Goal: Task Accomplishment & Management: Manage account settings

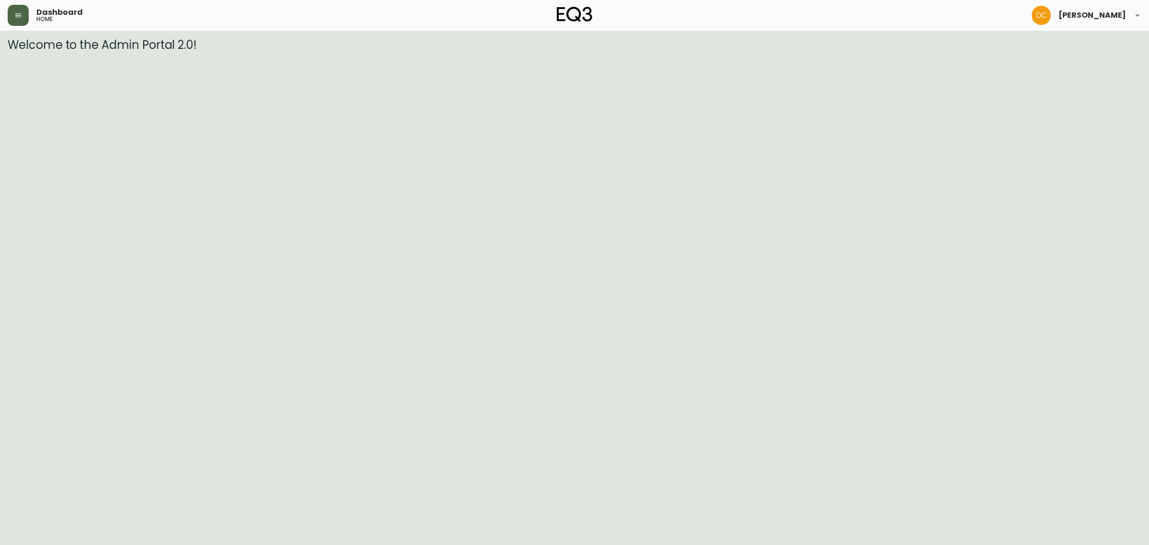
click at [18, 20] on button "button" at bounding box center [18, 15] width 21 height 21
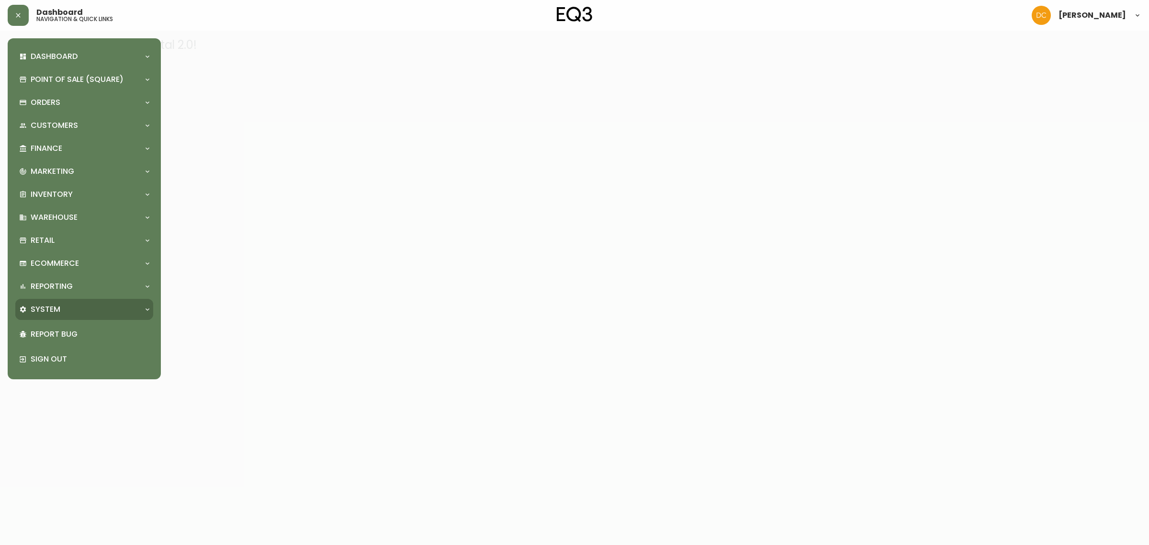
click at [75, 310] on div "System" at bounding box center [79, 309] width 121 height 11
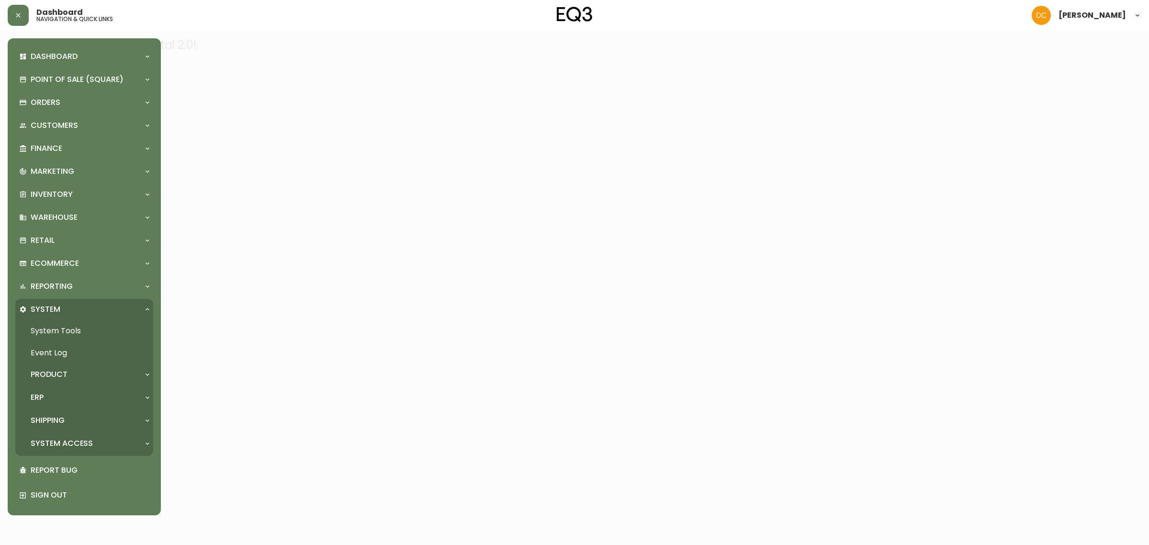
click at [63, 395] on div "ERP" at bounding box center [79, 397] width 121 height 11
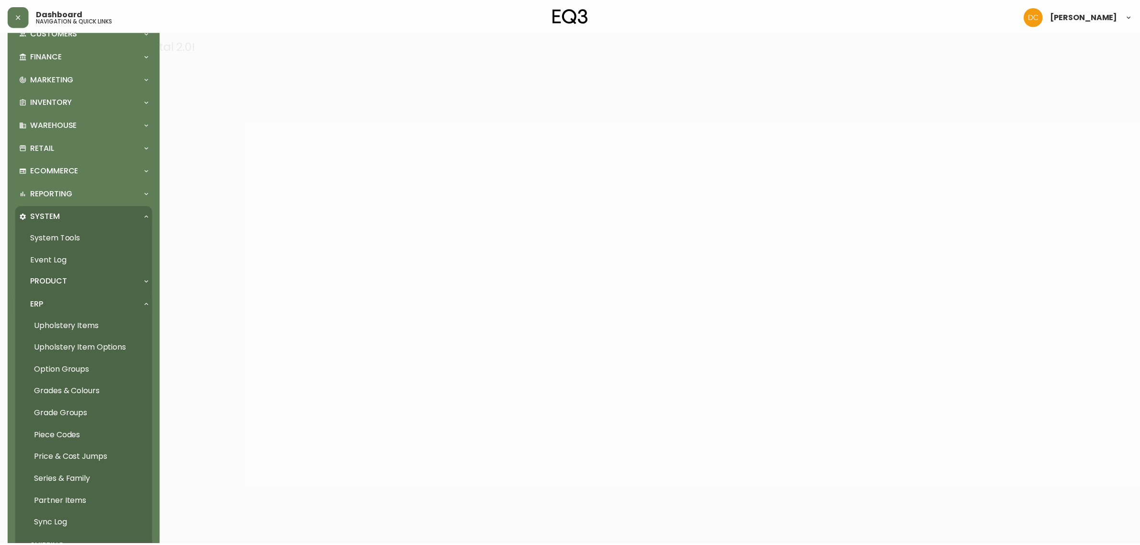
scroll to position [197, 0]
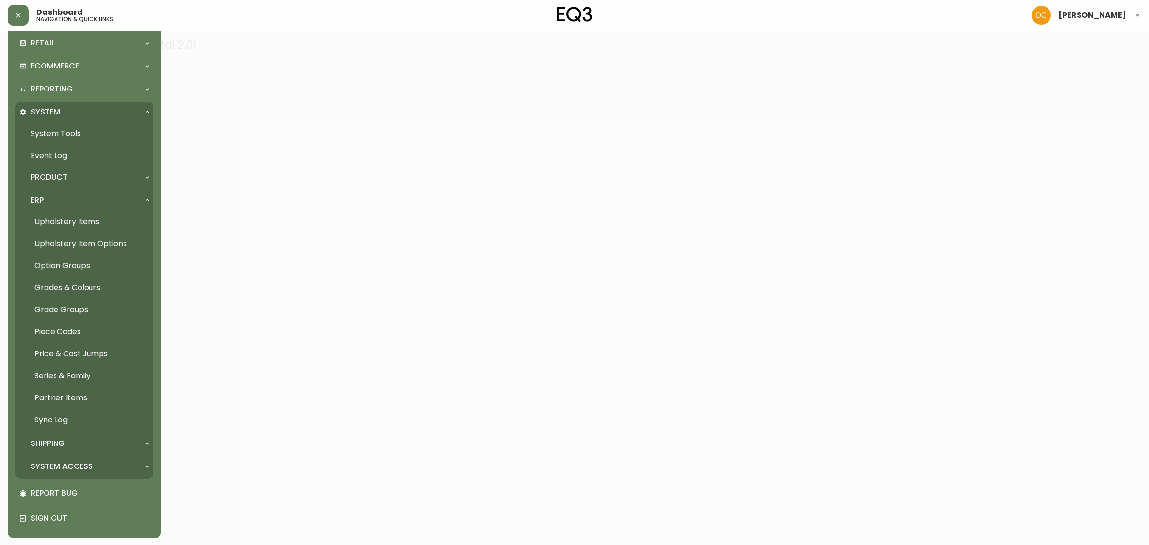
click at [79, 168] on div "Product" at bounding box center [84, 177] width 138 height 21
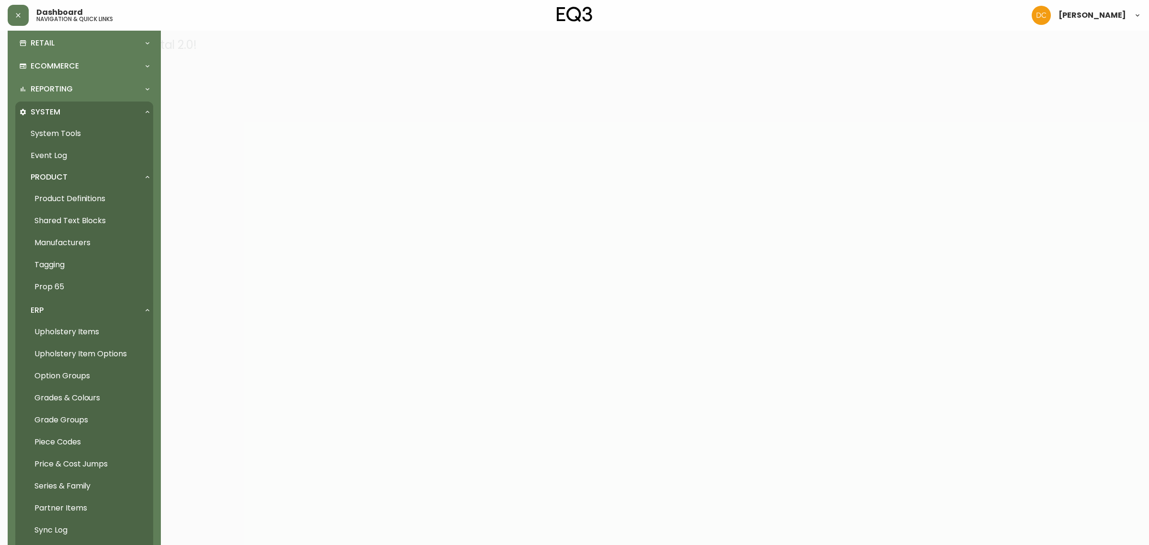
click at [66, 194] on link "Product Definitions" at bounding box center [84, 199] width 138 height 22
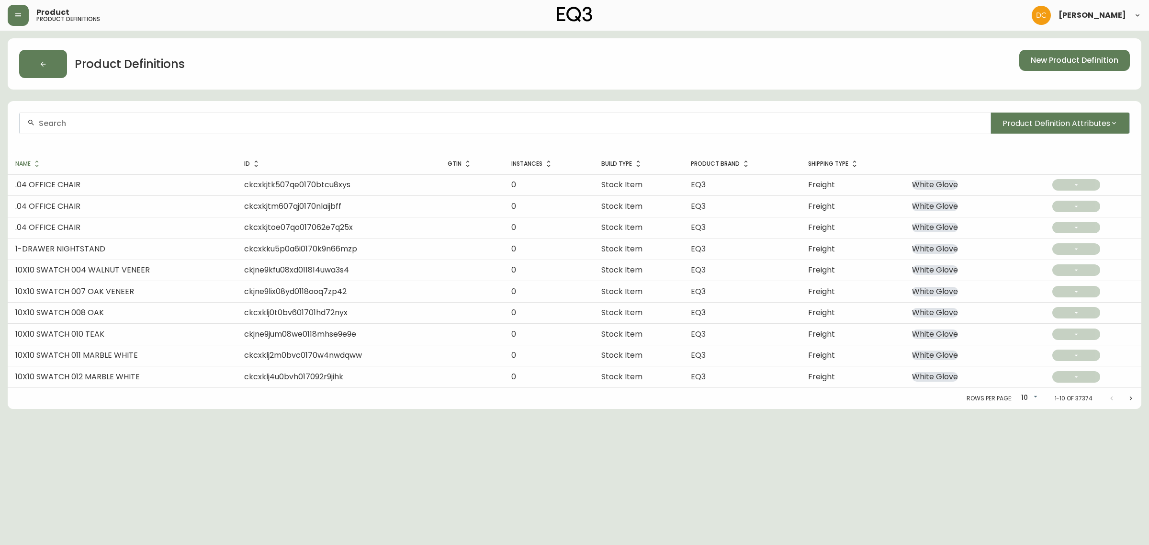
click at [92, 129] on div at bounding box center [505, 123] width 971 height 22
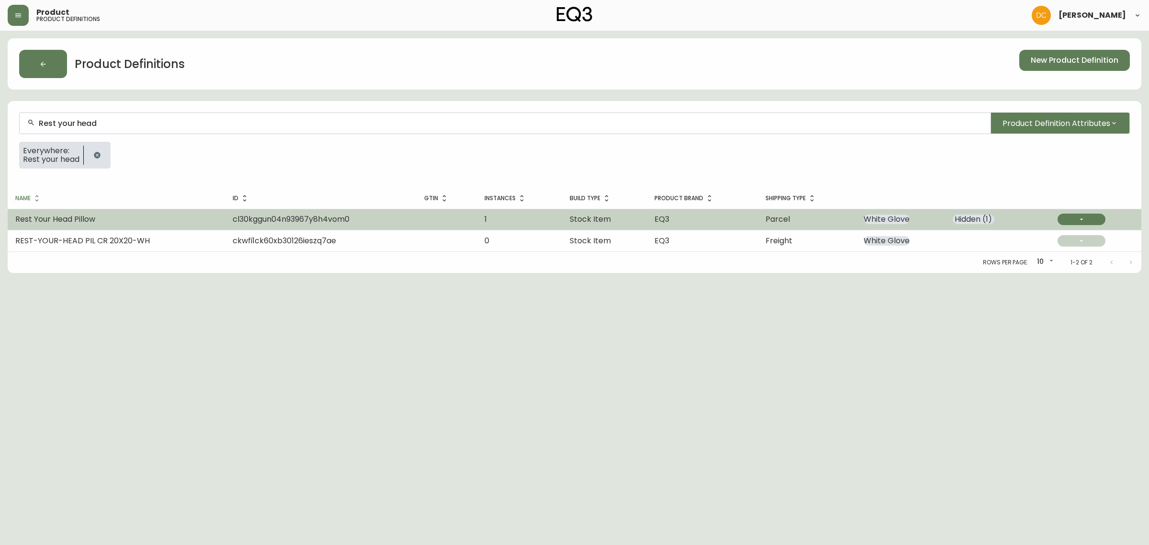
type input "Rest your head"
click at [142, 221] on td "Rest Your Head Pillow" at bounding box center [116, 219] width 217 height 21
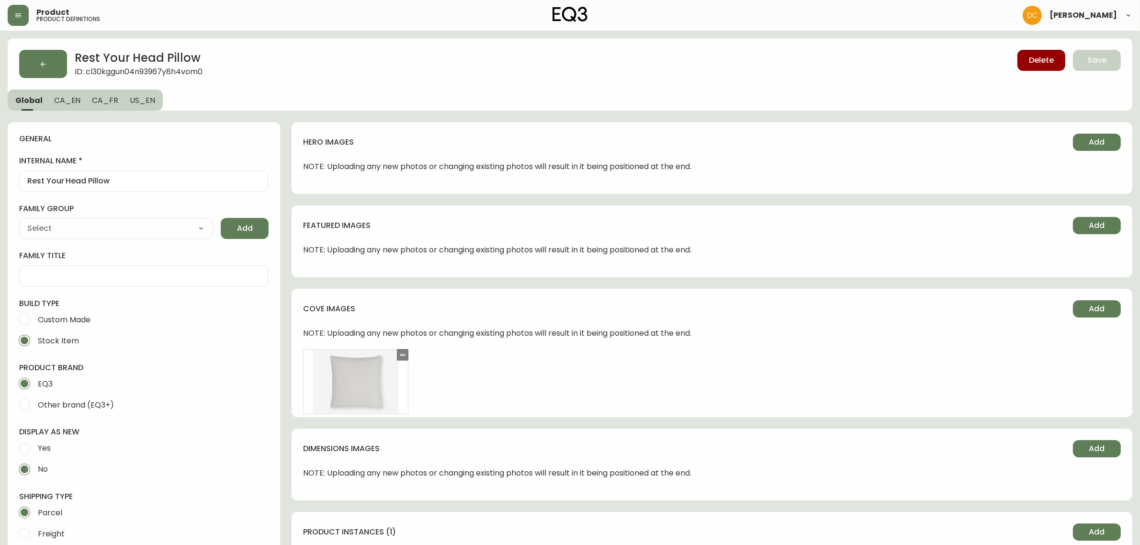
type input "EQ3"
type input "Default"
type input "Home & Garden > Decor > Throw Pillows"
select select "cjyt4m5lw0000pt749bx6gh7n"
select select "cjpjx7rji00004c744bbp6zrf"
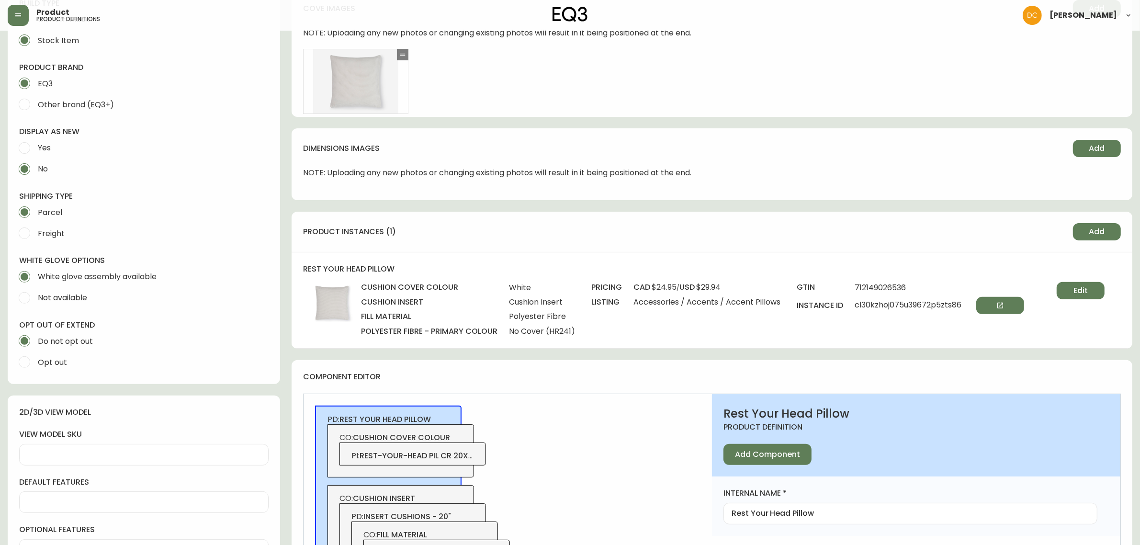
scroll to position [120, 0]
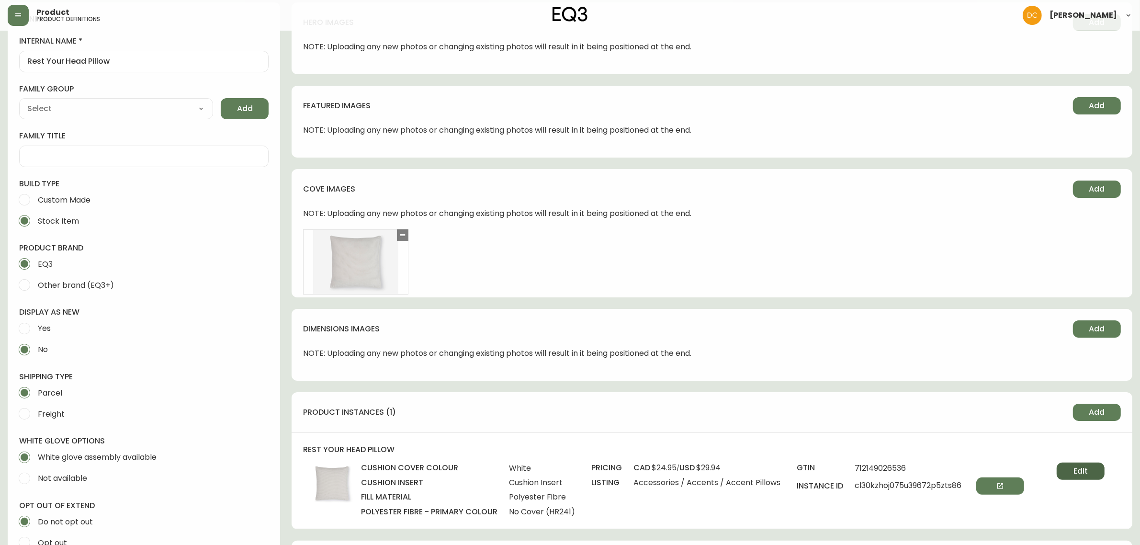
click at [1098, 470] on button "Edit" at bounding box center [1080, 470] width 48 height 17
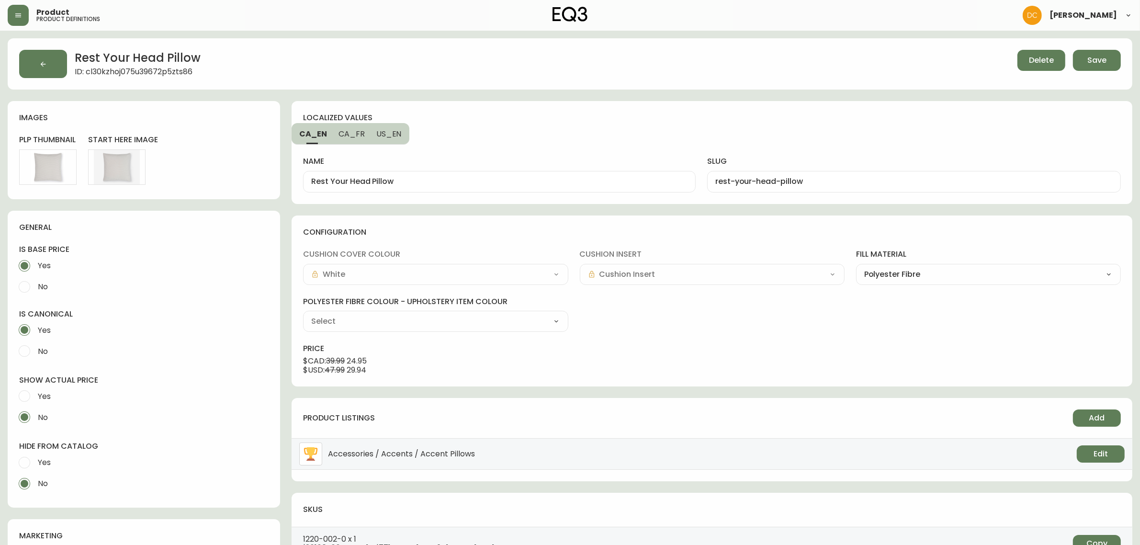
type input "Grade 00 - No Cover No Cover (HR241)"
select select "HR241"
click at [44, 462] on span "Yes" at bounding box center [44, 462] width 13 height 10
click at [35, 462] on input "Yes" at bounding box center [24, 462] width 21 height 21
radio input "true"
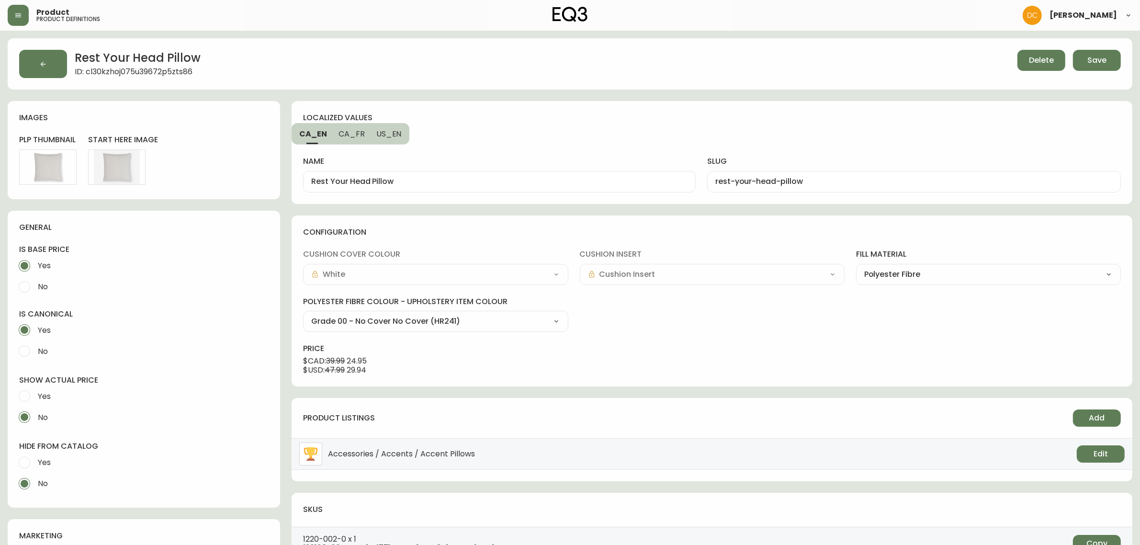
radio input "false"
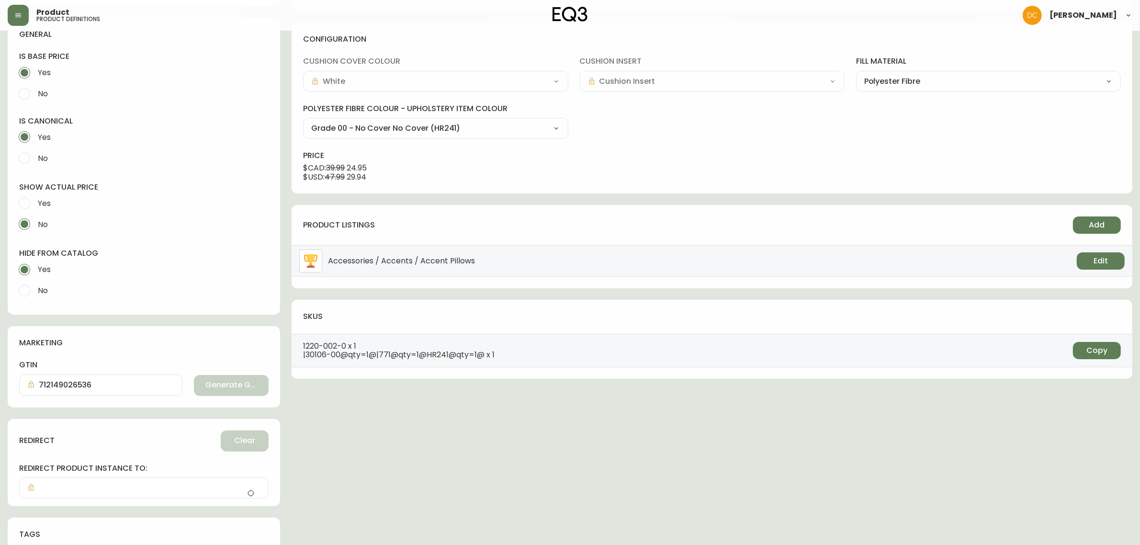
scroll to position [235, 0]
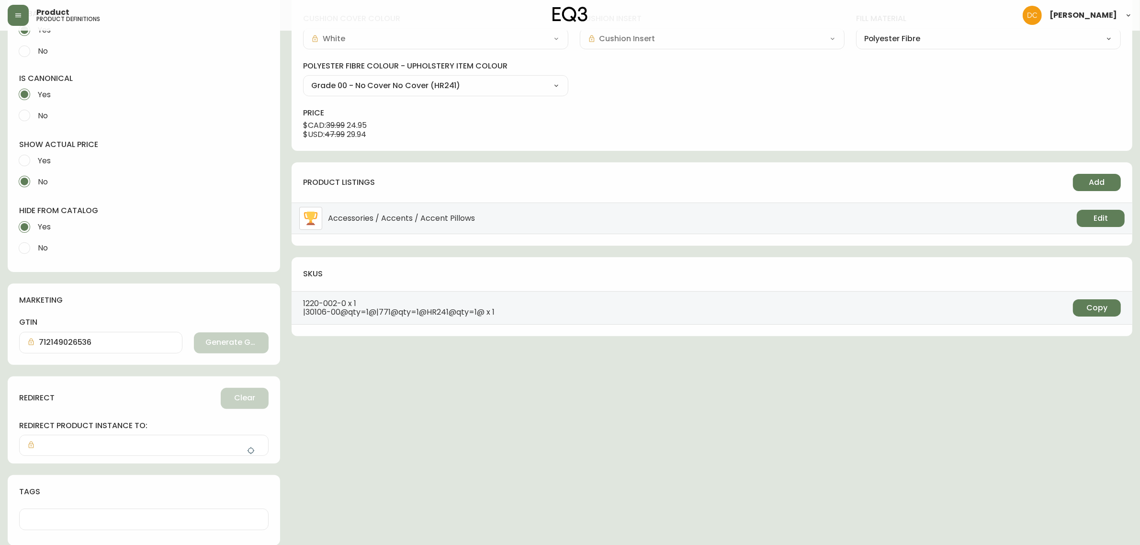
click at [250, 444] on button "button" at bounding box center [250, 450] width 19 height 19
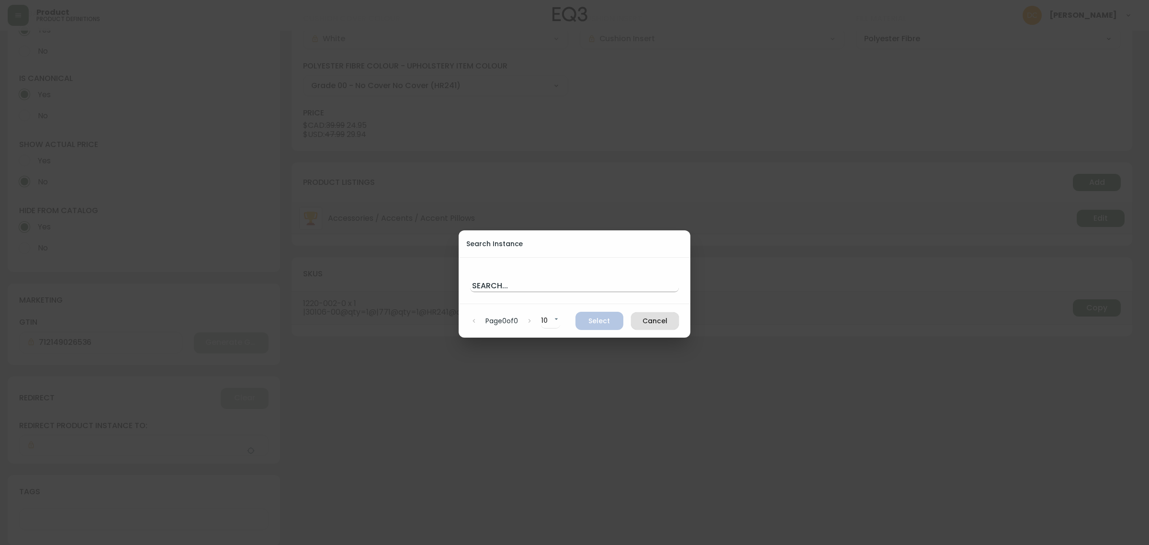
click at [522, 288] on input "text" at bounding box center [574, 284] width 209 height 15
click at [663, 322] on span "Cancel" at bounding box center [654, 321] width 33 height 12
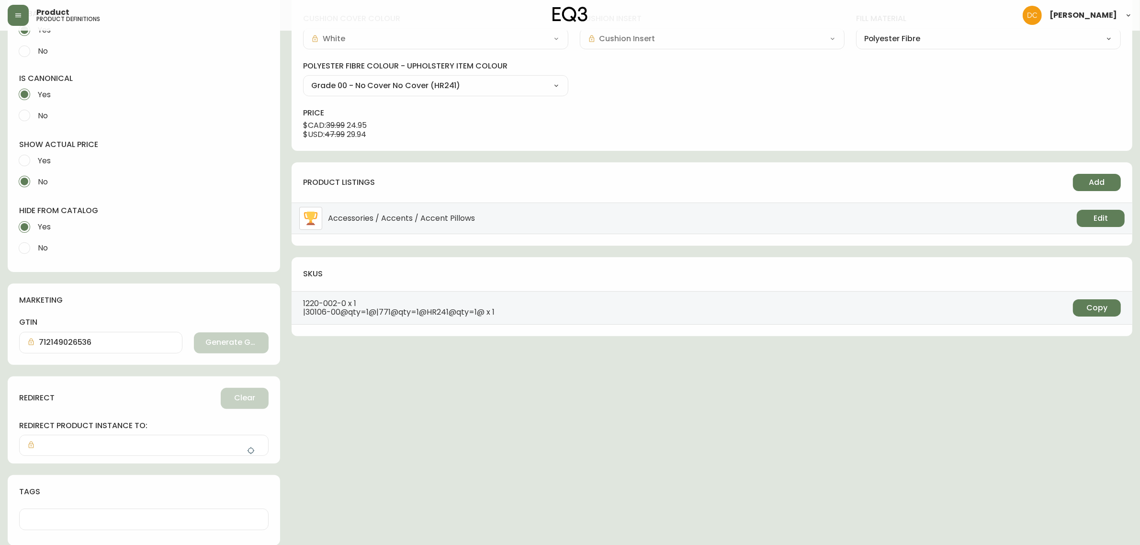
click at [247, 458] on button "button" at bounding box center [250, 450] width 19 height 19
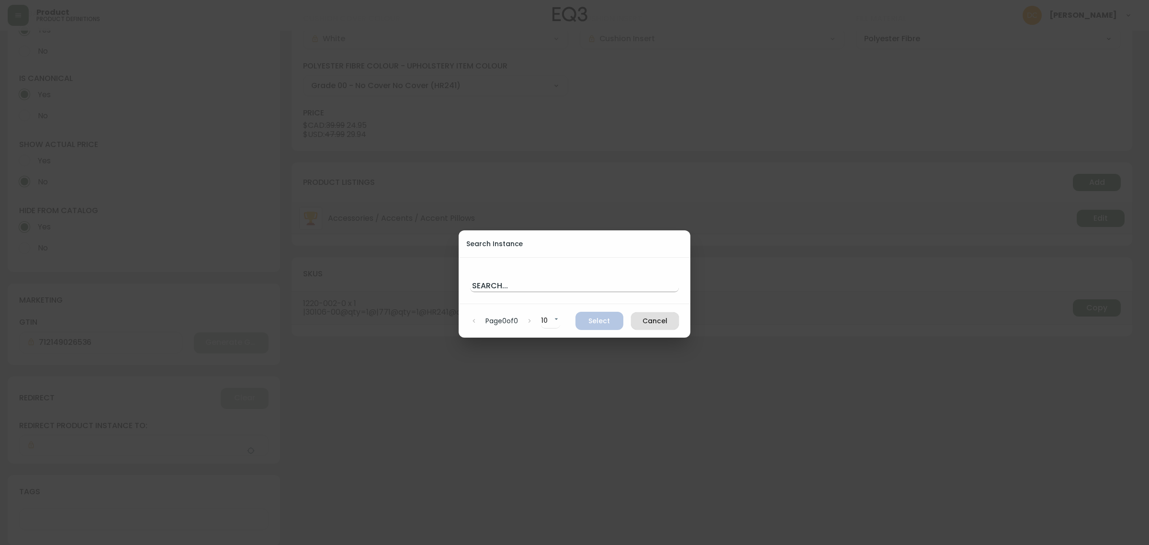
click at [530, 278] on input "text" at bounding box center [574, 284] width 209 height 15
paste input "clvxz54sd0bgv356j1pwazv6z"
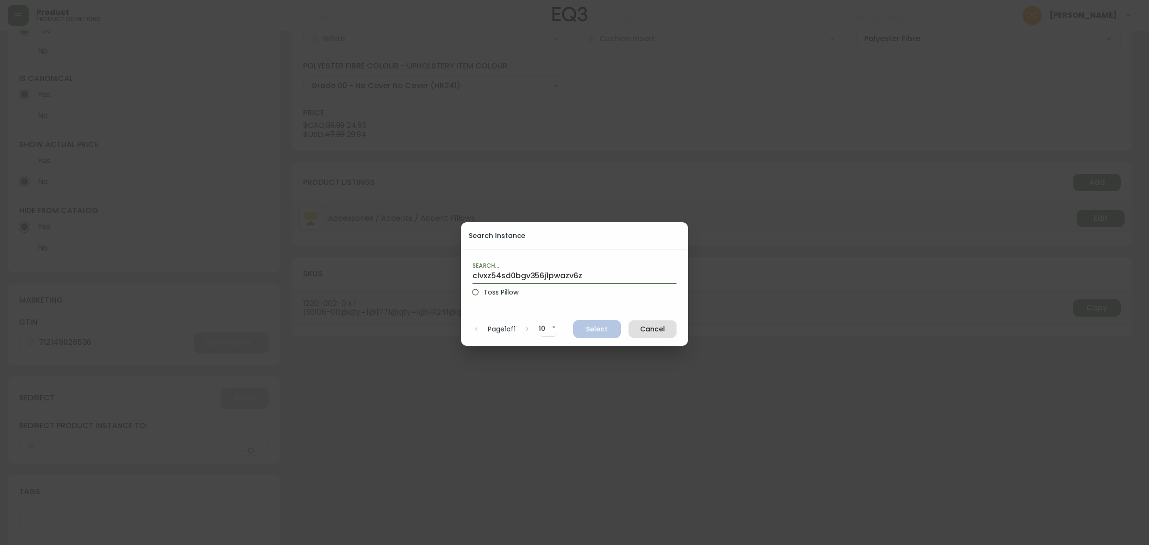
type input "clvxz54sd0bgv356j1pwazv6z"
click at [546, 297] on label "Toss Pillow" at bounding box center [567, 292] width 201 height 16
click at [483, 297] on input "Toss Pillow" at bounding box center [475, 292] width 16 height 16
radio input "true"
click at [604, 328] on span "Select" at bounding box center [597, 329] width 33 height 12
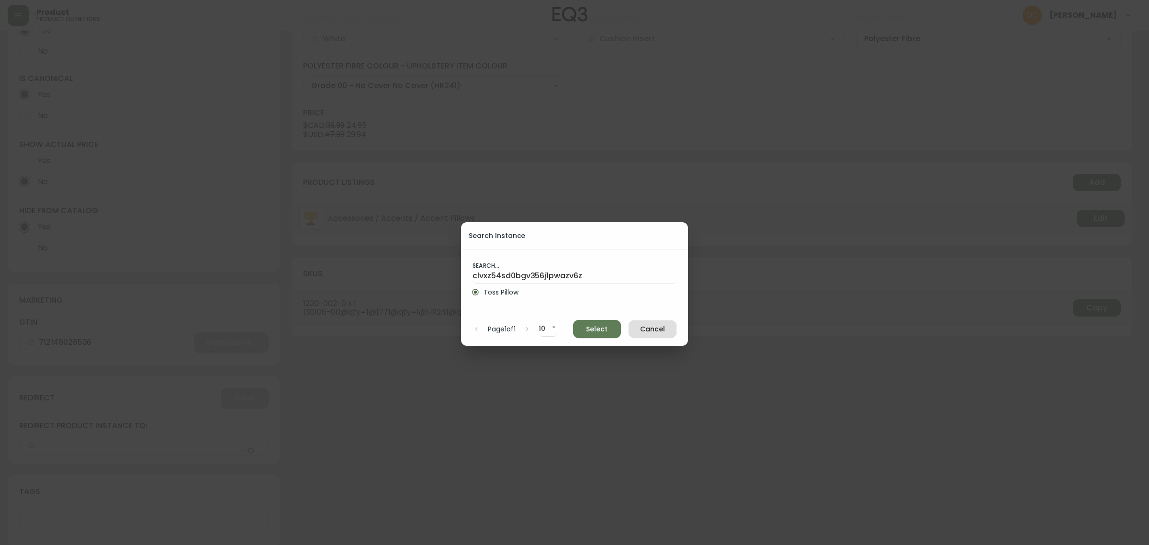
type input "Toss Pillow"
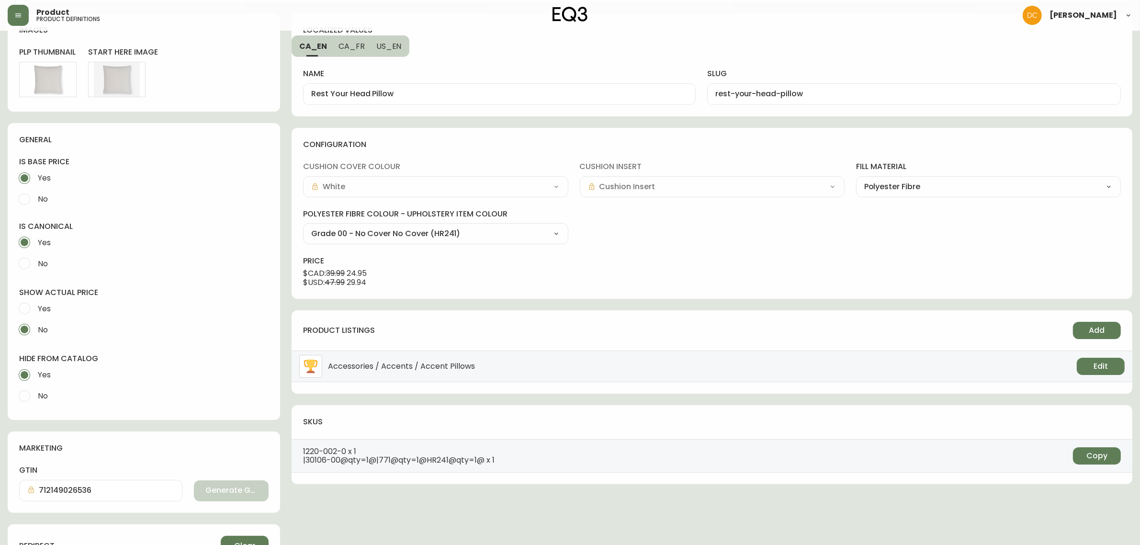
scroll to position [0, 0]
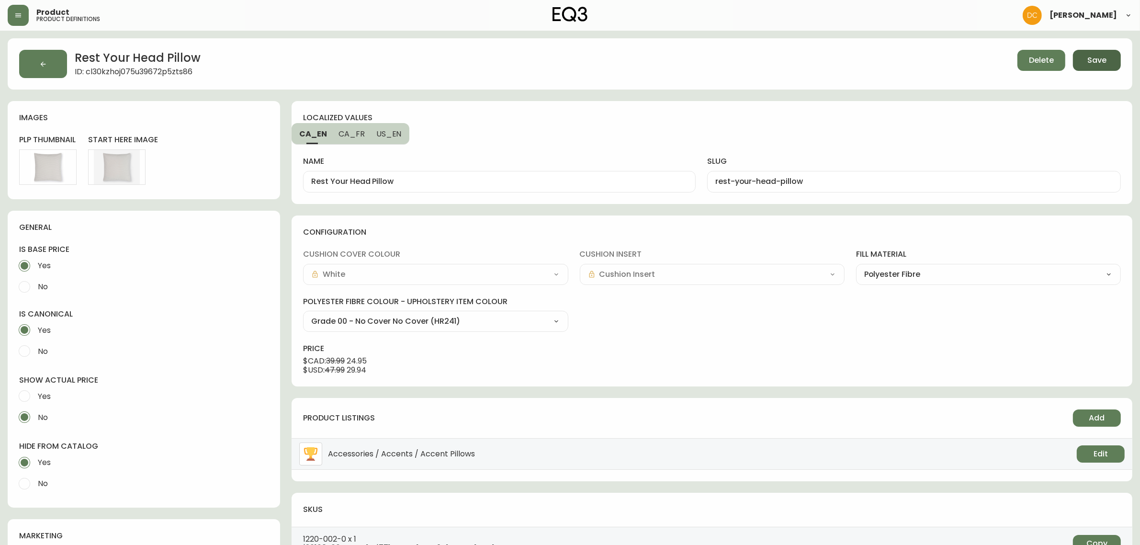
click at [1107, 62] on button "Save" at bounding box center [1097, 60] width 48 height 21
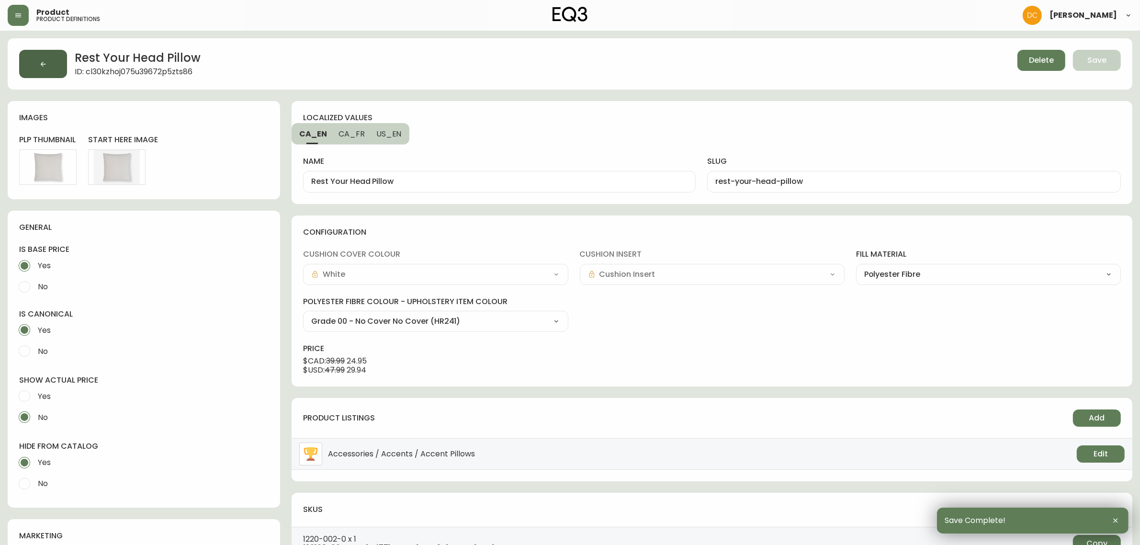
click at [45, 65] on icon "button" at bounding box center [43, 64] width 8 height 8
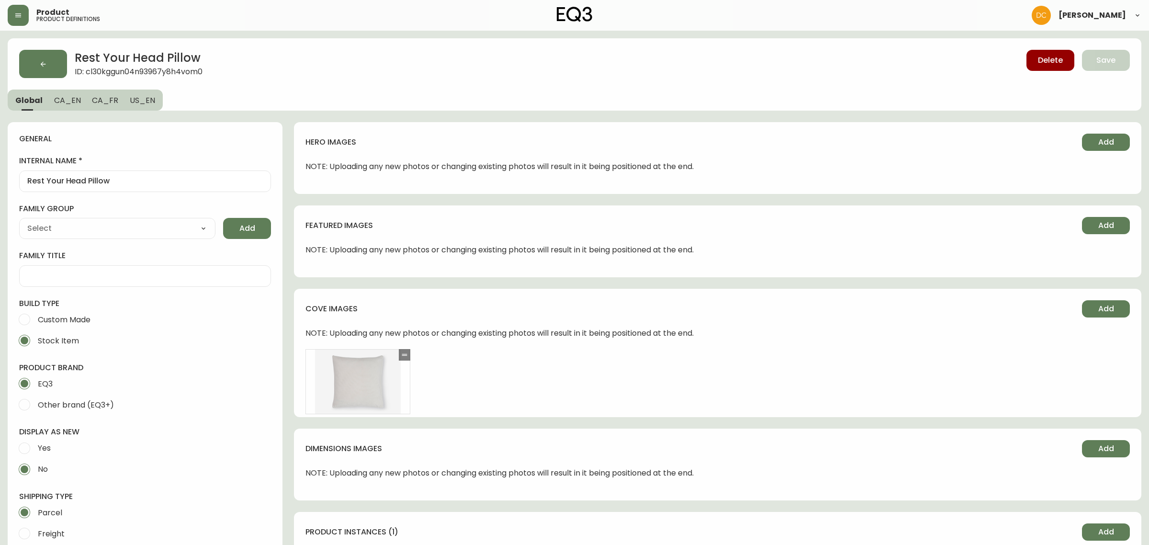
type input "Home & Garden > Decor > Throw Pillows"
type input "EQ3"
type input "Default"
select select "cjyt4m5lw0000pt749bx6gh7n"
select select "cjpjx7rji00004c744bbp6zrf"
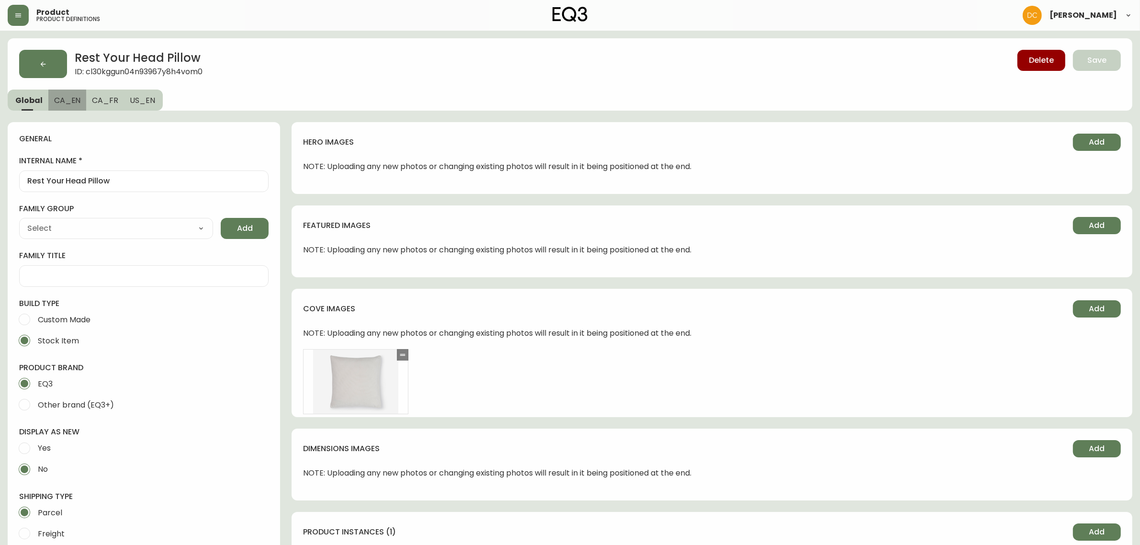
click at [76, 99] on span "CA_EN" at bounding box center [67, 100] width 27 height 10
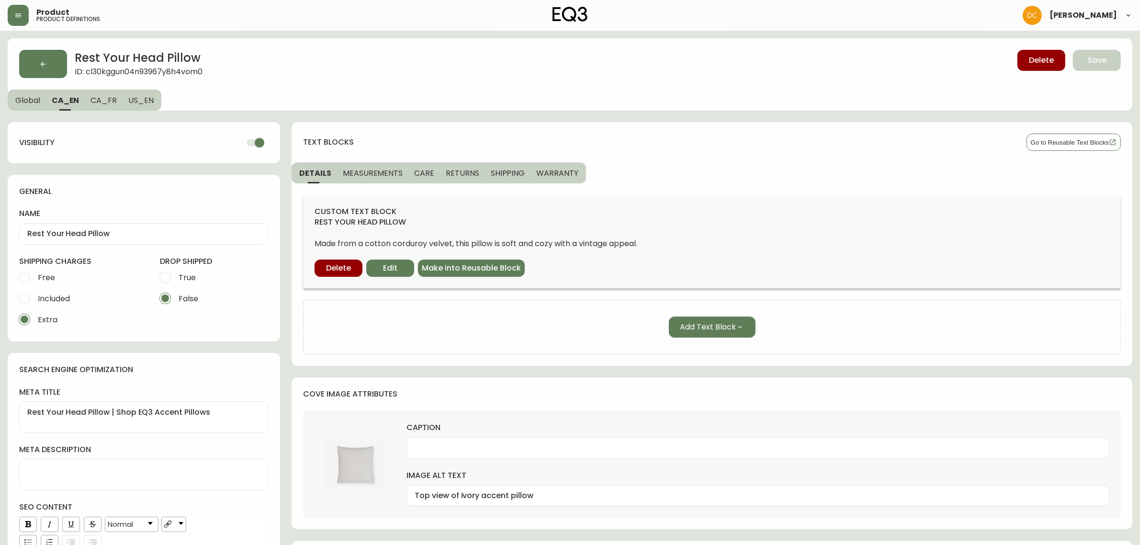
drag, startPoint x: 257, startPoint y: 142, endPoint x: 191, endPoint y: 133, distance: 66.7
click at [257, 142] on input "checkbox" at bounding box center [259, 143] width 55 height 18
click at [101, 98] on span "CA_FR" at bounding box center [103, 100] width 26 height 10
checkbox input "true"
type input "Coussin Rest Your Head"
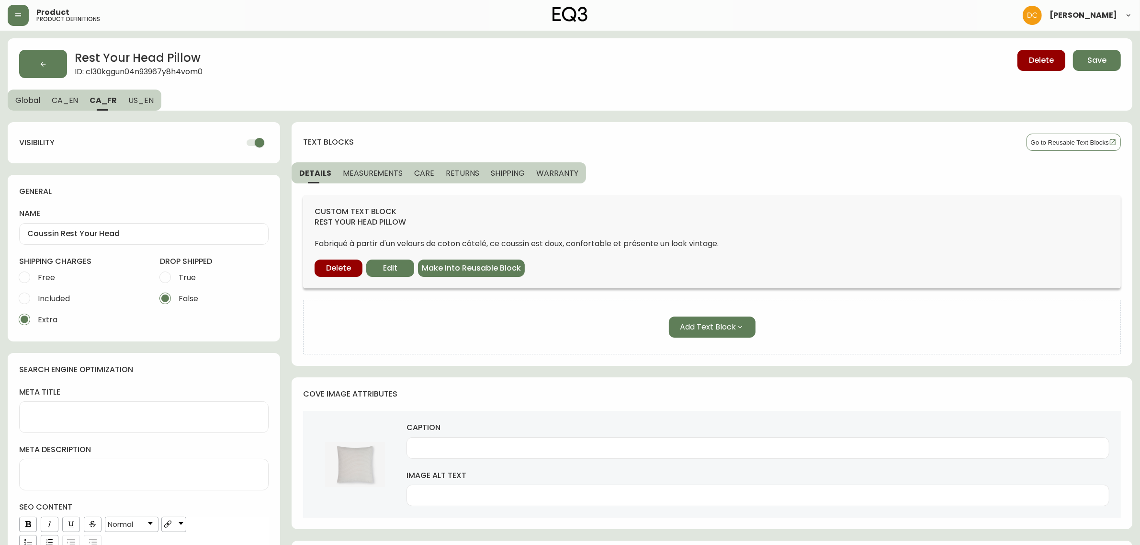
drag, startPoint x: 249, startPoint y: 140, endPoint x: 228, endPoint y: 137, distance: 21.2
click at [249, 140] on input "checkbox" at bounding box center [259, 143] width 55 height 18
checkbox input "false"
click at [144, 101] on span "US_EN" at bounding box center [140, 100] width 25 height 10
type input "Rest Your Head Pillow"
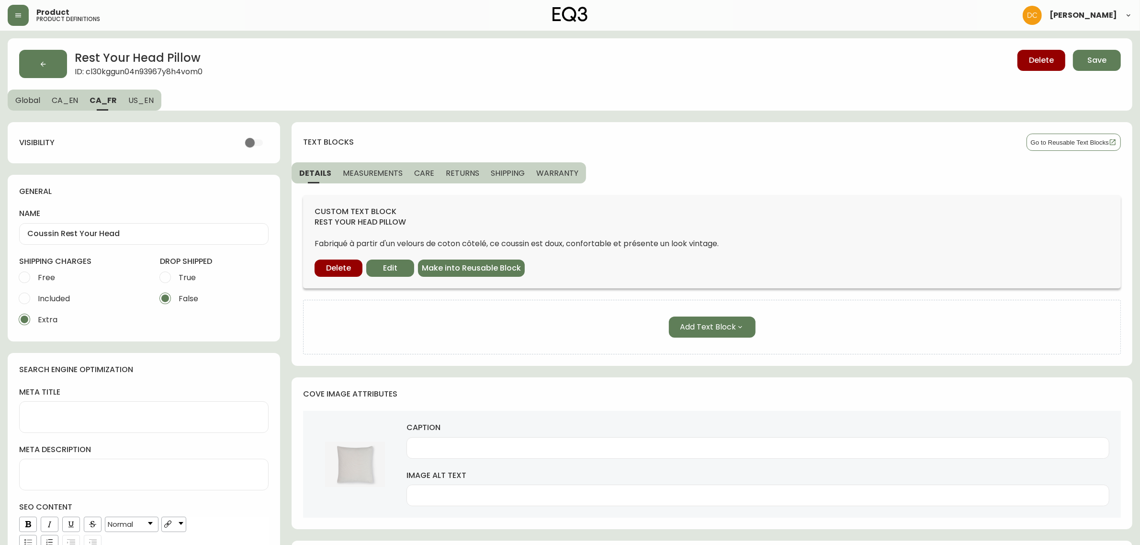
type textarea "Rest Your Head Pillow | Shop Accent Pillows from EQ3"
type input "Ivory accent pillow top view"
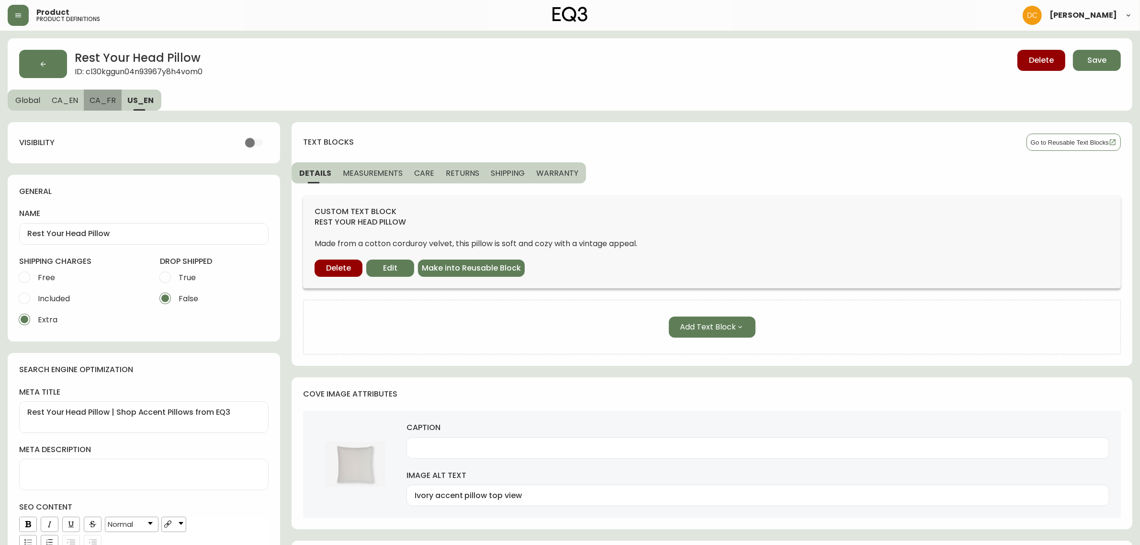
click at [103, 101] on span "CA_FR" at bounding box center [102, 100] width 26 height 10
type input "Coussin Rest Your Head"
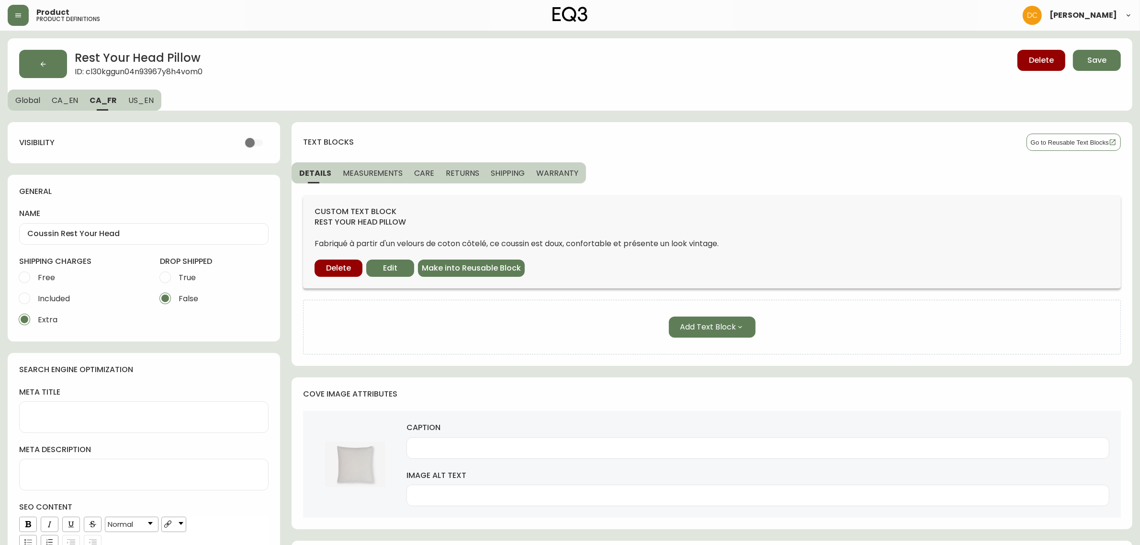
click at [67, 103] on span "CA_EN" at bounding box center [65, 100] width 27 height 10
type input "Rest Your Head Pillow"
type textarea "Rest Your Head Pillow | Shop EQ3 Accent Pillows"
type input "Top view of ivory accent pillow"
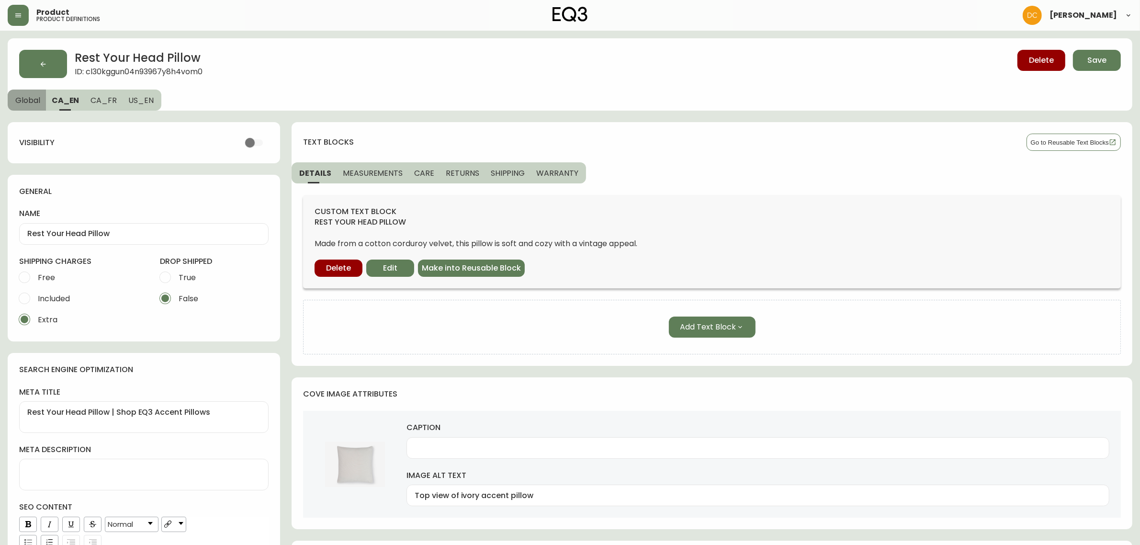
click at [38, 103] on span "Global" at bounding box center [27, 100] width 25 height 10
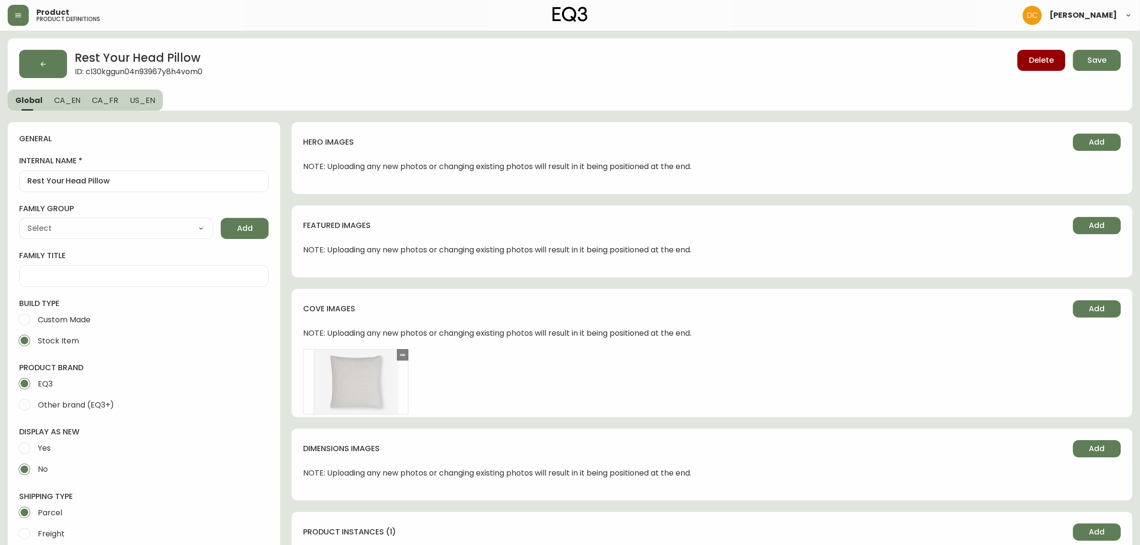
type input "Home & Garden > Decor > Throw Pillows"
type input "Default"
select select "cjpjx7rji00004c744bbp6zrf"
click at [1107, 58] on button "Save" at bounding box center [1097, 60] width 48 height 21
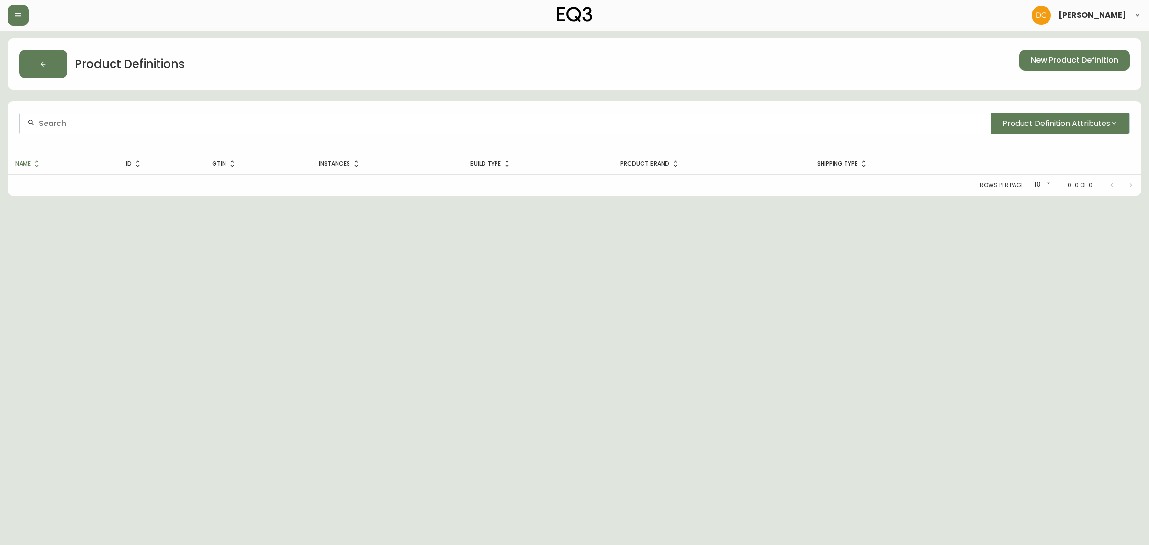
click at [249, 115] on div at bounding box center [505, 123] width 971 height 22
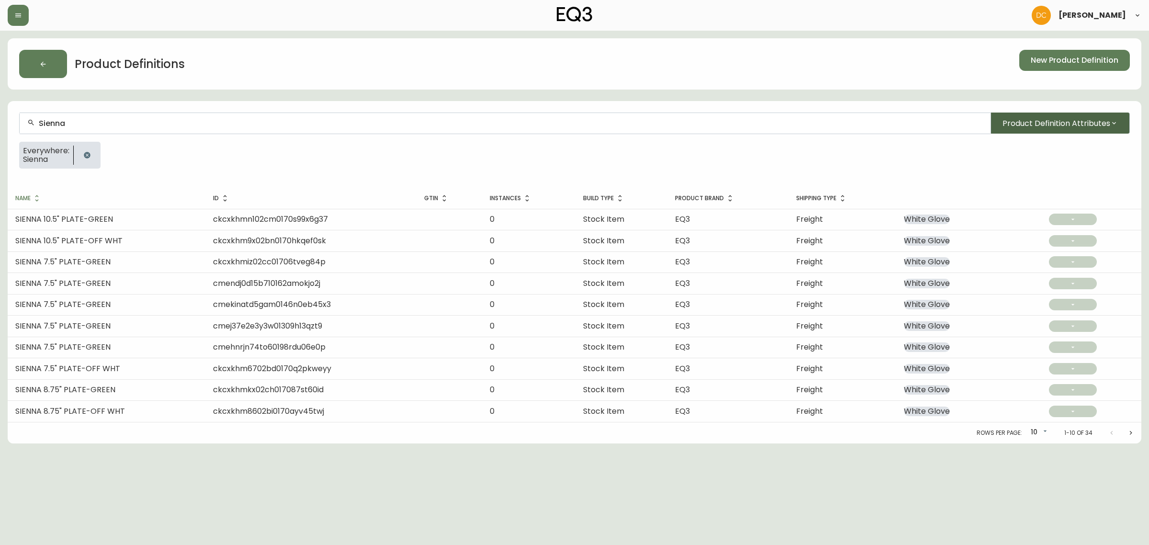
type input "Sienna"
click at [1032, 124] on span "Product Definition Attributes" at bounding box center [1056, 123] width 108 height 12
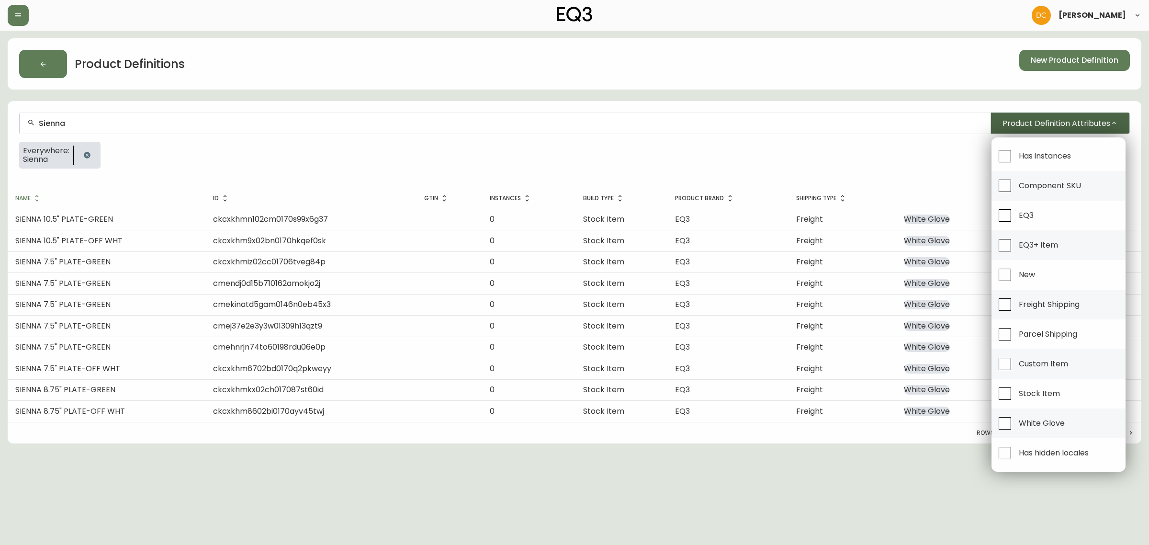
click at [1035, 141] on li "Has instances" at bounding box center [1058, 156] width 134 height 30
click at [1016, 157] on span "Has instances" at bounding box center [1043, 155] width 55 height 21
click at [1016, 157] on input "Has instances" at bounding box center [1005, 156] width 22 height 22
checkbox input "true"
click at [779, 140] on div at bounding box center [574, 272] width 1149 height 545
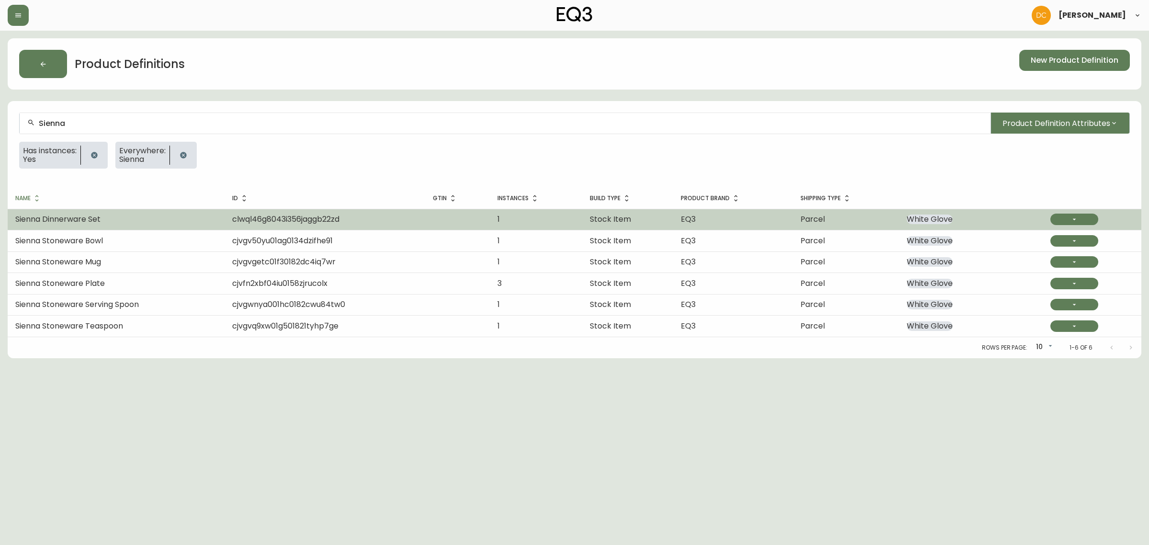
click at [171, 220] on td "Sienna Dinnerware Set" at bounding box center [116, 219] width 217 height 21
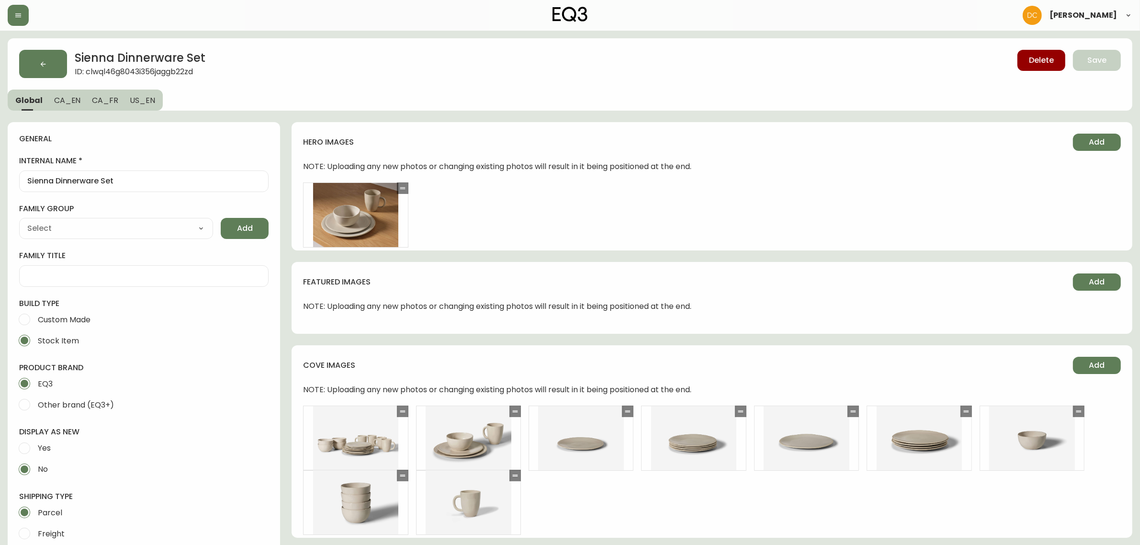
type input "EQ3"
type input "Home & Garden > Kitchen & Dining > Tableware > Dinnerware"
select select "cjyt4m5lw0000pt749bx6gh7n"
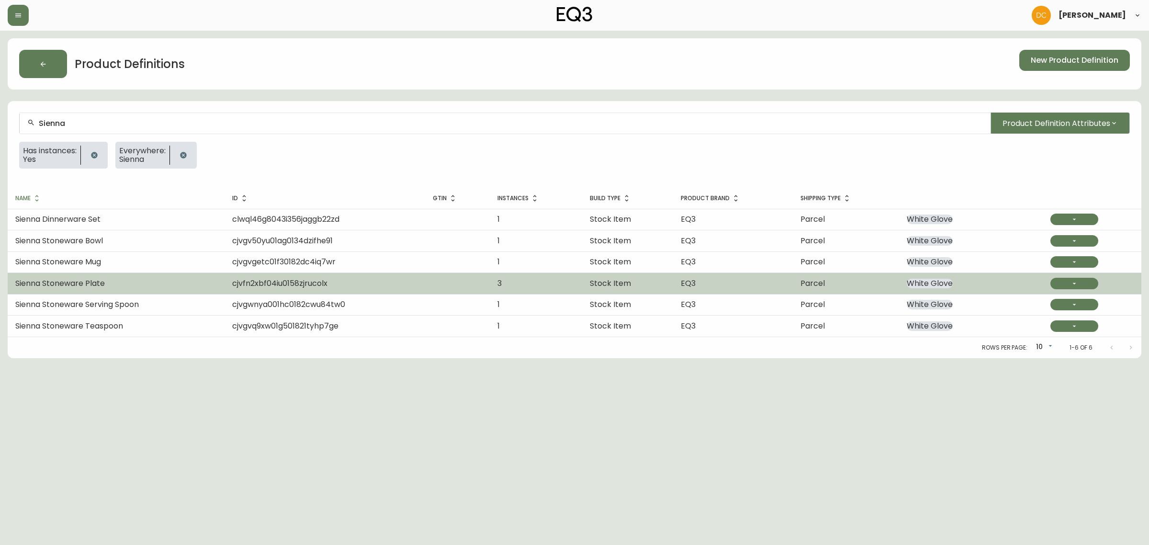
click at [182, 274] on td "Sienna Stoneware Plate" at bounding box center [116, 283] width 217 height 21
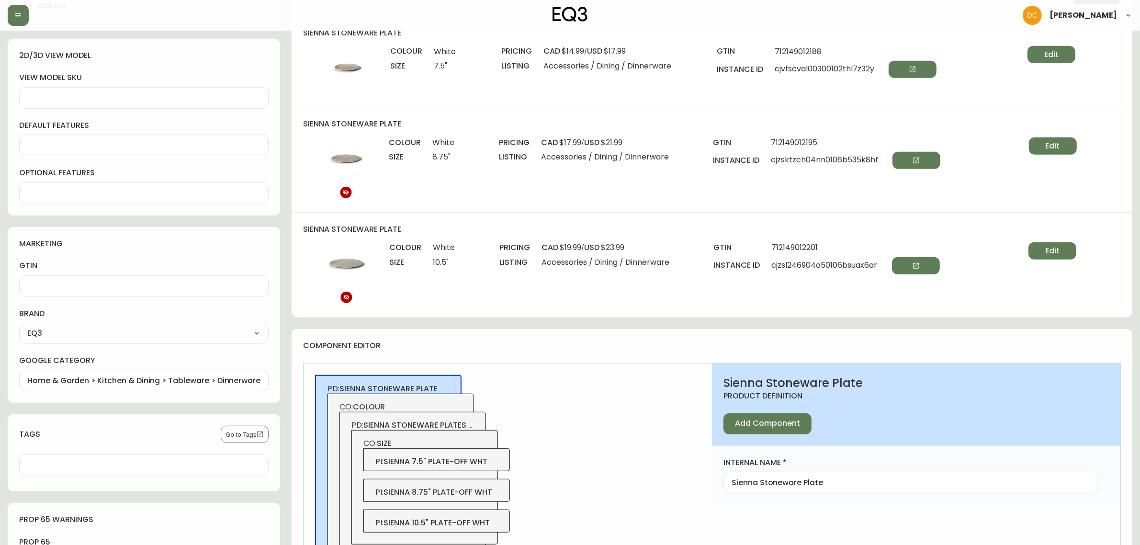
scroll to position [598, 0]
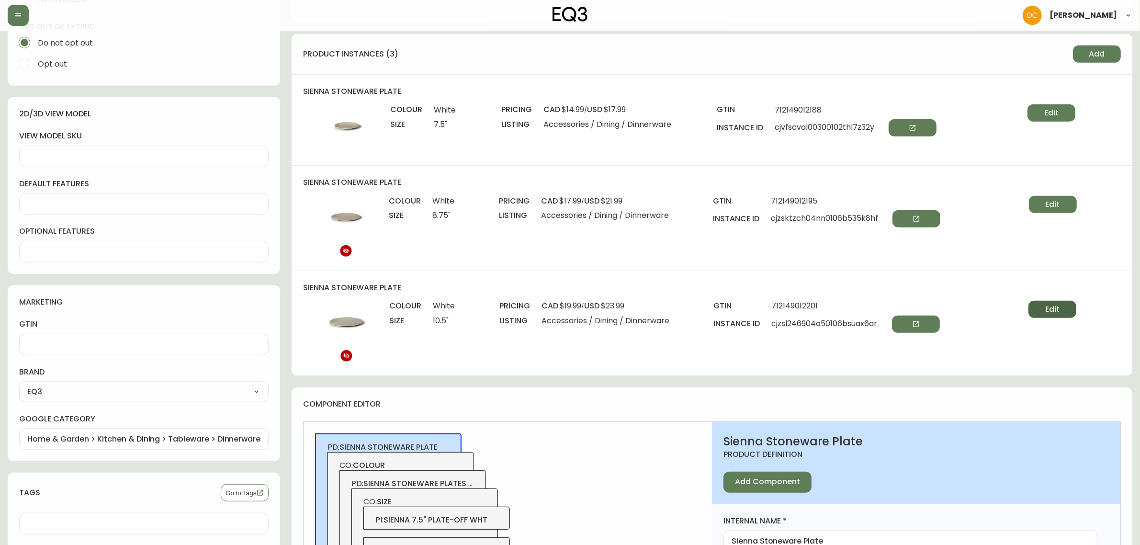
click at [1049, 309] on span "Edit" at bounding box center [1052, 309] width 14 height 11
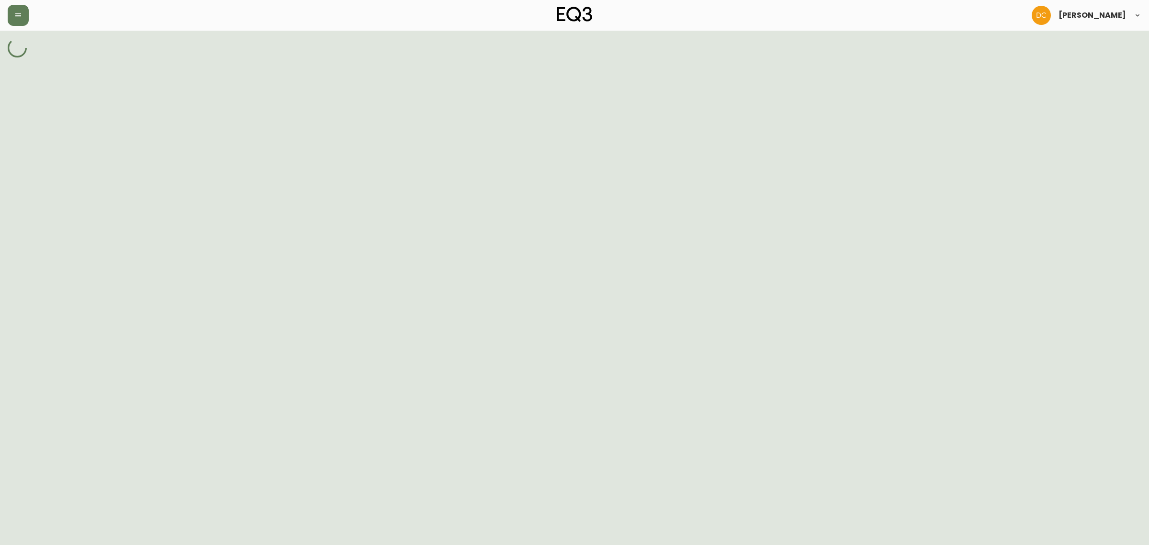
select select "cjzskm89s04ku01060xketq7p"
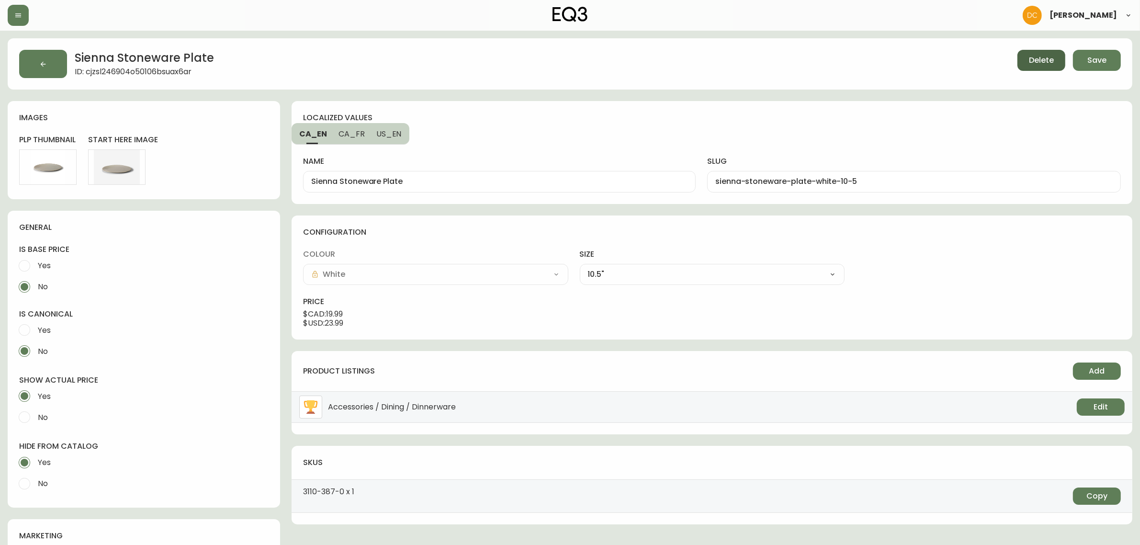
click at [1049, 60] on span "Delete" at bounding box center [1041, 60] width 25 height 11
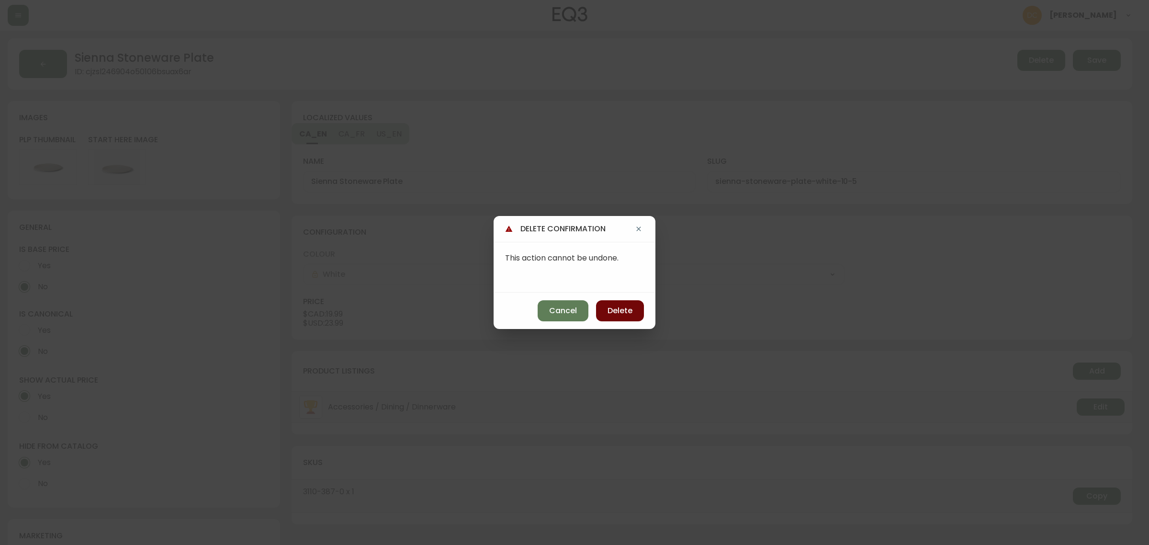
click at [615, 308] on span "Delete" at bounding box center [619, 310] width 25 height 11
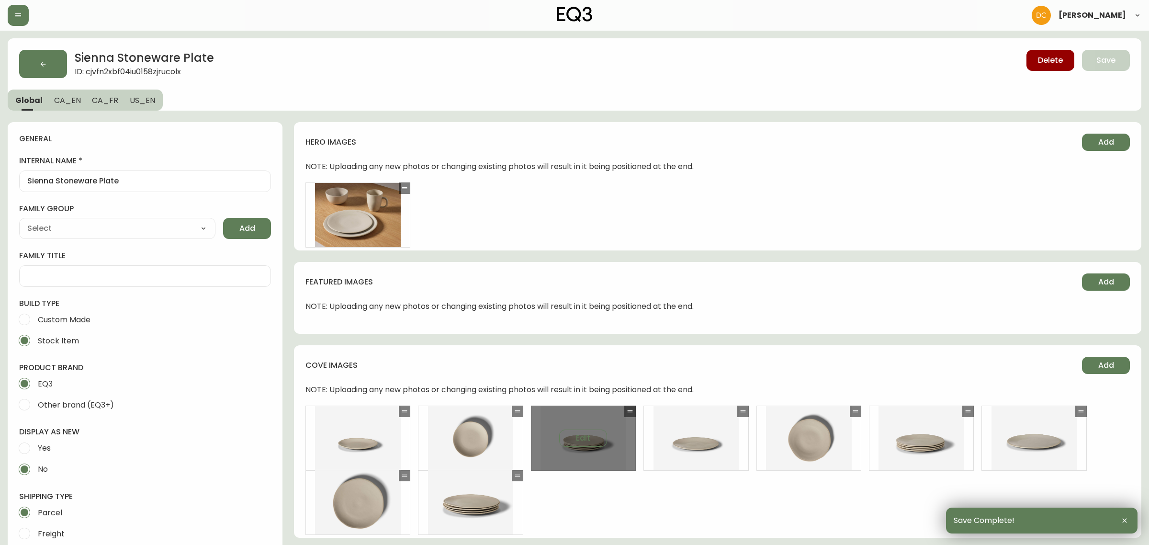
type input "EQ3"
type input "Home & Garden > Kitchen & Dining > Tableware > Dinnerware > Plates"
type input "Default"
select select "cjyt4m5lw0000pt749bx6gh7n"
select select "cjpjx7rji00004c744bbp6zrf"
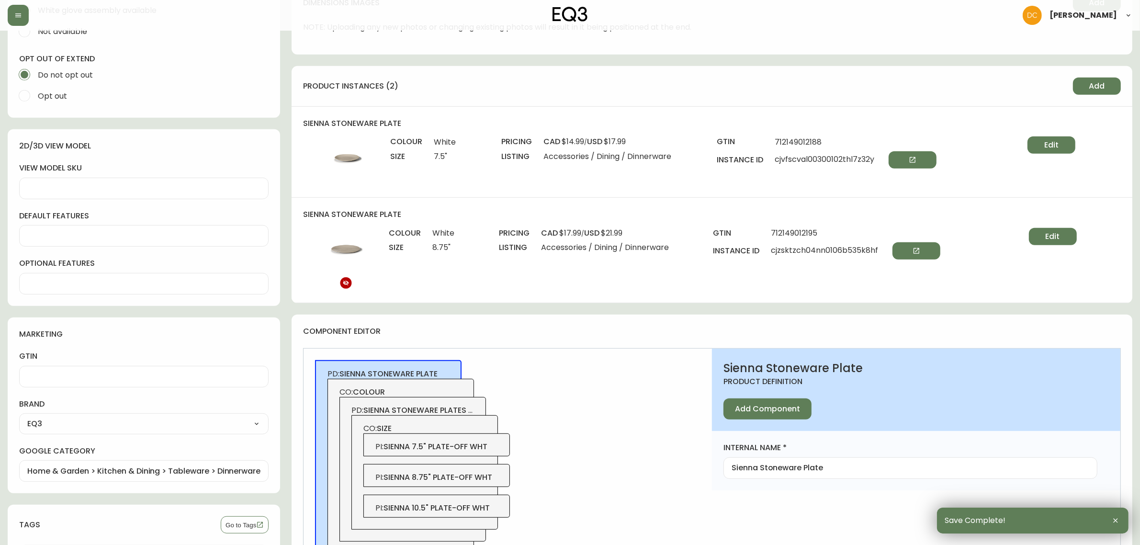
scroll to position [718, 0]
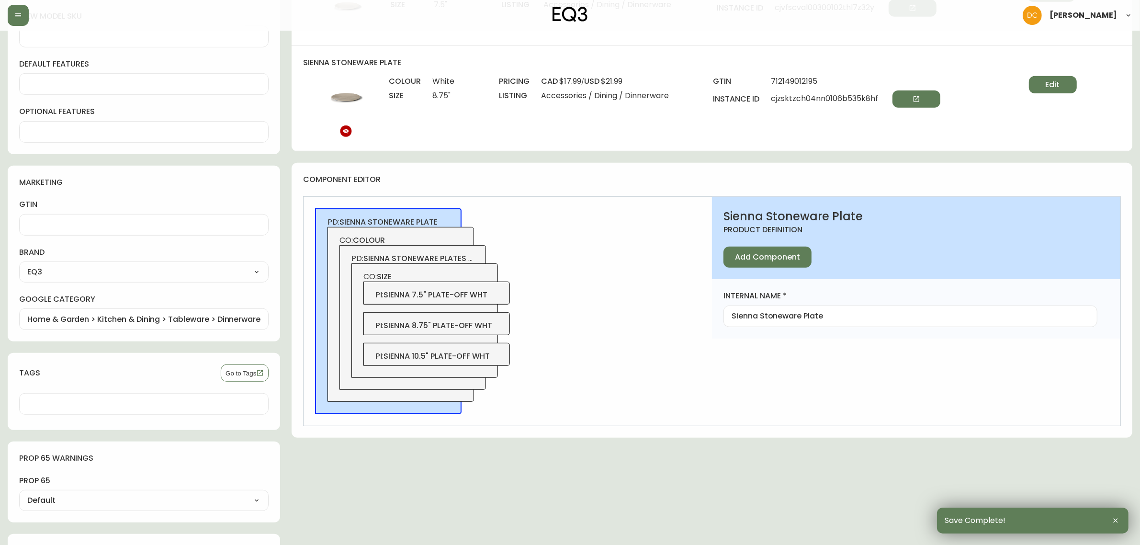
click at [472, 354] on span "sienna 10.5" plate-off wht" at bounding box center [436, 355] width 106 height 11
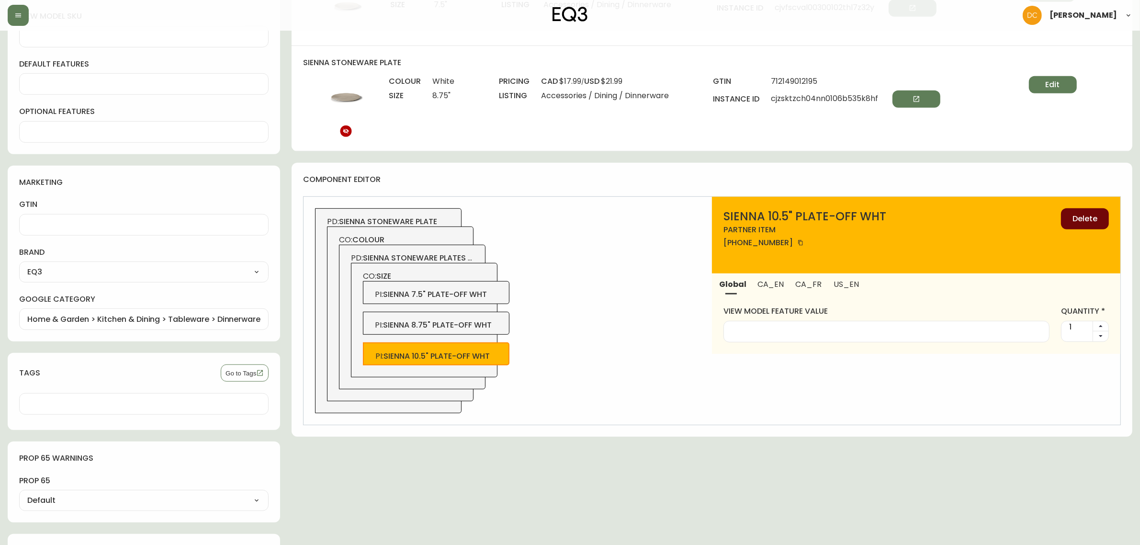
click at [1073, 218] on span "Delete" at bounding box center [1084, 218] width 25 height 11
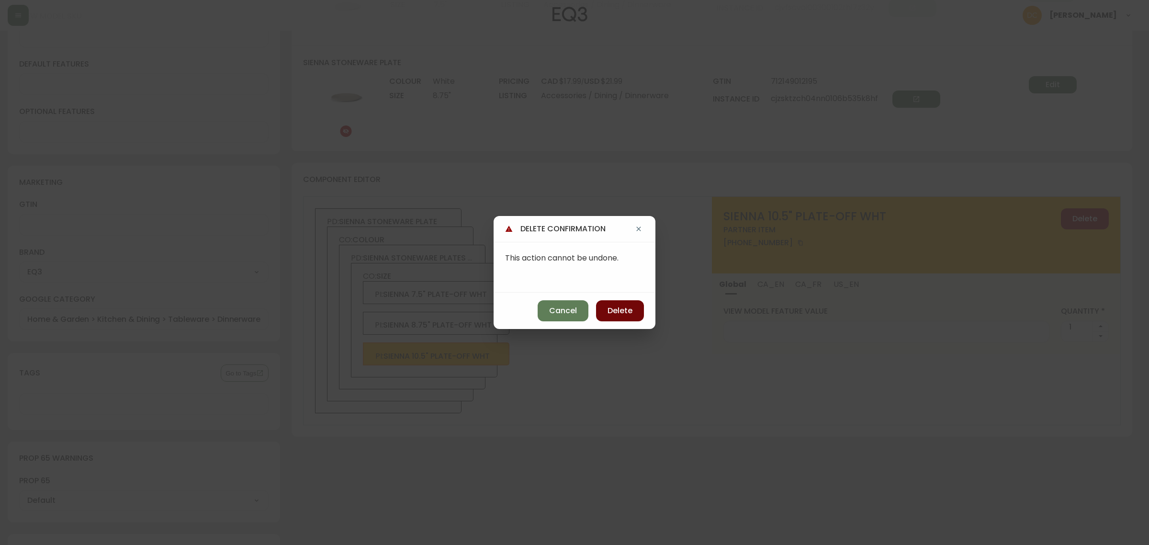
click at [610, 310] on span "Delete" at bounding box center [619, 310] width 25 height 11
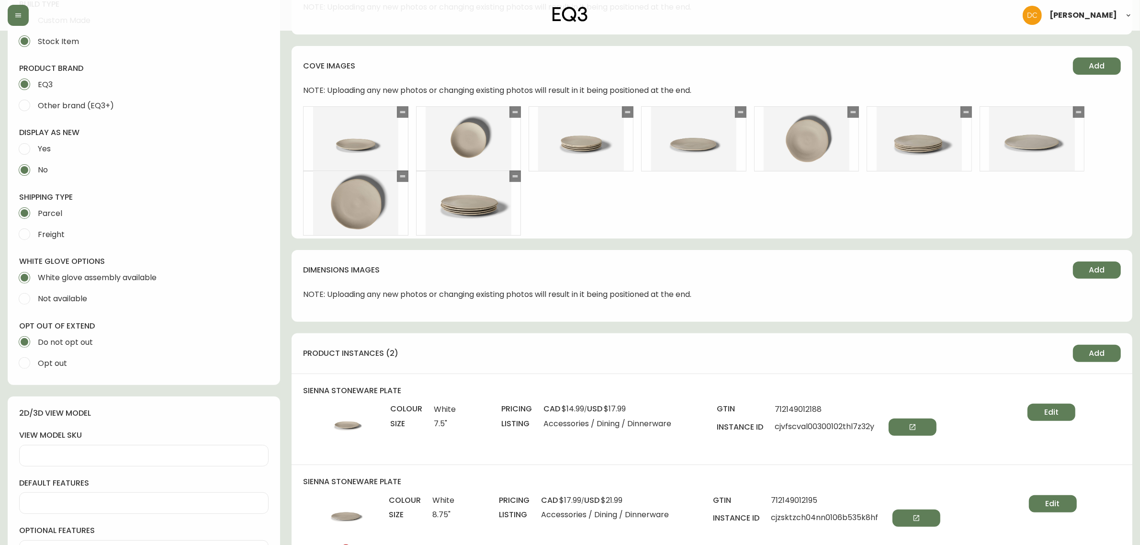
scroll to position [239, 0]
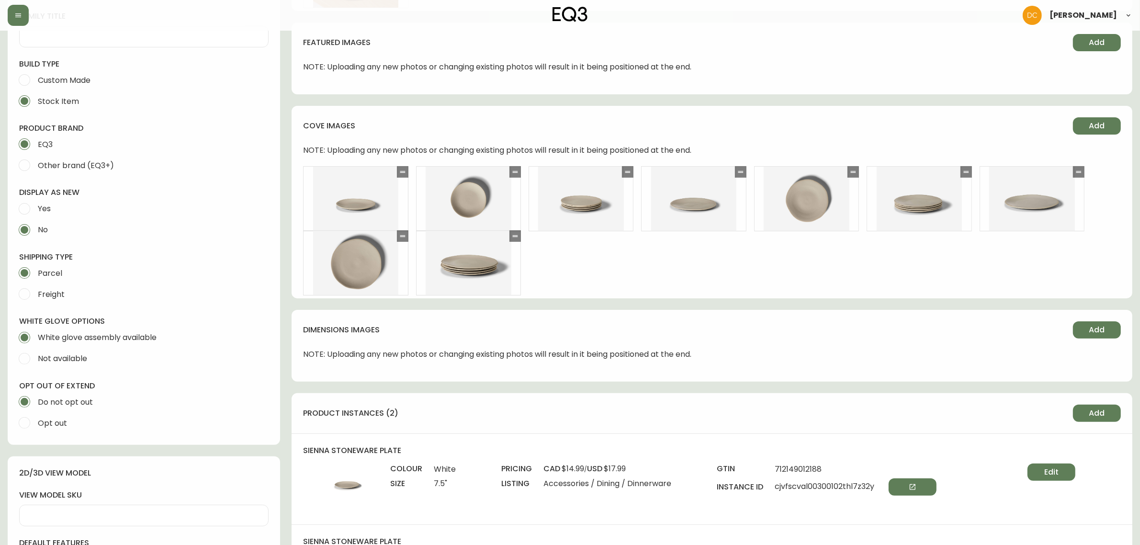
click at [905, 475] on div "gtin 712149012188 instance id cjvfscval00300102thl7z32y" at bounding box center [848, 487] width 265 height 49
click at [907, 481] on button "button" at bounding box center [912, 486] width 48 height 17
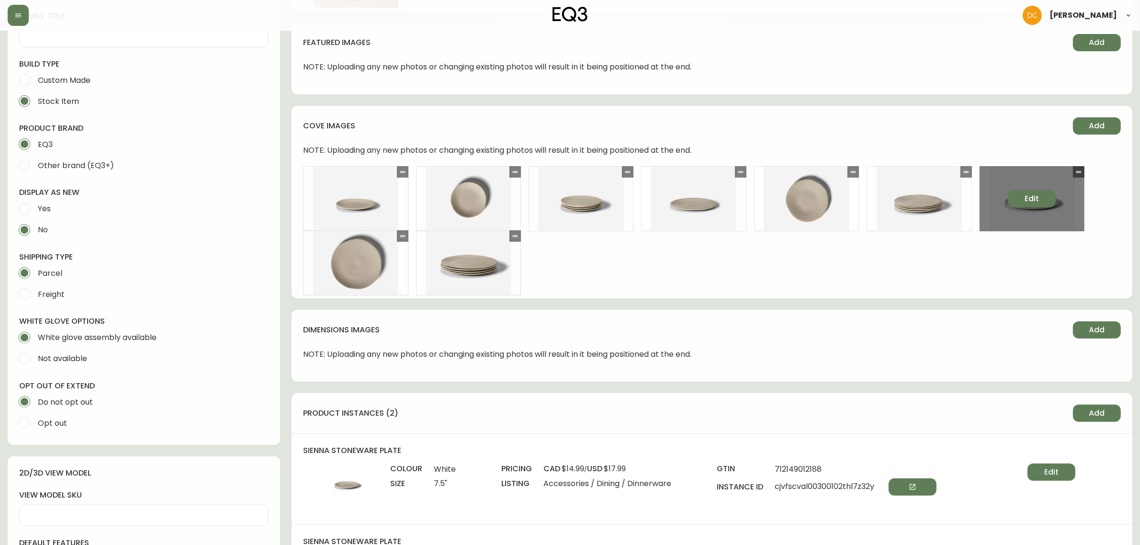
click at [1019, 201] on button "Edit" at bounding box center [1031, 198] width 48 height 17
select select "FRONT_VIEW"
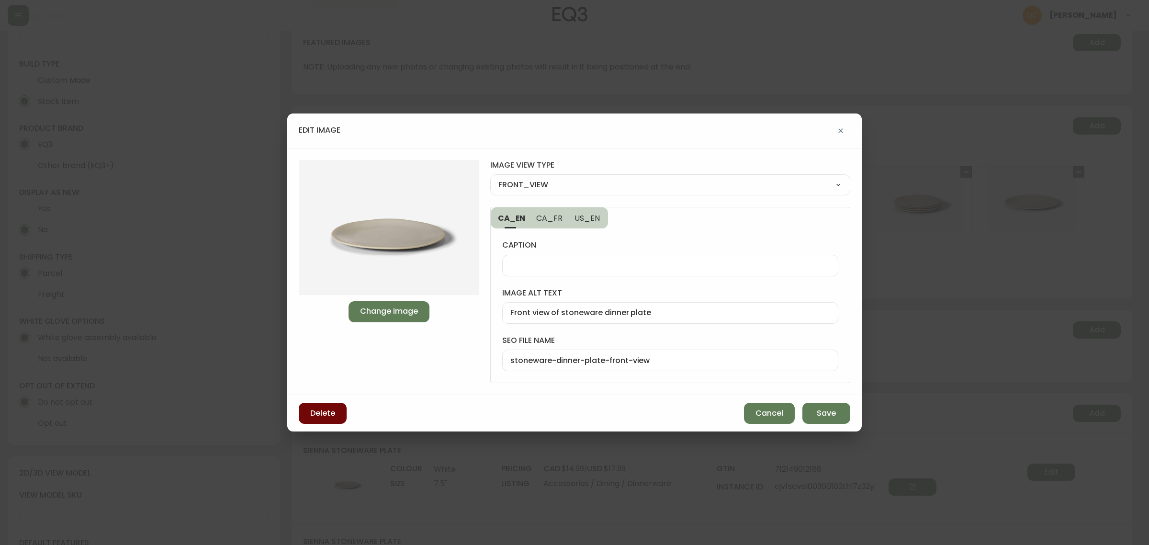
click at [336, 414] on button "Delete" at bounding box center [323, 413] width 48 height 21
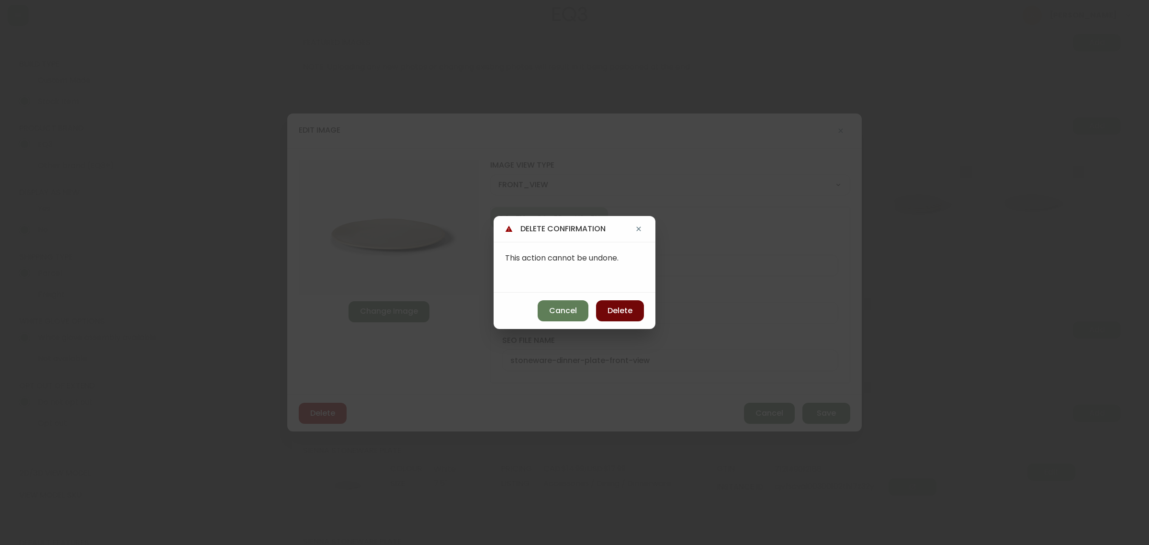
click at [608, 317] on button "Delete" at bounding box center [620, 310] width 48 height 21
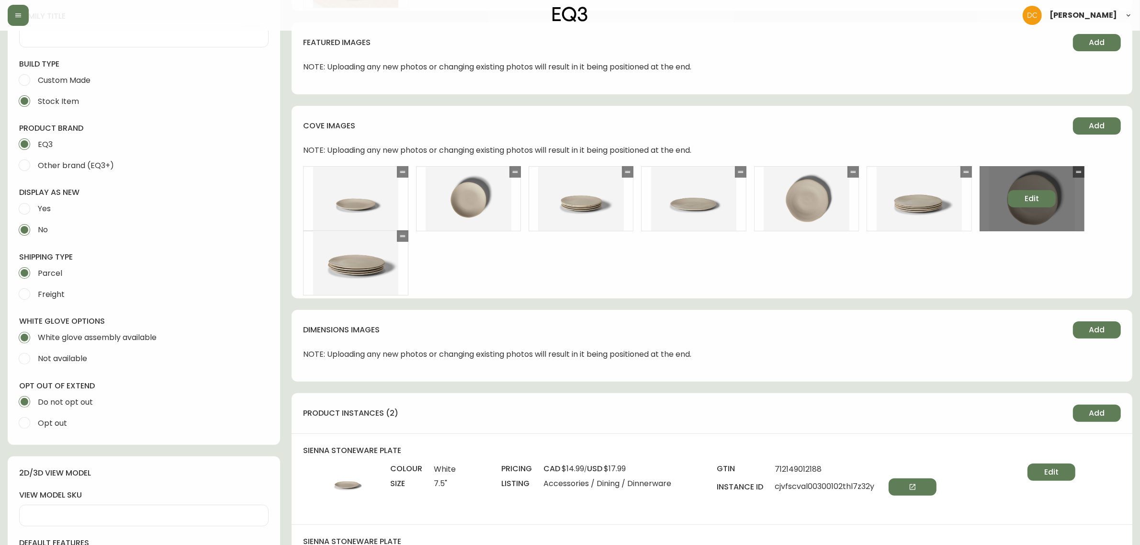
click at [1031, 200] on span "Edit" at bounding box center [1031, 198] width 14 height 11
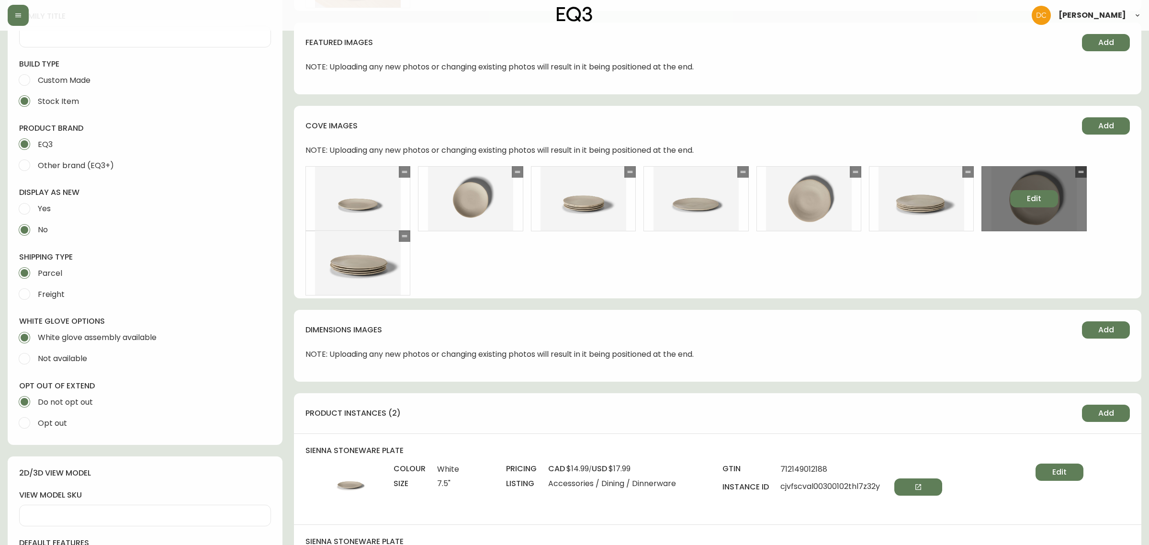
select select "BIRDSEYE_VIEW"
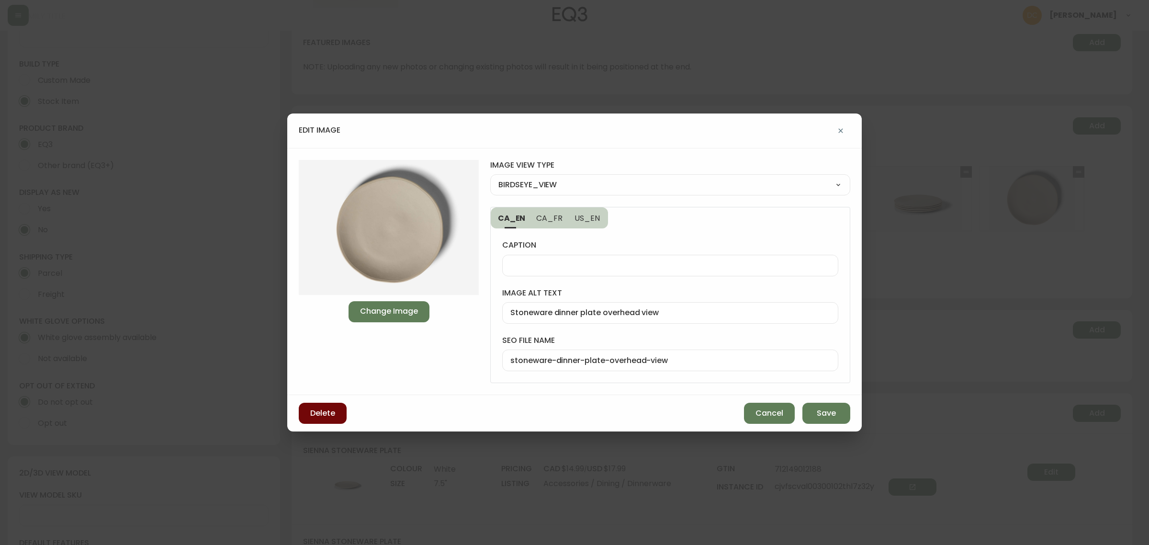
click at [343, 408] on button "Delete" at bounding box center [323, 413] width 48 height 21
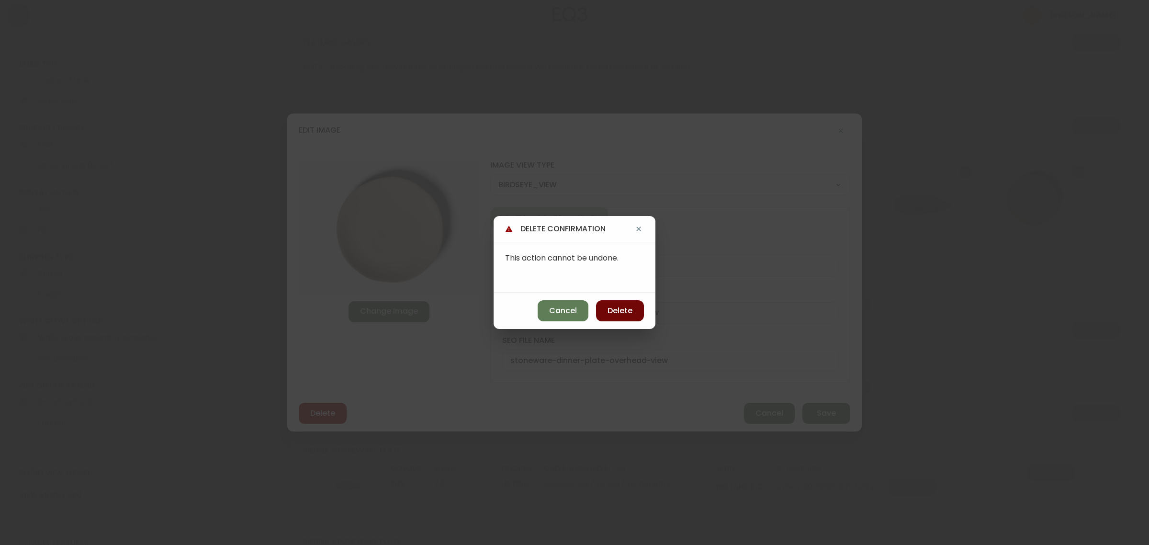
click at [600, 314] on button "Delete" at bounding box center [620, 310] width 48 height 21
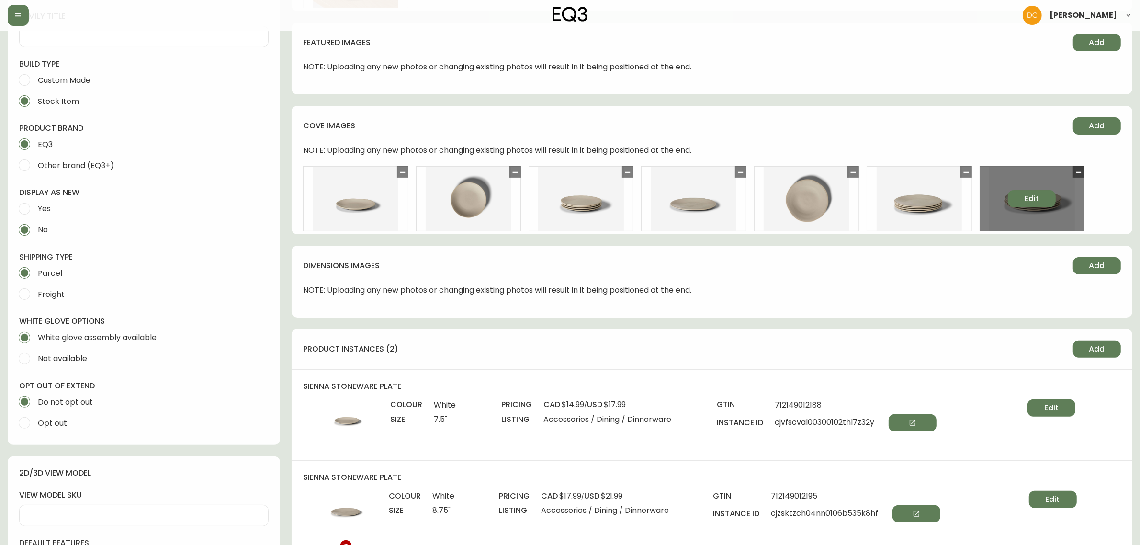
click at [1030, 194] on span "Edit" at bounding box center [1031, 198] width 14 height 11
select select "DETAIL_VIEW"
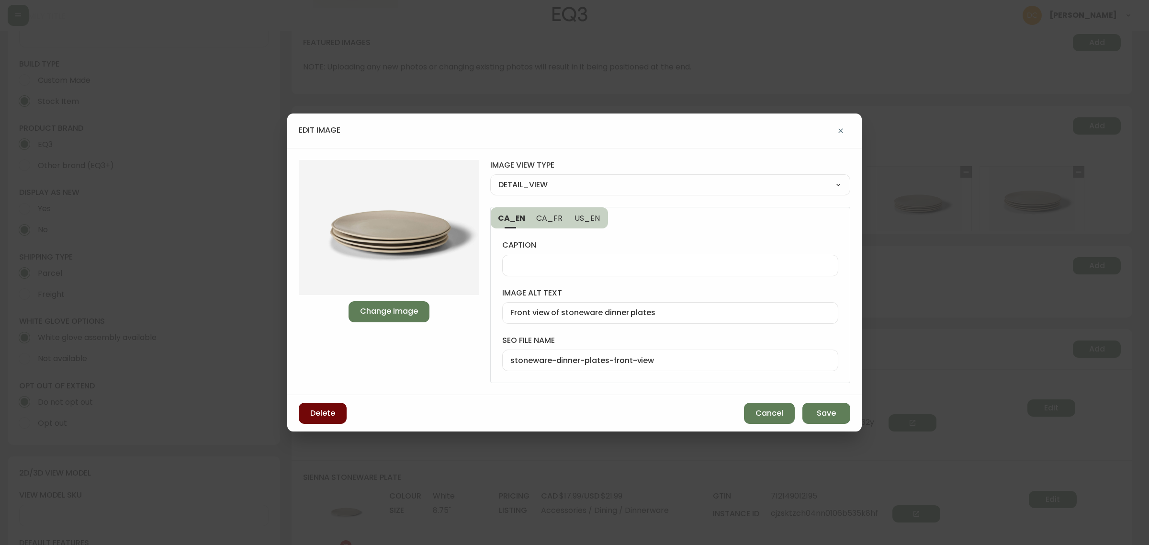
click at [326, 408] on span "Delete" at bounding box center [322, 413] width 25 height 11
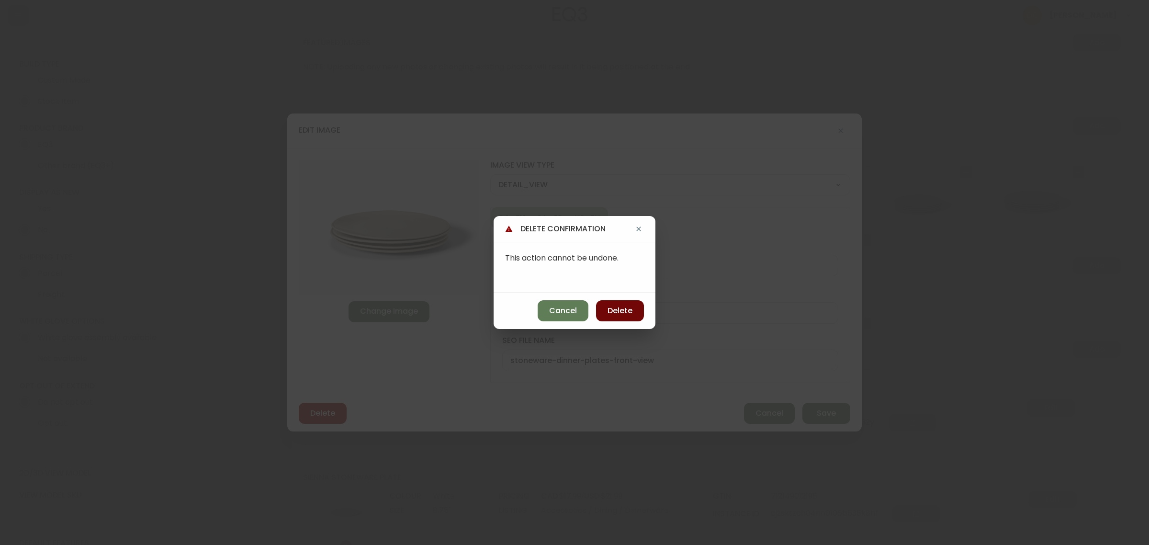
click at [635, 312] on button "Delete" at bounding box center [620, 310] width 48 height 21
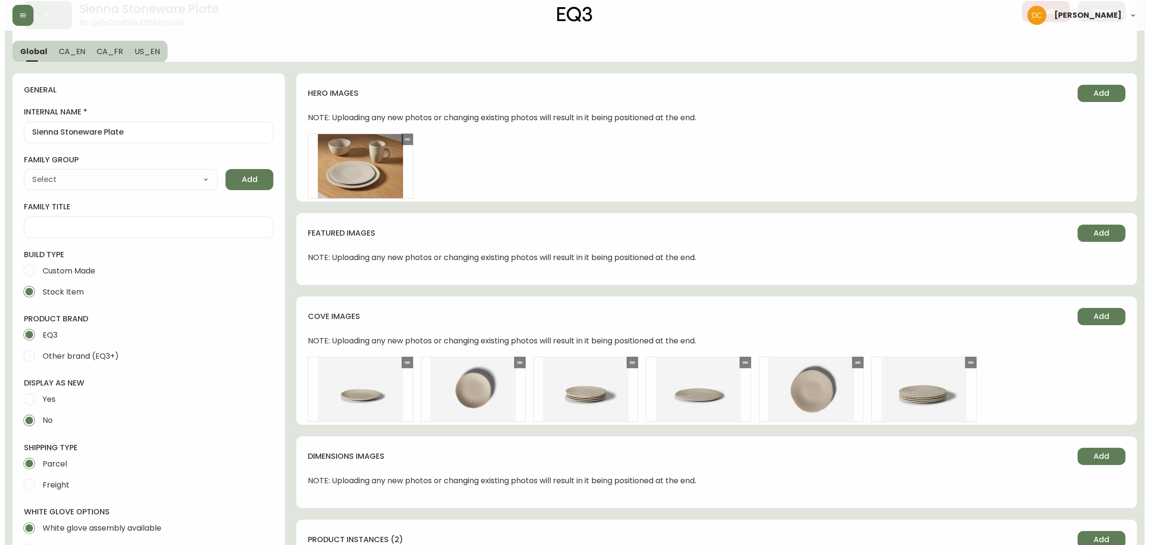
scroll to position [0, 0]
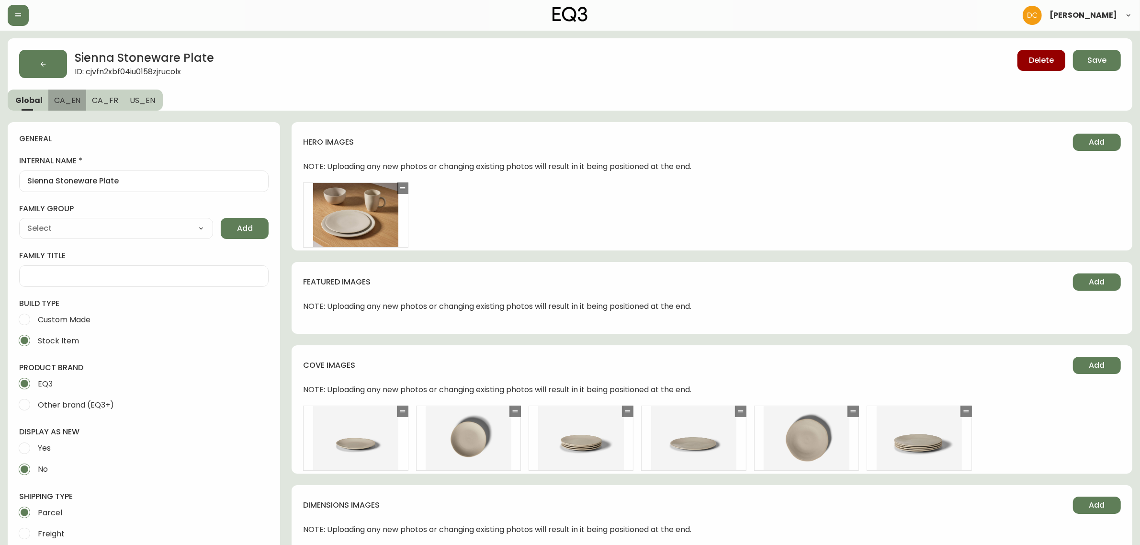
click at [65, 101] on span "CA_EN" at bounding box center [67, 100] width 27 height 10
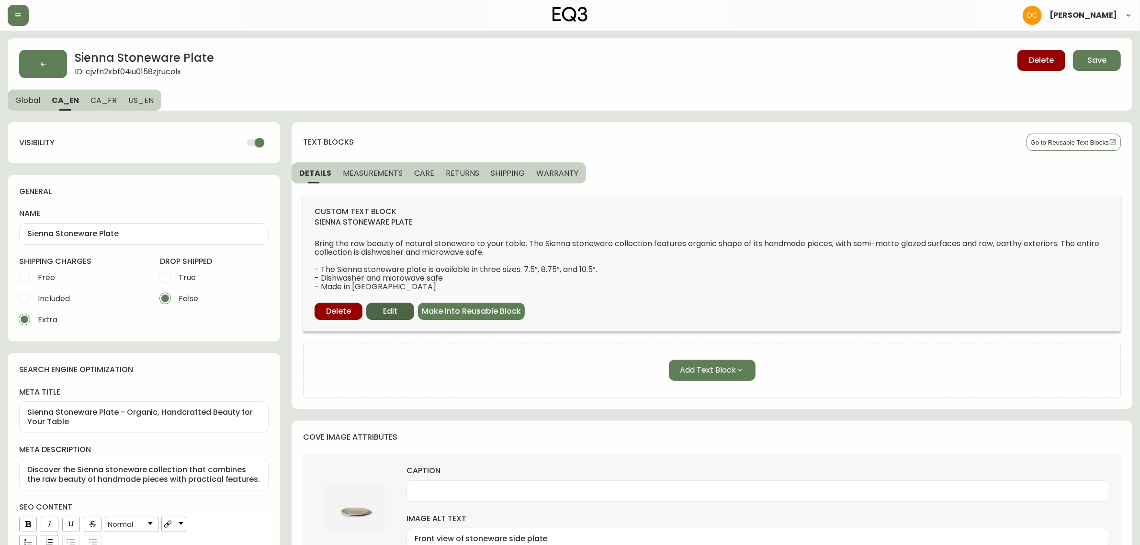
click at [403, 304] on button "Edit" at bounding box center [390, 310] width 48 height 17
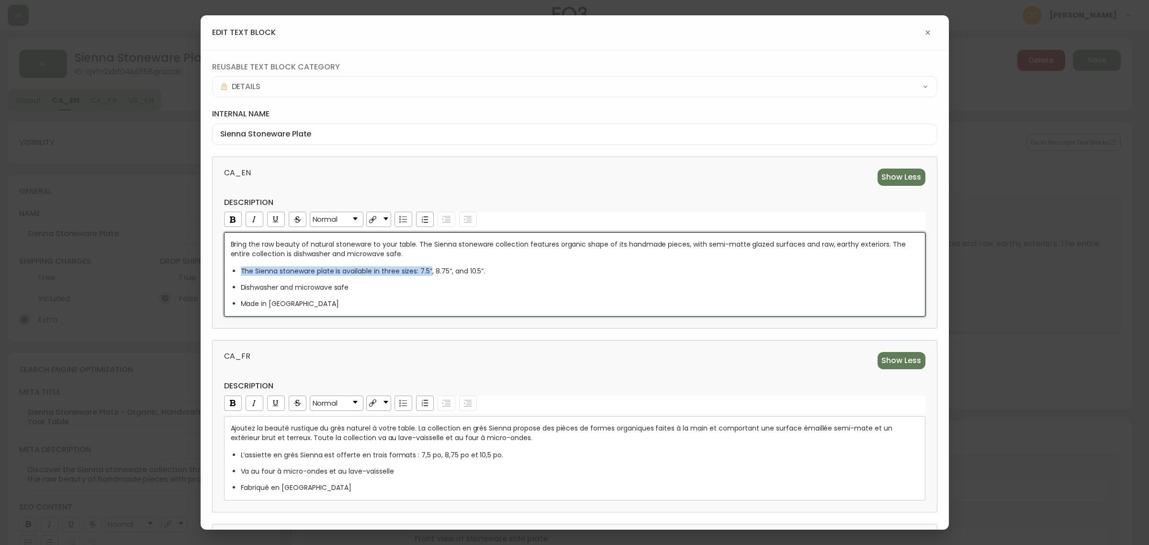
drag, startPoint x: 432, startPoint y: 274, endPoint x: 459, endPoint y: 276, distance: 27.3
click at [516, 267] on div "The Sienna stoneware plate is available in three sizes: 7.5”, 8.75”, and 10.5”." at bounding box center [580, 271] width 678 height 10
click at [448, 273] on span "The Sienna stoneware plate is available in three sizes: 7.5”, 8.75”, and 10.5”." at bounding box center [363, 271] width 245 height 10
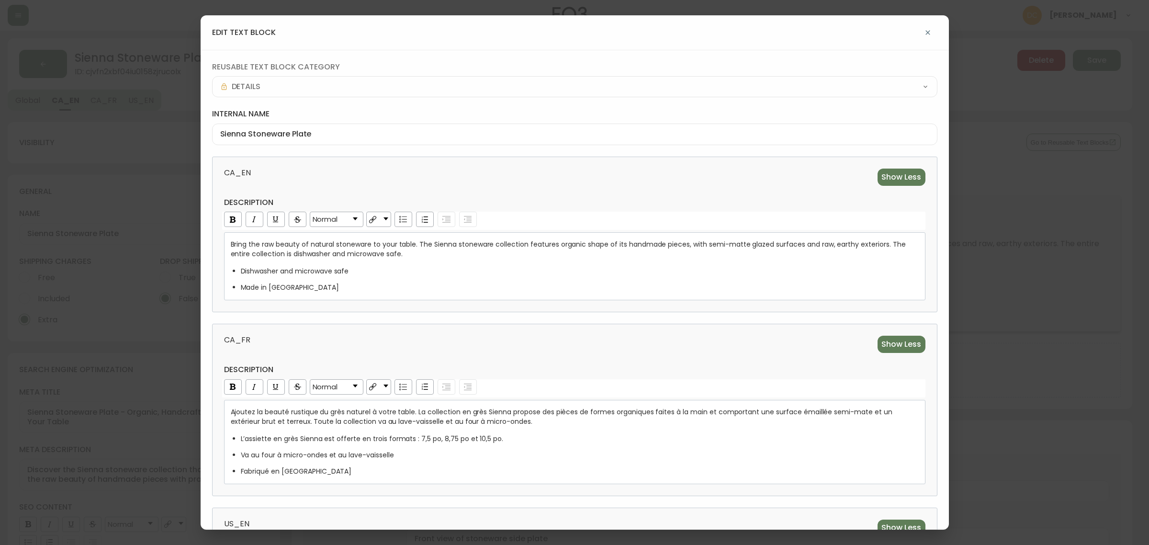
click at [440, 321] on div "reusable text block category DETAILS internal name Sienna Stoneware Plate CA_EN…" at bounding box center [575, 370] width 748 height 641
click at [446, 439] on span "L’assiette en grès Sienna est offerte en trois formats : 7,5 po, 8,75 po et 10,…" at bounding box center [372, 439] width 263 height 10
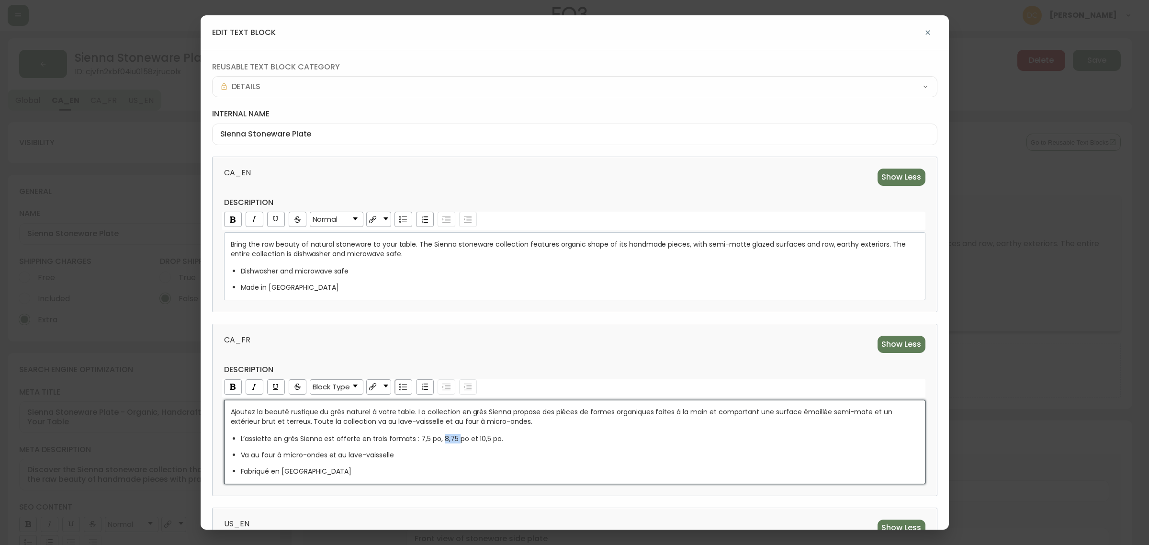
click at [446, 439] on span "L’assiette en grès Sienna est offerte en trois formats : 7,5 po, 8,75 po et 10,…" at bounding box center [372, 439] width 263 height 10
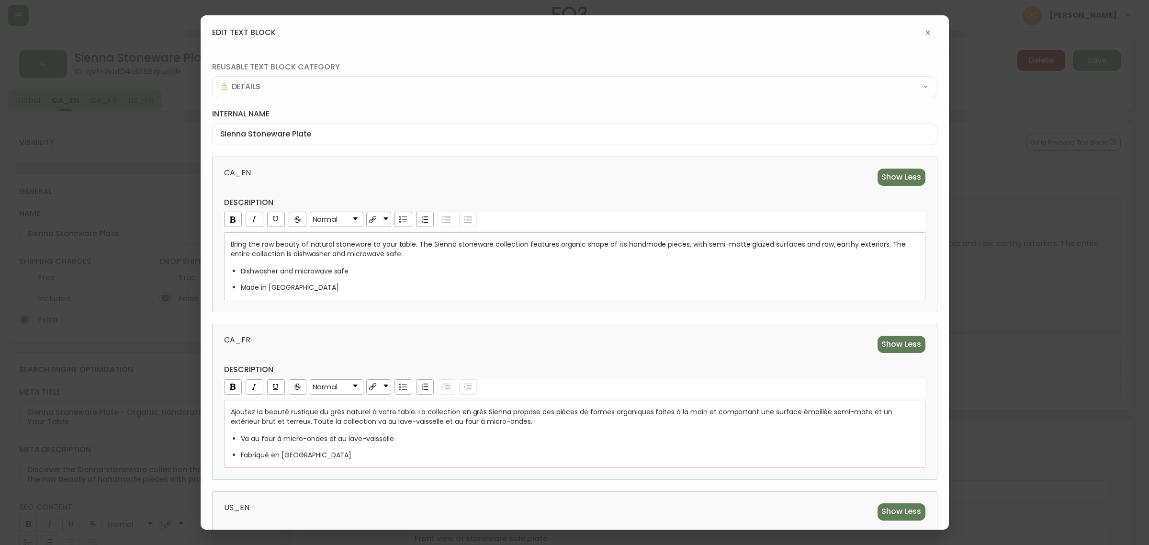
click at [499, 348] on span "CA_FR" at bounding box center [396, 344] width 345 height 17
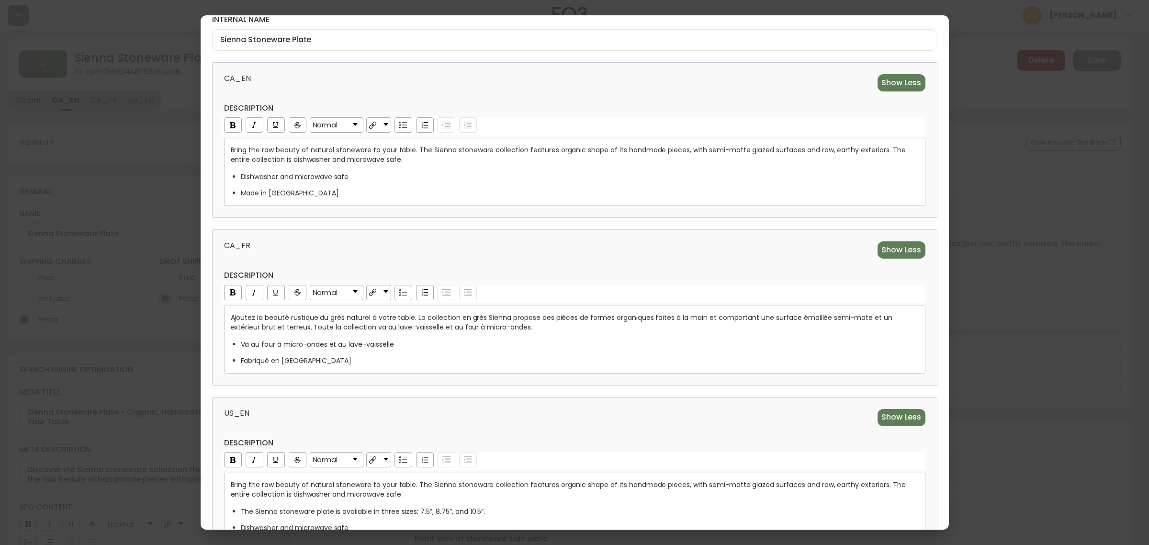
scroll to position [183, 0]
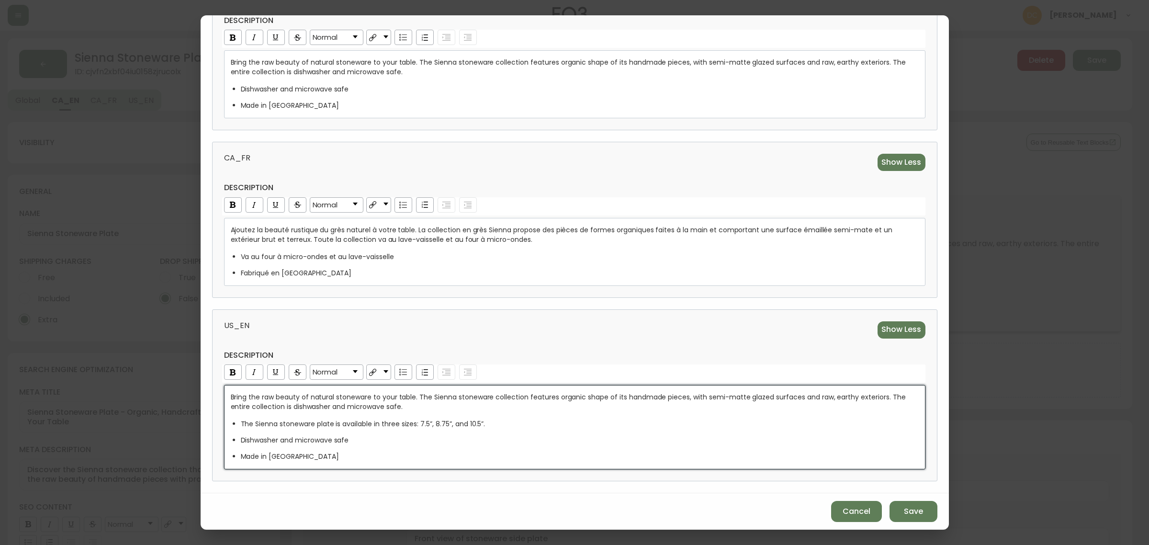
click at [422, 419] on span "The Sienna stoneware plate is available in three sizes: 7.5”, 8.75”, and 10.5”." at bounding box center [363, 424] width 245 height 10
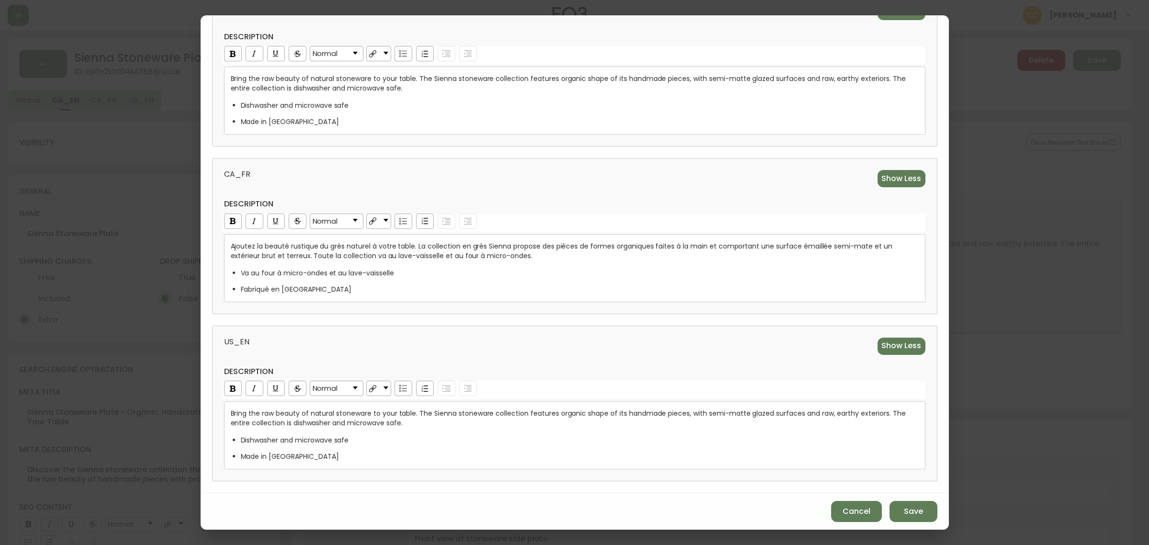
click at [508, 328] on div "US_EN Show Less description Normal Bring the raw beauty of natural stoneware to…" at bounding box center [574, 403] width 725 height 156
click at [907, 505] on button "Save" at bounding box center [913, 511] width 48 height 21
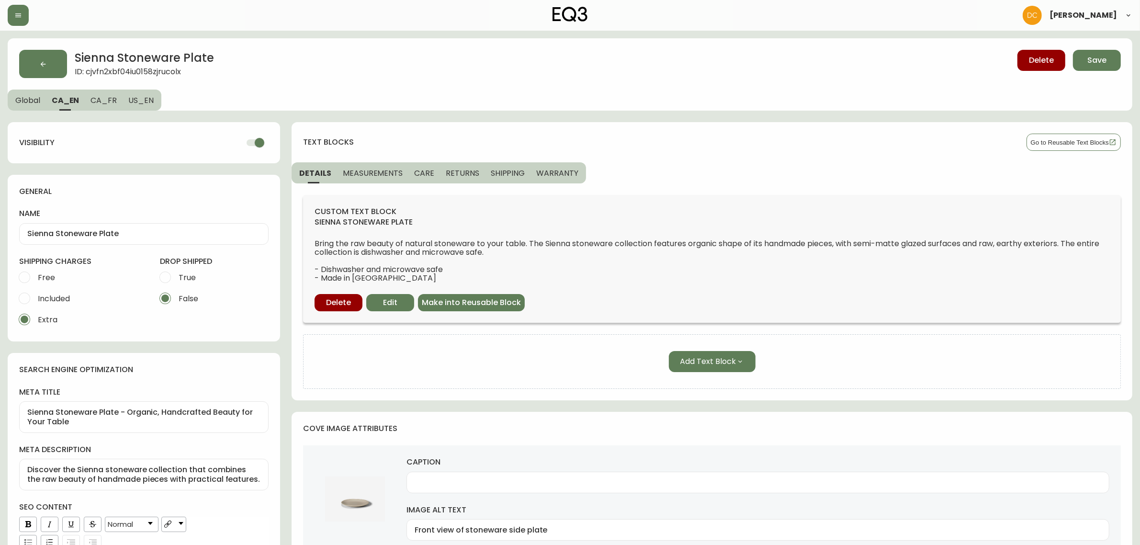
click at [401, 183] on button "MEASUREMENTS" at bounding box center [372, 172] width 71 height 21
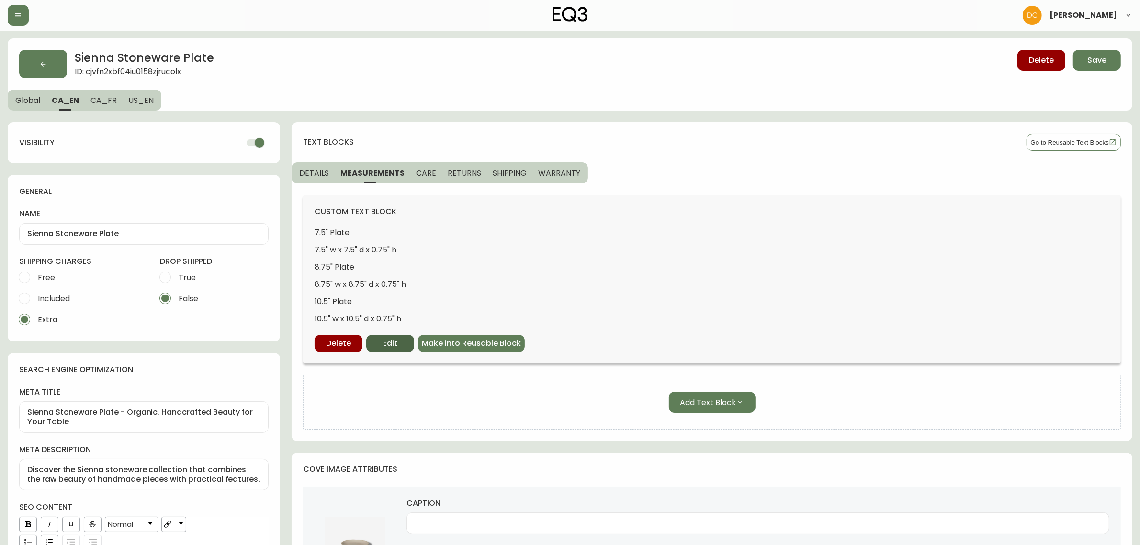
click at [403, 348] on button "Edit" at bounding box center [390, 343] width 48 height 17
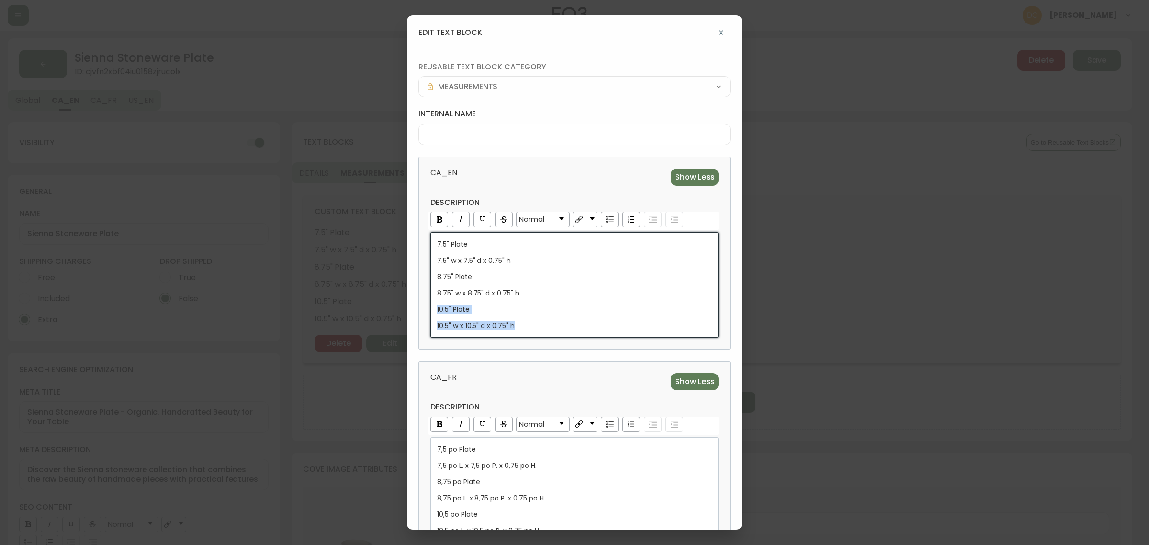
drag, startPoint x: 533, startPoint y: 326, endPoint x: 408, endPoint y: 306, distance: 126.4
click at [408, 306] on div "reusable text block category MEASUREMENTS internal name CA_EN Show Less descrip…" at bounding box center [574, 410] width 335 height 721
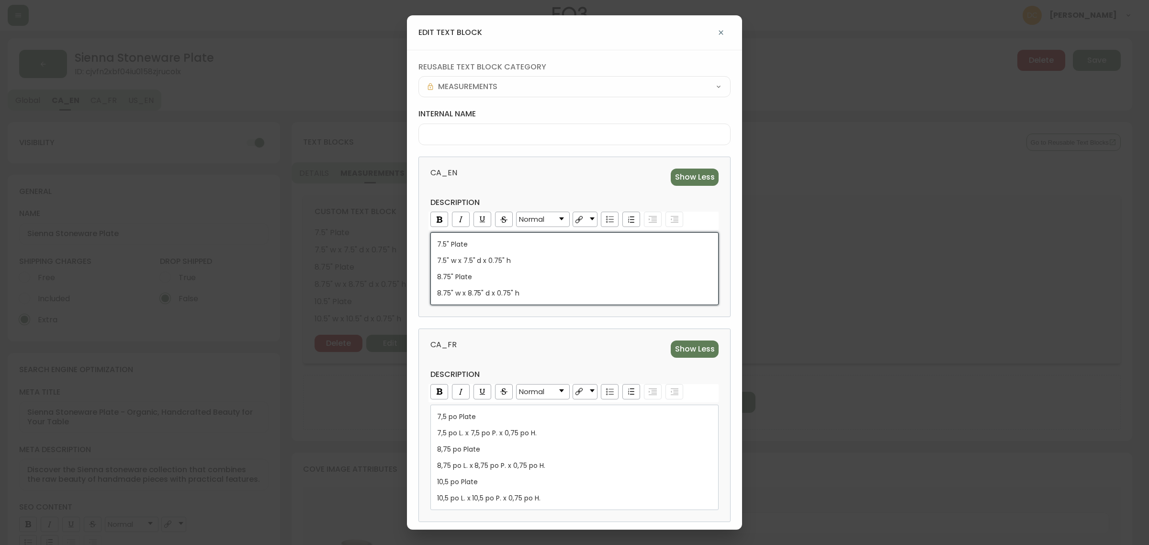
click at [514, 175] on span "CA_EN" at bounding box center [499, 176] width 138 height 17
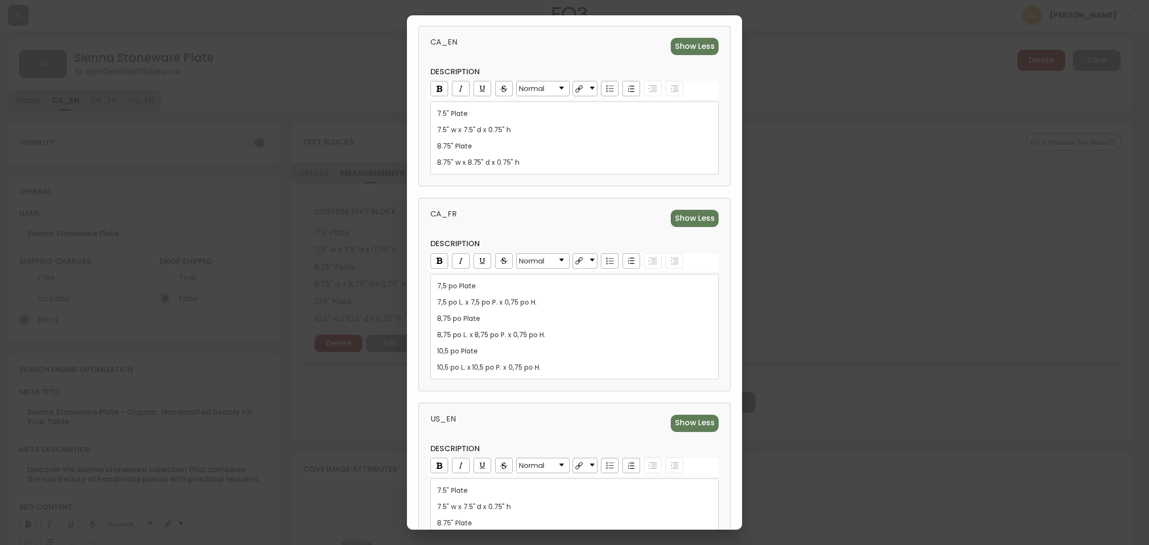
scroll to position [247, 0]
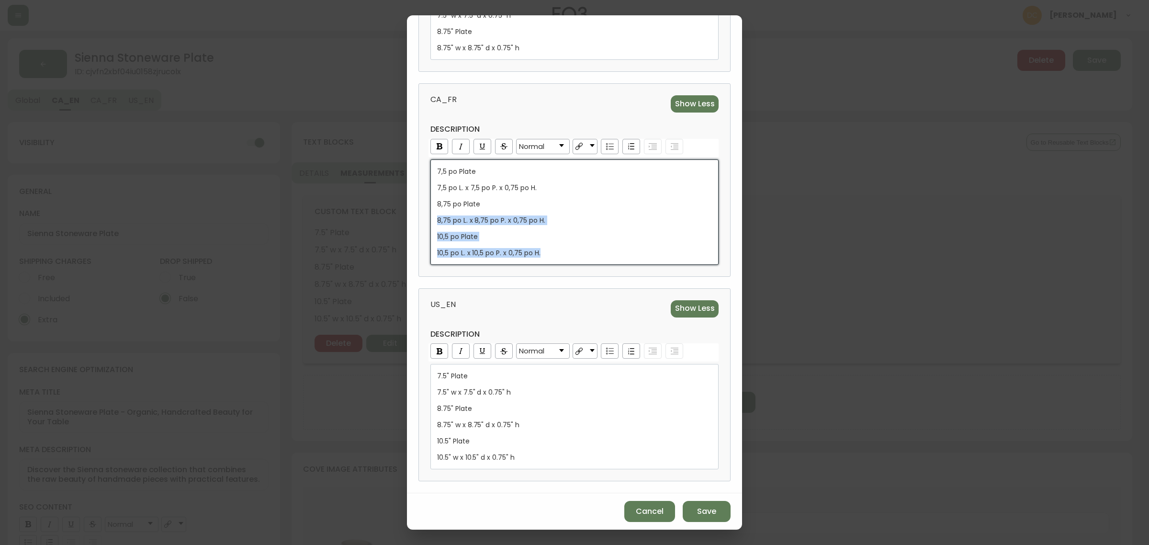
drag, startPoint x: 551, startPoint y: 250, endPoint x: 377, endPoint y: 224, distance: 176.2
click at [377, 224] on div "edit text block reusable text block category MEASUREMENTS internal name CA_EN S…" at bounding box center [574, 272] width 1149 height 545
click at [541, 242] on div "7,5 po Plate 7,5 po L. x 7,5 po P. x 0,75 po H. 8,75 po Plate 8,75 po L. x 8,75…" at bounding box center [574, 212] width 275 height 91
drag, startPoint x: 551, startPoint y: 249, endPoint x: 424, endPoint y: 235, distance: 128.0
click at [424, 235] on div "CA_FR Show Less description Normal 7,5 po Plate 7,5 po L. x 7,5 po P. x 0,75 po…" at bounding box center [574, 179] width 312 height 193
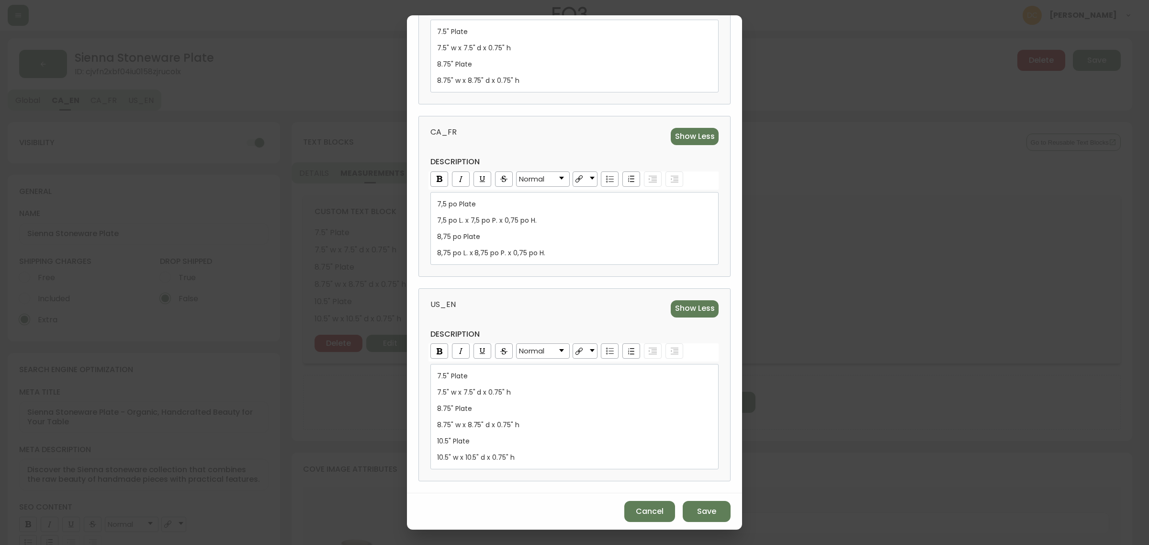
click at [550, 118] on div "CA_FR Show Less description Normal 7,5 po Plate 7,5 po L. x 7,5 po P. x 0,75 po…" at bounding box center [574, 196] width 312 height 160
click at [514, 455] on div "10.5" w x 10.5" d x 0.75" h" at bounding box center [574, 457] width 275 height 10
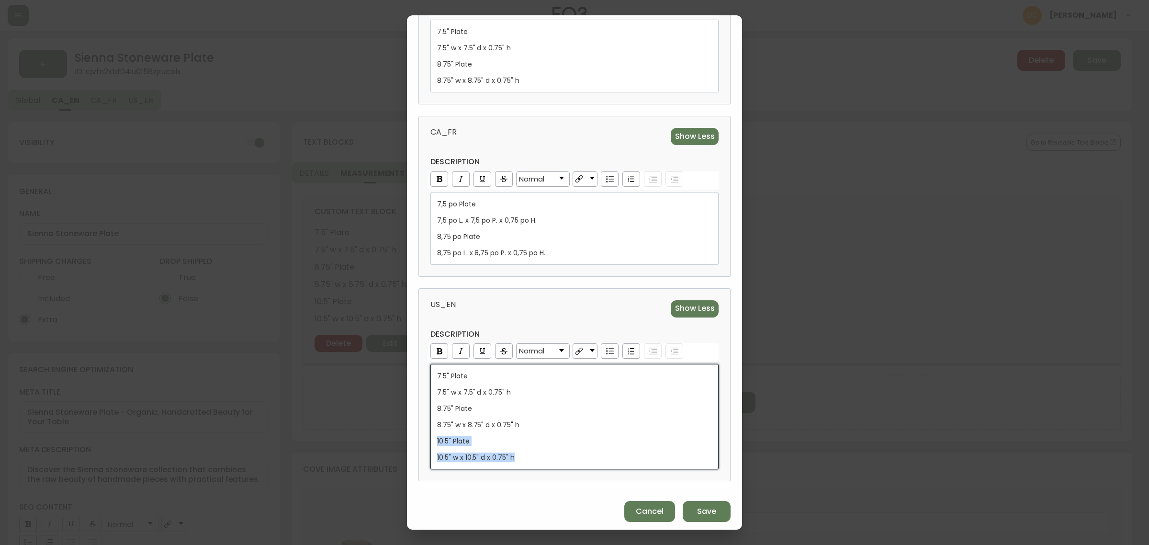
drag, startPoint x: 519, startPoint y: 460, endPoint x: 417, endPoint y: 436, distance: 104.6
click at [417, 436] on div "reusable text block category MEASUREMENTS internal name CA_EN Show Less descrip…" at bounding box center [574, 165] width 335 height 656
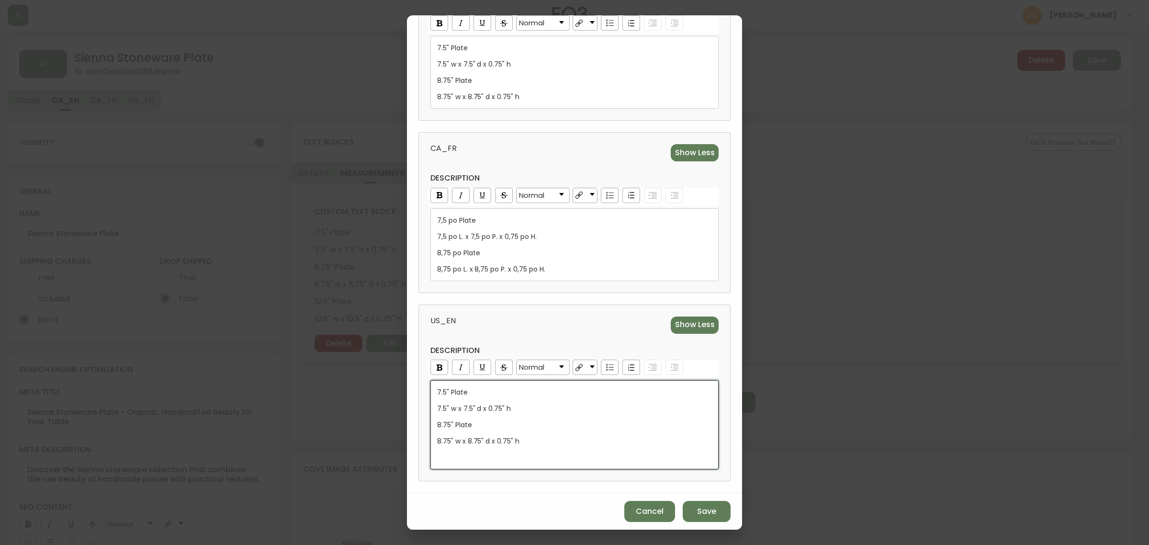
scroll to position [182, 0]
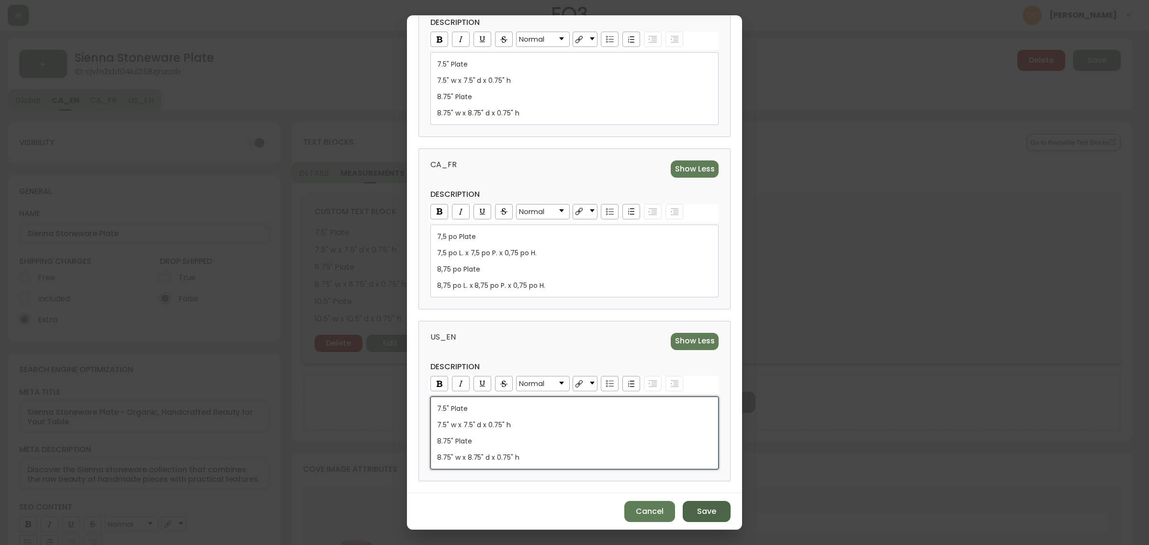
click at [697, 510] on span "Save" at bounding box center [706, 511] width 19 height 11
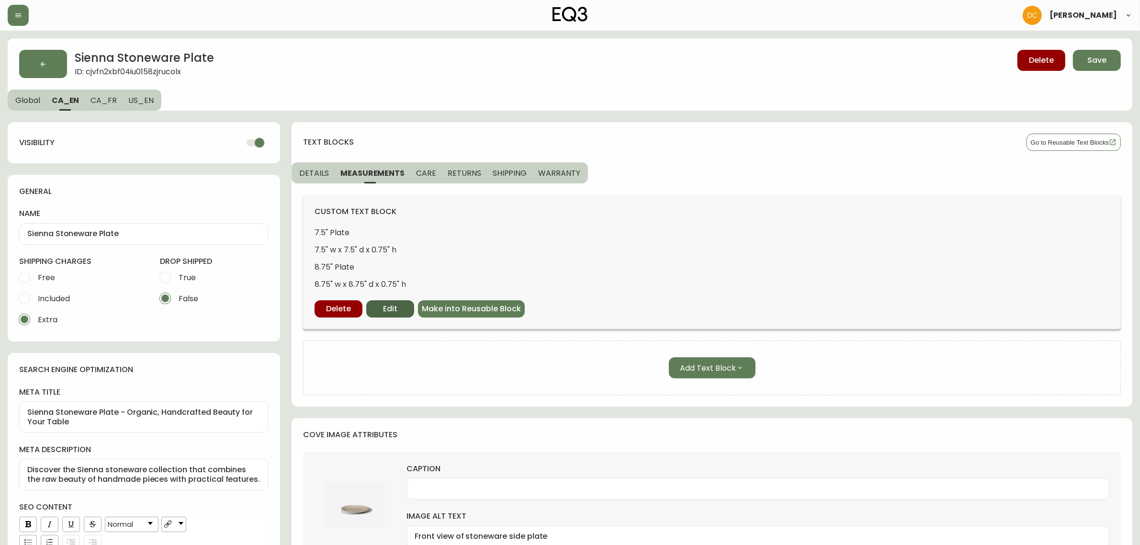
click at [398, 309] on button "Edit" at bounding box center [390, 308] width 48 height 17
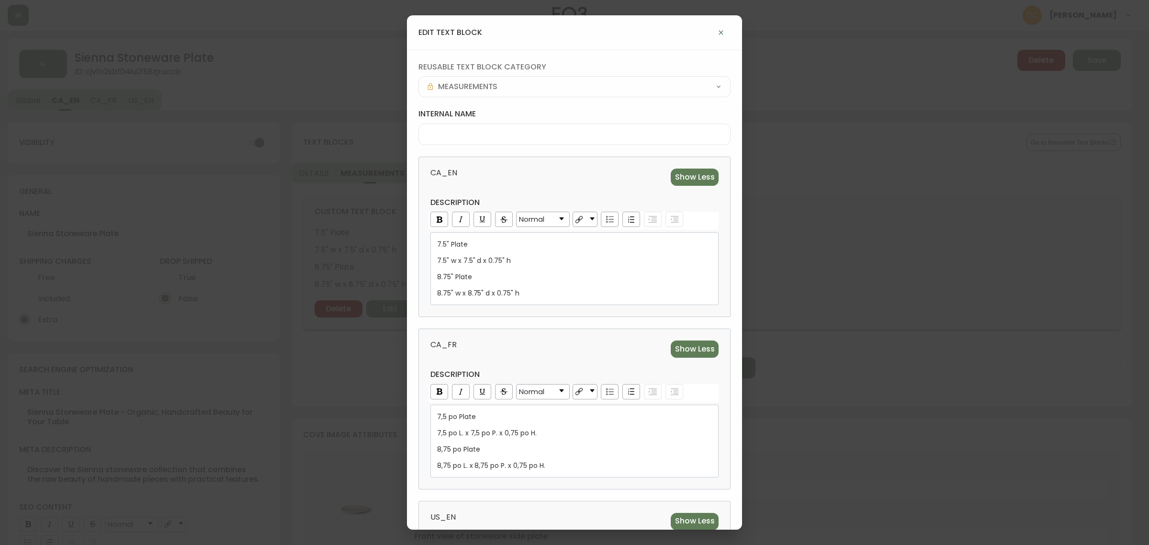
click at [515, 145] on div "reusable text block category MEASUREMENTS internal name CA_EN Show Less descrip…" at bounding box center [574, 361] width 335 height 623
click at [514, 140] on div at bounding box center [574, 134] width 312 height 22
type input "A"
type input "Sienna Plat Dims"
click at [537, 176] on span "CA_EN" at bounding box center [499, 176] width 138 height 17
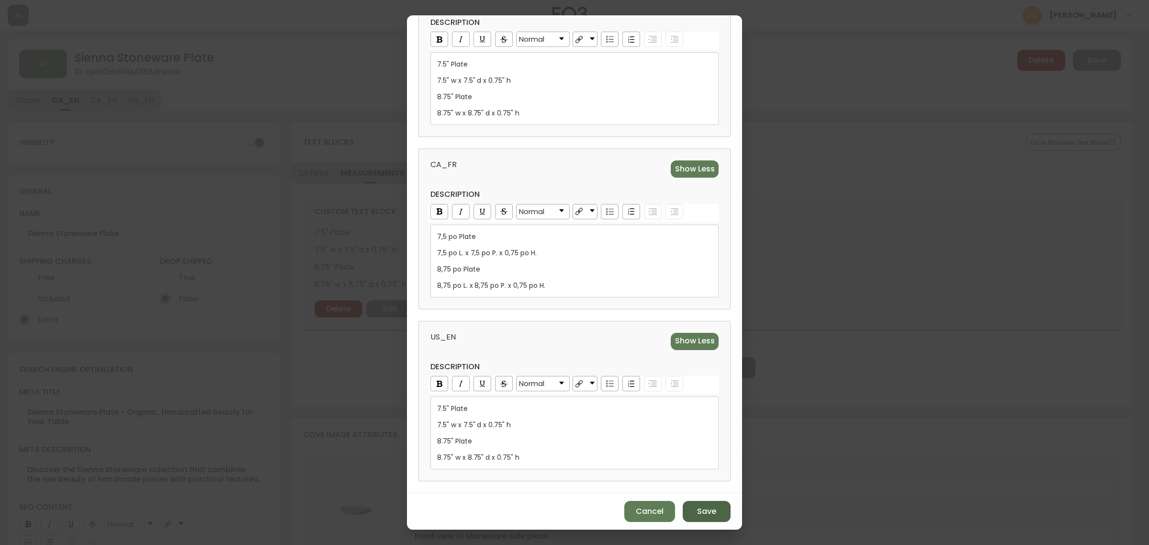
click at [702, 502] on button "Save" at bounding box center [706, 511] width 48 height 21
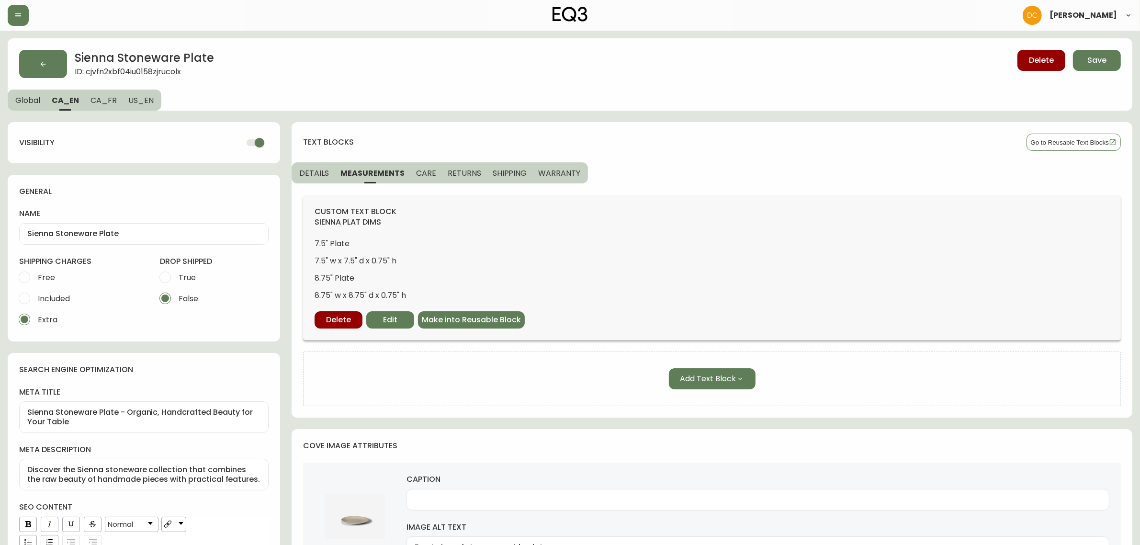
click at [430, 175] on span "CARE" at bounding box center [426, 173] width 20 height 10
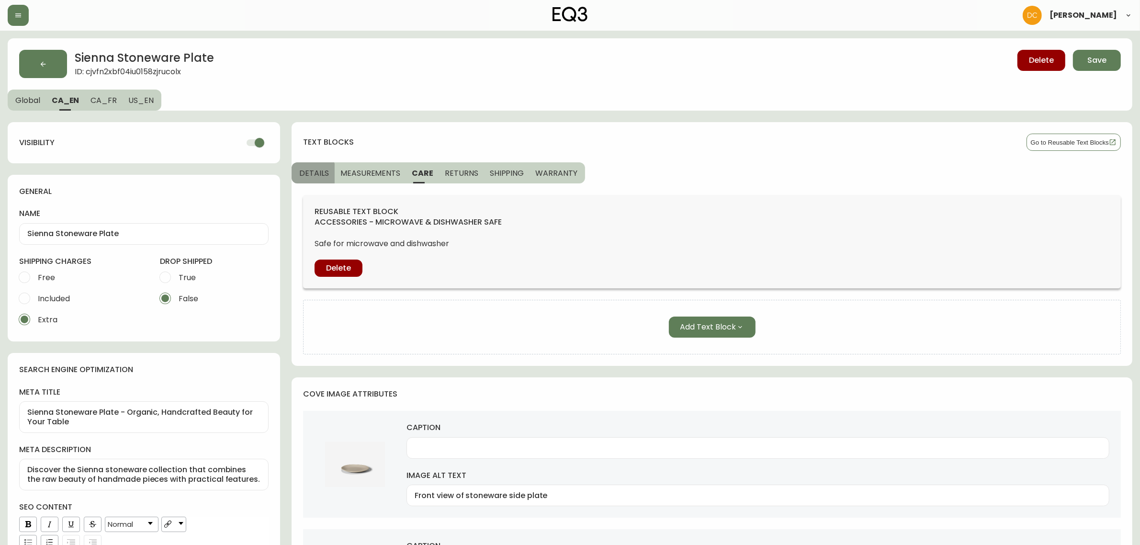
click at [304, 175] on span "DETAILS" at bounding box center [314, 173] width 30 height 10
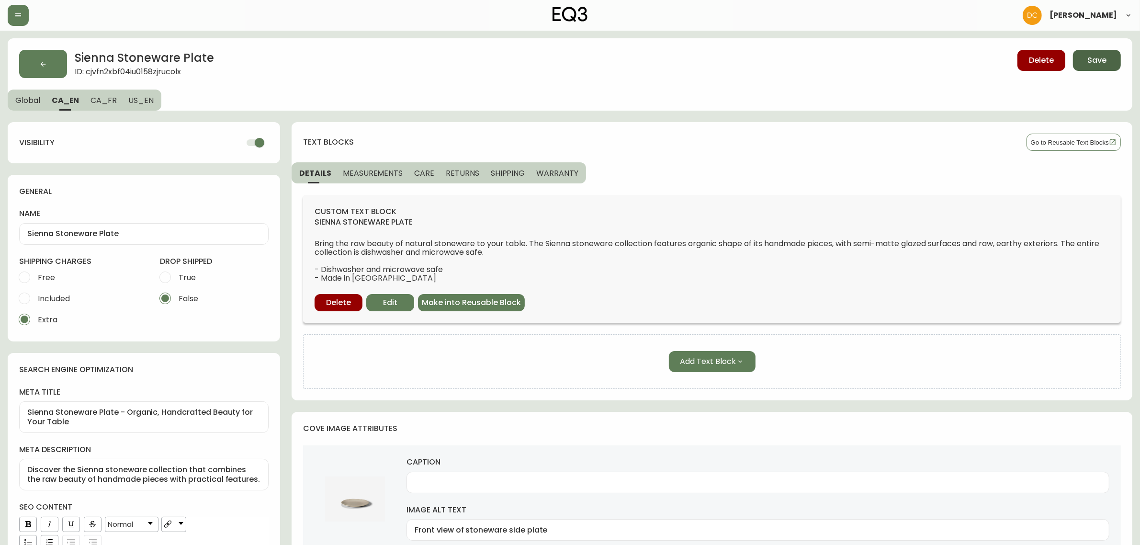
click at [1088, 65] on span "Save" at bounding box center [1096, 60] width 19 height 11
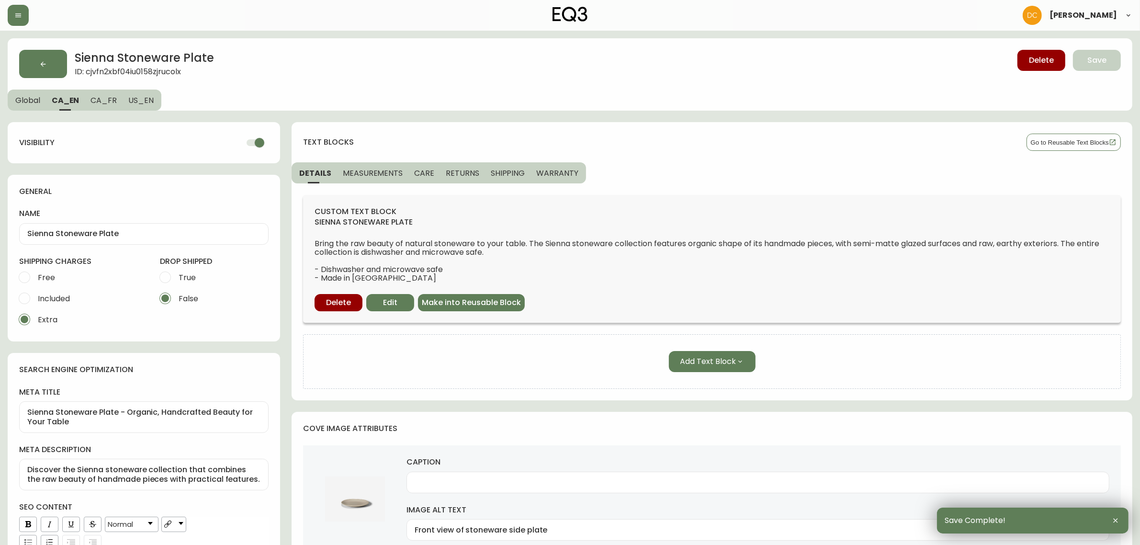
click at [25, 101] on span "Global" at bounding box center [27, 100] width 25 height 10
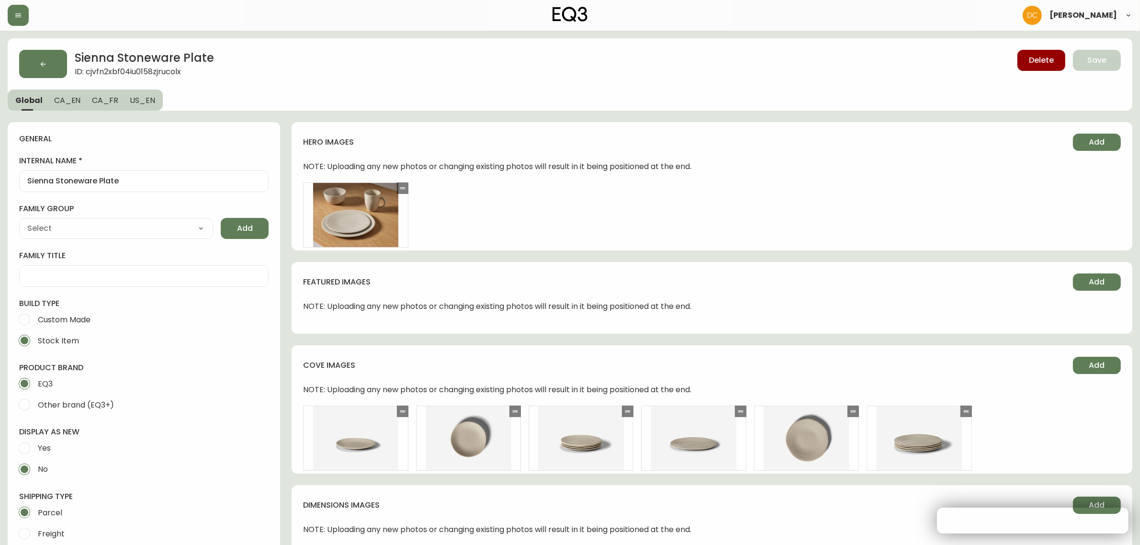
type input "EQ3"
type input "Home & Garden > Kitchen & Dining > Tableware > Dinnerware > Plates"
type input "Default"
select select "cjyt4m5lw0000pt749bx6gh7n"
select select "cjpjx7rji00004c744bbp6zrf"
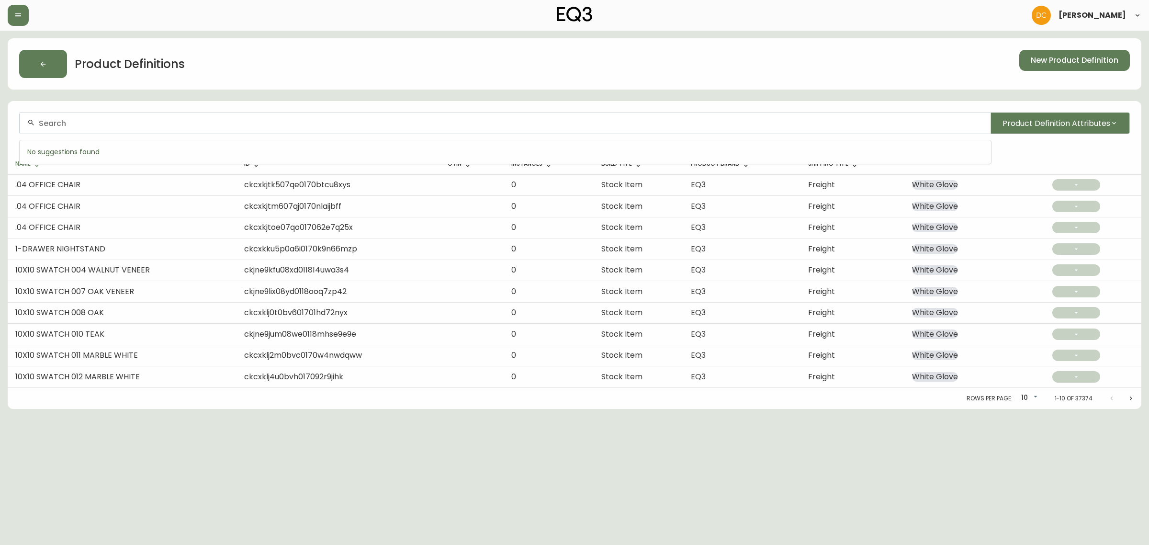
click at [178, 126] on input "text" at bounding box center [511, 123] width 944 height 9
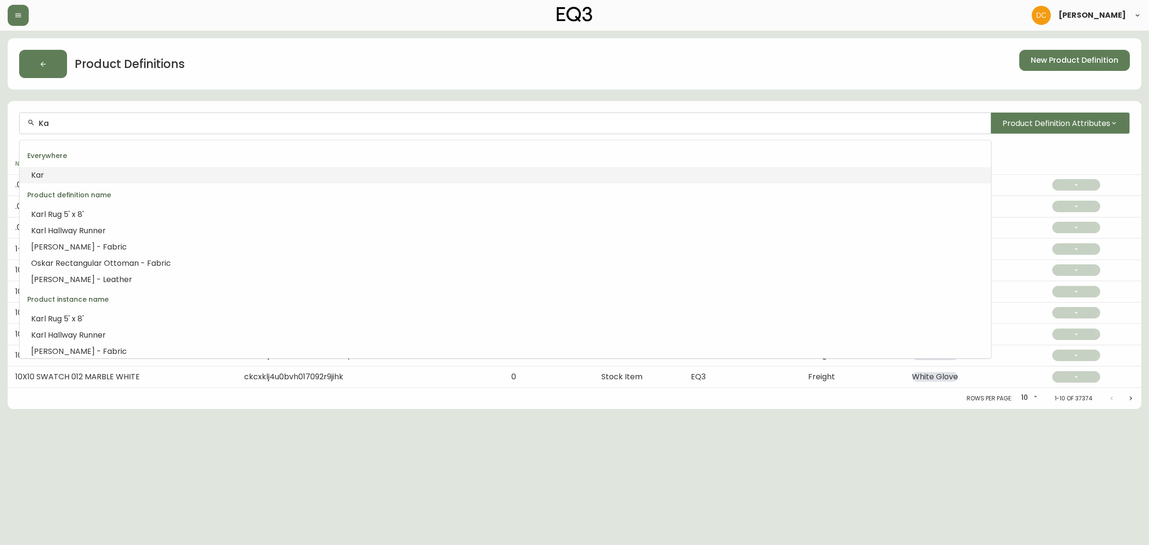
type input "K"
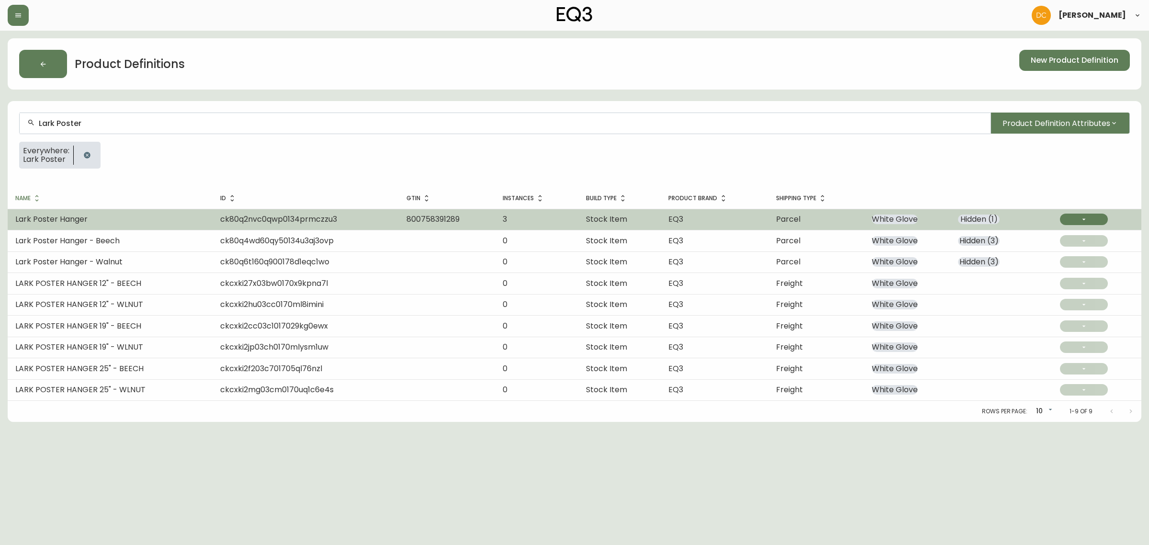
type input "Lark Poster"
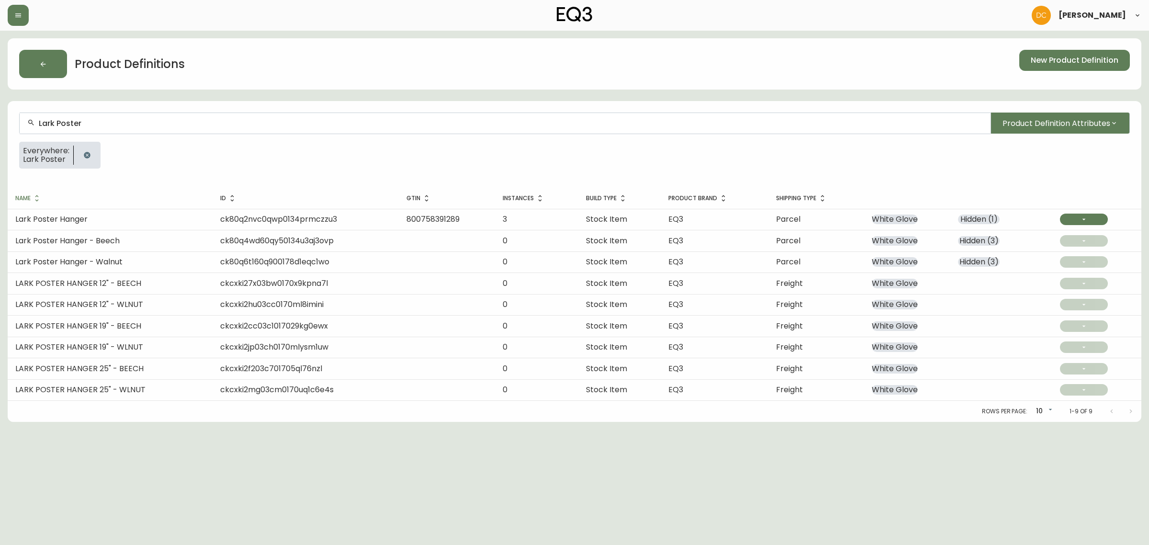
click at [145, 218] on td "Lark Poster Hanger" at bounding box center [110, 219] width 205 height 21
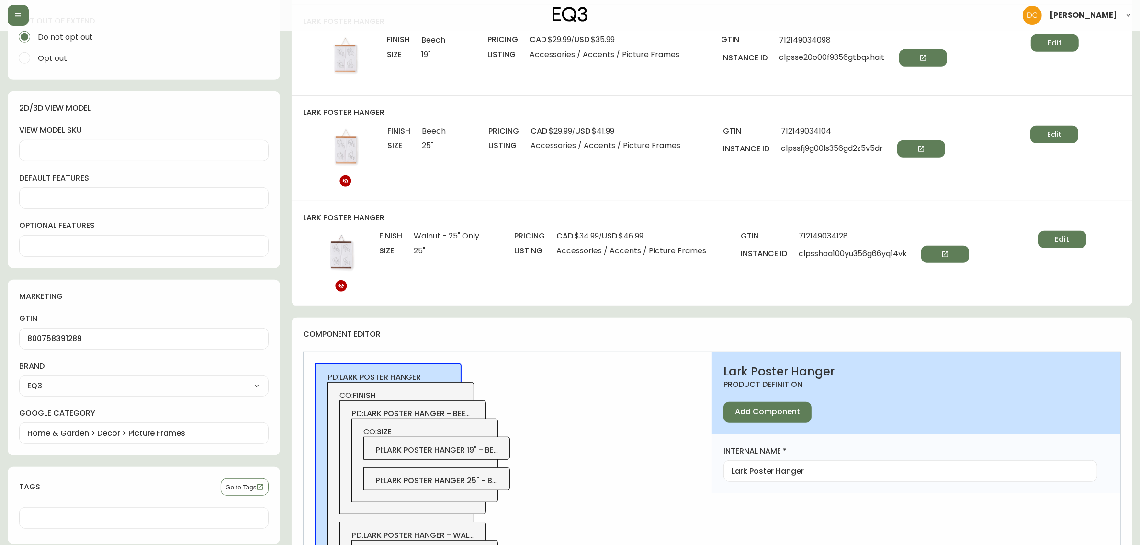
scroll to position [479, 0]
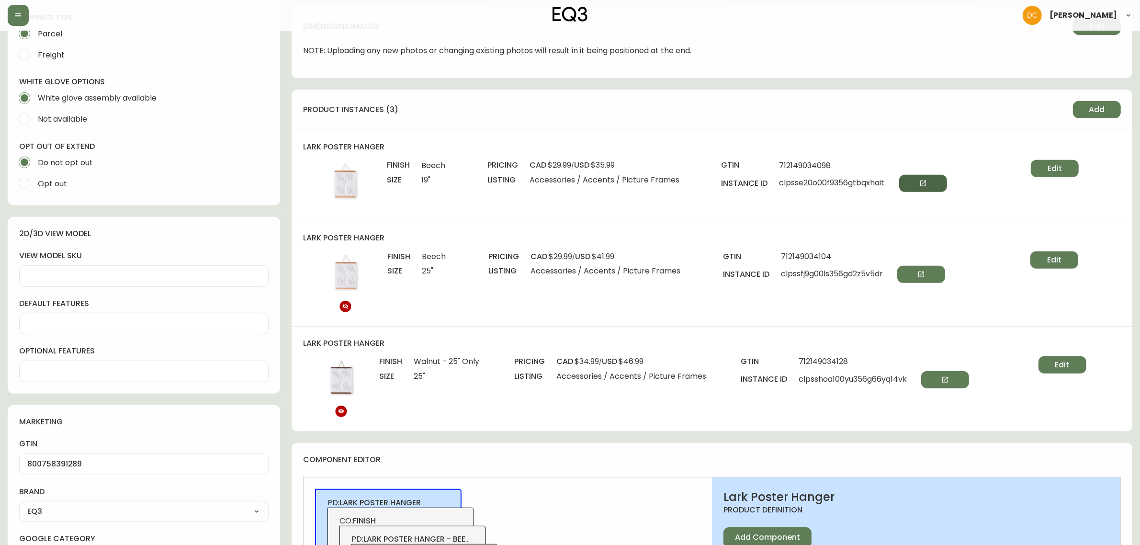
click at [925, 184] on icon "button" at bounding box center [923, 183] width 8 height 8
click at [1071, 365] on button "Edit" at bounding box center [1062, 364] width 48 height 17
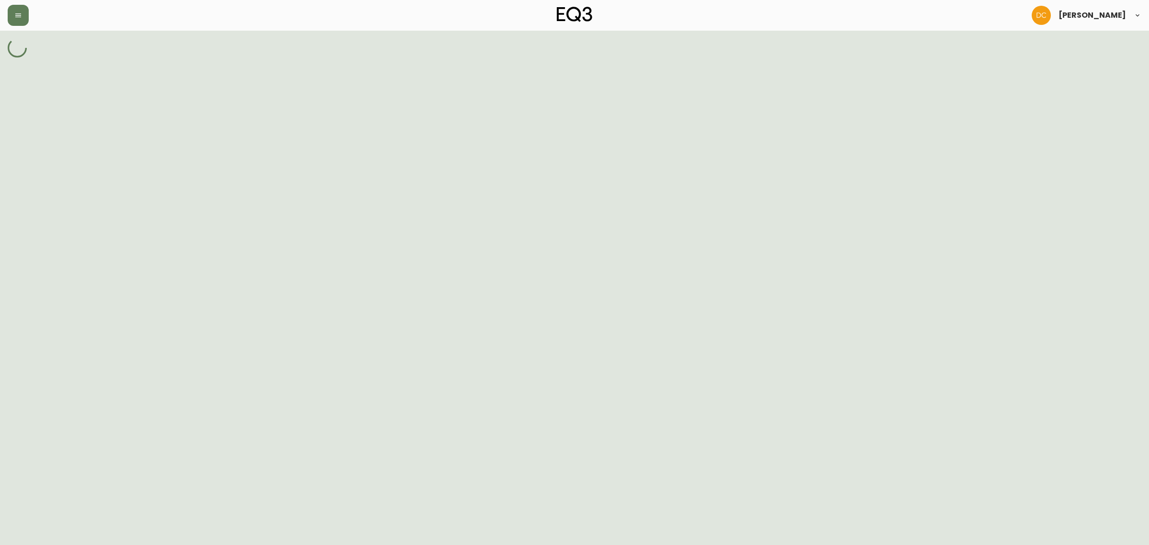
select select "ck80qa0zp00023b5n8gpffe9p"
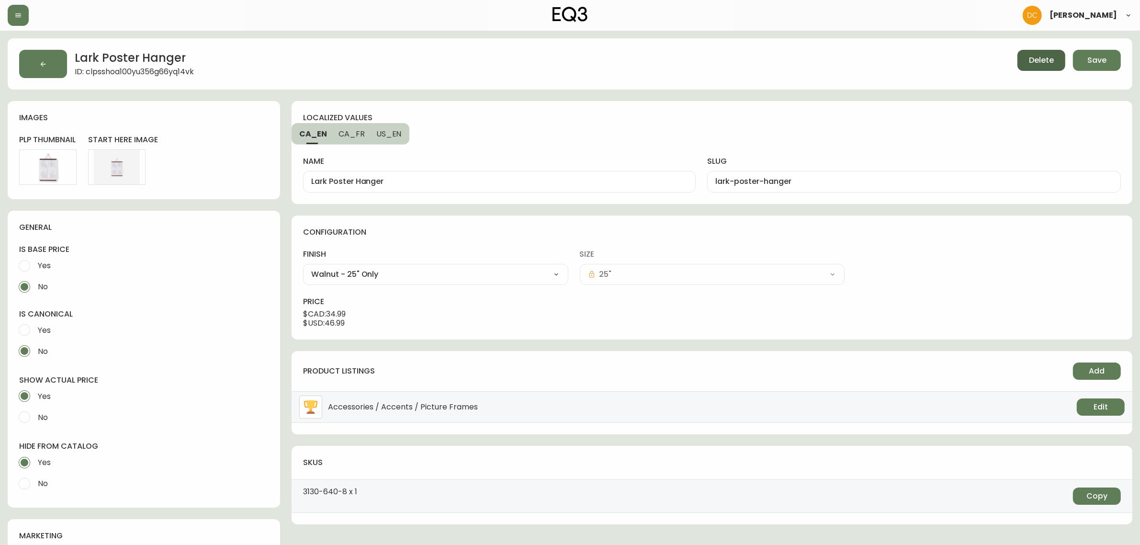
click at [1030, 62] on span "Delete" at bounding box center [1041, 60] width 25 height 11
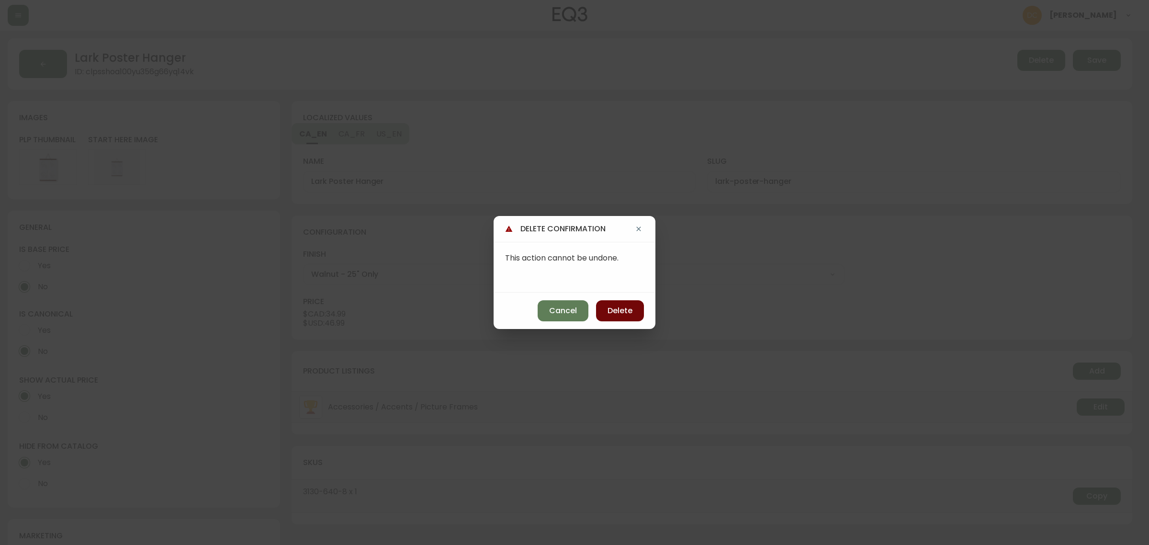
click at [618, 304] on button "Delete" at bounding box center [620, 310] width 48 height 21
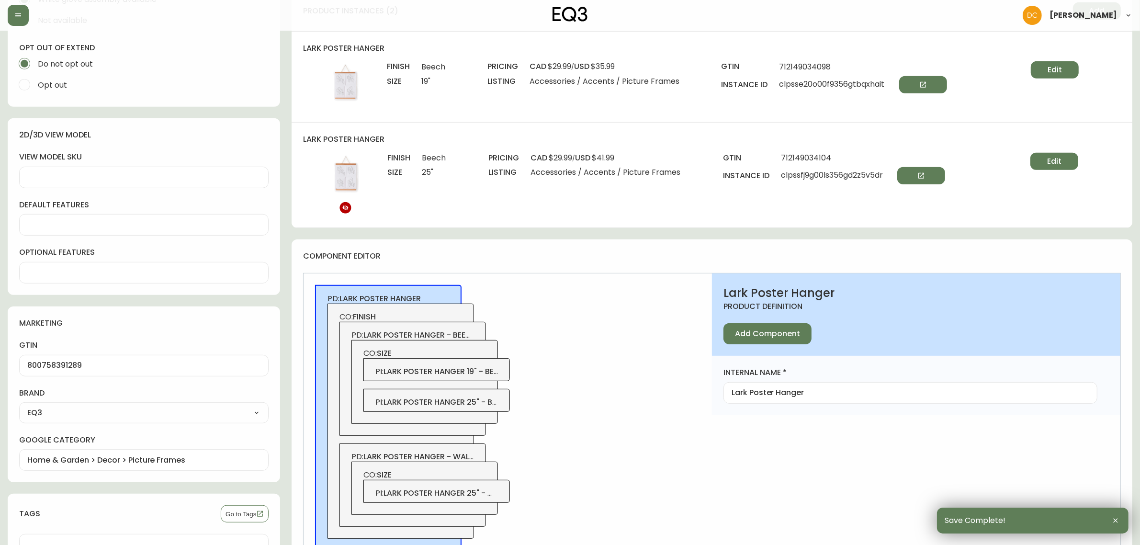
scroll to position [778, 0]
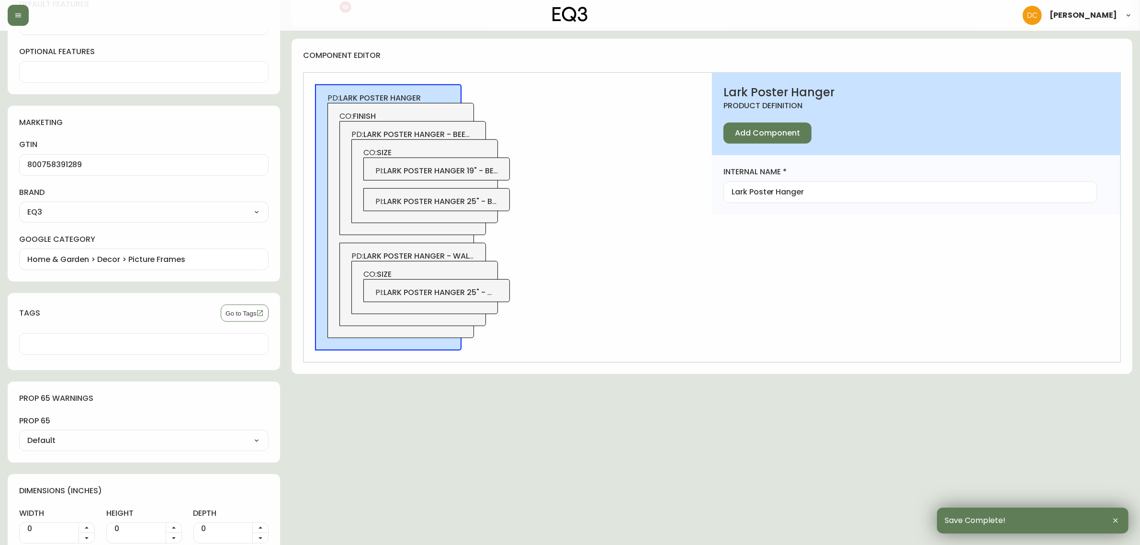
click at [467, 254] on span "lark poster hanger - walnut" at bounding box center [423, 255] width 121 height 11
type input "Lark Poster Hanger - Walnut"
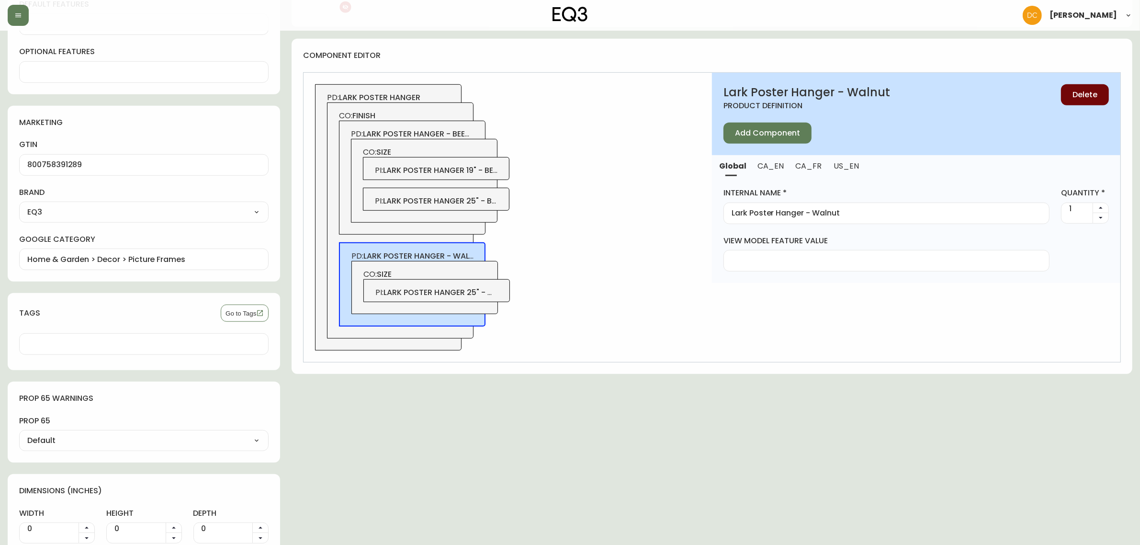
click at [1088, 94] on span "Delete" at bounding box center [1084, 94] width 25 height 11
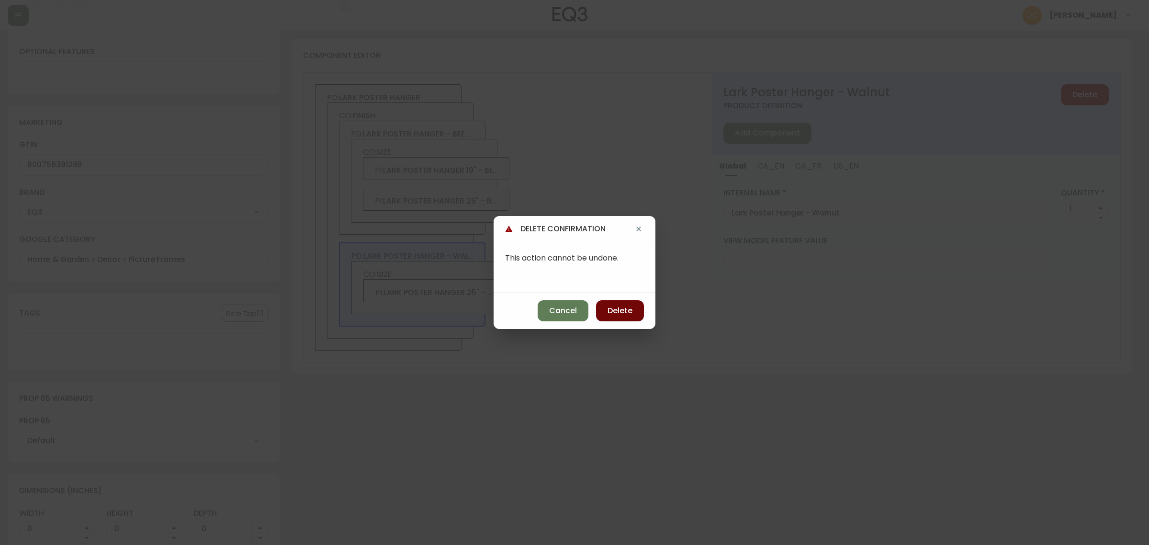
click at [631, 312] on span "Delete" at bounding box center [619, 310] width 25 height 11
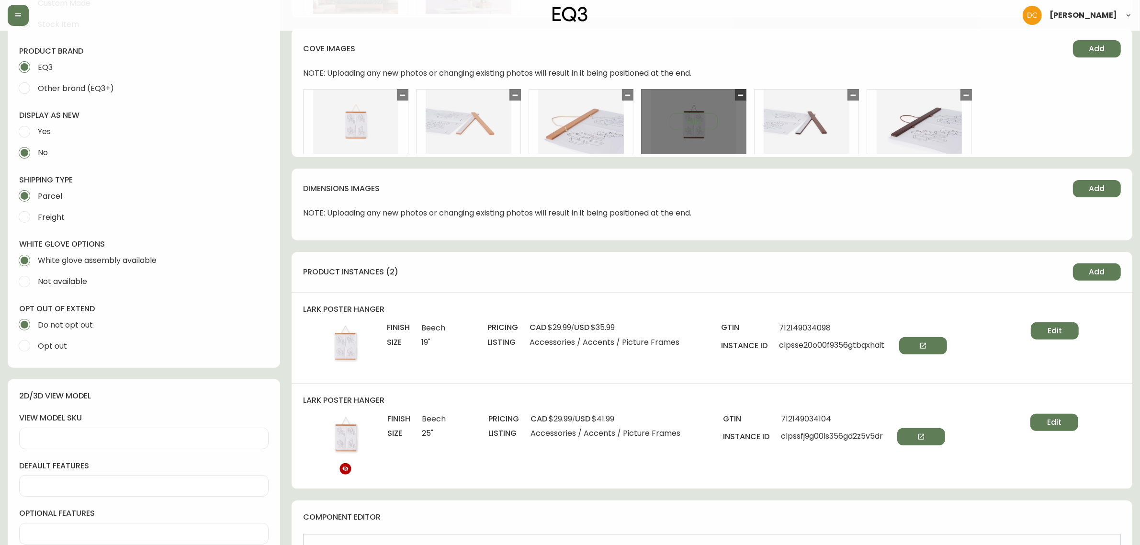
scroll to position [60, 0]
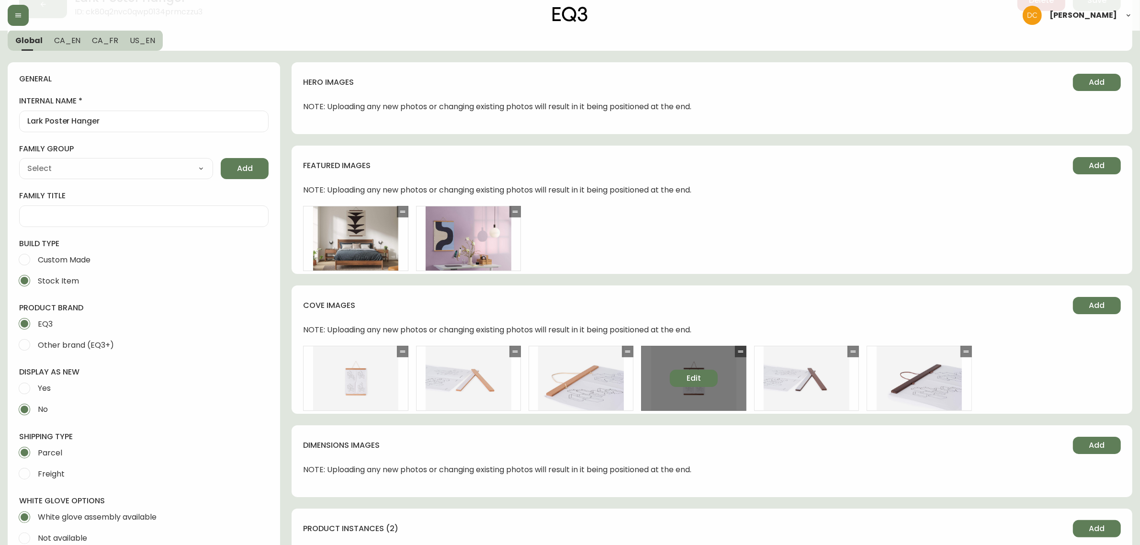
click at [697, 380] on span "Edit" at bounding box center [693, 378] width 14 height 11
select select "FRONT_VIEW"
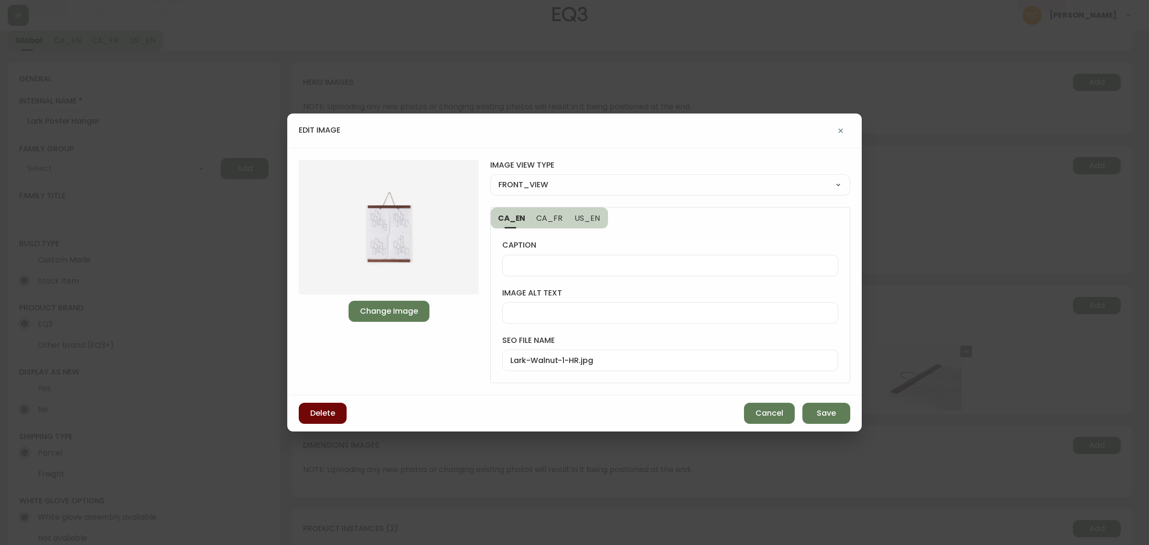
click at [334, 408] on span "Delete" at bounding box center [322, 413] width 25 height 11
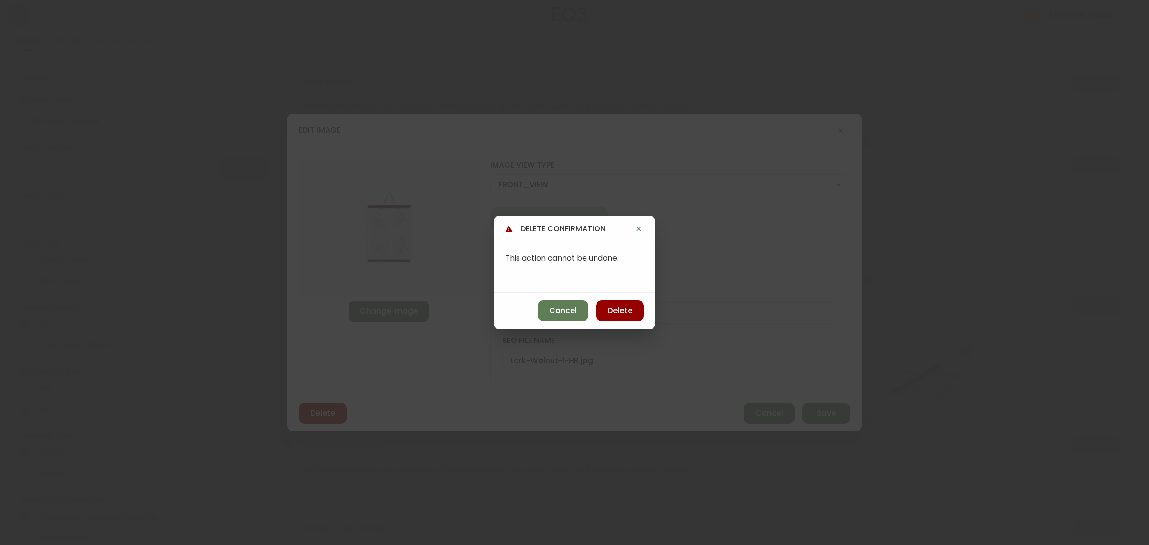
click at [614, 322] on div "Cancel Delete" at bounding box center [574, 310] width 162 height 36
click at [623, 313] on span "Delete" at bounding box center [619, 310] width 25 height 11
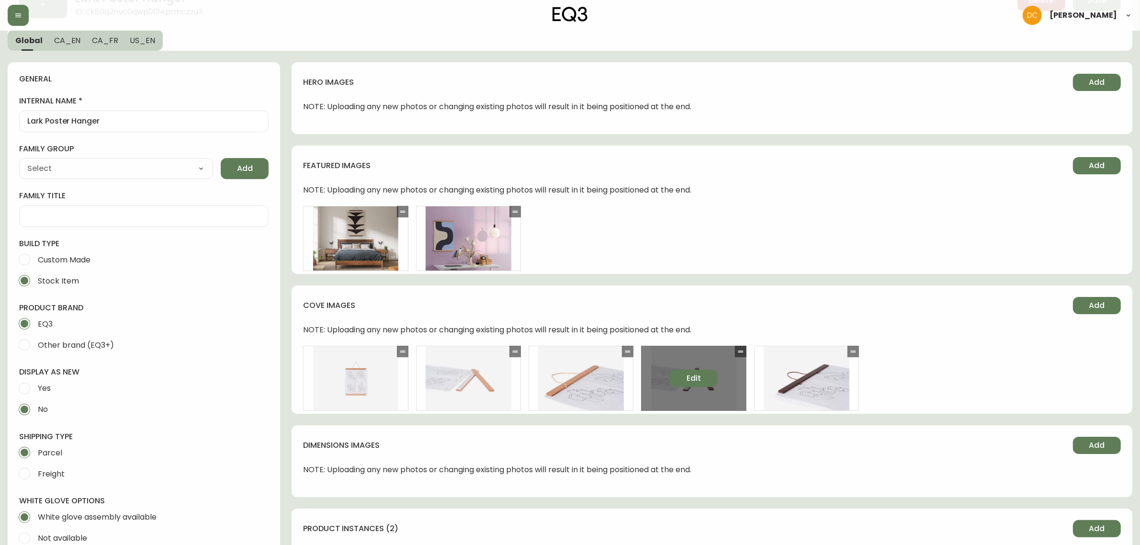
click at [686, 377] on span "Edit" at bounding box center [693, 378] width 14 height 11
select select "DETAIL_VIEW"
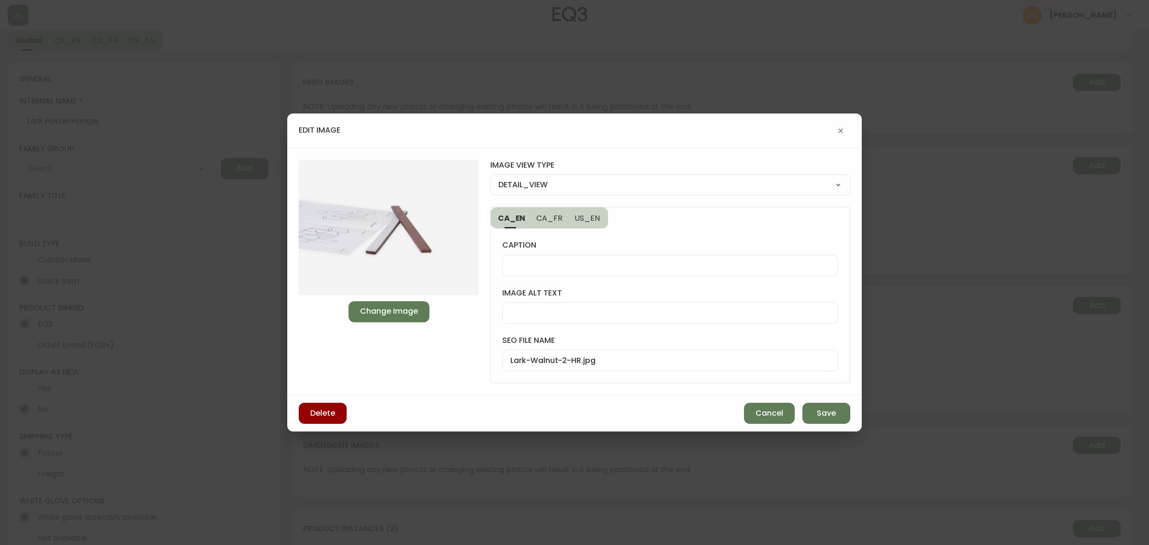
click at [314, 401] on div "Delete Cancel Save" at bounding box center [574, 413] width 574 height 36
click at [316, 414] on span "Delete" at bounding box center [322, 413] width 25 height 11
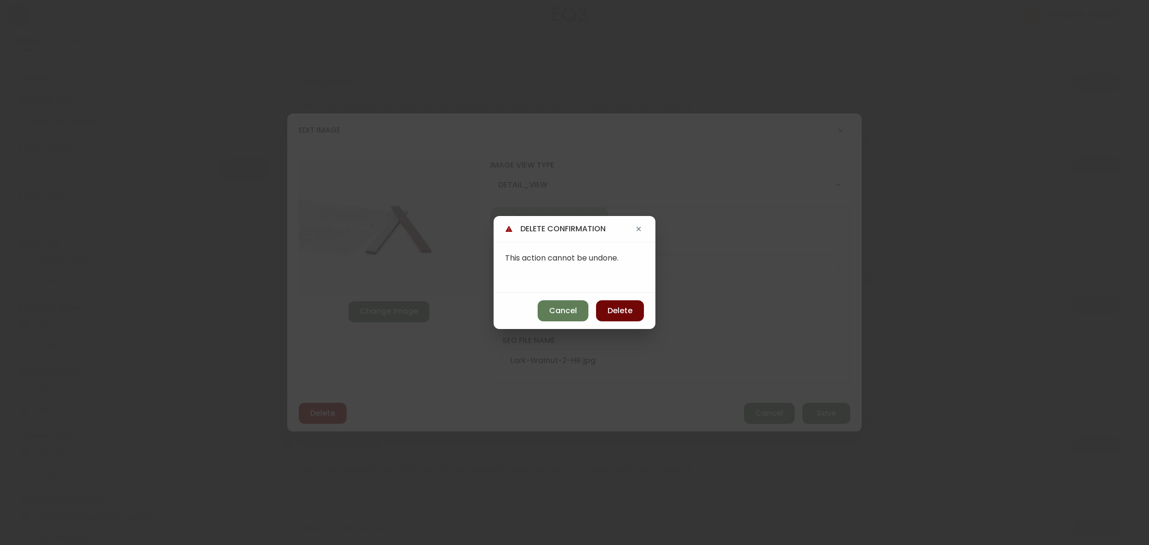
click at [632, 311] on span "Delete" at bounding box center [619, 310] width 25 height 11
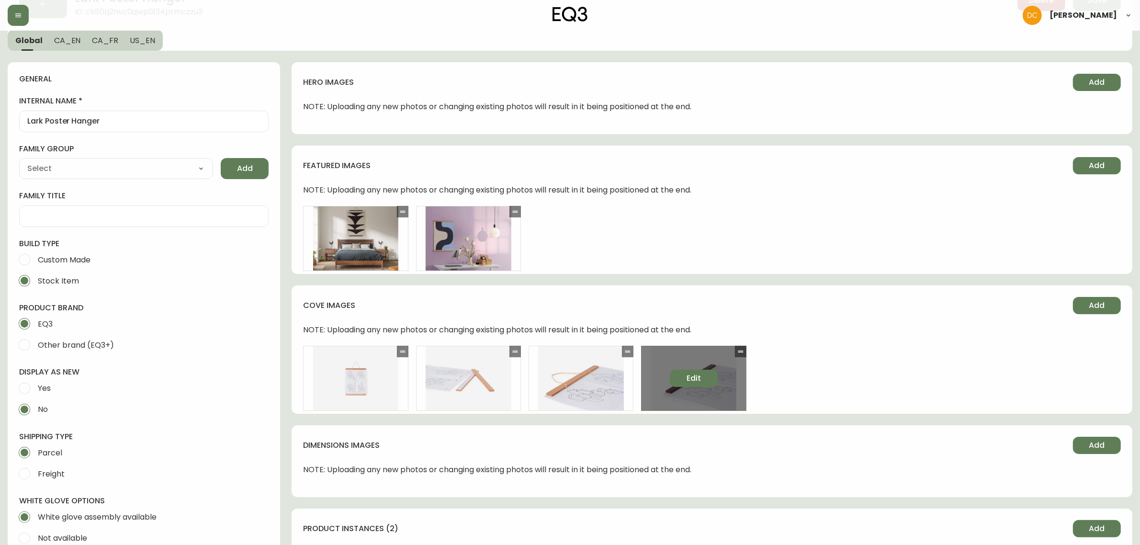
click at [693, 377] on span "Edit" at bounding box center [693, 378] width 14 height 11
select select "DETAIL_VIEW"
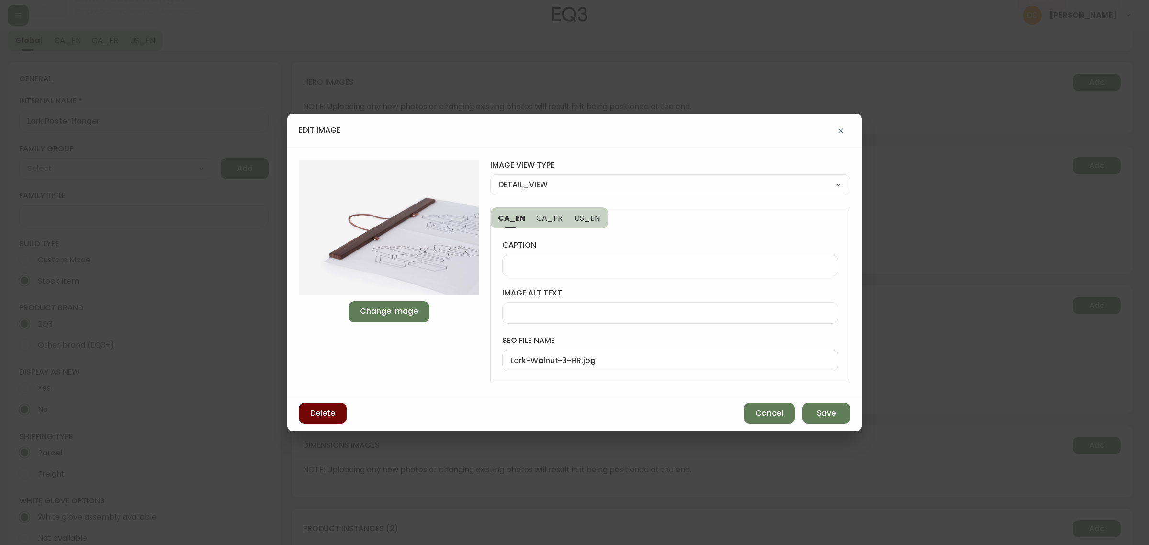
click at [321, 419] on button "Delete" at bounding box center [323, 413] width 48 height 21
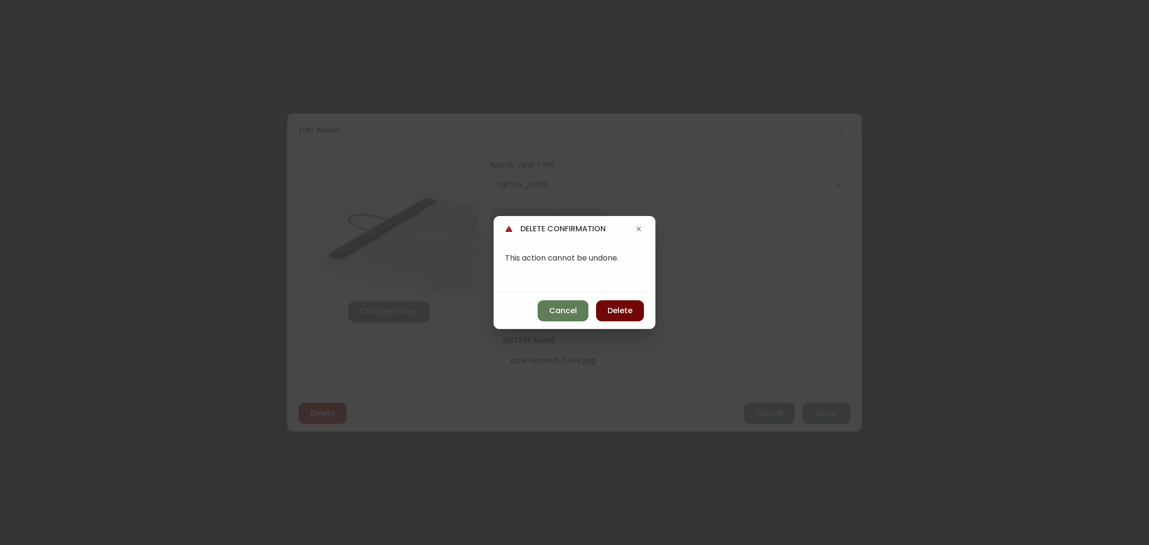
click at [619, 310] on span "Delete" at bounding box center [619, 310] width 25 height 11
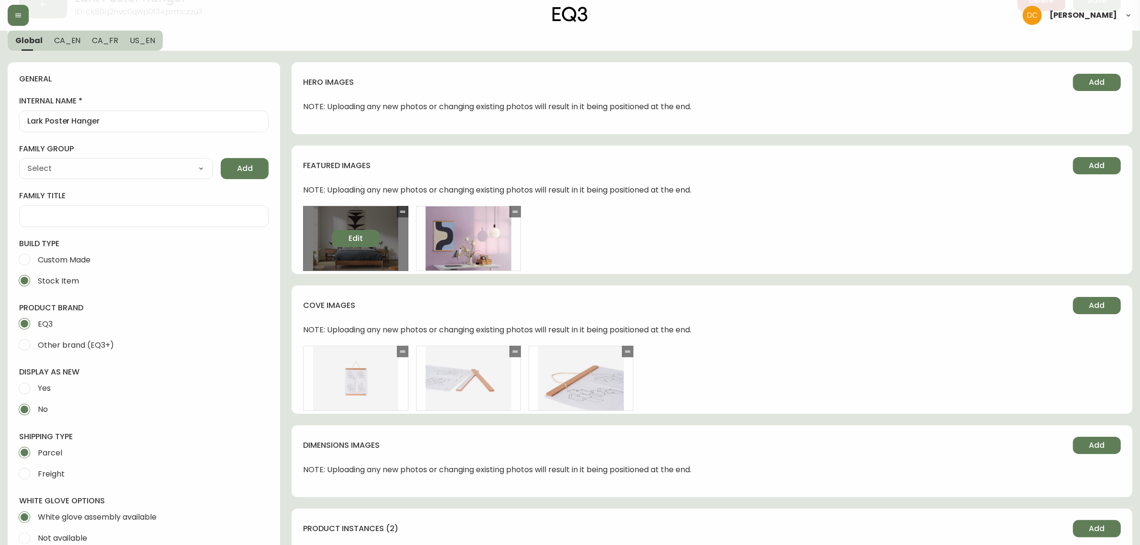
click at [353, 240] on span "Edit" at bounding box center [355, 238] width 14 height 11
select select "BIRDSEYE_VIEW"
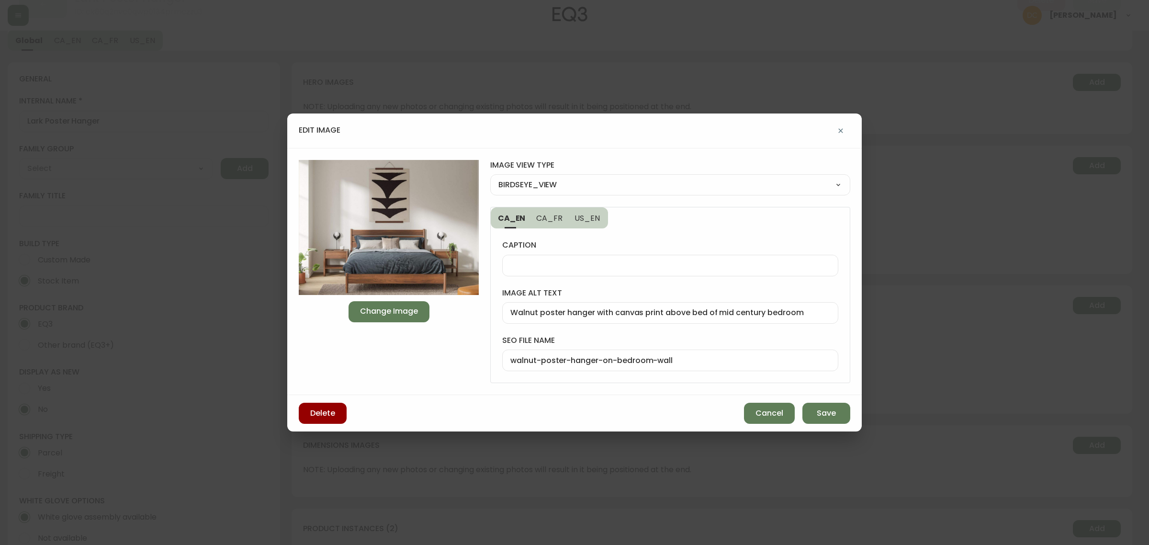
drag, startPoint x: 760, startPoint y: 414, endPoint x: 672, endPoint y: 391, distance: 90.1
click at [759, 414] on span "Cancel" at bounding box center [769, 413] width 28 height 11
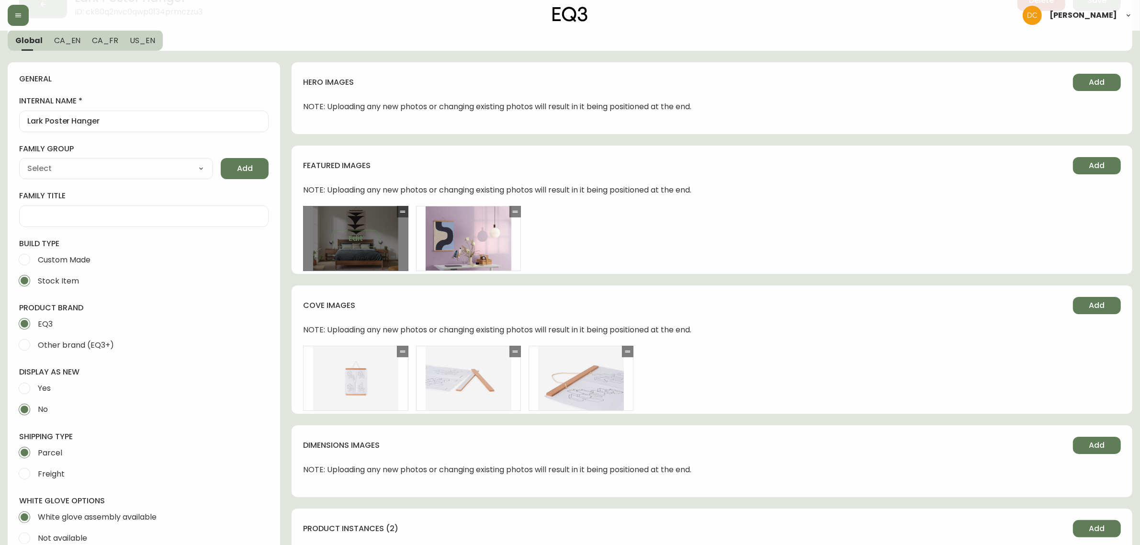
click at [348, 247] on div "Edit" at bounding box center [355, 238] width 105 height 65
click at [357, 241] on span "Edit" at bounding box center [355, 238] width 14 height 11
select select "BIRDSEYE_VIEW"
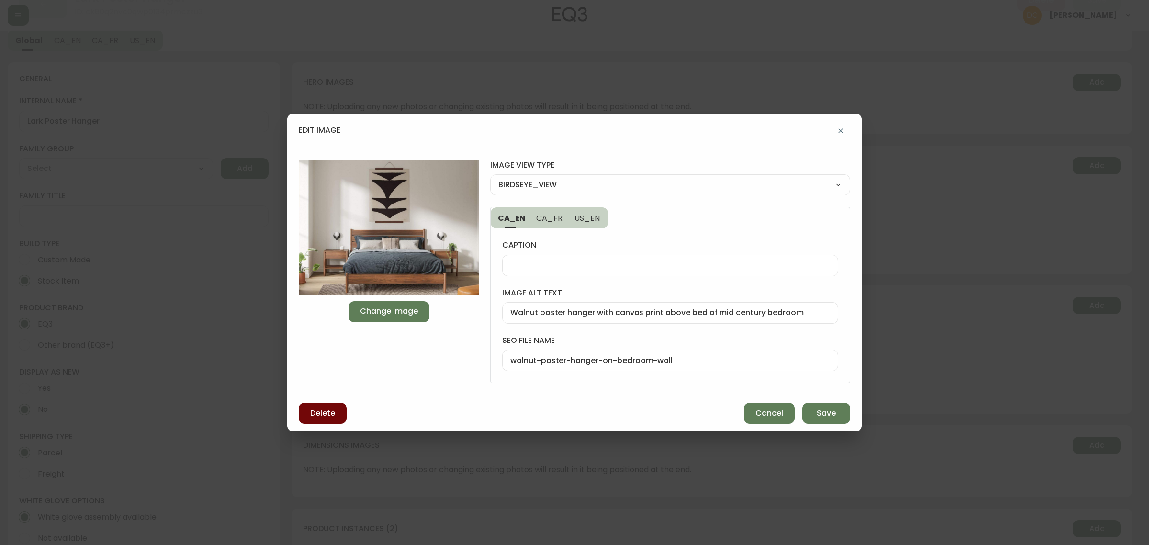
click at [331, 404] on button "Delete" at bounding box center [323, 413] width 48 height 21
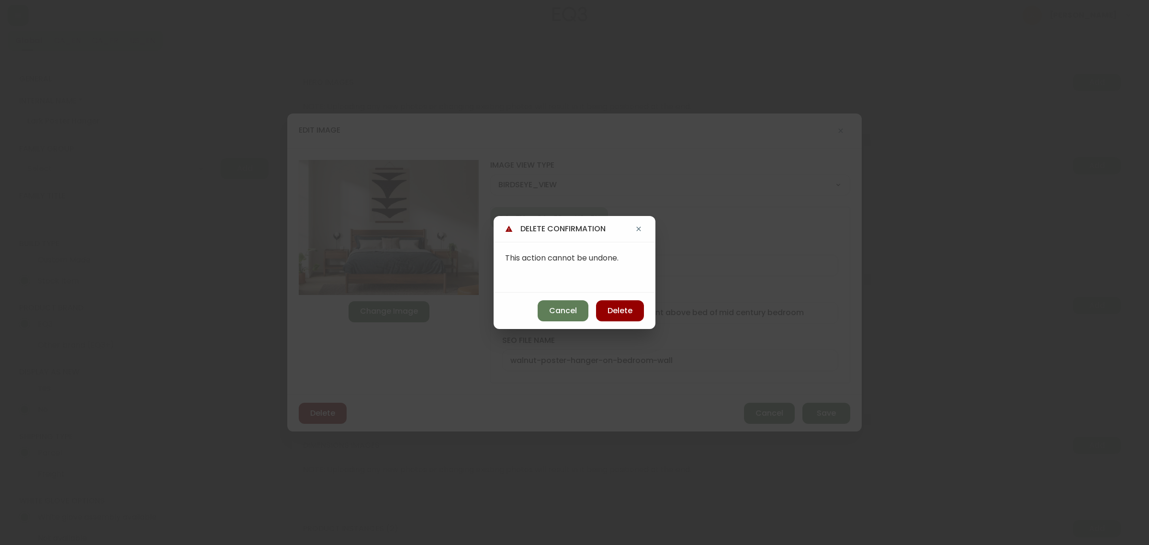
click at [333, 410] on div "delete confirmation This action cannot be undone. Cancel Delete" at bounding box center [574, 272] width 1149 height 545
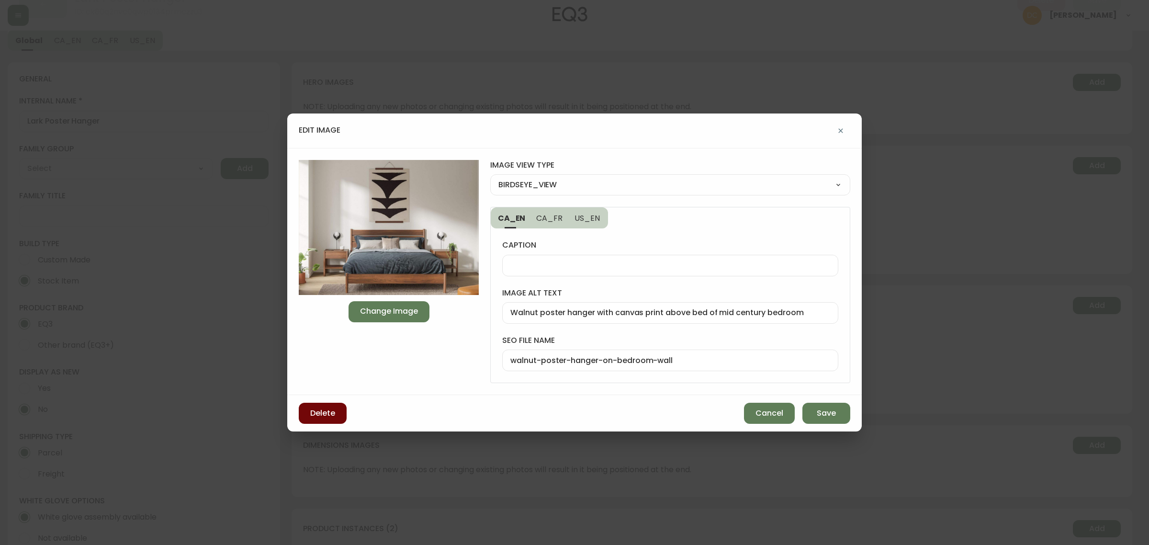
click at [319, 412] on span "Delete" at bounding box center [322, 413] width 25 height 11
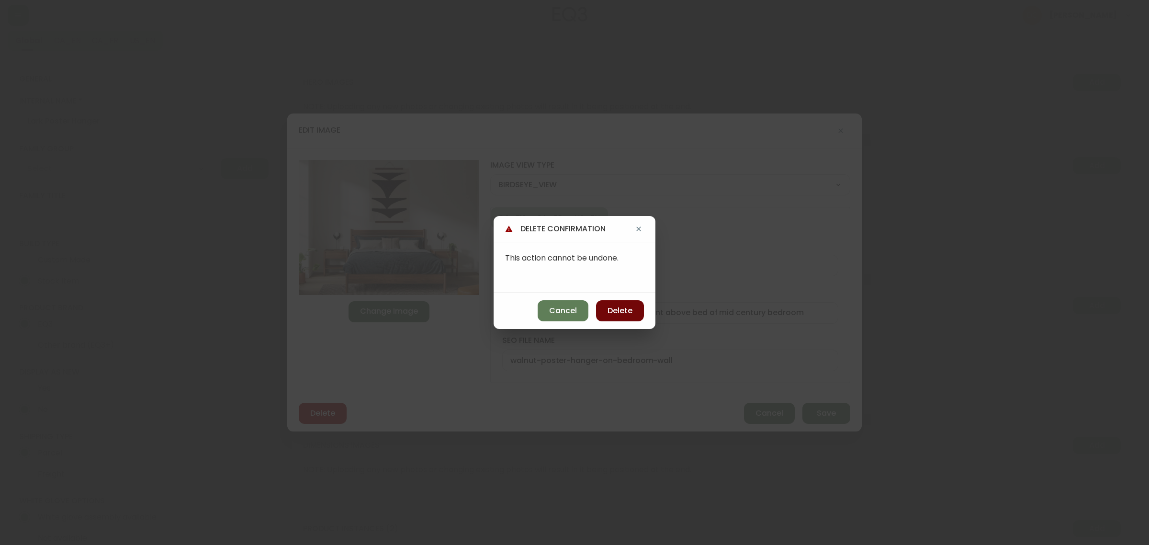
click at [627, 310] on span "Delete" at bounding box center [619, 310] width 25 height 11
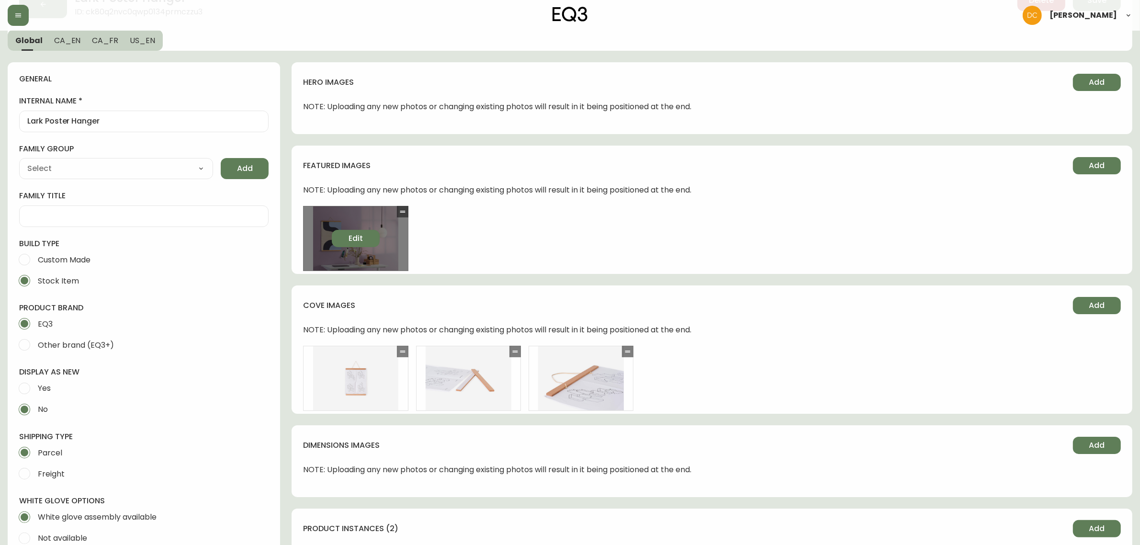
click at [361, 242] on span "Edit" at bounding box center [355, 238] width 14 height 11
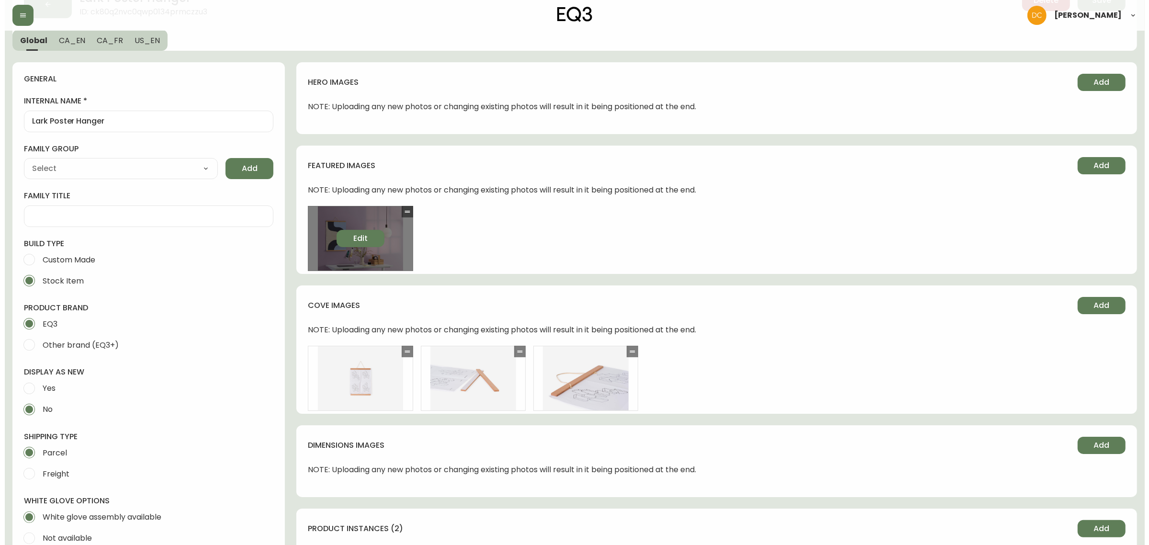
select select "BIRDSEYE_VIEW"
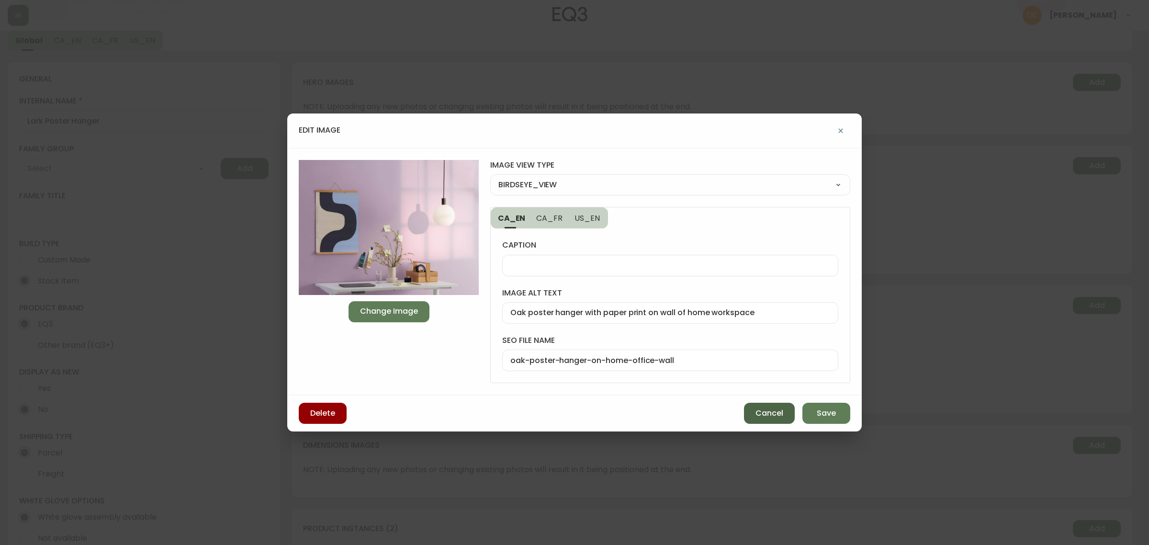
click at [753, 414] on button "Cancel" at bounding box center [769, 413] width 51 height 21
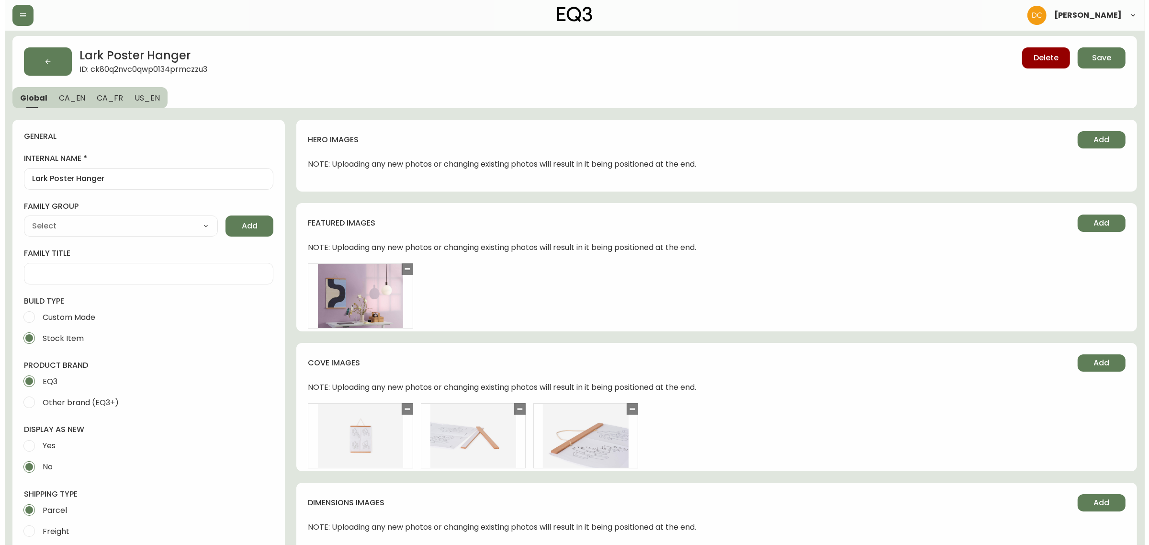
scroll to position [0, 0]
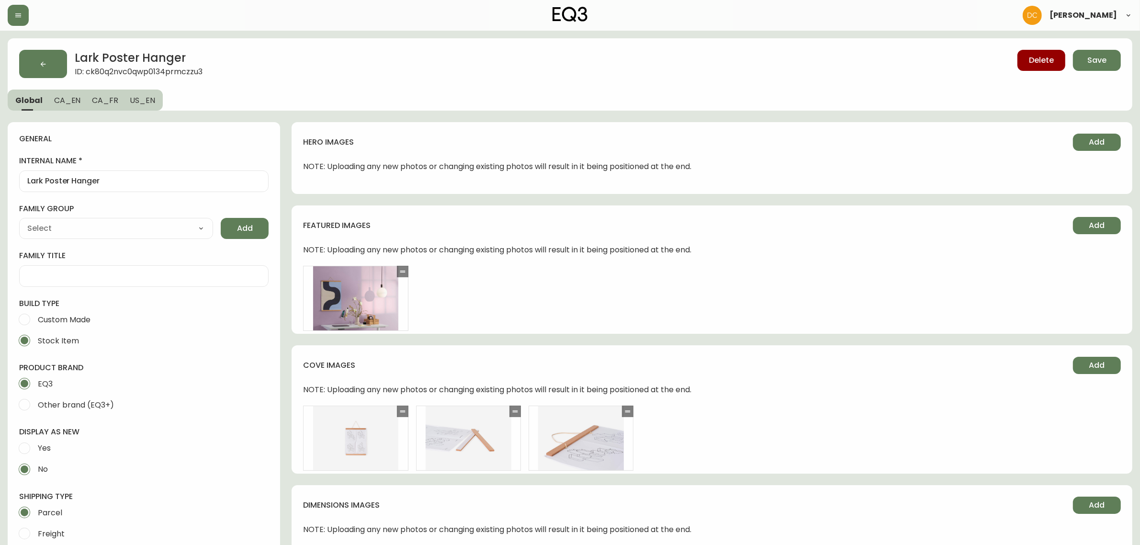
click at [67, 96] on span "CA_EN" at bounding box center [67, 100] width 27 height 10
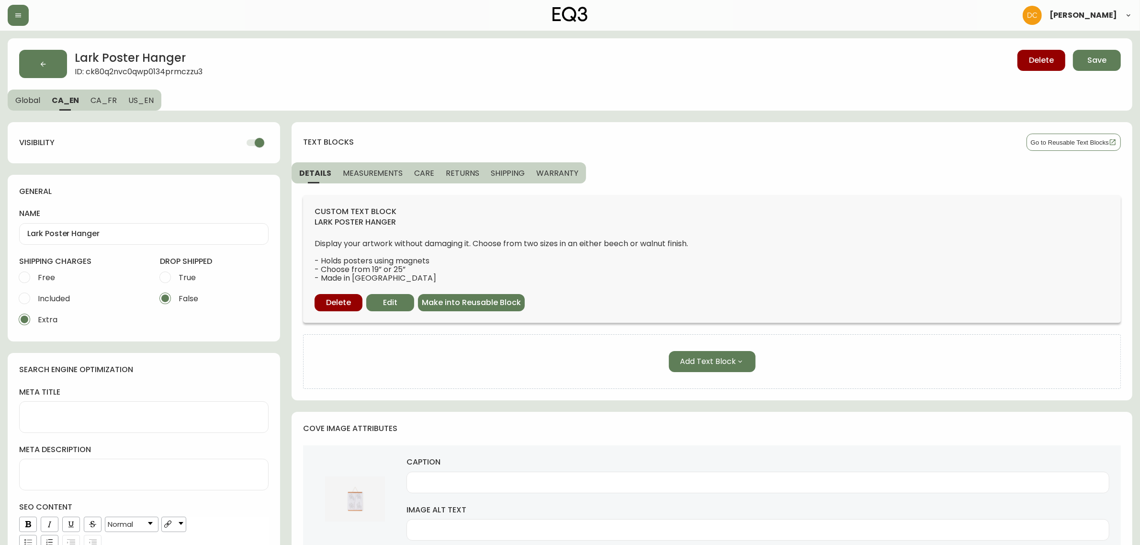
click at [369, 180] on button "MEASUREMENTS" at bounding box center [372, 172] width 71 height 21
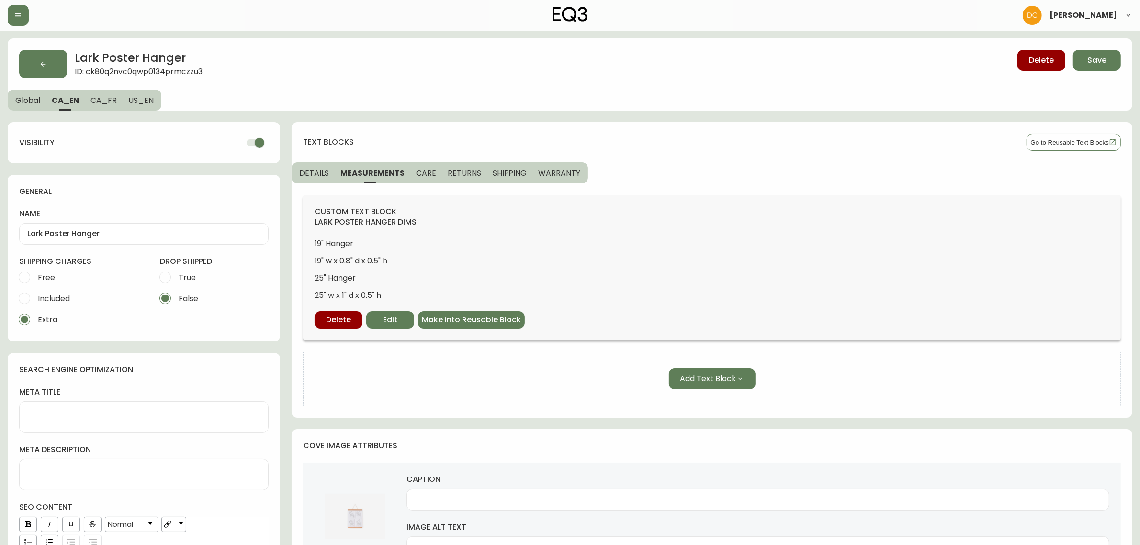
click at [305, 170] on span "DETAILS" at bounding box center [314, 173] width 30 height 10
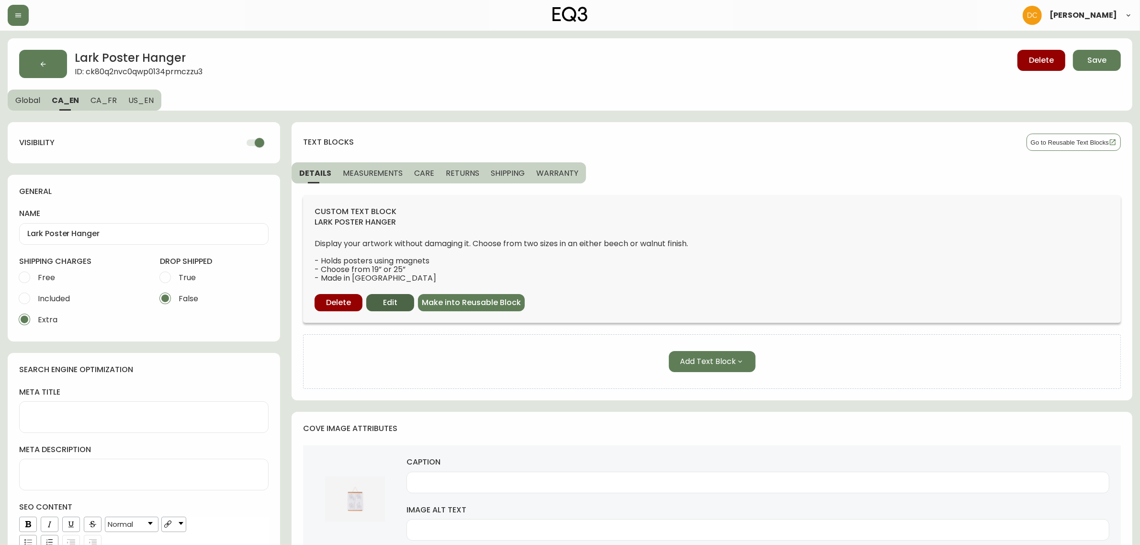
click at [397, 301] on button "Edit" at bounding box center [390, 302] width 48 height 17
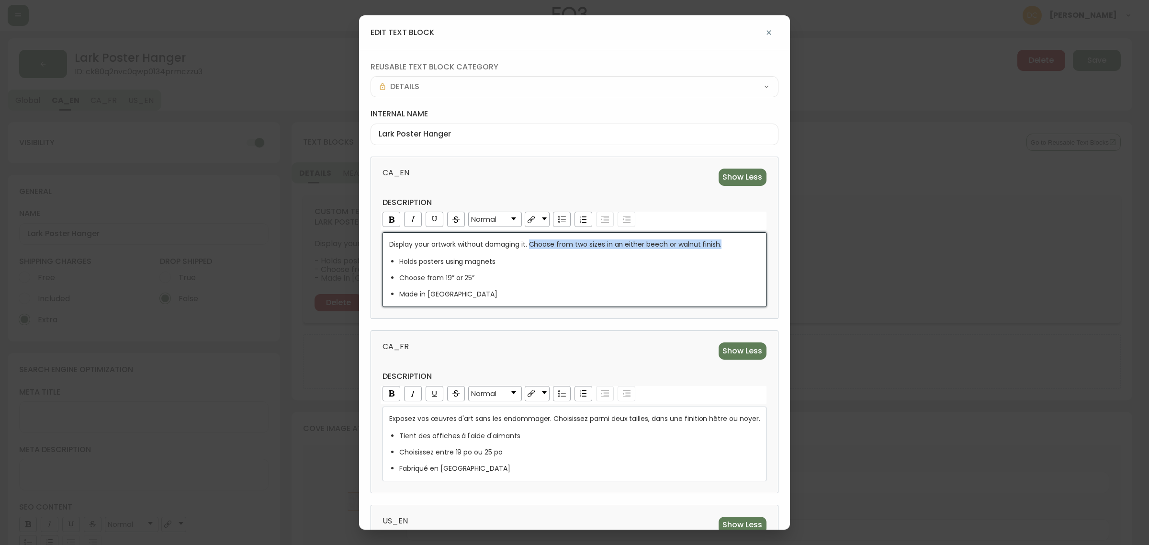
drag, startPoint x: 528, startPoint y: 245, endPoint x: 712, endPoint y: 252, distance: 183.9
click at [712, 252] on div "Display your artwork without damaging it. Choose from two sizes in an either be…" at bounding box center [574, 268] width 371 height 59
click at [558, 224] on div "rdw-list-control" at bounding box center [562, 219] width 18 height 15
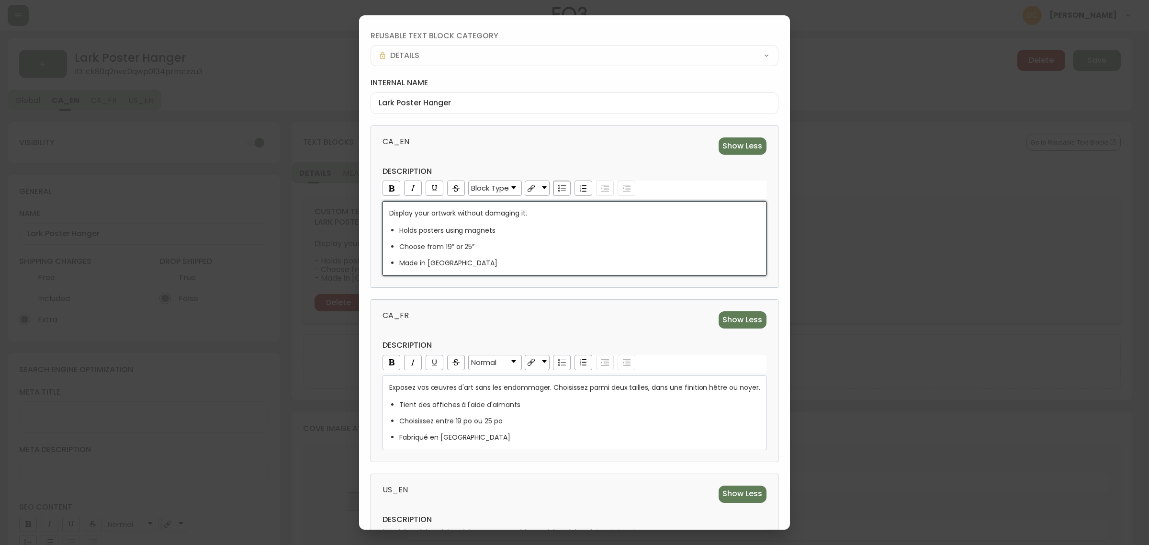
scroll to position [60, 0]
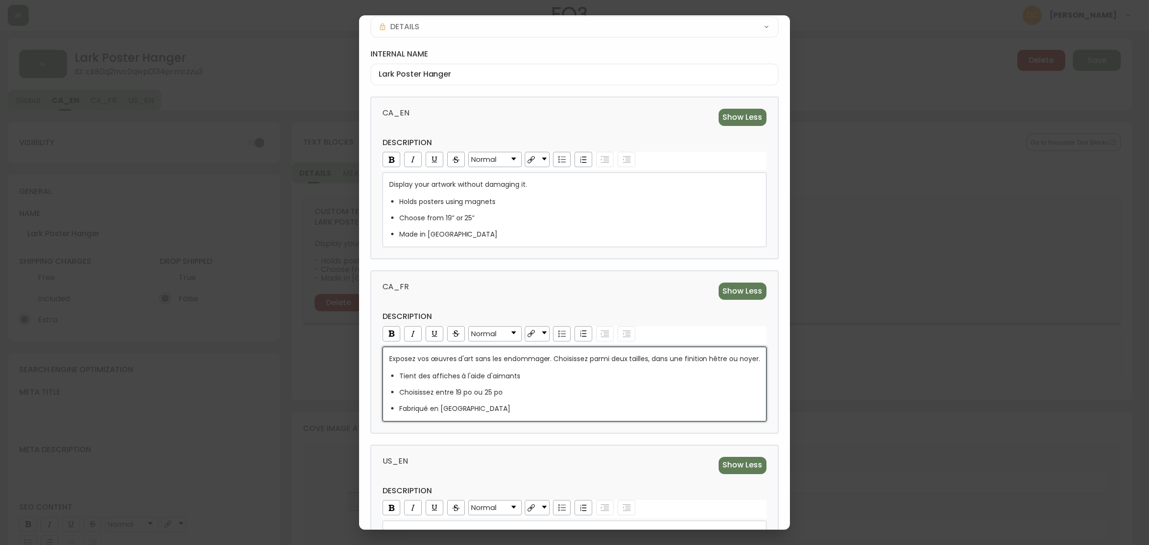
drag, startPoint x: 551, startPoint y: 359, endPoint x: 731, endPoint y: 363, distance: 180.5
drag, startPoint x: 753, startPoint y: 360, endPoint x: 549, endPoint y: 357, distance: 203.4
click at [549, 357] on span "Exposez vos œuvres d'art sans les endommager. Choisissez parmi deux tailles, da…" at bounding box center [574, 359] width 371 height 10
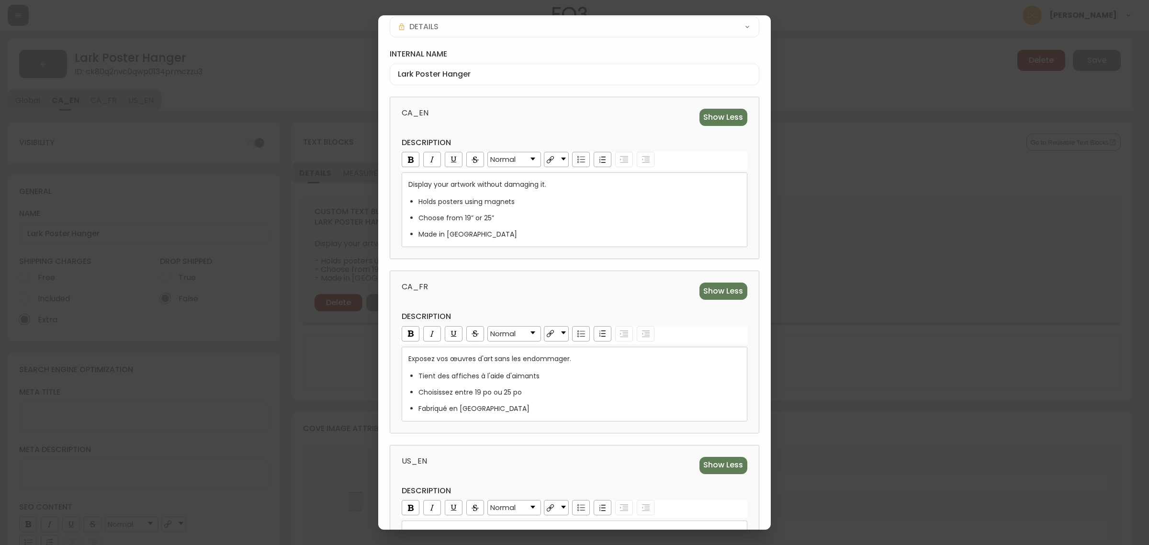
click at [547, 447] on div "US_EN Show Less description Normal Display your artwork without damaging it. Ch…" at bounding box center [574, 526] width 369 height 162
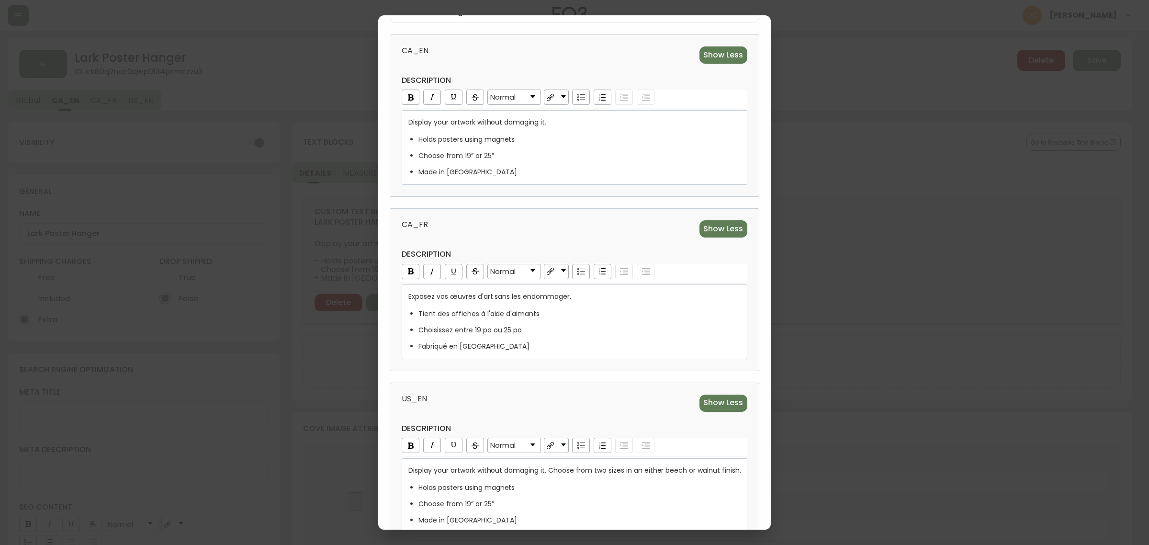
scroll to position [188, 0]
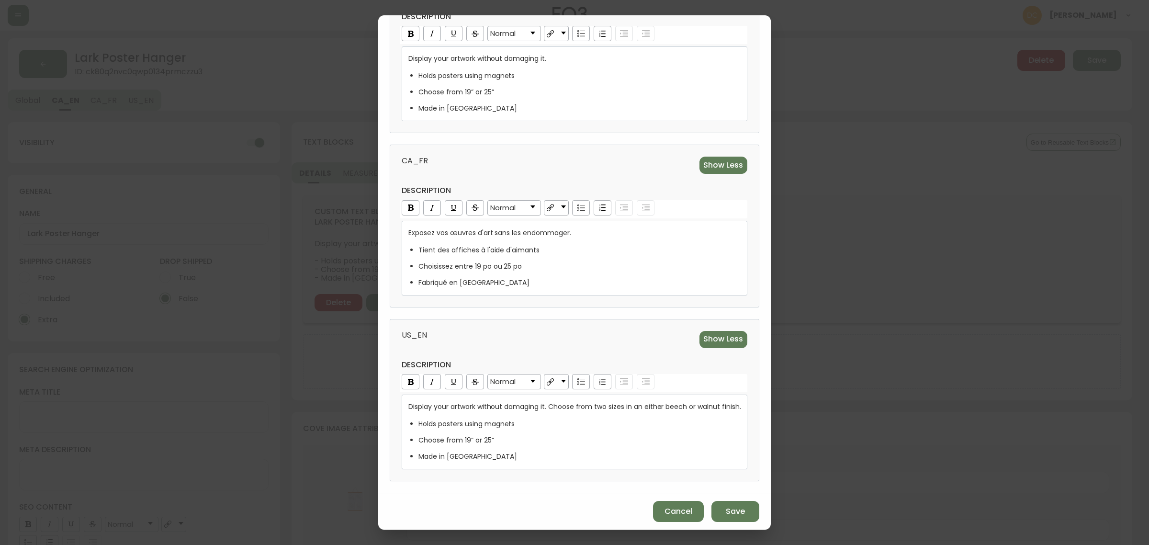
click at [592, 425] on div "Holds posters using magnets" at bounding box center [579, 424] width 322 height 10
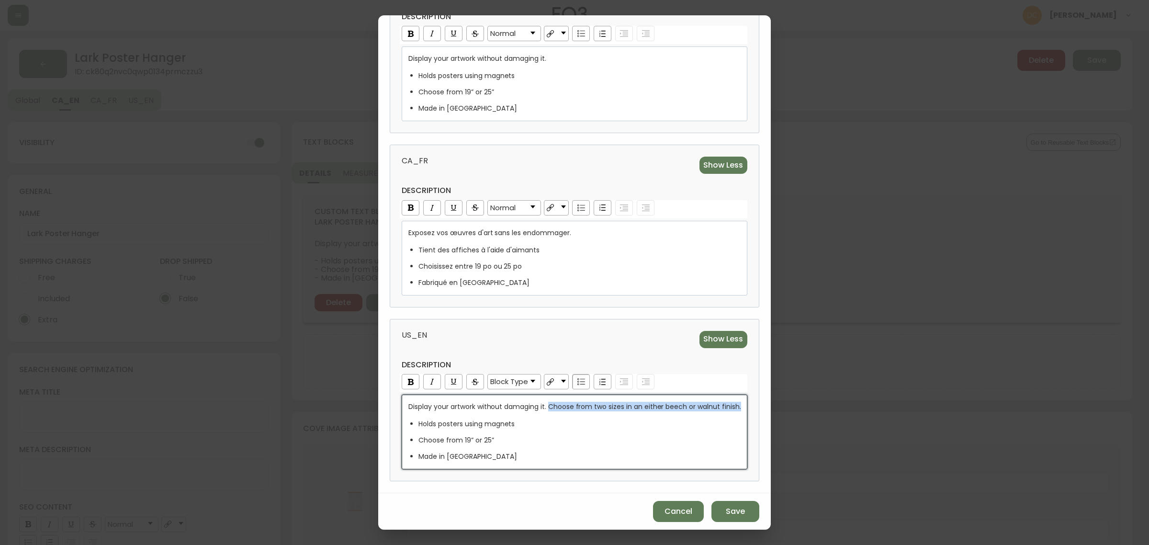
drag, startPoint x: 547, startPoint y: 406, endPoint x: 735, endPoint y: 408, distance: 188.1
click at [735, 408] on div "Display your artwork without damaging it. Choose from two sizes in an either be…" at bounding box center [574, 431] width 345 height 75
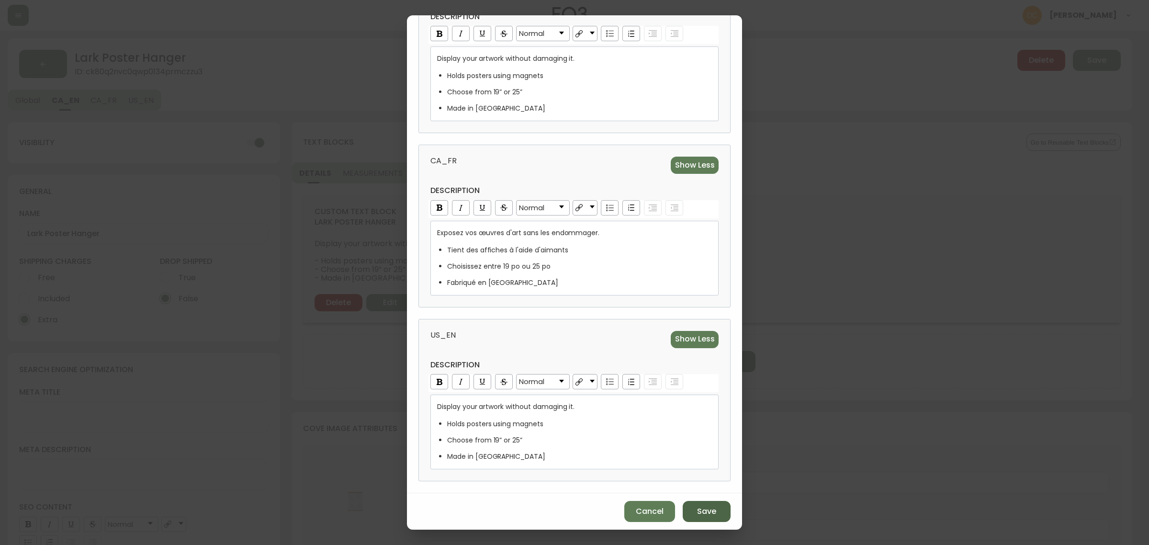
click at [702, 508] on span "Save" at bounding box center [706, 511] width 19 height 11
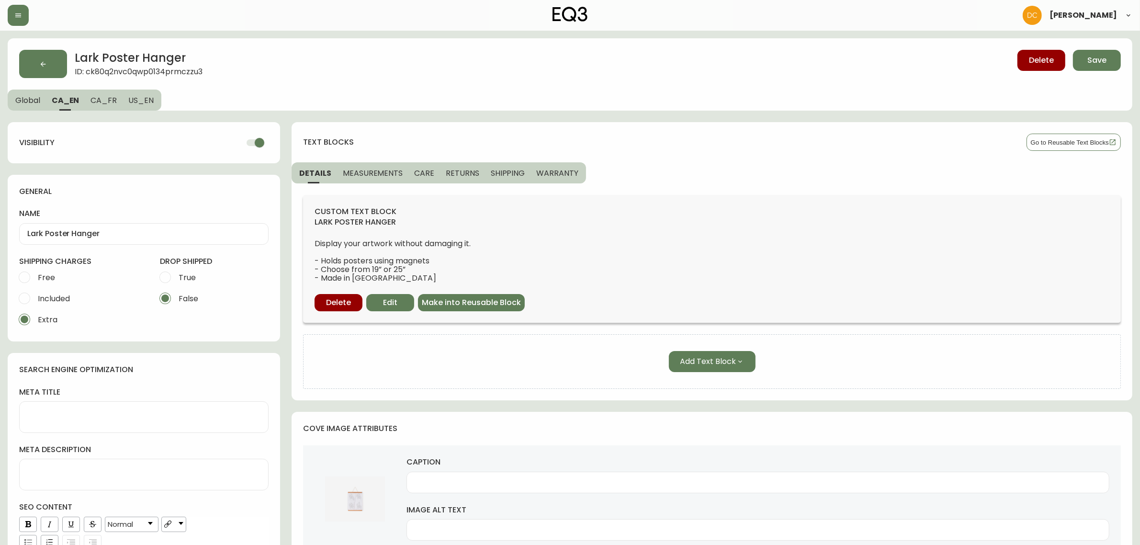
click at [381, 178] on button "MEASUREMENTS" at bounding box center [372, 172] width 71 height 21
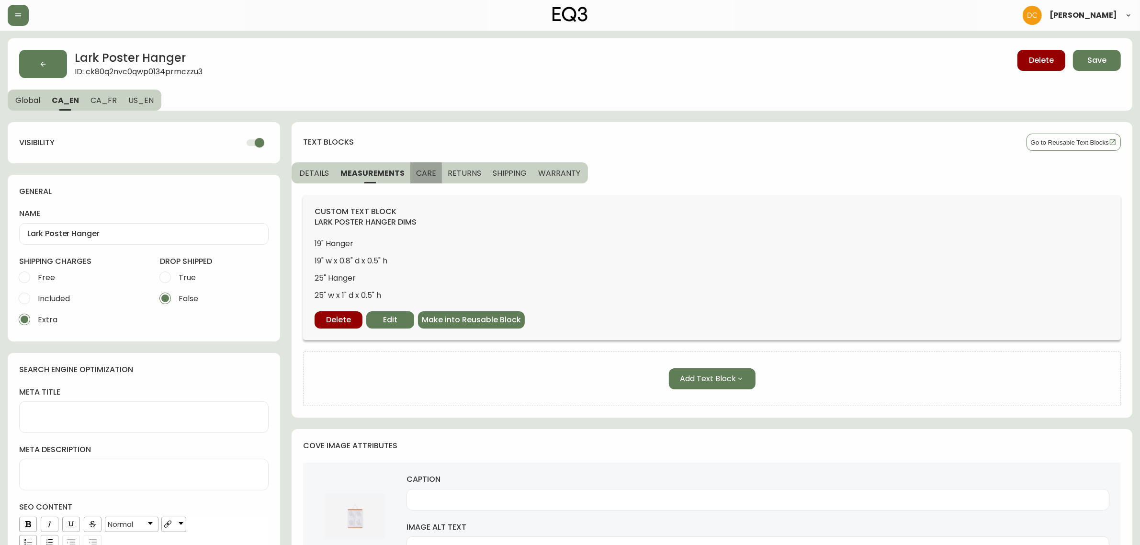
click at [420, 178] on button "CARE" at bounding box center [426, 172] width 32 height 21
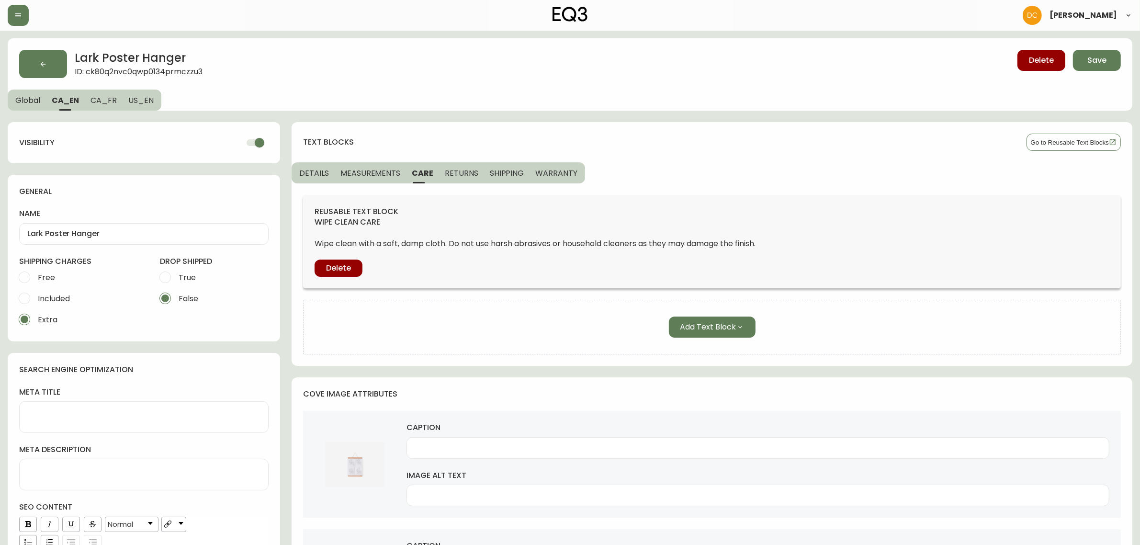
click at [454, 180] on button "RETURNS" at bounding box center [461, 172] width 45 height 21
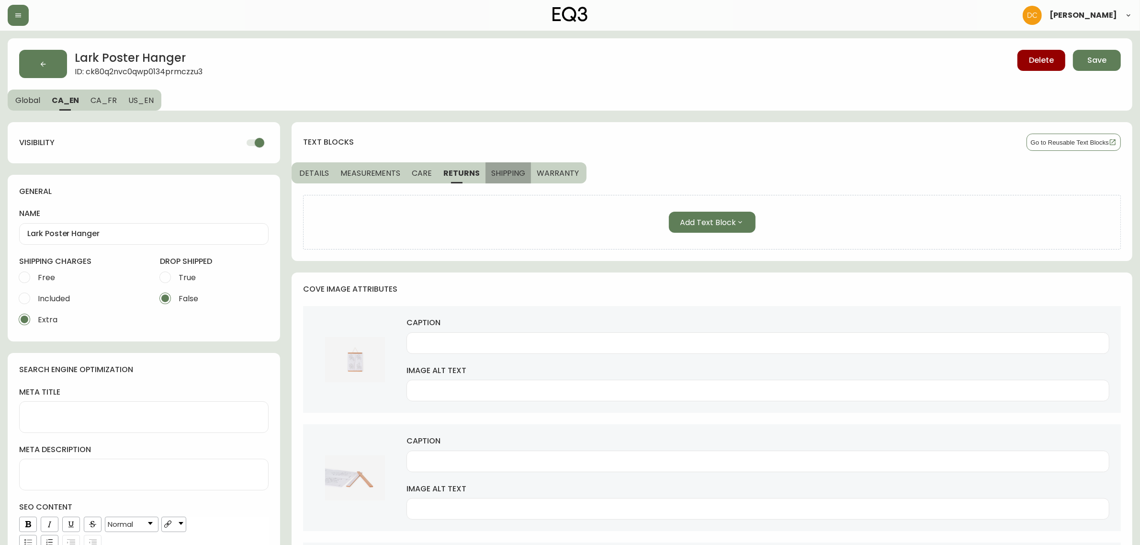
click at [508, 178] on button "SHIPPING" at bounding box center [508, 172] width 46 height 21
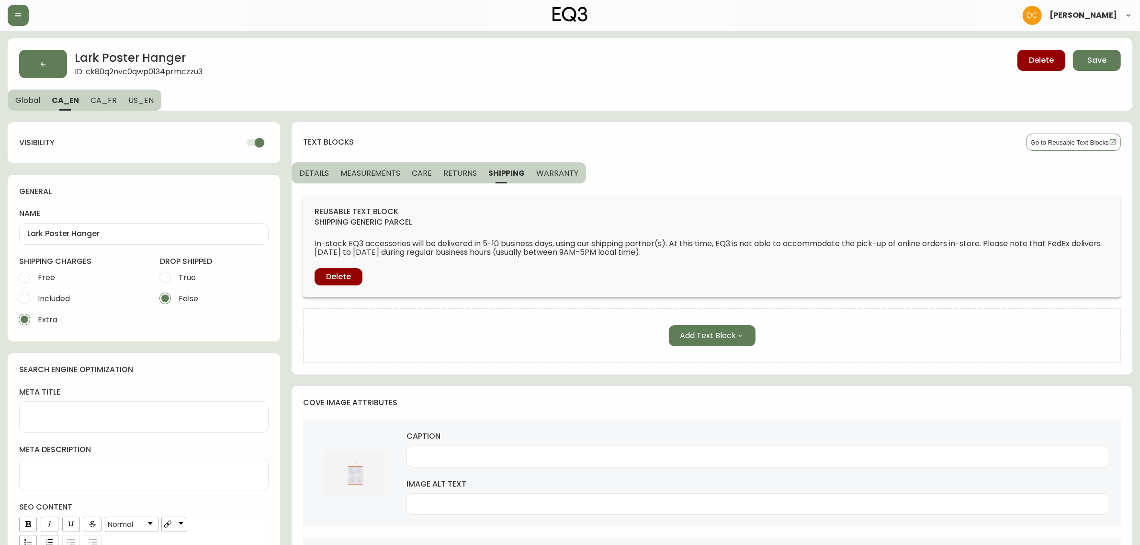
click at [310, 173] on span "DETAILS" at bounding box center [314, 173] width 30 height 10
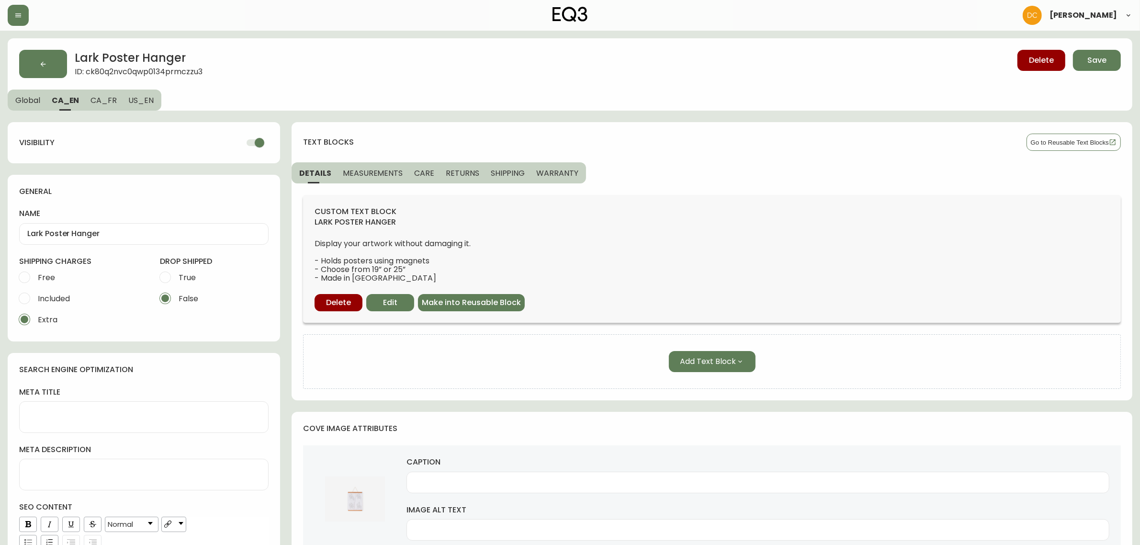
click at [146, 99] on span "US_EN" at bounding box center [140, 100] width 25 height 10
checkbox input "false"
type input "Oak poster hanger with paper print on wall of home office"
drag, startPoint x: 115, startPoint y: 104, endPoint x: 70, endPoint y: 105, distance: 45.0
click at [111, 104] on button "CA_FR" at bounding box center [103, 99] width 38 height 21
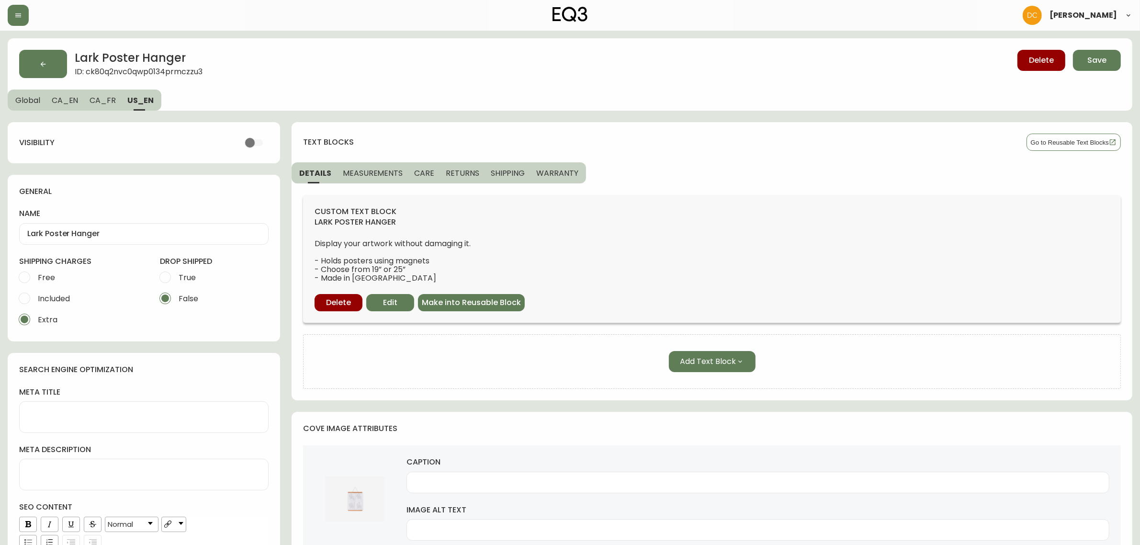
checkbox input "true"
type input "Support pour affiche Lark"
click at [70, 105] on button "CA_EN" at bounding box center [65, 99] width 38 height 21
type input "Lark Poster Hanger"
type input "Oak poster hanger with paper print on wall of home workspace"
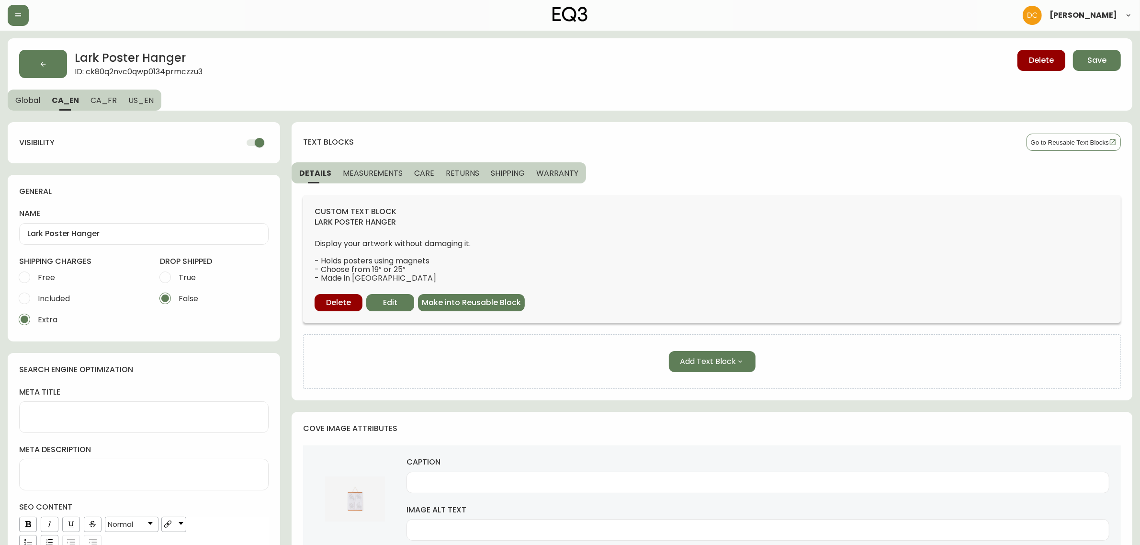
drag, startPoint x: 25, startPoint y: 103, endPoint x: 34, endPoint y: 103, distance: 8.6
click at [25, 103] on span "Global" at bounding box center [27, 100] width 25 height 10
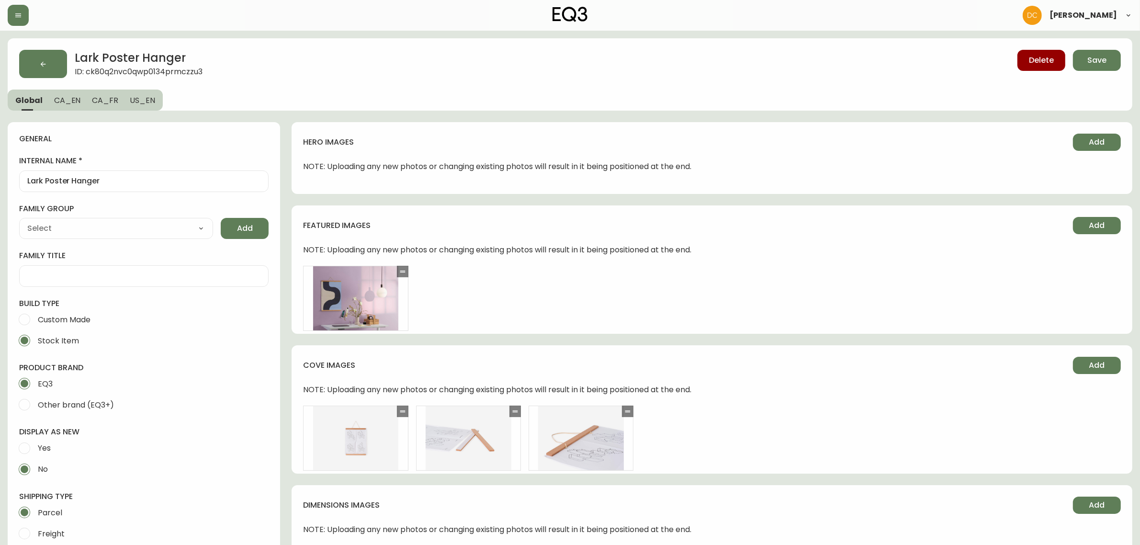
type input "Home & Garden > Decor > Picture Frames"
type input "EQ3"
type input "Default"
select select "cjyt4m5lw0000pt749bx6gh7n"
select select "cjpjx7rji00004c744bbp6zrf"
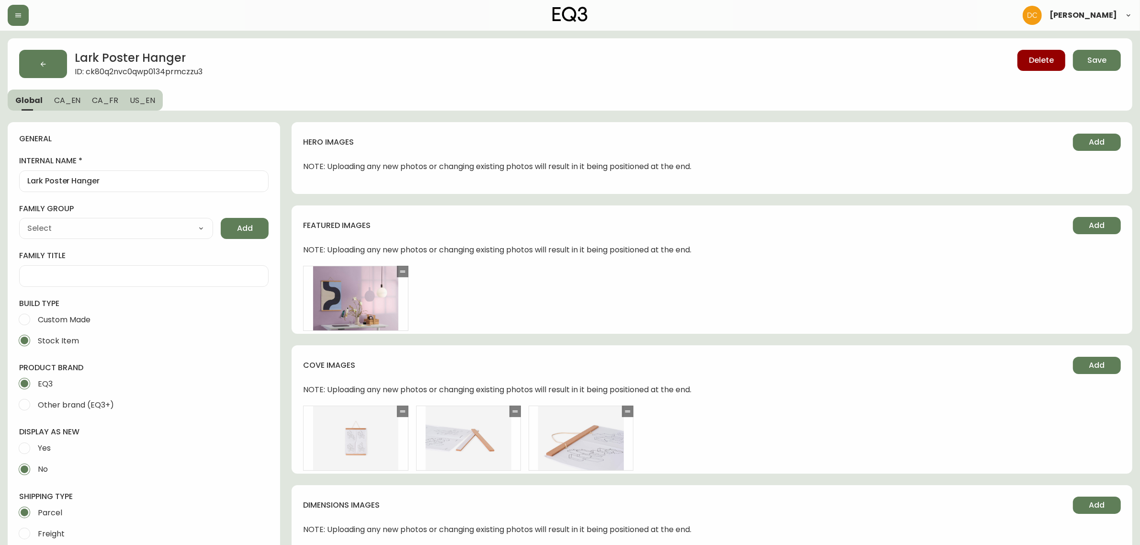
drag, startPoint x: 677, startPoint y: 423, endPoint x: 670, endPoint y: 231, distance: 192.1
click at [1098, 64] on span "Save" at bounding box center [1096, 60] width 19 height 11
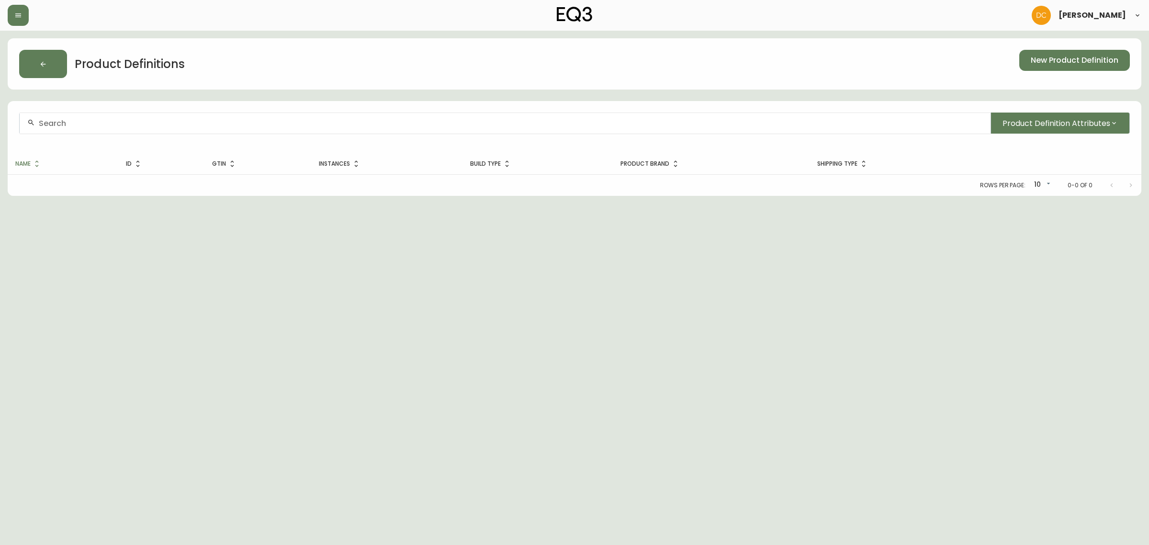
click at [286, 132] on div at bounding box center [505, 123] width 971 height 22
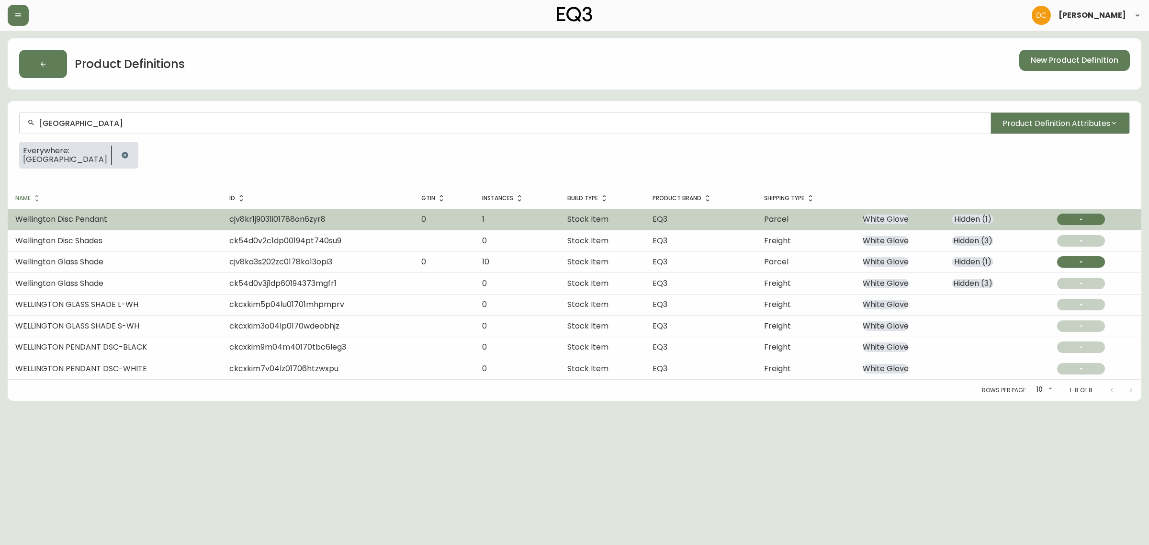
type input "Wellington"
click at [170, 221] on td "Wellington Disc Pendant" at bounding box center [115, 219] width 214 height 21
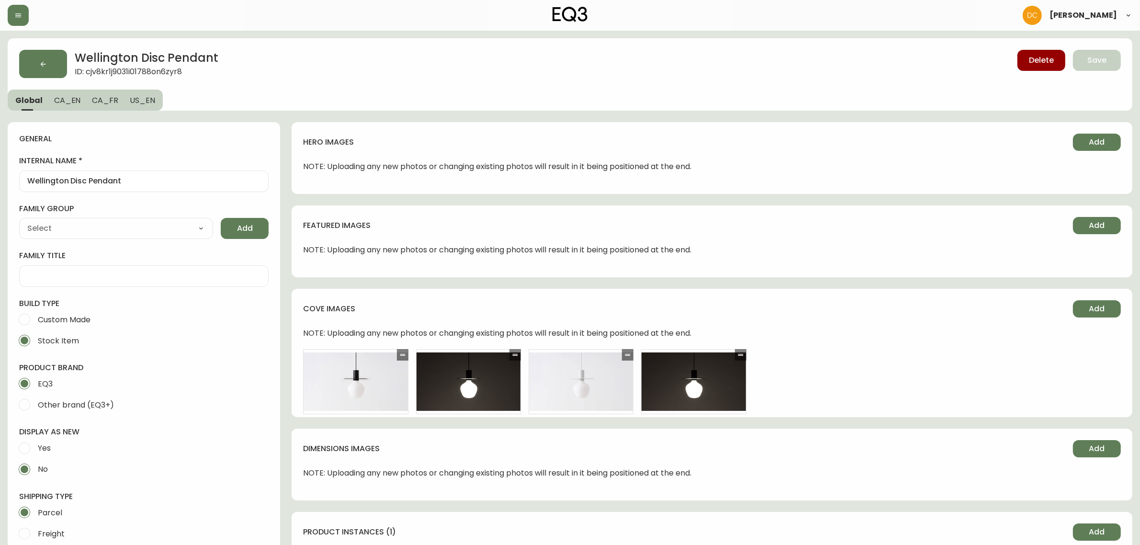
type input "EQ3"
type input "Default"
type input "Home & Garden > Lighting > Lighting Fixtures > Ceiling Light Fixtures"
select select "cjyt4m5lw0000pt749bx6gh7n"
select select "cjpjx7rji00004c744bbp6zrf"
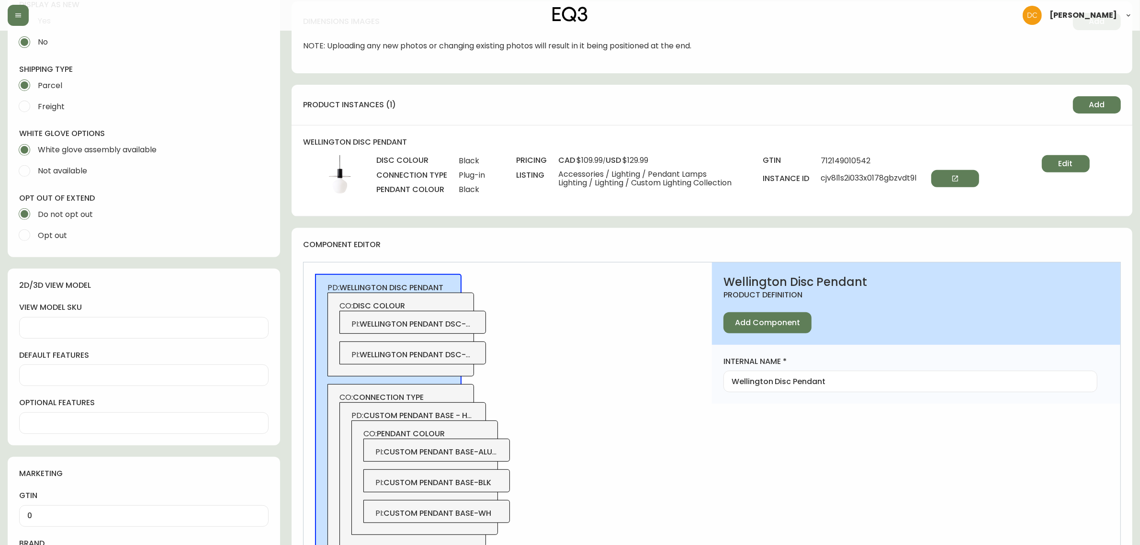
scroll to position [598, 0]
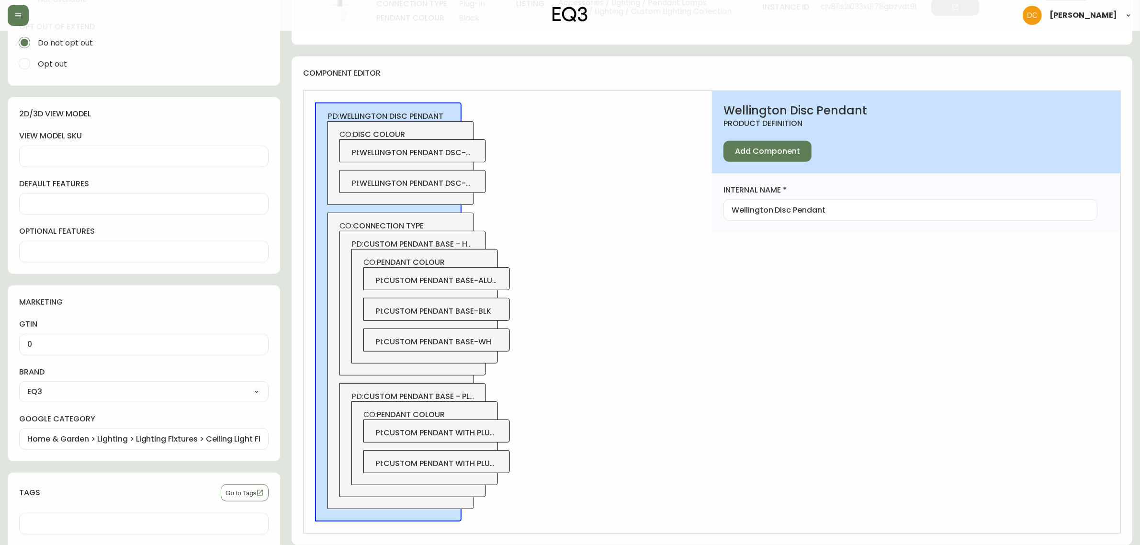
click at [477, 182] on div "PI : wellington pendant dsc-white" at bounding box center [412, 181] width 146 height 23
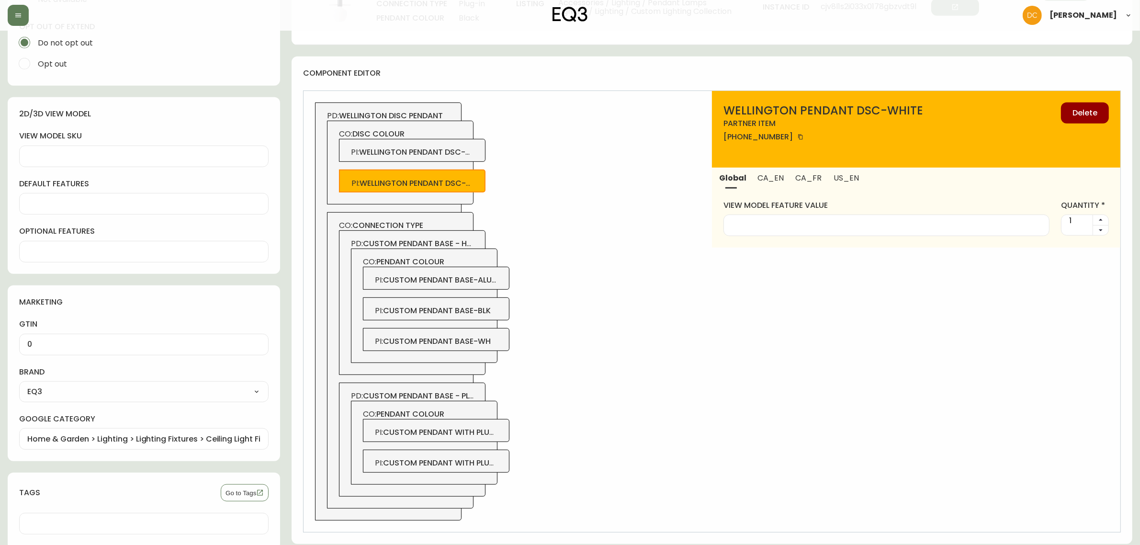
click at [479, 158] on div "PI : wellington pendant dsc-black" at bounding box center [412, 150] width 146 height 23
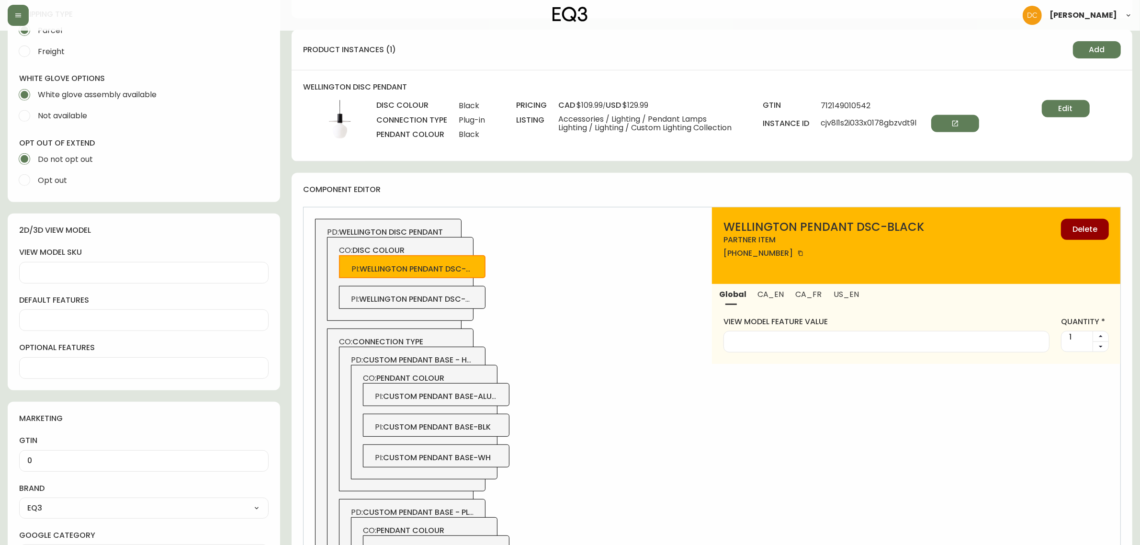
scroll to position [359, 0]
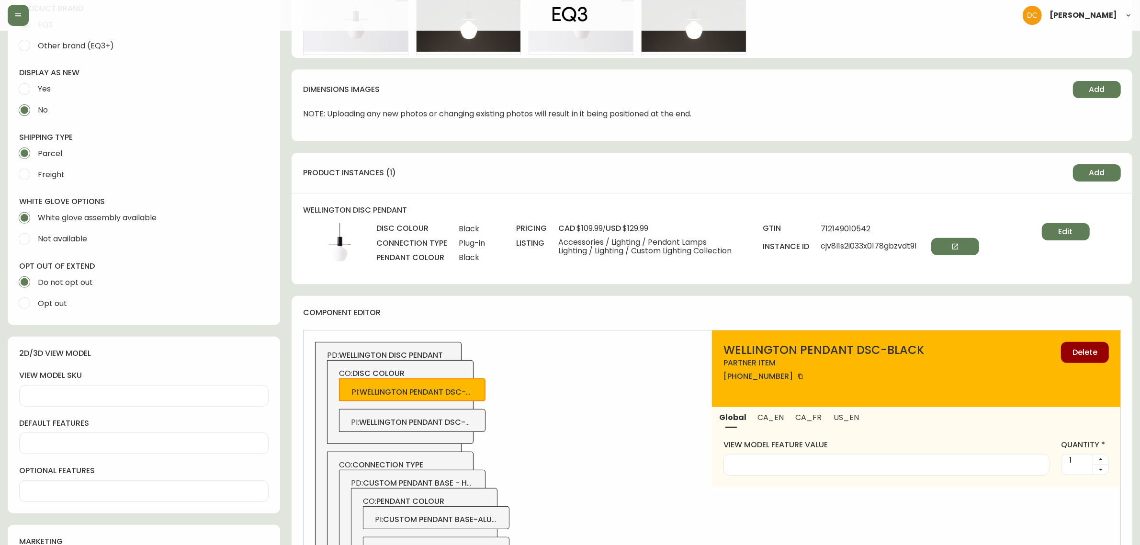
click at [961, 235] on div "gtin 712149010542 instance id cjv8l1s2i033x0178gbzvdt9l" at bounding box center [886, 247] width 247 height 49
click at [963, 241] on button "button" at bounding box center [955, 246] width 48 height 17
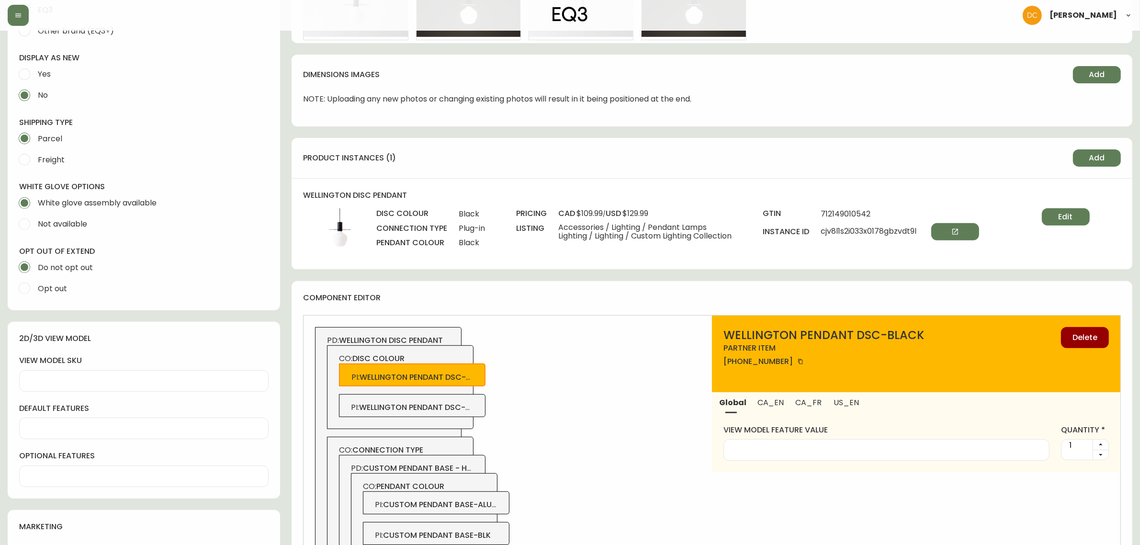
scroll to position [419, 0]
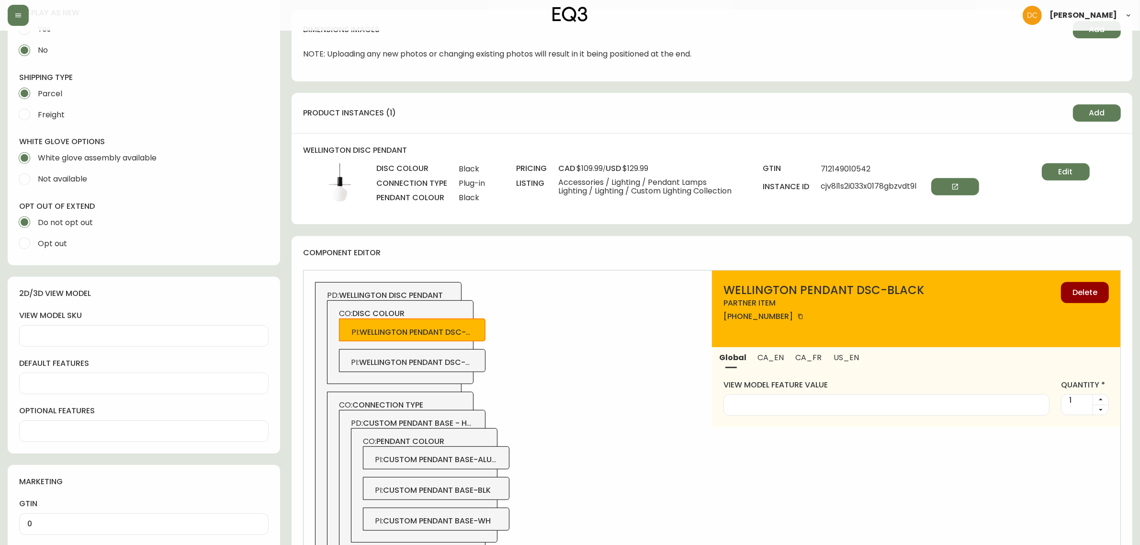
click at [463, 349] on div "PI : wellington pendant dsc-white" at bounding box center [412, 360] width 146 height 23
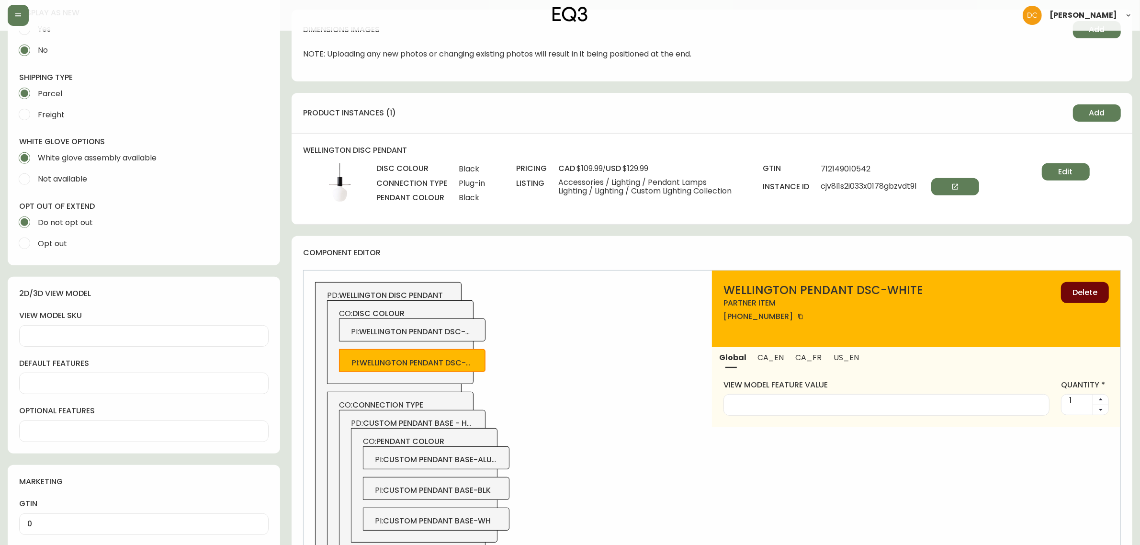
click at [1090, 293] on span "Delete" at bounding box center [1084, 292] width 25 height 11
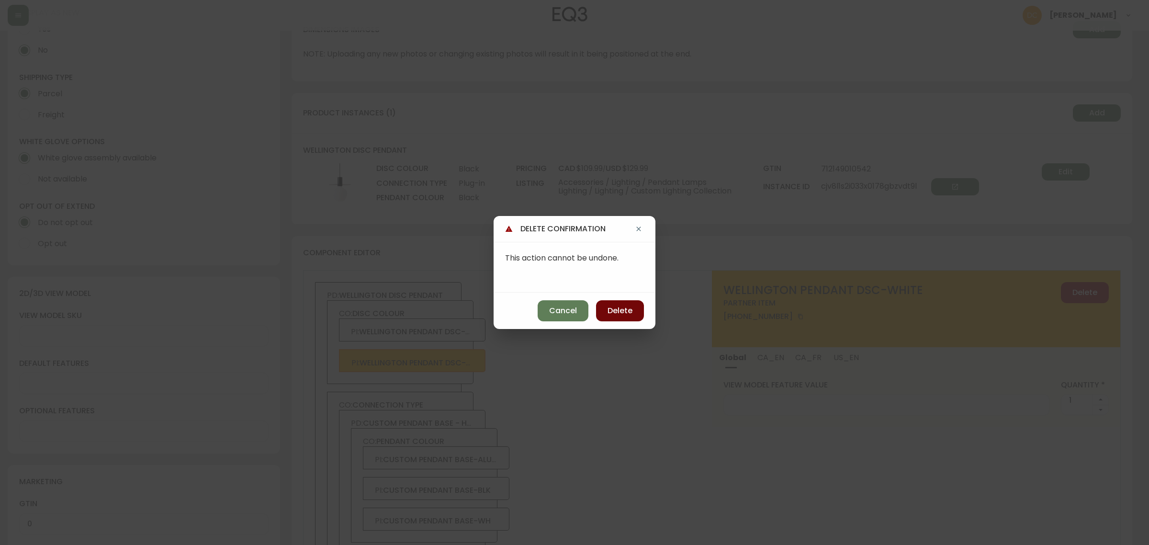
click at [631, 312] on span "Delete" at bounding box center [619, 310] width 25 height 11
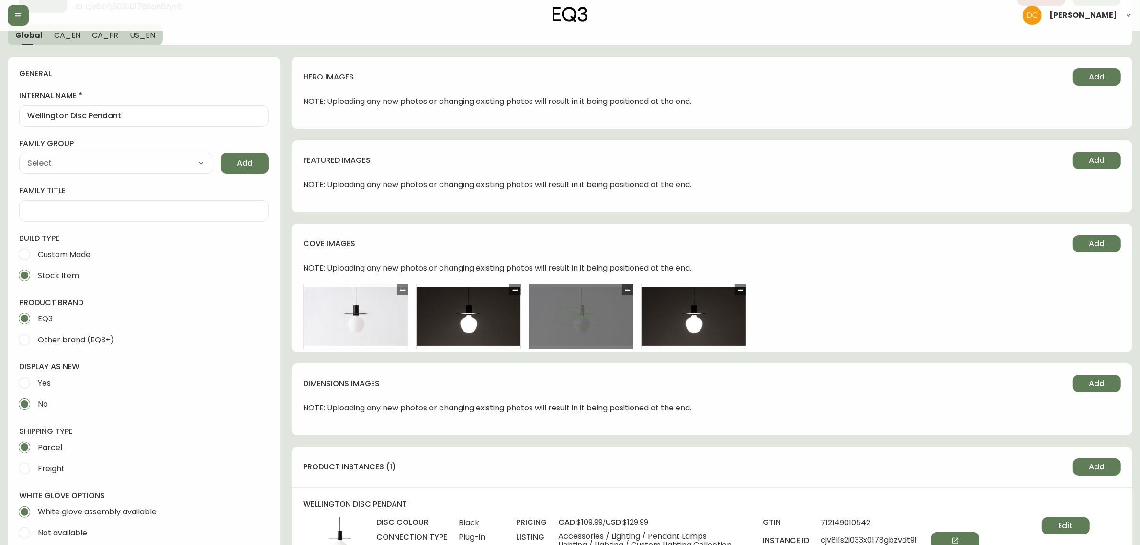
scroll to position [60, 0]
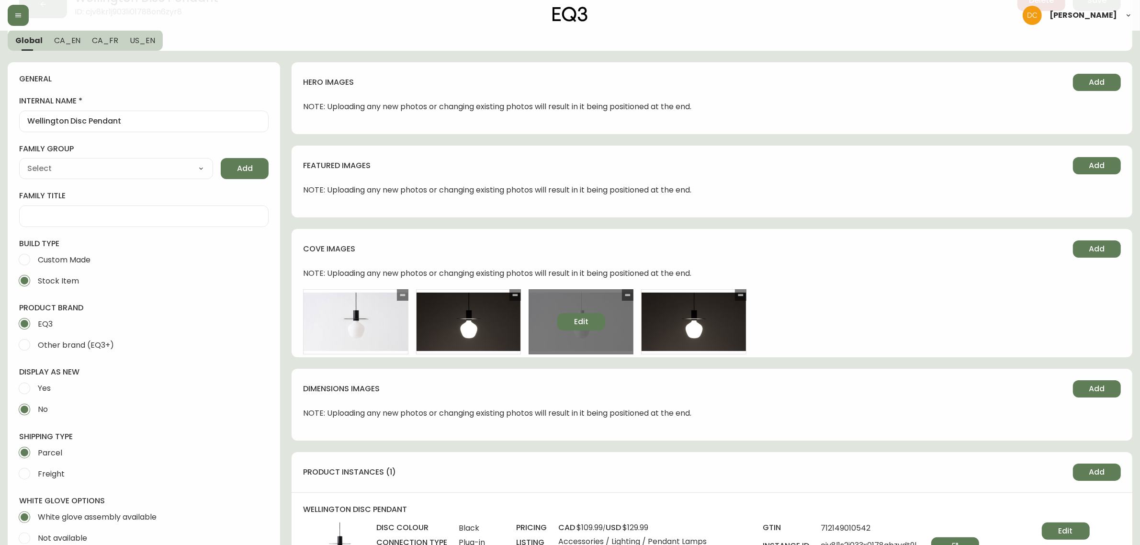
click at [589, 326] on button "Edit" at bounding box center [581, 321] width 48 height 17
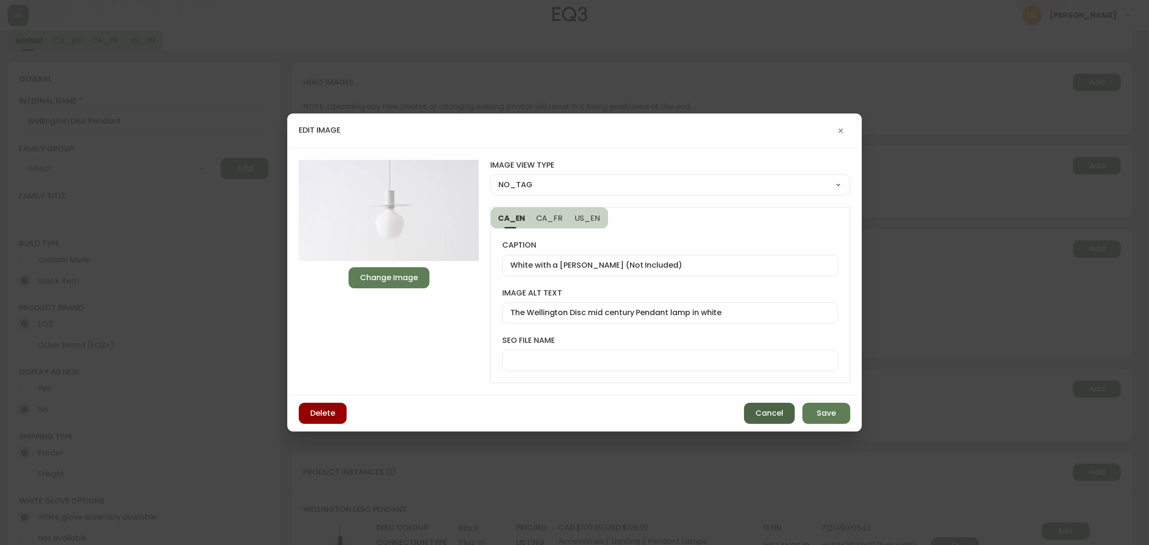
click at [757, 407] on button "Cancel" at bounding box center [769, 413] width 51 height 21
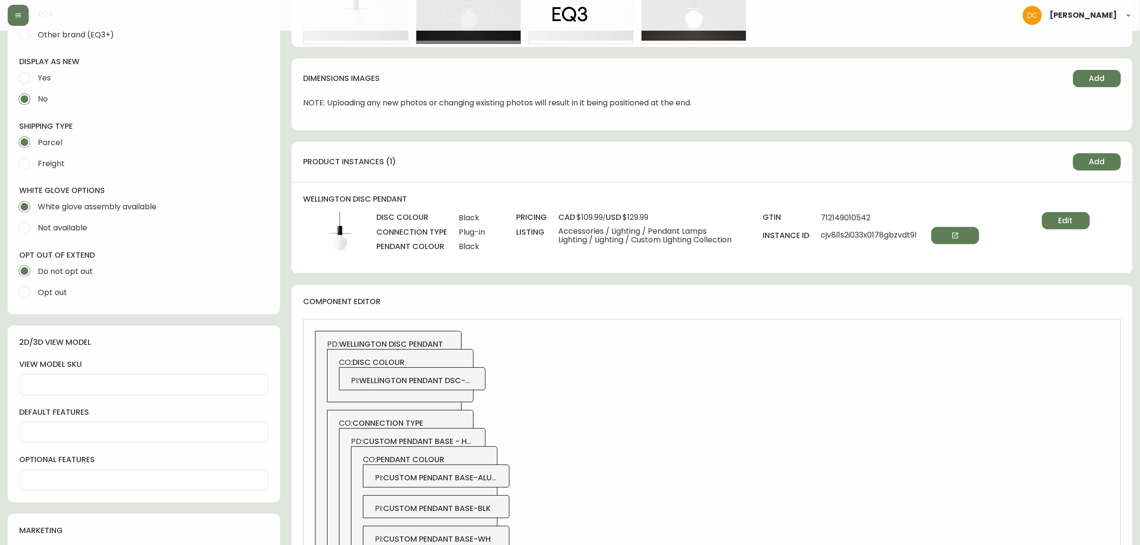
scroll to position [120, 0]
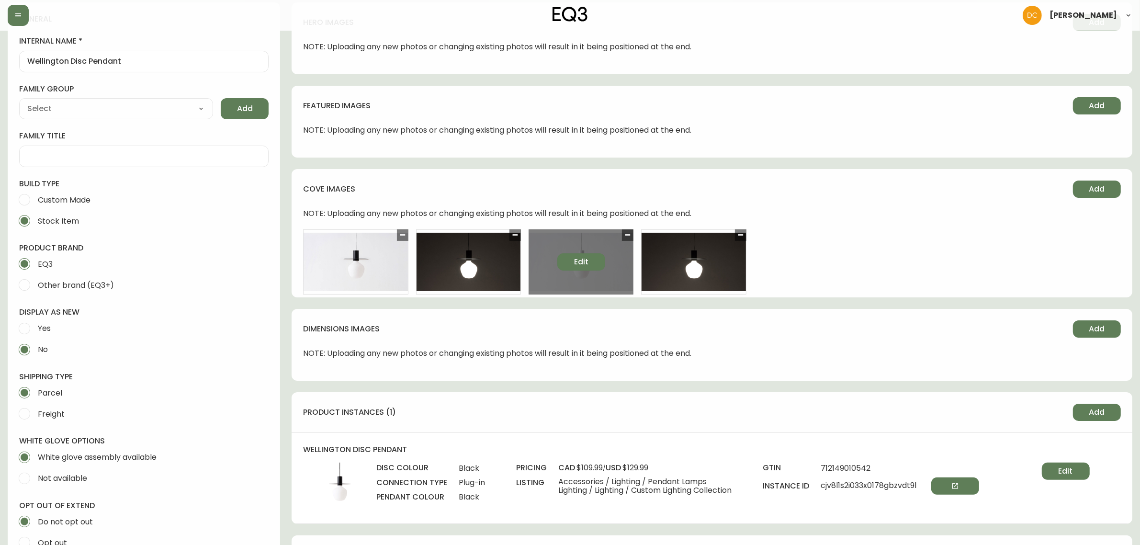
click at [597, 263] on button "Edit" at bounding box center [581, 261] width 48 height 17
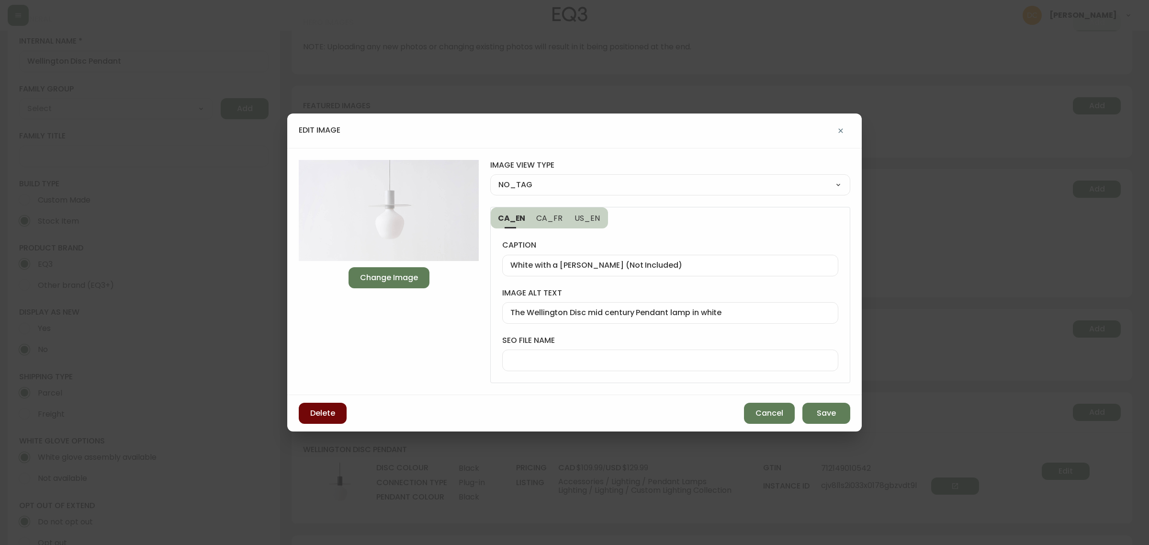
click at [317, 414] on span "Delete" at bounding box center [322, 413] width 25 height 11
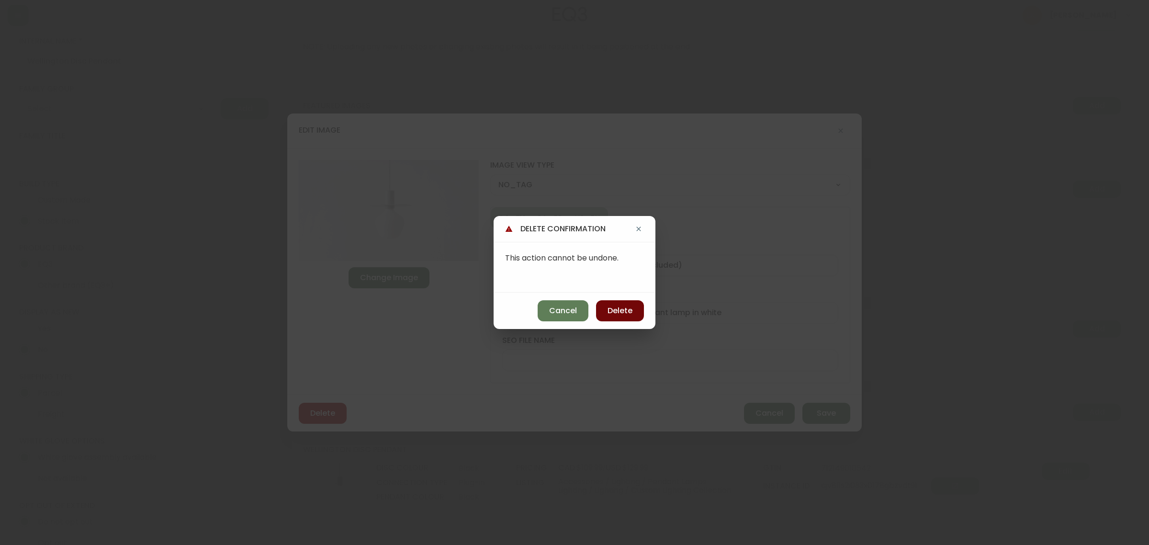
click at [612, 309] on span "Delete" at bounding box center [619, 310] width 25 height 11
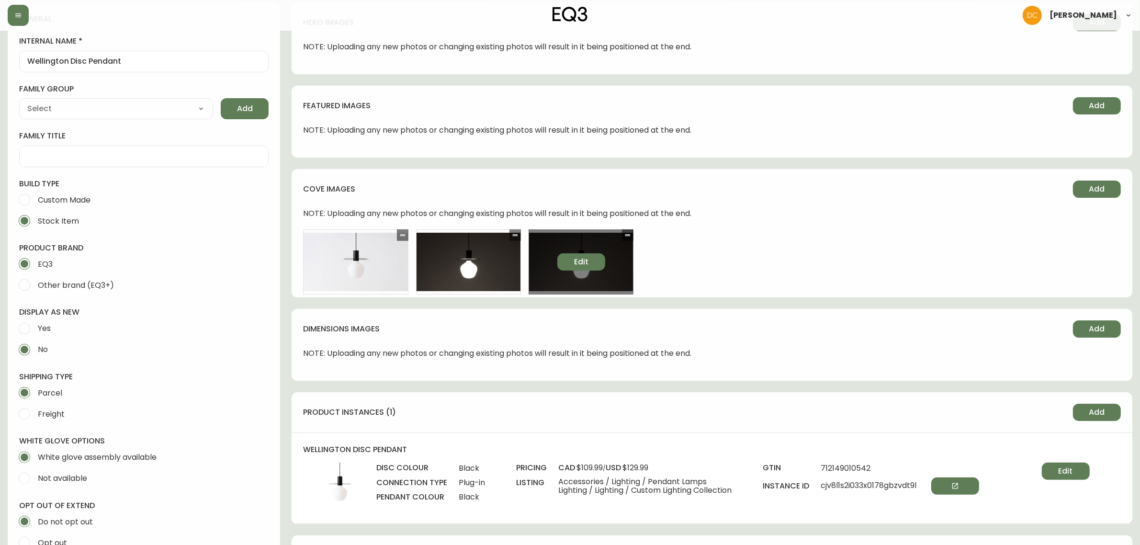
click at [578, 265] on span "Edit" at bounding box center [581, 262] width 14 height 11
select select "FRONT_VIEW"
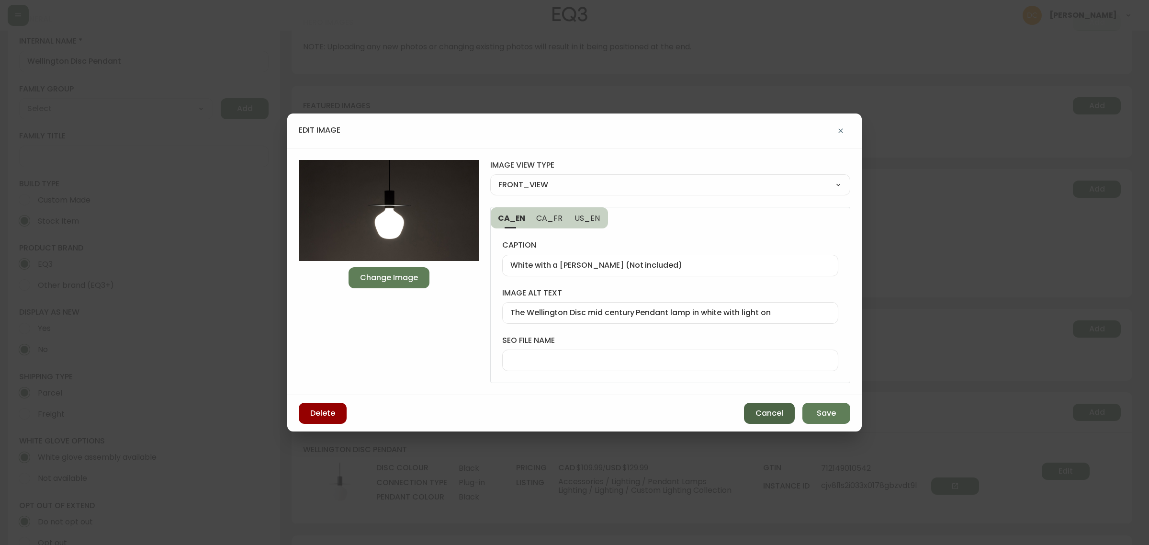
click at [757, 403] on button "Cancel" at bounding box center [769, 413] width 51 height 21
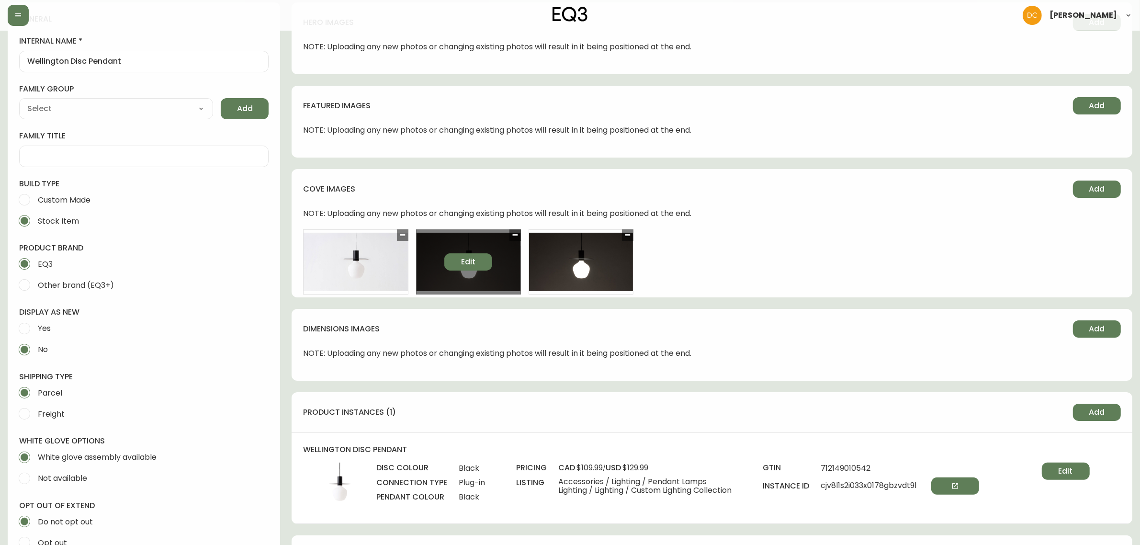
click at [480, 264] on button "Edit" at bounding box center [468, 261] width 48 height 17
select select "FRONT_VIEW"
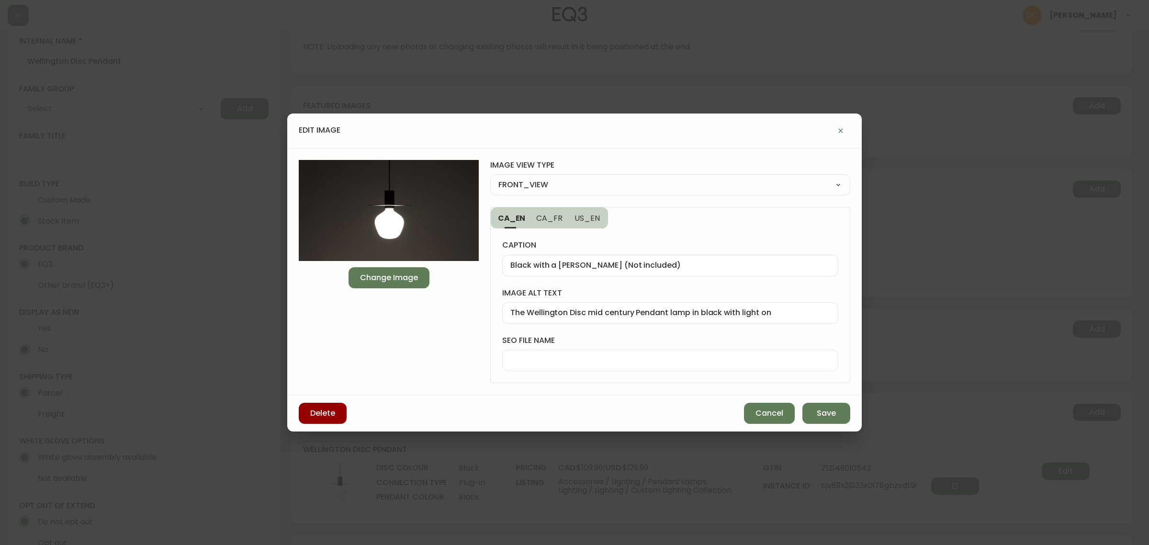
click at [754, 403] on div "Delete Cancel Save" at bounding box center [574, 413] width 574 height 36
click at [774, 413] on span "Cancel" at bounding box center [769, 413] width 28 height 11
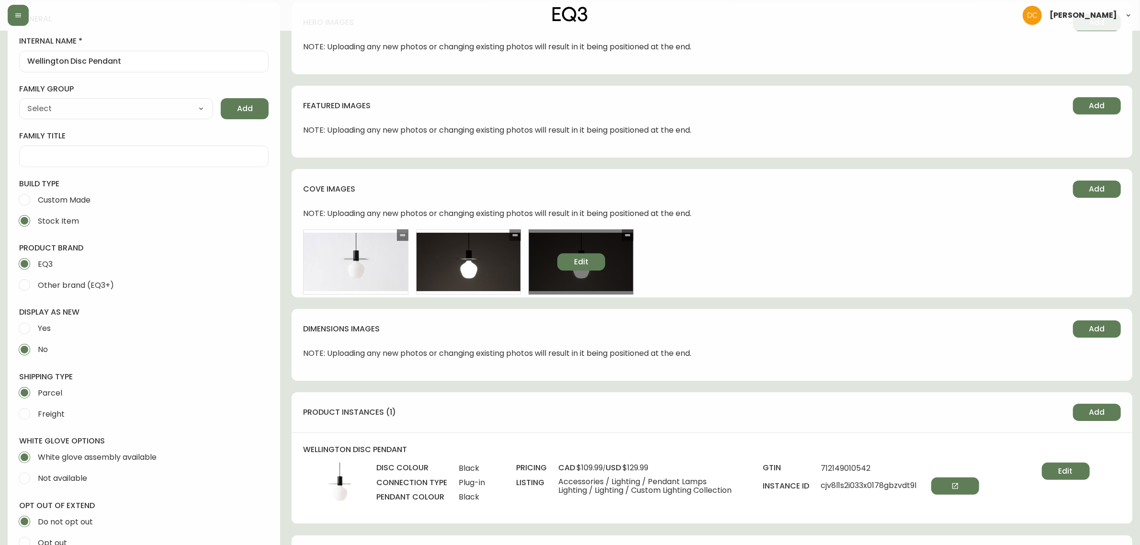
click at [586, 266] on span "Edit" at bounding box center [581, 262] width 14 height 11
select select "FRONT_VIEW"
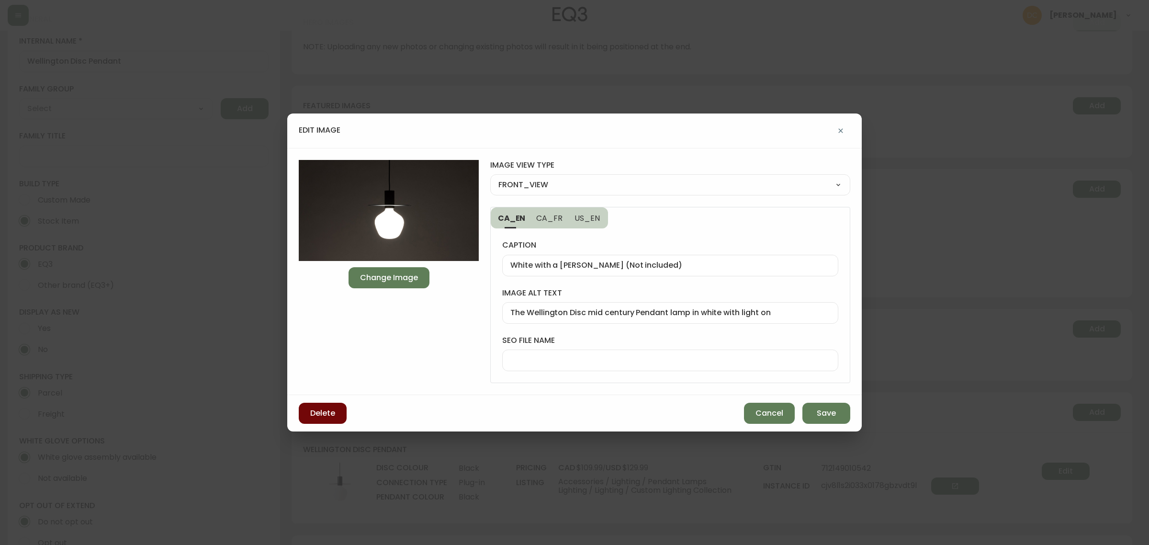
click at [310, 403] on button "Delete" at bounding box center [323, 413] width 48 height 21
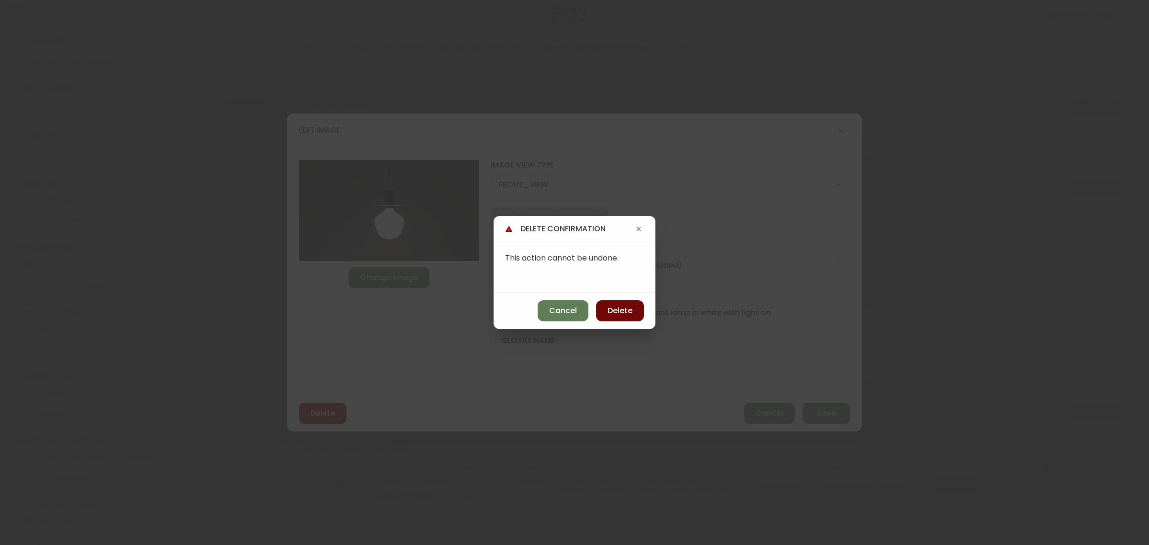
click at [621, 312] on span "Delete" at bounding box center [619, 310] width 25 height 11
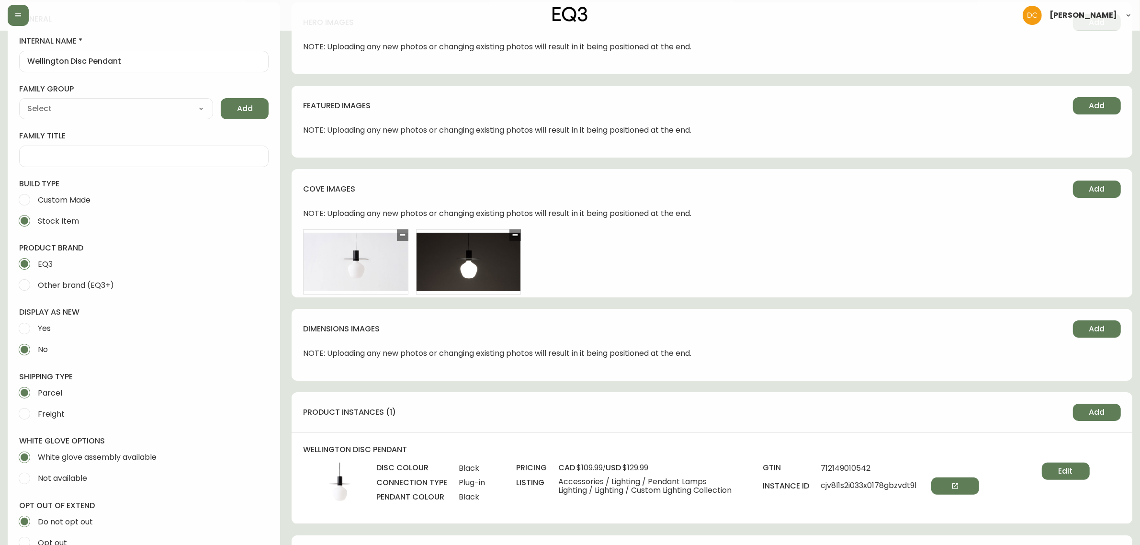
click at [593, 314] on div "dimensions images Add NOTE: Uploading any new photos or changing existing photo…" at bounding box center [711, 345] width 840 height 72
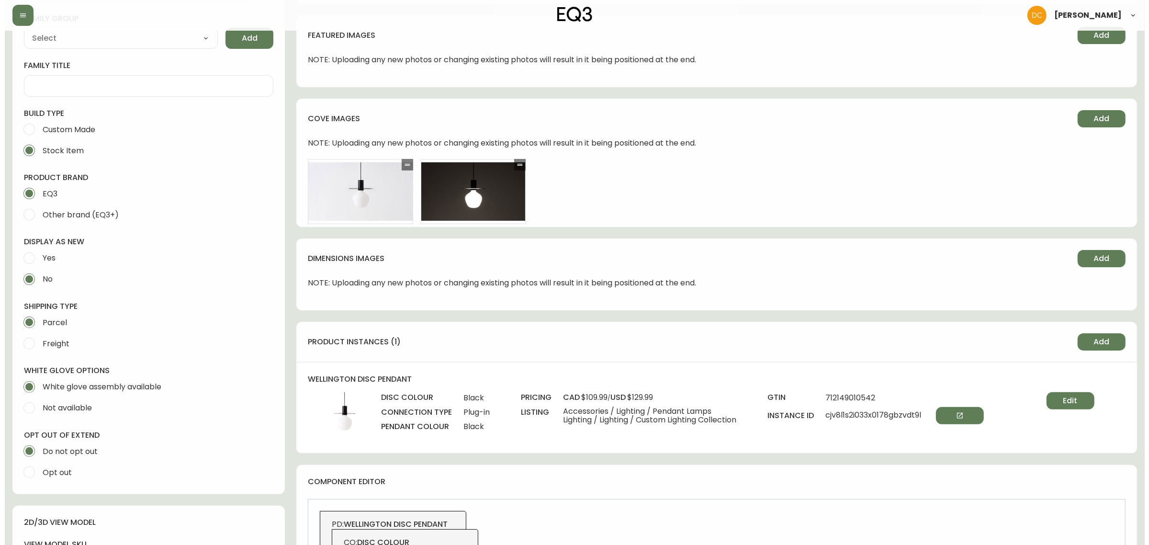
scroll to position [0, 0]
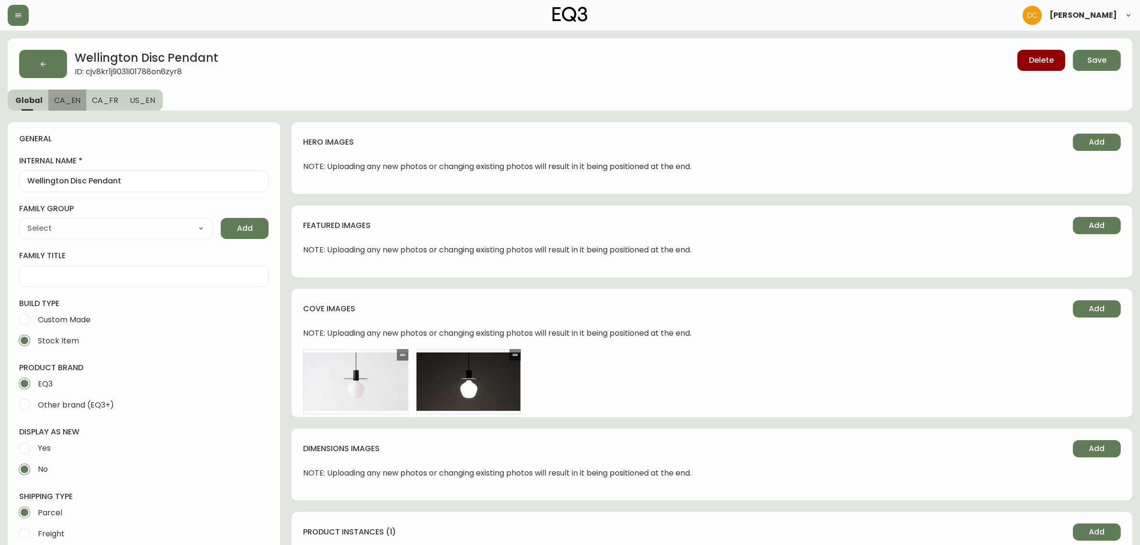
click at [80, 101] on button "CA_EN" at bounding box center [67, 99] width 38 height 21
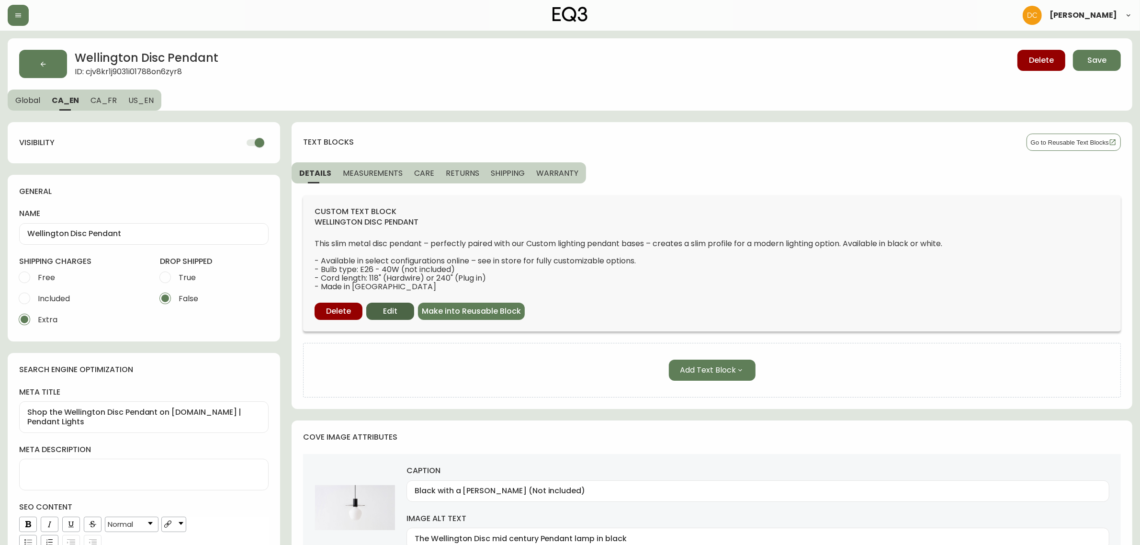
click at [400, 304] on button "Edit" at bounding box center [390, 310] width 48 height 17
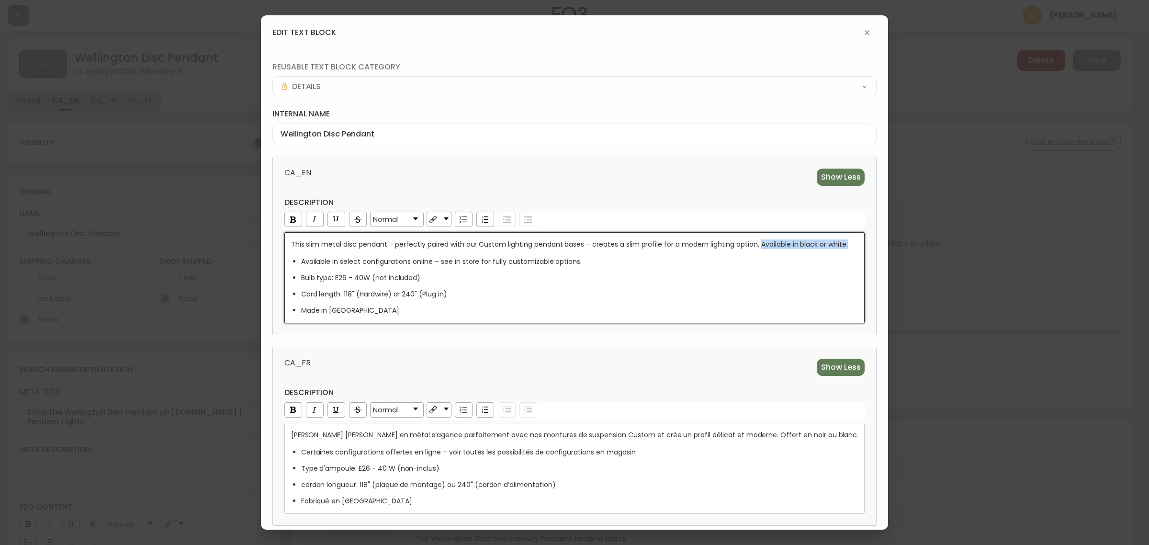
drag, startPoint x: 761, startPoint y: 246, endPoint x: 850, endPoint y: 245, distance: 88.5
click at [850, 245] on div "This slim metal disc pendant – perfectly paired with our Custom lighting pendan…" at bounding box center [574, 277] width 581 height 91
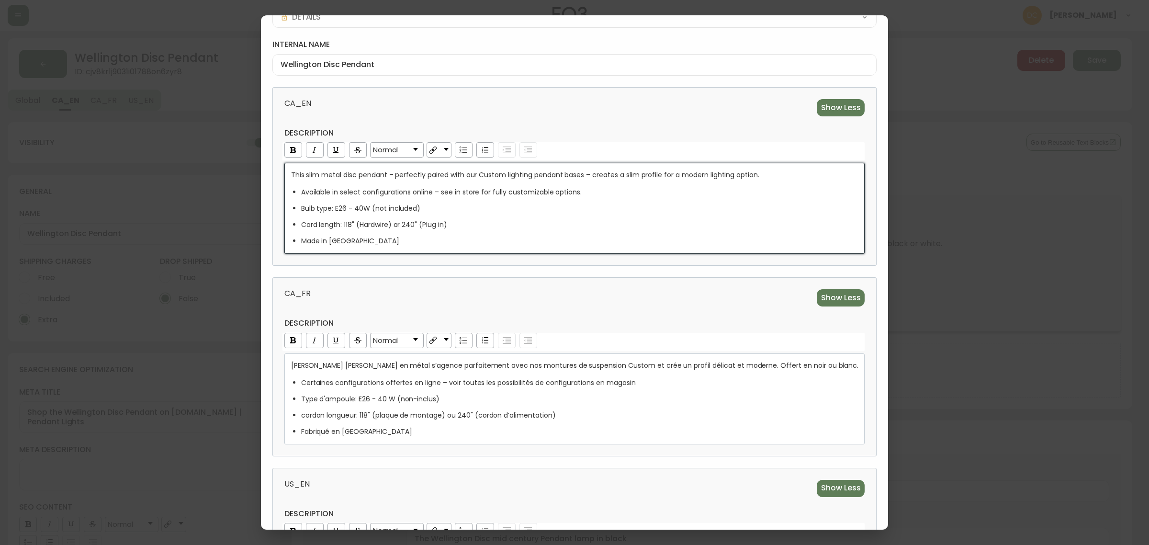
scroll to position [179, 0]
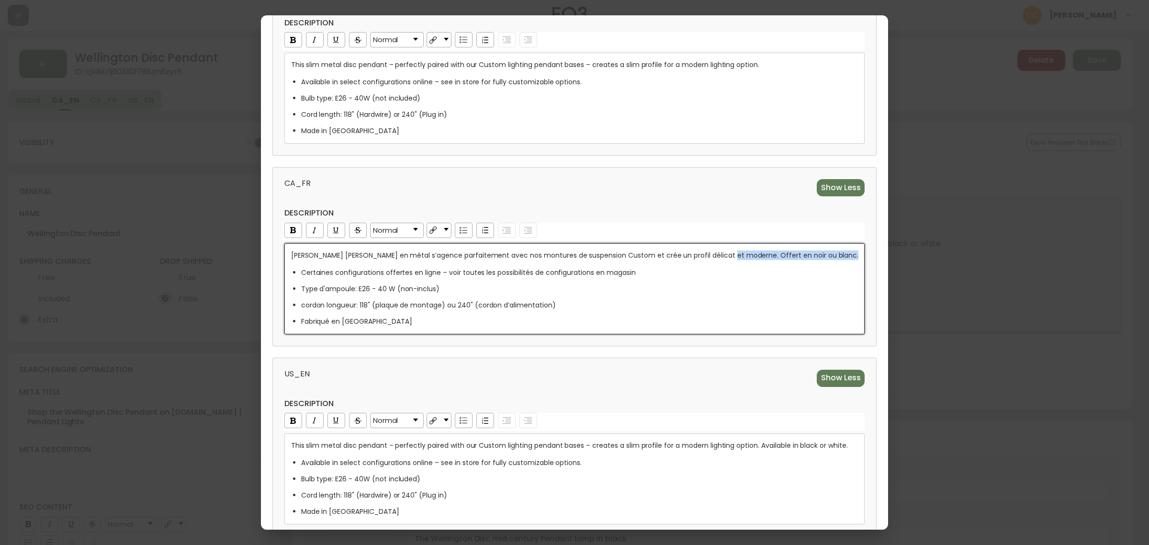
drag, startPoint x: 724, startPoint y: 255, endPoint x: 825, endPoint y: 261, distance: 100.7
click at [825, 261] on div "Ce mince disque en métal s’agence parfaitement avec nos montures de suspension …" at bounding box center [575, 288] width 568 height 76
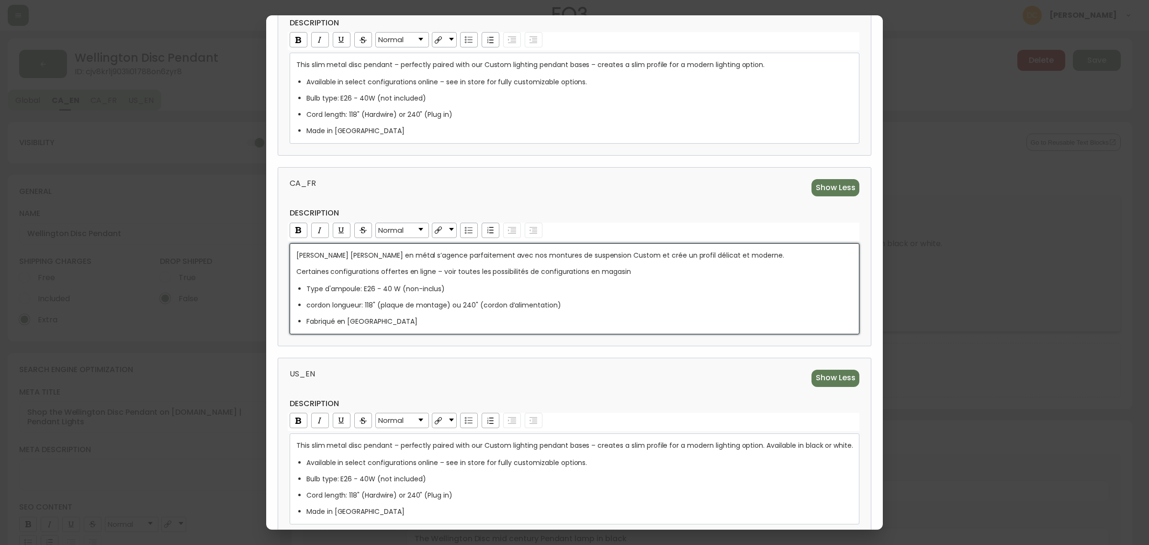
click at [463, 221] on div "description Normal Ce mince disque en métal s’agence parfaitement avec nos mont…" at bounding box center [575, 271] width 570 height 126
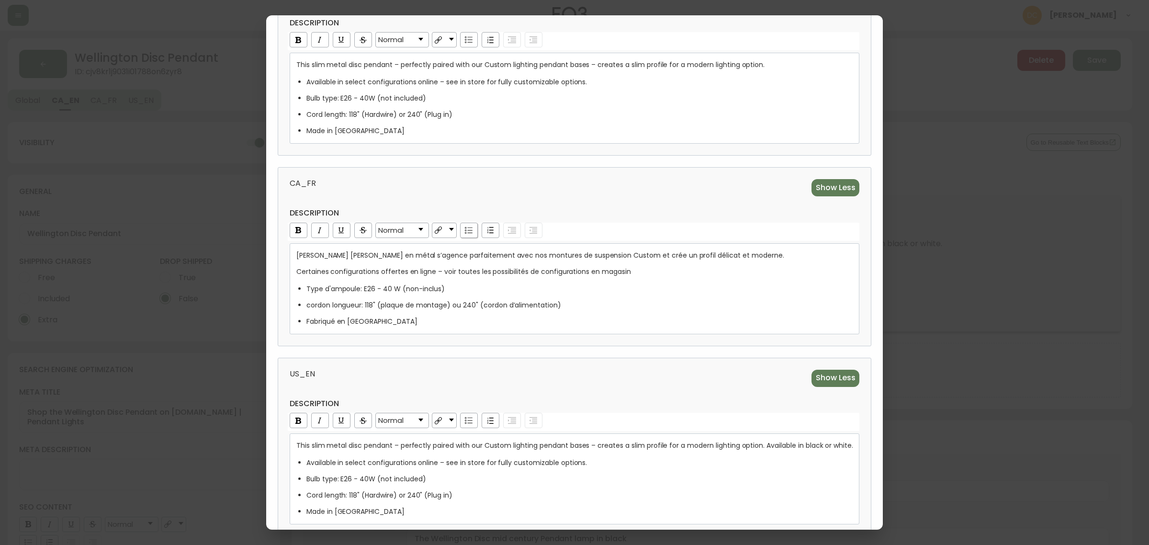
click at [468, 228] on img "rdw-list-control" at bounding box center [469, 230] width 8 height 7
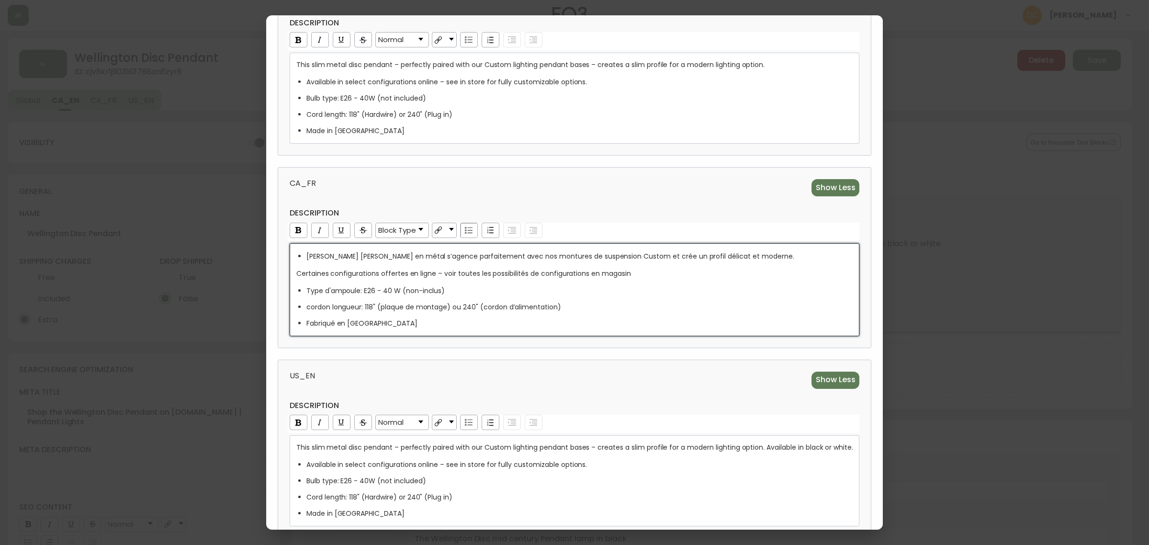
click at [403, 279] on div "Ce mince disque en métal s’agence parfaitement avec nos montures de suspension …" at bounding box center [574, 289] width 557 height 77
click at [296, 276] on span "Certaines configurations offertes en ligne – voir toutes les possibilités de co…" at bounding box center [463, 273] width 335 height 10
click at [466, 233] on img "rdw-list-control" at bounding box center [469, 231] width 8 height 7
click at [488, 380] on span "US_EN" at bounding box center [429, 378] width 279 height 17
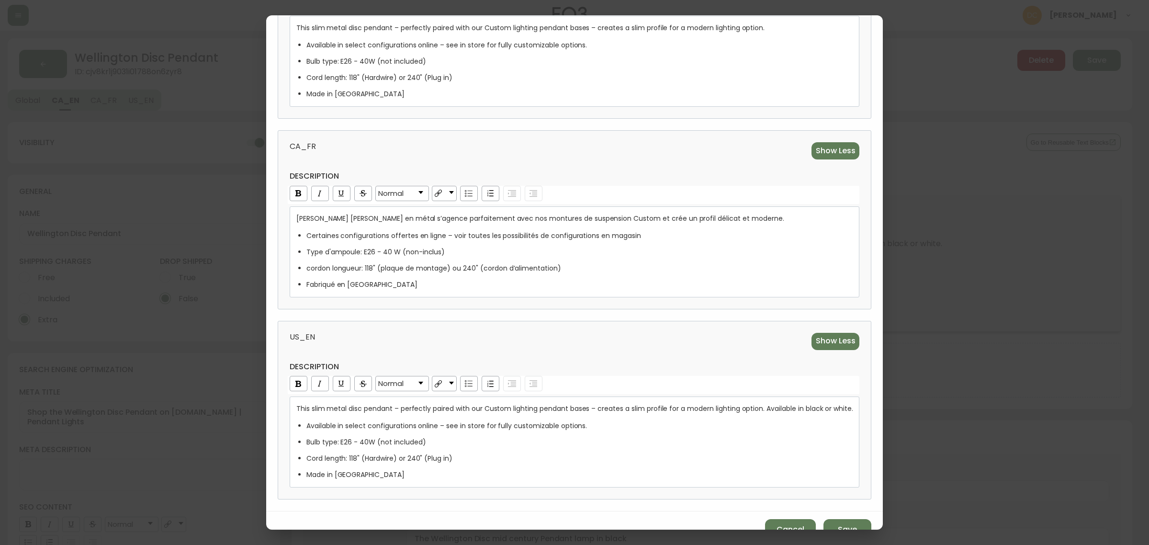
scroll to position [236, 0]
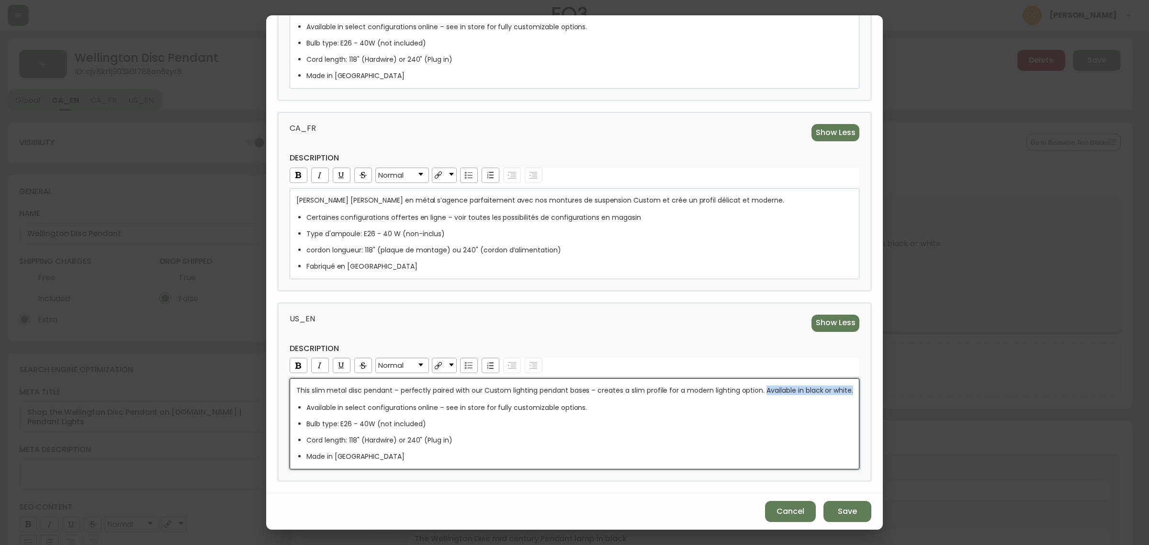
drag, startPoint x: 759, startPoint y: 389, endPoint x: 852, endPoint y: 393, distance: 92.9
click at [852, 393] on div "This slim metal disc pendant – perfectly paired with our Custom lighting pendan…" at bounding box center [575, 423] width 570 height 91
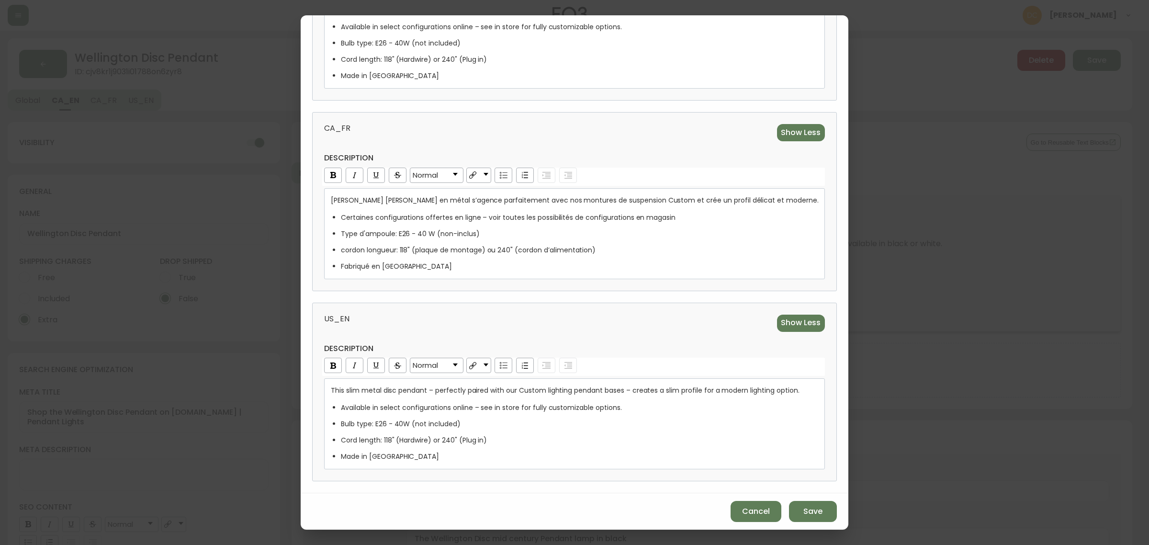
click at [541, 483] on div "reusable text block category DETAILS internal name Wellington Disc Pendant CA_E…" at bounding box center [575, 154] width 548 height 678
click at [803, 516] on span "Save" at bounding box center [812, 511] width 19 height 11
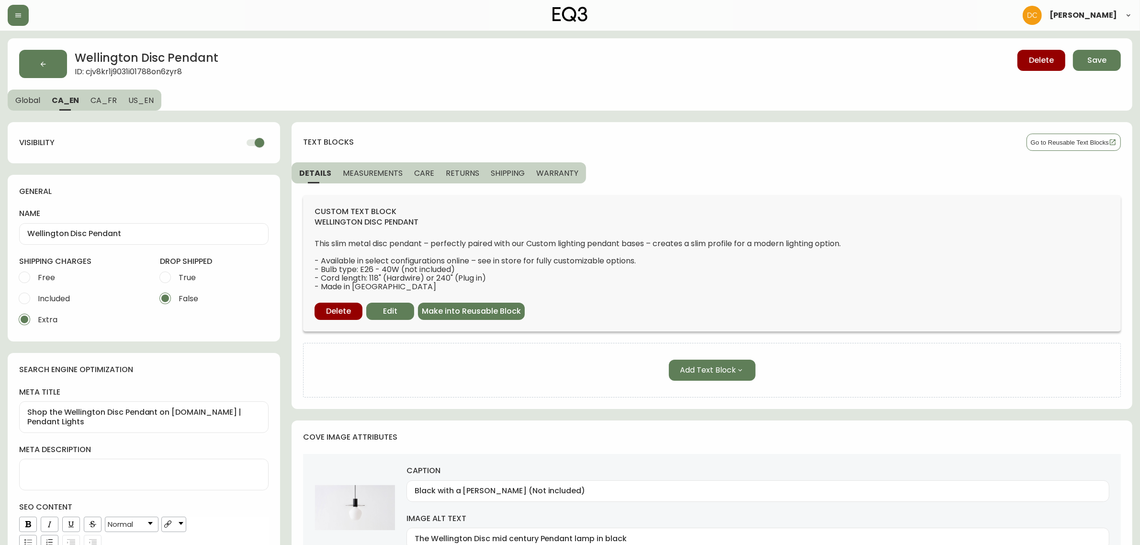
click at [386, 174] on span "MEASUREMENTS" at bounding box center [373, 173] width 60 height 10
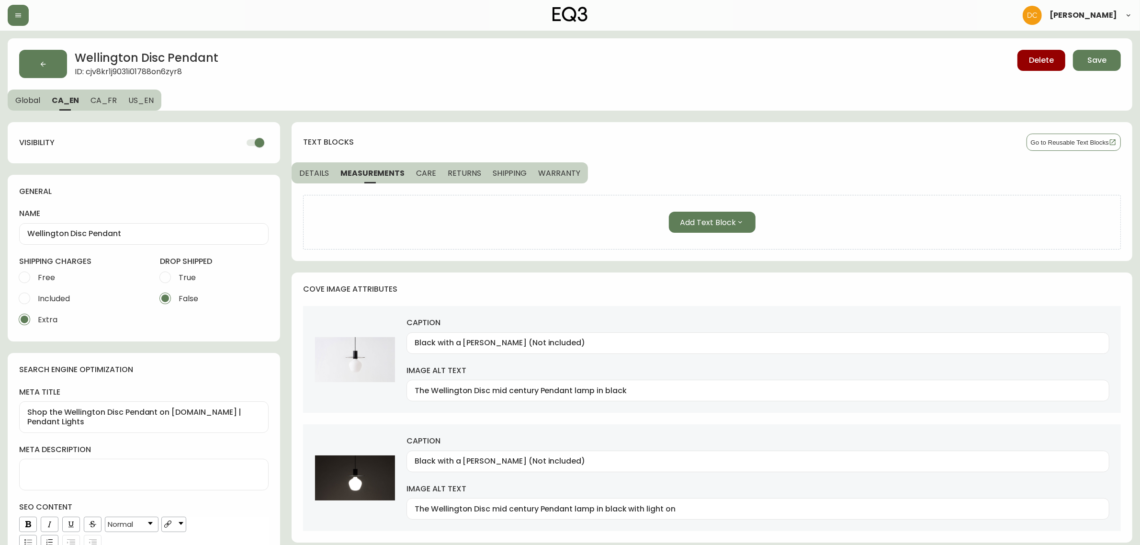
click at [424, 169] on span "CARE" at bounding box center [426, 173] width 20 height 10
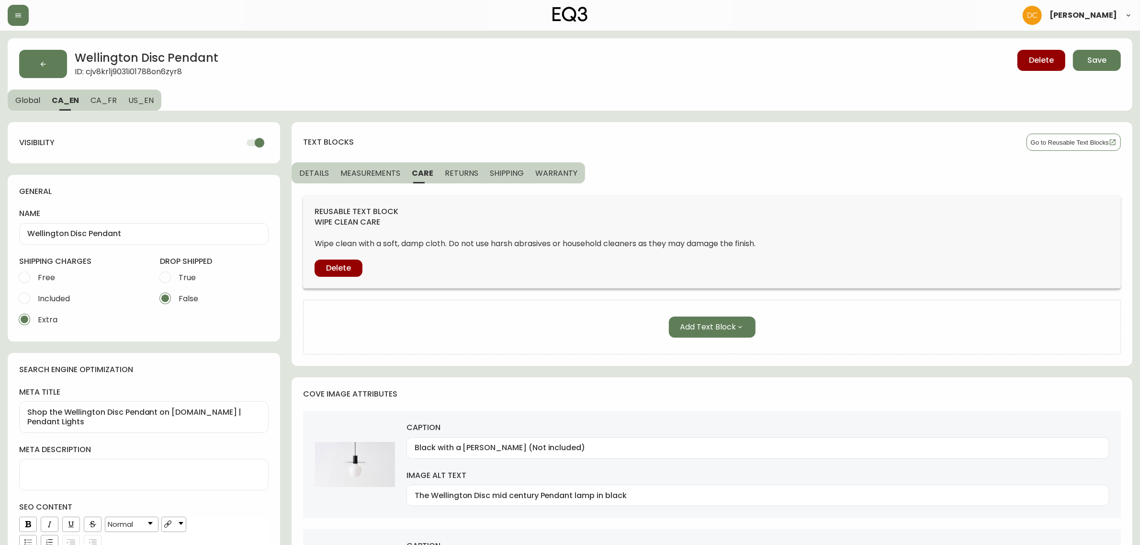
click at [447, 168] on span "RETURNS" at bounding box center [462, 173] width 34 height 10
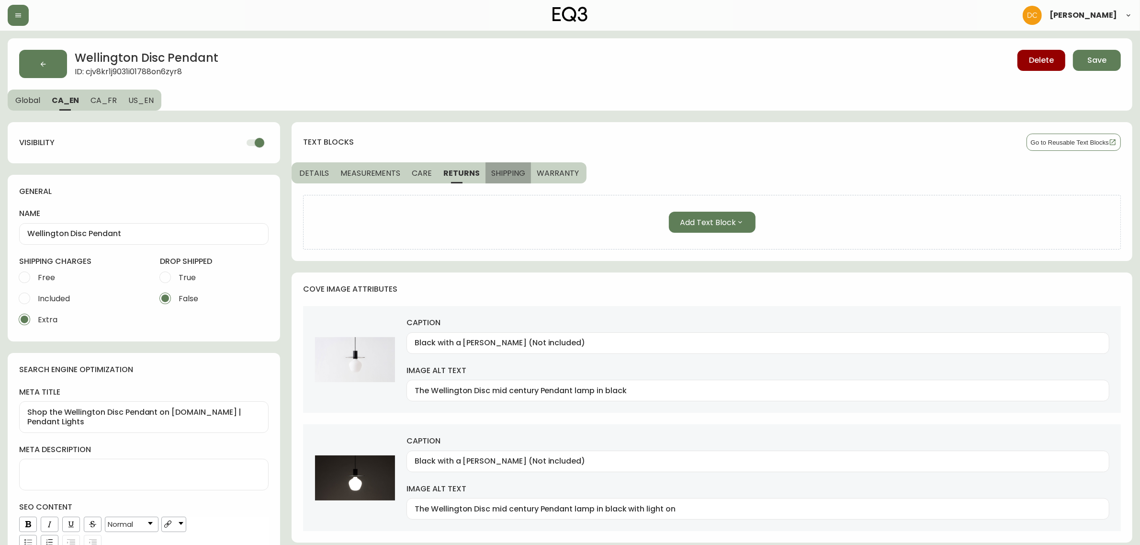
click at [491, 170] on span "SHIPPING" at bounding box center [508, 173] width 34 height 10
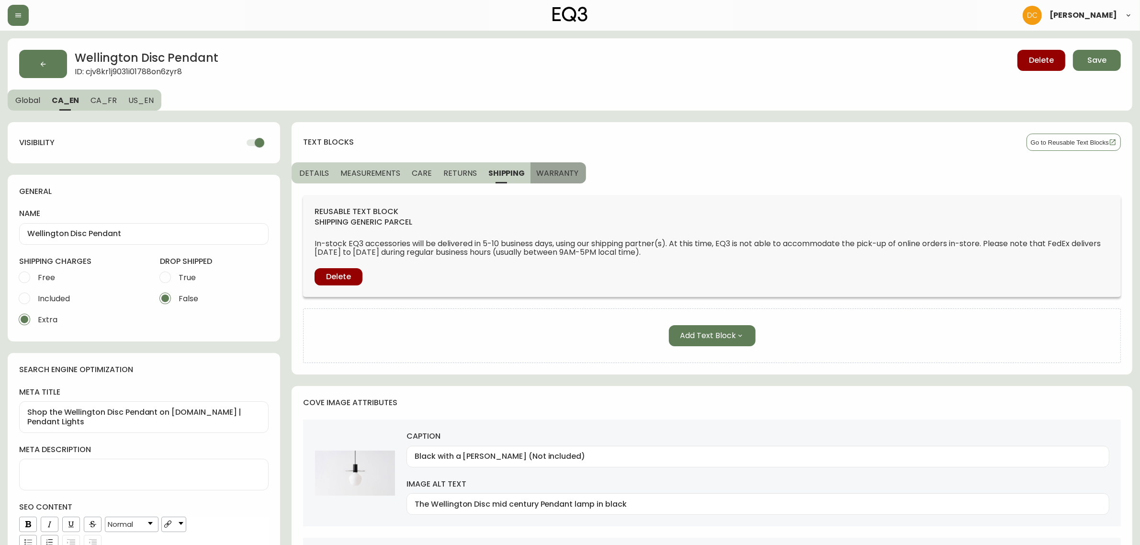
click at [536, 171] on span "WARRANTY" at bounding box center [557, 173] width 42 height 10
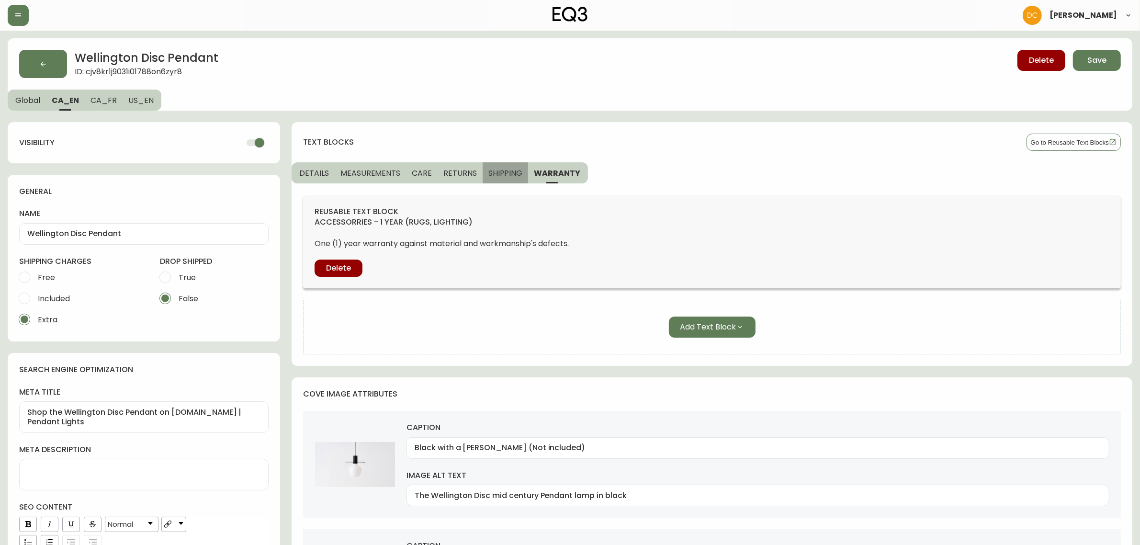
click at [505, 175] on span "SHIPPING" at bounding box center [505, 173] width 34 height 10
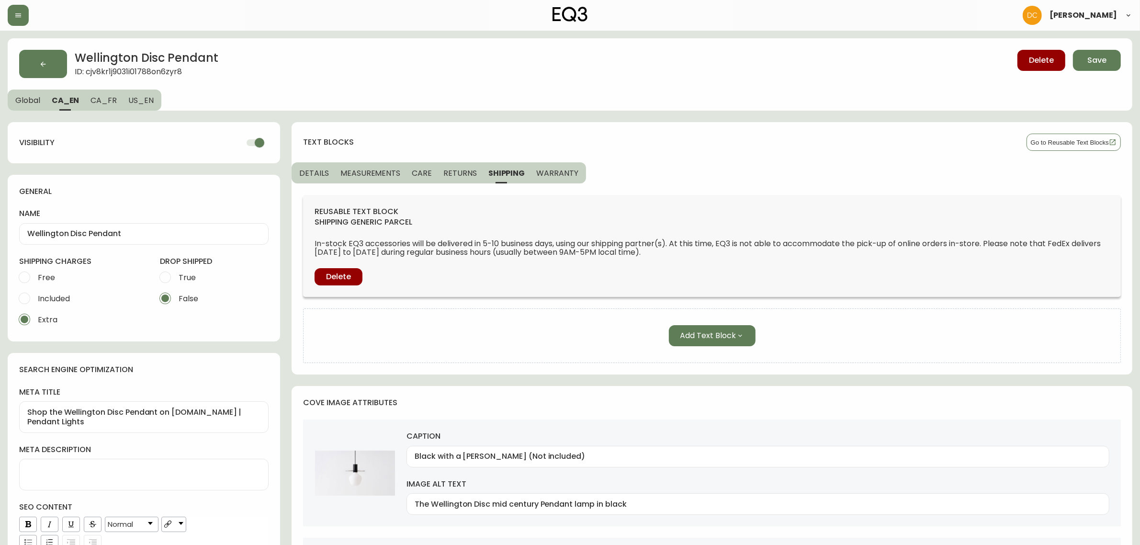
drag, startPoint x: 465, startPoint y: 177, endPoint x: 460, endPoint y: 177, distance: 5.3
click at [461, 177] on span "RETURNS" at bounding box center [460, 173] width 34 height 10
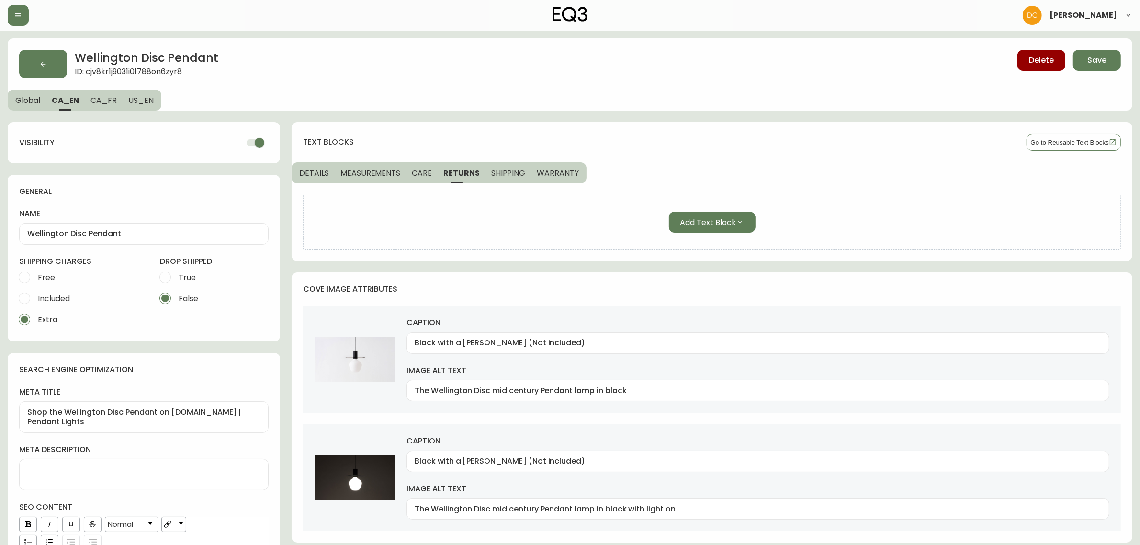
click at [419, 174] on span "CARE" at bounding box center [422, 173] width 20 height 10
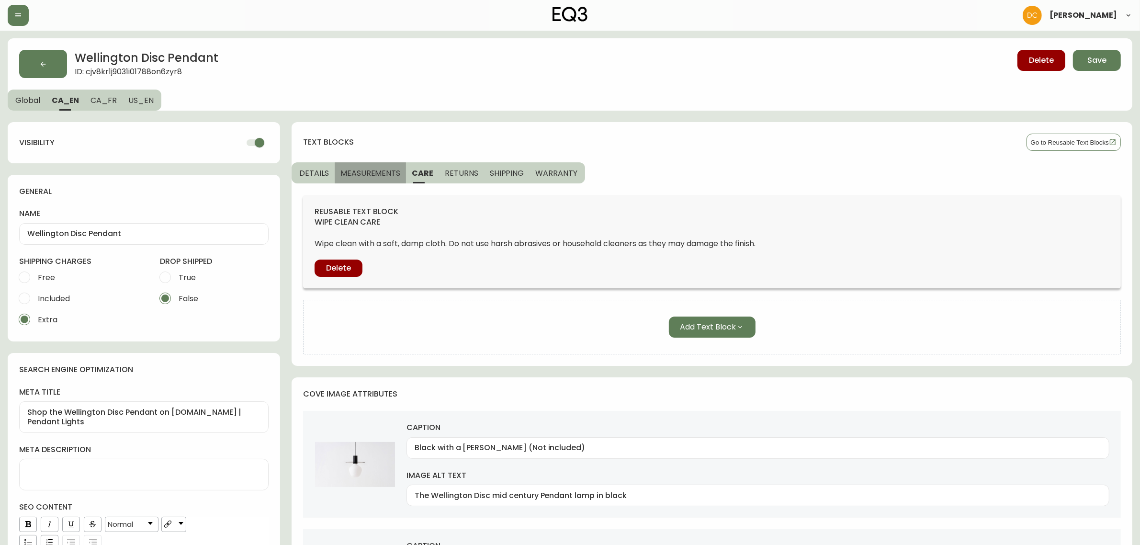
click at [385, 176] on span "MEASUREMENTS" at bounding box center [370, 173] width 60 height 10
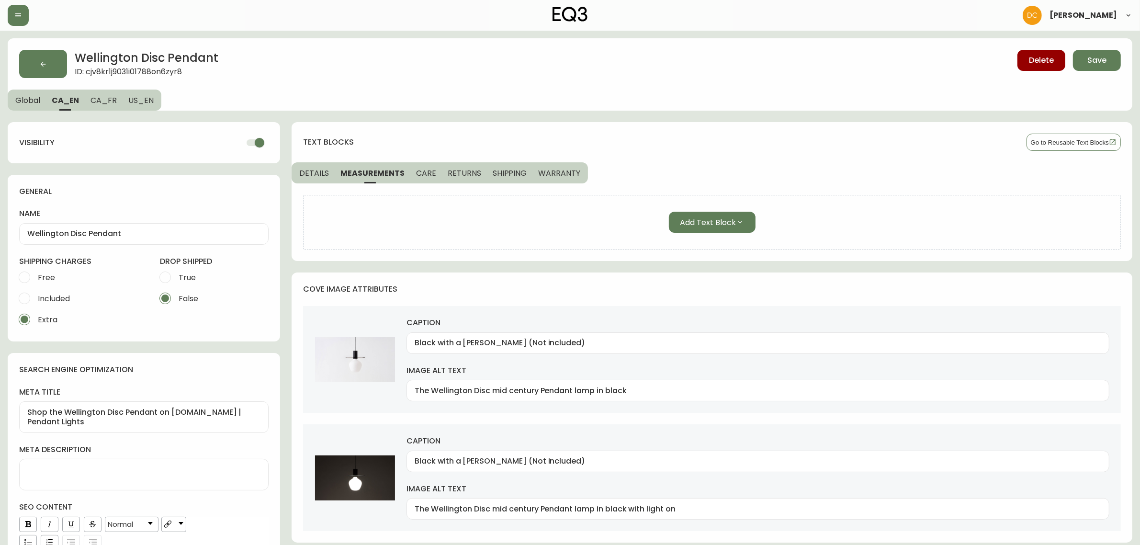
drag, startPoint x: 329, startPoint y: 179, endPoint x: 323, endPoint y: 179, distance: 6.2
click at [326, 179] on button "DETAILS" at bounding box center [312, 172] width 43 height 21
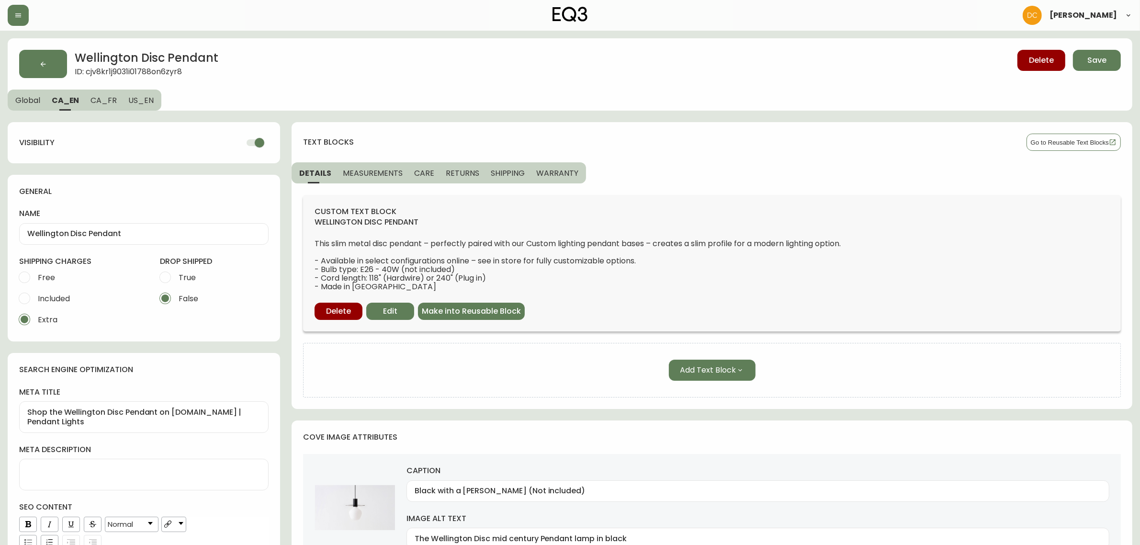
click at [146, 106] on button "US_EN" at bounding box center [142, 99] width 39 height 21
checkbox input "false"
type textarea "Shop the Wellington Disc Pendant on EQ3.com | Pendant Lamp"
type input "The Wellington Disc mid century modern pendant lamp in black"
type input "The Wellington Disc mid century modern pendant lamp in black with light on"
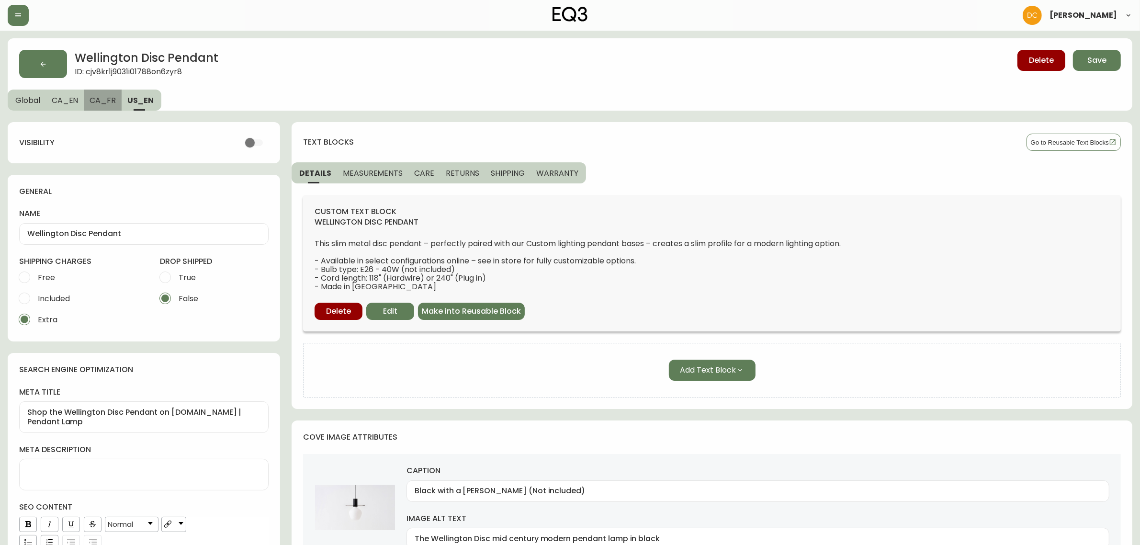
click at [110, 108] on button "CA_FR" at bounding box center [103, 99] width 38 height 21
checkbox input "true"
type input "Disque à suspension Wellington"
type input "Noir avec un ampoule Enno de Tala (non inlcus)"
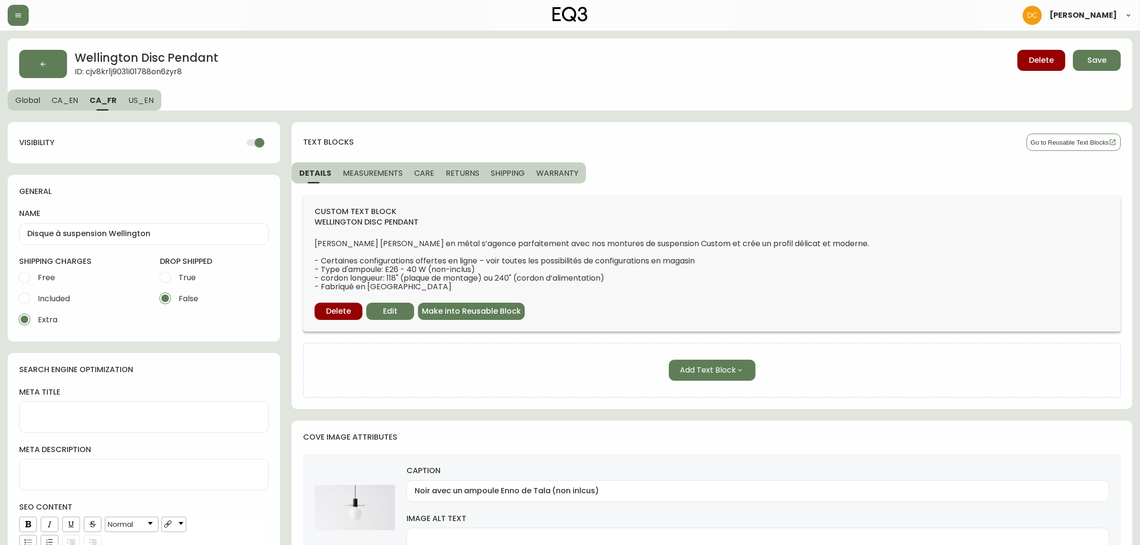
click at [73, 106] on button "CA_EN" at bounding box center [65, 99] width 38 height 21
type input "Wellington Disc Pendant"
type textarea "Shop the Wellington Disc Pendant on EQ3.com | Pendant Lights"
type input "Black with a Tala Enno Bulb (Not included)"
type input "The Wellington Disc mid century Pendant lamp in black"
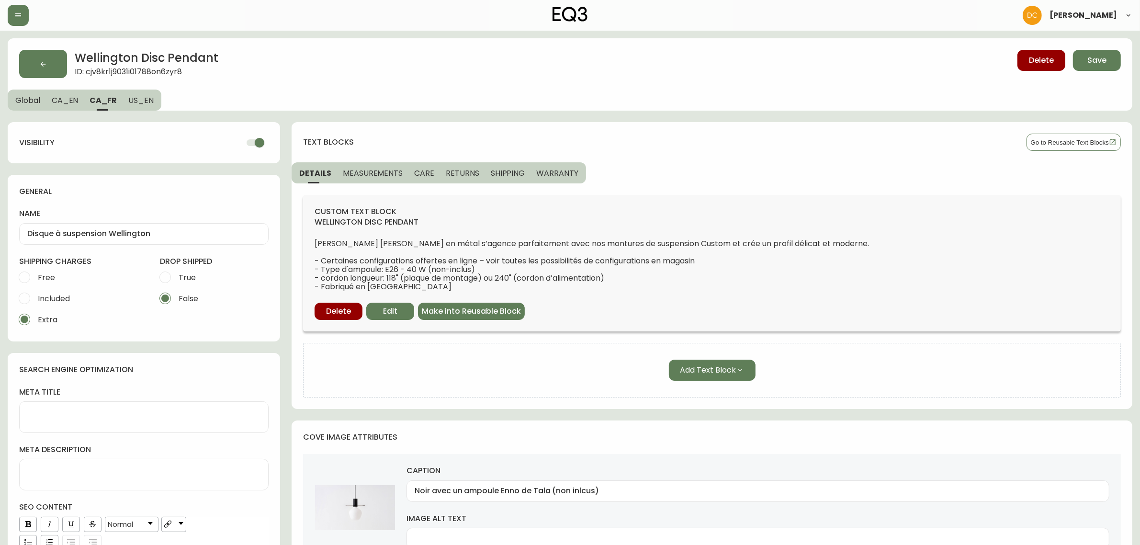
type input "Black with a Tala Enno Bulb (Not included)"
type input "The Wellington Disc mid century Pendant lamp in black with light on"
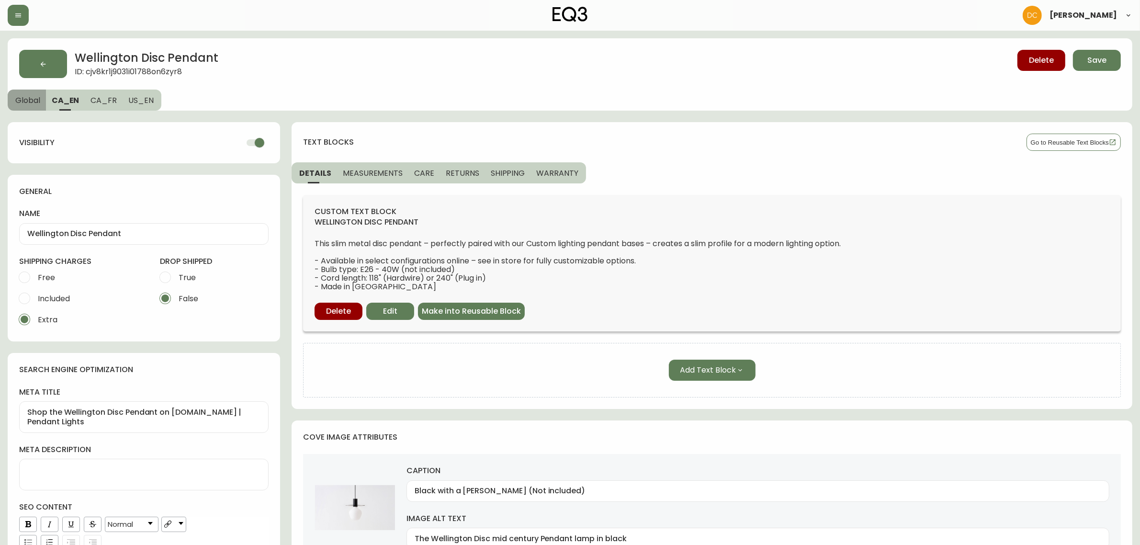
click at [35, 106] on button "Global" at bounding box center [27, 99] width 38 height 21
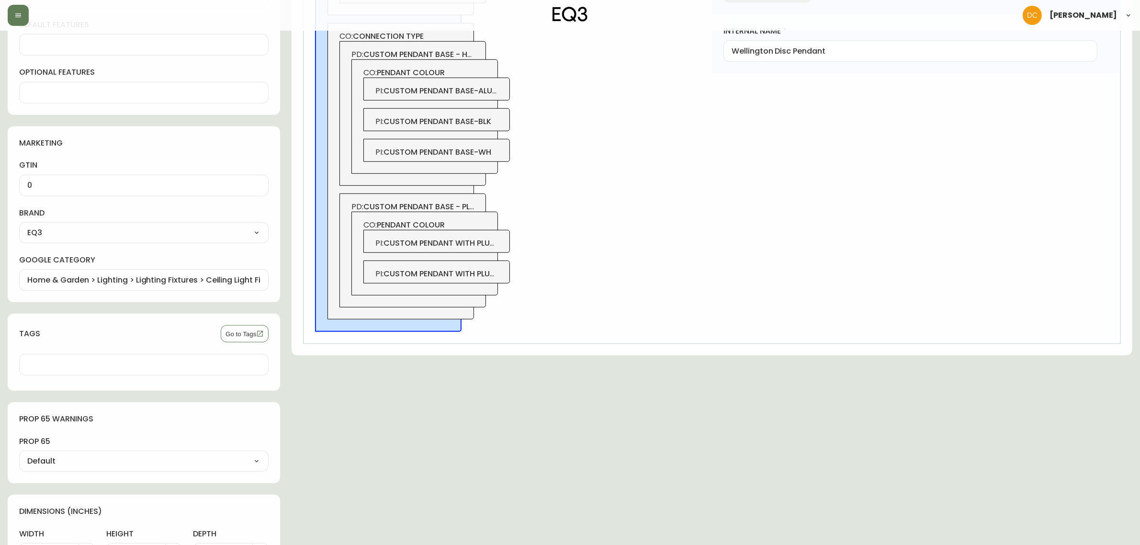
scroll to position [788, 0]
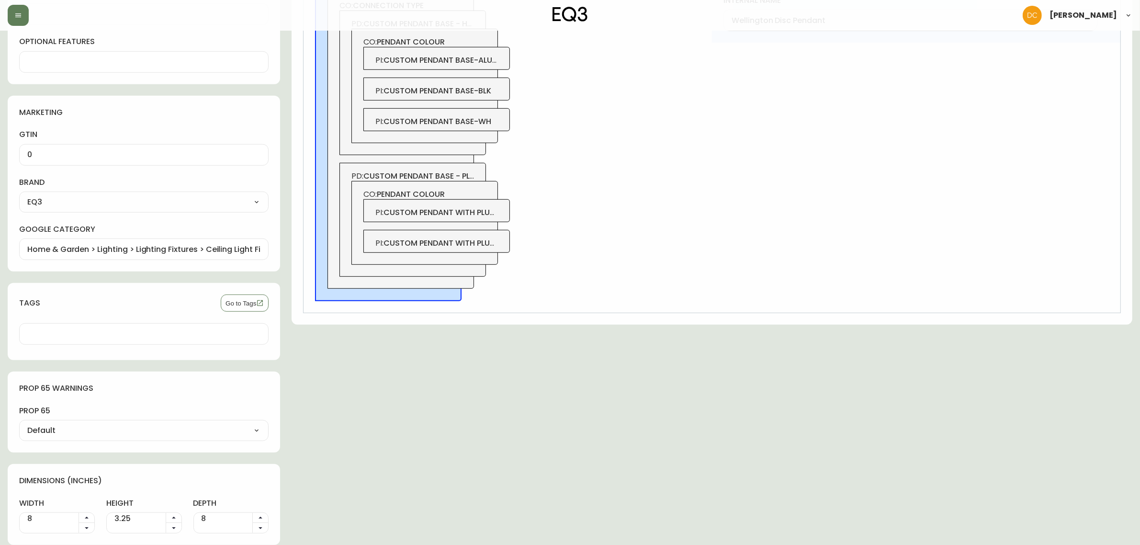
click at [120, 148] on div "0" at bounding box center [143, 155] width 249 height 22
click at [618, 221] on div "PD: wellington disc pendant CO: disc colour PI : wellington pendant dsc-black C…" at bounding box center [507, 106] width 408 height 411
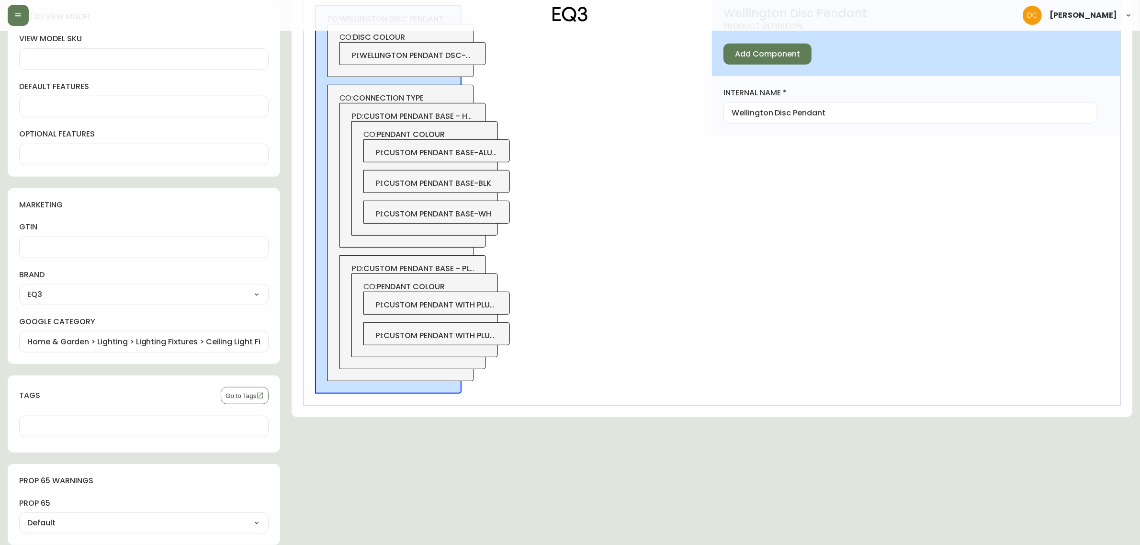
scroll to position [0, 0]
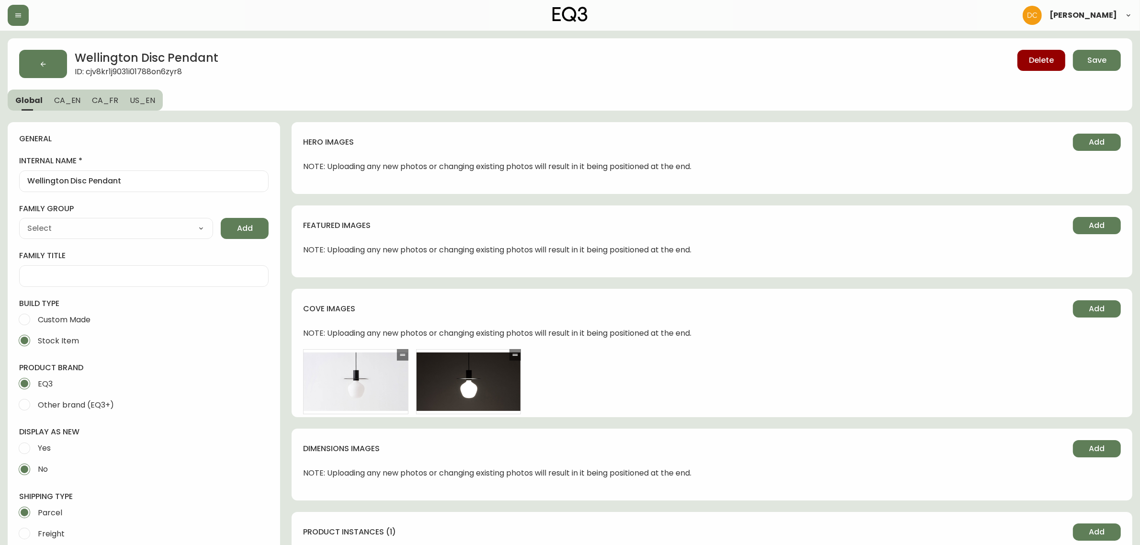
drag, startPoint x: 621, startPoint y: 335, endPoint x: 593, endPoint y: 180, distance: 157.7
click at [1085, 71] on div "Delete Save" at bounding box center [869, 64] width 503 height 28
click at [1089, 62] on span "Save" at bounding box center [1096, 60] width 19 height 11
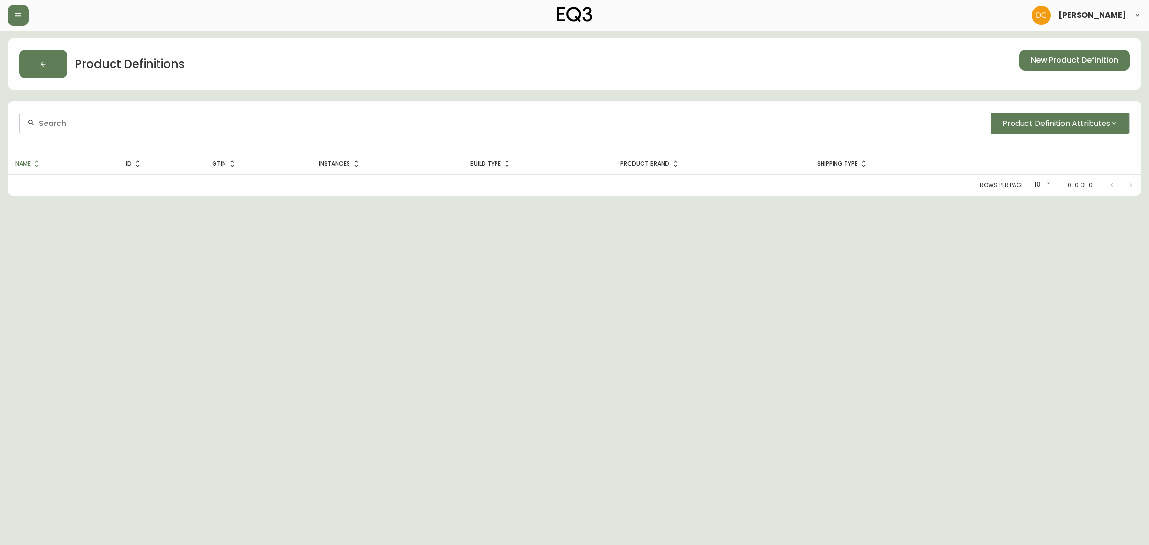
click at [223, 131] on div at bounding box center [505, 123] width 971 height 22
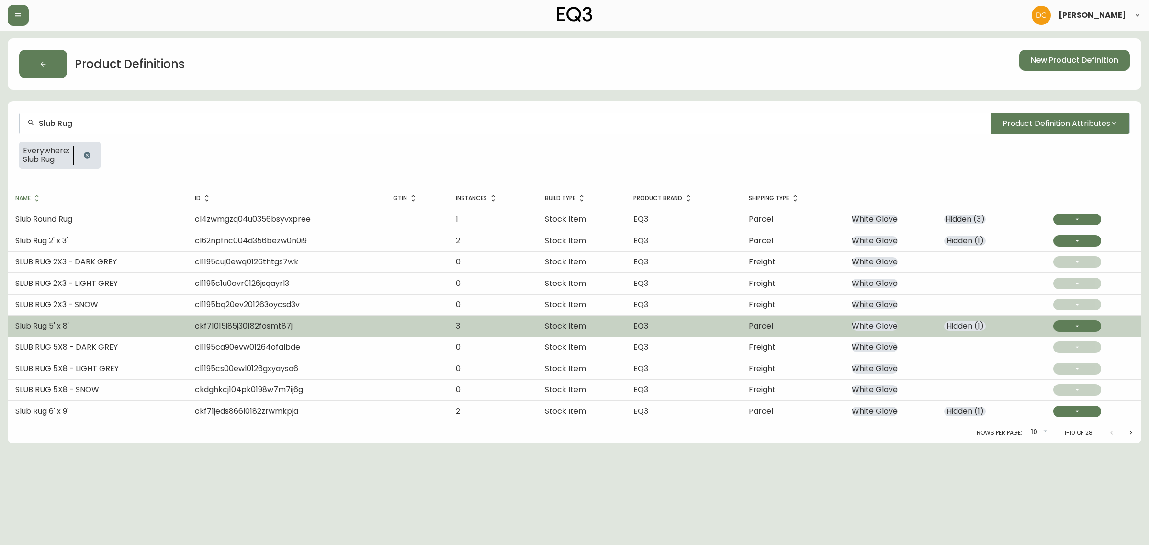
type input "Slub Rug"
click at [74, 322] on td "Slub Rug 5' x 8'" at bounding box center [97, 325] width 179 height 21
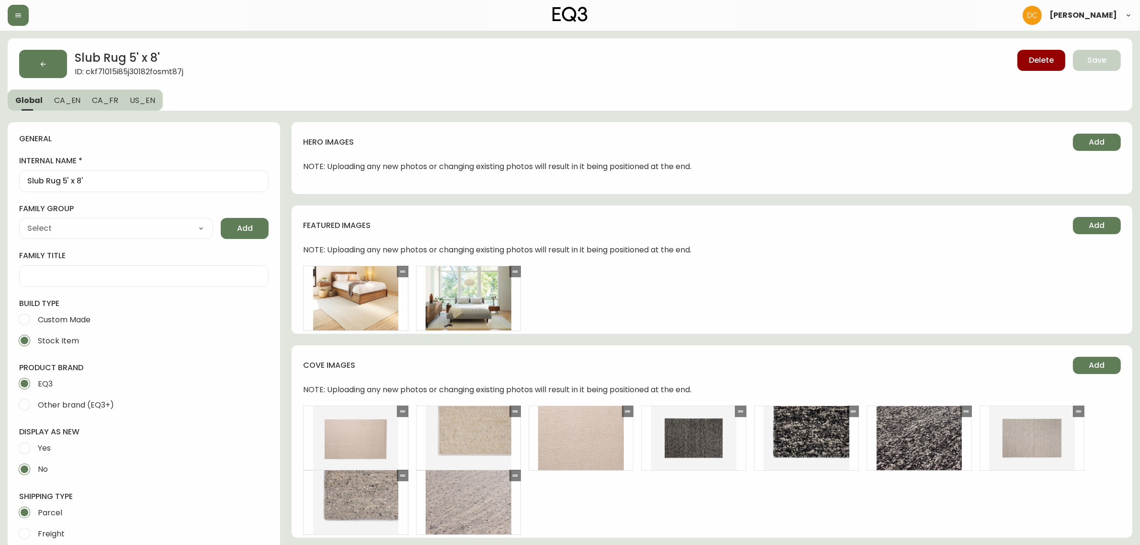
type input "EQ3"
select select "cjyt4m5lw0000pt749bx6gh7n"
type input "Home & Garden > Decor > Rugs"
type input "Default"
select select "cjpjx7rji00004c744bbp6zrf"
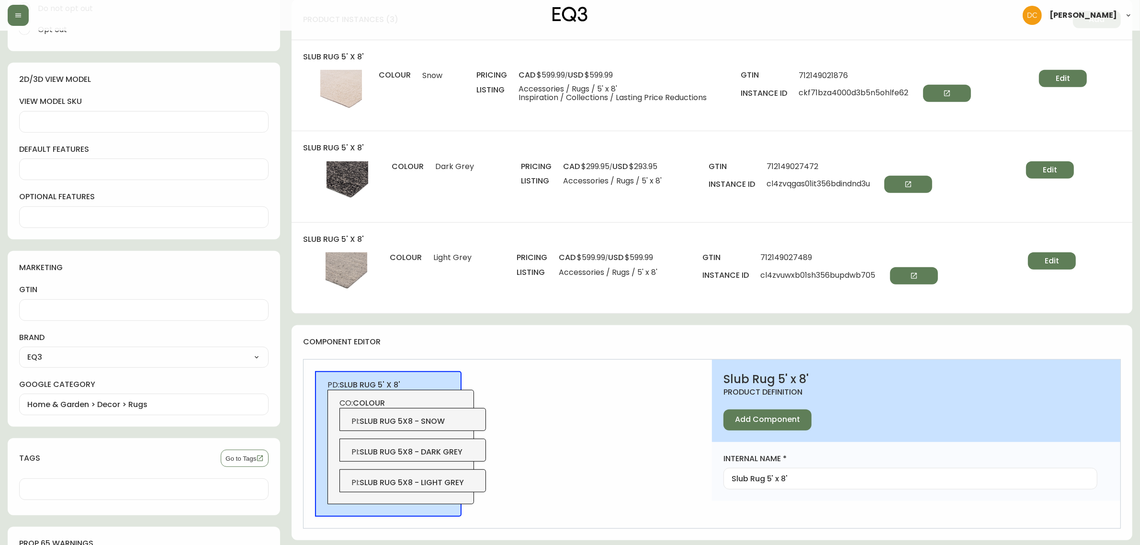
scroll to position [609, 0]
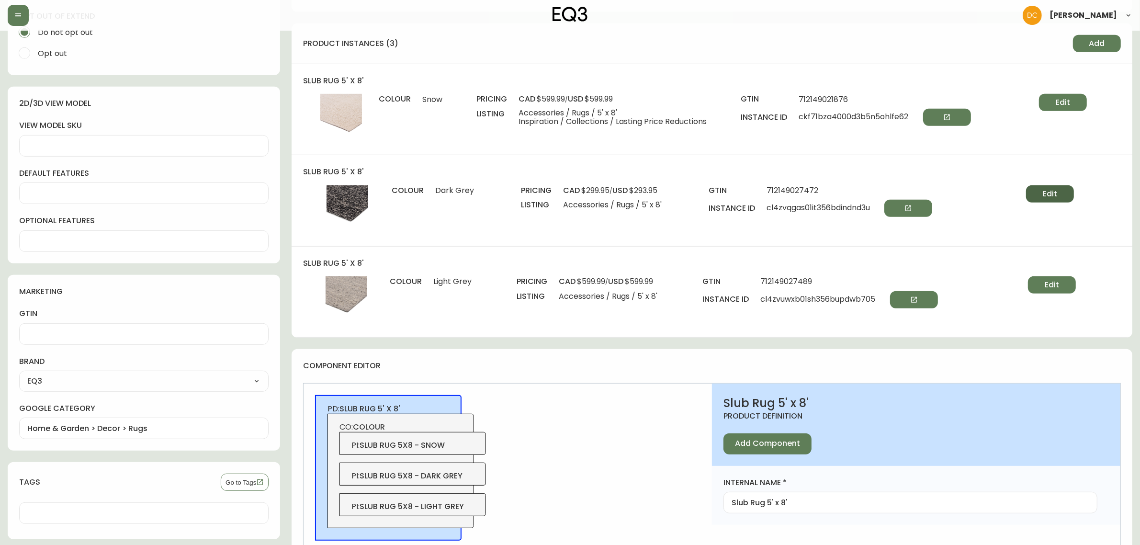
click at [1065, 192] on button "Edit" at bounding box center [1050, 193] width 48 height 17
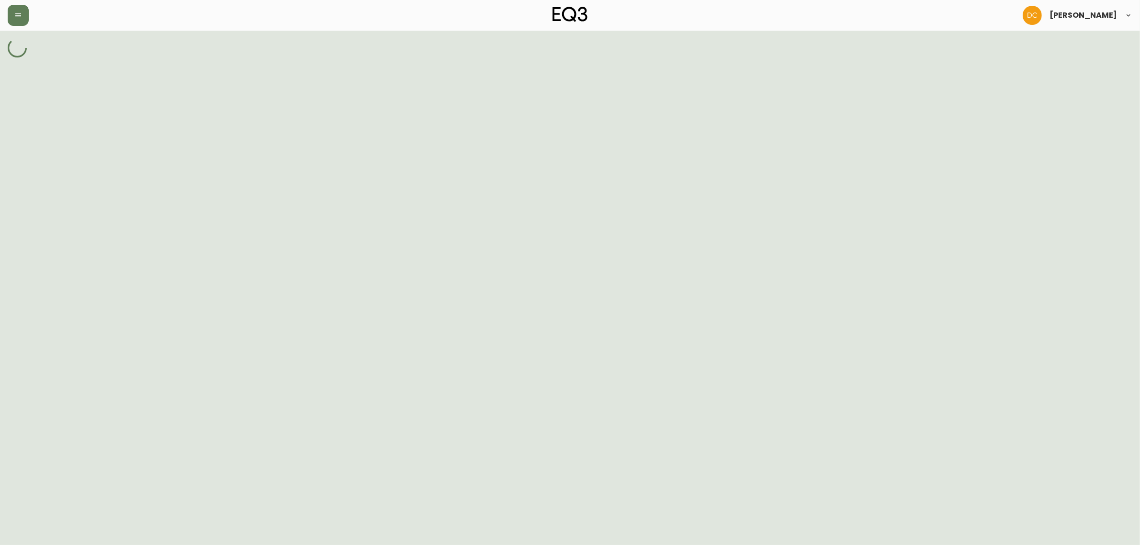
select select "cl4zvijm500gd356brocze1vu"
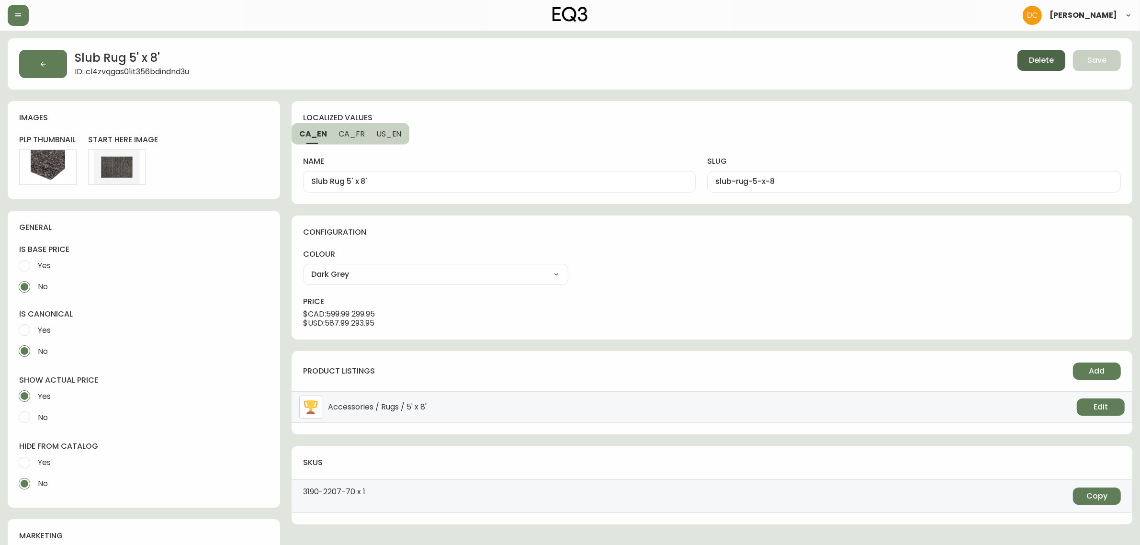
click at [1031, 67] on button "Delete" at bounding box center [1041, 60] width 48 height 21
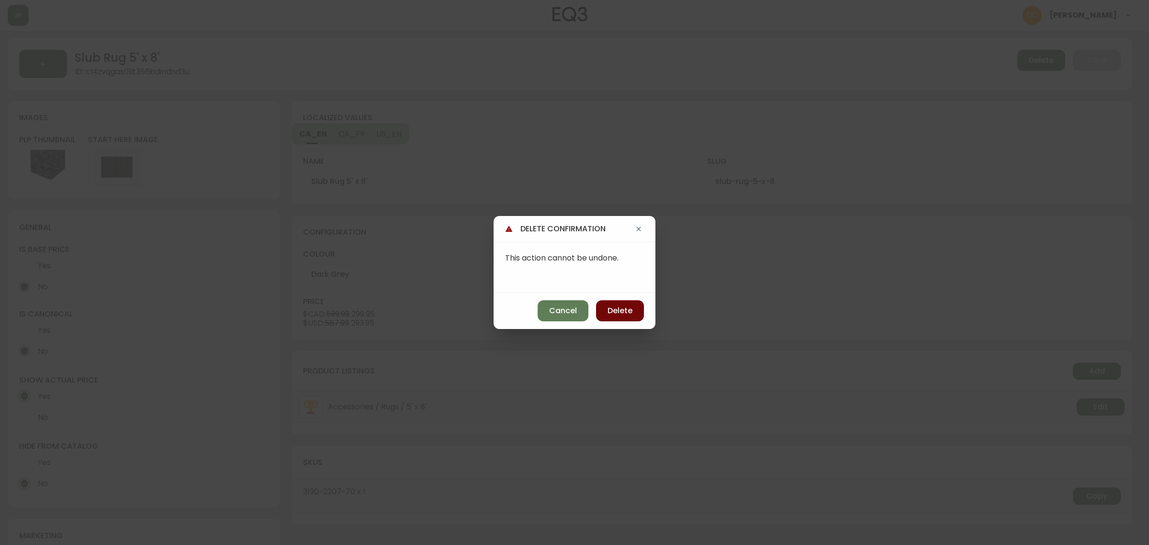
click at [628, 316] on button "Delete" at bounding box center [620, 310] width 48 height 21
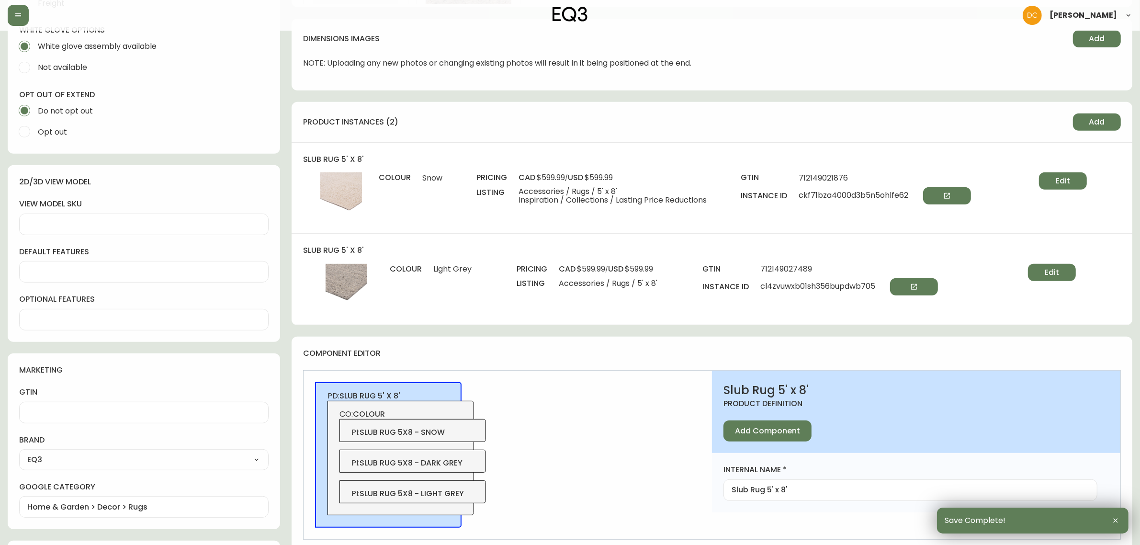
scroll to position [658, 0]
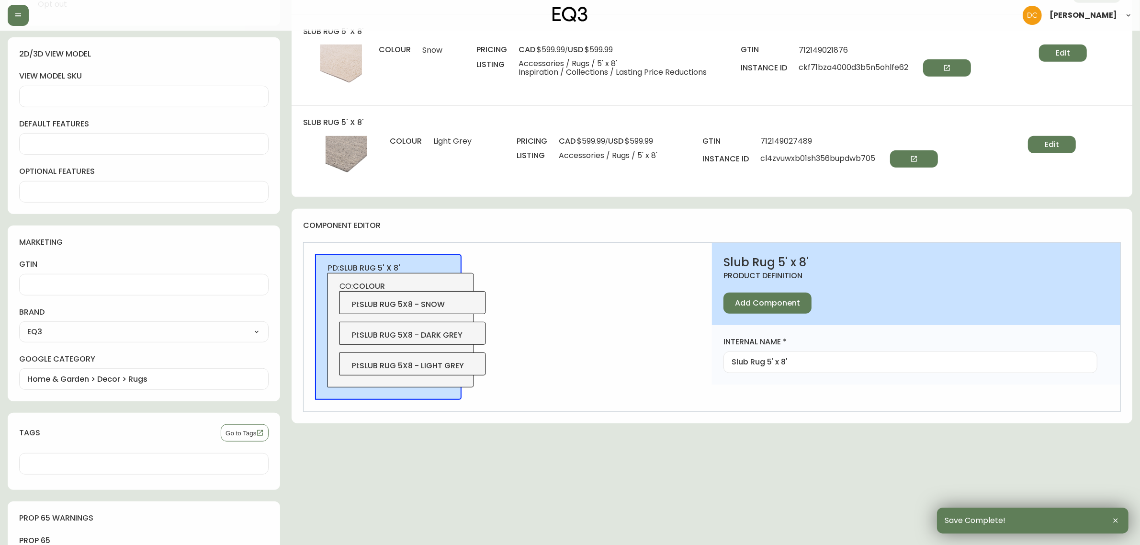
click at [474, 336] on span "PI : slub rug 5x8 - dark grey" at bounding box center [412, 335] width 123 height 11
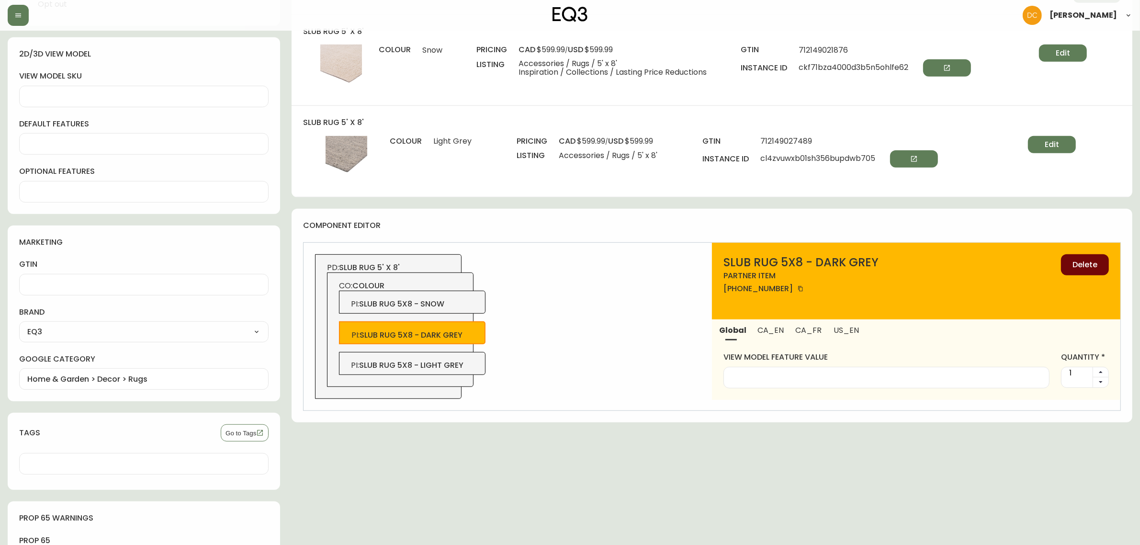
click at [1079, 266] on span "Delete" at bounding box center [1084, 264] width 25 height 11
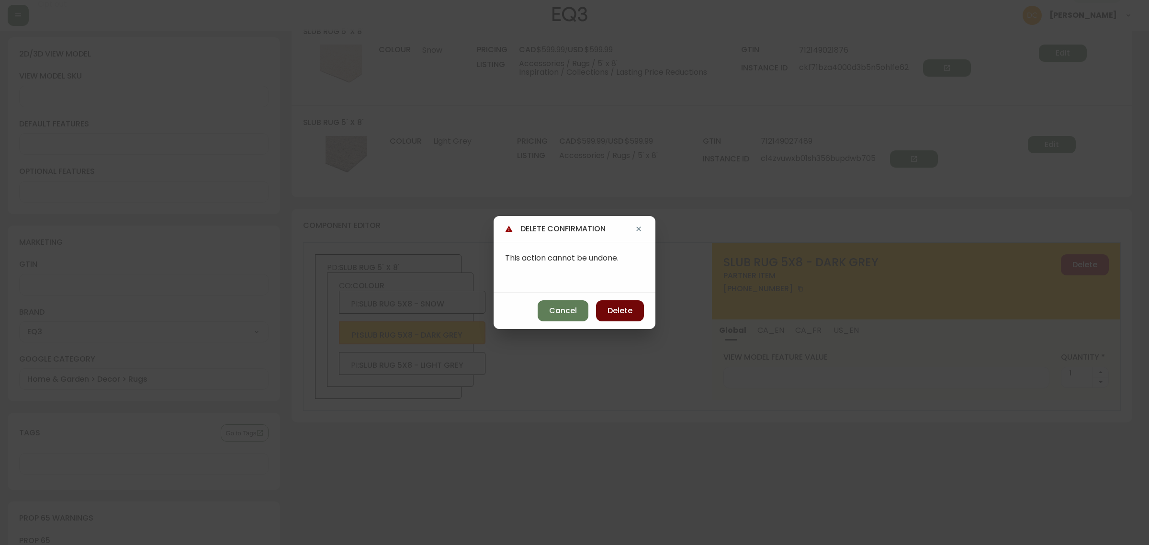
click at [629, 312] on span "Delete" at bounding box center [619, 310] width 25 height 11
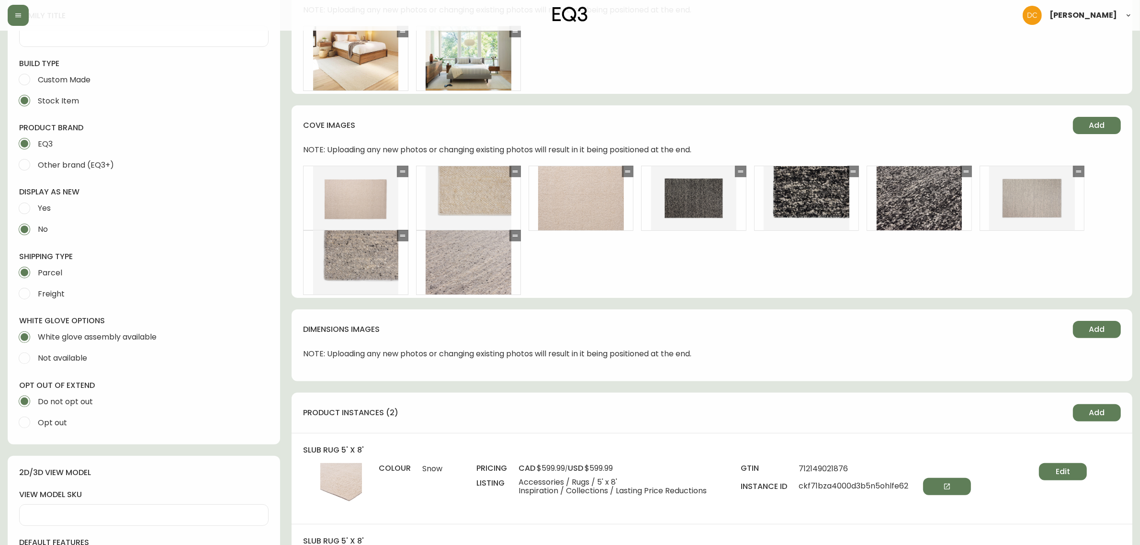
scroll to position [239, 0]
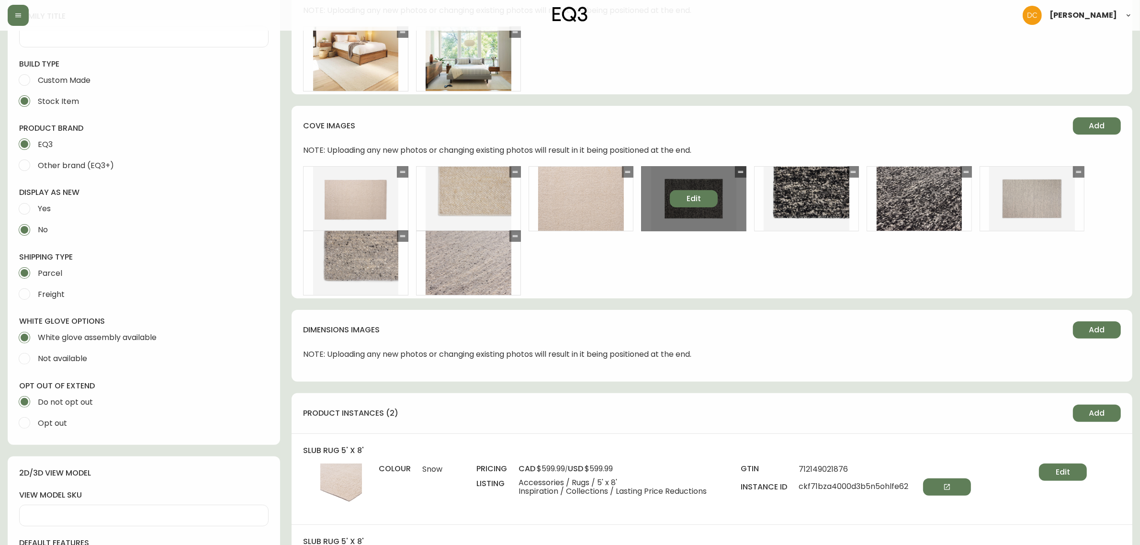
click at [702, 200] on button "Edit" at bounding box center [694, 198] width 48 height 17
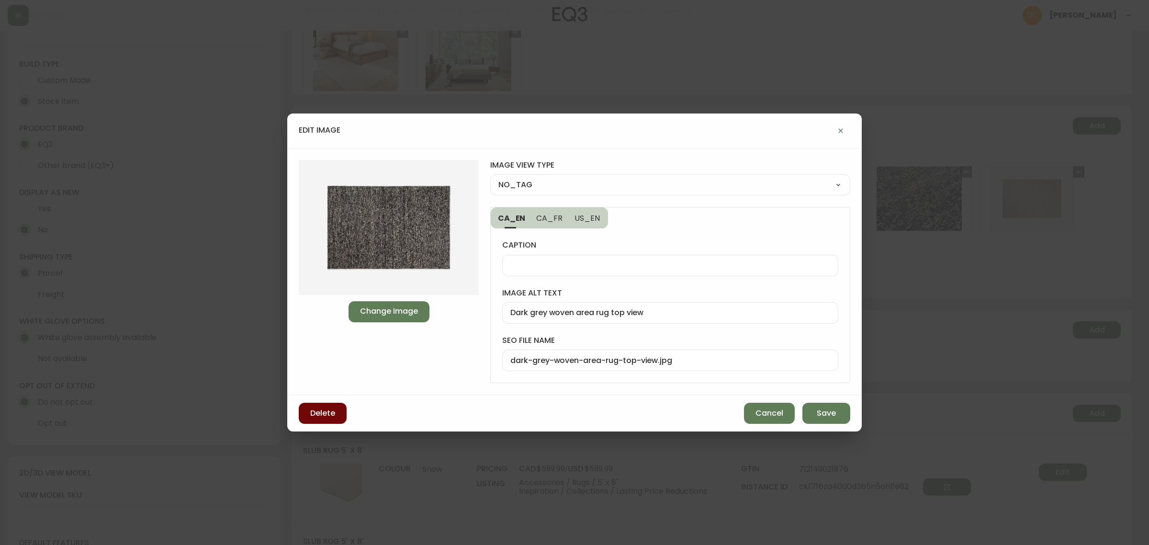
click at [334, 419] on button "Delete" at bounding box center [323, 413] width 48 height 21
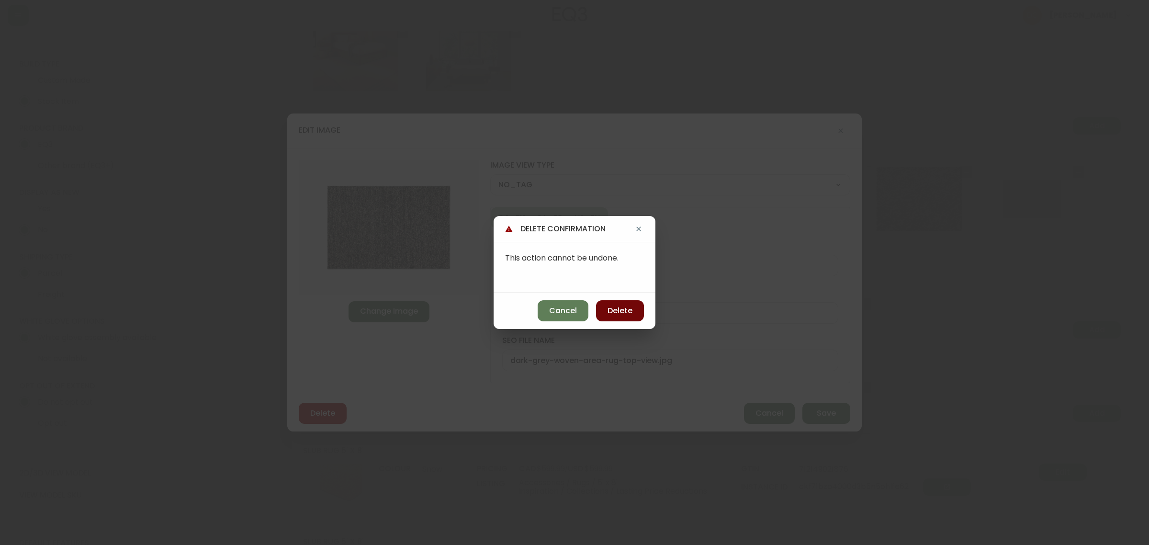
click at [634, 313] on button "Delete" at bounding box center [620, 310] width 48 height 21
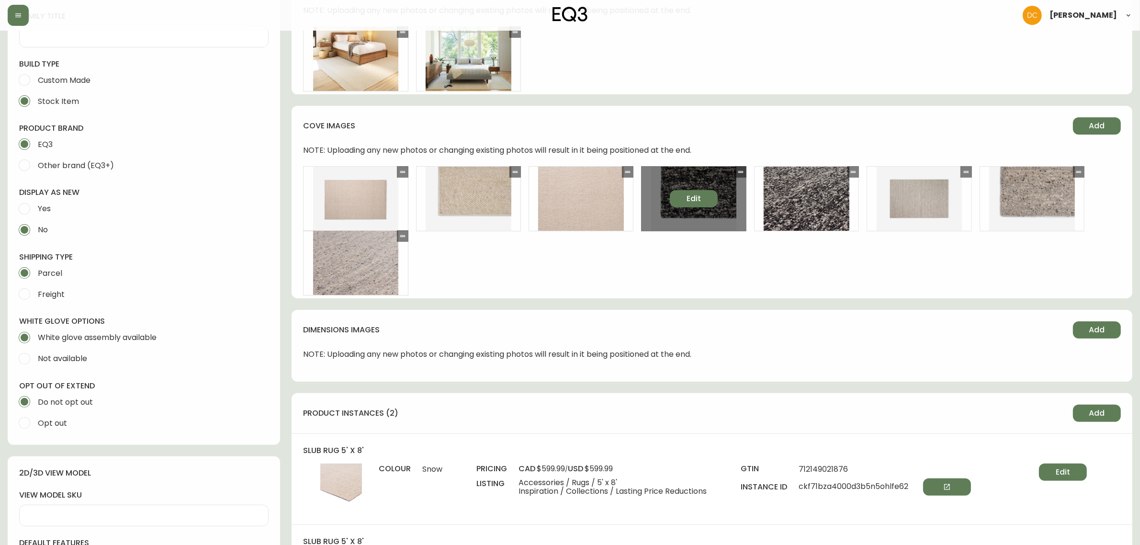
click at [712, 195] on button "Edit" at bounding box center [694, 198] width 48 height 17
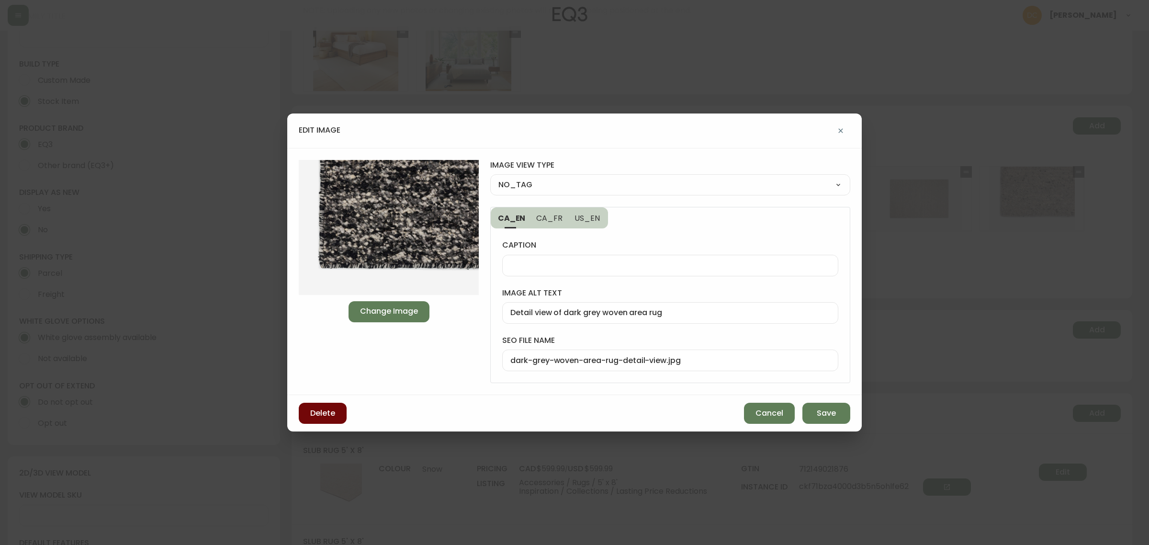
click at [304, 414] on button "Delete" at bounding box center [323, 413] width 48 height 21
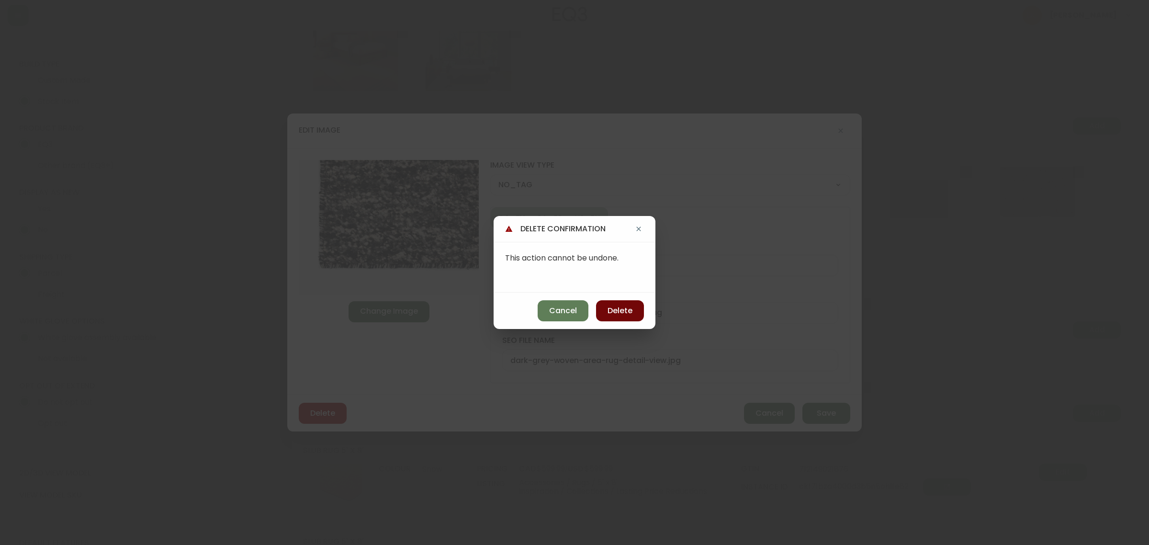
click at [621, 314] on span "Delete" at bounding box center [619, 310] width 25 height 11
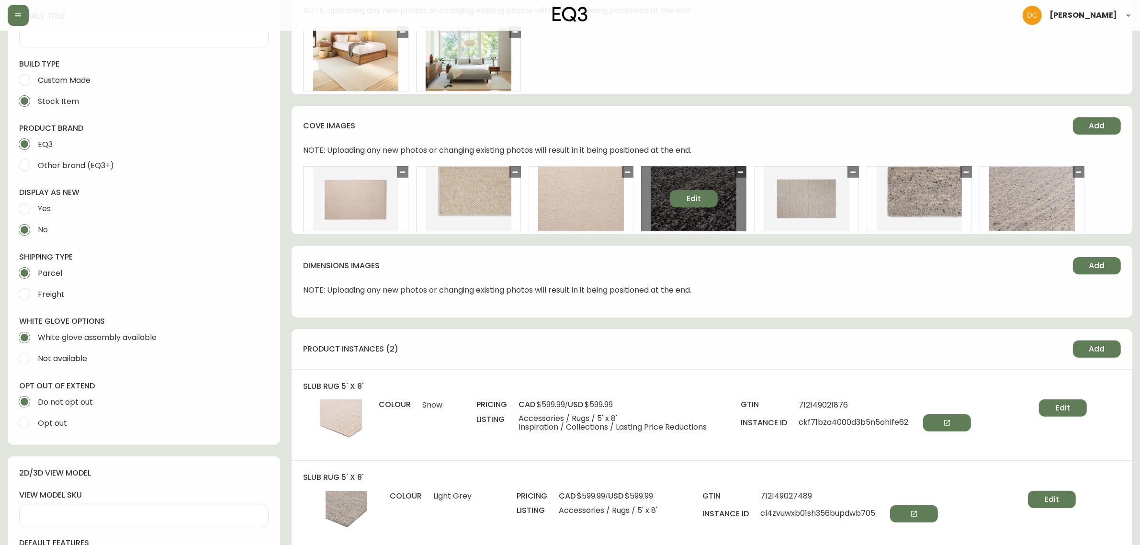
click at [678, 199] on button "Edit" at bounding box center [694, 198] width 48 height 17
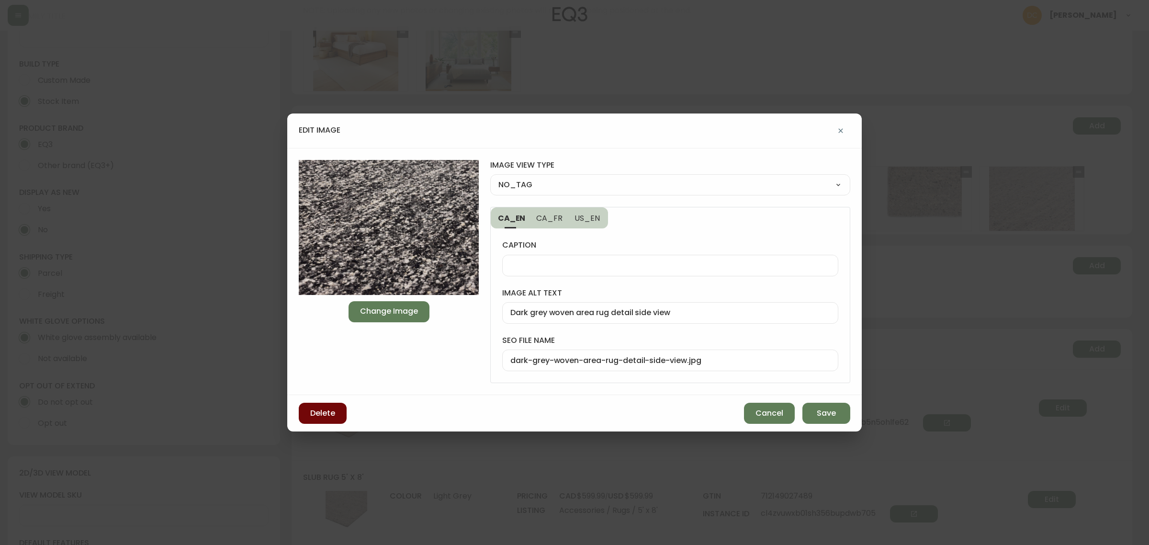
click at [320, 412] on span "Delete" at bounding box center [322, 413] width 25 height 11
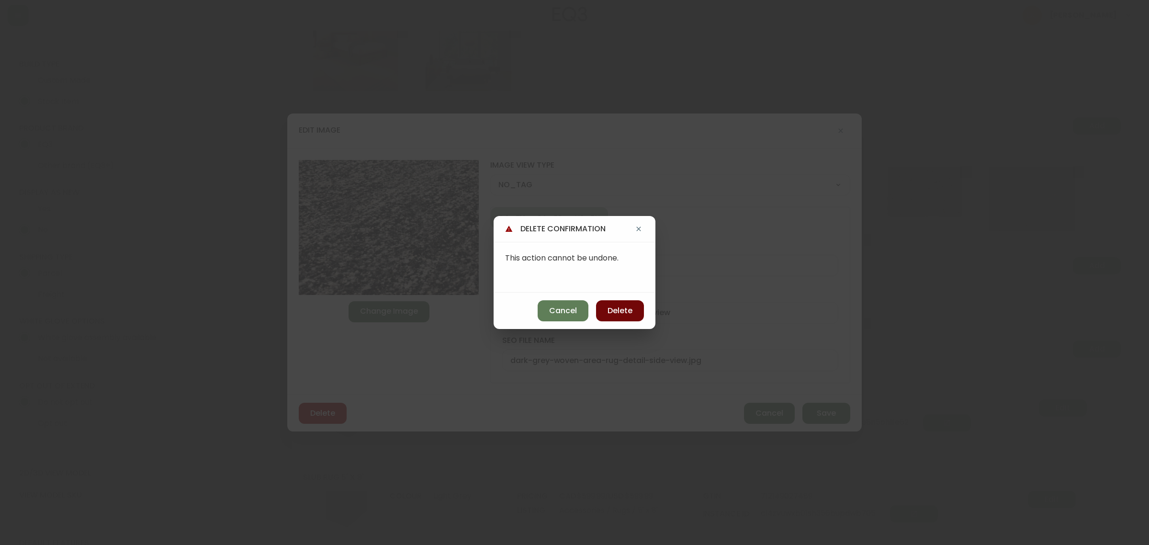
click at [627, 310] on span "Delete" at bounding box center [619, 310] width 25 height 11
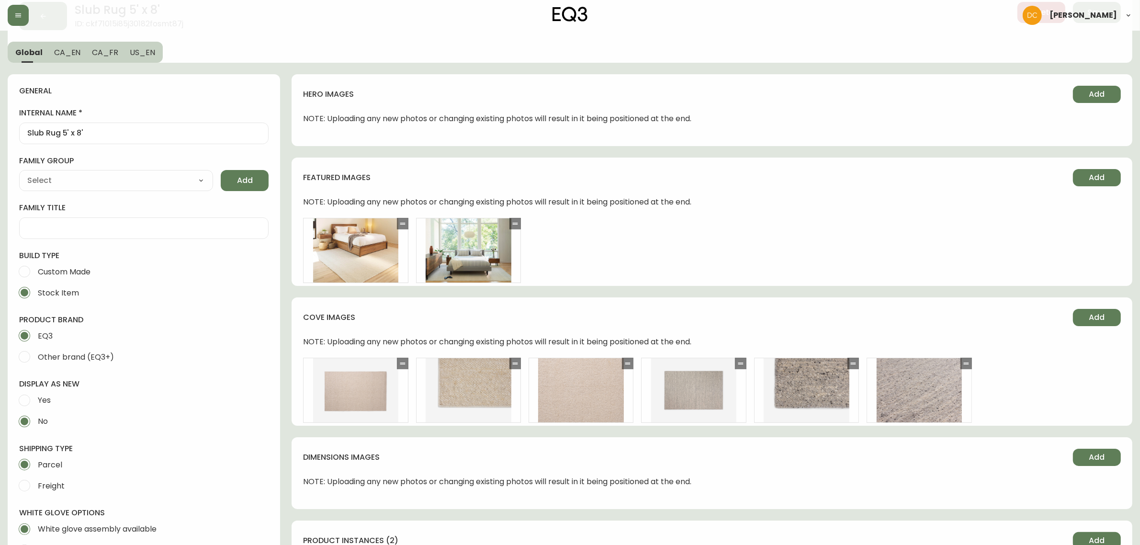
scroll to position [0, 0]
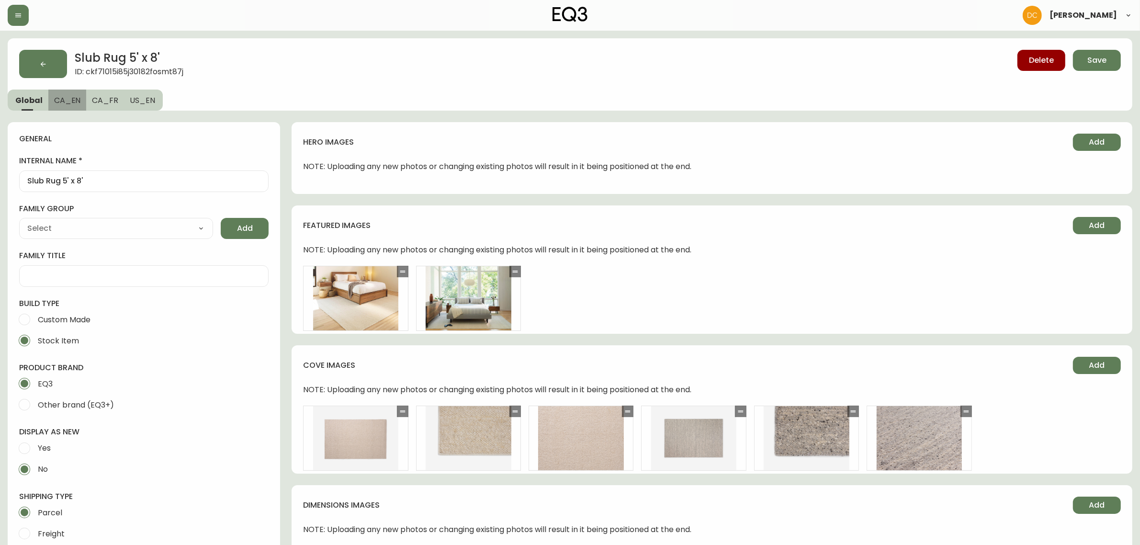
click at [75, 100] on span "CA_EN" at bounding box center [67, 100] width 27 height 10
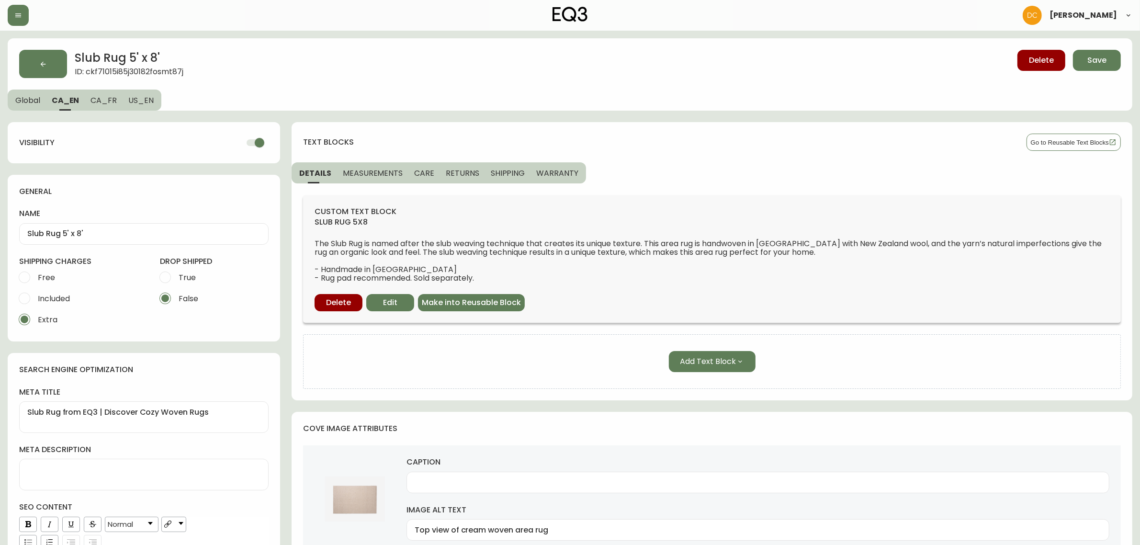
click at [22, 108] on button "Global" at bounding box center [27, 99] width 38 height 21
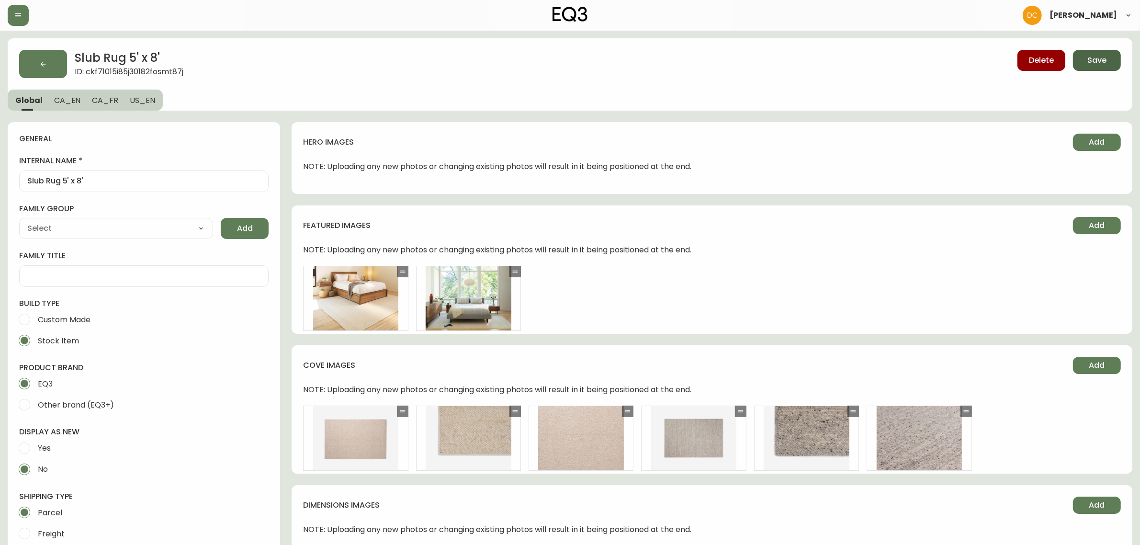
click at [1114, 63] on button "Save" at bounding box center [1097, 60] width 48 height 21
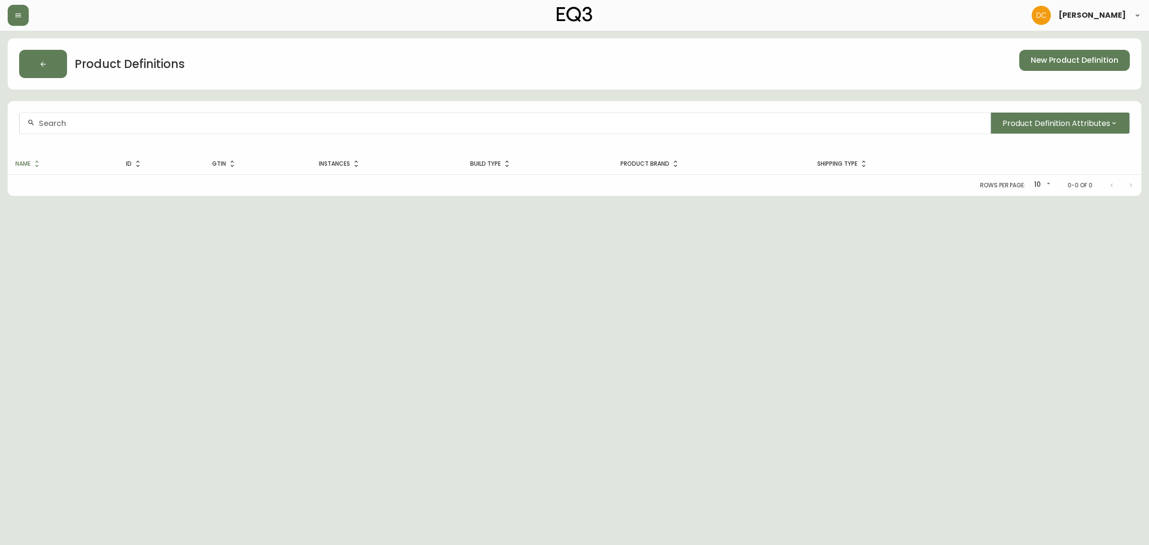
click at [261, 125] on input "text" at bounding box center [511, 123] width 944 height 9
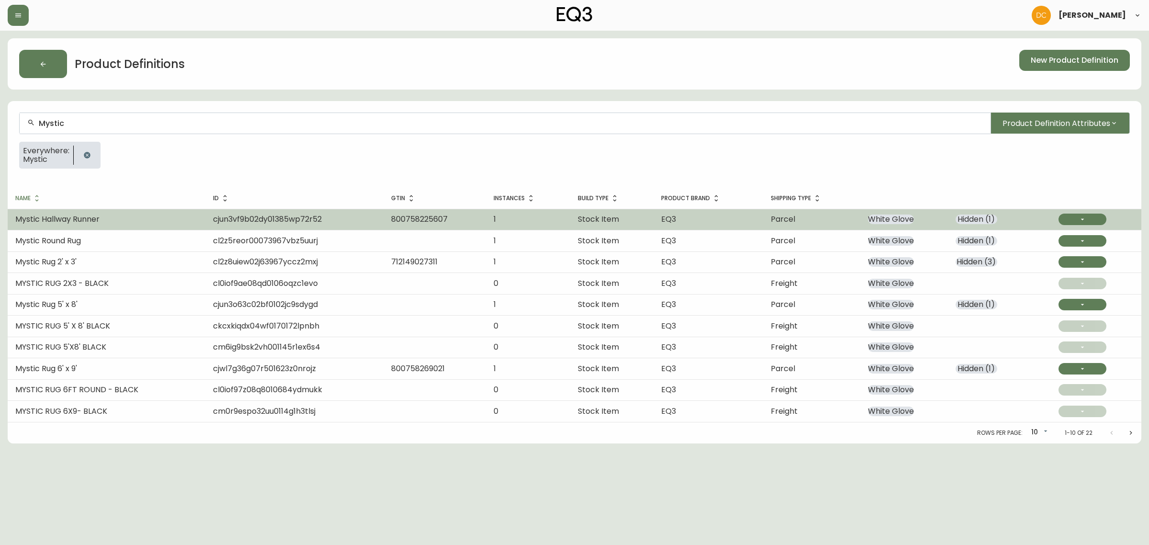
type input "Mystic"
click at [115, 218] on td "Mystic Hallway Runner" at bounding box center [107, 219] width 198 height 21
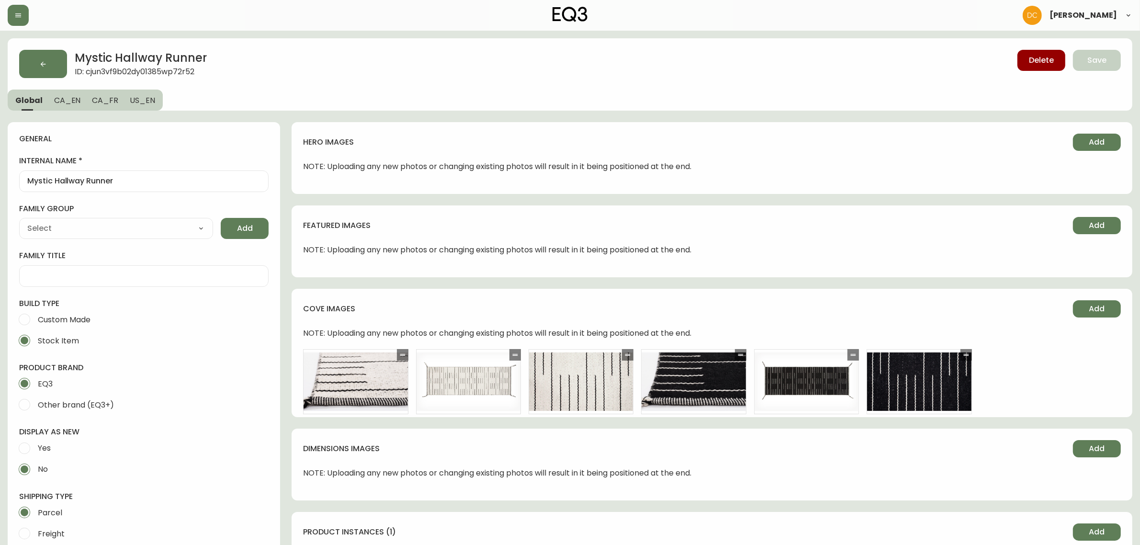
type input "EQ3"
type input "Home & Garden > Decor > Rugs"
type input "Default"
select select "cjyt4m5lw0000pt749bx6gh7n"
select select "cjpjx7rji00004c744bbp6zrf"
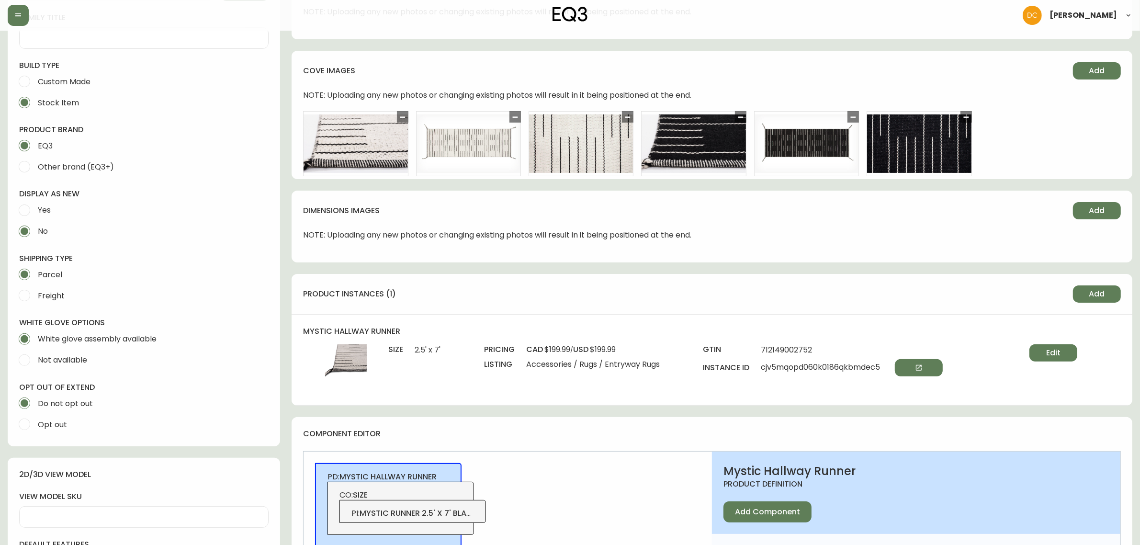
scroll to position [419, 0]
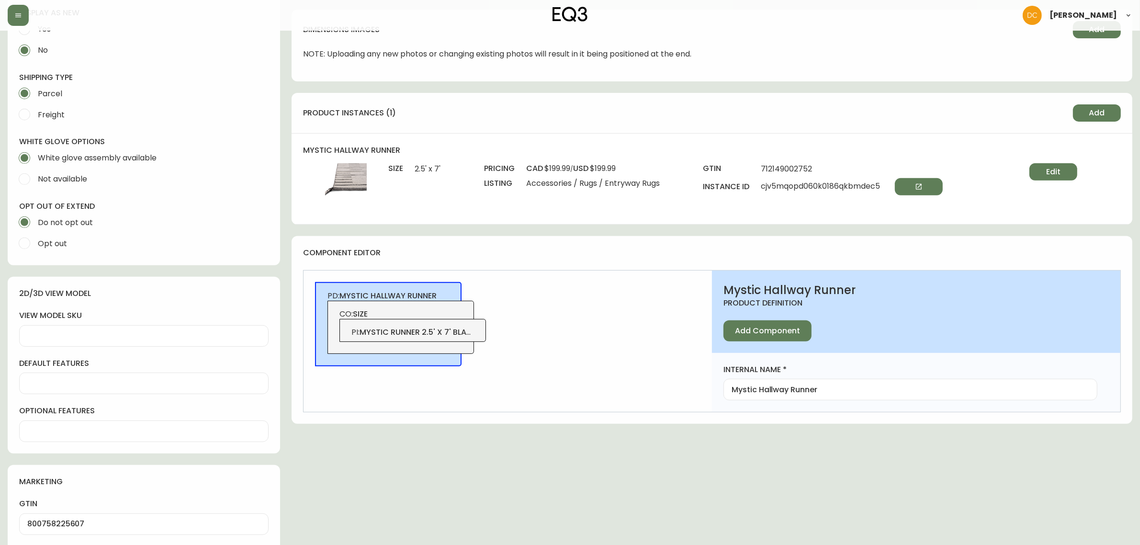
click at [458, 331] on span "mystic runner 2.5' x 7' black" at bounding box center [418, 331] width 118 height 11
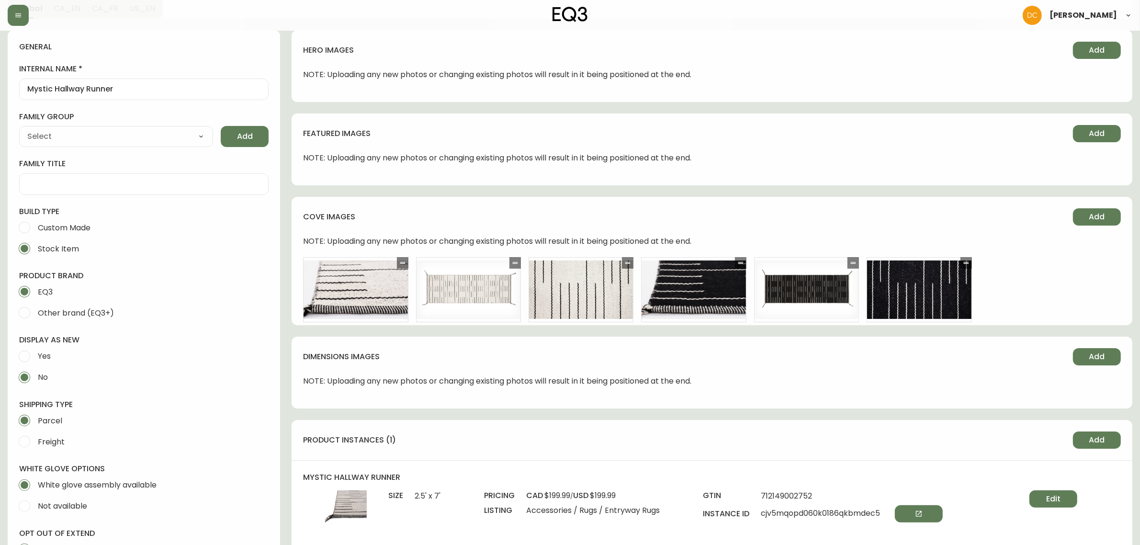
scroll to position [359, 0]
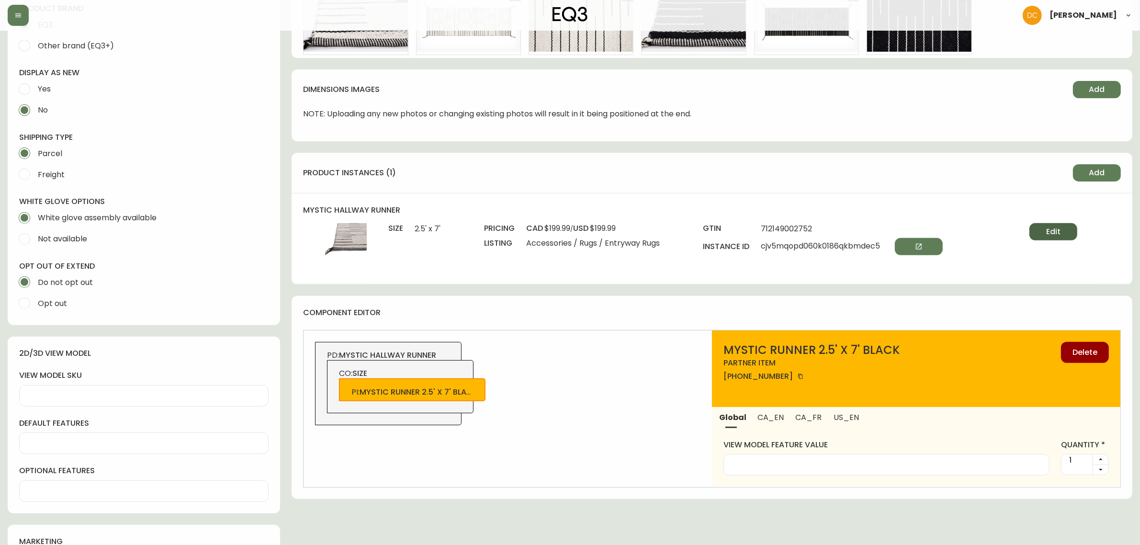
click at [1049, 233] on span "Edit" at bounding box center [1053, 231] width 14 height 11
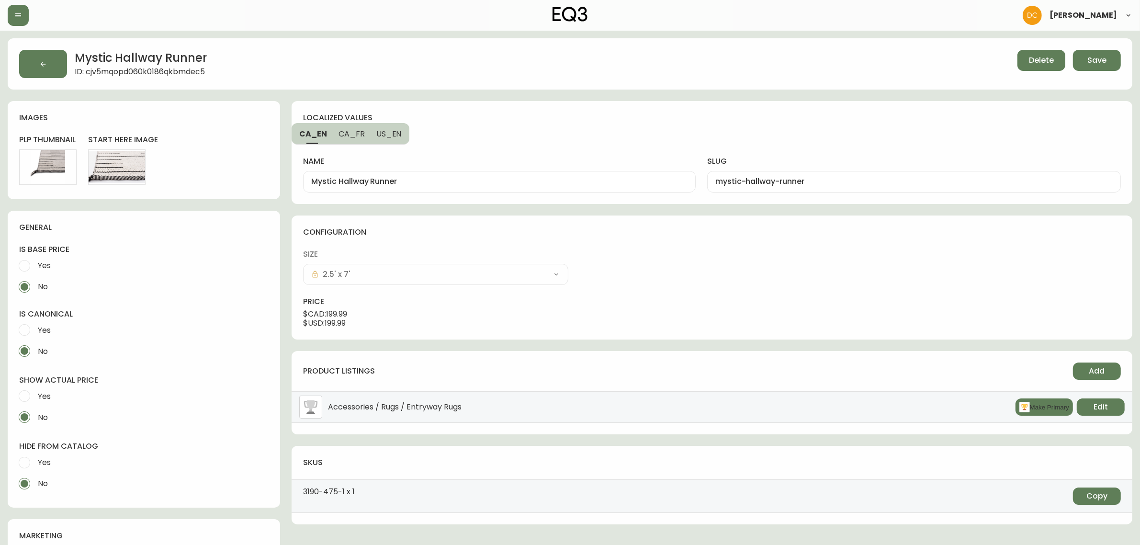
click at [30, 461] on input "Yes" at bounding box center [24, 462] width 21 height 21
radio input "true"
radio input "false"
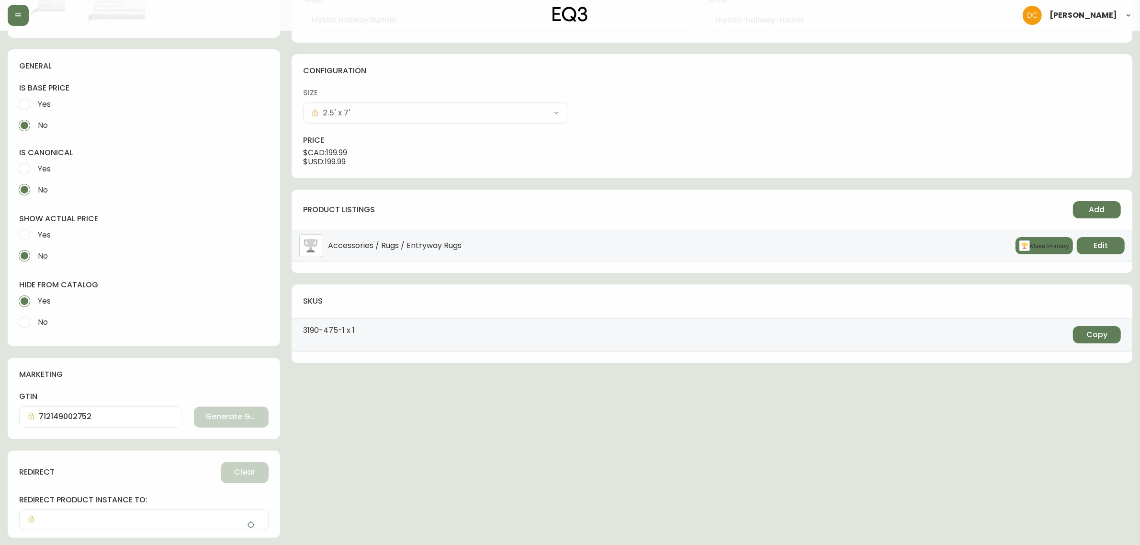
scroll to position [235, 0]
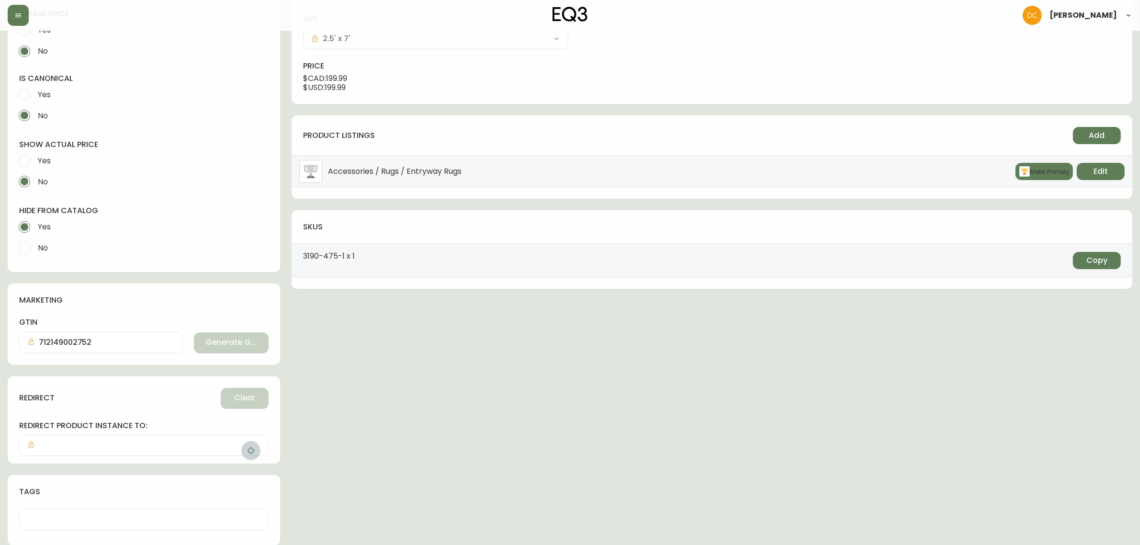
click at [250, 447] on icon "button" at bounding box center [250, 450] width 7 height 7
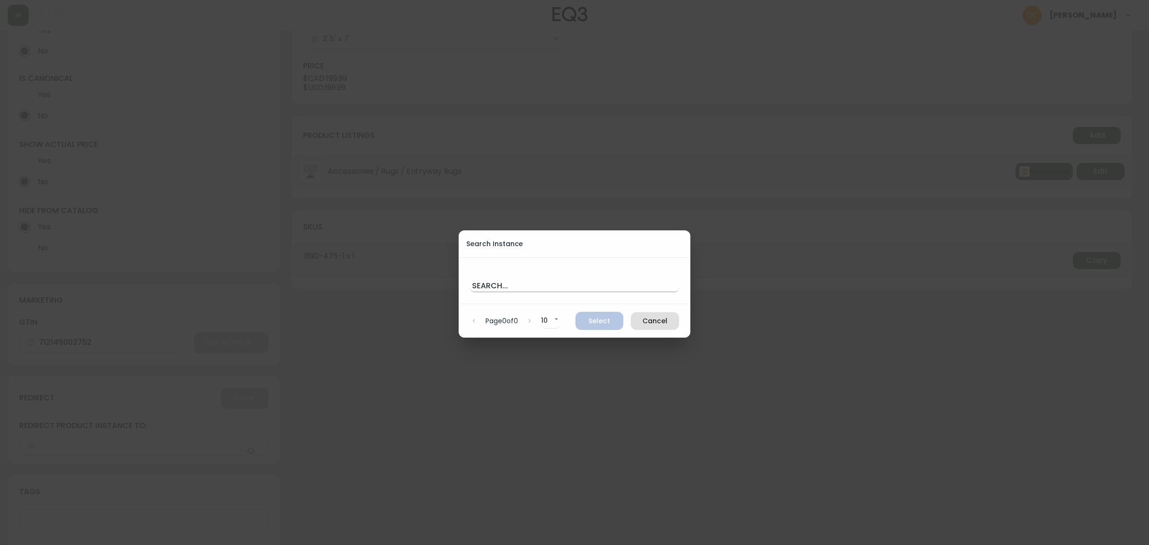
click at [519, 283] on input "text" at bounding box center [574, 284] width 209 height 15
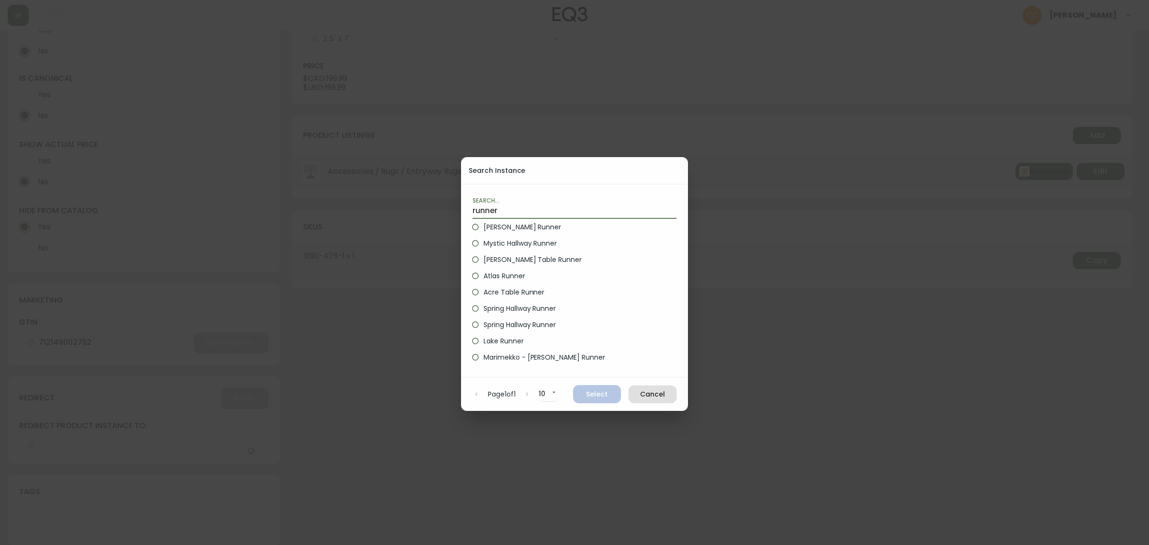
type input "runner"
click at [508, 303] on span "Spring Hallway Runner" at bounding box center [519, 308] width 72 height 10
click at [483, 303] on input "Spring Hallway Runner" at bounding box center [475, 308] width 16 height 16
radio input "true"
click at [599, 396] on span "Select" at bounding box center [597, 394] width 33 height 12
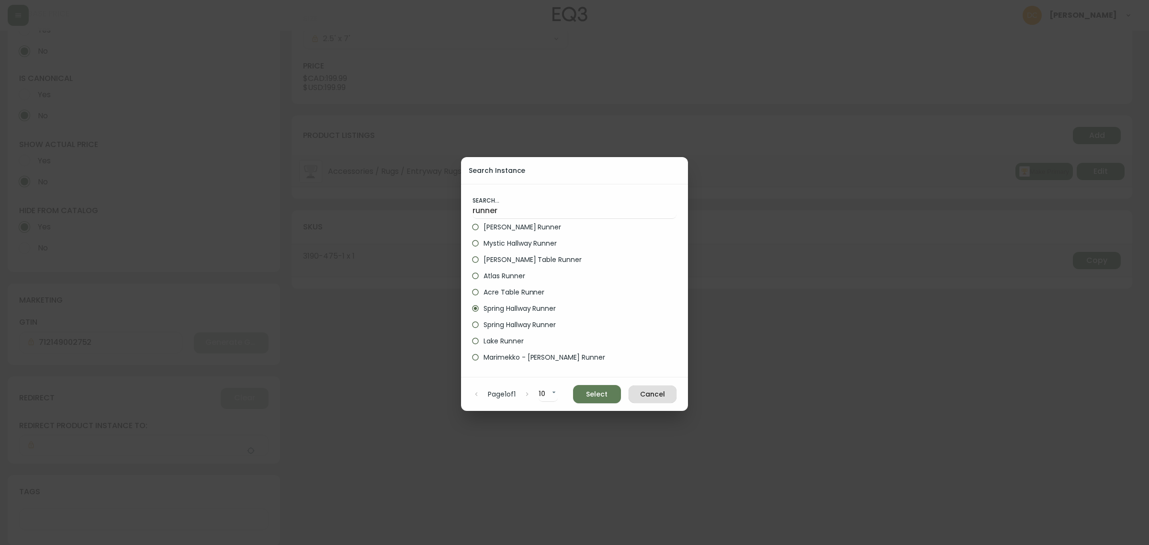
type input "Spring Hallway Runner"
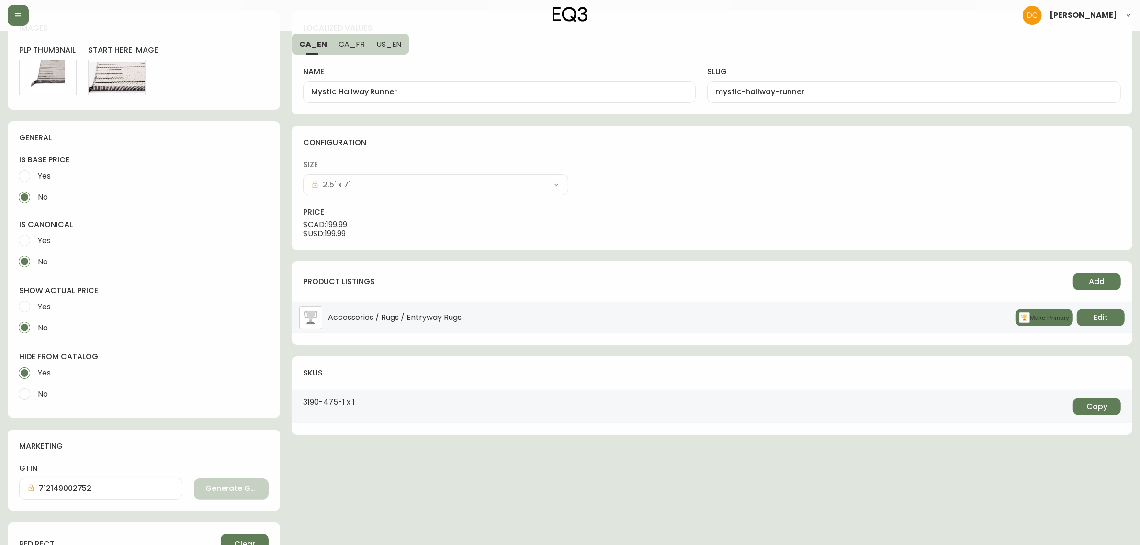
scroll to position [0, 0]
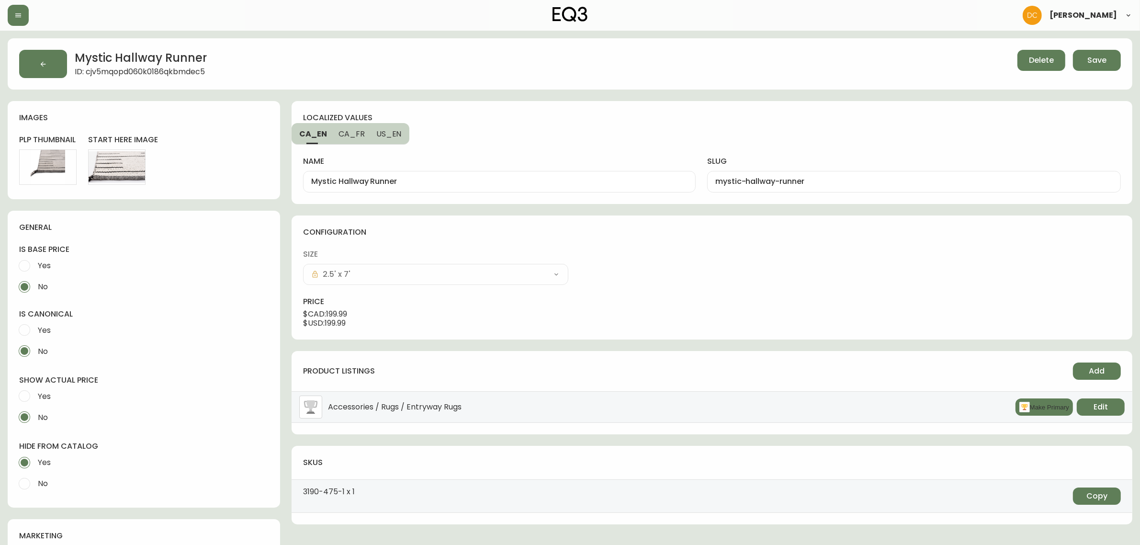
click at [1090, 66] on button "Save" at bounding box center [1097, 60] width 48 height 21
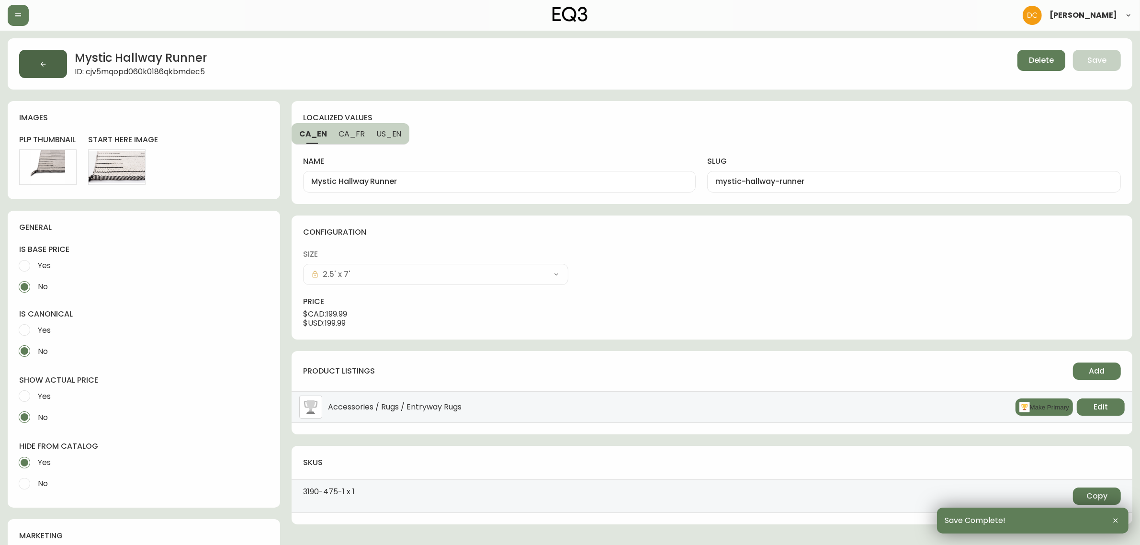
click at [61, 56] on button "button" at bounding box center [43, 64] width 48 height 28
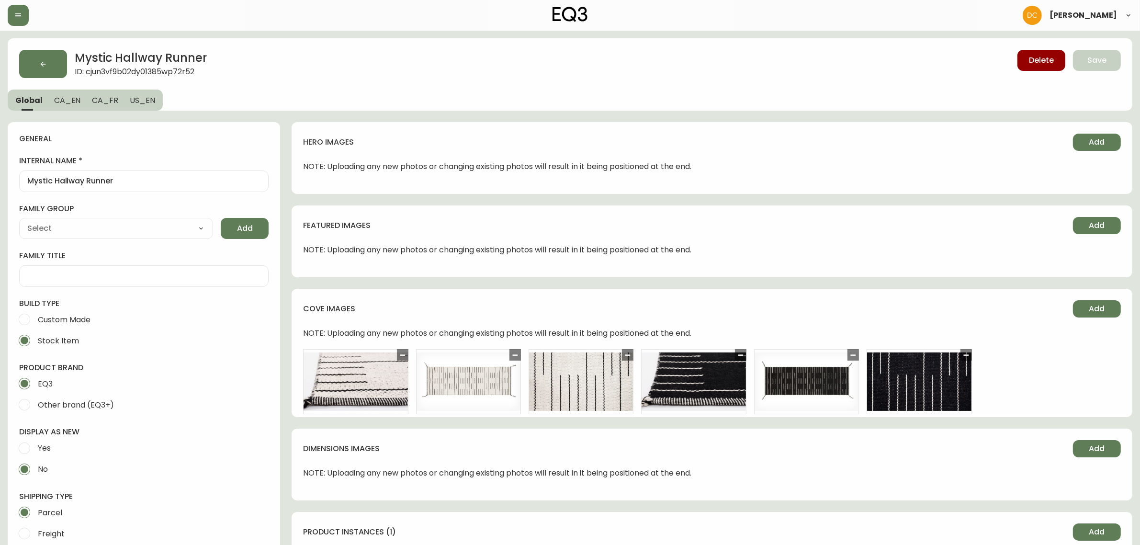
type input "Home & Garden > Decor > Rugs"
type input "EQ3"
type input "Default"
select select "cjyt4m5lw0000pt749bx6gh7n"
select select "cjpjx7rji00004c744bbp6zrf"
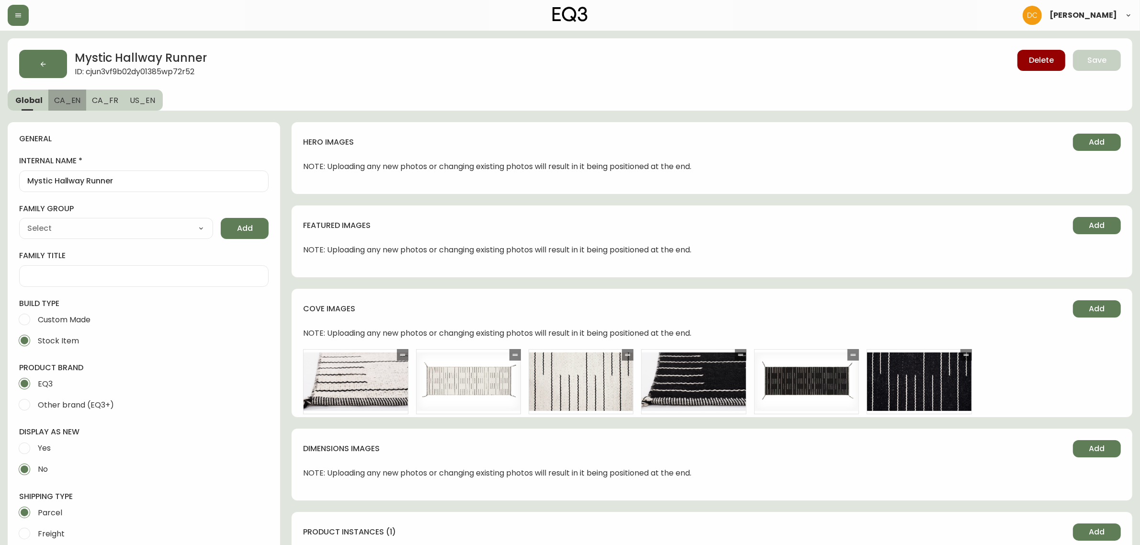
click at [63, 103] on span "CA_EN" at bounding box center [67, 100] width 27 height 10
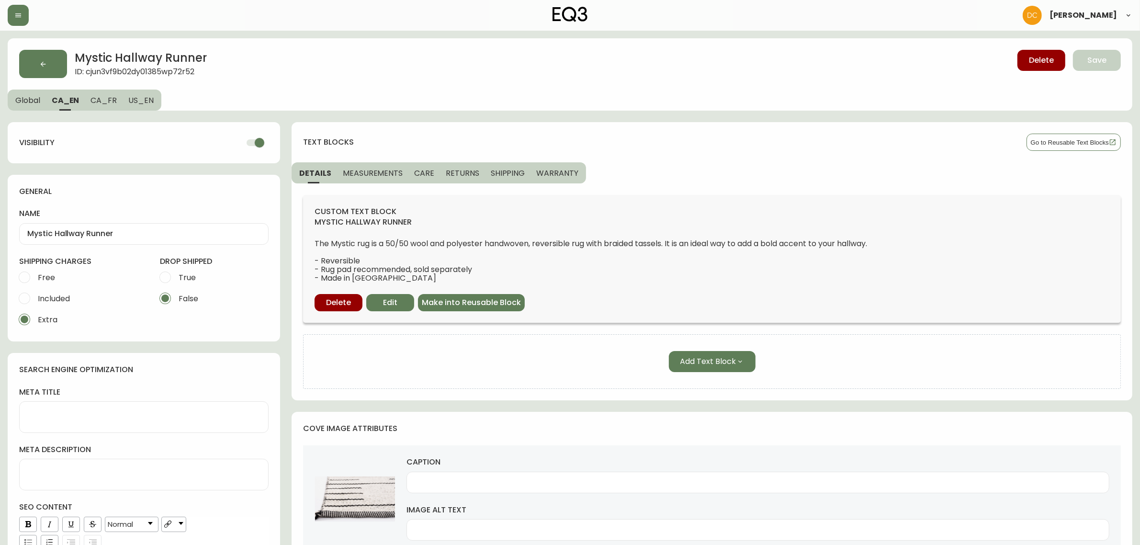
click at [247, 139] on input "checkbox" at bounding box center [259, 143] width 55 height 18
click at [97, 98] on span "CA_FR" at bounding box center [103, 100] width 26 height 10
checkbox input "true"
type input "Tapis de couloir Mystic"
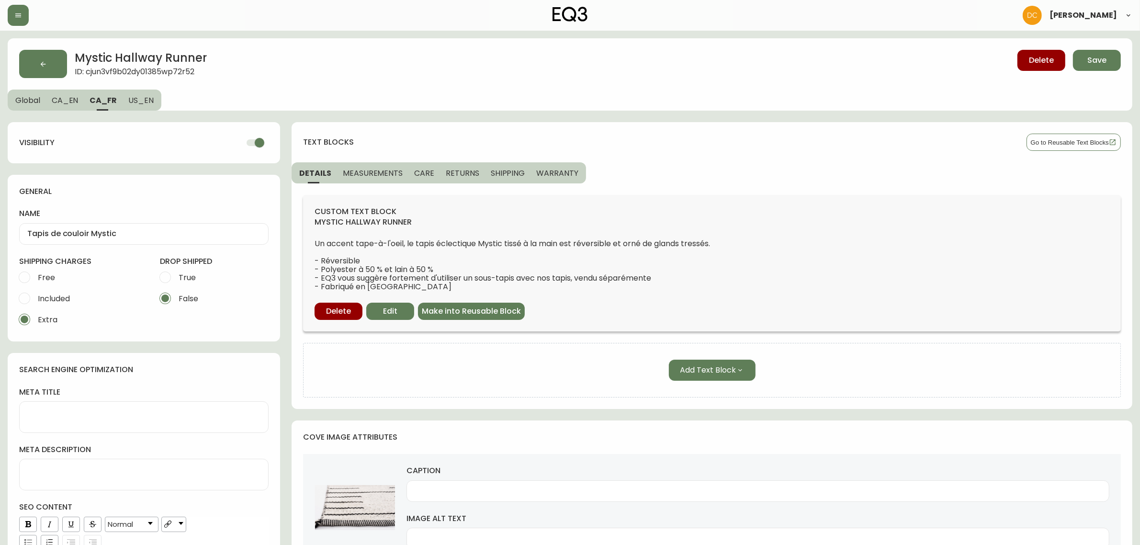
click at [239, 139] on div "visibility" at bounding box center [143, 143] width 249 height 18
click at [257, 144] on input "checkbox" at bounding box center [259, 143] width 55 height 18
checkbox input "false"
click at [134, 108] on button "US_EN" at bounding box center [142, 99] width 39 height 21
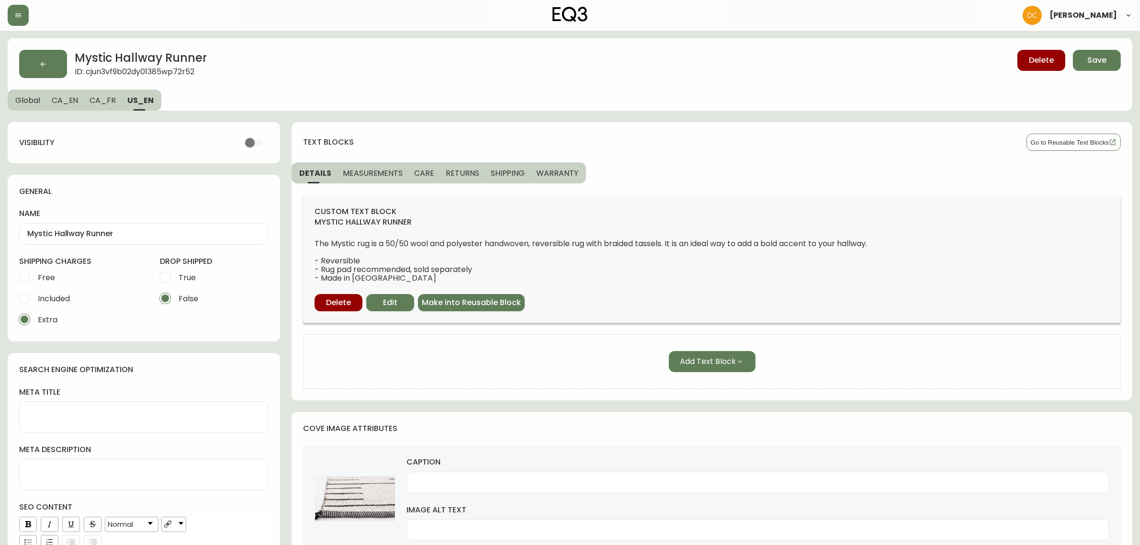
click at [102, 109] on button "CA_FR" at bounding box center [103, 99] width 38 height 21
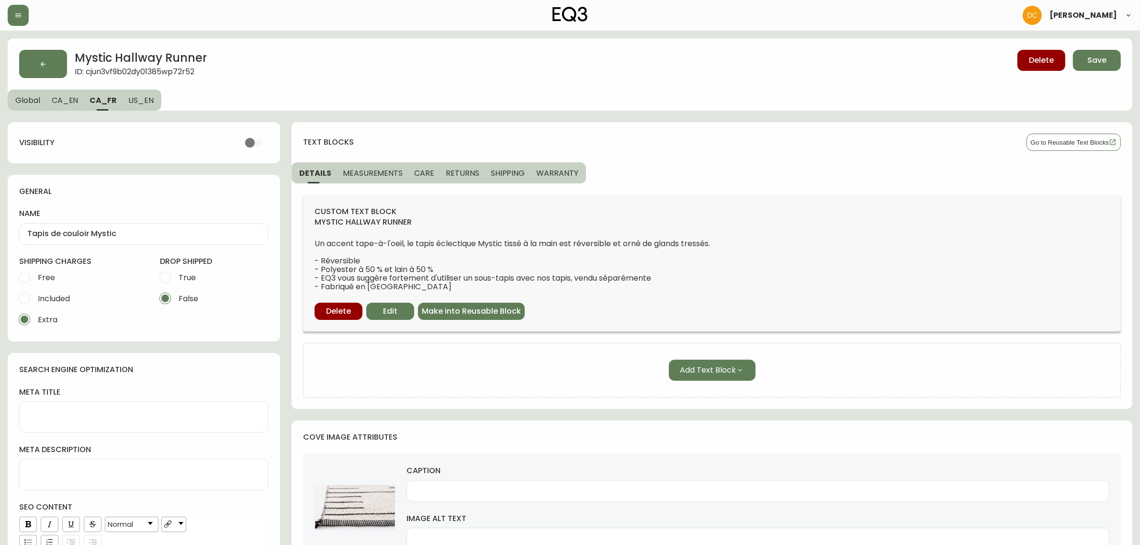
click at [60, 103] on span "CA_EN" at bounding box center [65, 100] width 27 height 10
type input "Mystic Hallway Runner"
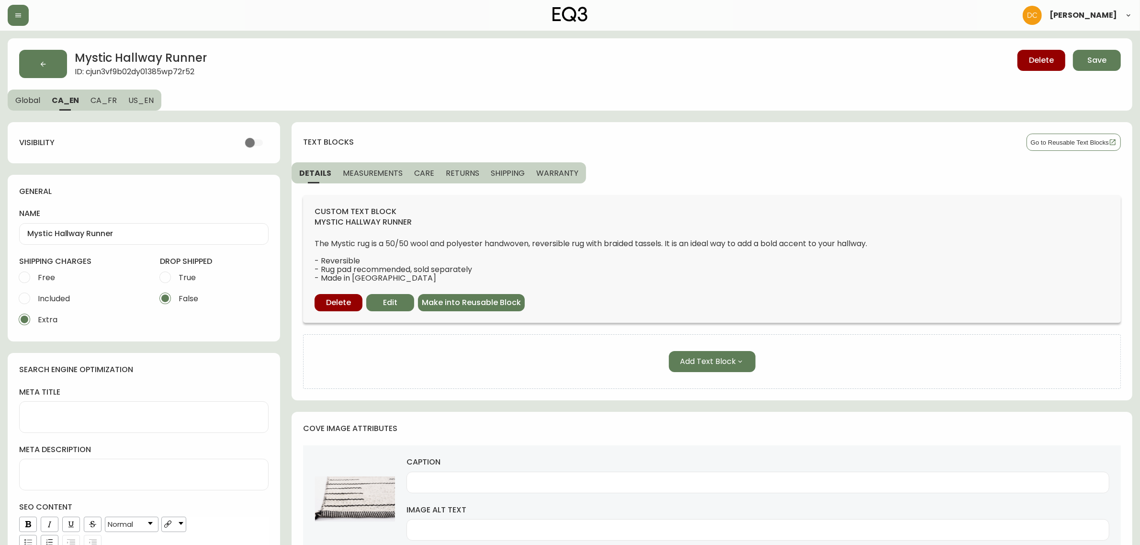
click at [25, 101] on span "Global" at bounding box center [27, 100] width 25 height 10
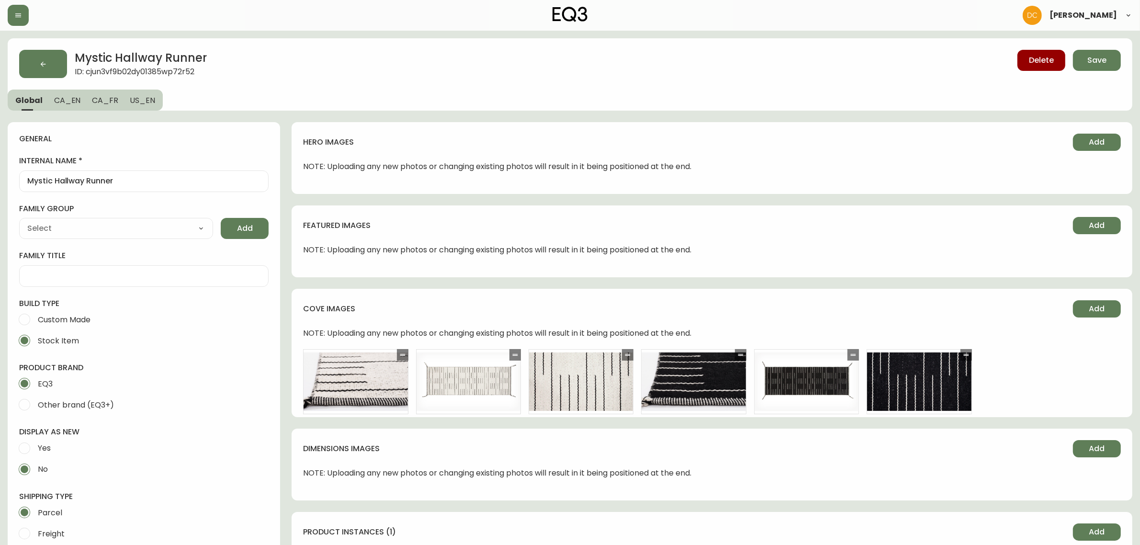
drag, startPoint x: 539, startPoint y: 431, endPoint x: 540, endPoint y: 230, distance: 201.5
click at [1099, 63] on span "Save" at bounding box center [1096, 60] width 19 height 11
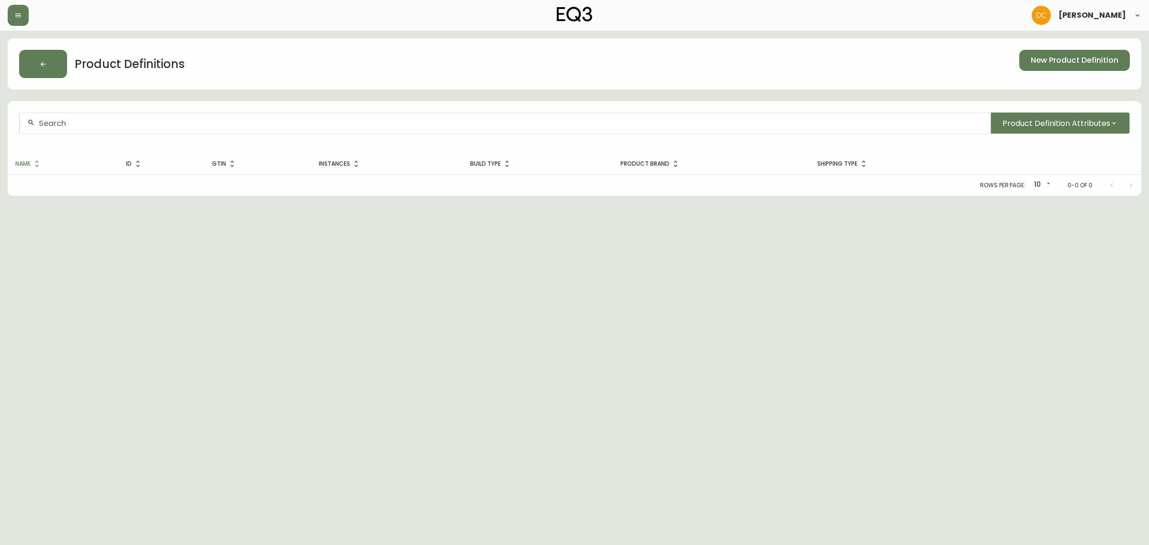
click at [412, 129] on div at bounding box center [505, 123] width 971 height 22
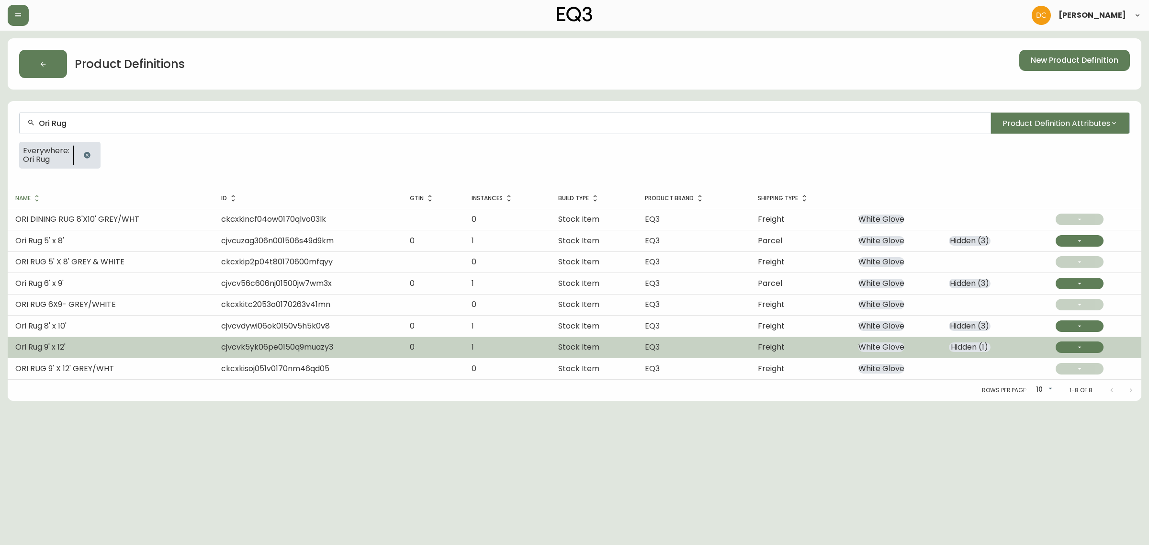
type input "Ori Rug"
click at [168, 350] on td "Ori Rug 9' x 12'" at bounding box center [111, 346] width 206 height 21
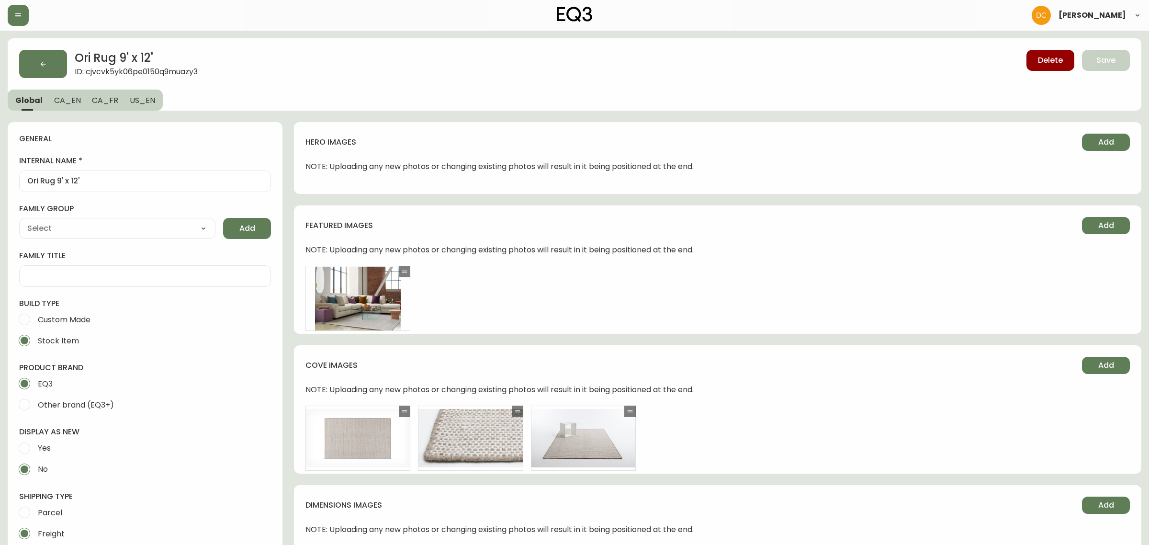
type input "EQ3"
type input "Home & Garden > Decor > Rugs"
type input "Default"
select select "cjyt4m5lw0000pt749bx6gh7n"
select select "cjpjx7rji00004c744bbp6zrf"
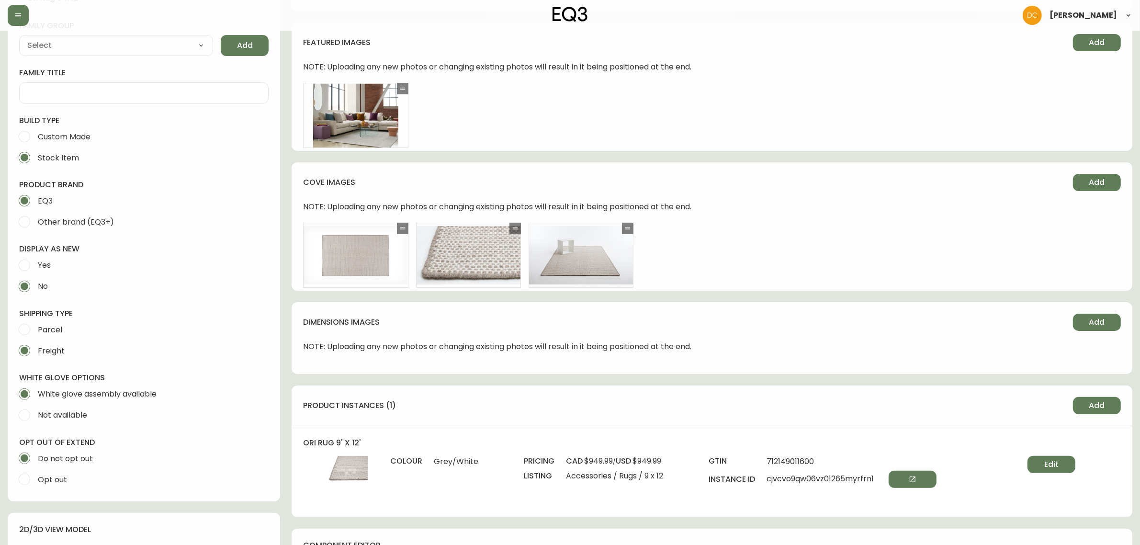
scroll to position [359, 0]
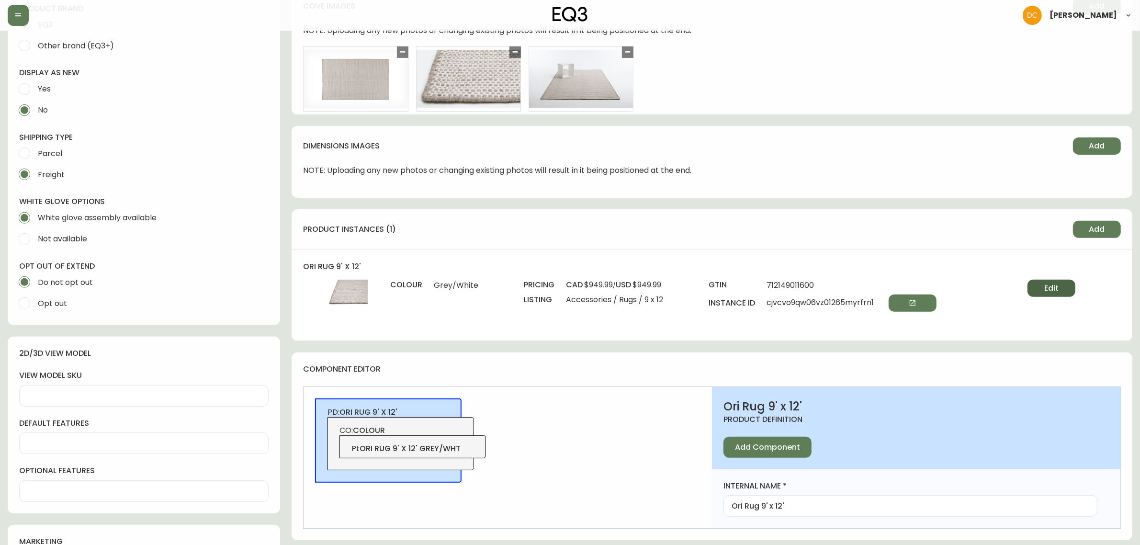
click at [1041, 288] on button "Edit" at bounding box center [1051, 288] width 48 height 17
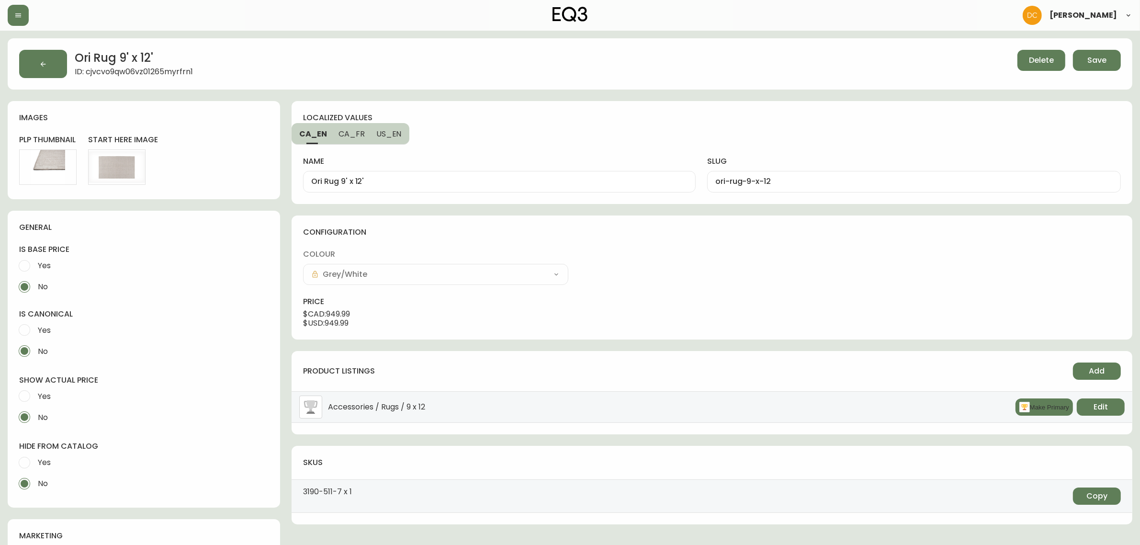
click at [41, 462] on span "Yes" at bounding box center [44, 462] width 13 height 10
click at [35, 462] on input "Yes" at bounding box center [24, 462] width 21 height 21
radio input "true"
radio input "false"
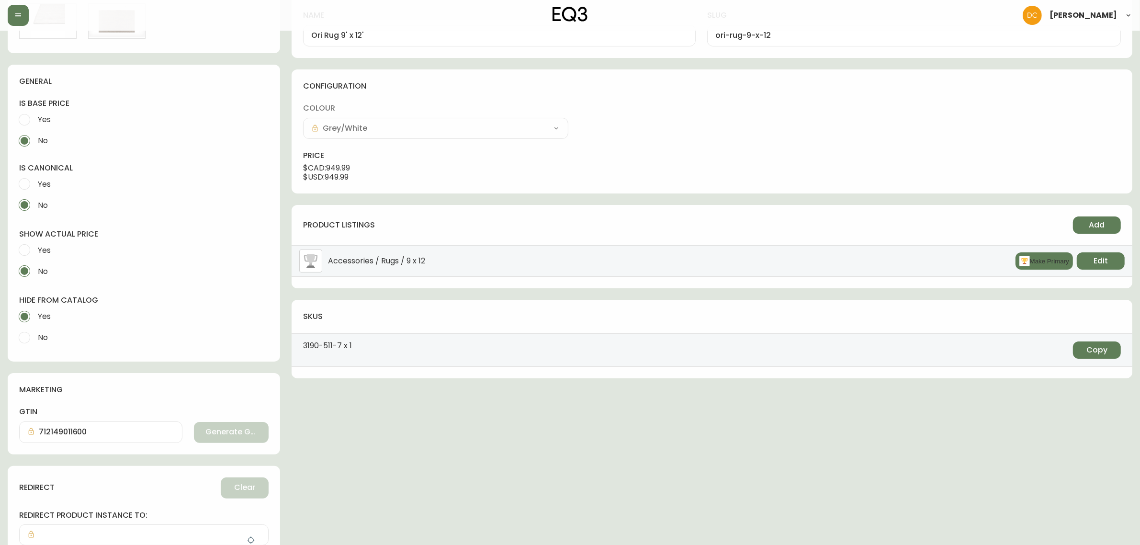
scroll to position [235, 0]
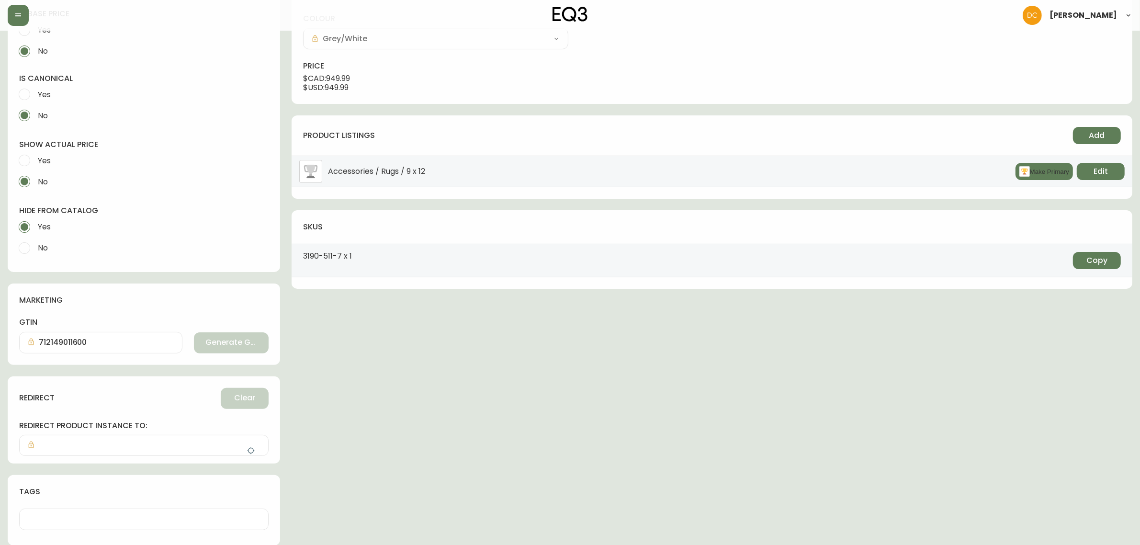
click at [254, 451] on icon "button" at bounding box center [251, 451] width 8 height 8
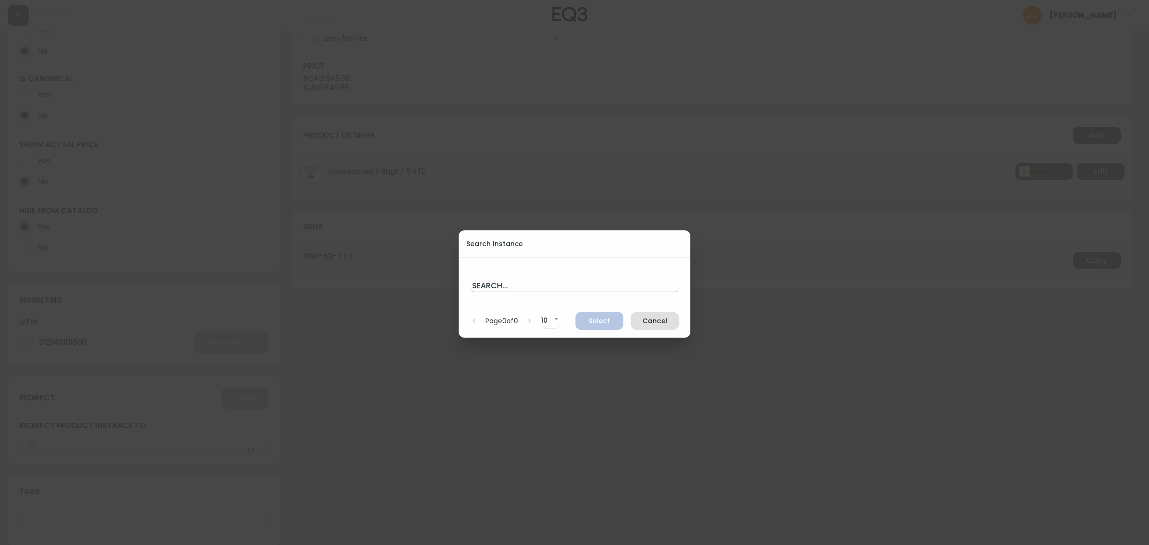
click at [582, 278] on input "text" at bounding box center [574, 284] width 209 height 15
paste input "cjwl6z9od07q20162y2nqdy3y"
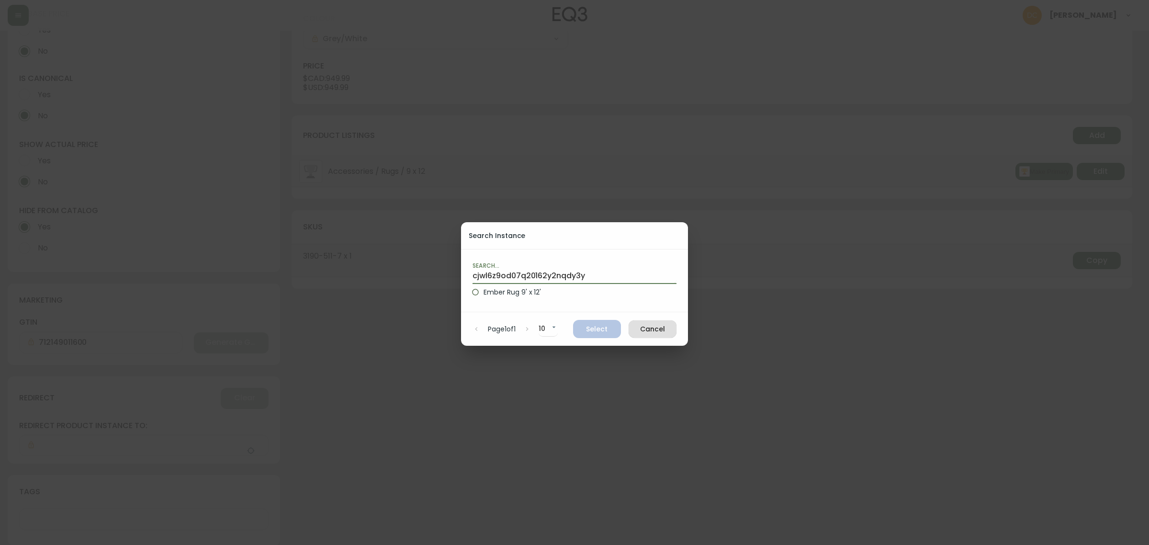
type input "cjwl6z9od07q20162y2nqdy3y"
click at [537, 291] on label "Ember Rug 9' x 12'" at bounding box center [567, 292] width 201 height 16
click at [483, 291] on input "Ember Rug 9' x 12'" at bounding box center [475, 292] width 16 height 16
radio input "true"
click at [589, 331] on span "Select" at bounding box center [597, 329] width 33 height 12
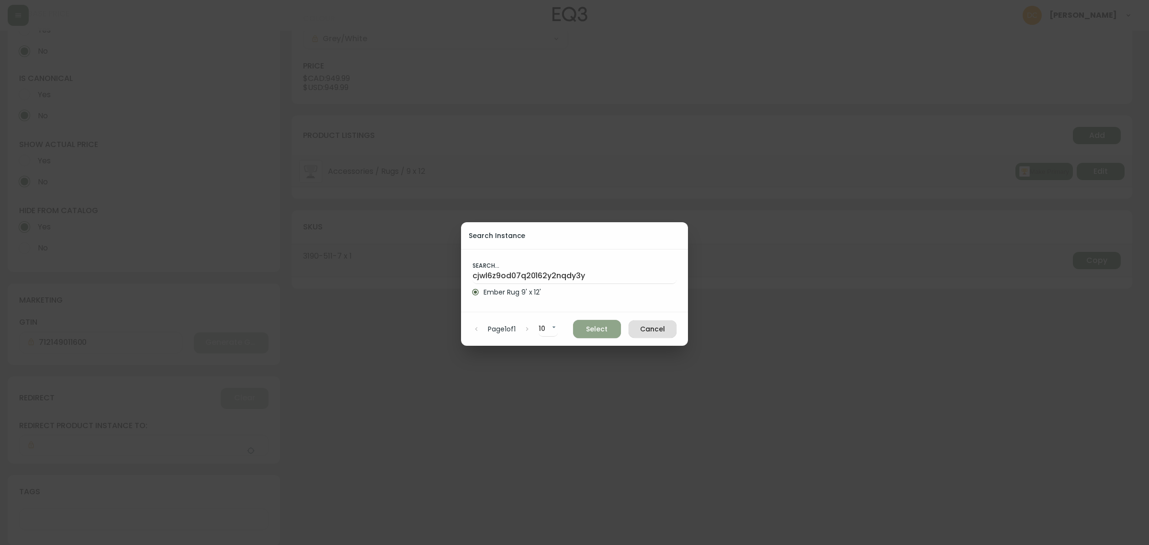
type input "Ember Rug 9' x 12'"
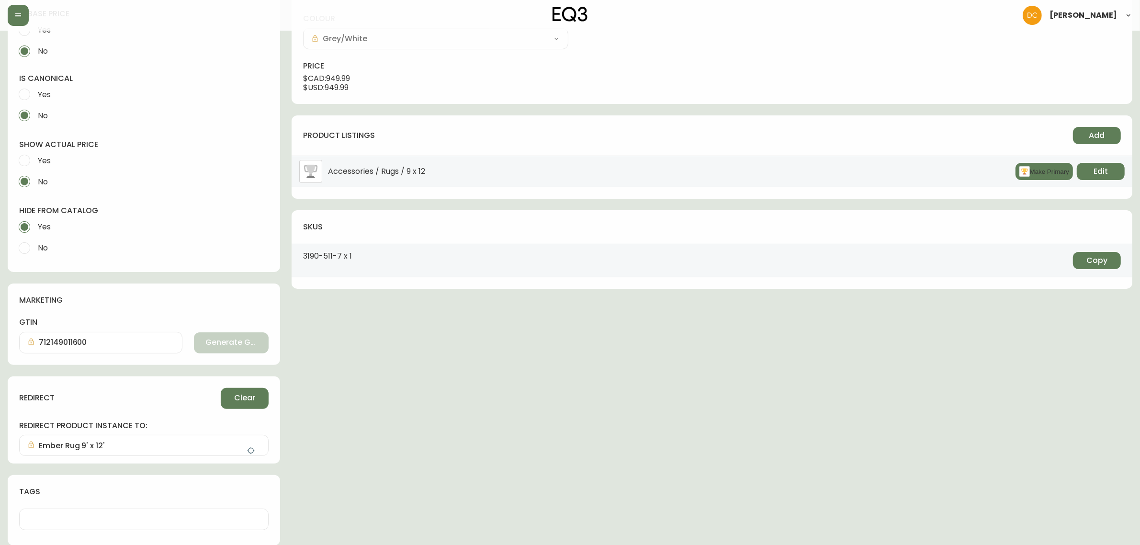
scroll to position [0, 0]
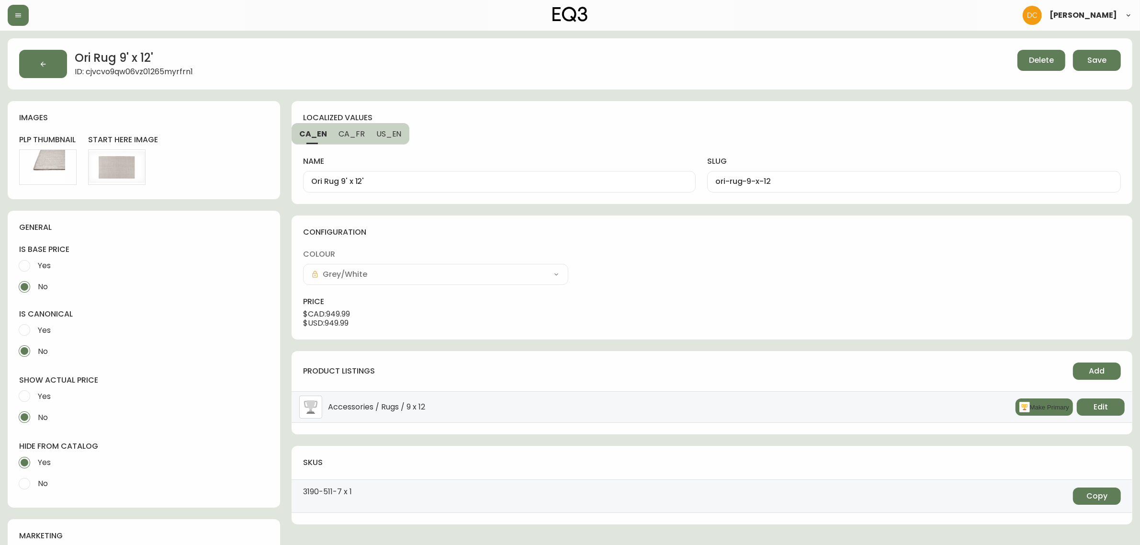
drag, startPoint x: 673, startPoint y: 458, endPoint x: 685, endPoint y: 257, distance: 200.9
click at [1096, 77] on div "Delete Save" at bounding box center [862, 64] width 515 height 28
click at [1103, 66] on button "Save" at bounding box center [1097, 60] width 48 height 21
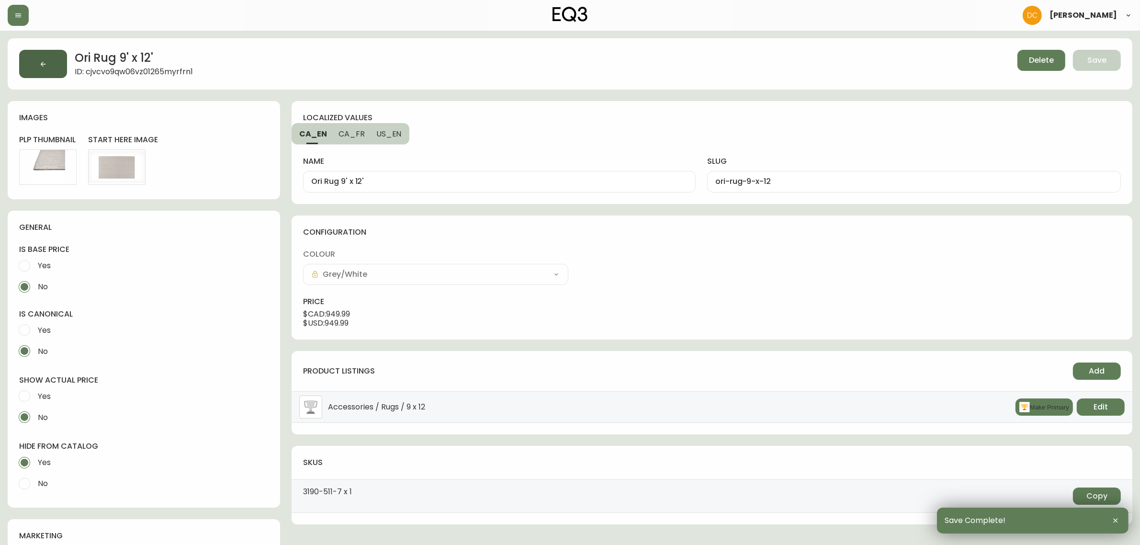
click at [44, 62] on icon "button" at bounding box center [43, 64] width 8 height 8
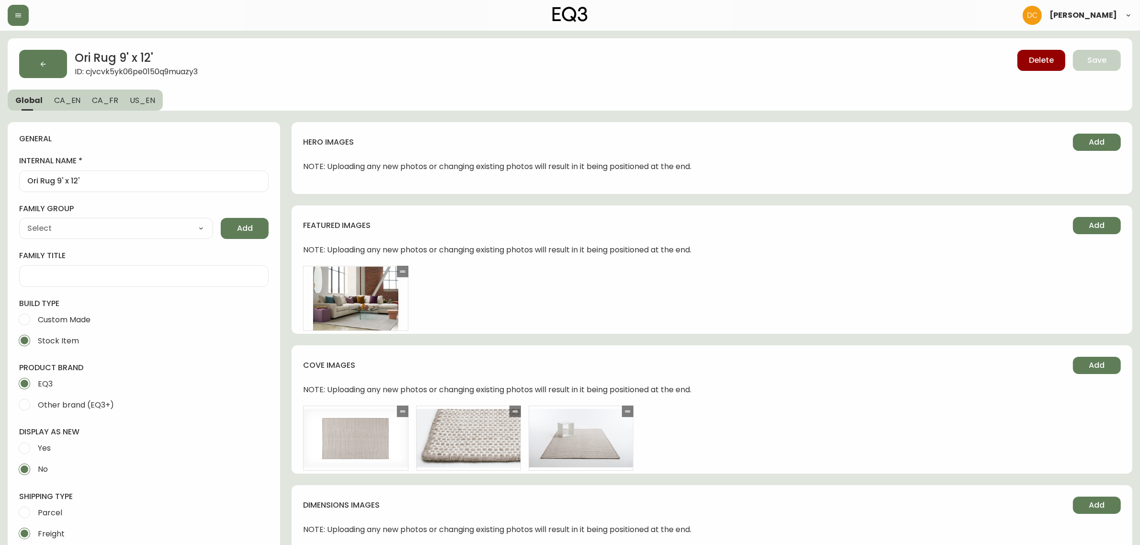
type input "EQ3"
type input "Home & Garden > Decor > Rugs"
type input "Default"
select select "cjyt4m5lw0000pt749bx6gh7n"
select select "cjpjx7rji00004c744bbp6zrf"
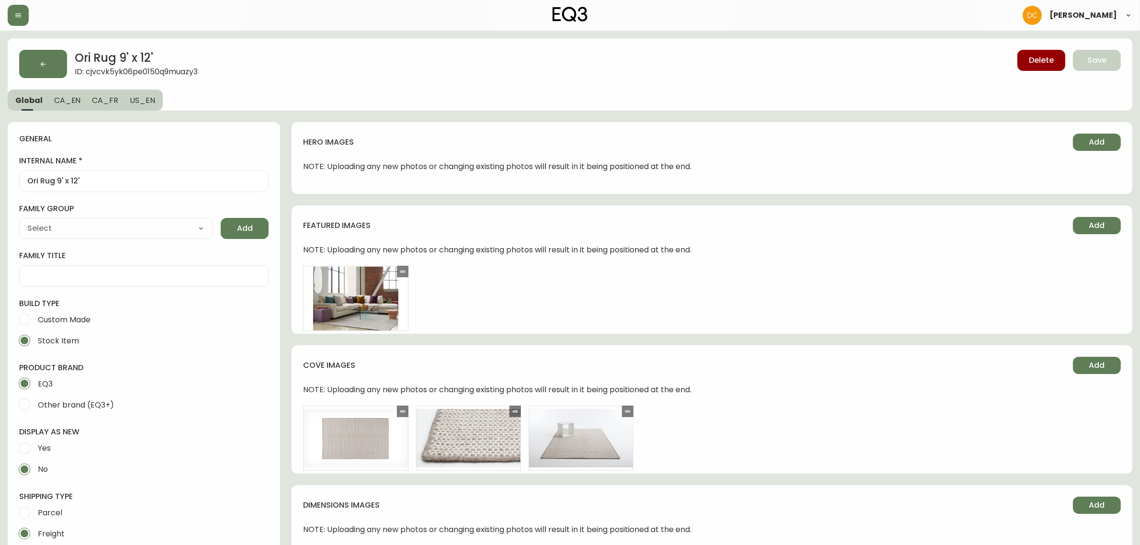
click at [73, 106] on button "CA_EN" at bounding box center [67, 99] width 38 height 21
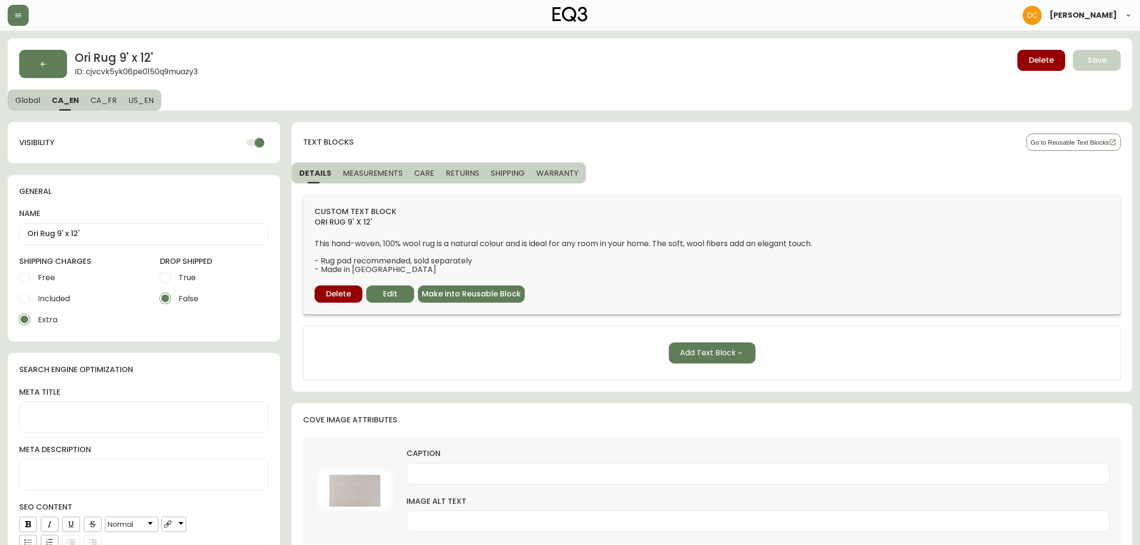
drag, startPoint x: 255, startPoint y: 143, endPoint x: 98, endPoint y: 113, distance: 159.7
click at [254, 143] on input "checkbox" at bounding box center [259, 143] width 55 height 18
click at [91, 104] on button "CA_FR" at bounding box center [104, 99] width 38 height 21
checkbox input "true"
type input "Tapis 9pi X 12pi Ori"
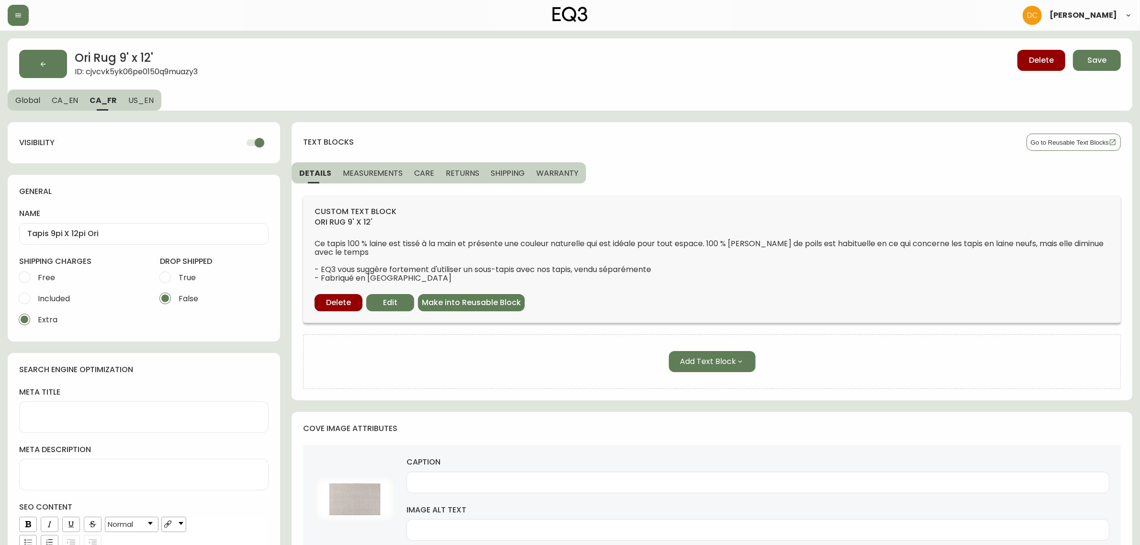
click at [246, 137] on input "checkbox" at bounding box center [259, 143] width 55 height 18
checkbox input "false"
click at [141, 103] on span "US_EN" at bounding box center [140, 100] width 25 height 10
type input "Ori Rug 9' x 12'"
type input "Grey rug in mid century inspired living room"
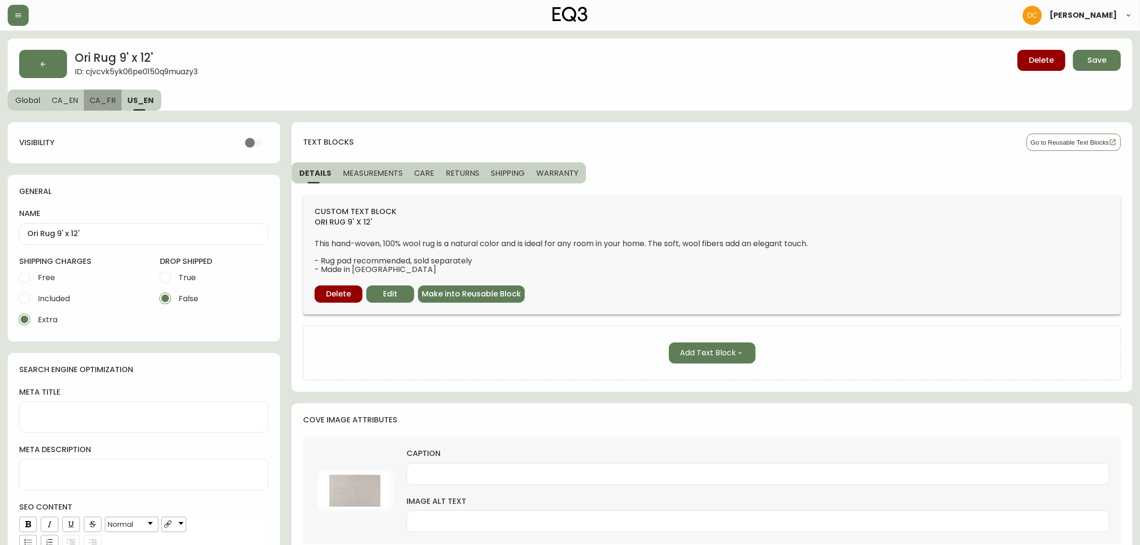
click at [96, 103] on span "CA_FR" at bounding box center [102, 100] width 26 height 10
type input "Tapis 9pi X 12pi Ori"
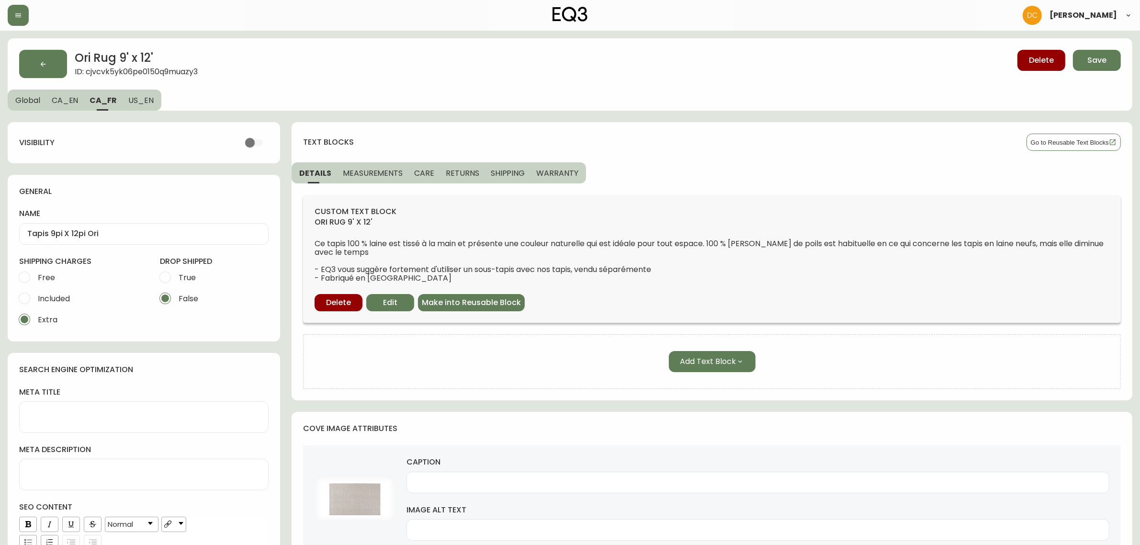
click at [70, 103] on span "CA_EN" at bounding box center [65, 100] width 27 height 10
type input "Ori Rug 9' x 12'"
type input "Grey rug in mid century inspired living space"
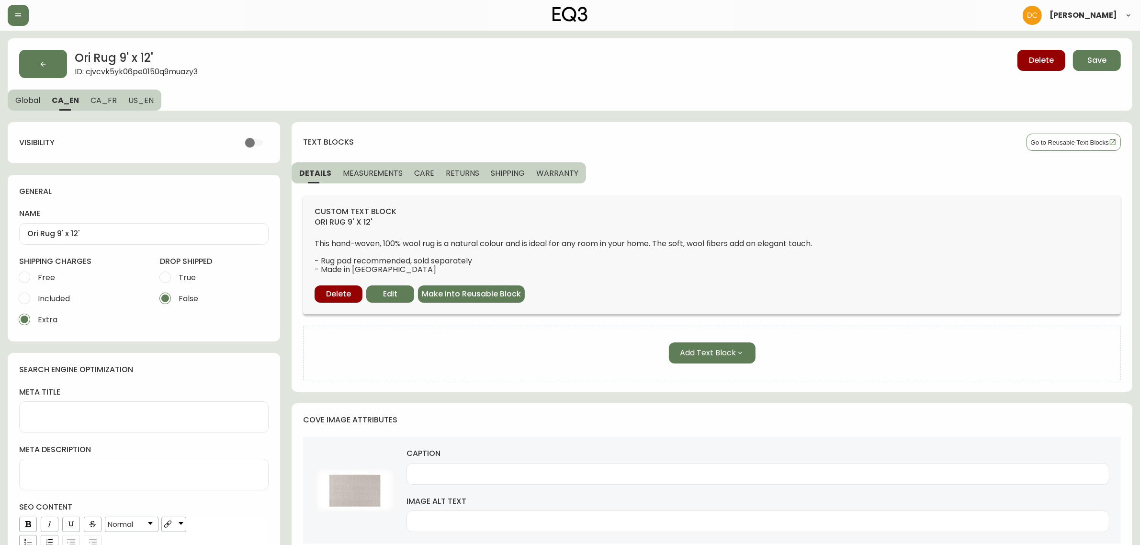
click at [23, 103] on span "Global" at bounding box center [27, 100] width 25 height 10
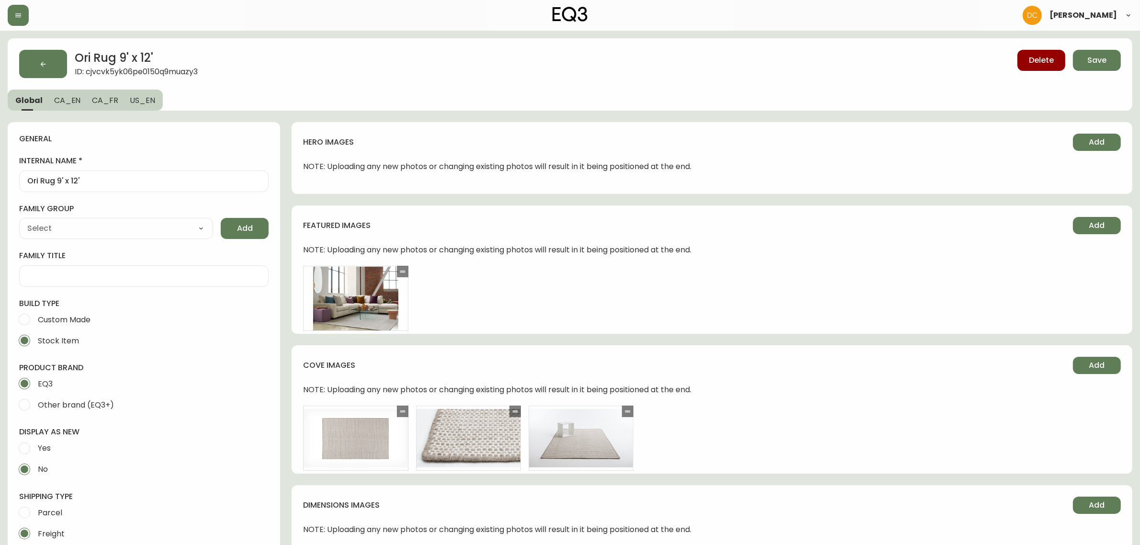
type input "EQ3"
type input "Home & Garden > Decor > Rugs"
type input "Default"
select select "cjyt4m5lw0000pt749bx6gh7n"
select select "cjpjx7rji00004c744bbp6zrf"
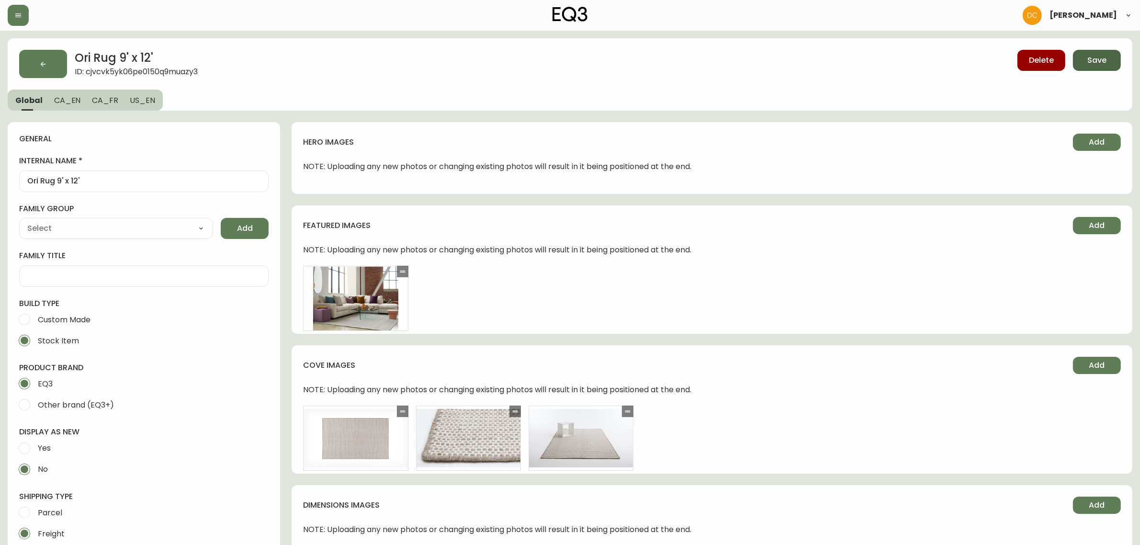
click at [1080, 65] on button "Save" at bounding box center [1097, 60] width 48 height 21
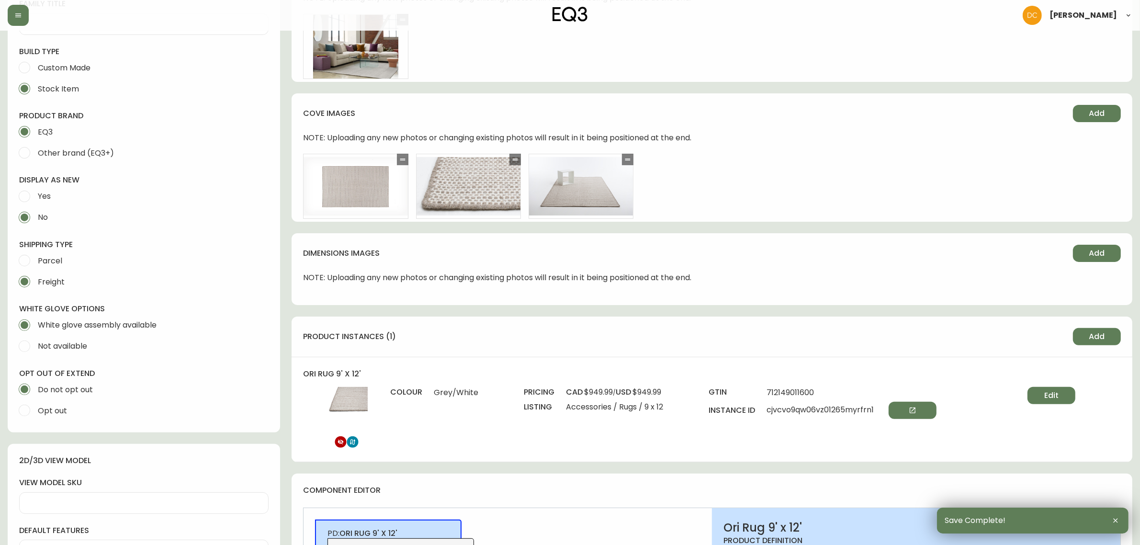
scroll to position [60, 0]
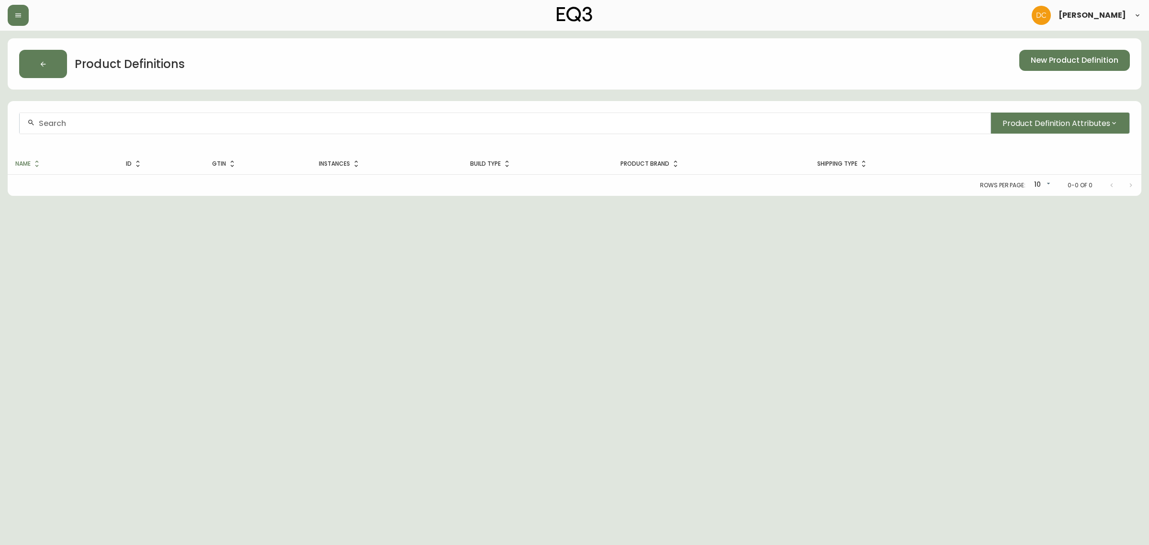
click at [219, 123] on input "text" at bounding box center [511, 123] width 944 height 9
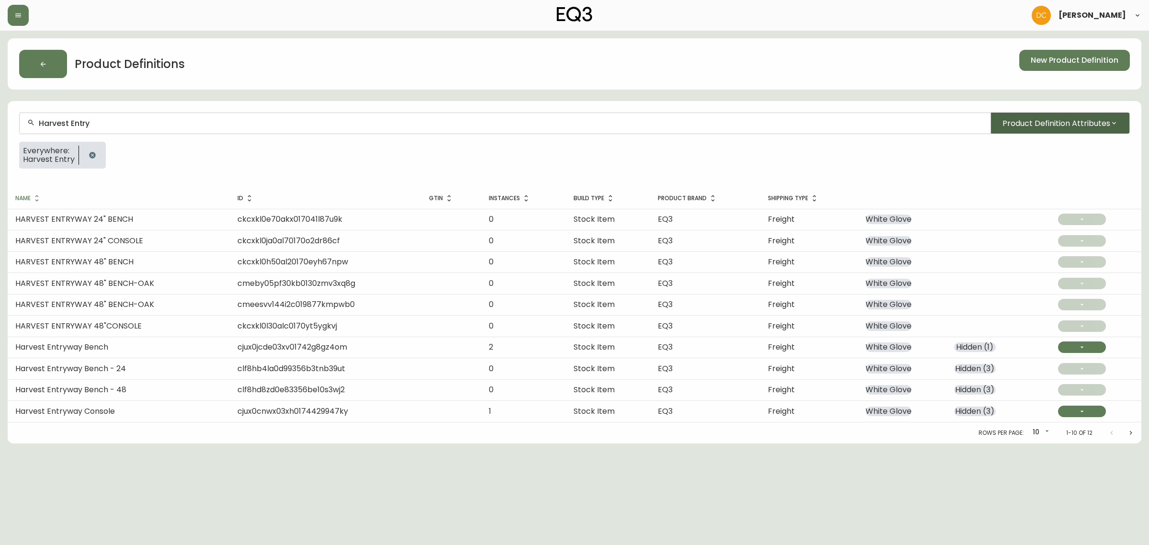
type input "Harvest Entry"
click at [1085, 123] on span "Product Definition Attributes" at bounding box center [1056, 123] width 108 height 12
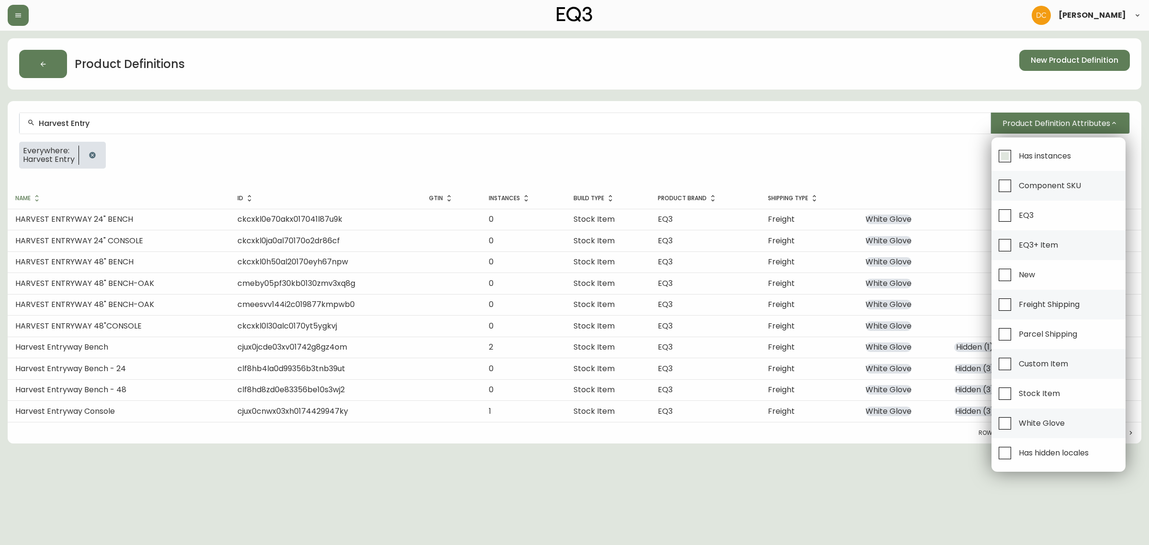
click at [1040, 154] on span "Has instances" at bounding box center [1044, 156] width 52 height 10
click at [1016, 154] on input "Has instances" at bounding box center [1005, 156] width 22 height 22
checkbox input "true"
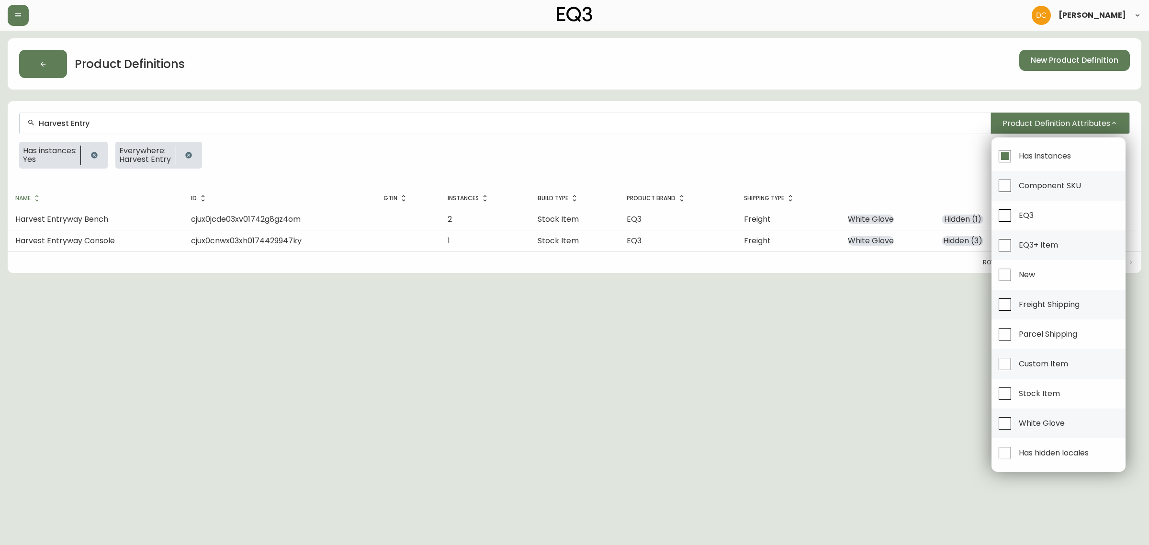
click at [345, 154] on div at bounding box center [574, 272] width 1149 height 545
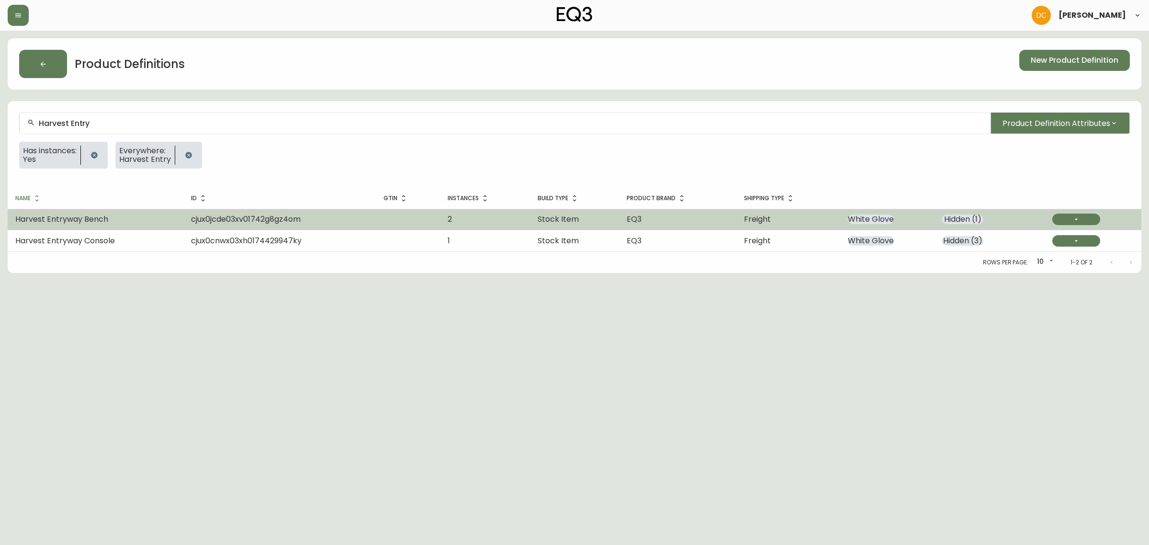
click at [205, 223] on span "cjux0jcde03xv01742g8gz4om" at bounding box center [246, 218] width 110 height 11
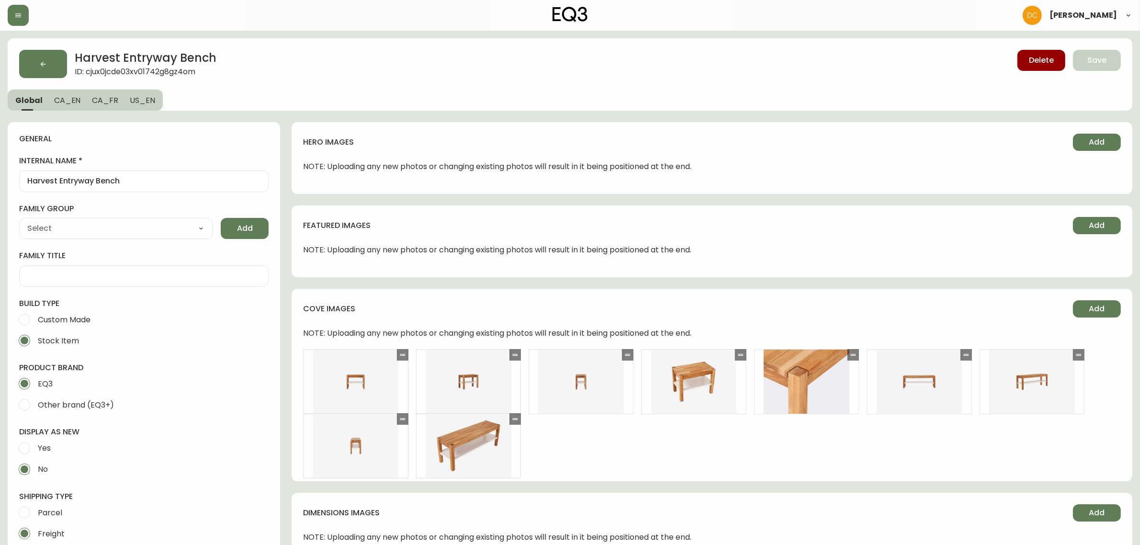
type input "Furniture > Benches > Storage & Entryway Benches"
type input "EQ3"
type input "Casegood_Wood_Dust"
select select "cjyt4m5lw0000pt749bx6gh7n"
select select "cld0ddzul13ch011848so0rd3"
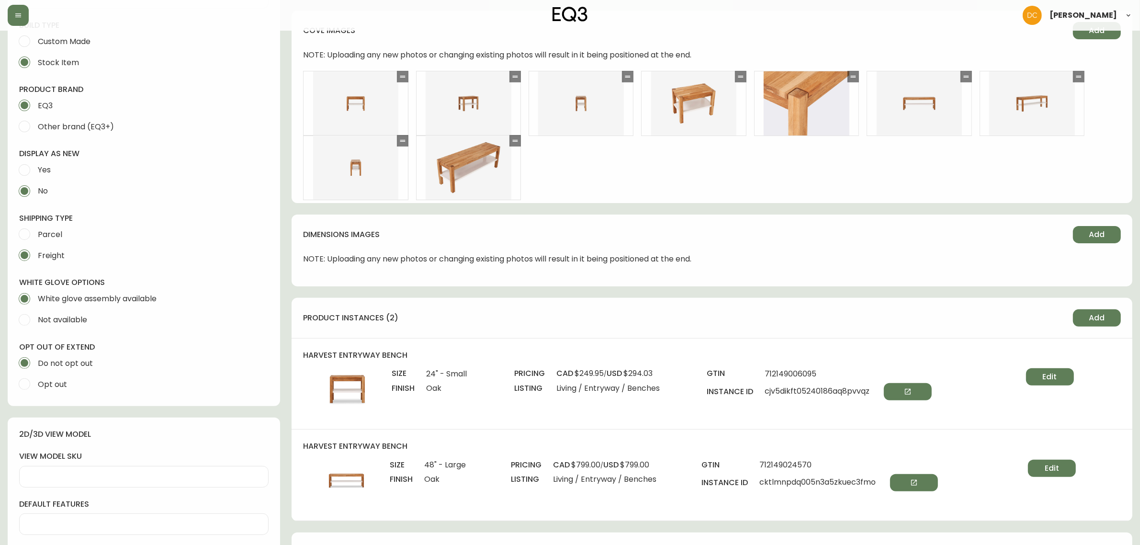
scroll to position [359, 0]
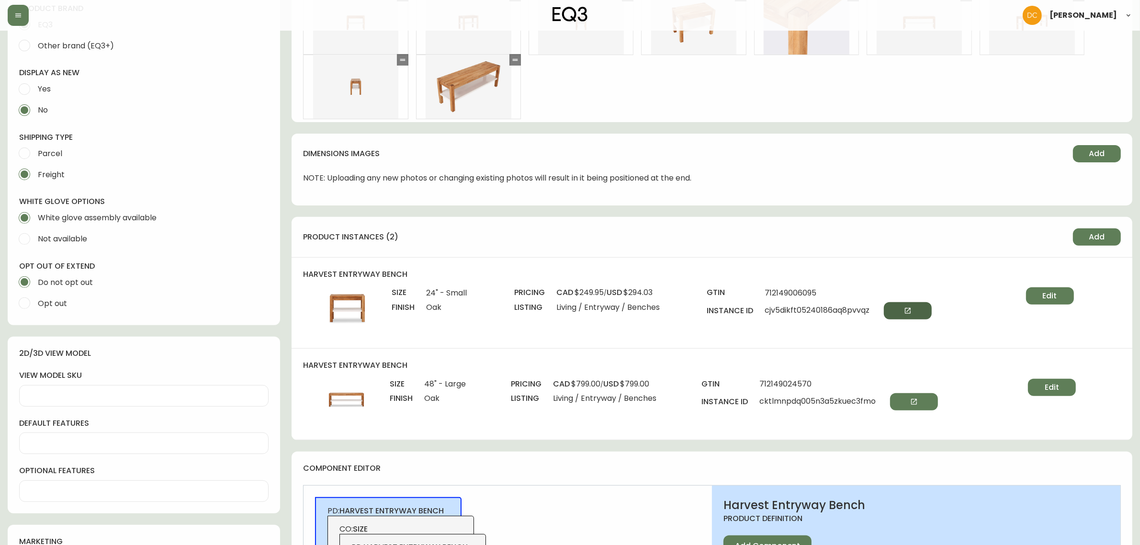
click at [889, 310] on button "button" at bounding box center [908, 310] width 48 height 17
click at [1044, 302] on button "Edit" at bounding box center [1050, 295] width 48 height 17
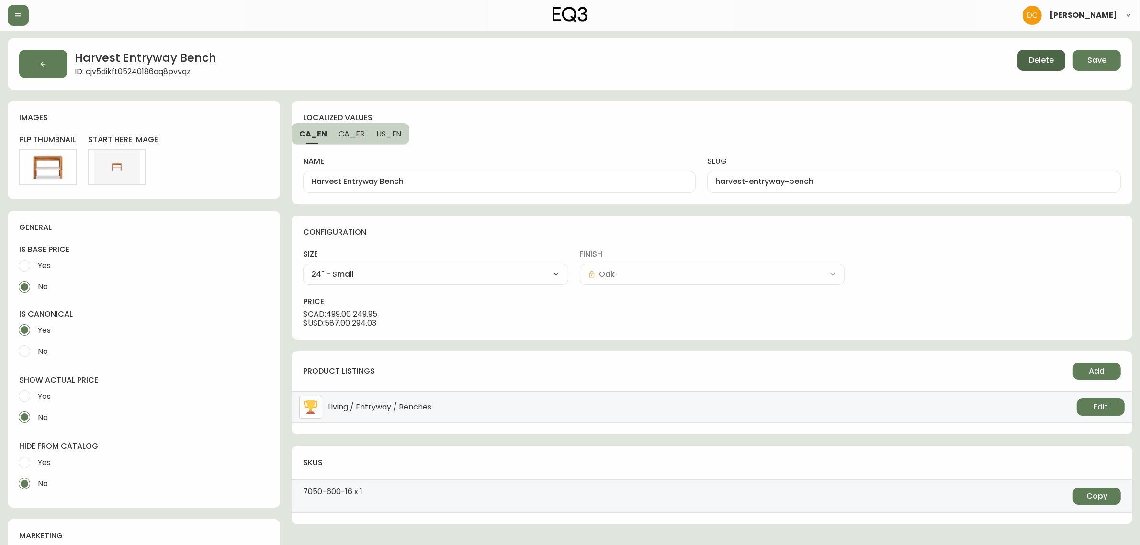
click at [1051, 55] on span "Delete" at bounding box center [1041, 60] width 25 height 11
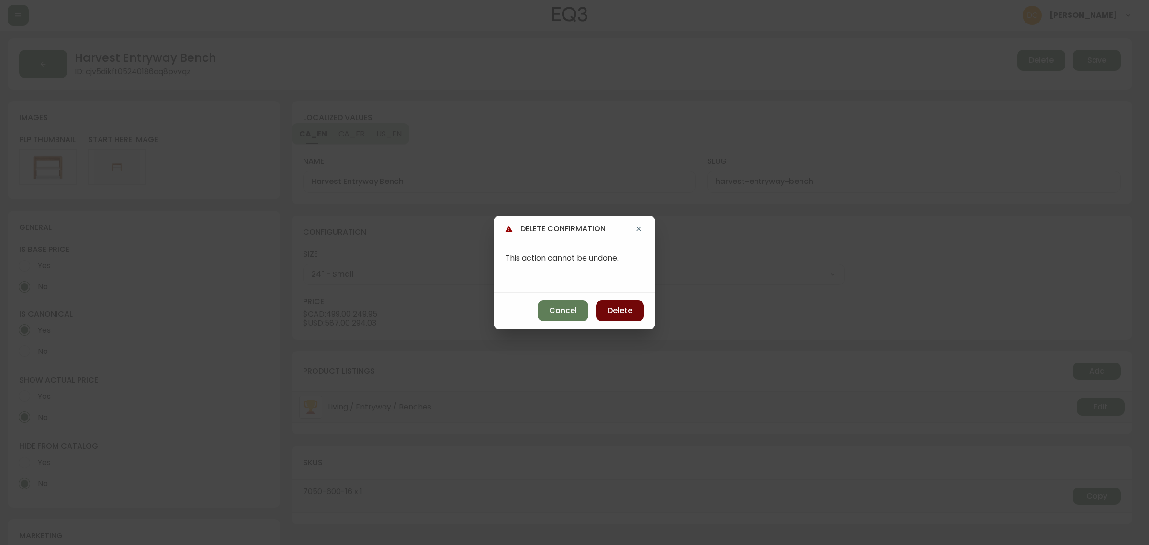
click at [611, 305] on span "Delete" at bounding box center [619, 310] width 25 height 11
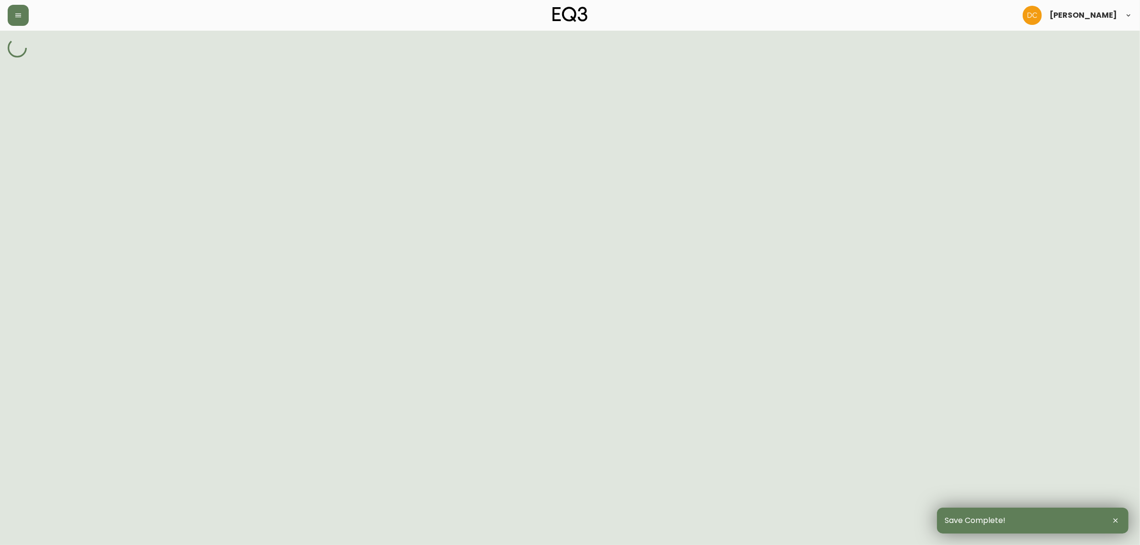
select select "cld0ddzul13ch011848so0rd3"
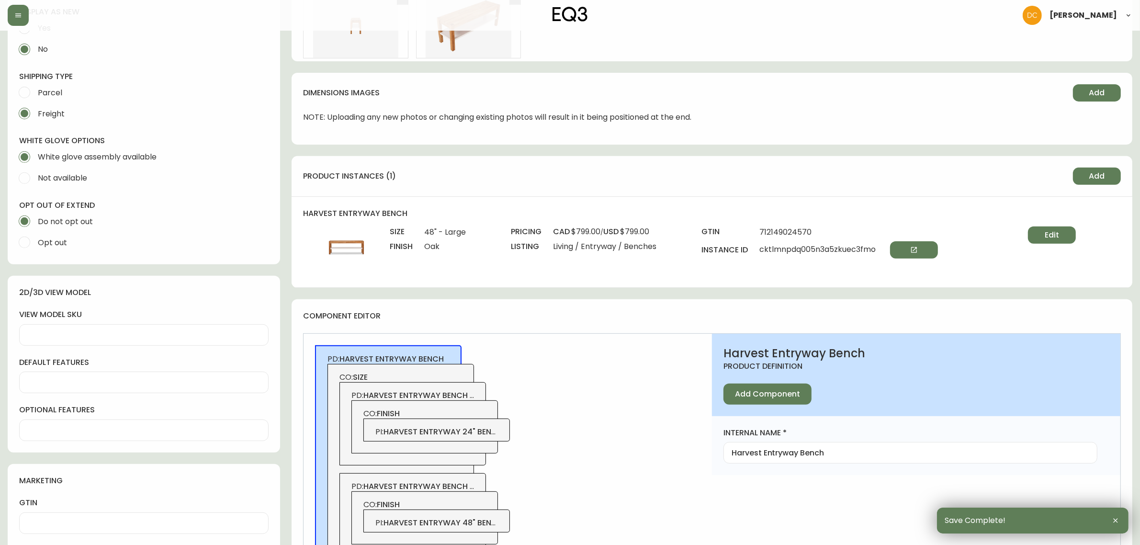
scroll to position [479, 0]
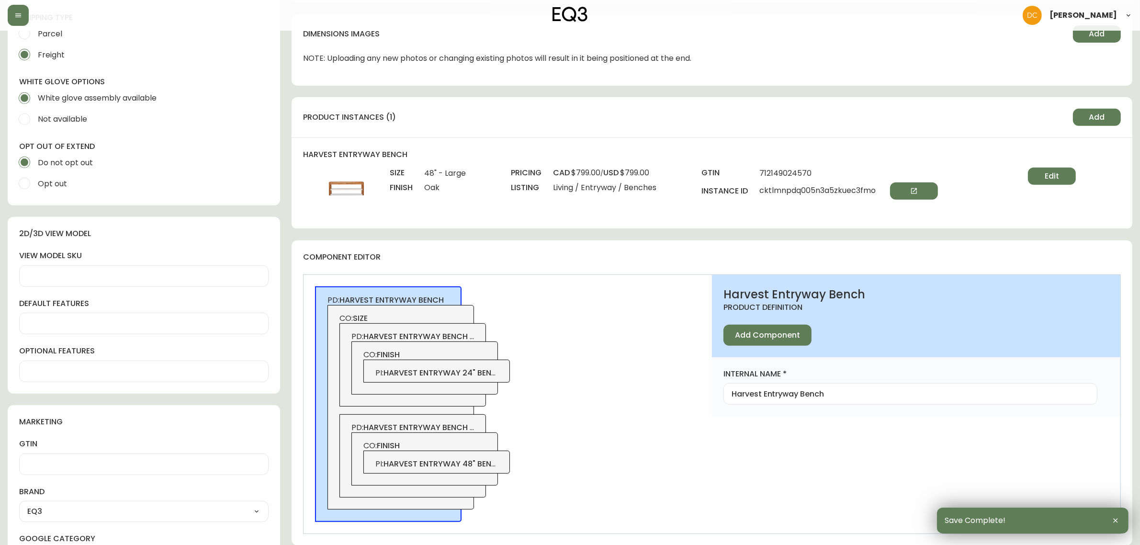
click at [442, 331] on span "harvest entryway bench - 24" at bounding box center [424, 336] width 123 height 11
type input "Harvest Entryway Bench - 24"
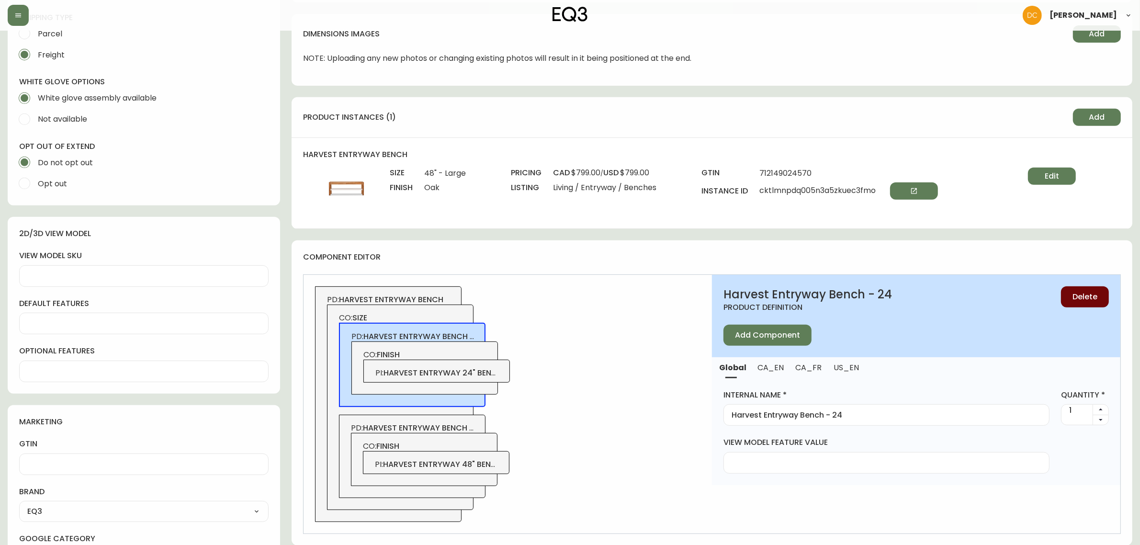
click at [1084, 293] on span "Delete" at bounding box center [1084, 296] width 25 height 11
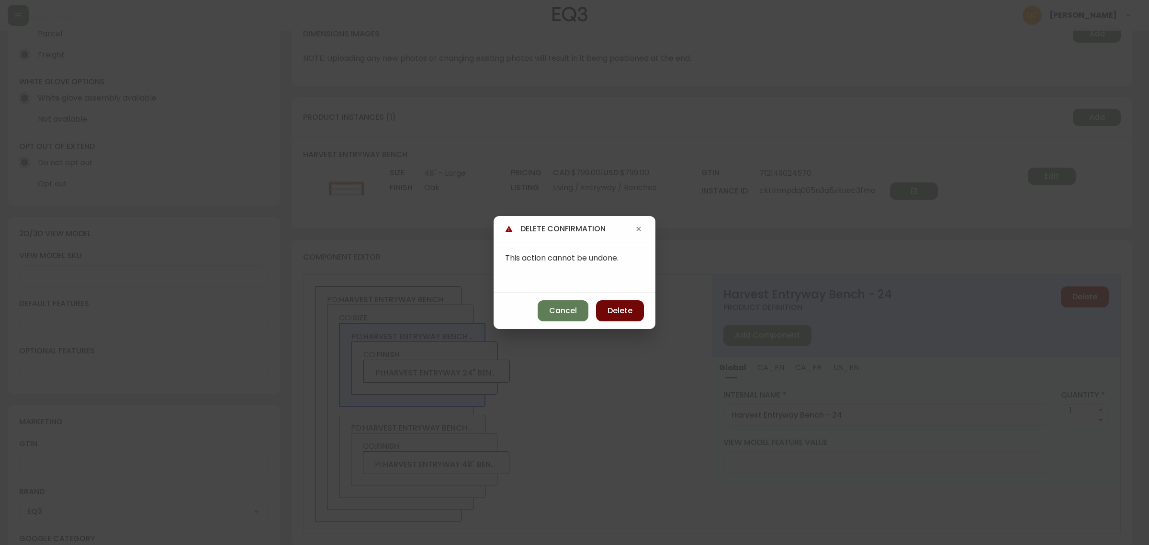
click at [612, 300] on button "Delete" at bounding box center [620, 310] width 48 height 21
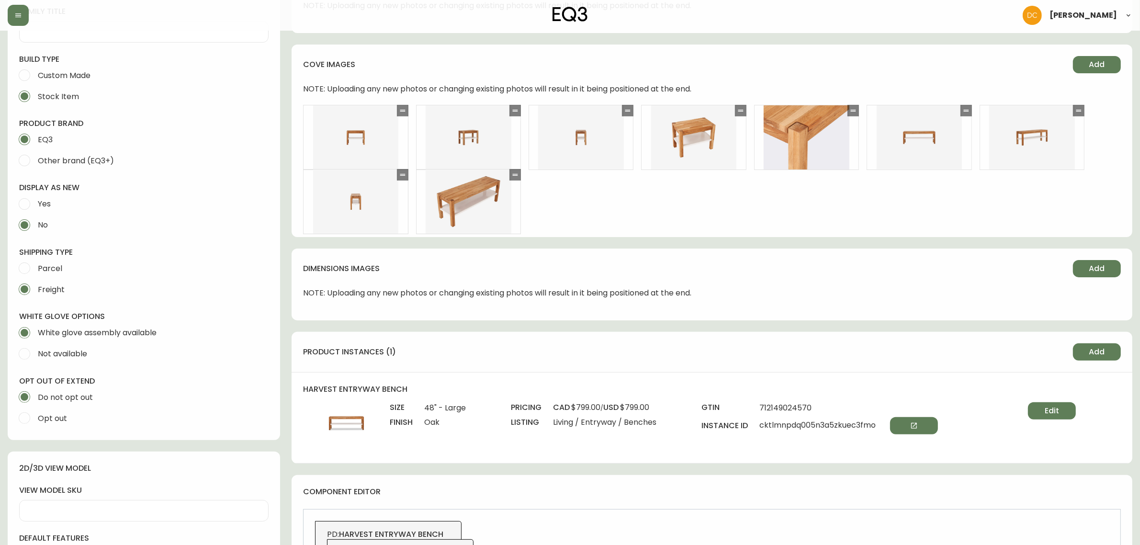
scroll to position [239, 0]
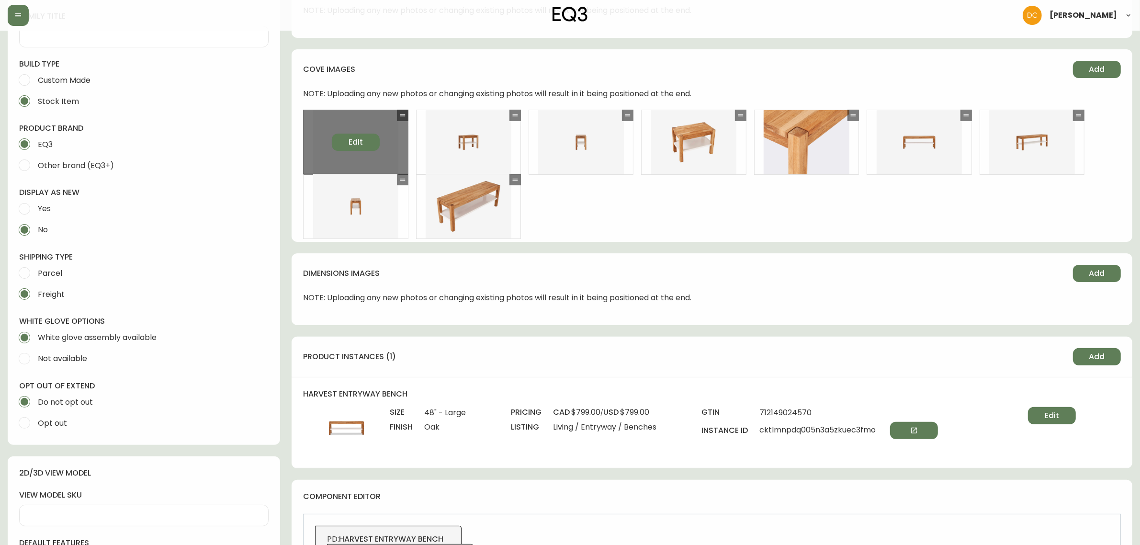
click at [359, 143] on span "Edit" at bounding box center [355, 142] width 14 height 11
select select "FRONT_VIEW"
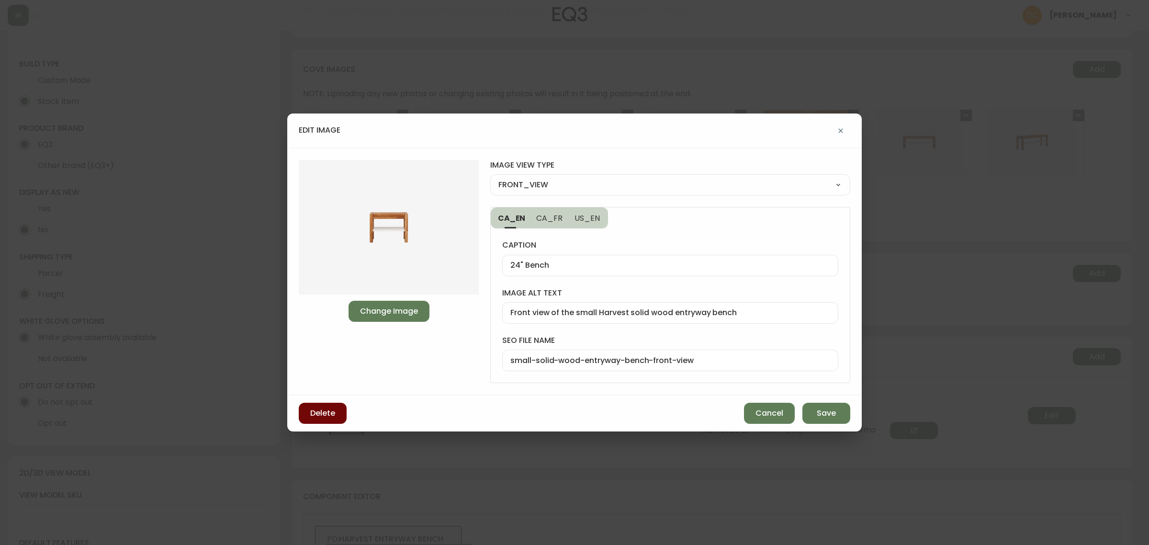
click at [343, 414] on button "Delete" at bounding box center [323, 413] width 48 height 21
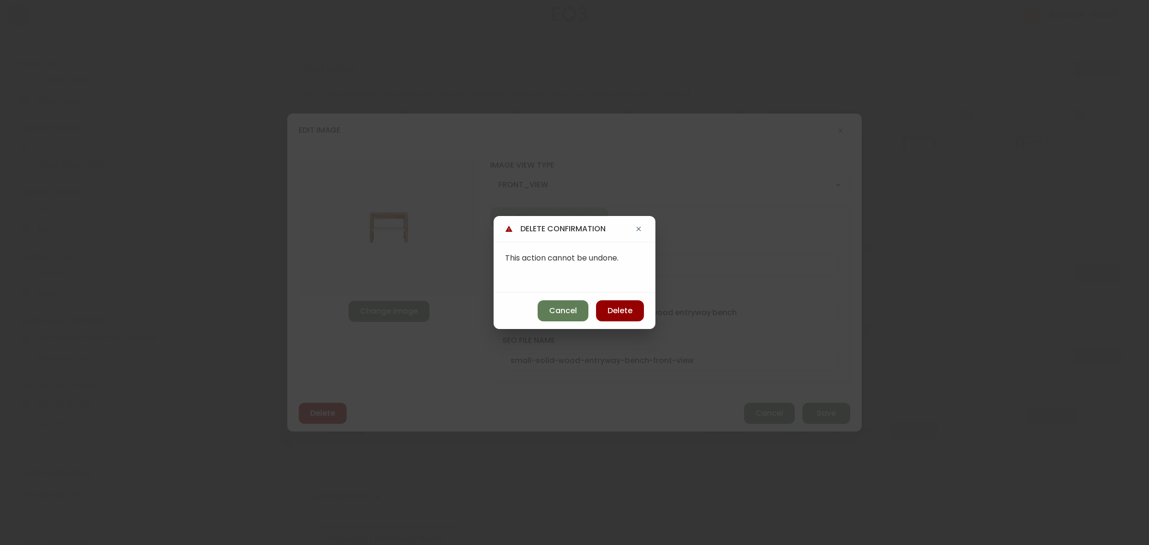
click at [616, 319] on button "Delete" at bounding box center [620, 310] width 48 height 21
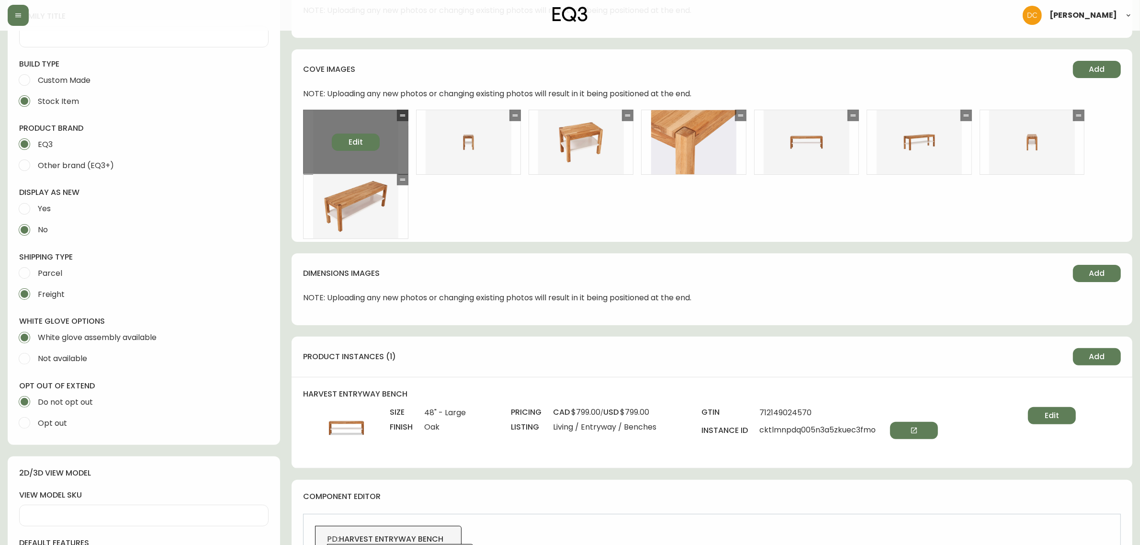
click at [358, 138] on span "Edit" at bounding box center [355, 142] width 14 height 11
select select "CORNER_VIEW"
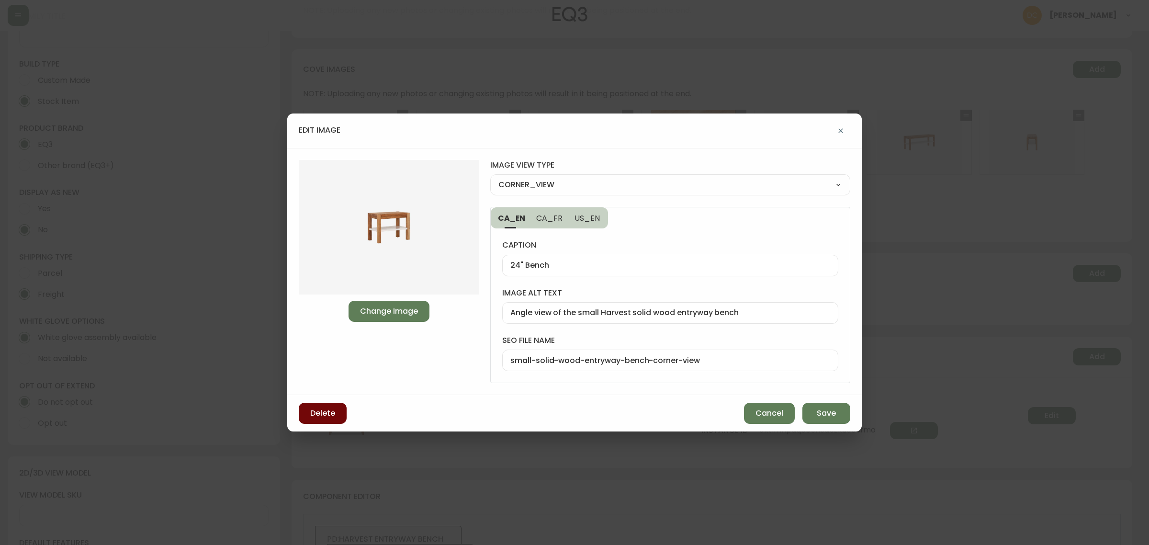
click at [344, 415] on button "Delete" at bounding box center [323, 413] width 48 height 21
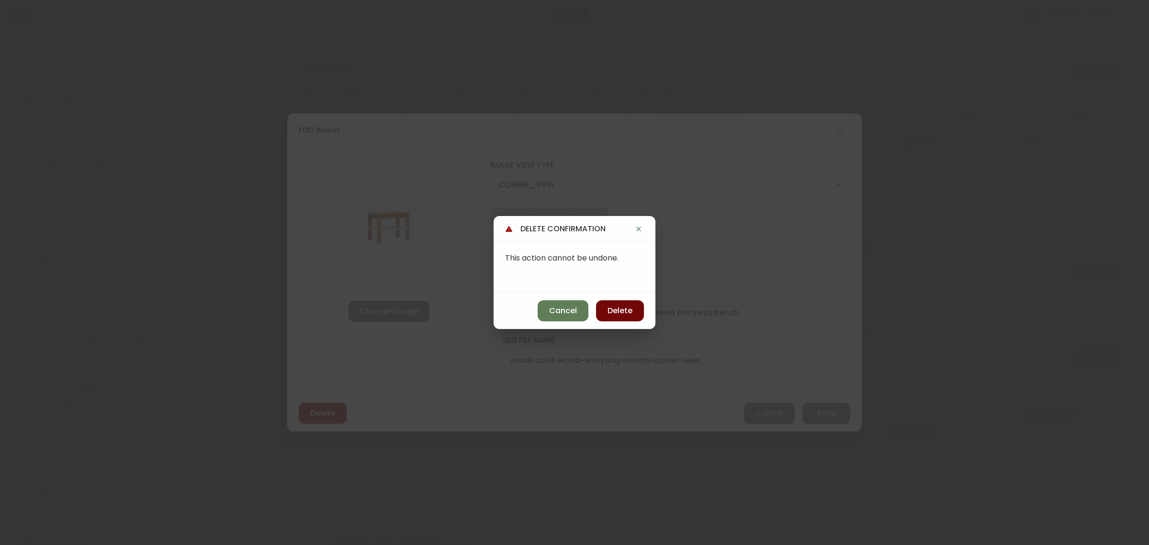
click at [623, 312] on span "Delete" at bounding box center [619, 310] width 25 height 11
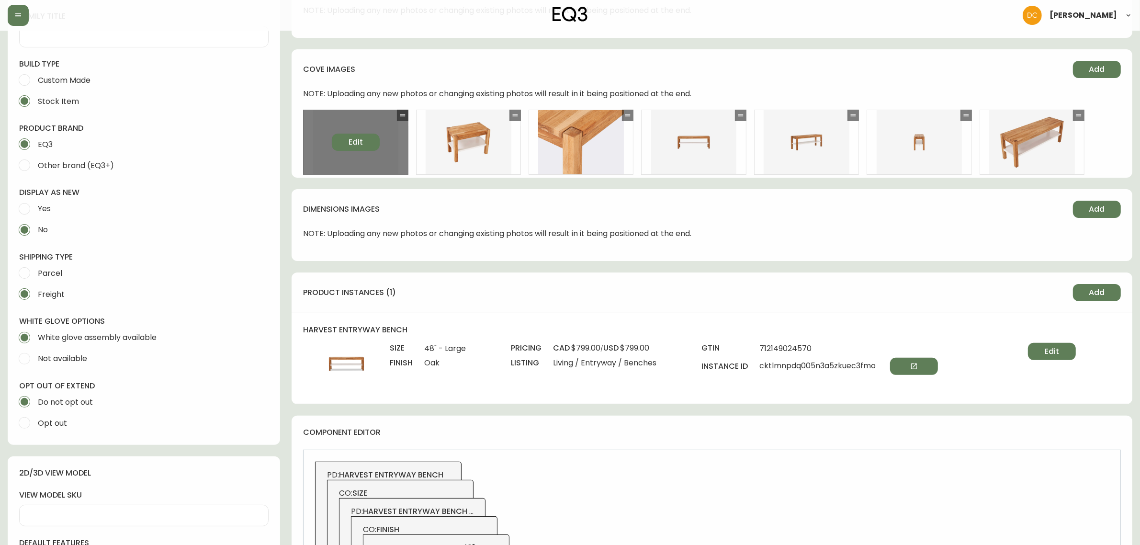
click at [367, 147] on button "Edit" at bounding box center [356, 142] width 48 height 17
select select "SIDE_VIEW"
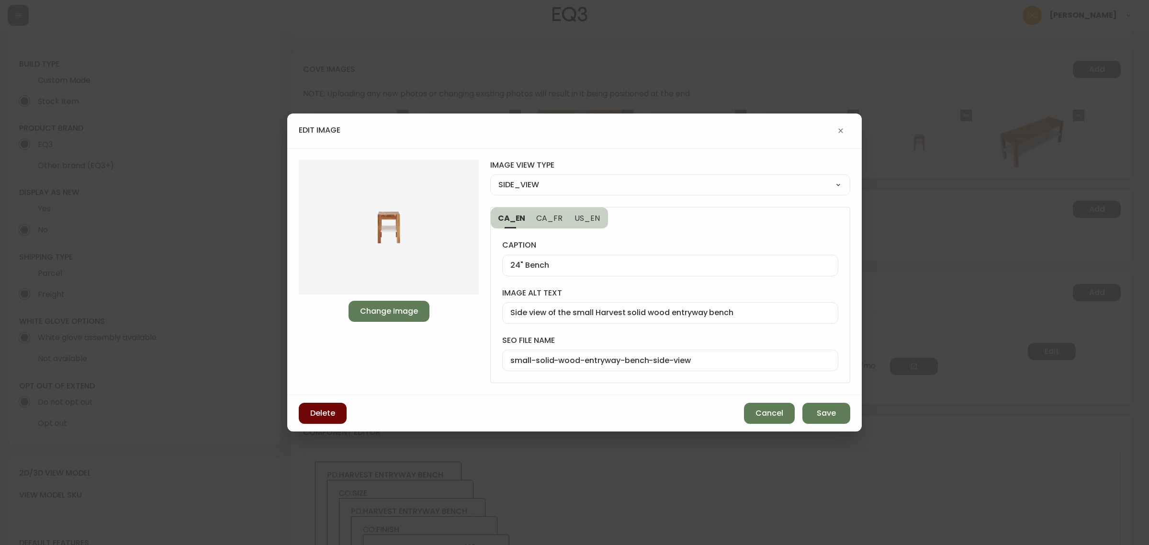
click at [331, 411] on span "Delete" at bounding box center [322, 413] width 25 height 11
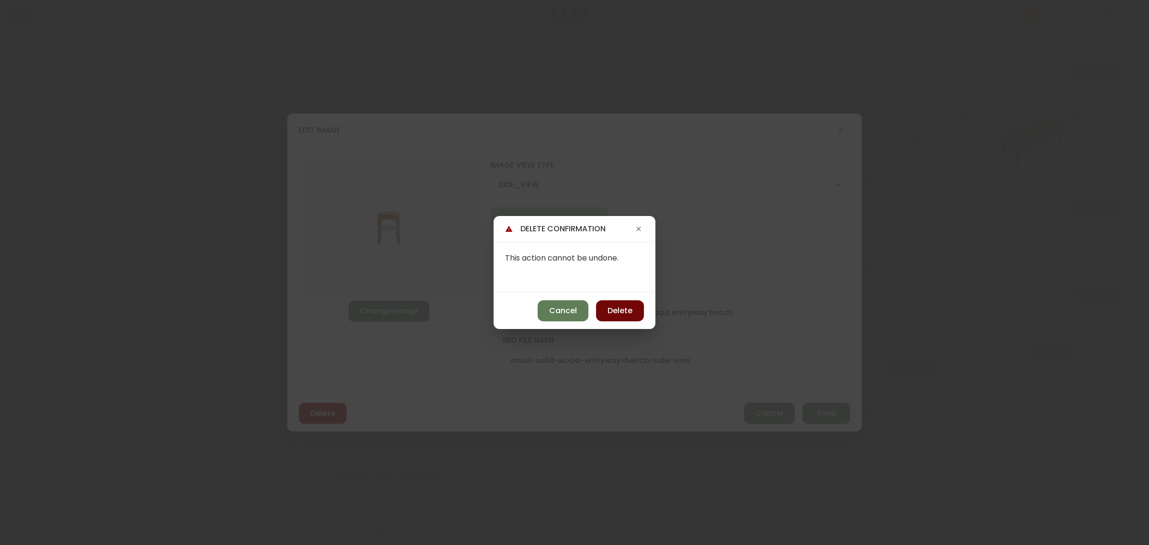
click at [625, 314] on span "Delete" at bounding box center [619, 310] width 25 height 11
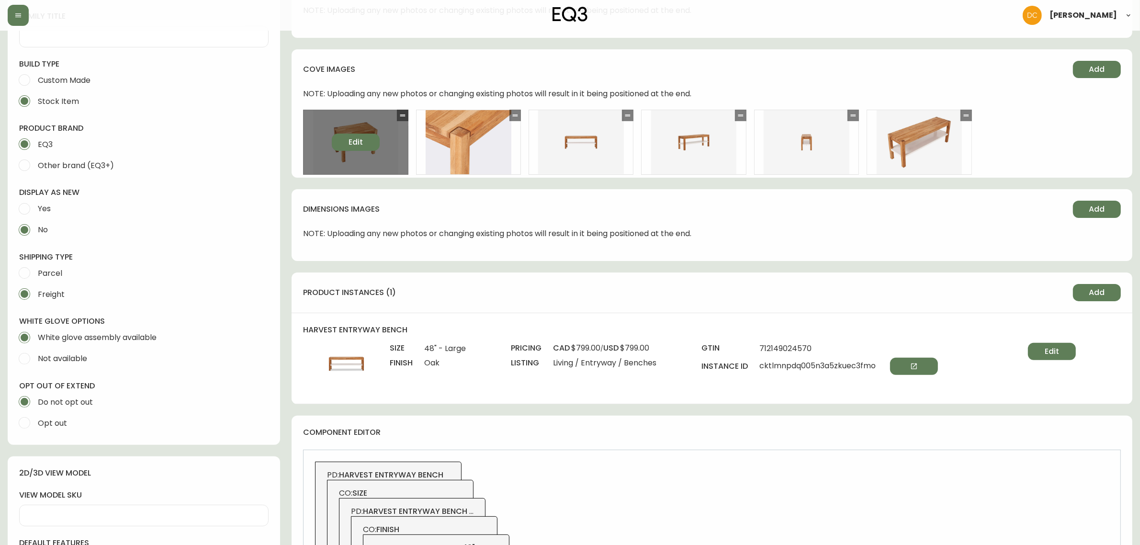
click at [359, 147] on span "Edit" at bounding box center [355, 142] width 14 height 11
select select "BIRDSEYE_VIEW"
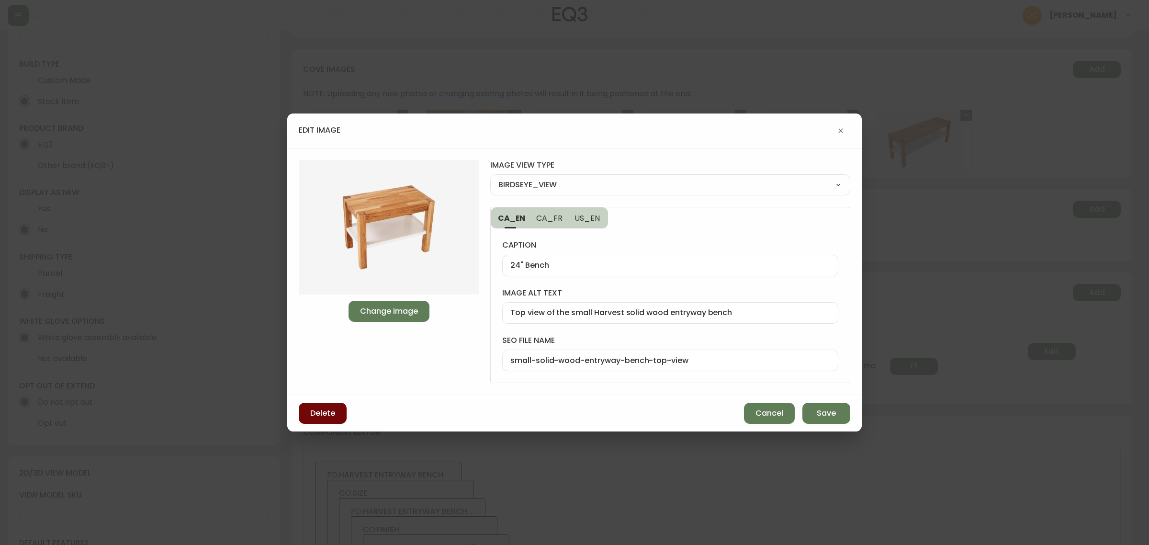
click at [327, 411] on span "Delete" at bounding box center [322, 413] width 25 height 11
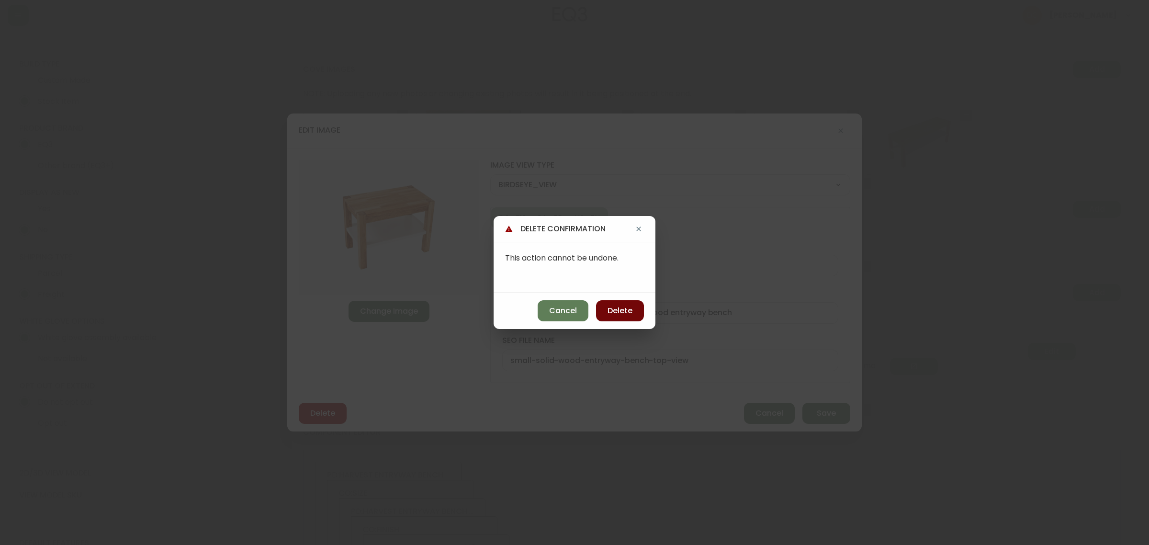
click at [608, 305] on span "Delete" at bounding box center [619, 310] width 25 height 11
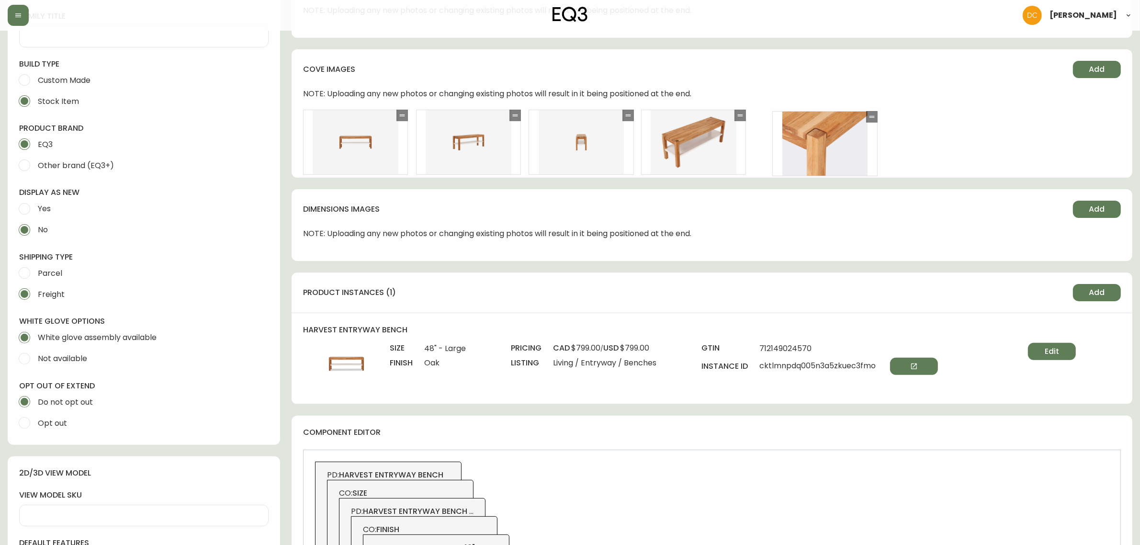
drag, startPoint x: 403, startPoint y: 112, endPoint x: 885, endPoint y: 112, distance: 482.0
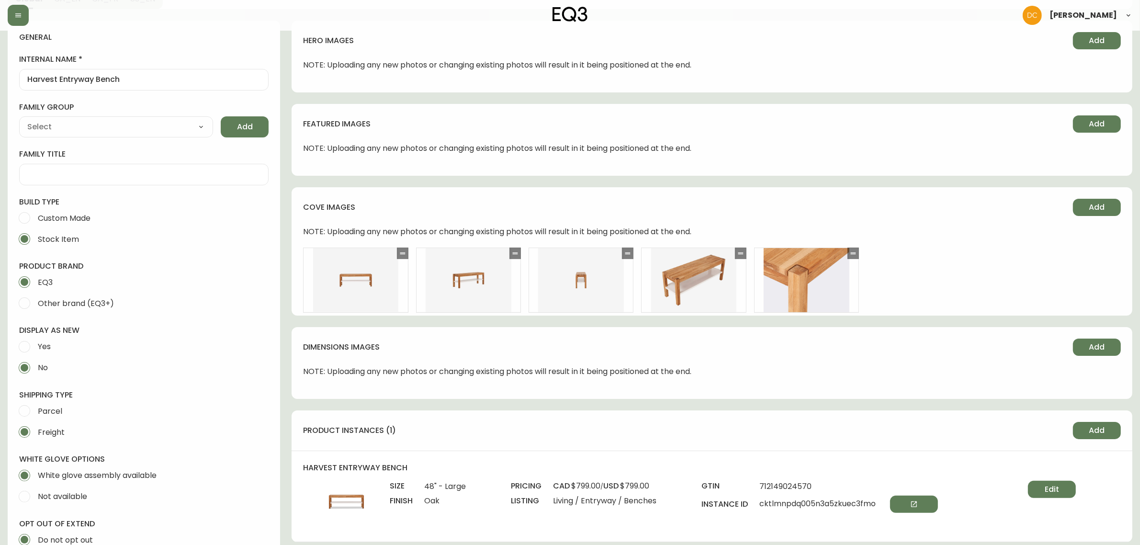
scroll to position [0, 0]
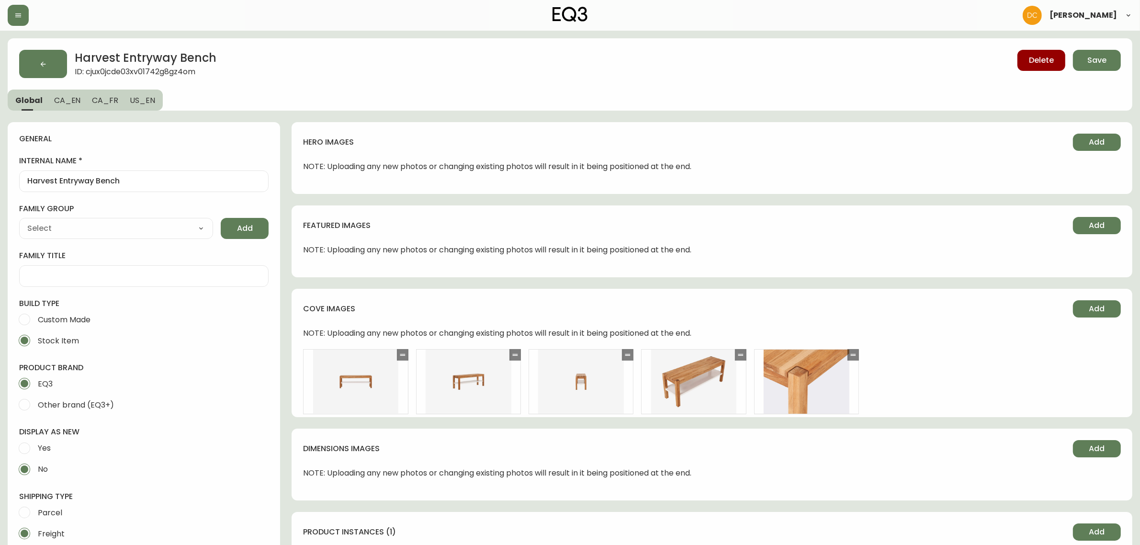
click at [838, 210] on div "featured images Add NOTE: Uploading any new photos or changing existing photos …" at bounding box center [711, 241] width 840 height 72
click at [68, 106] on button "CA_EN" at bounding box center [67, 99] width 38 height 21
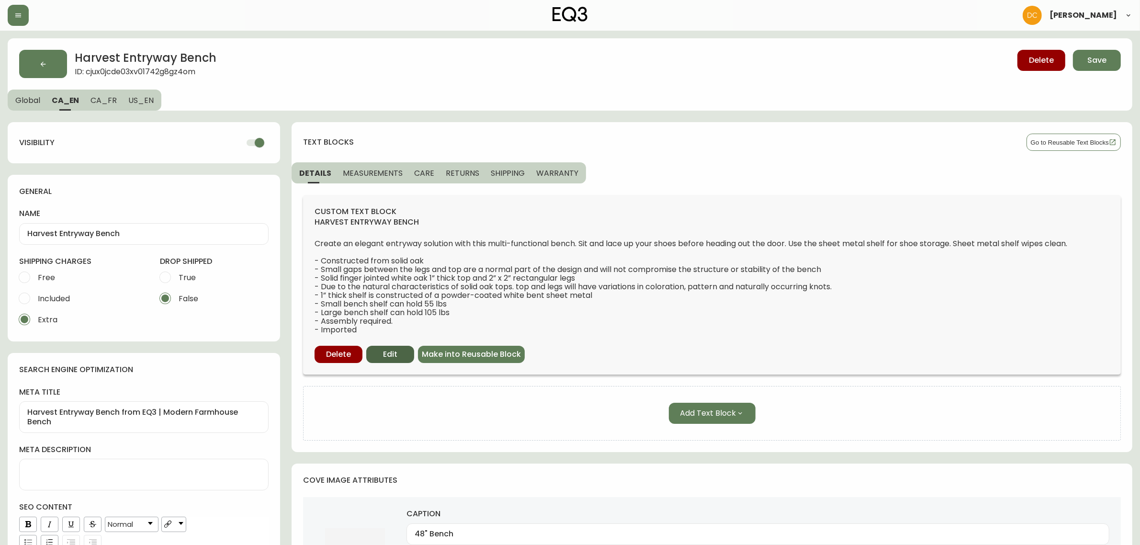
click at [391, 353] on span "Edit" at bounding box center [390, 354] width 14 height 11
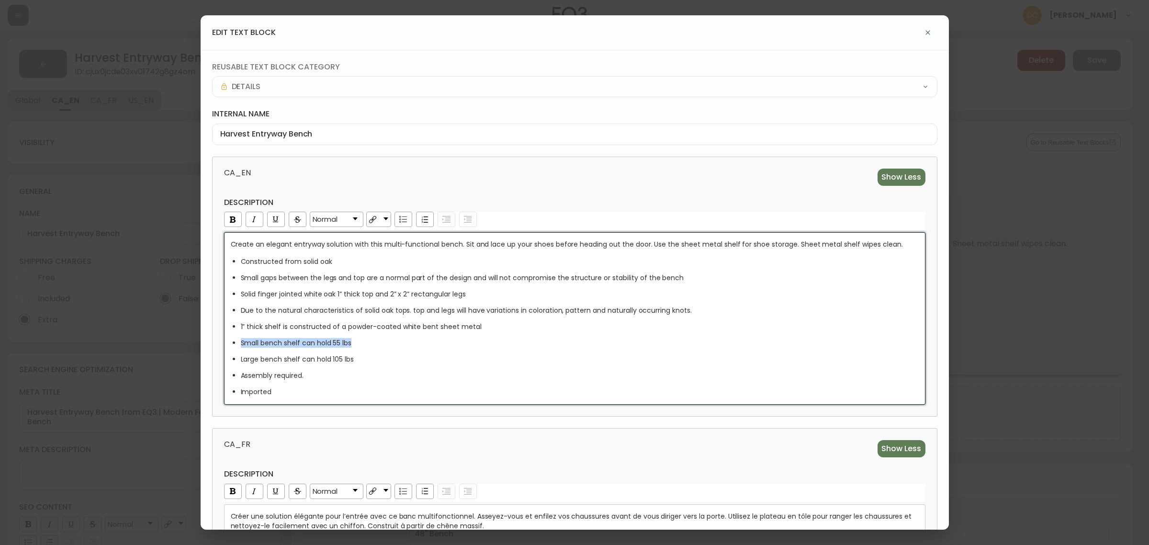
drag, startPoint x: 362, startPoint y: 344, endPoint x: 228, endPoint y: 346, distance: 134.5
click at [228, 346] on div "Create an elegant entryway solution with this multi-functional bench. Sit and l…" at bounding box center [574, 318] width 701 height 172
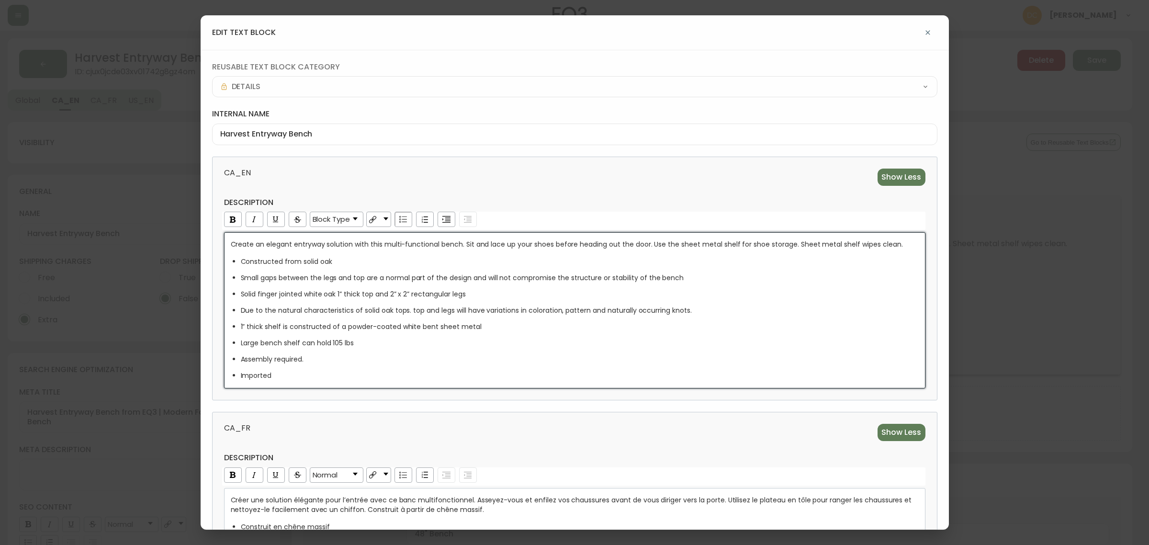
click at [324, 422] on div "CA_FR Show Less description Normal Créer une solution élégante pour l’entrée av…" at bounding box center [574, 538] width 725 height 253
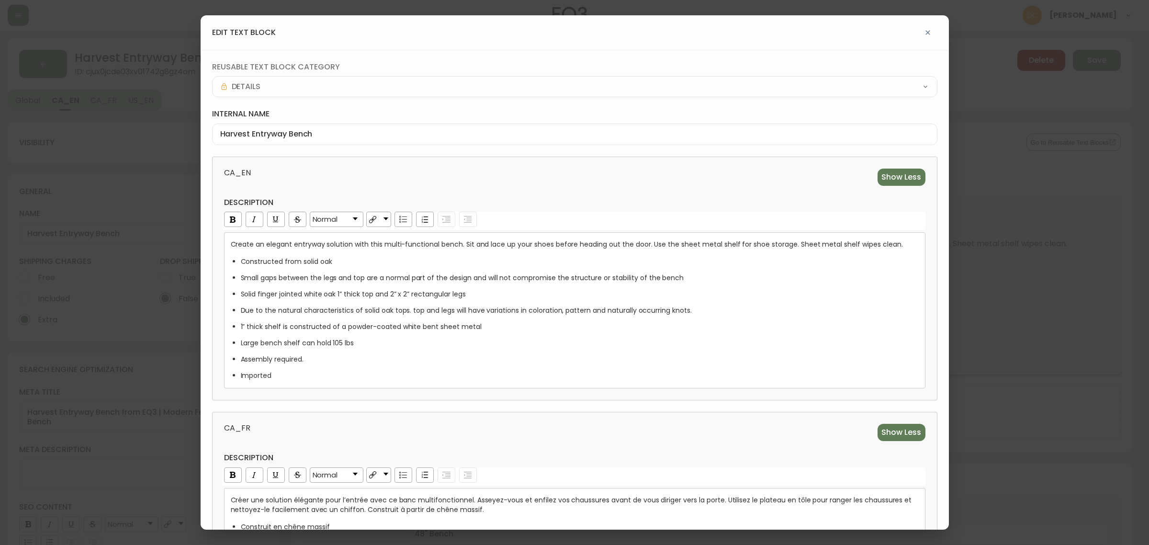
scroll to position [299, 0]
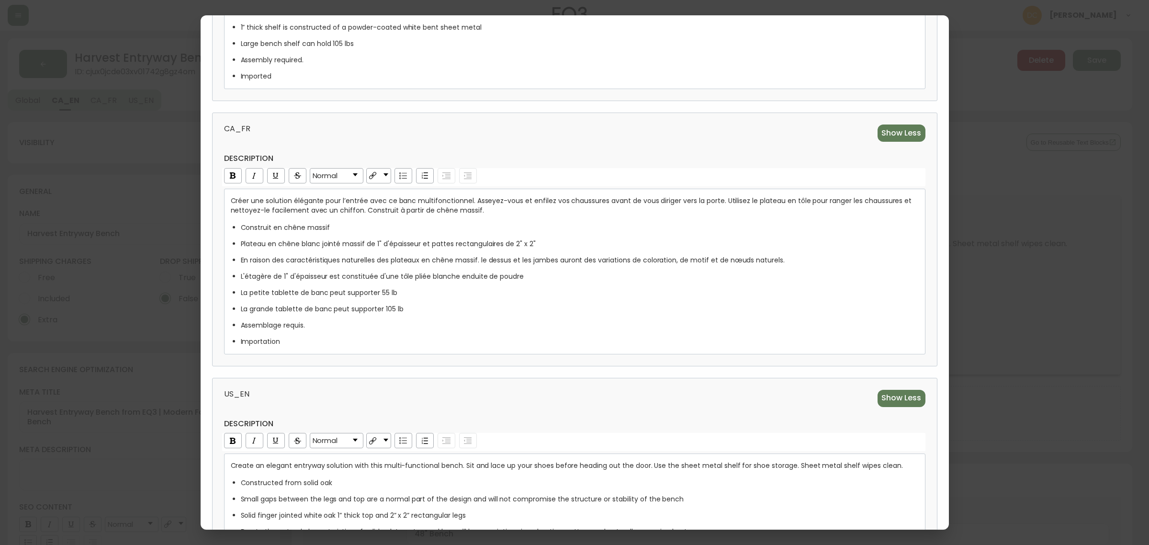
click at [393, 292] on span "La petite tablette de banc peut supporter 55 lb" at bounding box center [319, 293] width 157 height 10
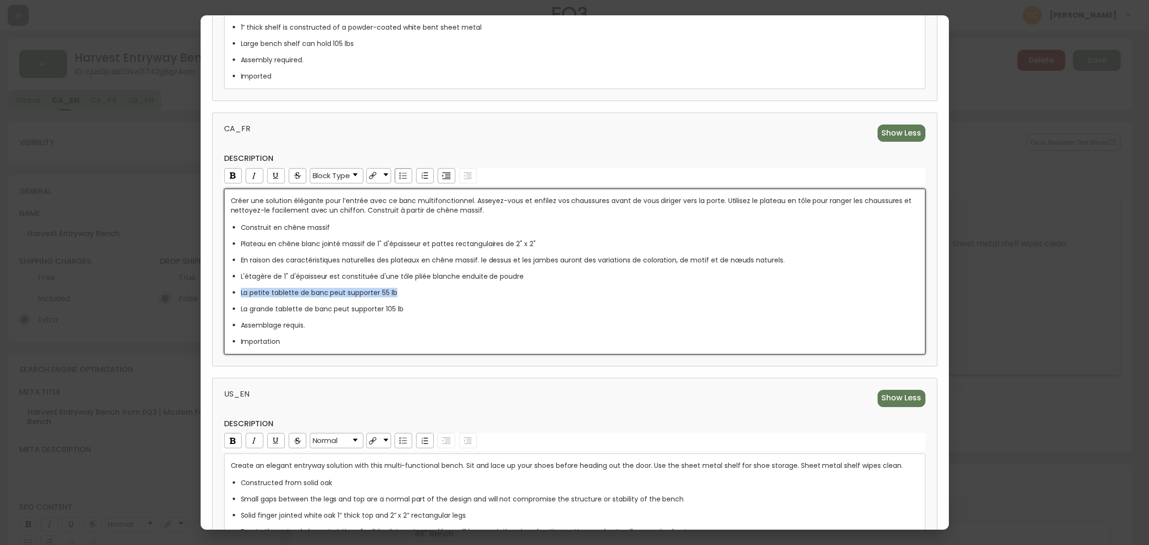
drag, startPoint x: 403, startPoint y: 292, endPoint x: 211, endPoint y: 294, distance: 191.9
click at [212, 294] on div "CA_FR Show Less description Block Type Créer une solution élégante pour l’entré…" at bounding box center [574, 238] width 725 height 253
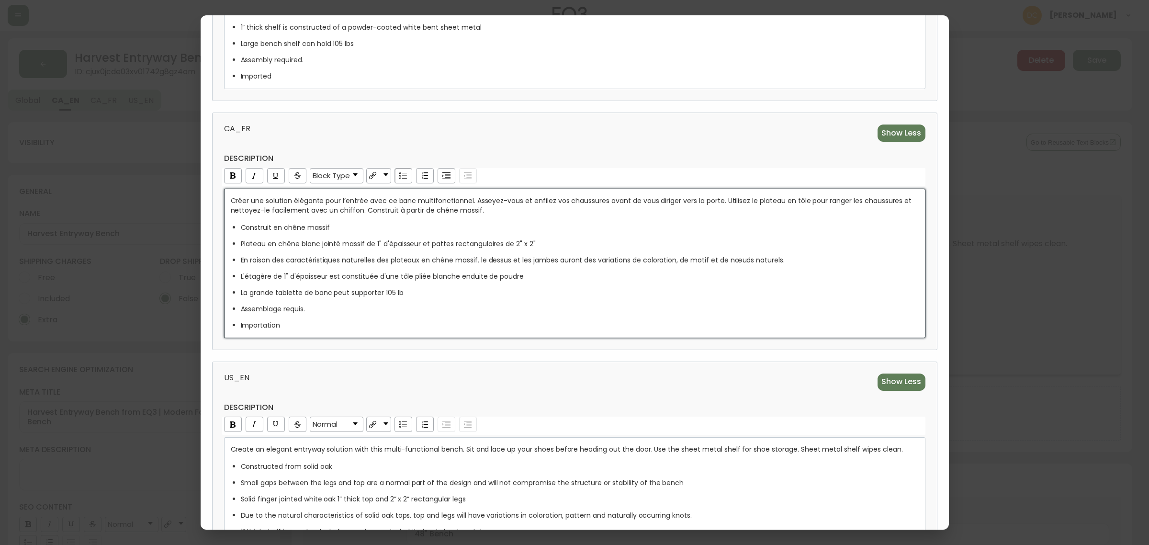
click at [343, 376] on span "US_EN" at bounding box center [396, 381] width 345 height 17
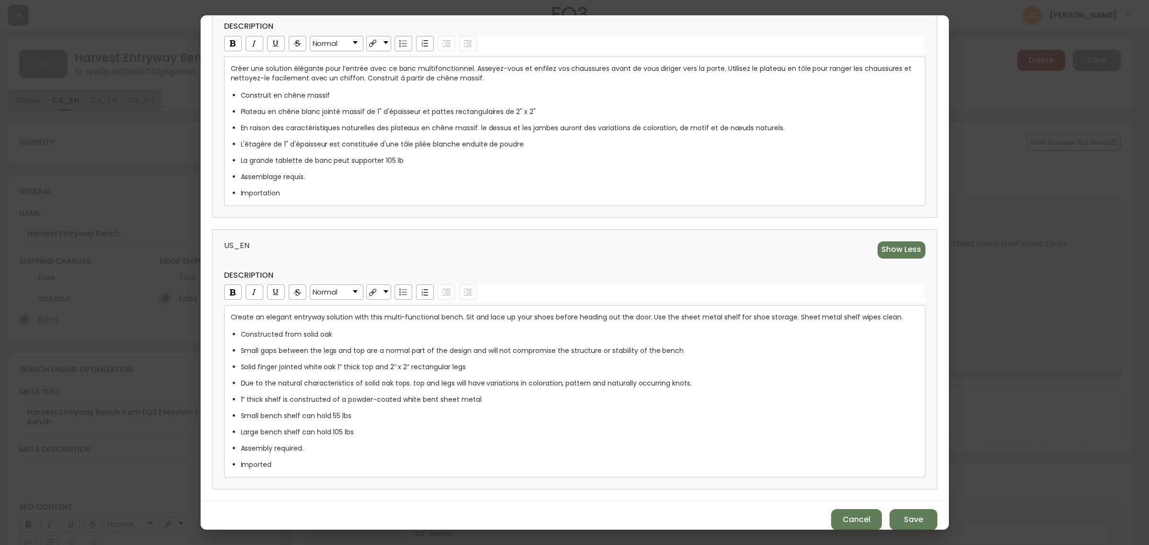
scroll to position [441, 0]
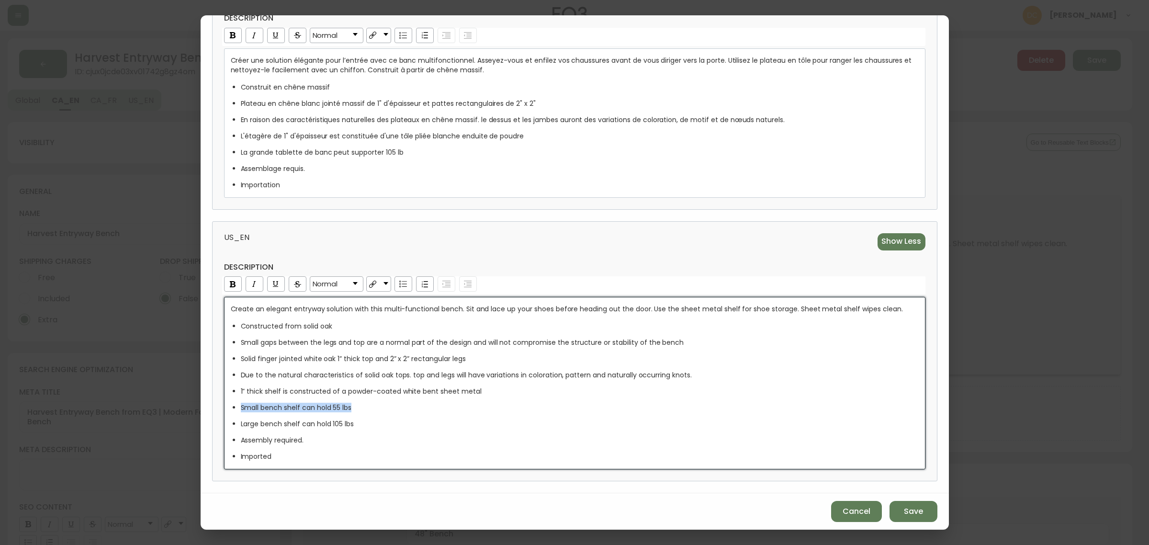
drag, startPoint x: 372, startPoint y: 407, endPoint x: 214, endPoint y: 406, distance: 157.5
click at [214, 406] on div "US_EN Show Less description Normal Create an elegant entryway solution with thi…" at bounding box center [574, 351] width 725 height 260
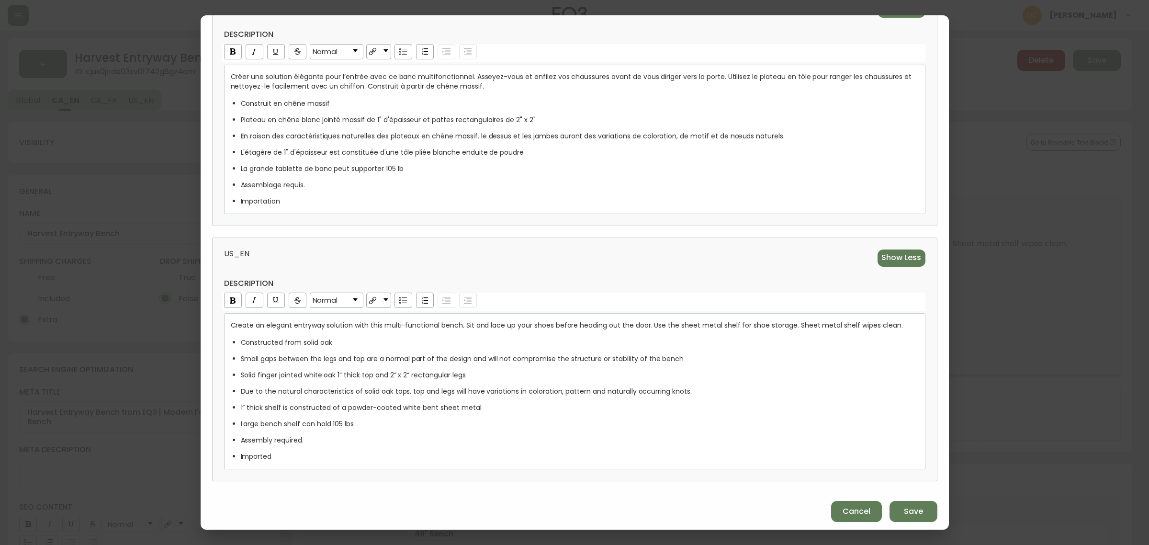
click at [479, 242] on div "US_EN Show Less description Normal Create an elegant entryway solution with thi…" at bounding box center [574, 359] width 725 height 244
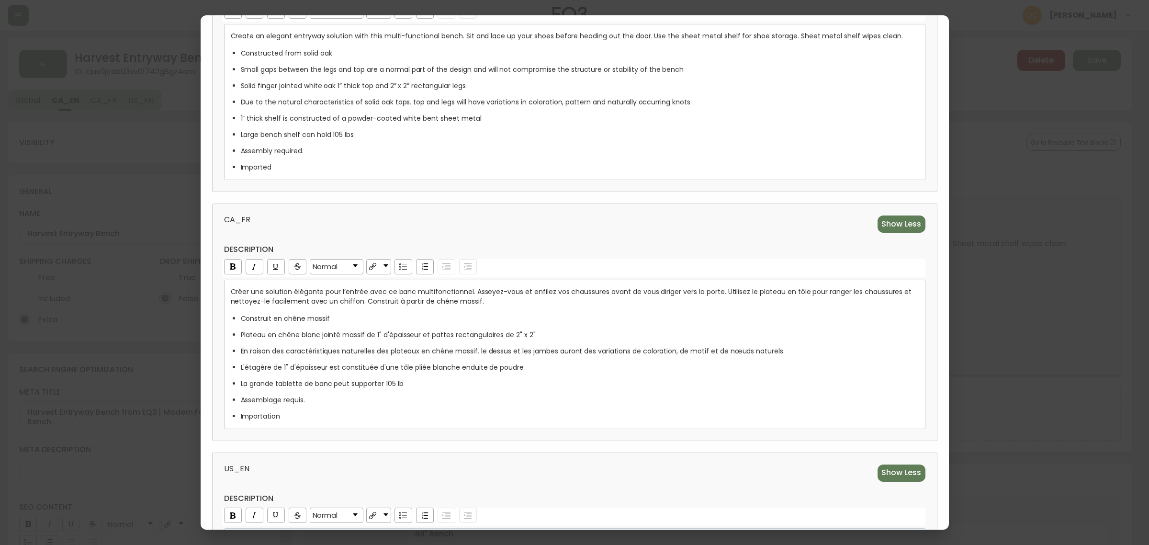
scroll to position [425, 0]
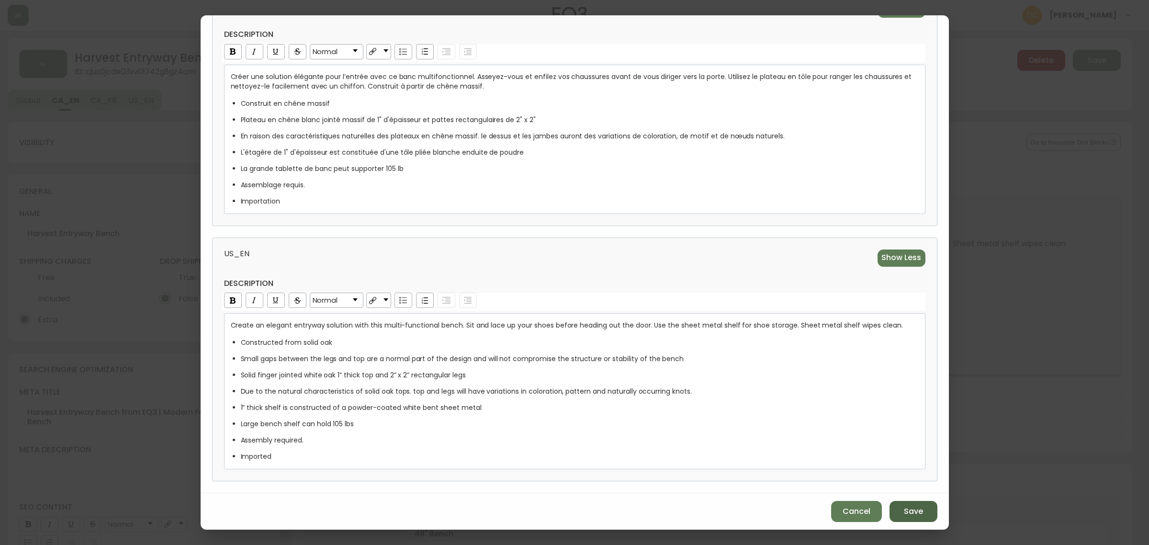
click at [909, 502] on button "Save" at bounding box center [913, 511] width 48 height 21
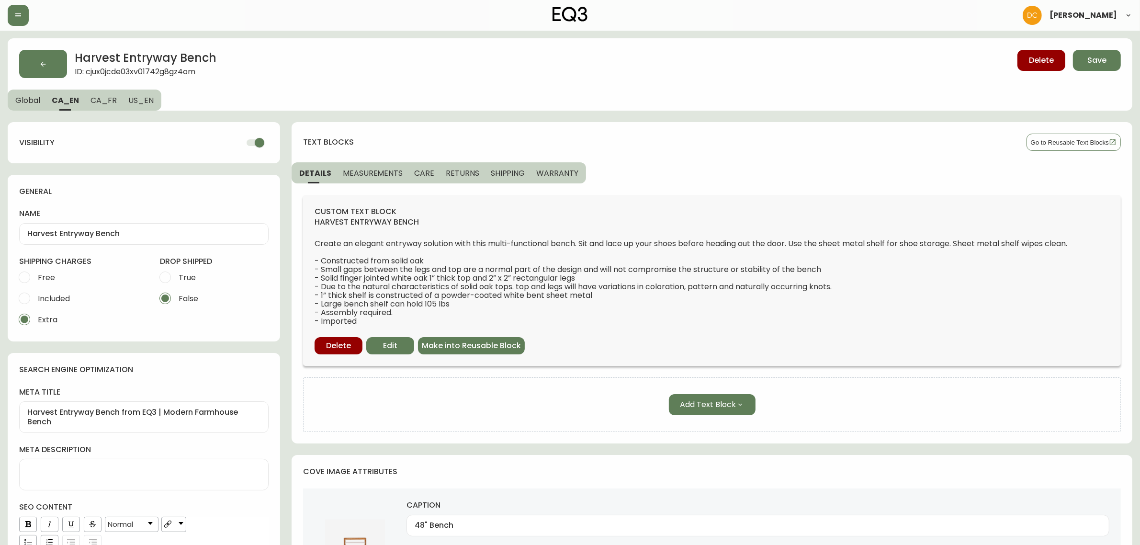
click at [369, 175] on span "MEASUREMENTS" at bounding box center [373, 173] width 60 height 10
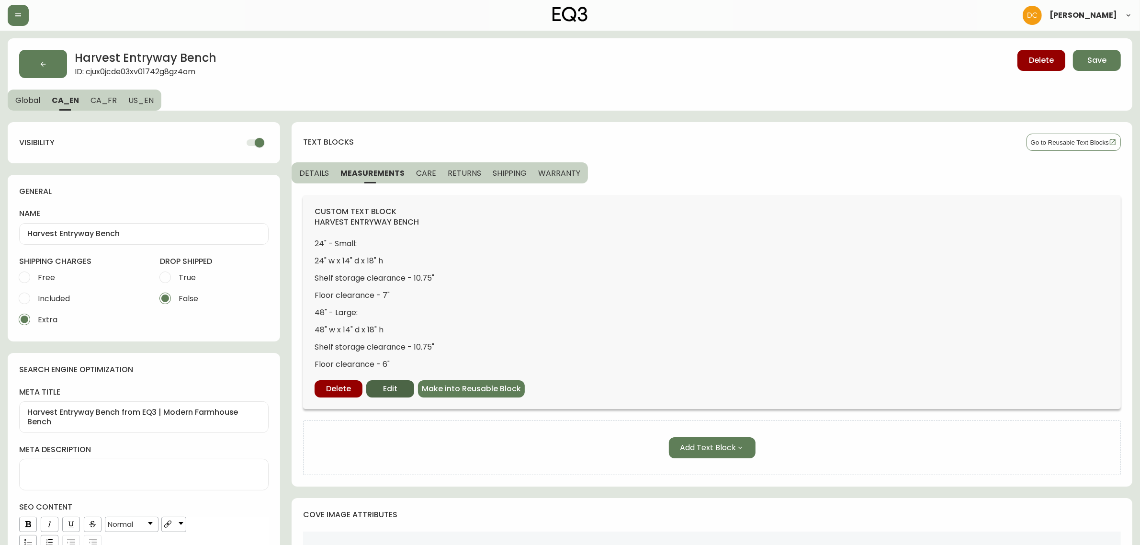
click at [396, 383] on span "Edit" at bounding box center [390, 388] width 14 height 11
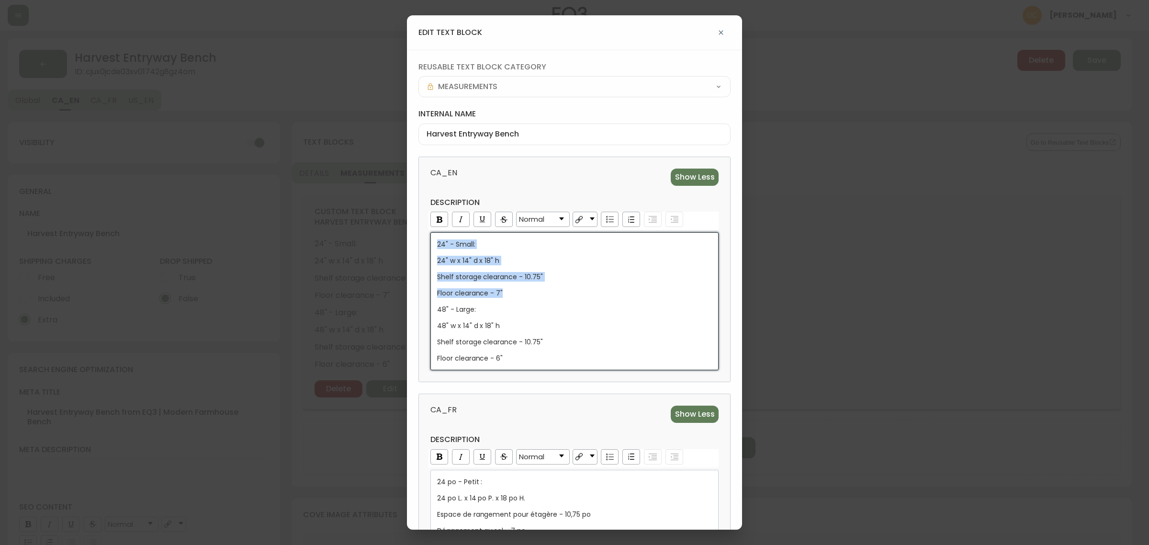
drag, startPoint x: 517, startPoint y: 296, endPoint x: 382, endPoint y: 238, distance: 147.3
click at [382, 238] on div "edit text block reusable text block category MEASUREMENTS internal name Harvest…" at bounding box center [574, 272] width 1149 height 545
click at [577, 303] on div "24" - Small: 24" w x 14" d x 18" h Shelf storage clearance - 10.75" Floor clear…" at bounding box center [574, 300] width 275 height 123
drag, startPoint x: 523, startPoint y: 293, endPoint x: 403, endPoint y: 246, distance: 128.3
click at [403, 246] on div "edit text block reusable text block category MEASUREMENTS internal name Harvest…" at bounding box center [574, 272] width 1149 height 545
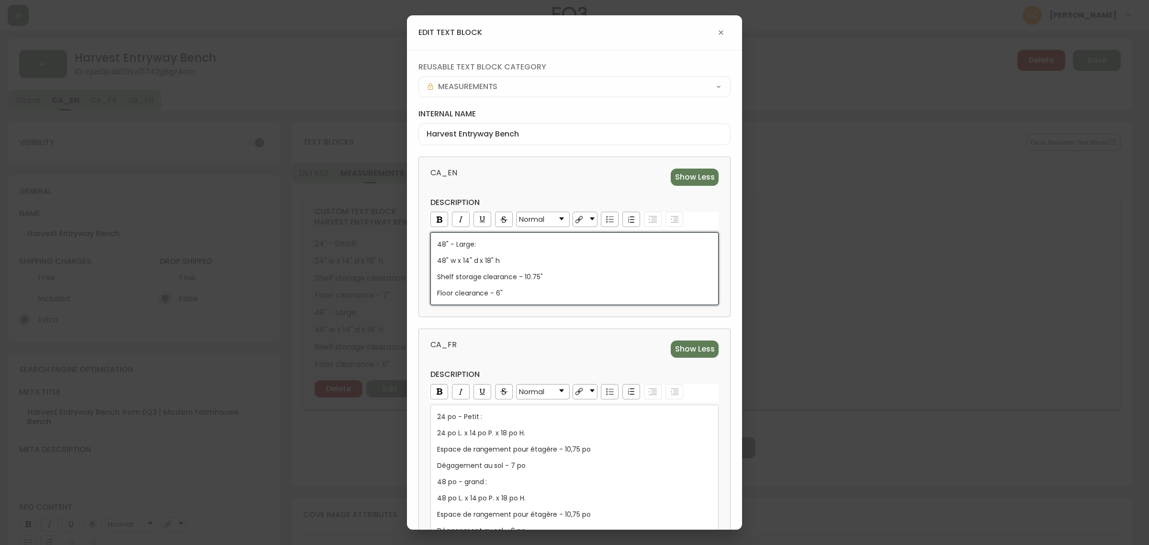
click at [506, 334] on div "CA_FR Show Less description Normal 24 po - Petit : 24 po L. x 14 po P. x 18 po …" at bounding box center [574, 440] width 312 height 225
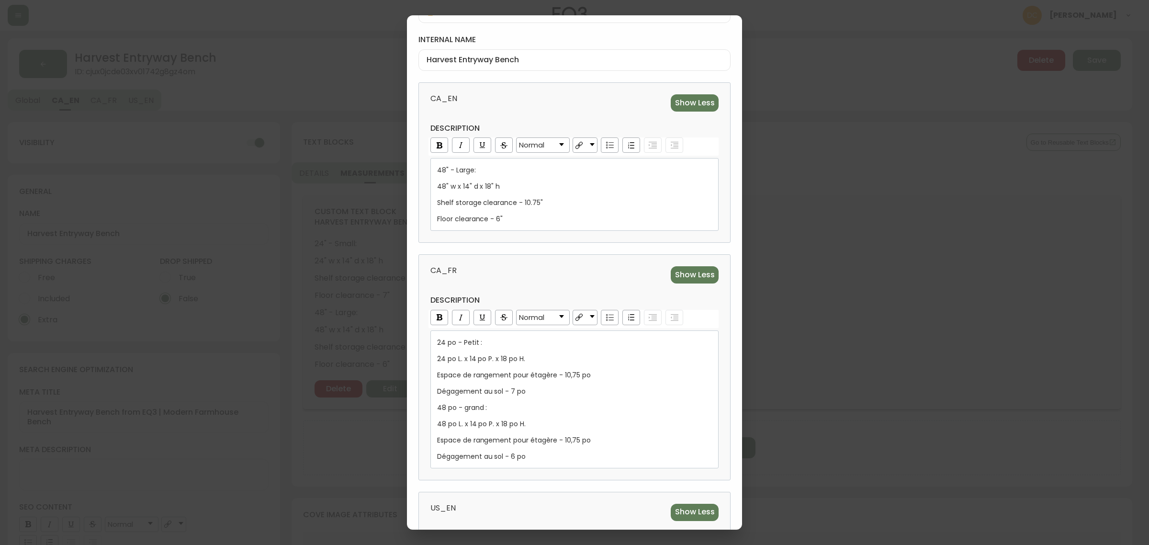
scroll to position [179, 0]
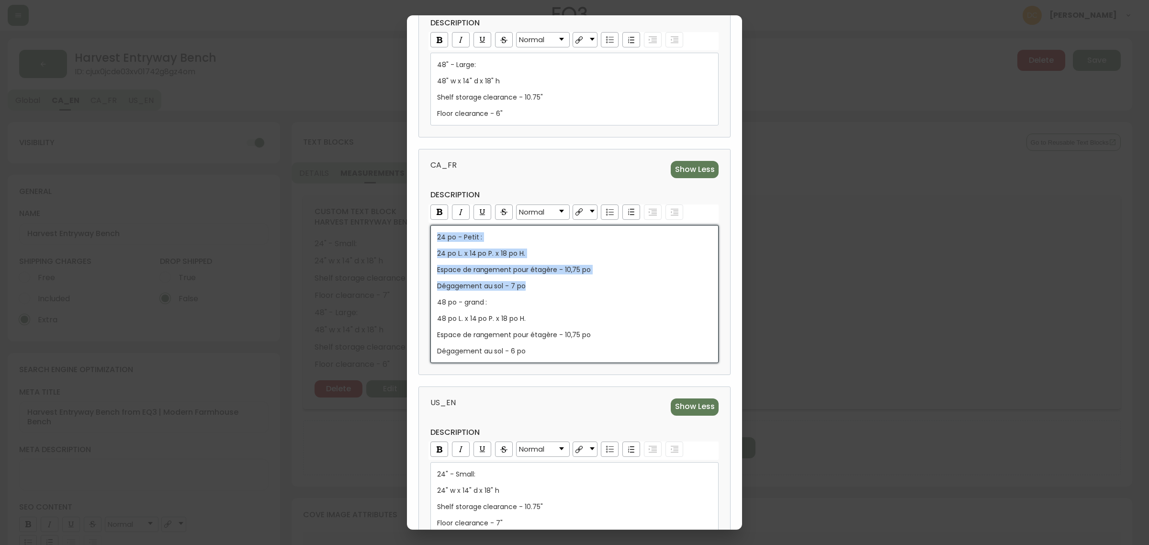
drag, startPoint x: 546, startPoint y: 290, endPoint x: 405, endPoint y: 230, distance: 152.5
click at [405, 230] on div "edit text block reusable text block category MEASUREMENTS internal name Harvest…" at bounding box center [574, 272] width 1149 height 545
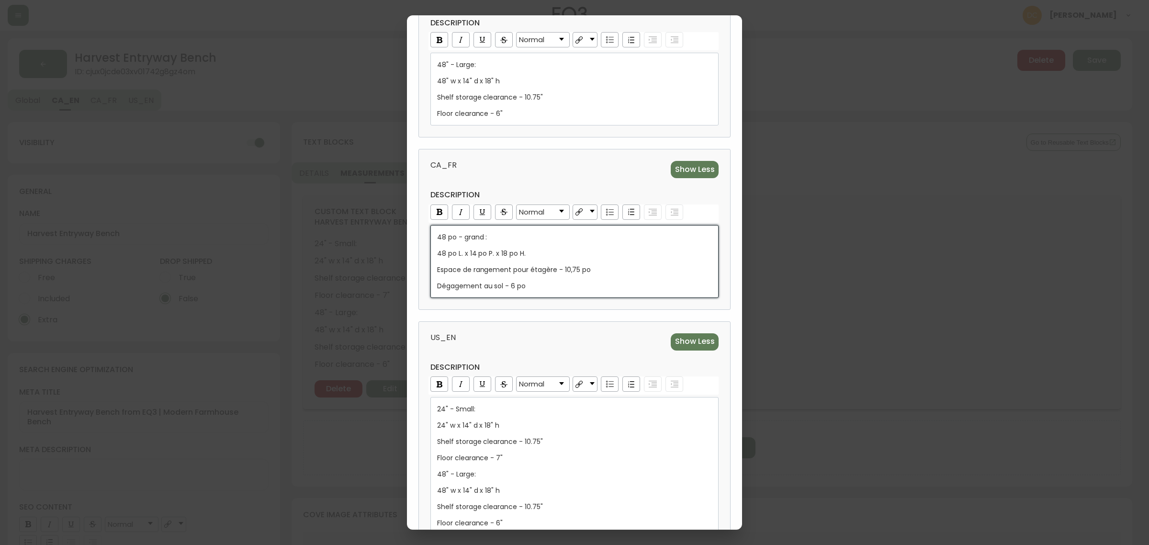
click at [496, 336] on span "US_EN" at bounding box center [499, 341] width 138 height 17
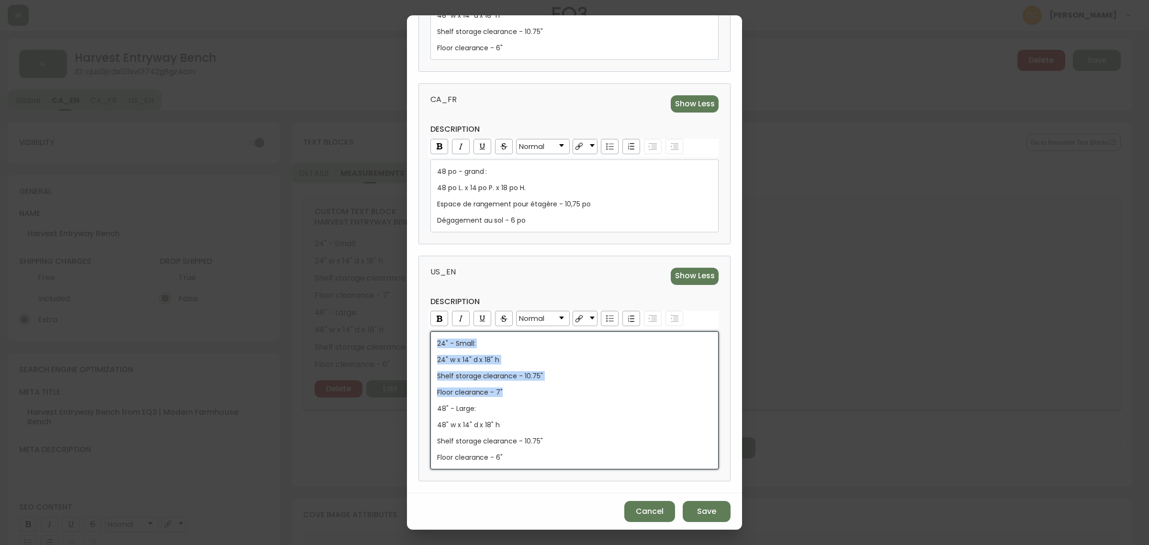
drag, startPoint x: 552, startPoint y: 393, endPoint x: 405, endPoint y: 340, distance: 156.2
click at [405, 340] on div "edit text block reusable text block category MEASUREMENTS internal name Harvest…" at bounding box center [574, 272] width 1149 height 545
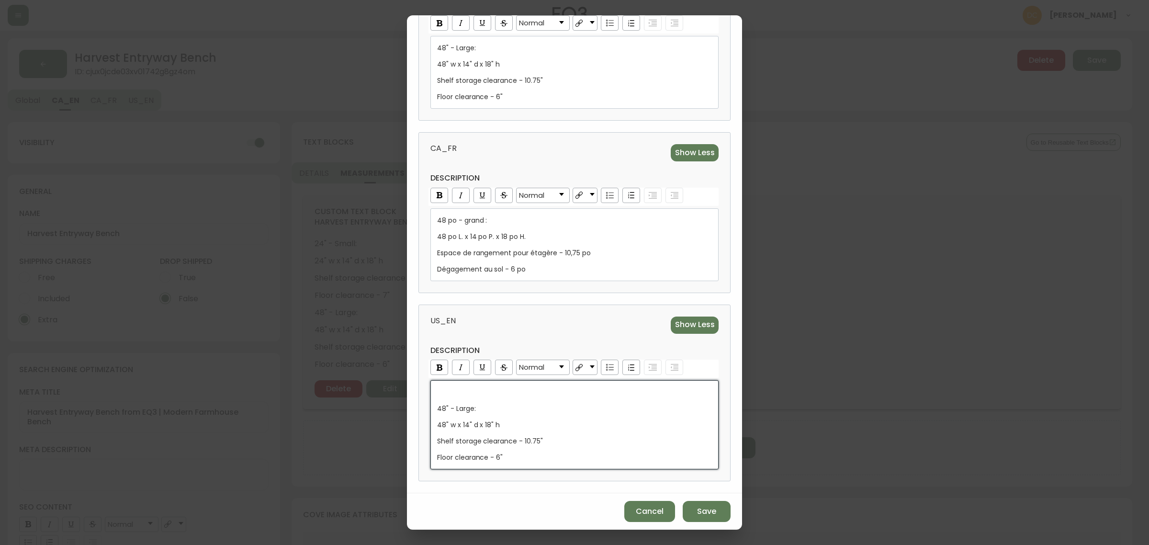
click at [420, 398] on div "US_EN Show Less description Normal 48" - Large: 48" w x 14" d x 18" h Shelf sto…" at bounding box center [574, 392] width 312 height 177
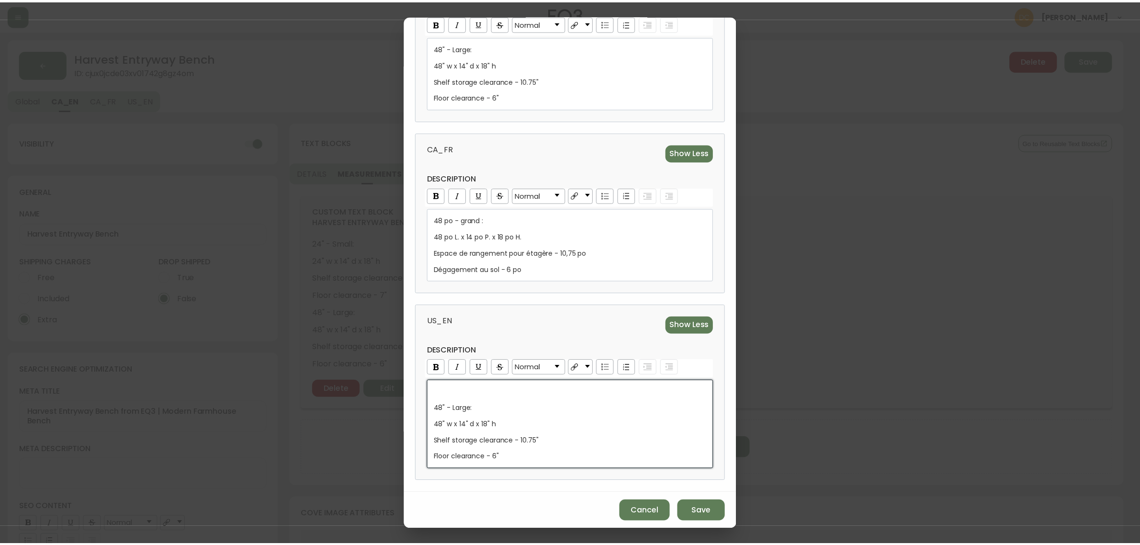
scroll to position [182, 0]
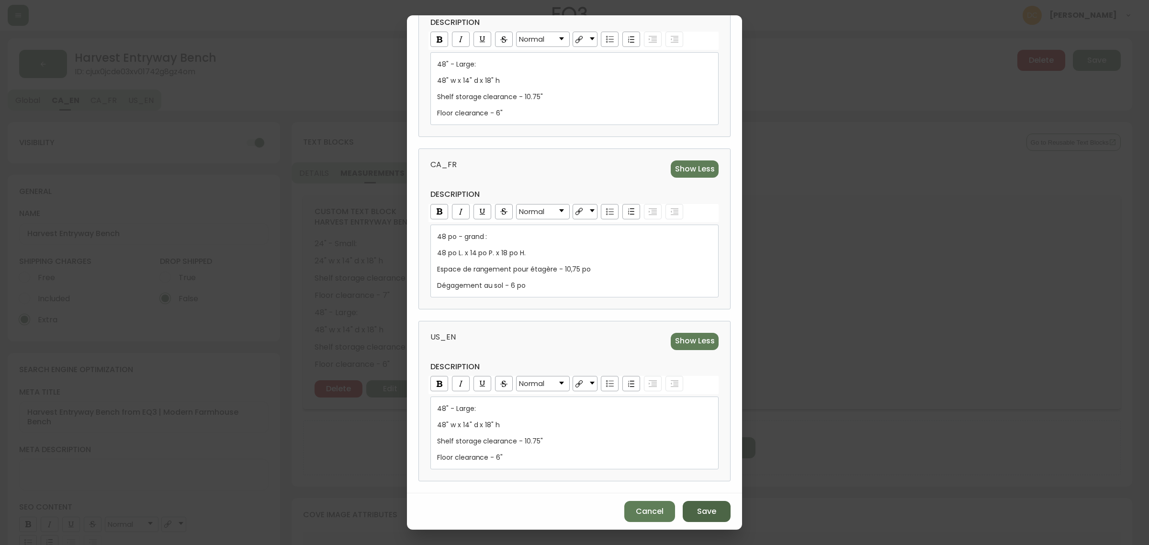
click at [687, 505] on button "Save" at bounding box center [706, 511] width 48 height 21
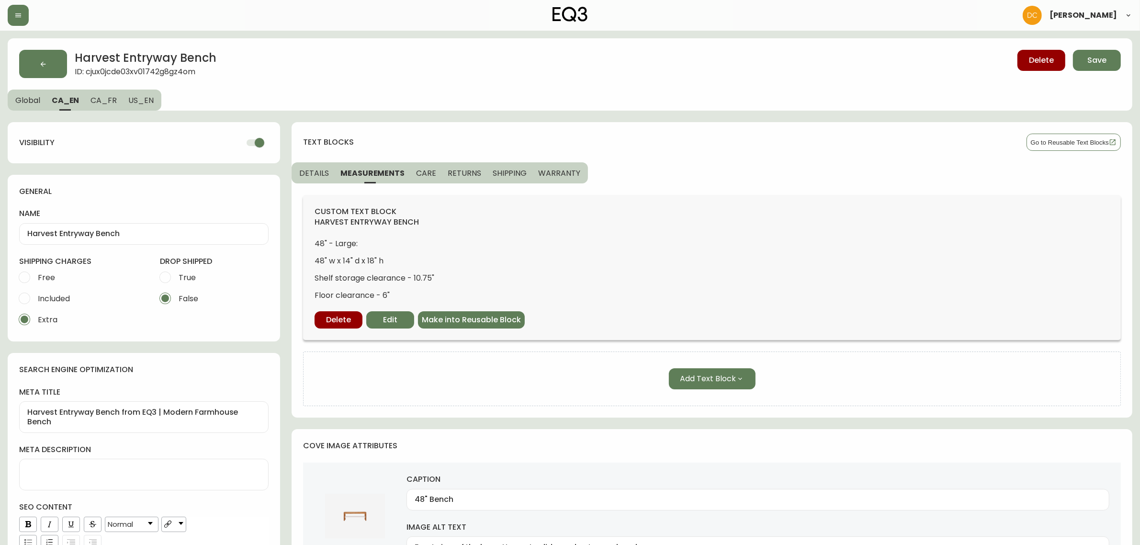
drag, startPoint x: 422, startPoint y: 174, endPoint x: 435, endPoint y: 175, distance: 13.0
click at [422, 173] on span "CARE" at bounding box center [426, 173] width 20 height 10
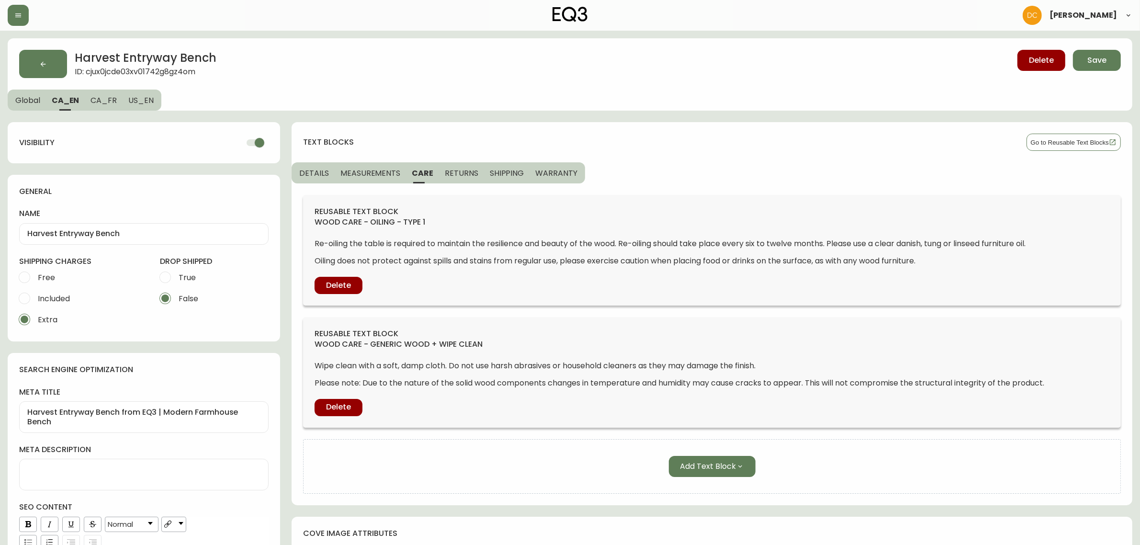
click at [456, 176] on span "RETURNS" at bounding box center [462, 173] width 34 height 10
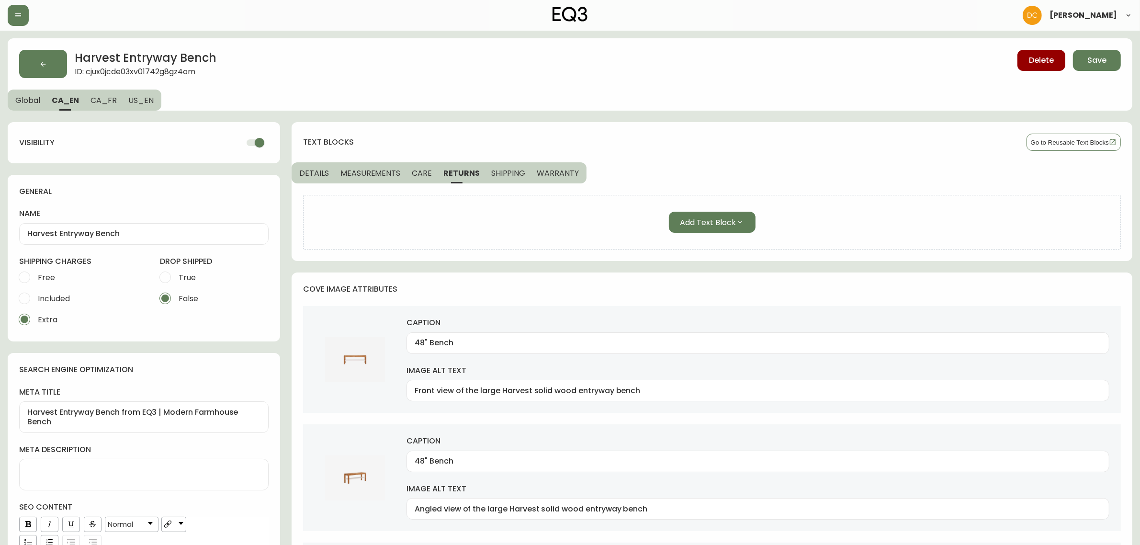
click at [493, 176] on span "SHIPPING" at bounding box center [508, 173] width 34 height 10
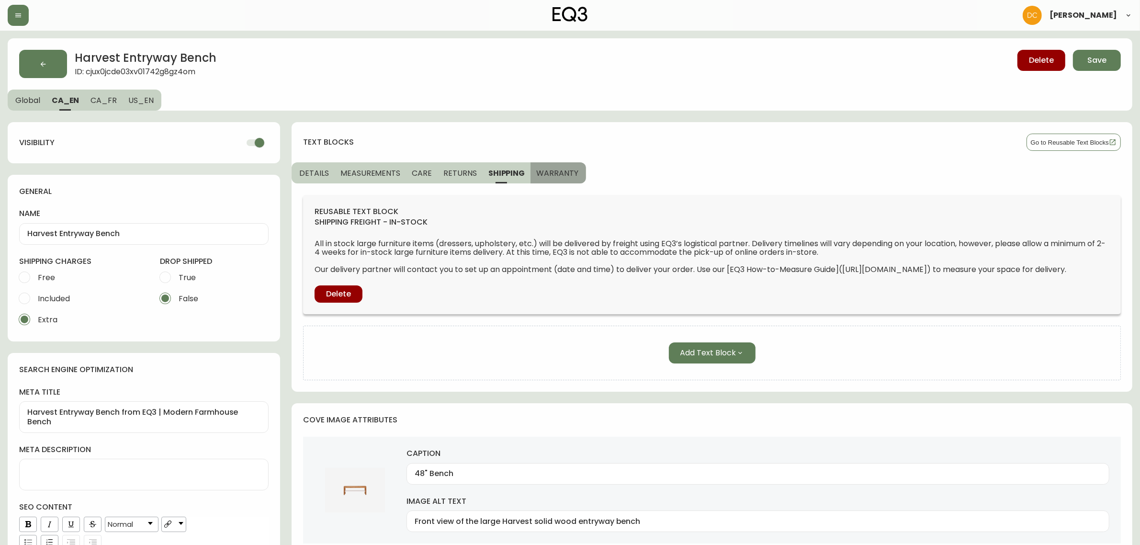
drag, startPoint x: 537, startPoint y: 175, endPoint x: 527, endPoint y: 174, distance: 9.2
click at [542, 175] on button "WARRANTY" at bounding box center [558, 172] width 56 height 21
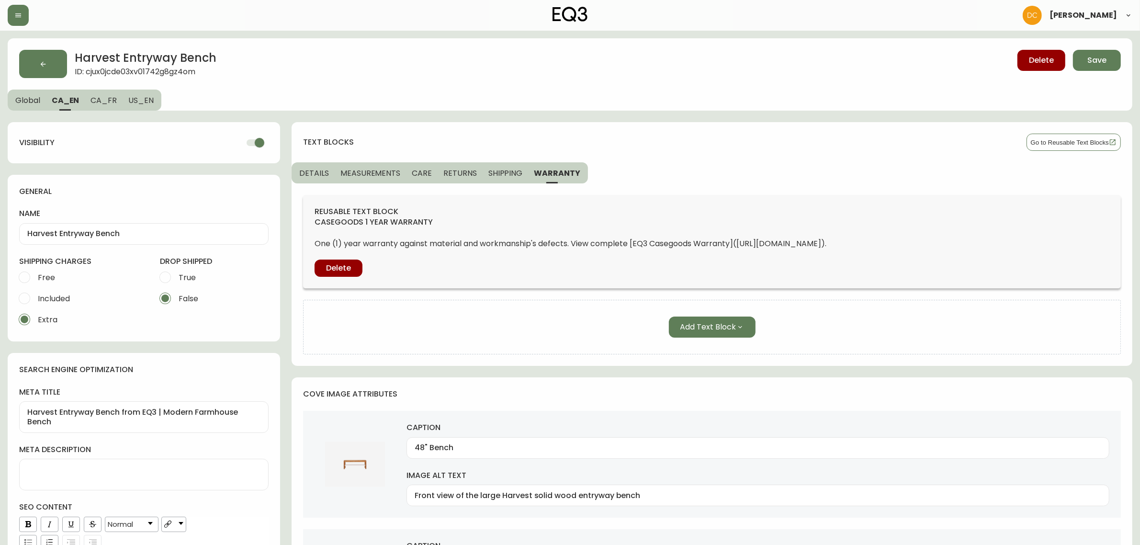
click at [488, 172] on span "SHIPPING" at bounding box center [505, 173] width 34 height 10
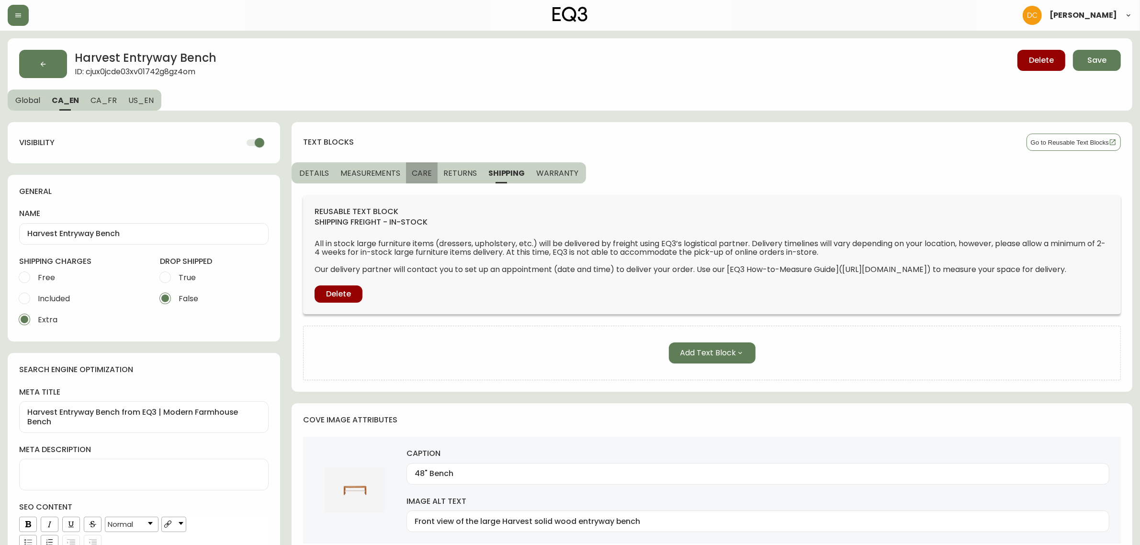
drag, startPoint x: 408, startPoint y: 173, endPoint x: 356, endPoint y: 171, distance: 52.7
click at [412, 173] on span "CARE" at bounding box center [422, 173] width 20 height 10
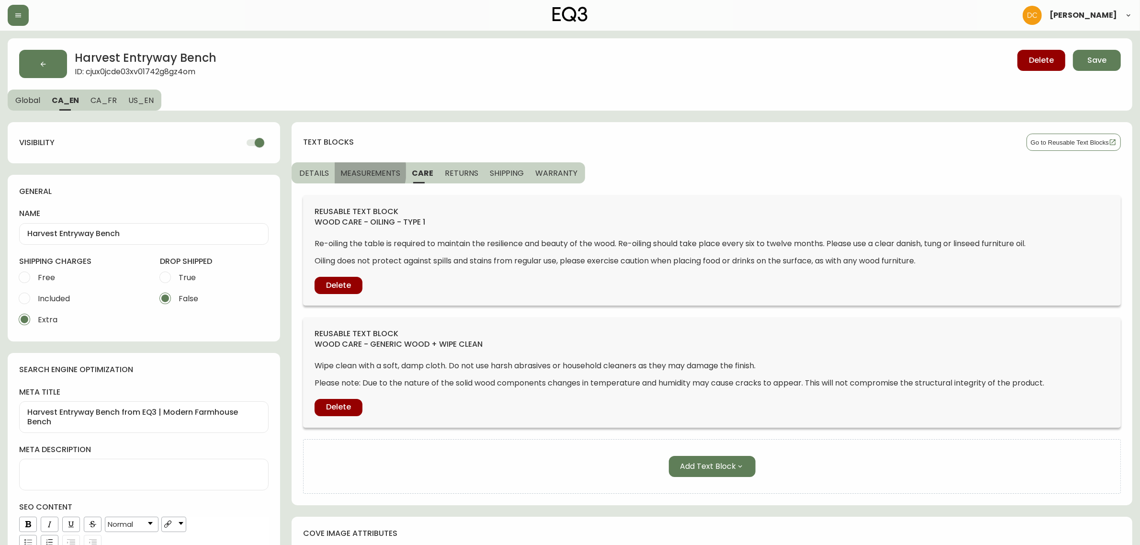
click at [355, 171] on span "MEASUREMENTS" at bounding box center [370, 173] width 60 height 10
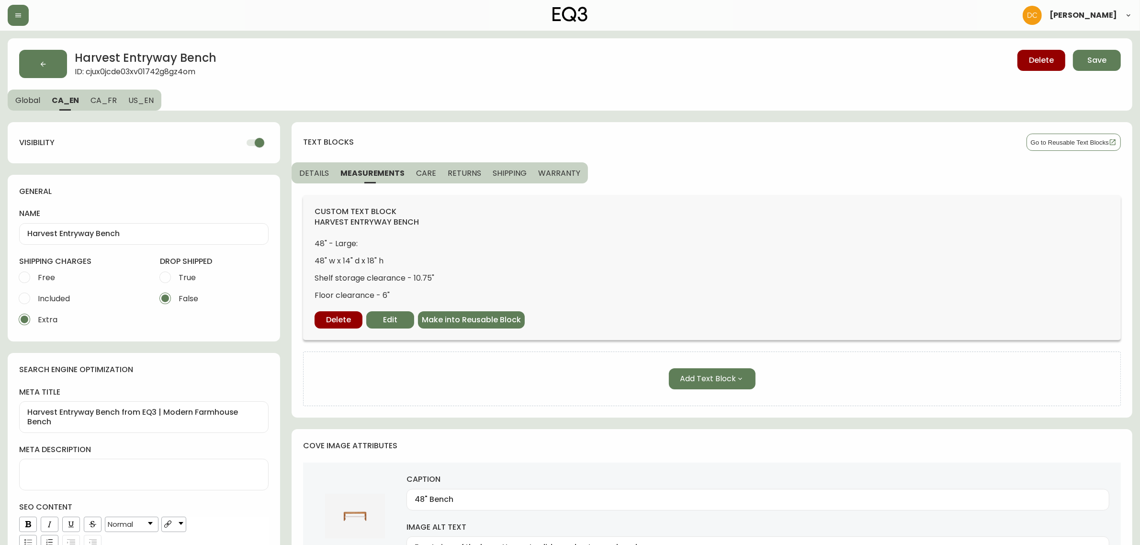
click at [319, 173] on span "DETAILS" at bounding box center [314, 173] width 30 height 10
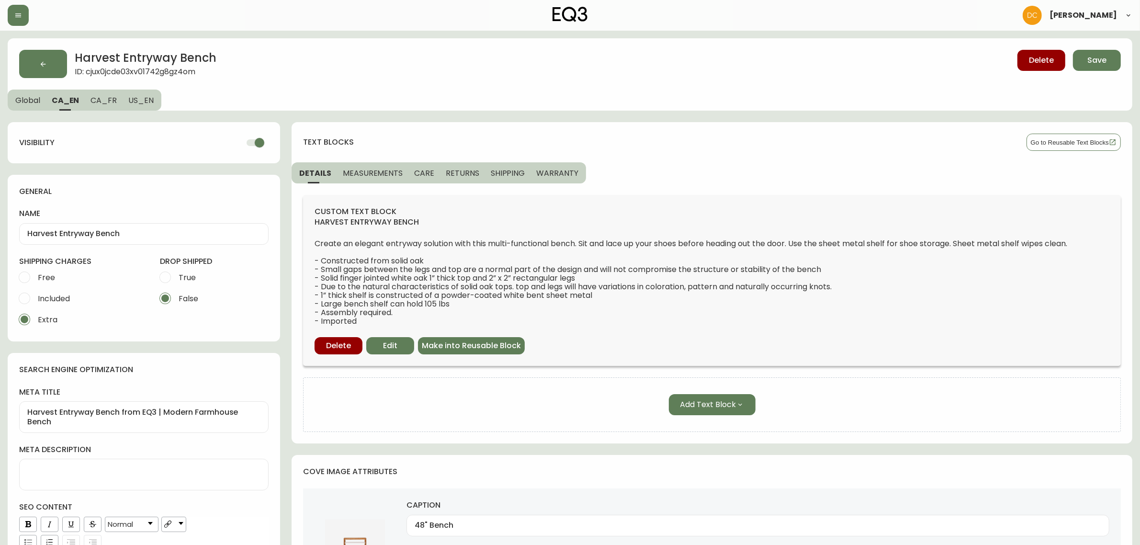
click at [130, 102] on span "US_EN" at bounding box center [140, 100] width 25 height 10
checkbox input "false"
type textarea "Harvest Entryway Bench from EQ3 | Rustic Modern Bench"
type input "Front view of the large Harvest modern entryway bench"
type input "Angled view of the large Harvest modern entryway bench"
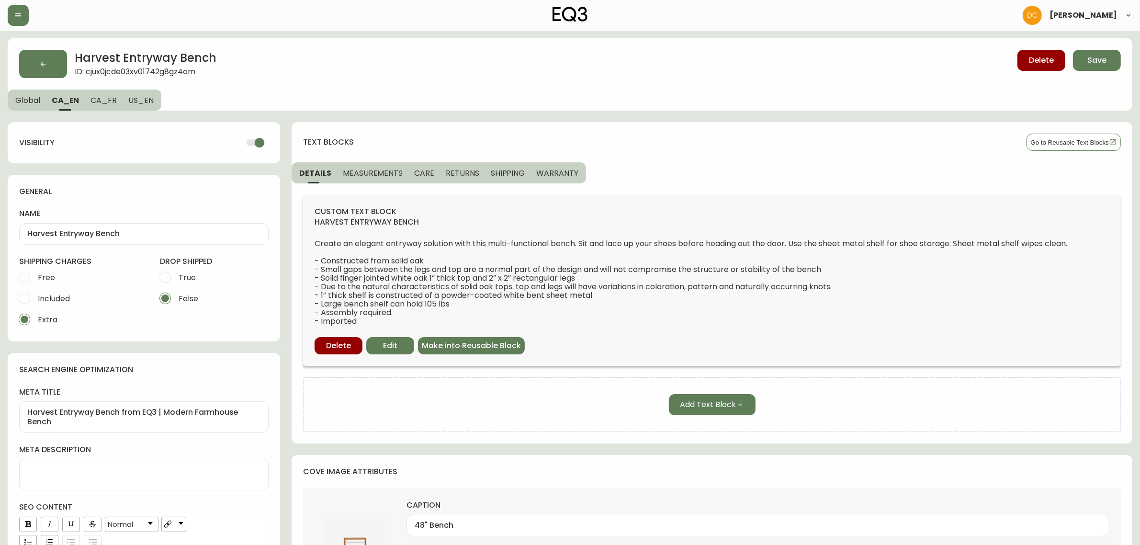
type input "Side view of the large Harvest modern entryway bench"
type input "Top view of the large Harvest modern entryway bench"
click at [109, 104] on span "CA_FR" at bounding box center [102, 100] width 26 height 10
checkbox input "true"
type input "Banc d’entrée Harvest"
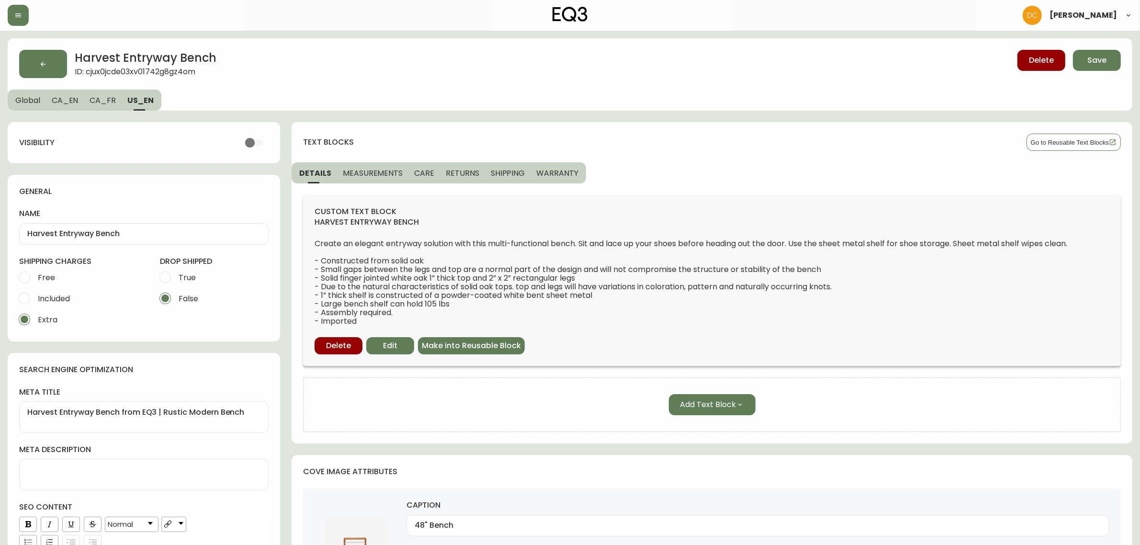
type textarea "Banc rustique Haverst | Mobilier en chêne rustique pour l'entrée"
type input "48 po"
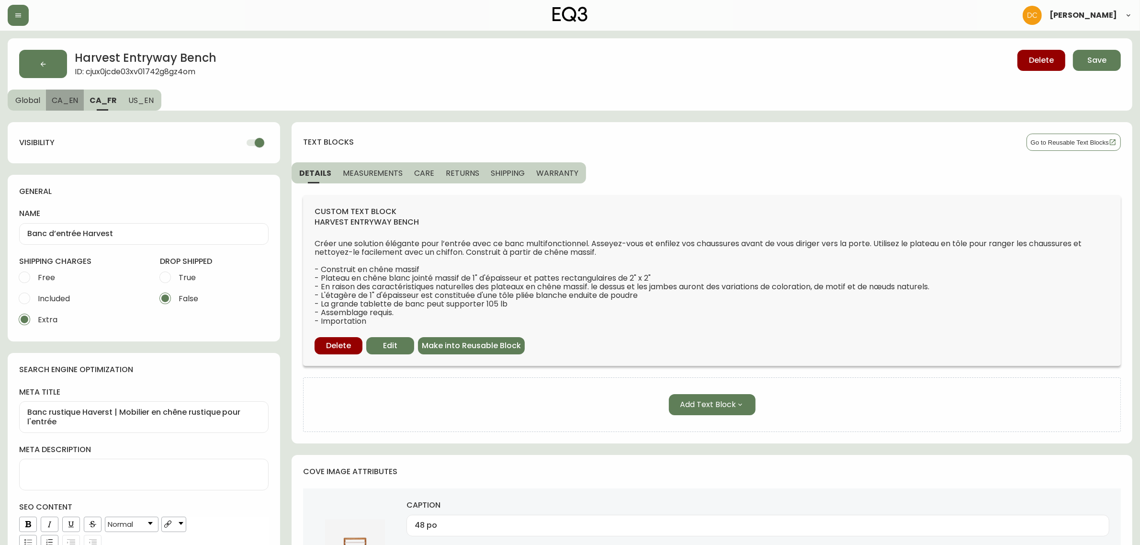
click at [61, 104] on span "CA_EN" at bounding box center [65, 100] width 27 height 10
type input "Harvest Entryway Bench"
type textarea "Harvest Entryway Bench from EQ3 | Modern Farmhouse Bench"
type input "48" Bench"
type input "Front view of the large Harvest solid wood entryway bench"
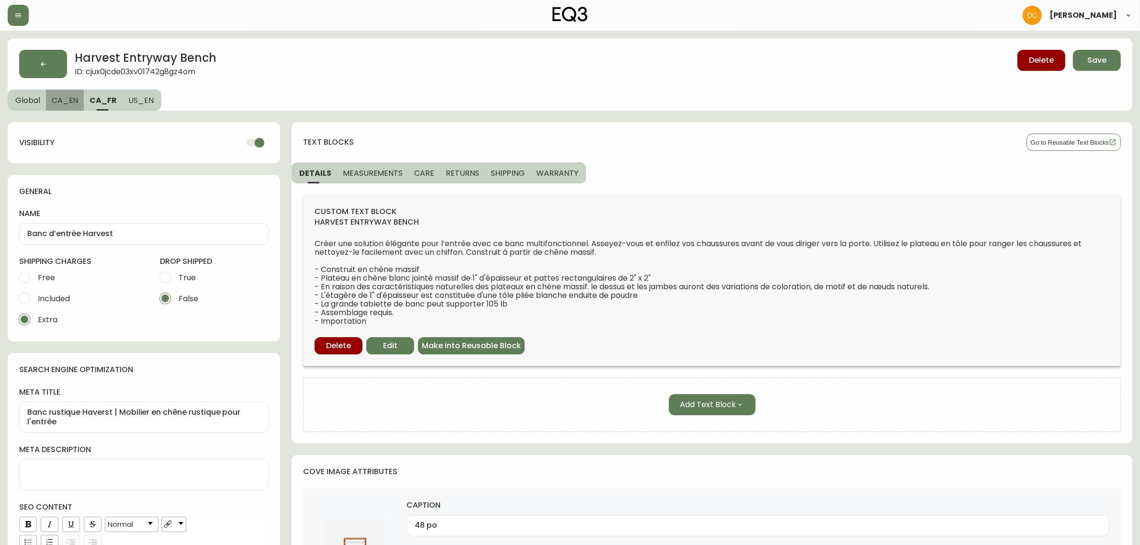
type input "48" Bench"
type input "Angled view of the large Harvest solid wood entryway bench"
type input "48" Bench"
type input "Side view of the large Harvest solid wood entryway bench"
type input "48" Bench"
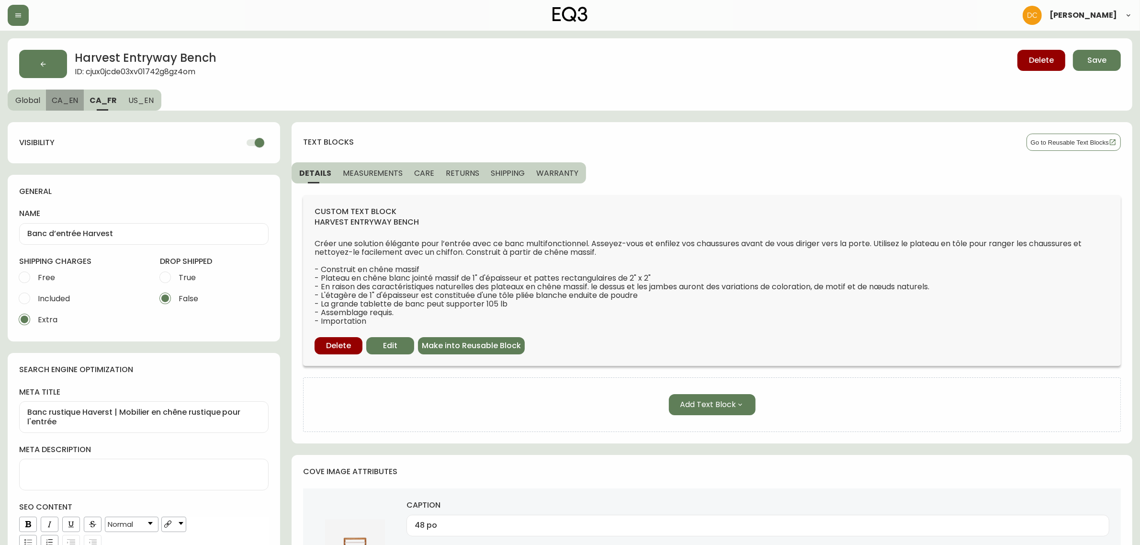
type input "Top view of the large Harvest solid wood entryway bench"
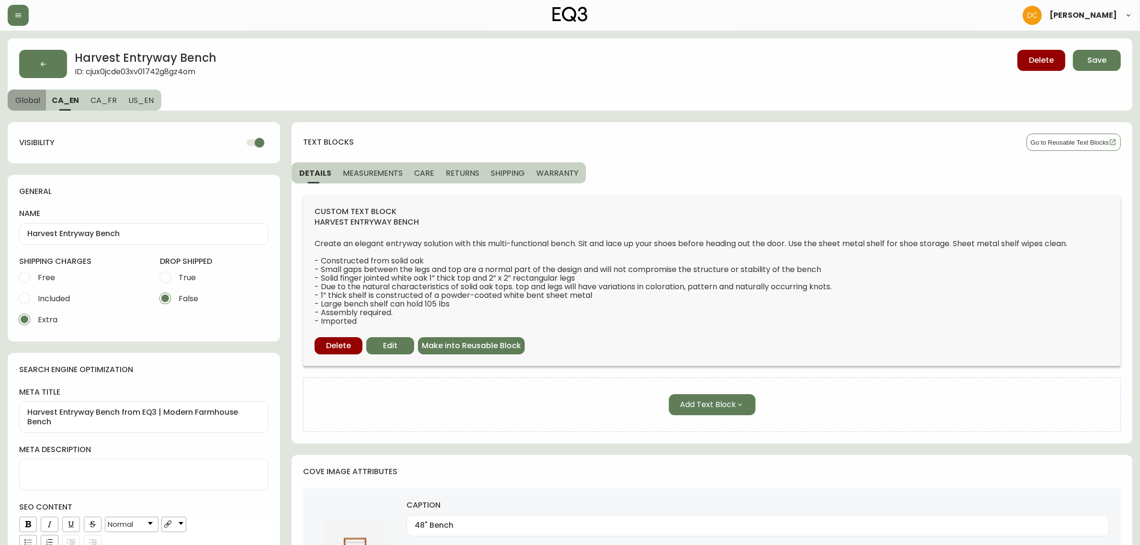
click at [29, 101] on span "Global" at bounding box center [27, 100] width 25 height 10
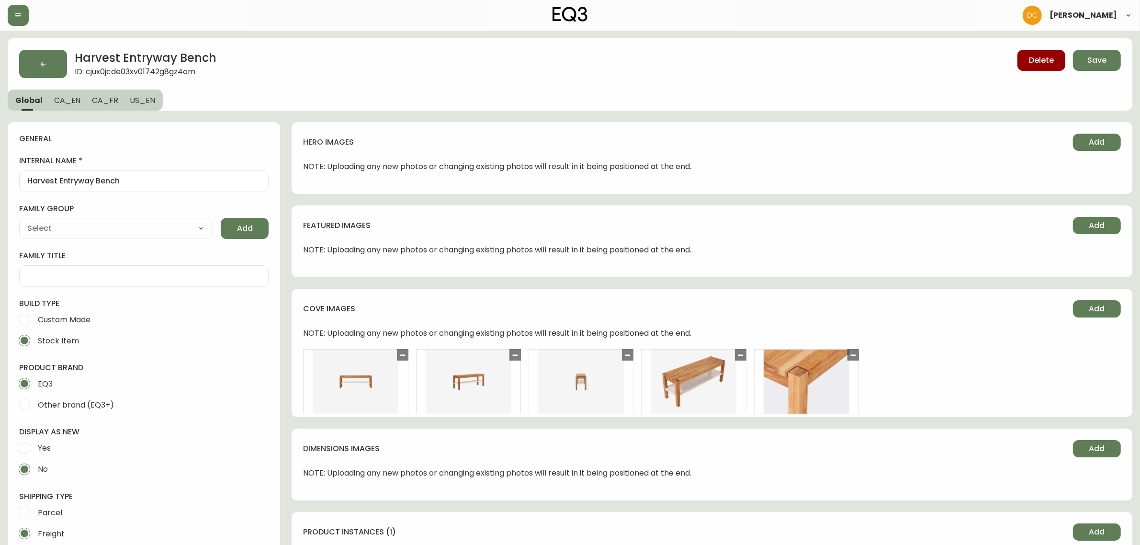
type input "EQ3"
type input "Furniture > Benches > Storage & Entryway Benches"
type input "Casegood_Wood_Dust"
select select "cjyt4m5lw0000pt749bx6gh7n"
select select "cld0ddzul13ch011848so0rd3"
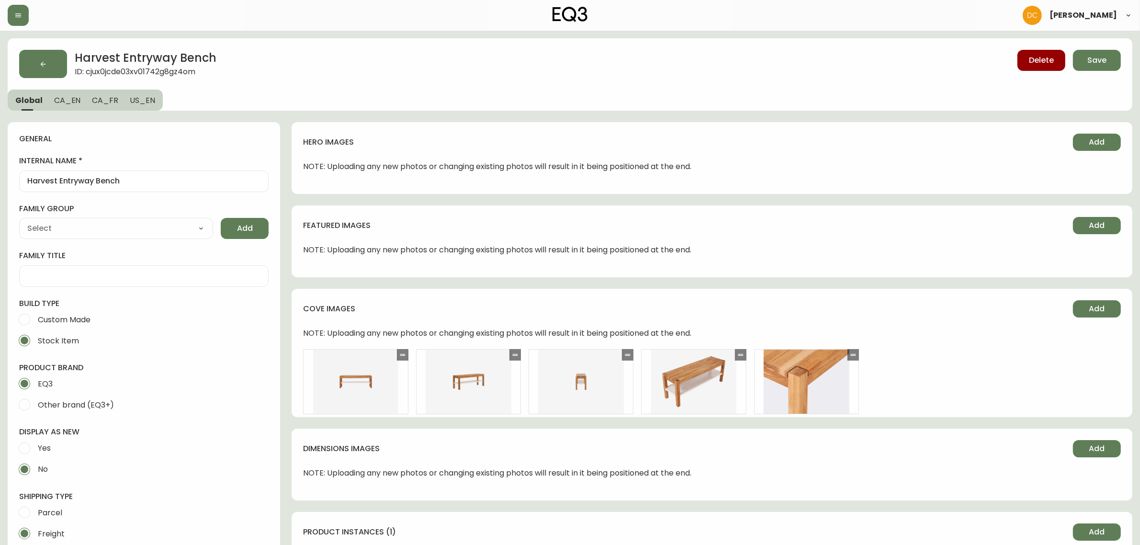
drag, startPoint x: 551, startPoint y: 429, endPoint x: 527, endPoint y: 235, distance: 196.3
click at [1096, 56] on span "Save" at bounding box center [1096, 60] width 19 height 11
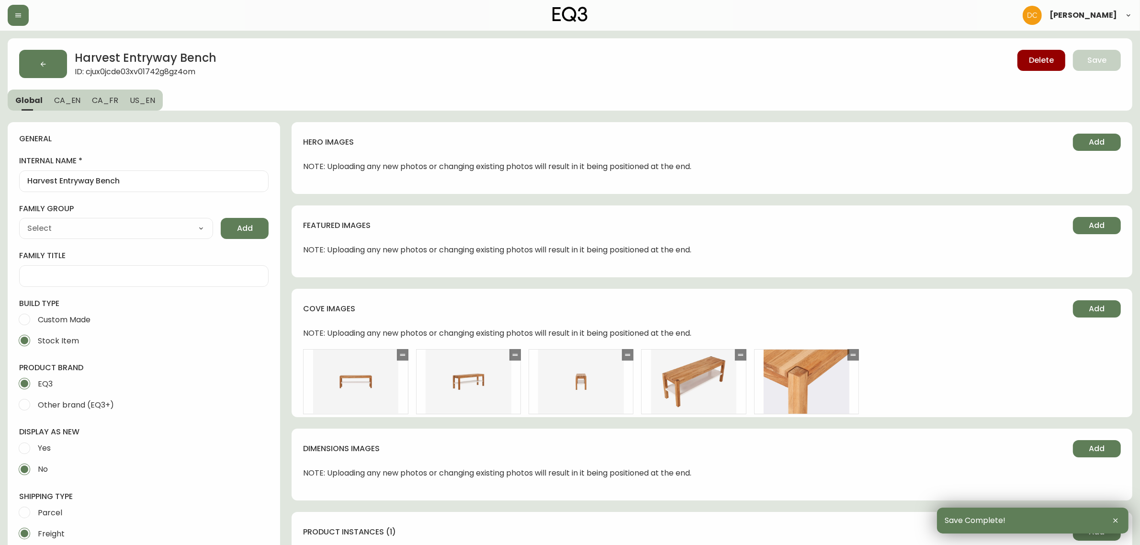
drag, startPoint x: 503, startPoint y: 403, endPoint x: 466, endPoint y: 164, distance: 241.8
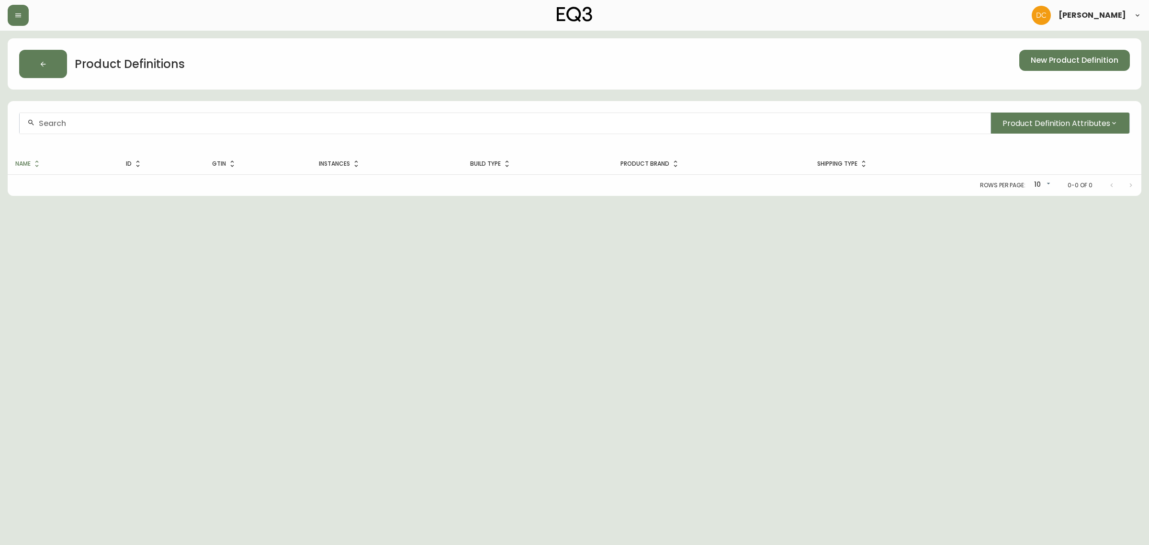
click at [249, 123] on input "text" at bounding box center [511, 123] width 944 height 9
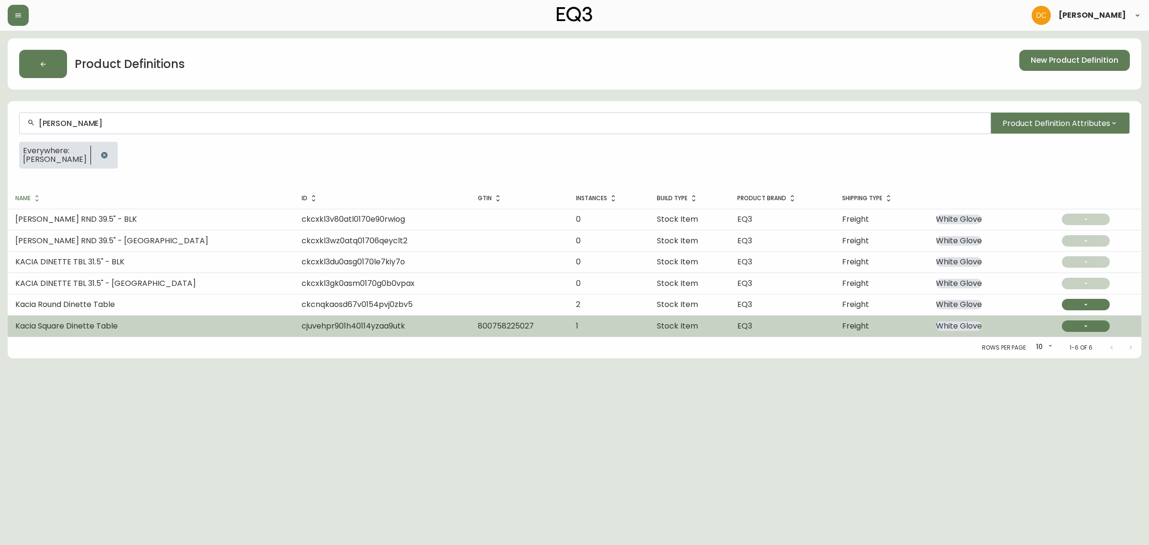
type input "[PERSON_NAME]"
click at [98, 318] on td "Kacia Square Dinette Table" at bounding box center [151, 325] width 286 height 21
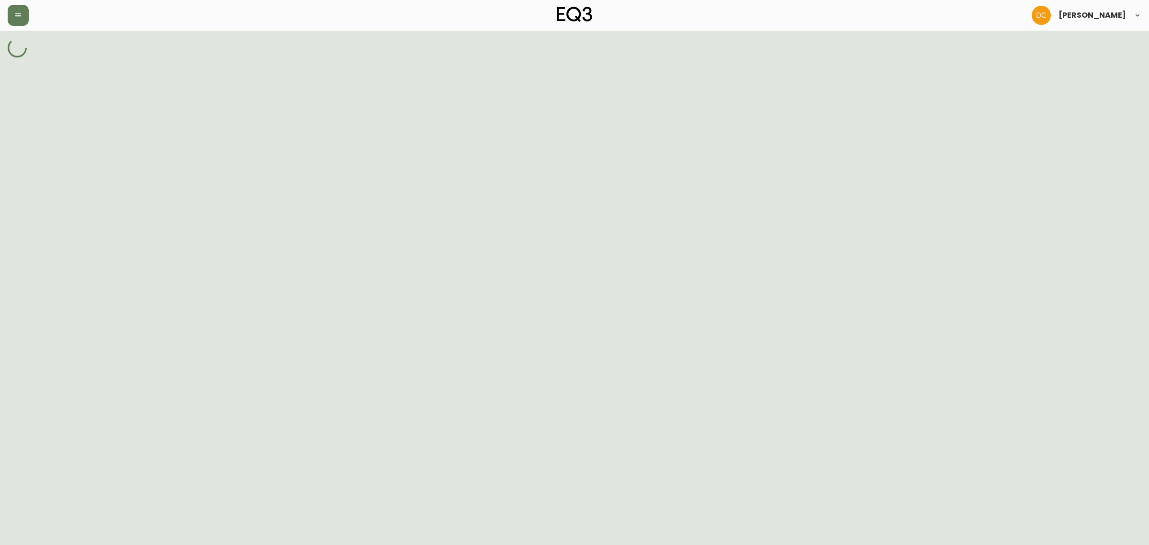
select select "cjy7ea7tl019r01624v2lqwbs"
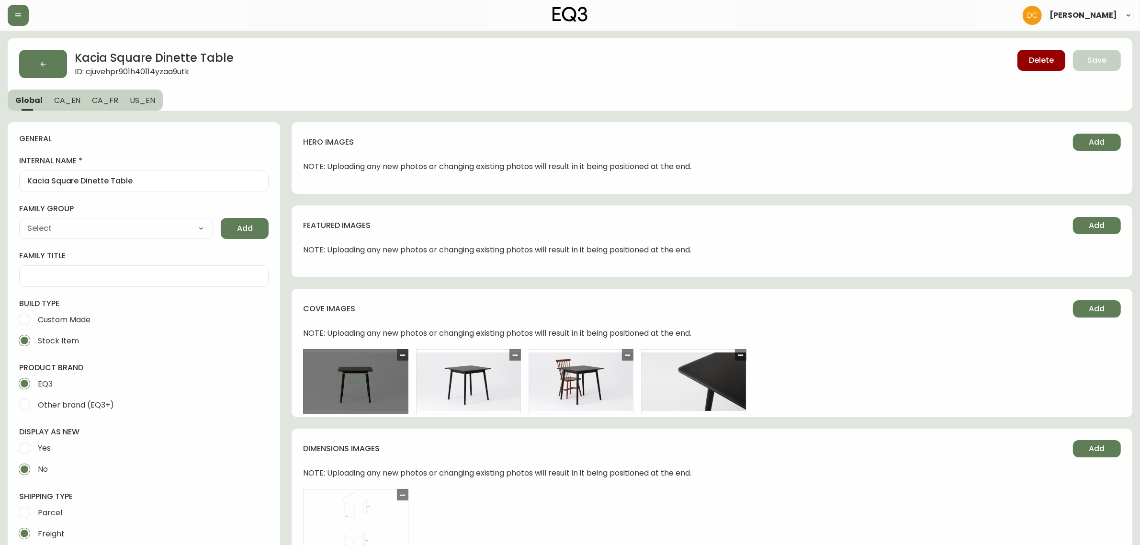
type input "Furniture > Tables > Kitchen & Dining Room Tables"
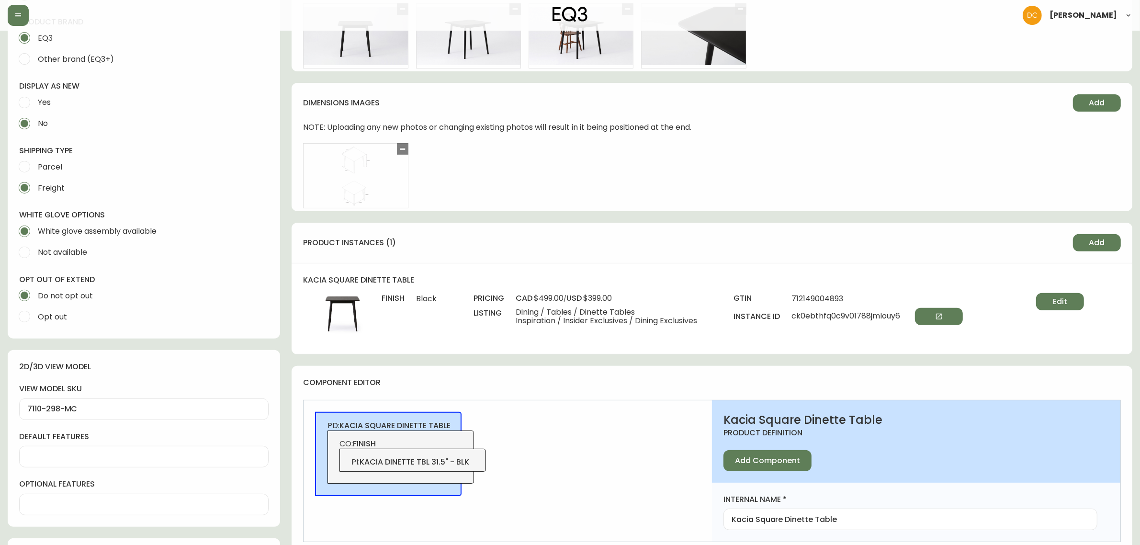
scroll to position [359, 0]
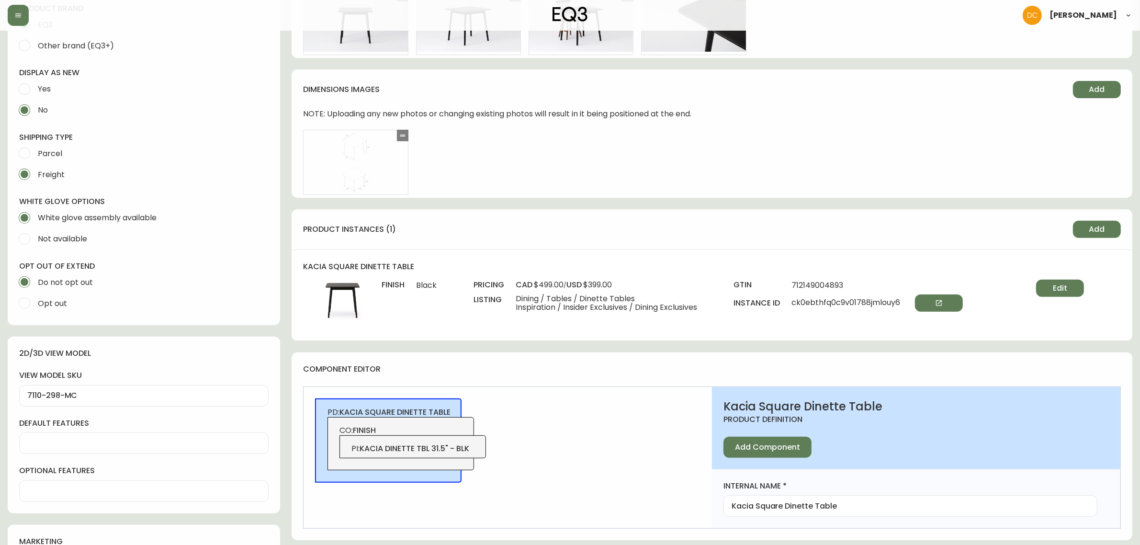
click at [434, 439] on div "PI : kacia dinette tbl 31.5" - blk" at bounding box center [412, 446] width 146 height 23
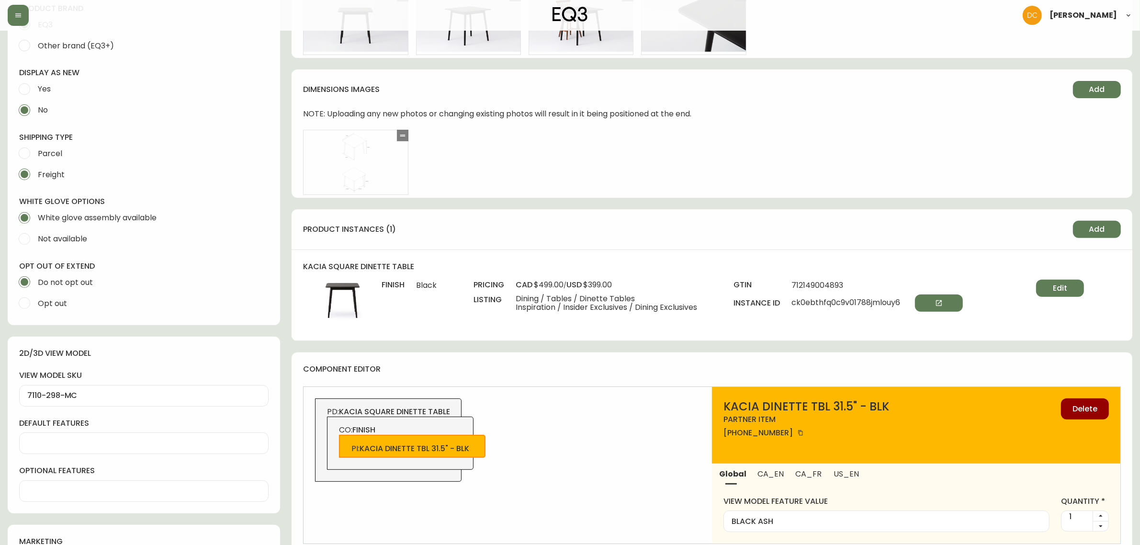
click at [1054, 283] on span "Edit" at bounding box center [1059, 288] width 14 height 11
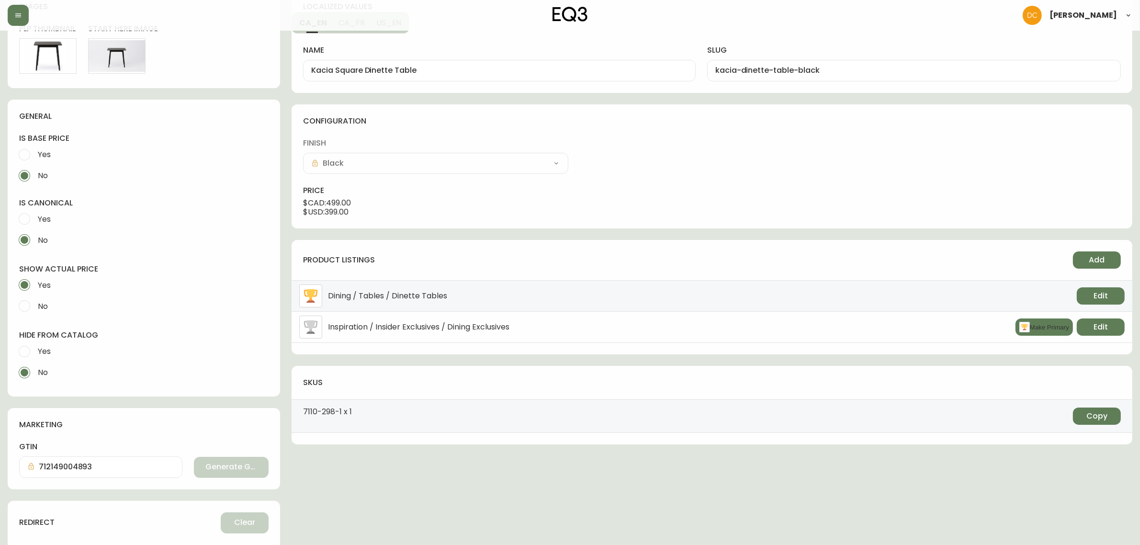
scroll to position [235, 0]
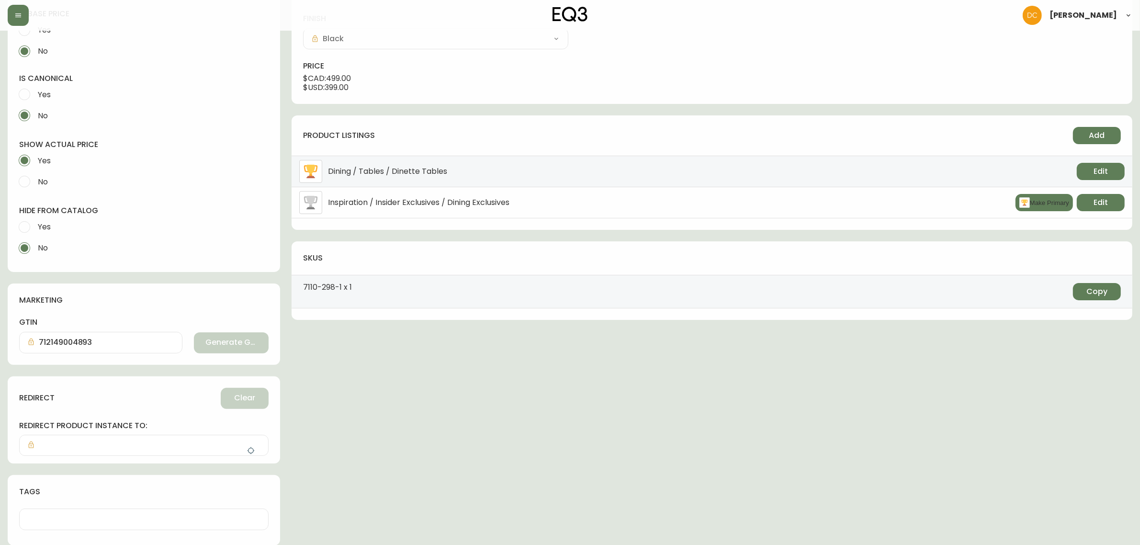
click at [18, 221] on input "Yes" at bounding box center [24, 226] width 21 height 21
radio input "true"
radio input "false"
click at [246, 450] on button "button" at bounding box center [250, 450] width 19 height 19
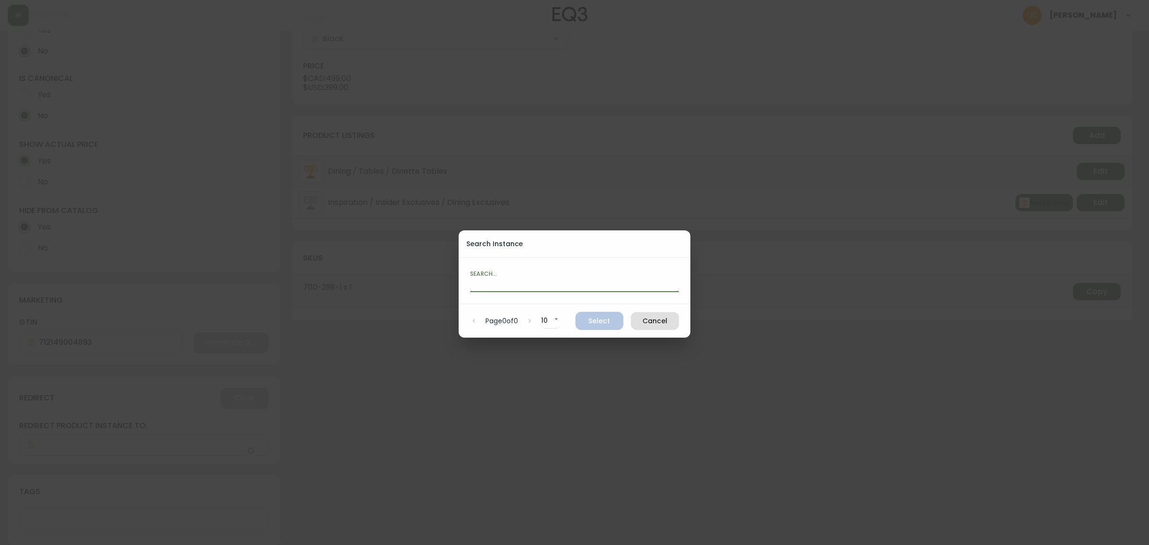
click at [529, 284] on input "text" at bounding box center [574, 284] width 209 height 15
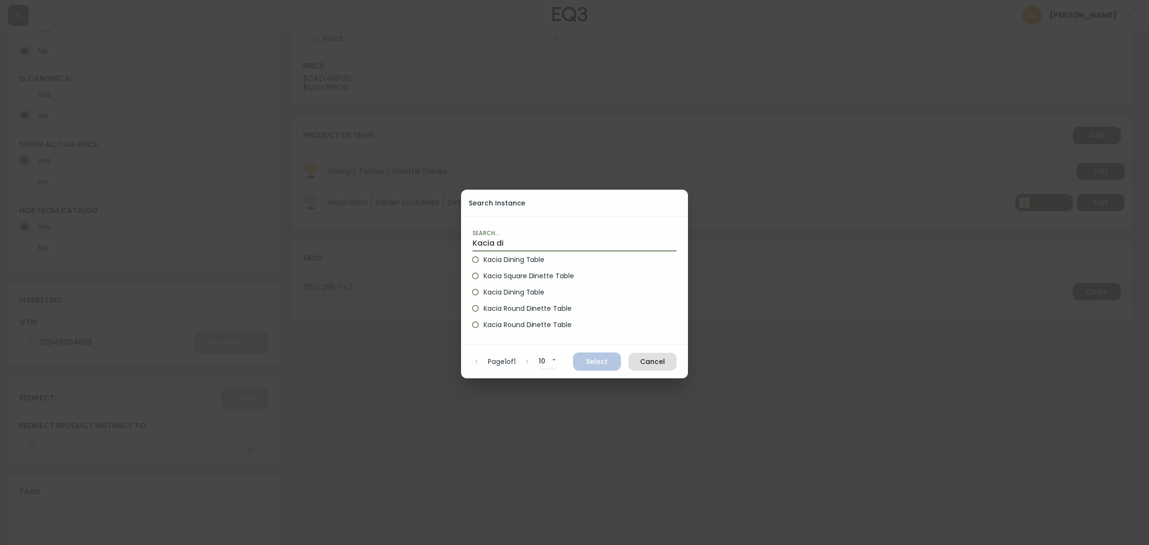
type input "Kacia di"
click at [559, 311] on span "Kacia Round Dinette Table" at bounding box center [527, 308] width 88 height 10
click at [483, 311] on input "Kacia Round Dinette Table" at bounding box center [475, 308] width 16 height 16
radio input "true"
click at [591, 357] on span "Select" at bounding box center [597, 362] width 33 height 12
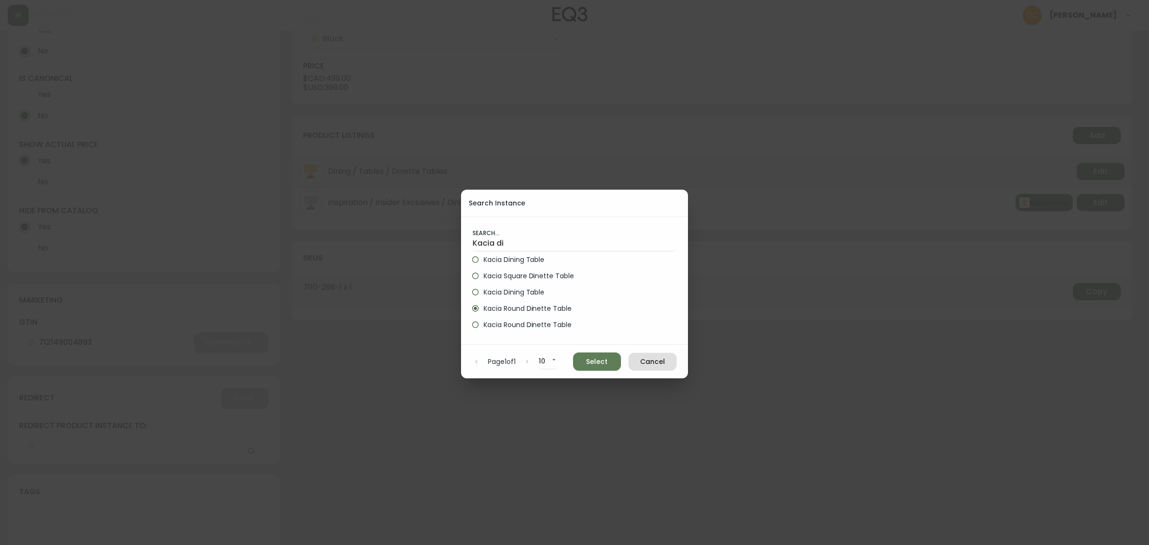
type input "Kacia Round Dinette Table"
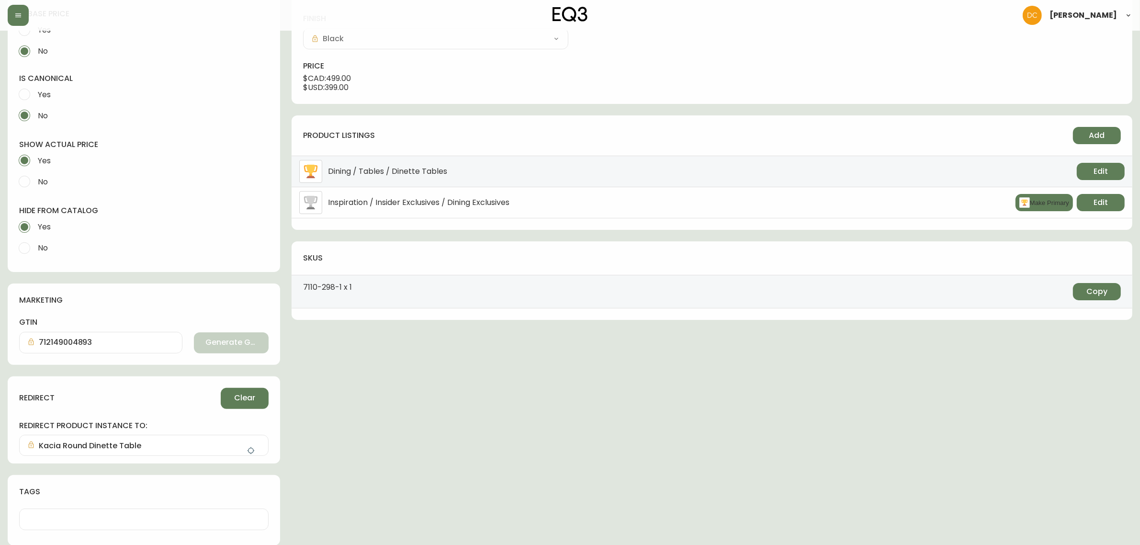
scroll to position [0, 0]
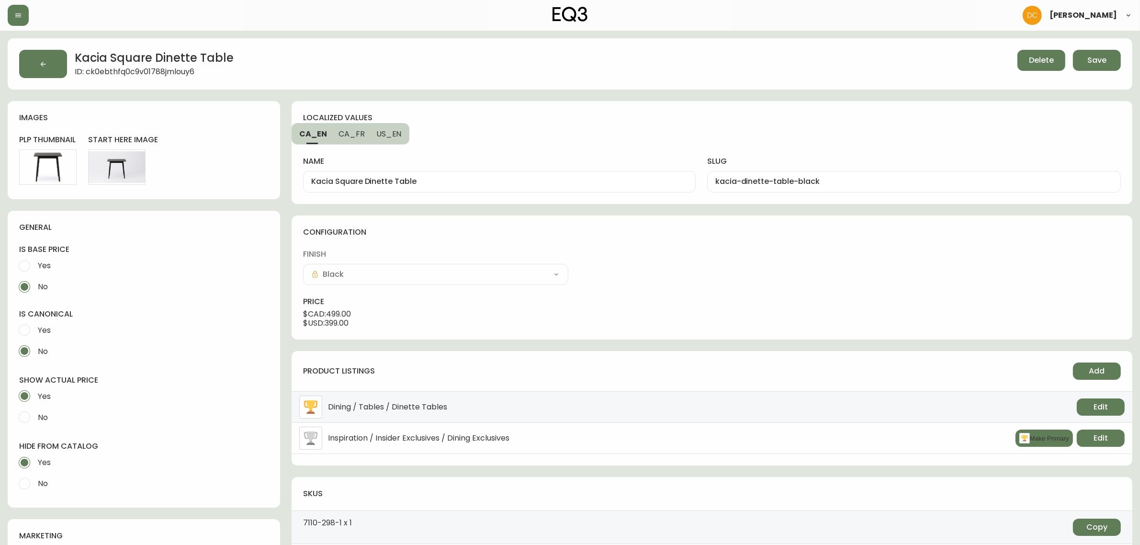
click at [1099, 55] on span "Save" at bounding box center [1096, 60] width 19 height 11
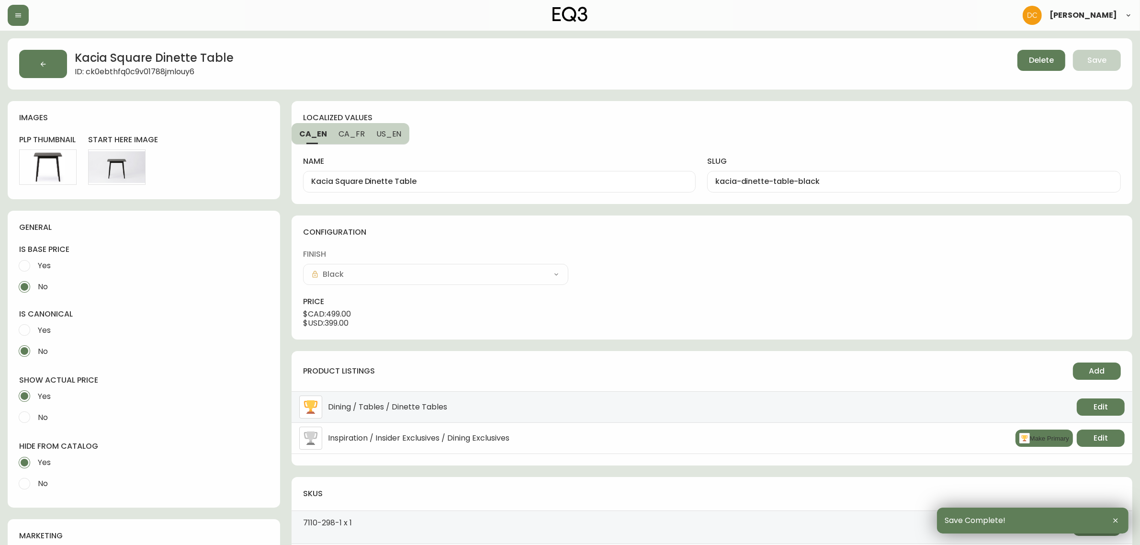
drag, startPoint x: 425, startPoint y: 432, endPoint x: 369, endPoint y: 275, distance: 166.7
click at [52, 68] on button "button" at bounding box center [43, 64] width 48 height 28
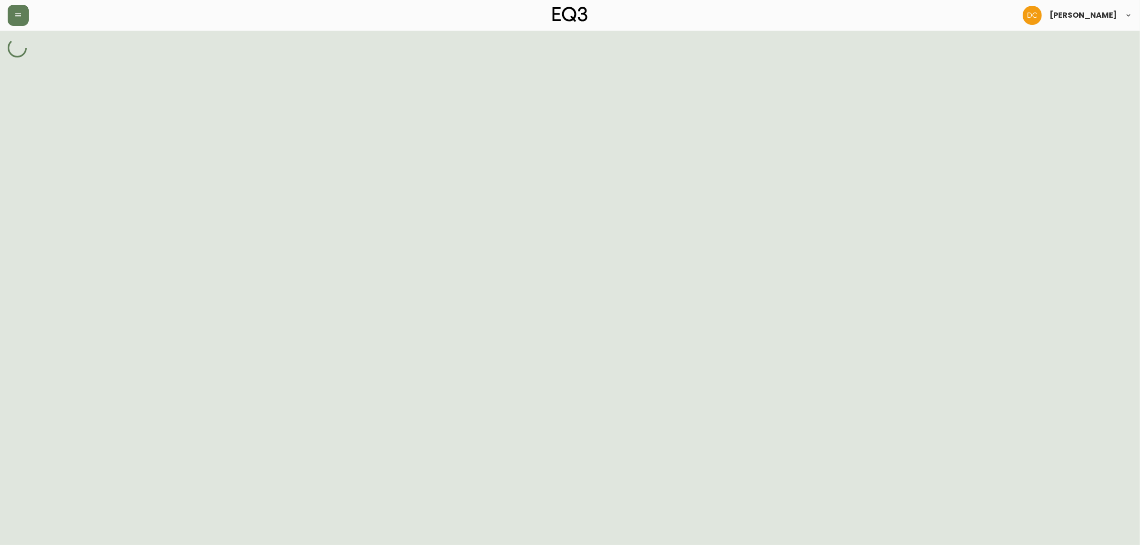
select select "cjy7ea7tl019r01624v2lqwbs"
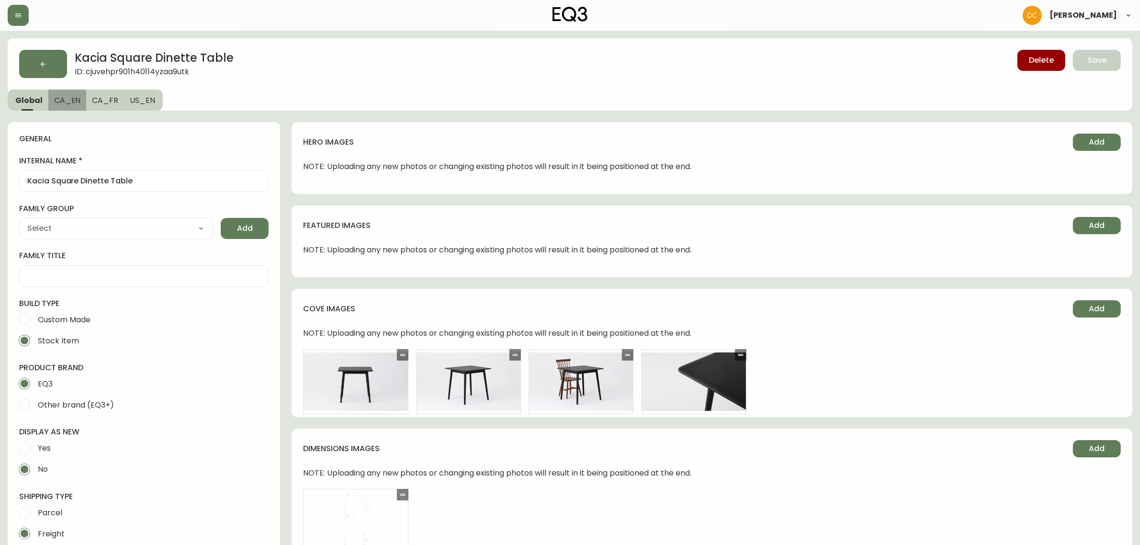
click at [69, 97] on span "CA_EN" at bounding box center [67, 100] width 27 height 10
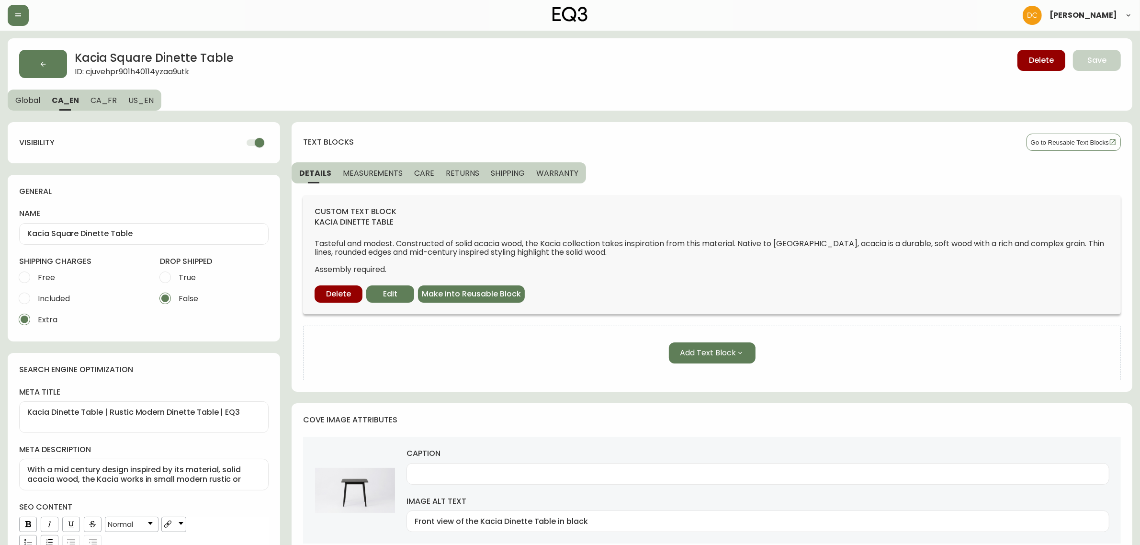
click at [253, 142] on input "checkbox" at bounding box center [259, 143] width 55 height 18
drag, startPoint x: 108, startPoint y: 104, endPoint x: 129, endPoint y: 109, distance: 21.7
click at [108, 103] on span "CA_FR" at bounding box center [103, 100] width 26 height 10
checkbox input "true"
type input "Table pour coin-repas [PERSON_NAME]"
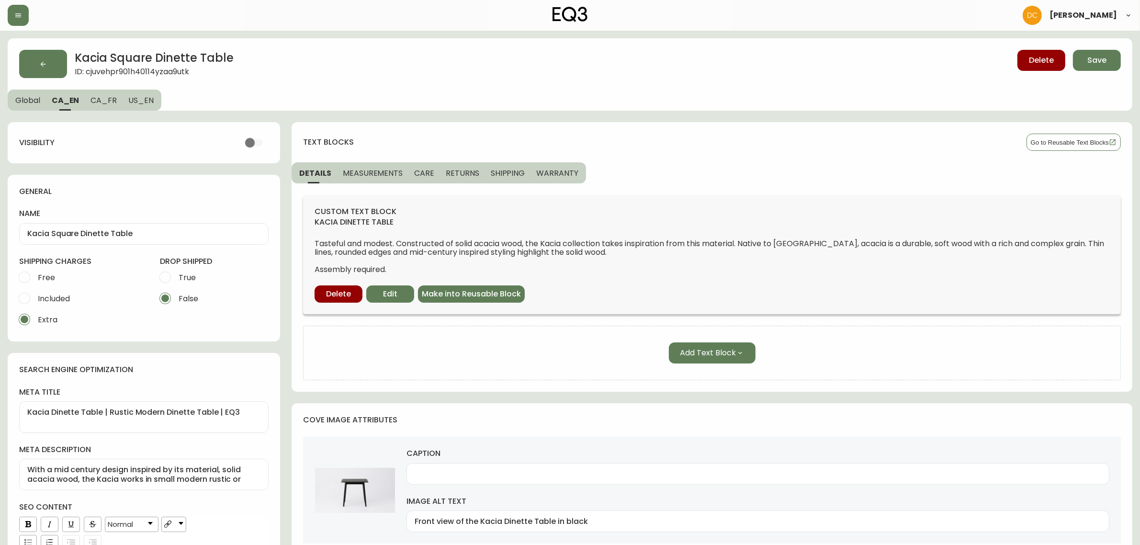
type textarea "Table de repas carrée de Kacia | Meuble en bois pour salle à manger"
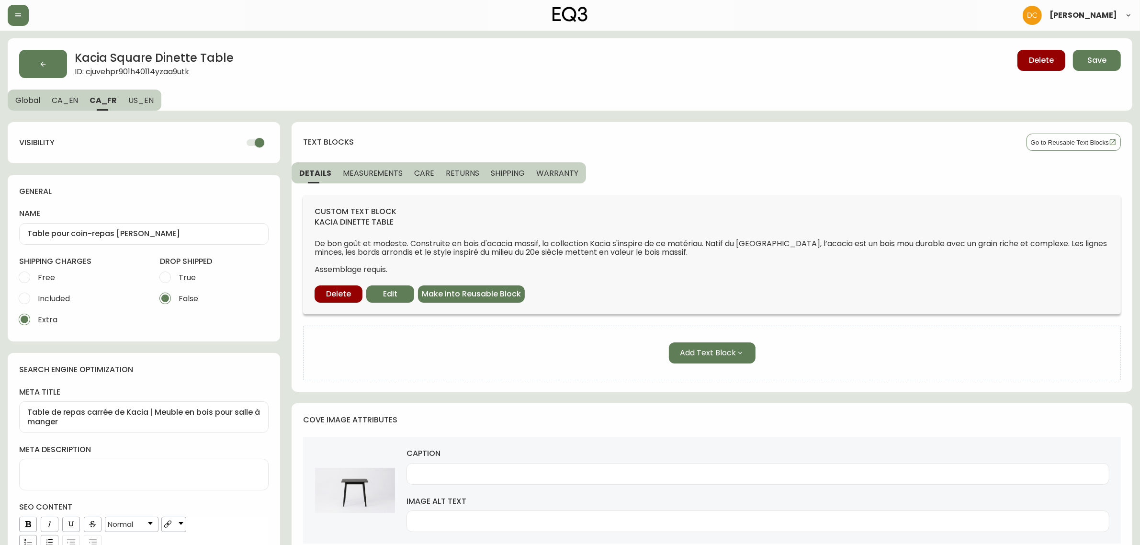
click at [248, 146] on input "checkbox" at bounding box center [259, 143] width 55 height 18
drag, startPoint x: 144, startPoint y: 104, endPoint x: 133, endPoint y: 104, distance: 11.5
click at [144, 103] on span "US_EN" at bounding box center [140, 100] width 25 height 10
checkbox input "true"
type input "Kacia Square Dinette Table"
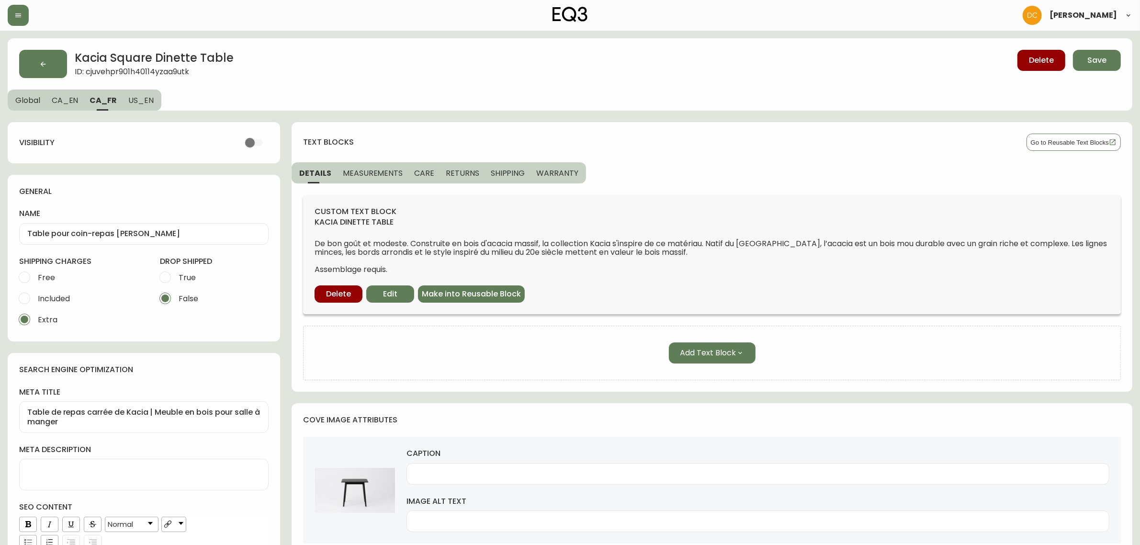
type textarea "Kacia Dinette Table | Modern Rustic Dinette Table | EQ3"
type textarea "With a mid century modern design inspired by its material, solid acacia wood, t…"
type input "Front view of the modern Kacia Dinette Table in black"
type input "Angled view of the modern Kacia Dinette Table in black"
type input "The modern Kacia Dinette Table in black with a Lyla dining chair"
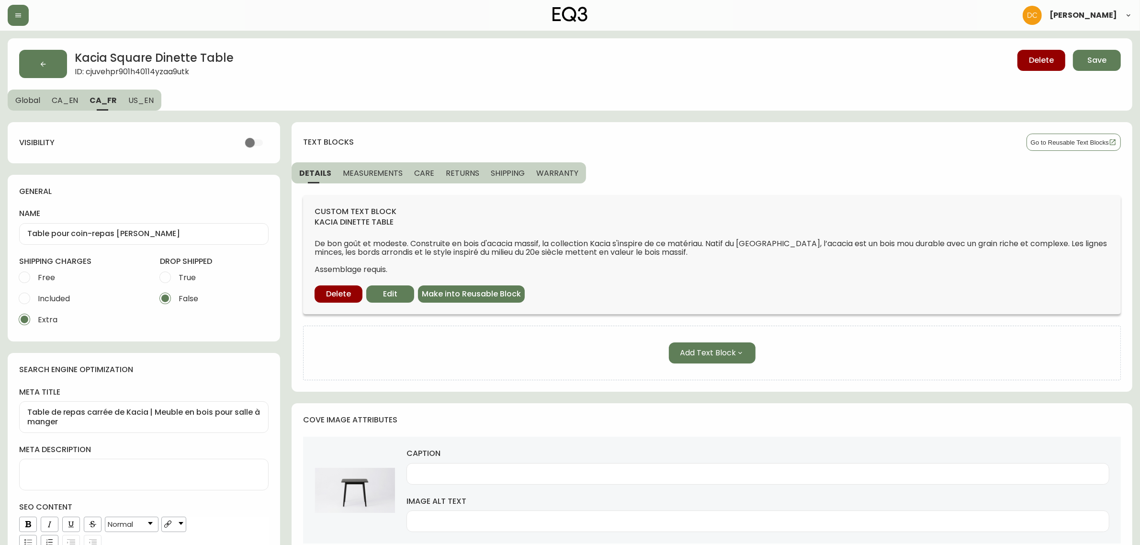
type input "Detail view of the modern Kacia Dinette Table in black"
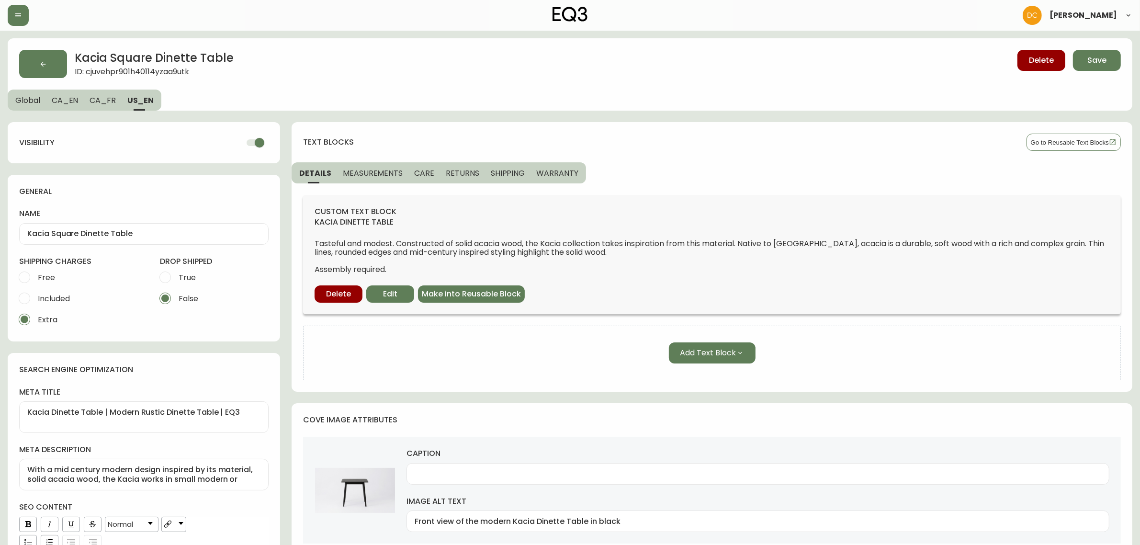
click at [247, 142] on input "checkbox" at bounding box center [259, 143] width 55 height 18
checkbox input "false"
click at [113, 97] on span "CA_FR" at bounding box center [102, 100] width 26 height 10
type input "Table pour coin-repas [PERSON_NAME]"
type textarea "Table de repas carrée de Kacia | Meuble en bois pour salle à manger"
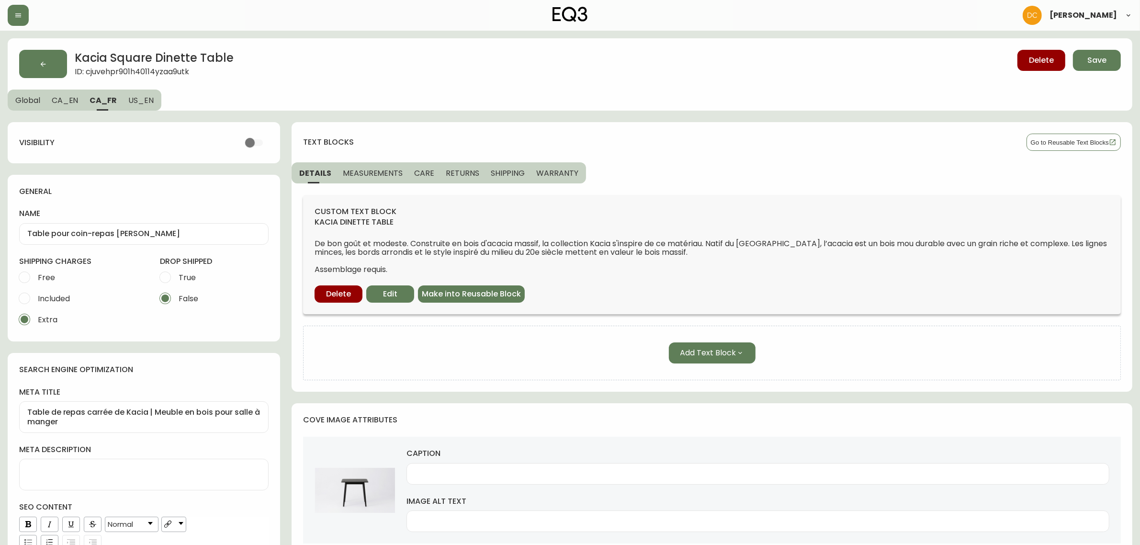
click at [72, 97] on span "CA_EN" at bounding box center [65, 100] width 27 height 10
type input "Kacia Square Dinette Table"
type textarea "Kacia Dinette Table | Rustic Modern Dinette Table | EQ3"
type textarea "With a mid century design inspired by its material, solid acacia wood, the Kaci…"
type input "Front view of the Kacia Dinette Table in black"
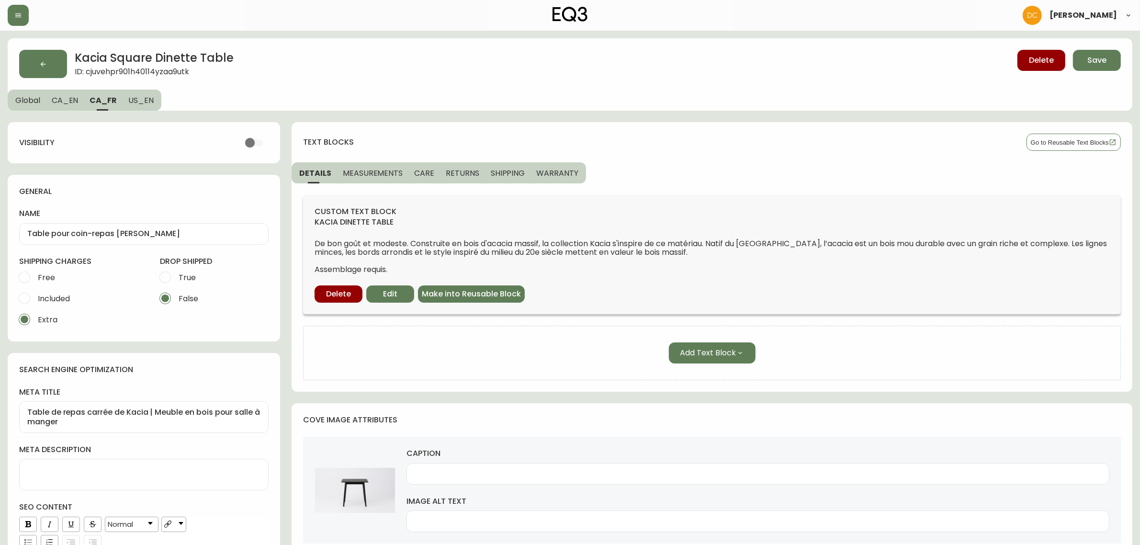
type input "Angled view of the Kacia Dinette Table in black"
type input "The Kacia Dinette Table in black with a Lyla dining chair"
type input "Detail view of the Kacia Dinette Table in black"
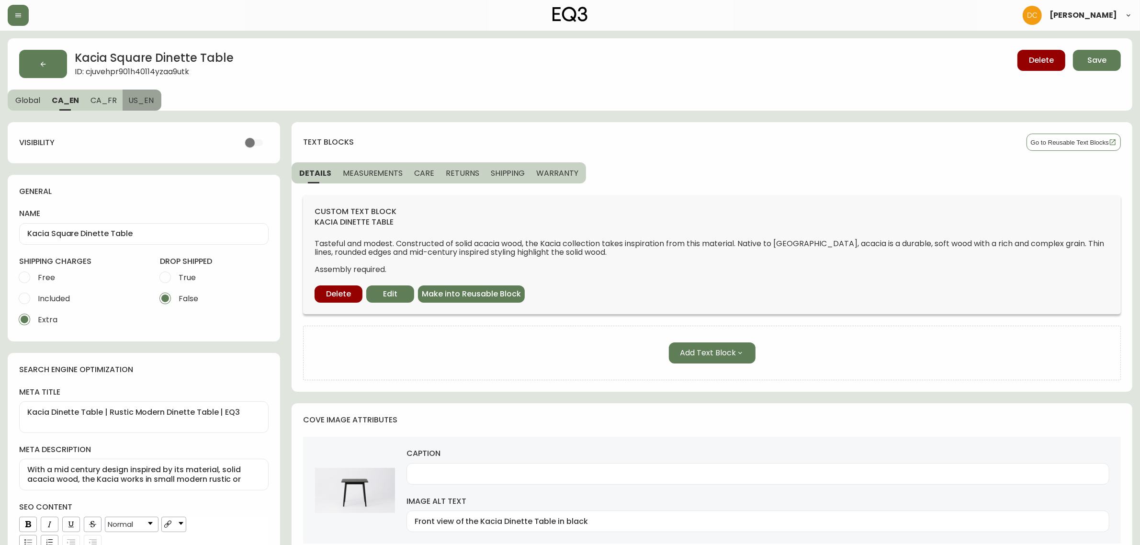
click at [152, 103] on button "US_EN" at bounding box center [142, 99] width 39 height 21
type textarea "Kacia Dinette Table | Modern Rustic Dinette Table | EQ3"
type textarea "With a mid century modern design inspired by its material, solid acacia wood, t…"
type input "Front view of the modern Kacia Dinette Table in black"
type input "Angled view of the modern Kacia Dinette Table in black"
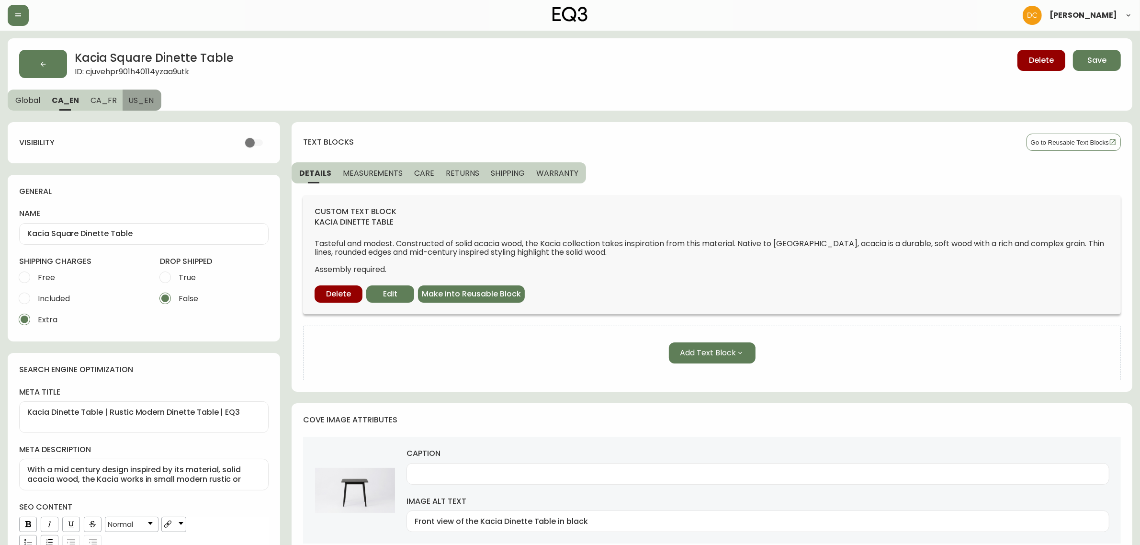
type input "The modern Kacia Dinette Table in black with a Lyla dining chair"
type input "Detail view of the modern Kacia Dinette Table in black"
click at [103, 101] on span "CA_FR" at bounding box center [102, 100] width 26 height 10
type input "Table pour coin-repas [PERSON_NAME]"
type textarea "Table de repas carrée de Kacia | Meuble en bois pour salle à manger"
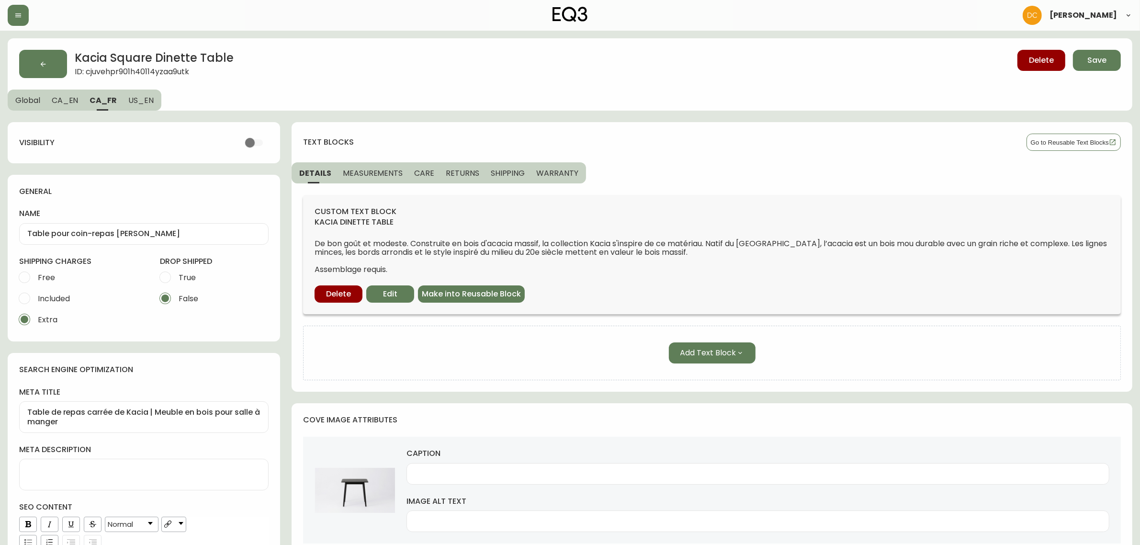
drag, startPoint x: 65, startPoint y: 103, endPoint x: 51, endPoint y: 103, distance: 13.9
click at [65, 102] on span "CA_EN" at bounding box center [65, 100] width 27 height 10
type input "Kacia Square Dinette Table"
type textarea "Kacia Dinette Table | Rustic Modern Dinette Table | EQ3"
type textarea "With a mid century design inspired by its material, solid acacia wood, the Kaci…"
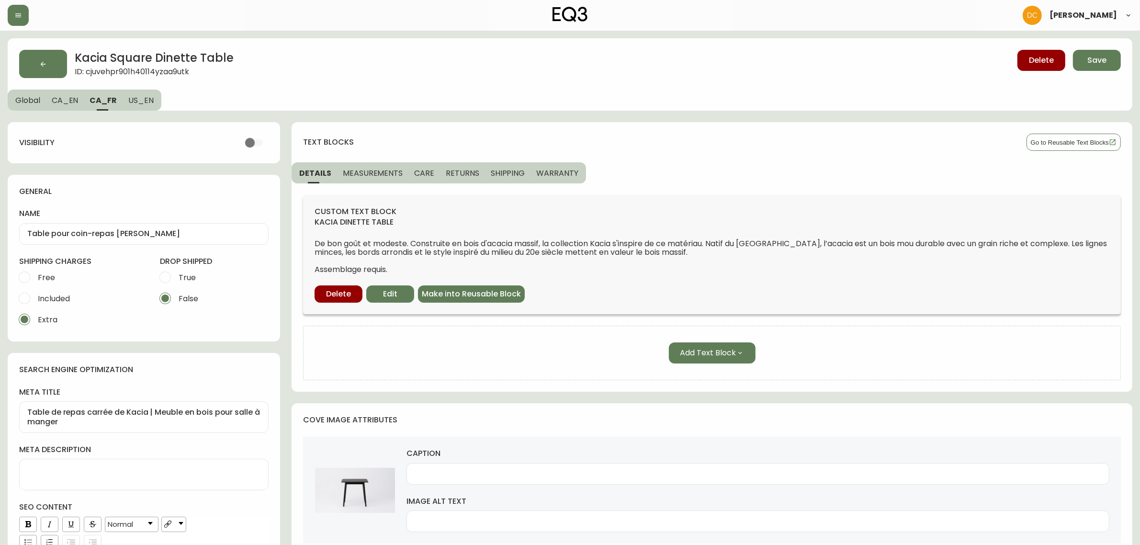
type input "Front view of the Kacia Dinette Table in black"
type input "Angled view of the Kacia Dinette Table in black"
type input "The Kacia Dinette Table in black with a Lyla dining chair"
type input "Detail view of the Kacia Dinette Table in black"
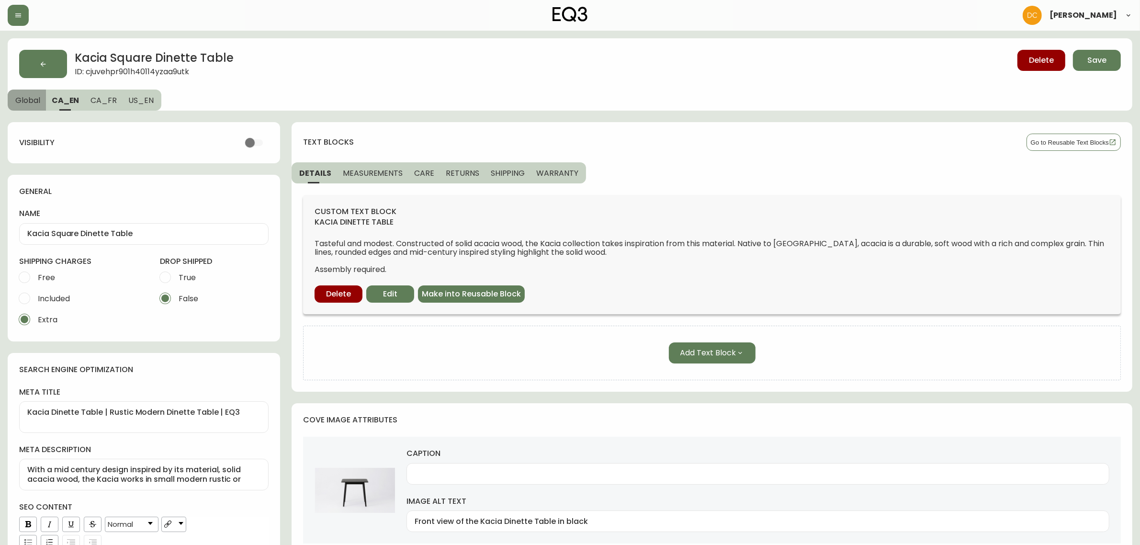
click at [13, 100] on button "Global" at bounding box center [27, 99] width 38 height 21
select select "cjy7ea7tl019r01624v2lqwbs"
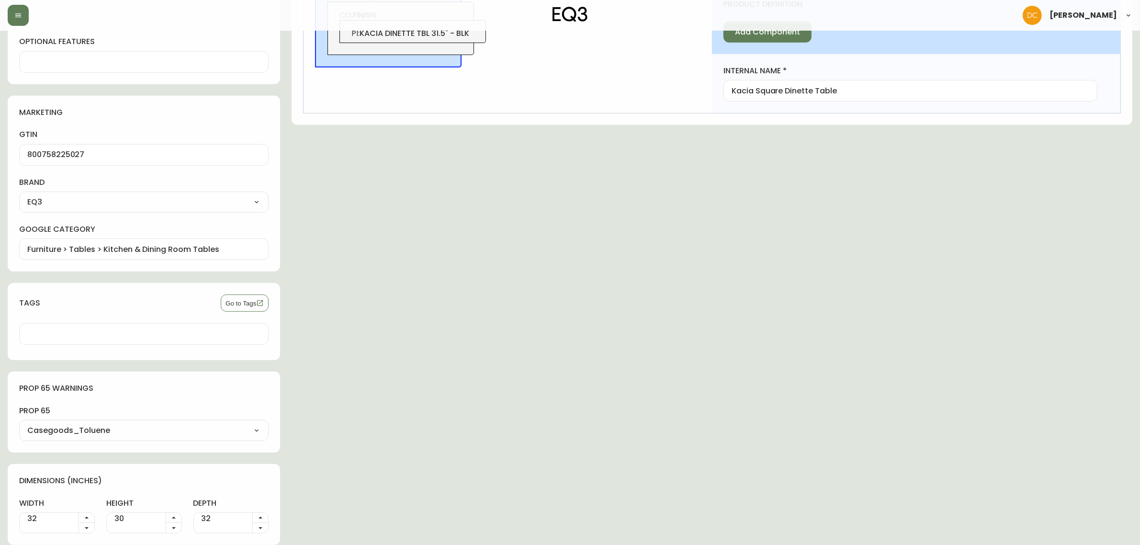
drag, startPoint x: 486, startPoint y: 187, endPoint x: 503, endPoint y: 376, distance: 189.3
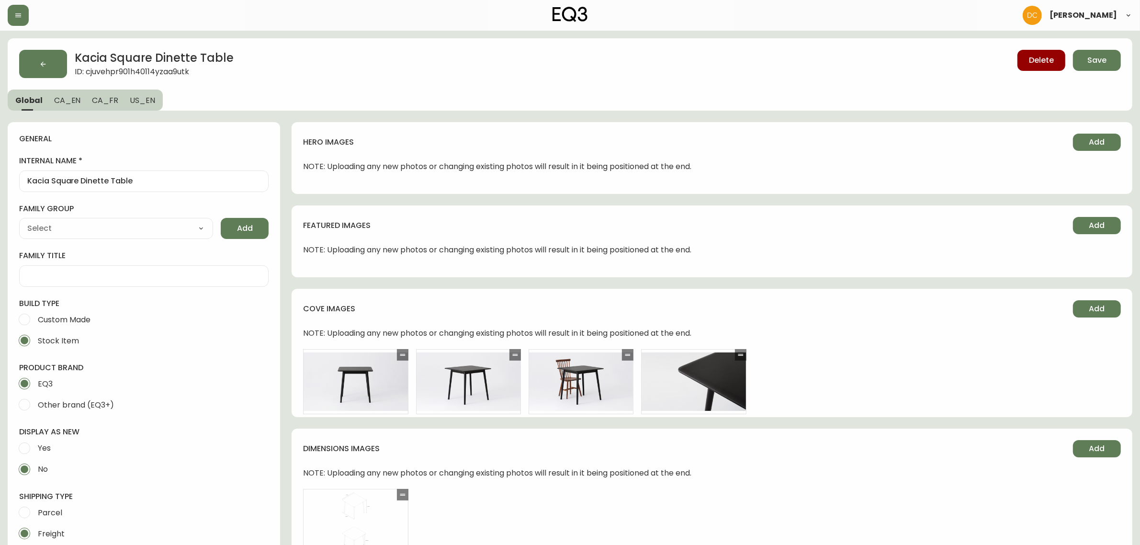
drag, startPoint x: 542, startPoint y: 316, endPoint x: 539, endPoint y: 230, distance: 86.2
click at [1093, 64] on span "Save" at bounding box center [1096, 60] width 19 height 11
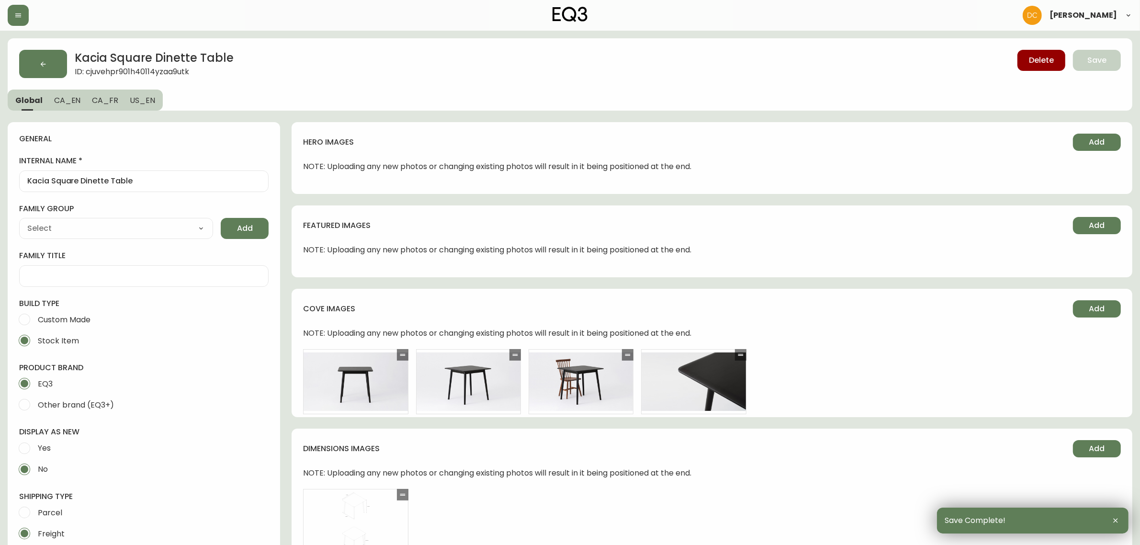
drag, startPoint x: 535, startPoint y: 345, endPoint x: 525, endPoint y: 240, distance: 105.3
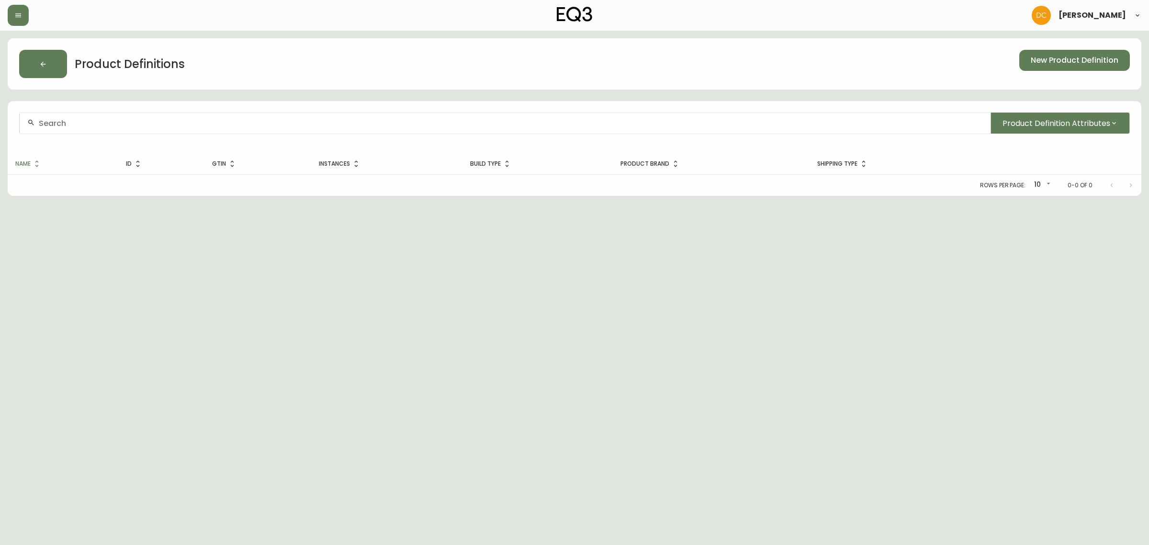
click at [169, 123] on input "text" at bounding box center [511, 123] width 944 height 9
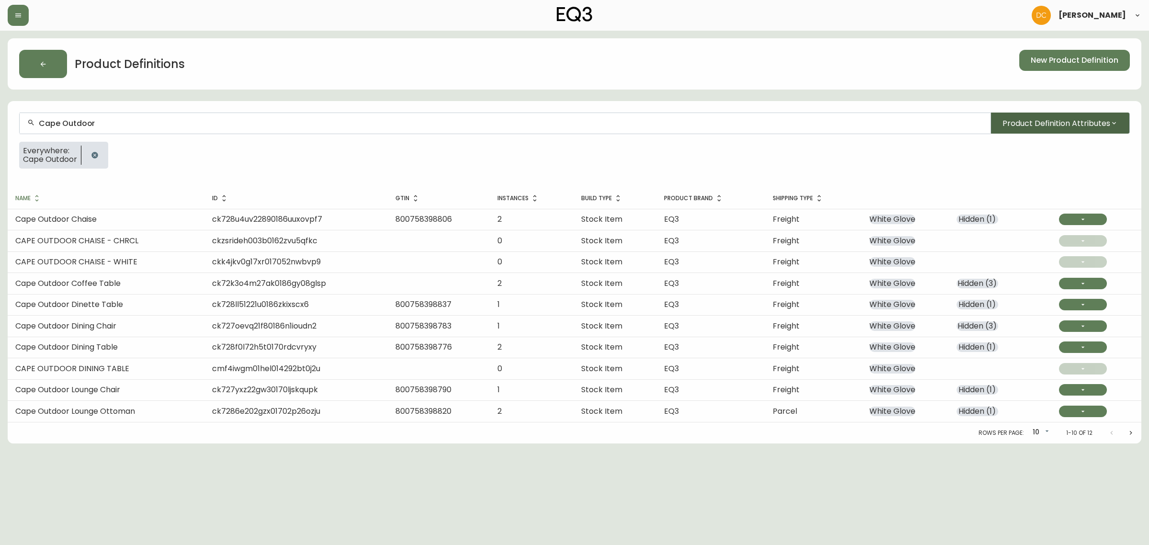
type input "Cape Outdoor"
click at [1056, 127] on span "Product Definition Attributes" at bounding box center [1056, 123] width 108 height 12
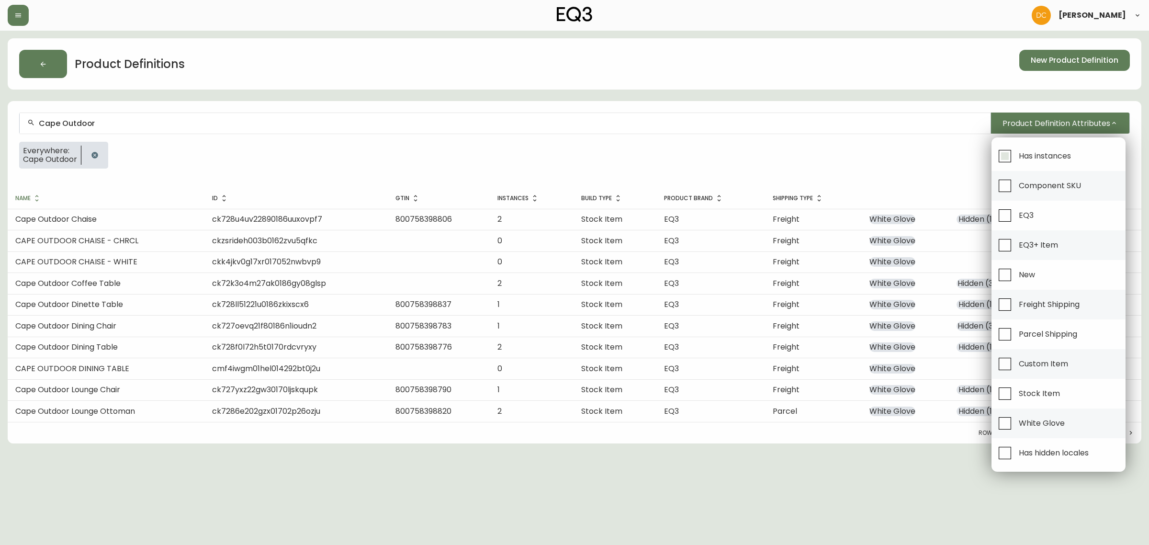
click at [1019, 158] on span "Has instances" at bounding box center [1044, 156] width 52 height 10
click at [1016, 158] on input "Has instances" at bounding box center [1005, 156] width 22 height 22
checkbox input "true"
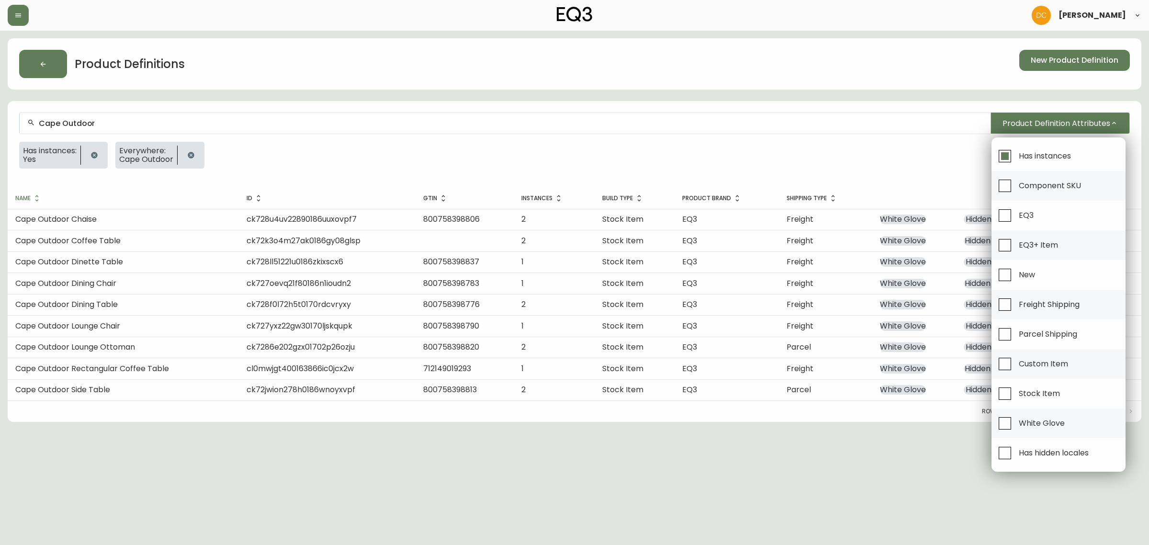
drag, startPoint x: 158, startPoint y: 420, endPoint x: 162, endPoint y: 395, distance: 25.6
click at [158, 420] on div at bounding box center [574, 272] width 1149 height 545
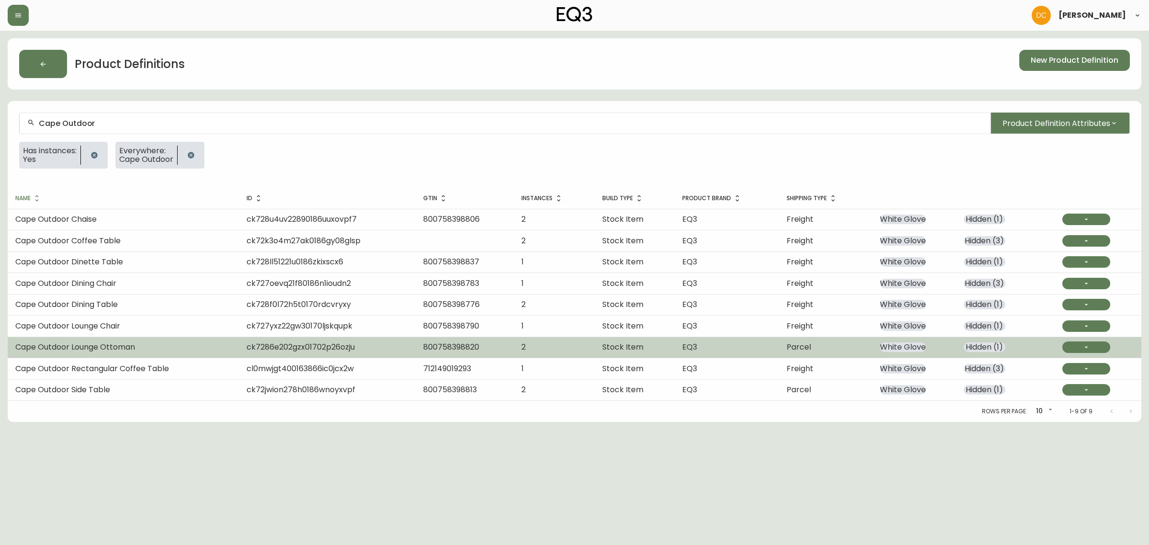
click at [123, 345] on span "Cape Outdoor Lounge Ottoman" at bounding box center [75, 346] width 120 height 11
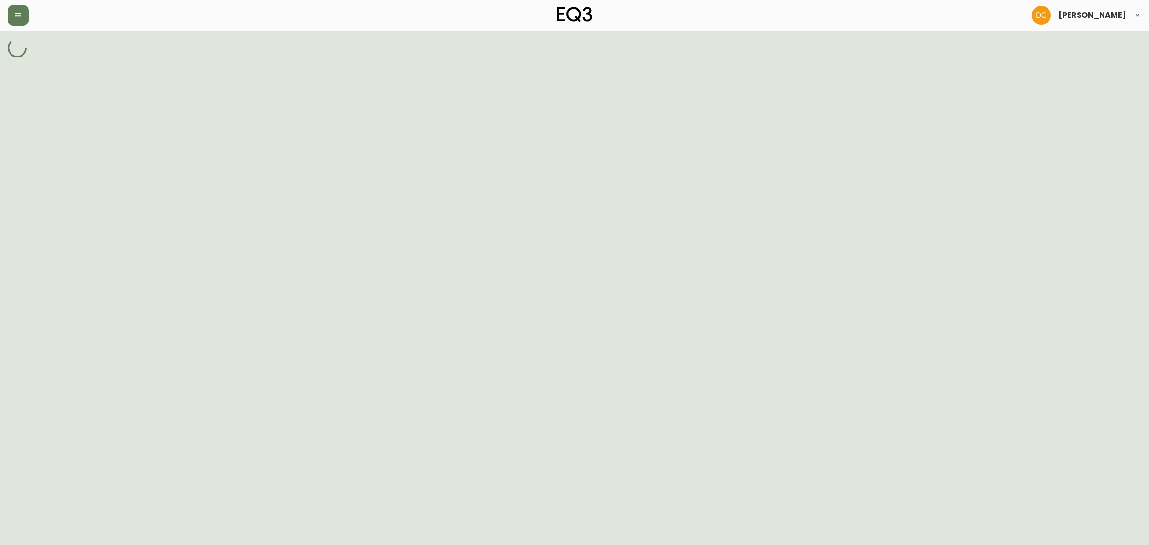
select select "cjy7e5fzk019901622tsbkzsb"
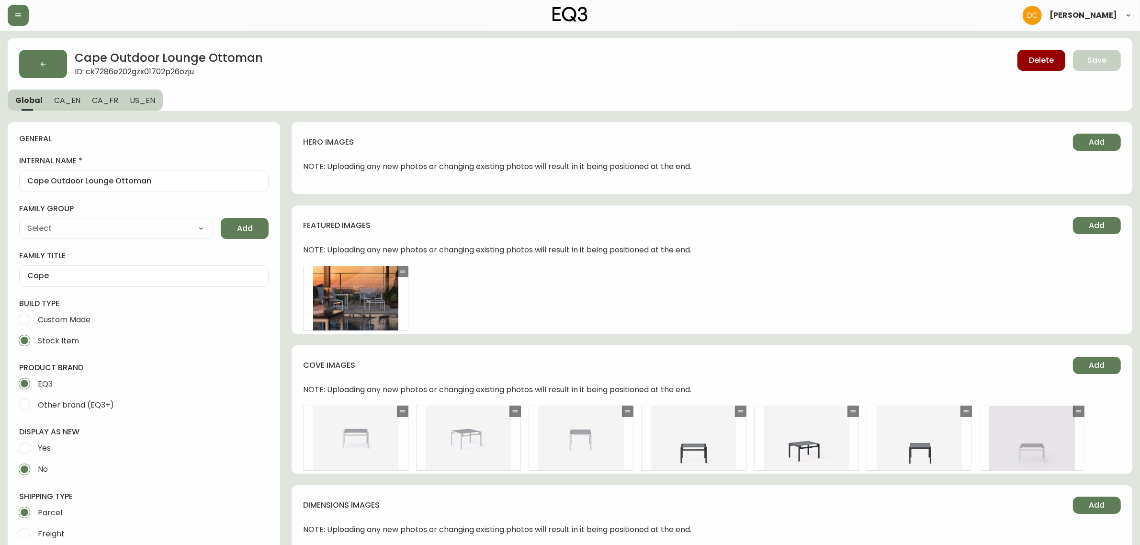
type input "Furniture > Outdoor Furniture > Outdoor Ottomans"
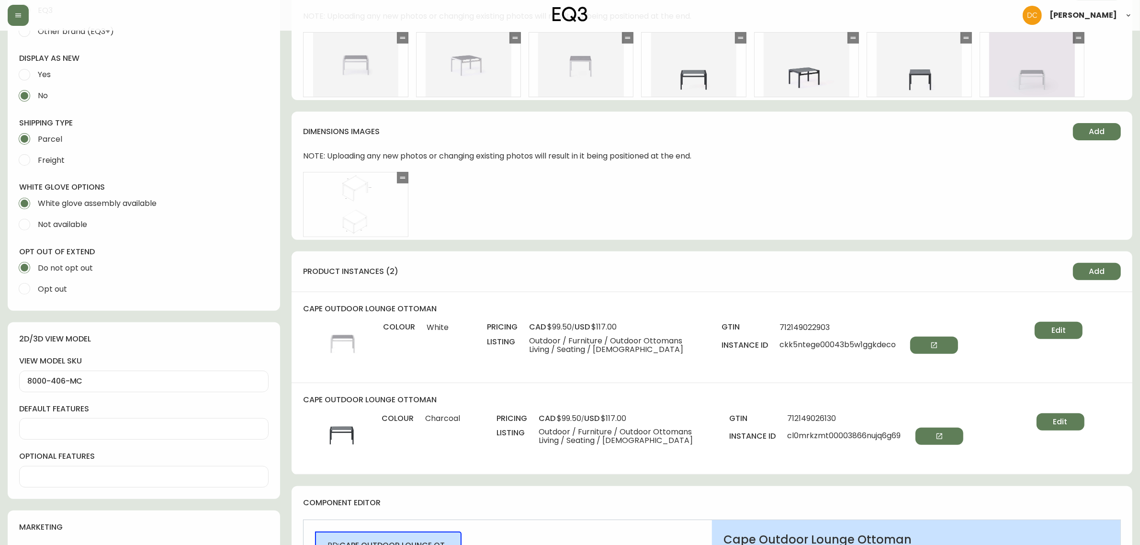
scroll to position [658, 0]
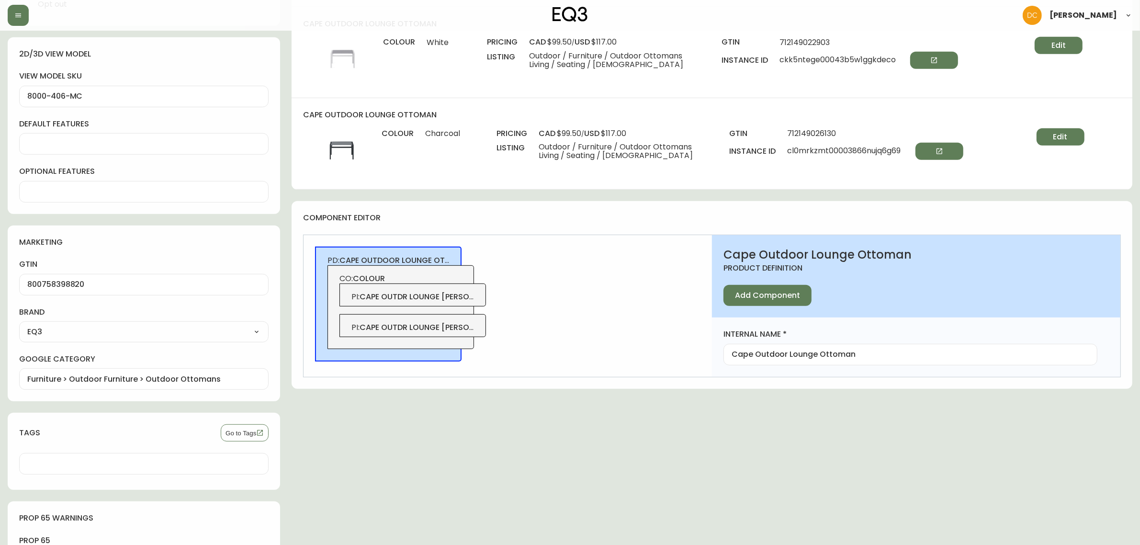
click at [454, 328] on span "cape outdr lounge [PERSON_NAME] - chrcl" at bounding box center [449, 327] width 180 height 11
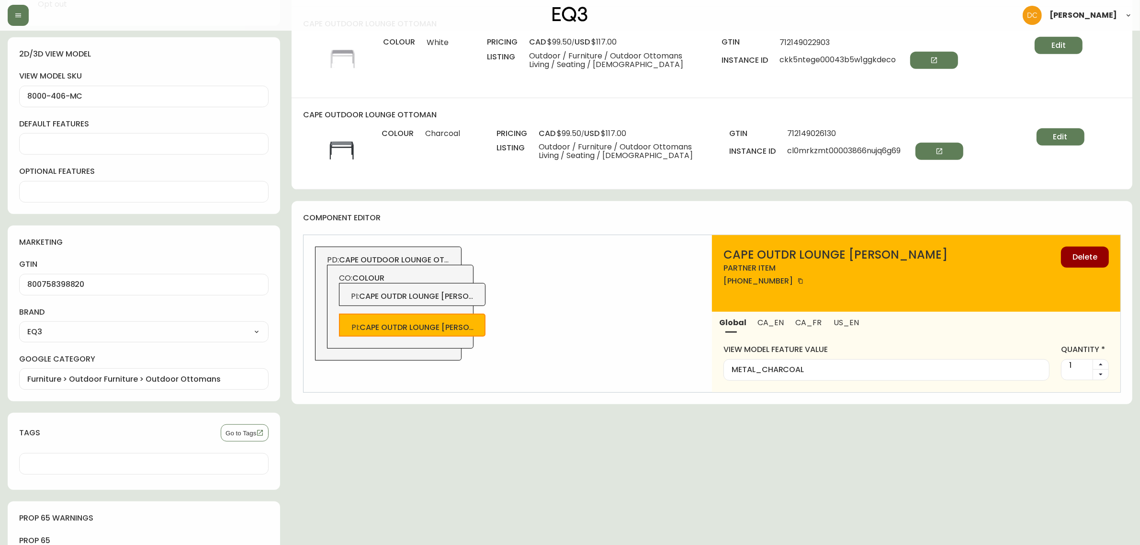
click at [462, 298] on span "cape outdr lounge [PERSON_NAME]" at bounding box center [432, 296] width 146 height 11
type input "METAL_WHITEPOWDERCOATED"
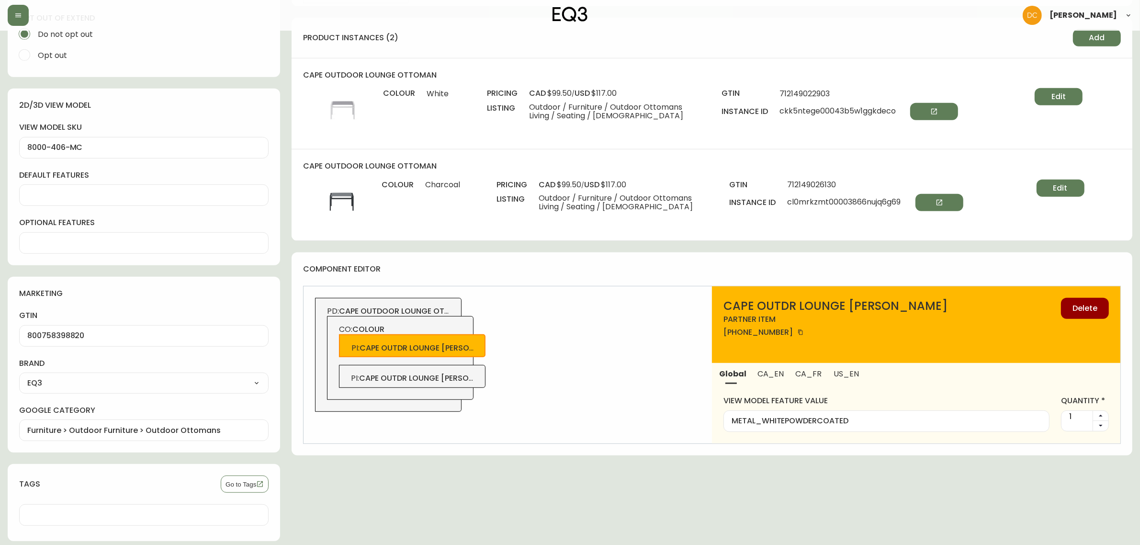
scroll to position [538, 0]
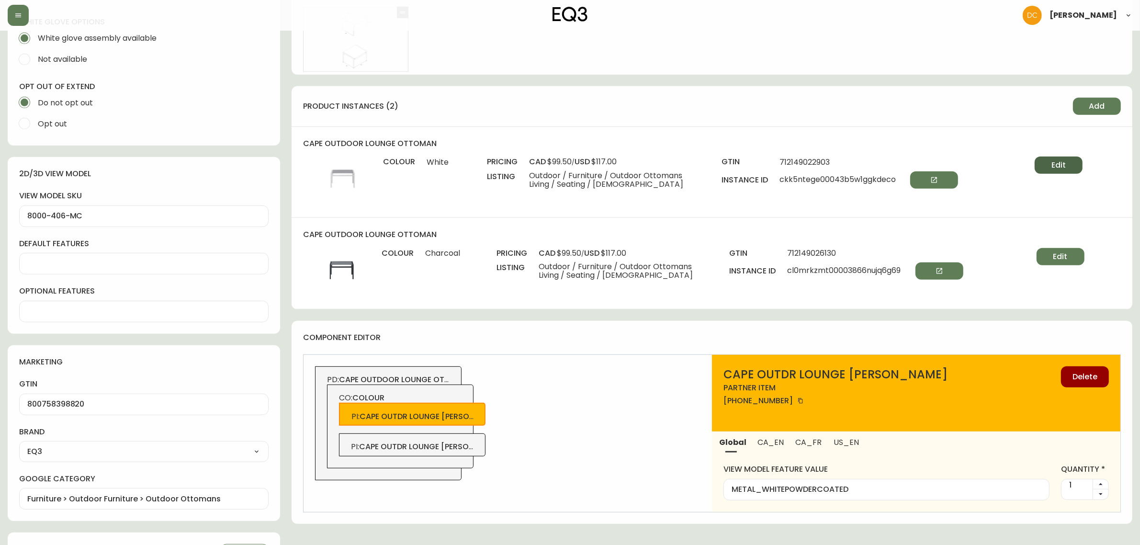
click at [1063, 168] on span "Edit" at bounding box center [1058, 165] width 14 height 11
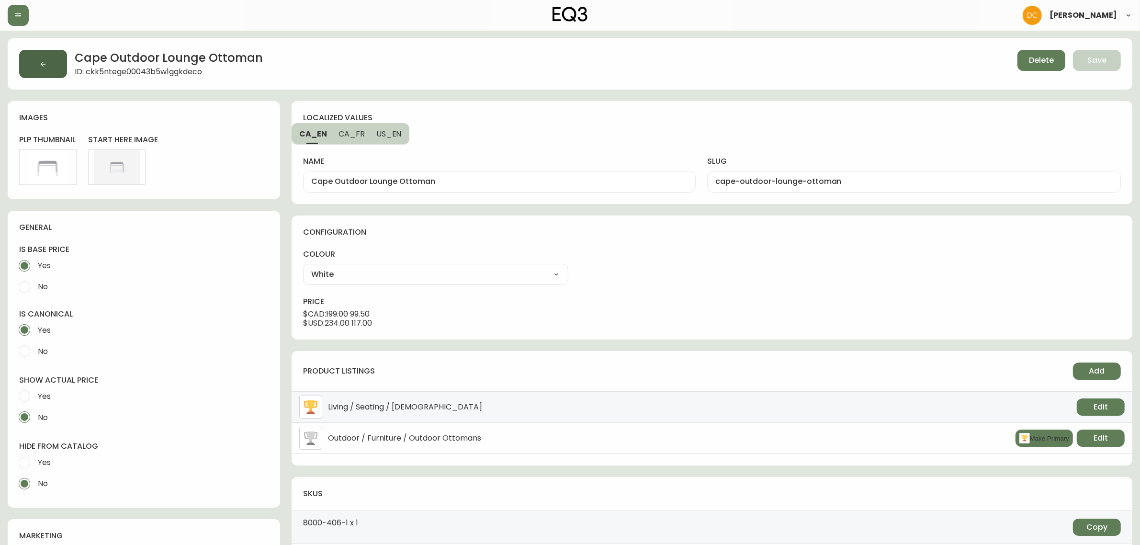
click at [41, 64] on icon "button" at bounding box center [43, 63] width 5 height 5
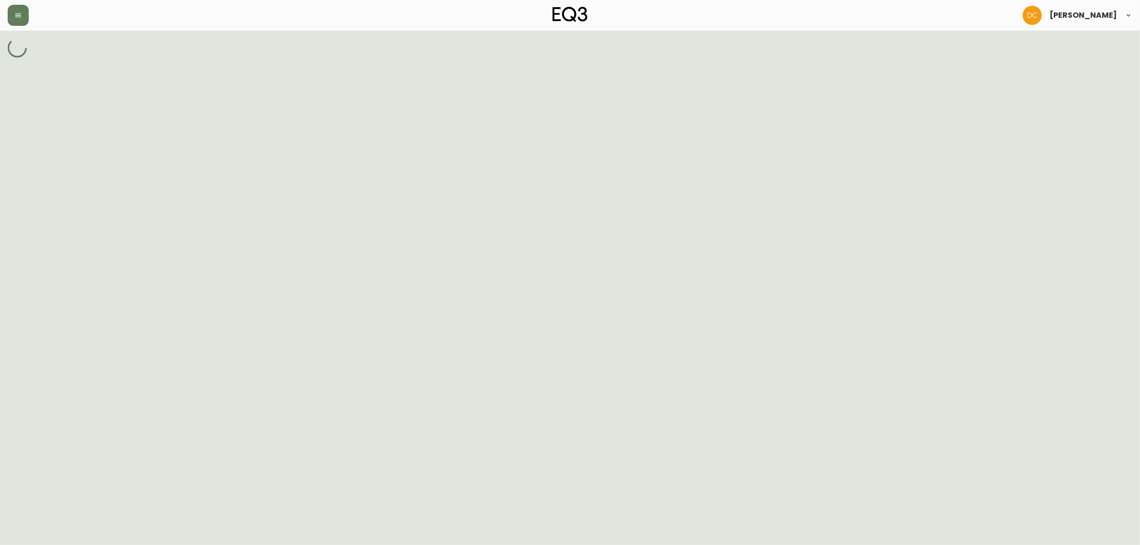
select select "cjy7e5fzk019901622tsbkzsb"
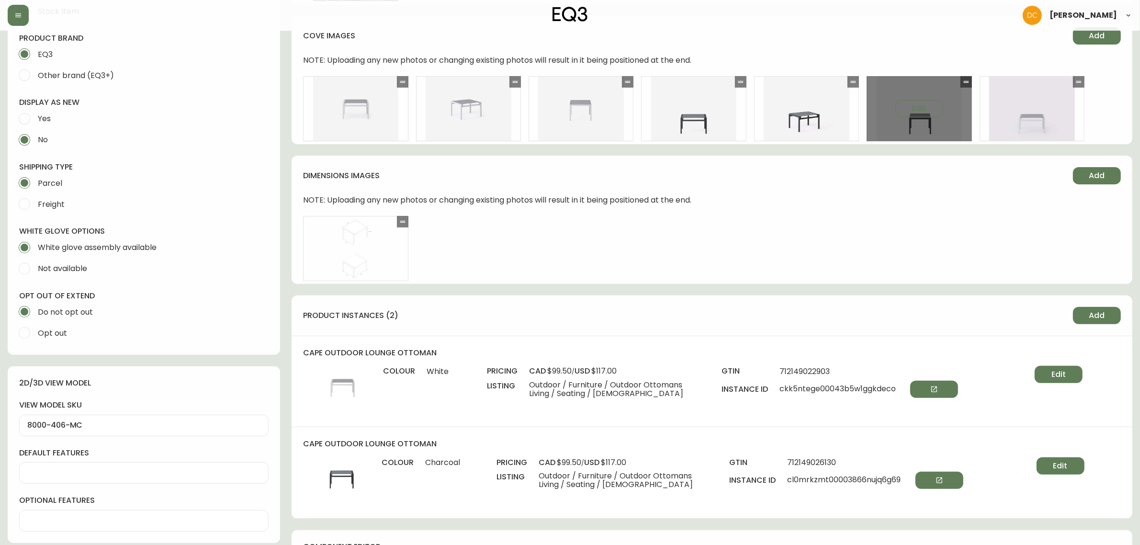
scroll to position [359, 0]
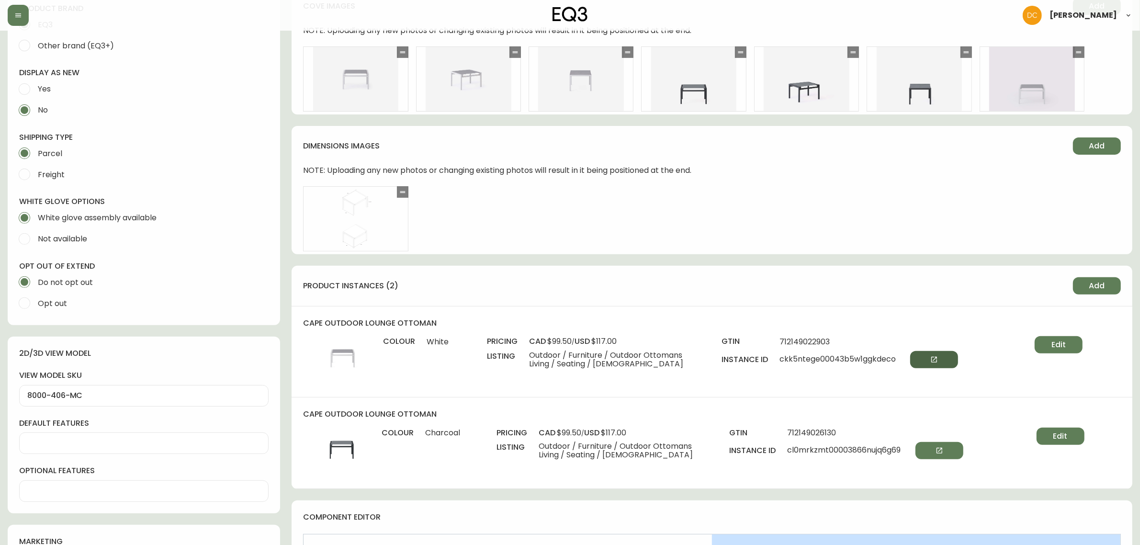
click at [930, 362] on icon "button" at bounding box center [934, 360] width 8 height 8
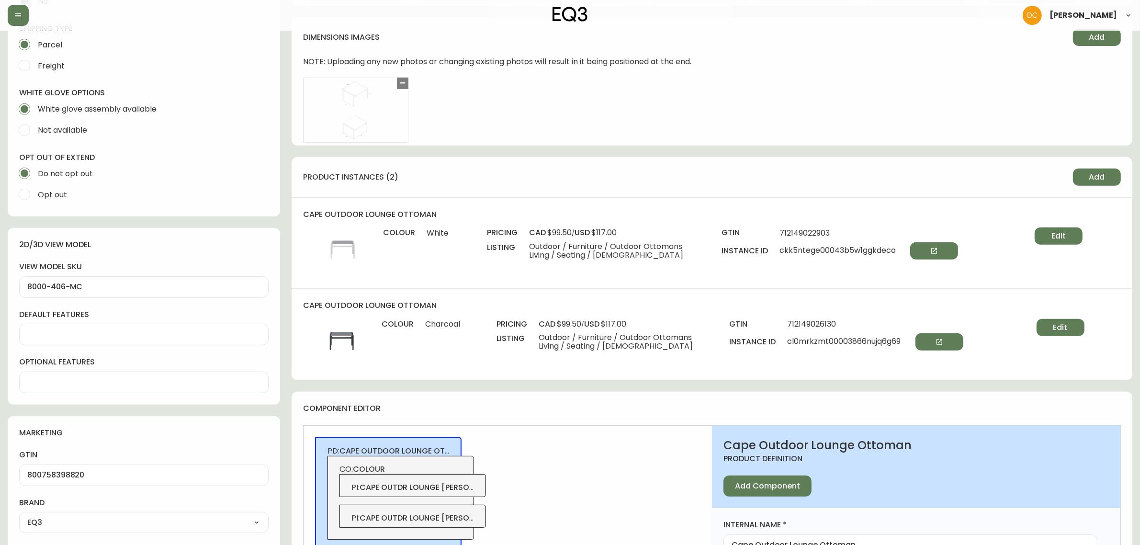
scroll to position [479, 0]
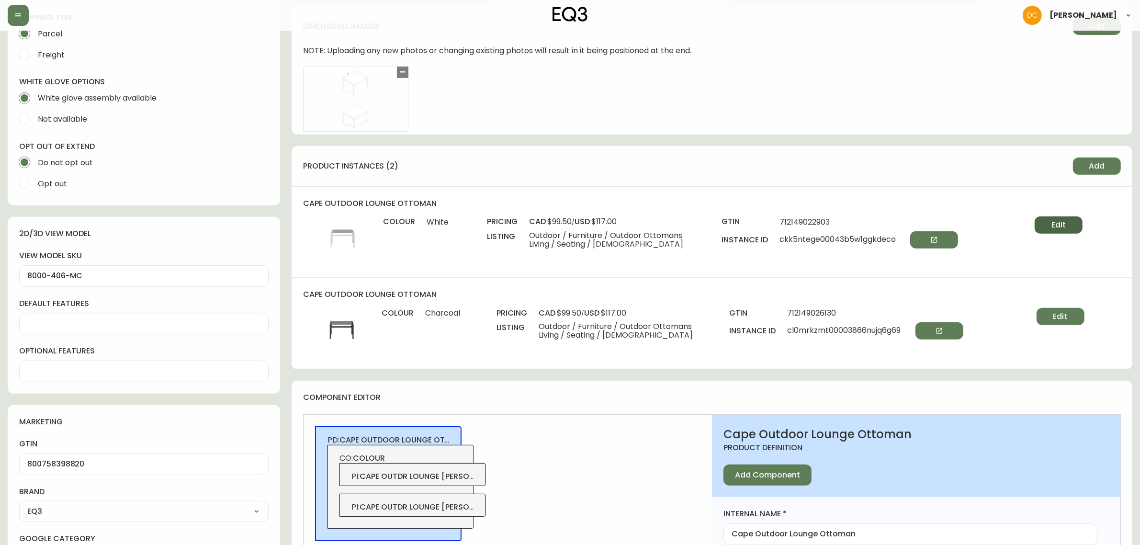
click at [1054, 224] on span "Edit" at bounding box center [1058, 225] width 14 height 11
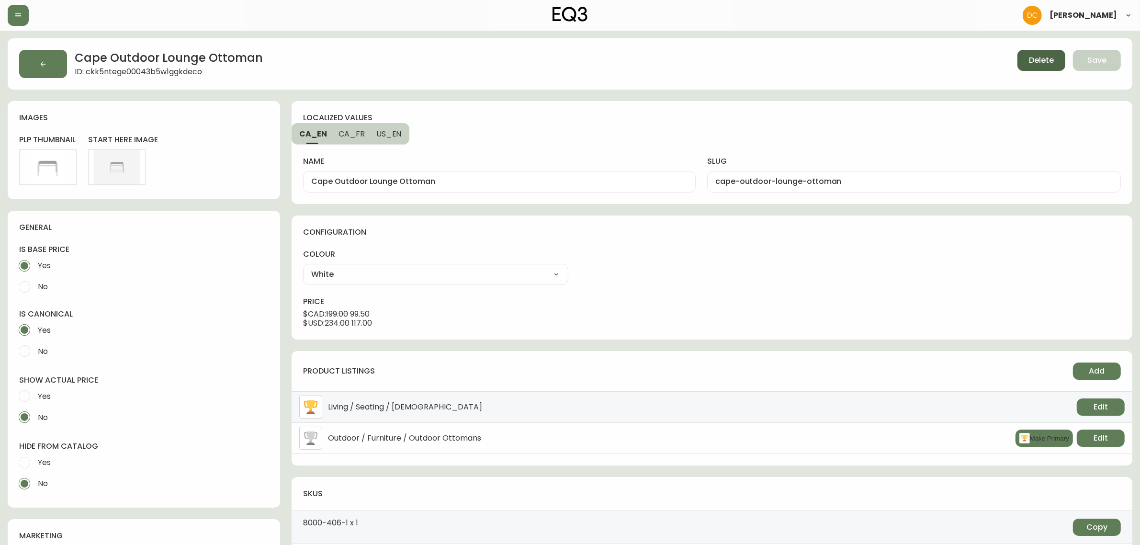
click at [1037, 70] on button "Delete" at bounding box center [1041, 60] width 48 height 21
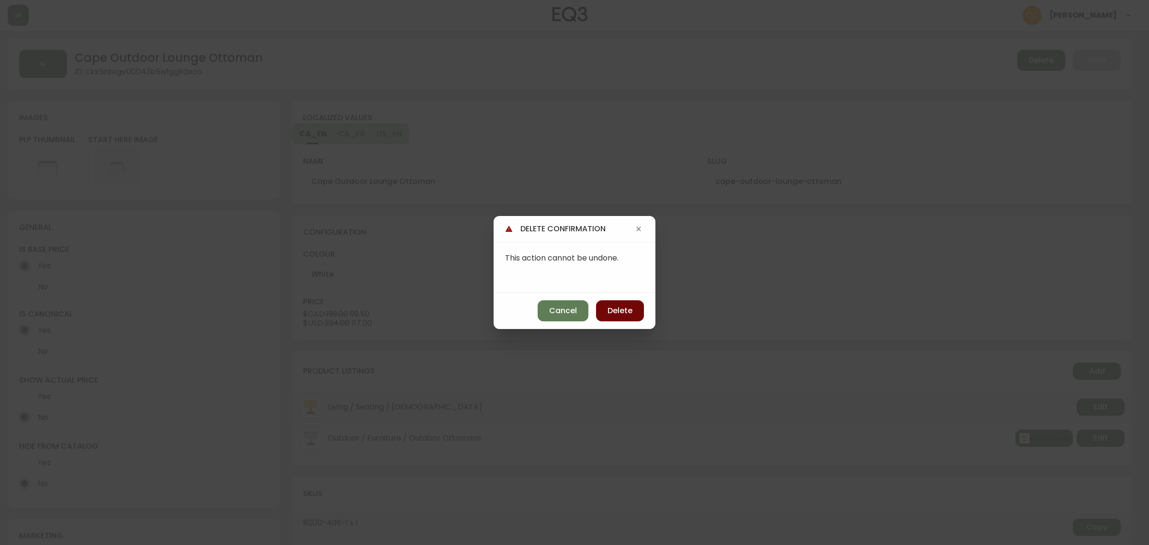
drag, startPoint x: 629, startPoint y: 314, endPoint x: 631, endPoint y: 307, distance: 7.8
click at [629, 313] on span "Delete" at bounding box center [619, 310] width 25 height 11
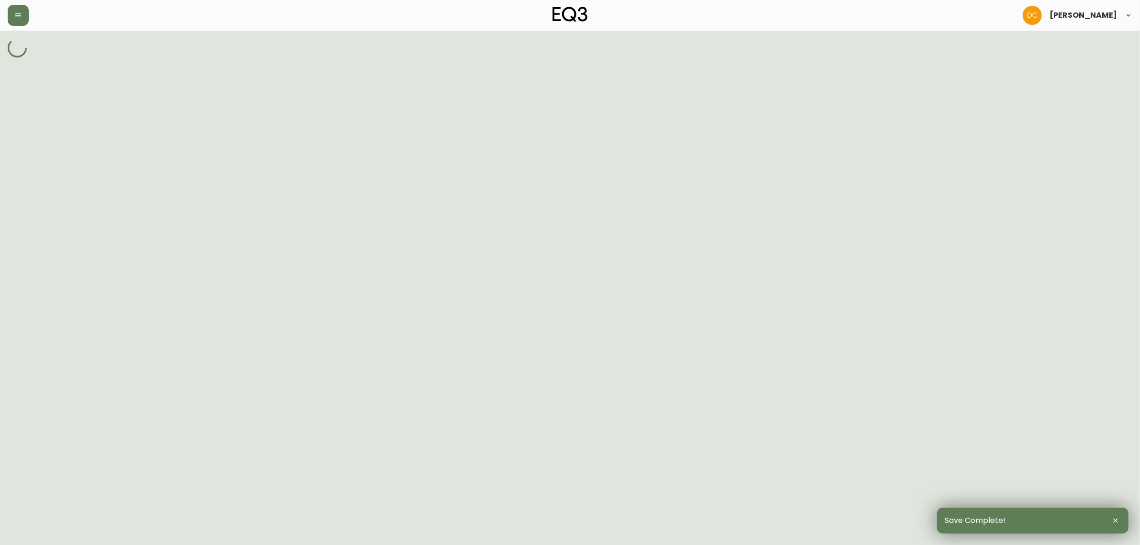
select select "cjy7e5fzk019901622tsbkzsb"
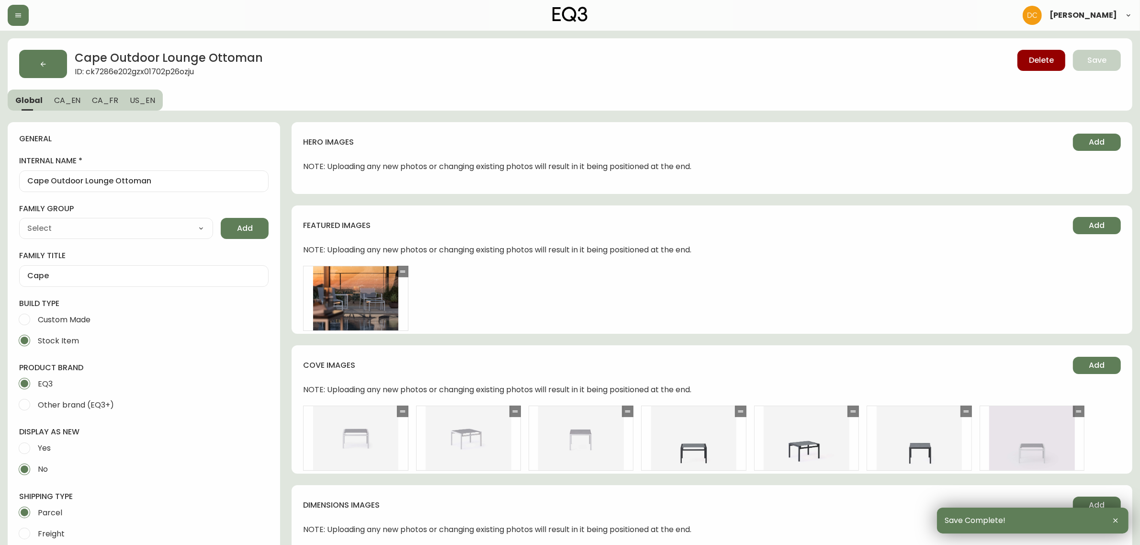
scroll to position [419, 0]
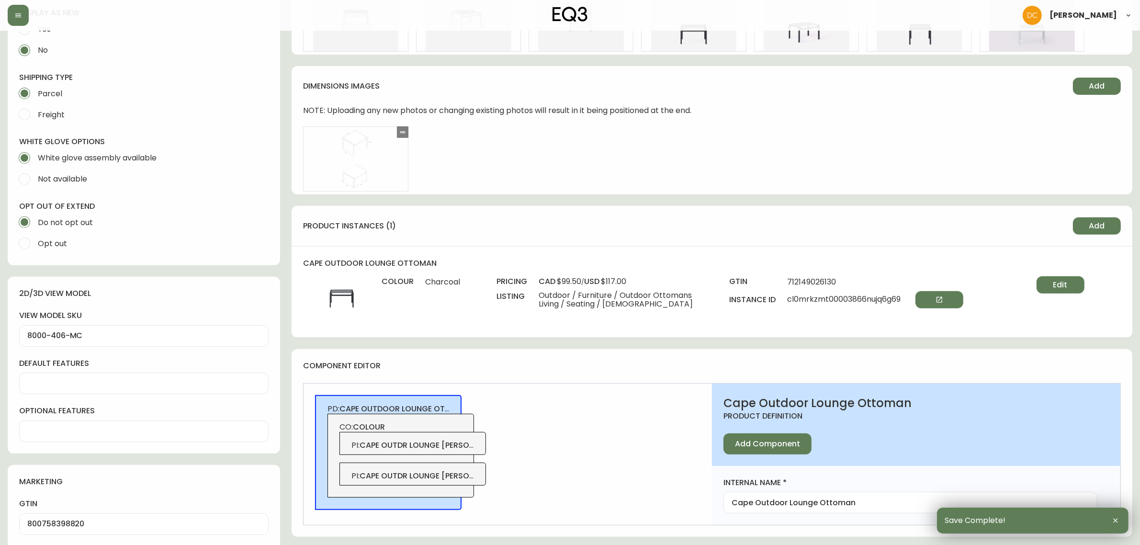
click at [468, 441] on span "cape outdr lounge [PERSON_NAME]" at bounding box center [432, 444] width 146 height 11
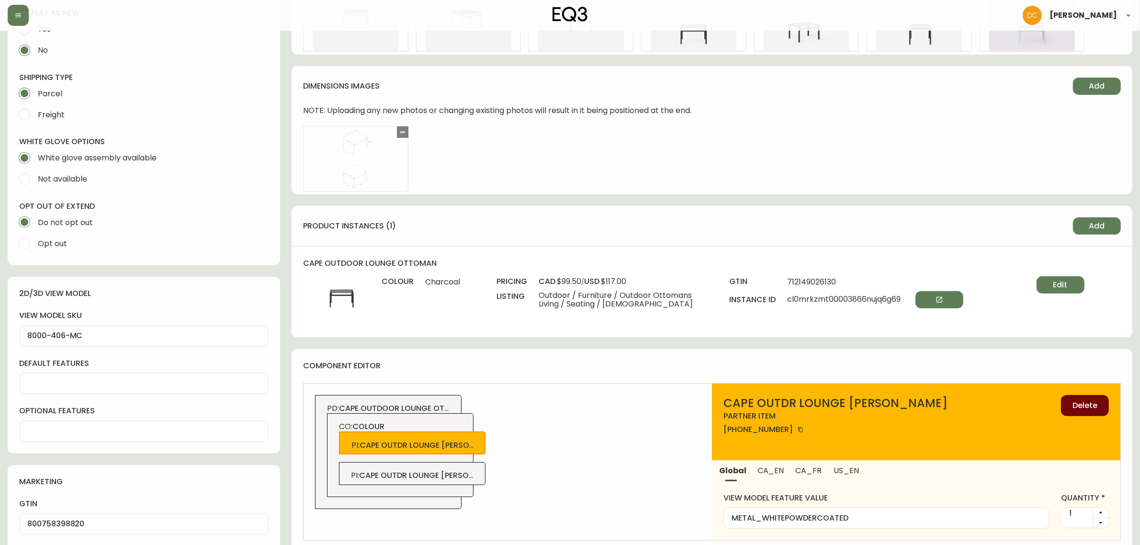
click at [1095, 410] on span "Delete" at bounding box center [1084, 405] width 25 height 11
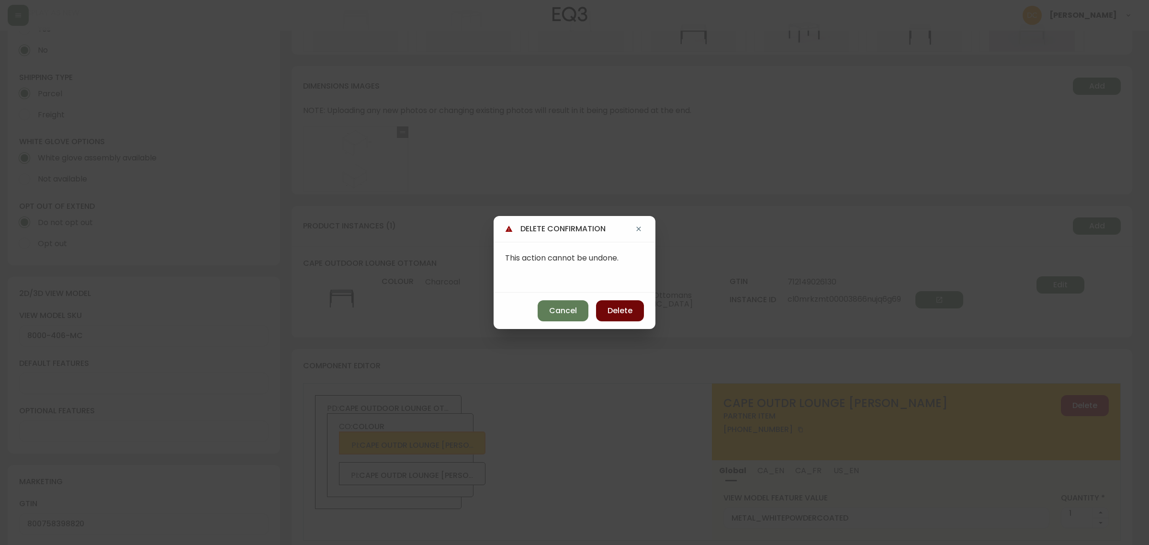
click at [637, 309] on button "Delete" at bounding box center [620, 310] width 48 height 21
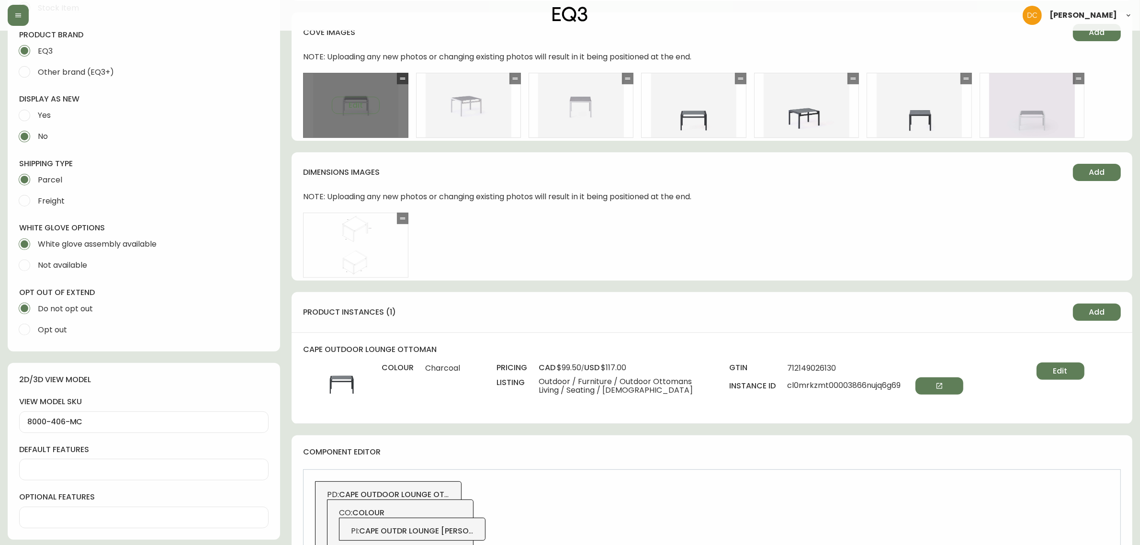
scroll to position [179, 0]
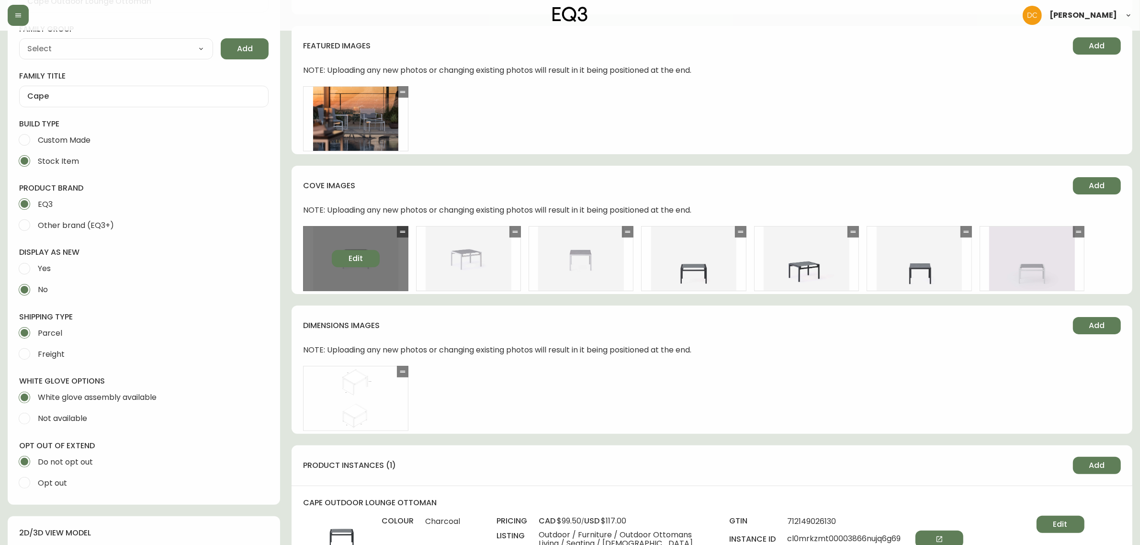
click at [367, 255] on button "Edit" at bounding box center [356, 258] width 48 height 17
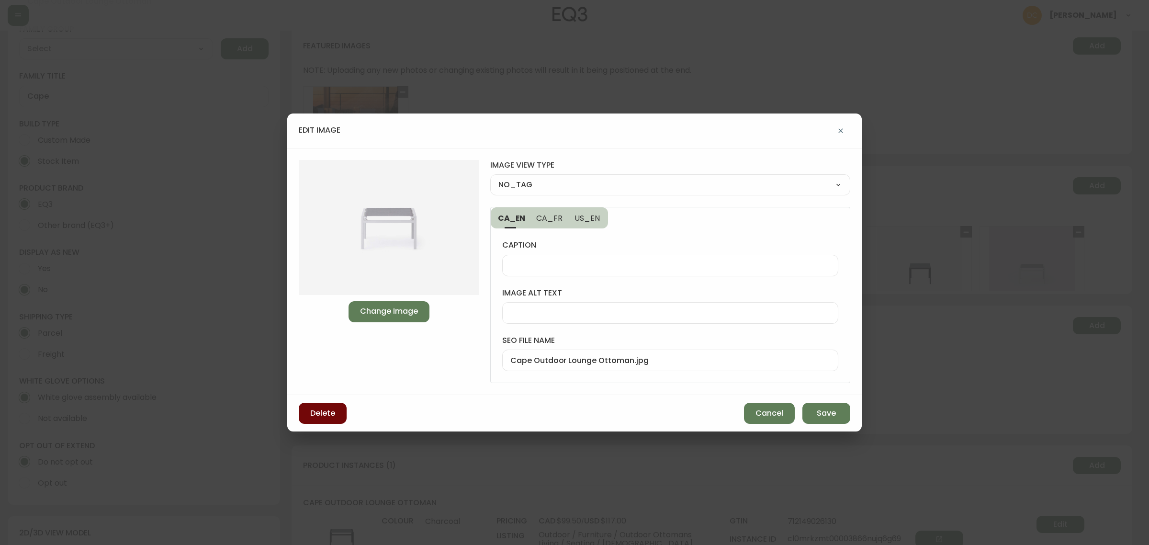
click at [336, 412] on button "Delete" at bounding box center [323, 413] width 48 height 21
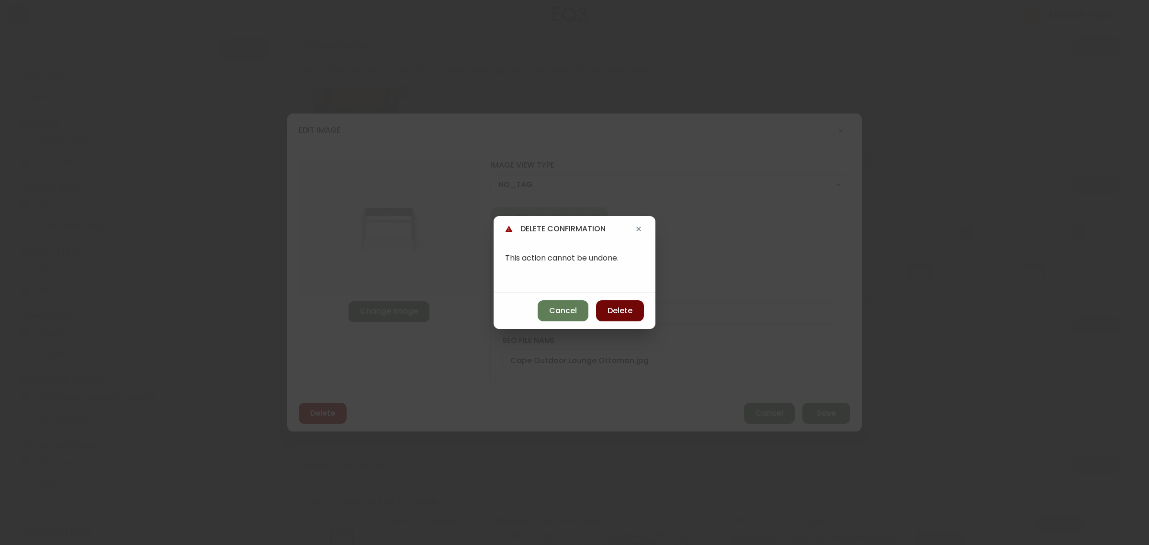
click at [614, 317] on button "Delete" at bounding box center [620, 310] width 48 height 21
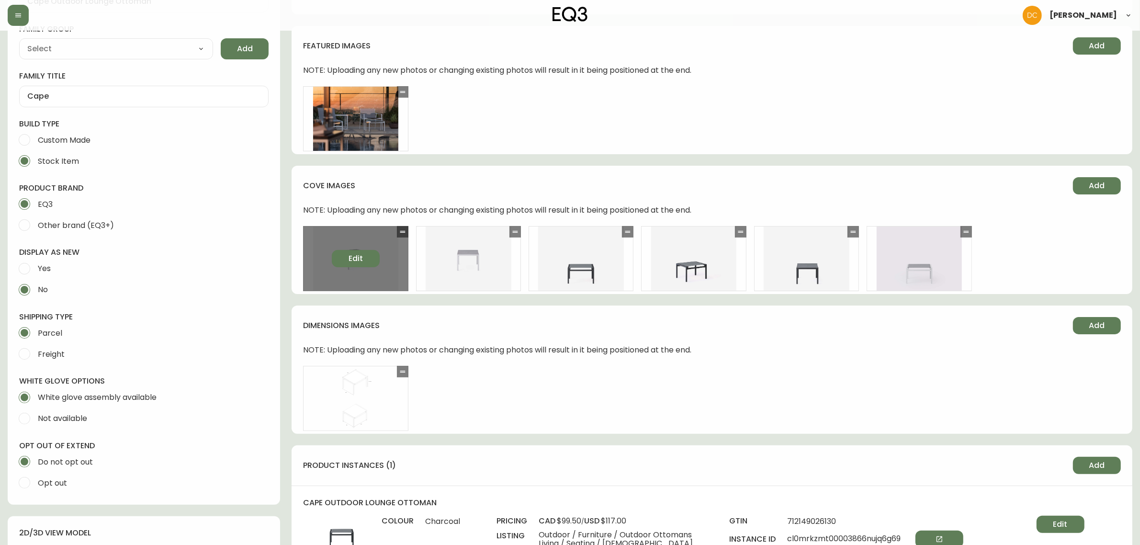
click at [364, 266] on button "Edit" at bounding box center [356, 258] width 48 height 17
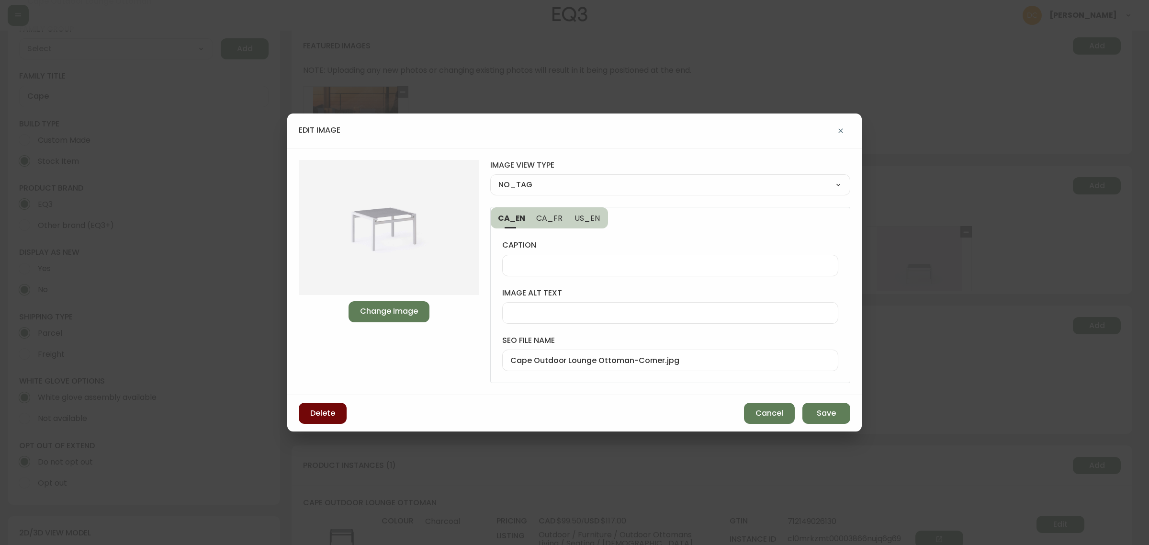
click at [333, 413] on span "Delete" at bounding box center [322, 413] width 25 height 11
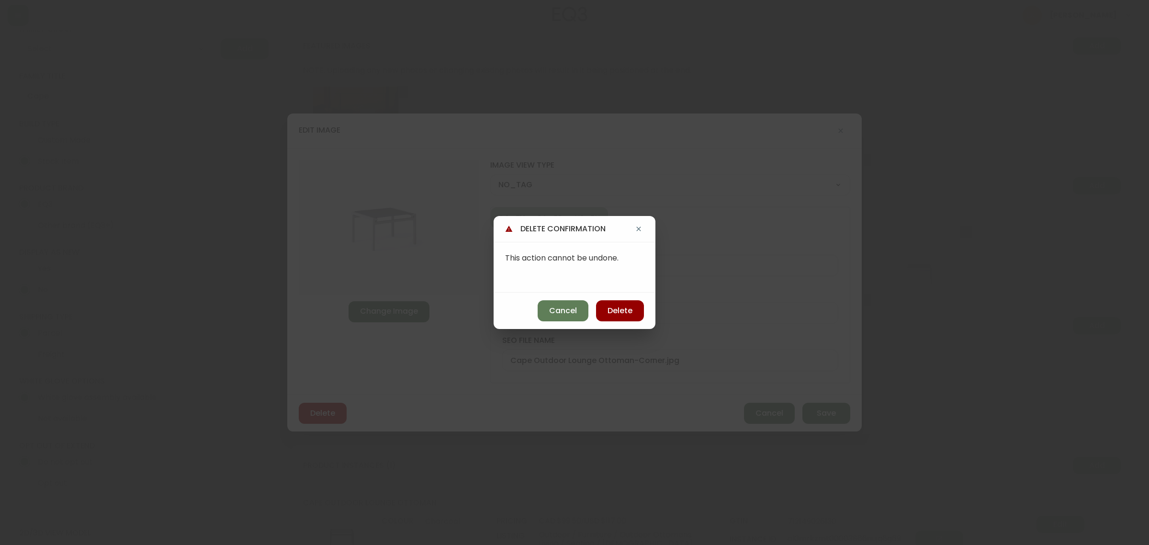
click at [615, 317] on button "Delete" at bounding box center [620, 310] width 48 height 21
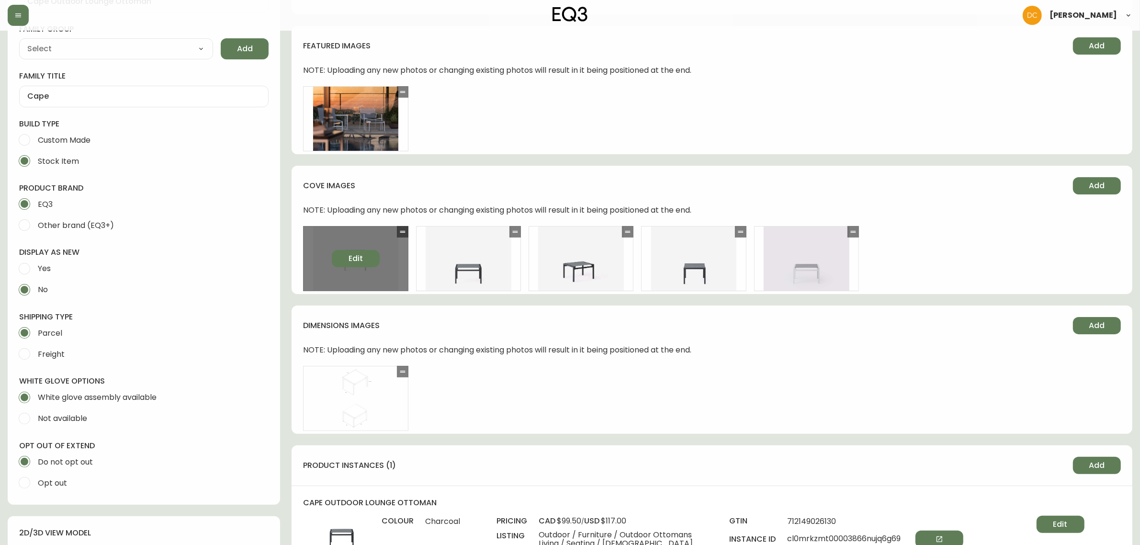
click at [365, 259] on button "Edit" at bounding box center [356, 258] width 48 height 17
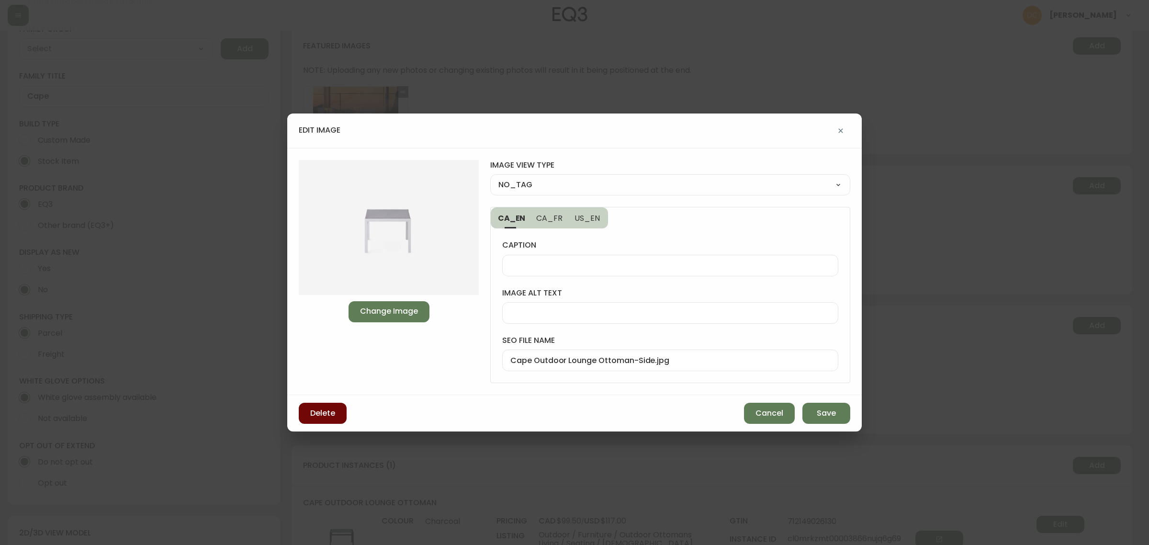
click at [343, 413] on button "Delete" at bounding box center [323, 413] width 48 height 21
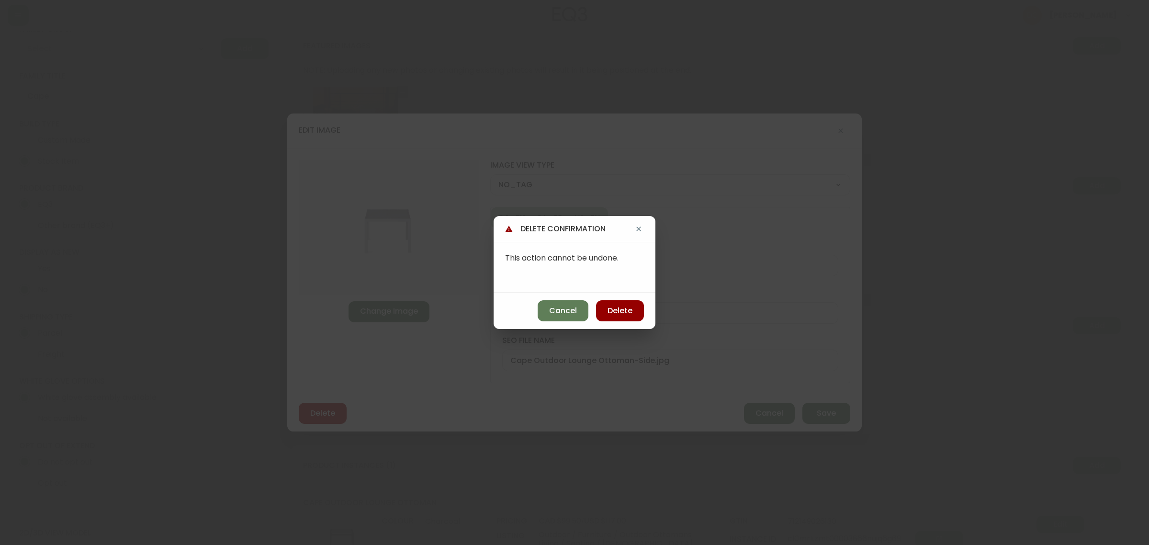
click at [619, 317] on button "Delete" at bounding box center [620, 310] width 48 height 21
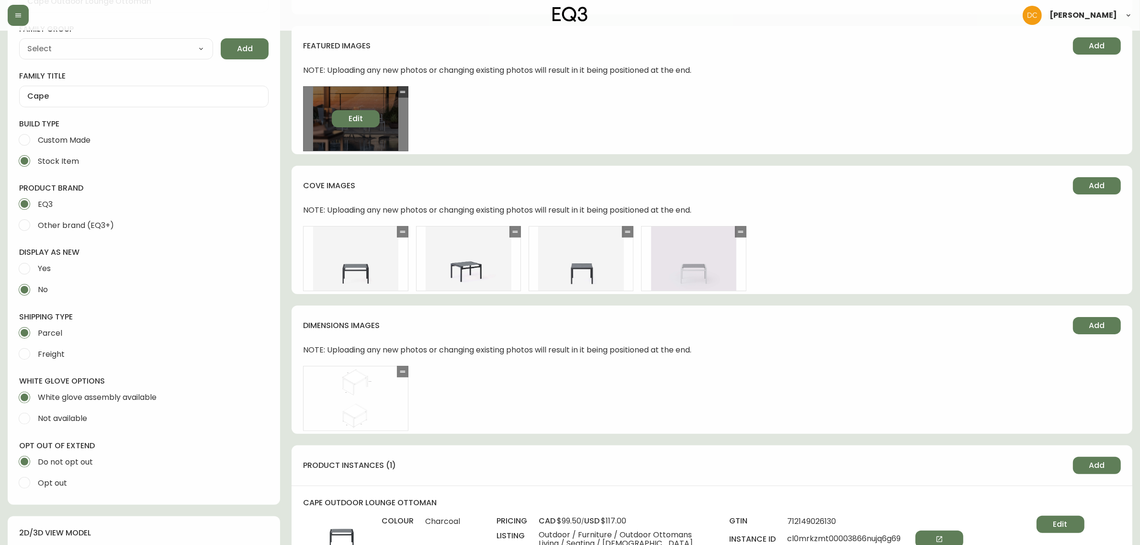
click at [350, 119] on span "Edit" at bounding box center [355, 118] width 14 height 11
select select "BIRDSEYE_VIEW"
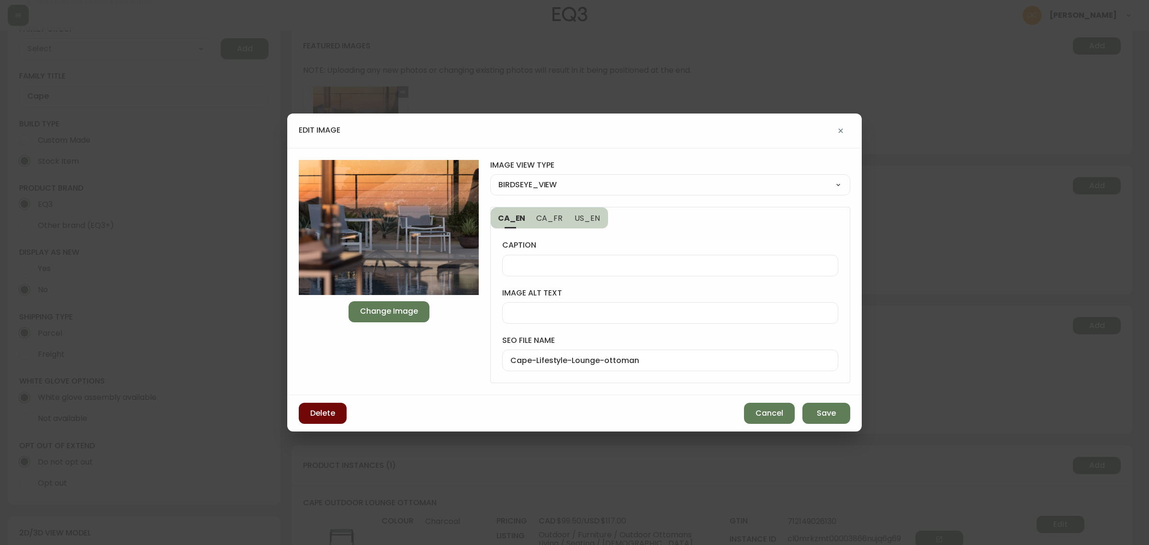
click at [323, 417] on span "Delete" at bounding box center [322, 413] width 25 height 11
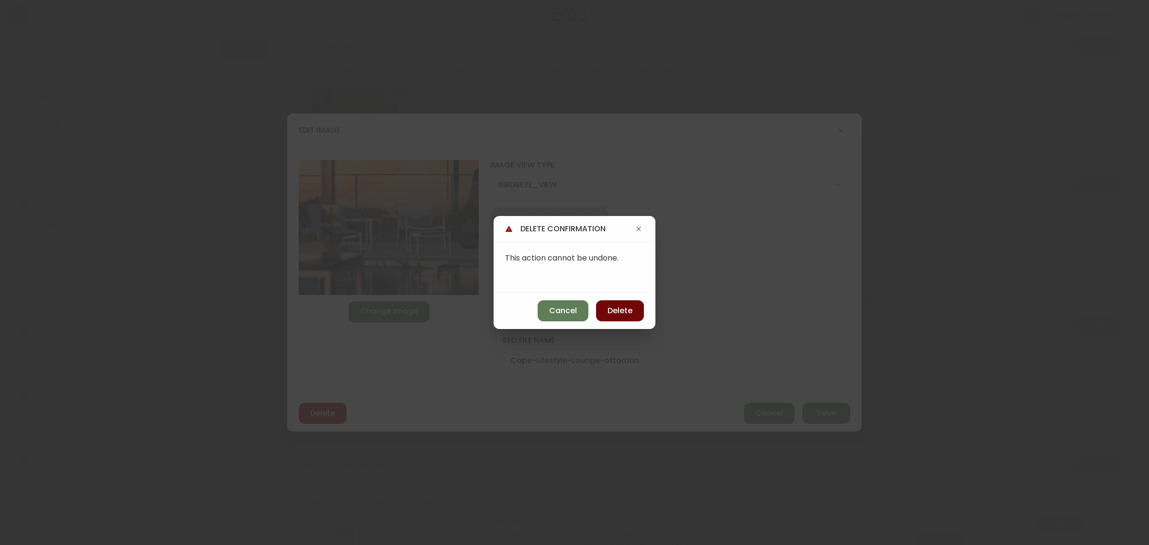
click at [625, 316] on button "Delete" at bounding box center [620, 310] width 48 height 21
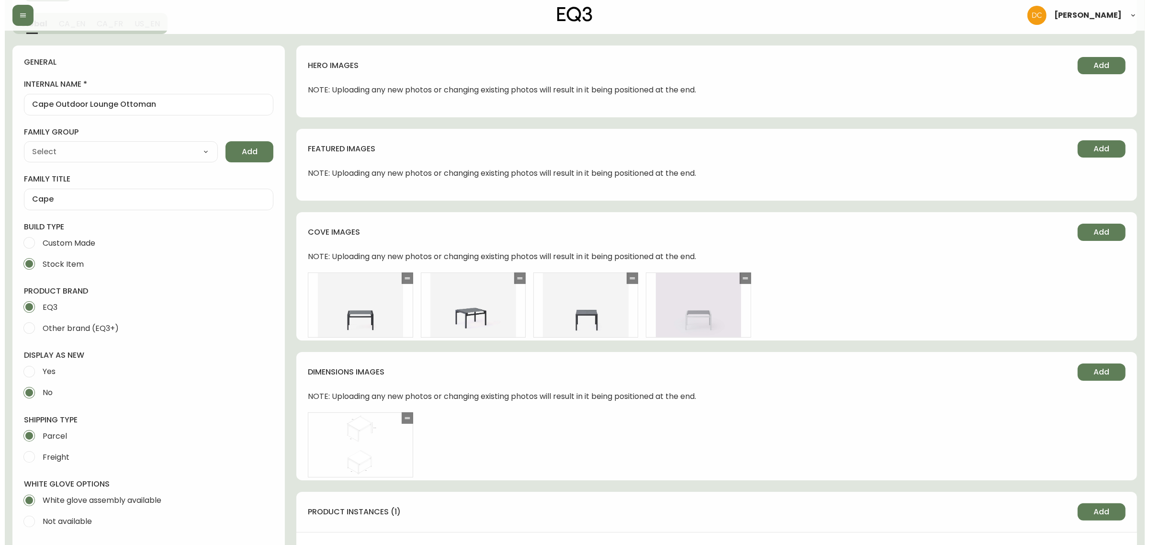
scroll to position [0, 0]
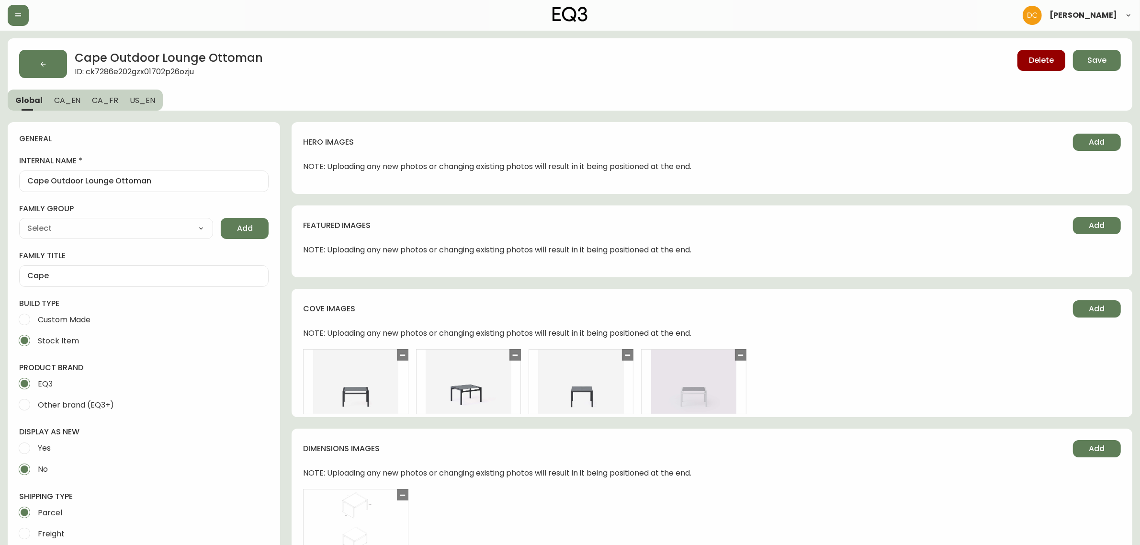
click at [66, 97] on span "CA_EN" at bounding box center [67, 100] width 27 height 10
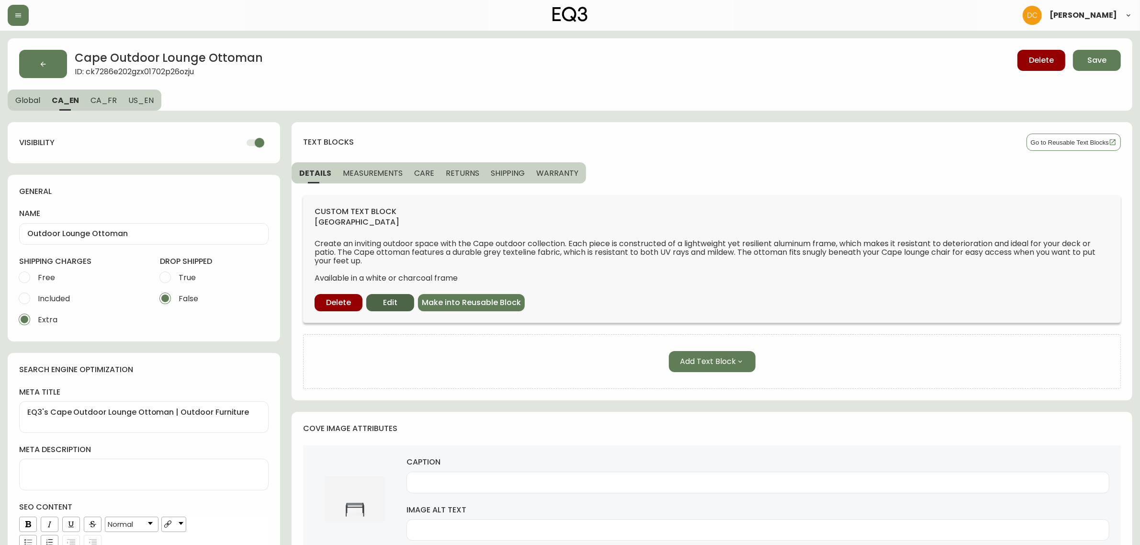
click at [390, 300] on span "Edit" at bounding box center [390, 302] width 14 height 11
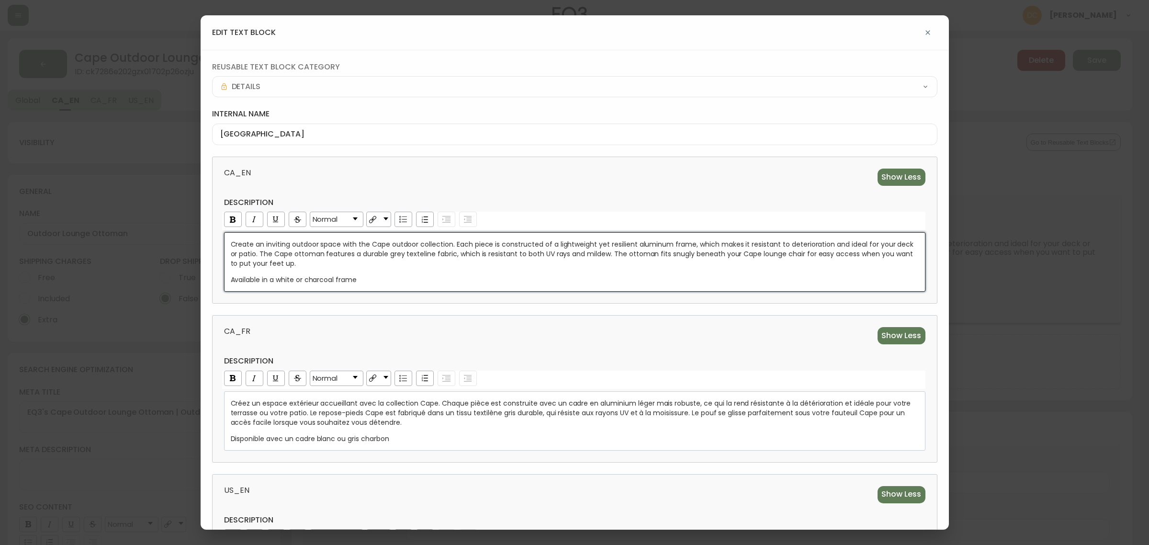
click at [345, 280] on span "Available in a white or charcoal frame" at bounding box center [294, 280] width 126 height 10
click at [355, 322] on div "CA_FR Show Less description Normal Créez un espace extérieur accueillant avec l…" at bounding box center [574, 388] width 725 height 147
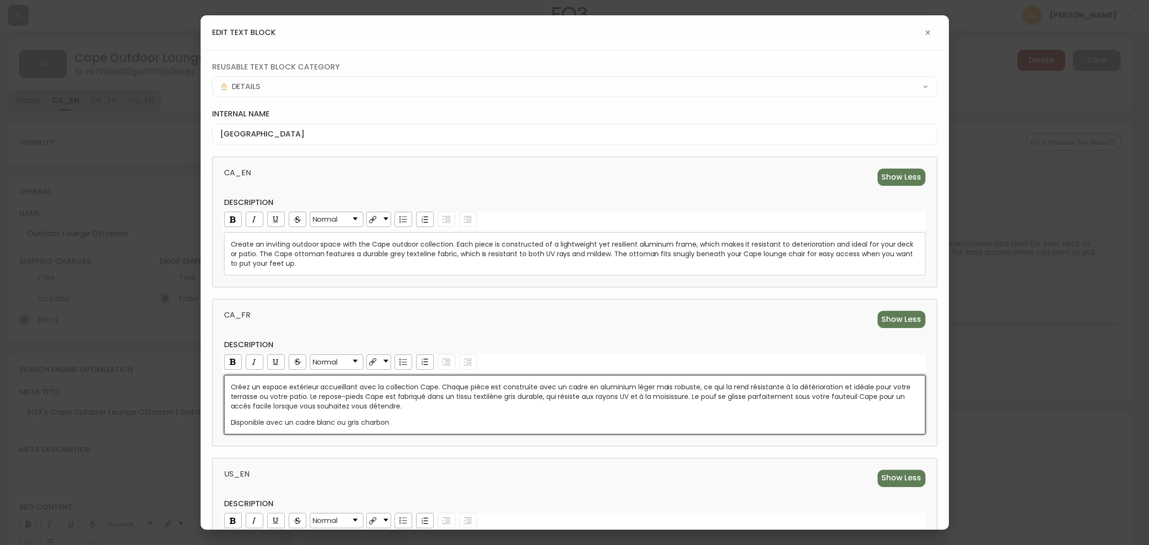
click at [345, 426] on span "Disponible avec un cadre blanc ou gris charbon" at bounding box center [310, 422] width 158 height 10
click at [463, 340] on div "CA_FR Show Less description Normal Créez un espace extérieur accueillant avec l…" at bounding box center [574, 372] width 725 height 147
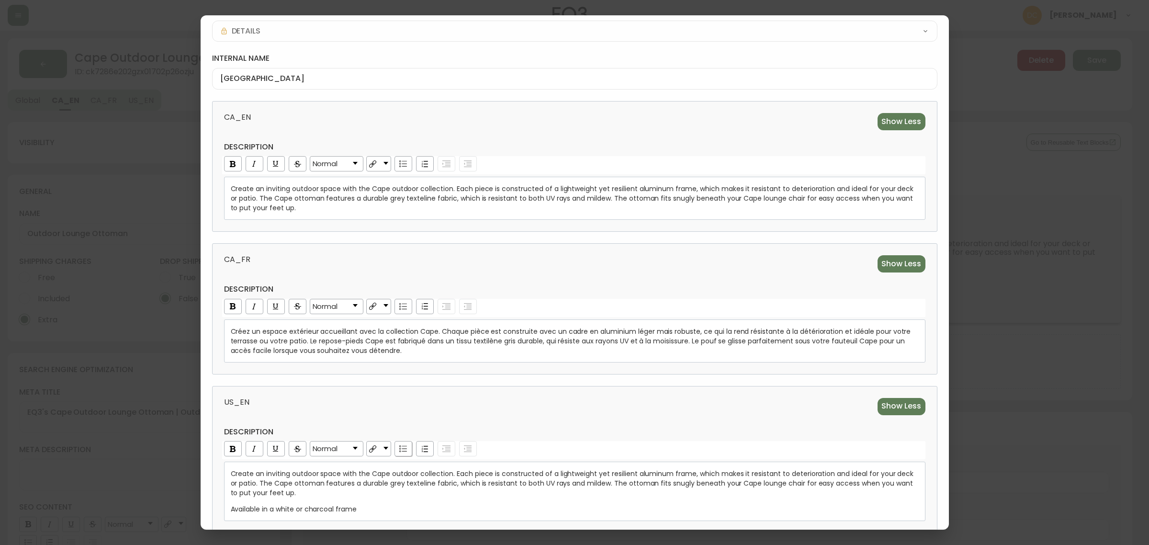
scroll to position [109, 0]
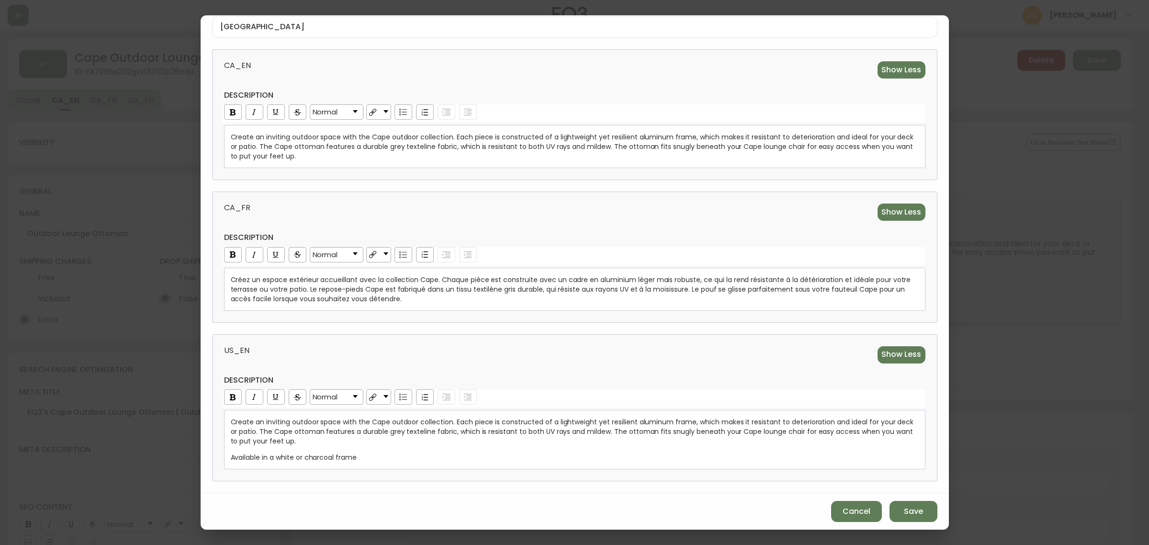
click at [348, 459] on span "Available in a white or charcoal frame" at bounding box center [294, 457] width 126 height 10
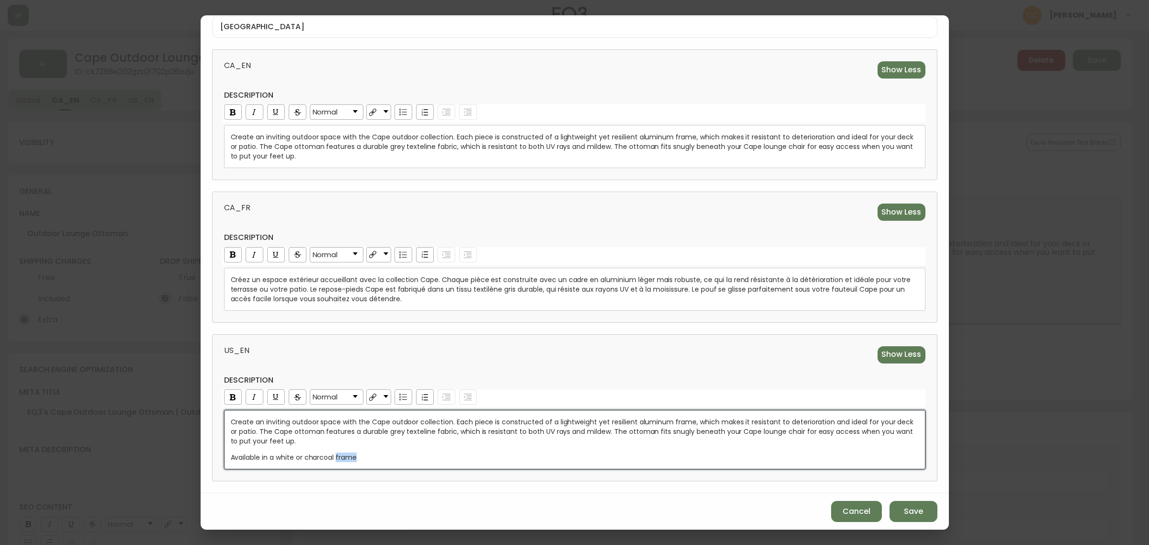
click at [348, 459] on span "Available in a white or charcoal frame" at bounding box center [294, 457] width 126 height 10
click at [528, 362] on span "US_EN" at bounding box center [396, 354] width 345 height 17
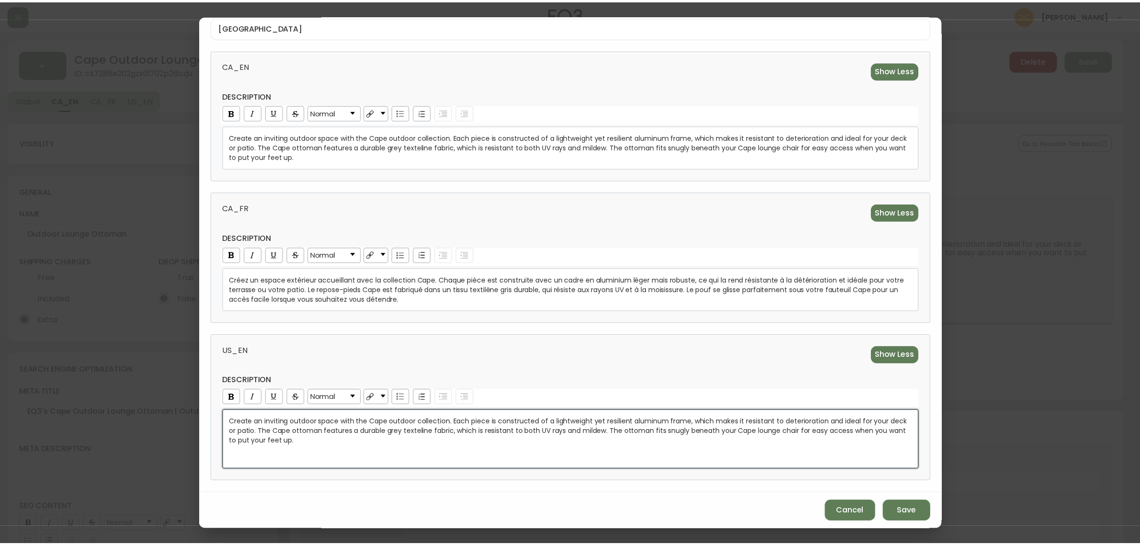
scroll to position [92, 0]
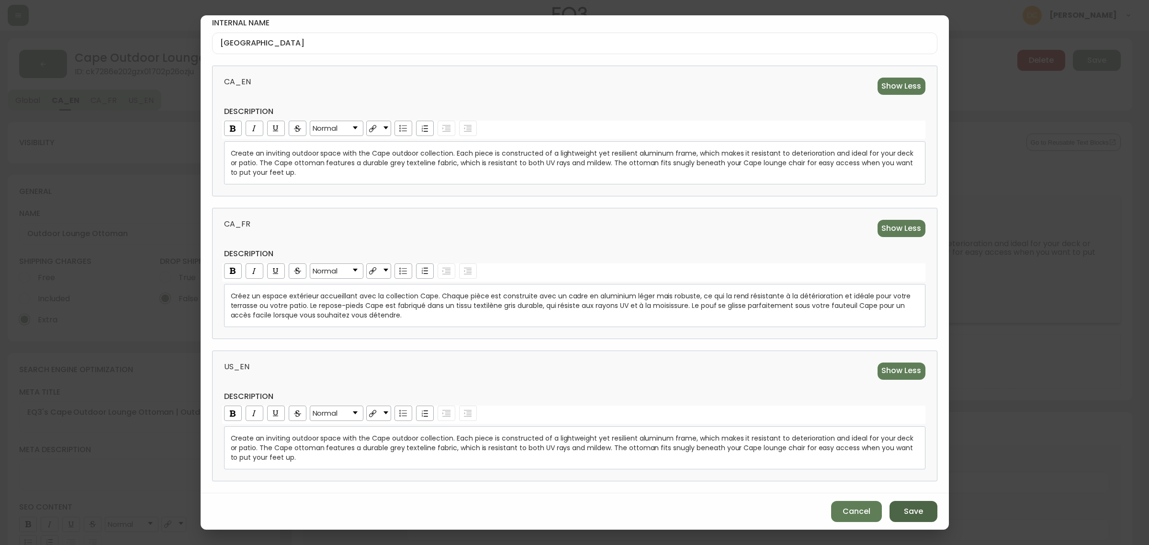
click at [889, 505] on button "Save" at bounding box center [913, 511] width 48 height 21
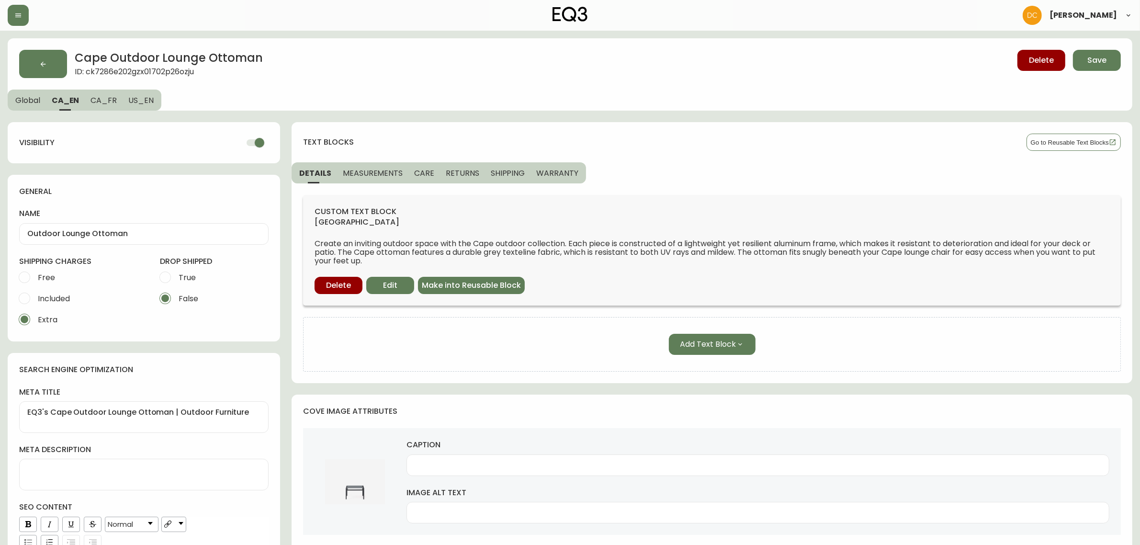
click at [359, 166] on button "MEASUREMENTS" at bounding box center [372, 172] width 71 height 21
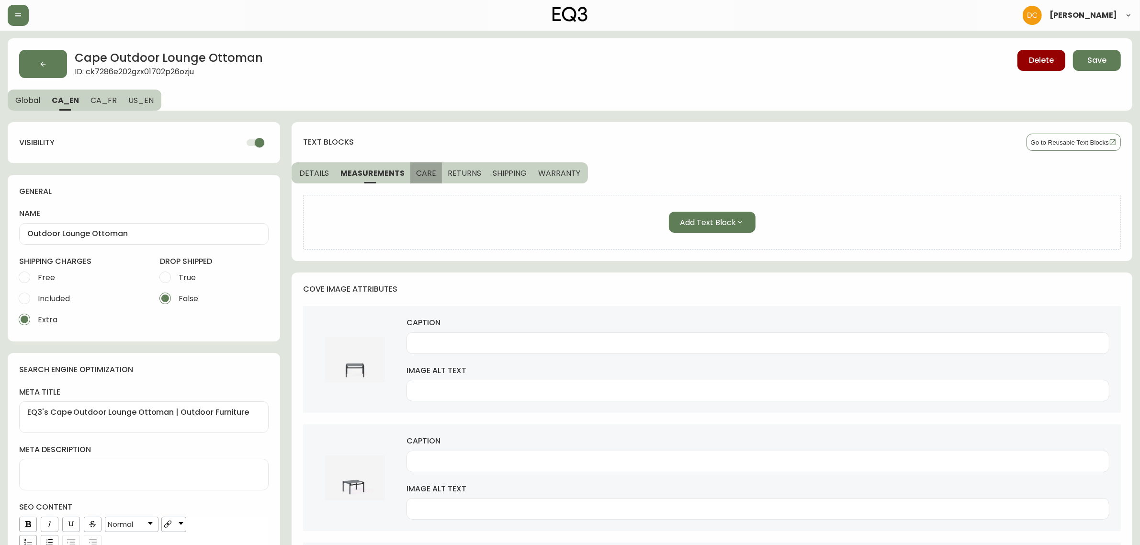
click at [422, 171] on span "CARE" at bounding box center [426, 173] width 20 height 10
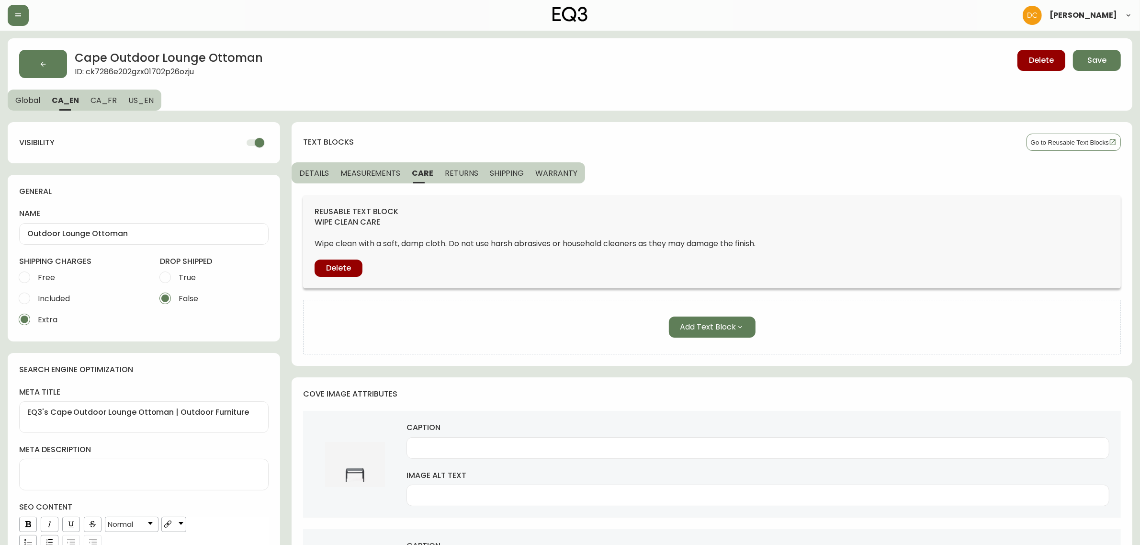
click at [472, 175] on span "RETURNS" at bounding box center [462, 173] width 34 height 10
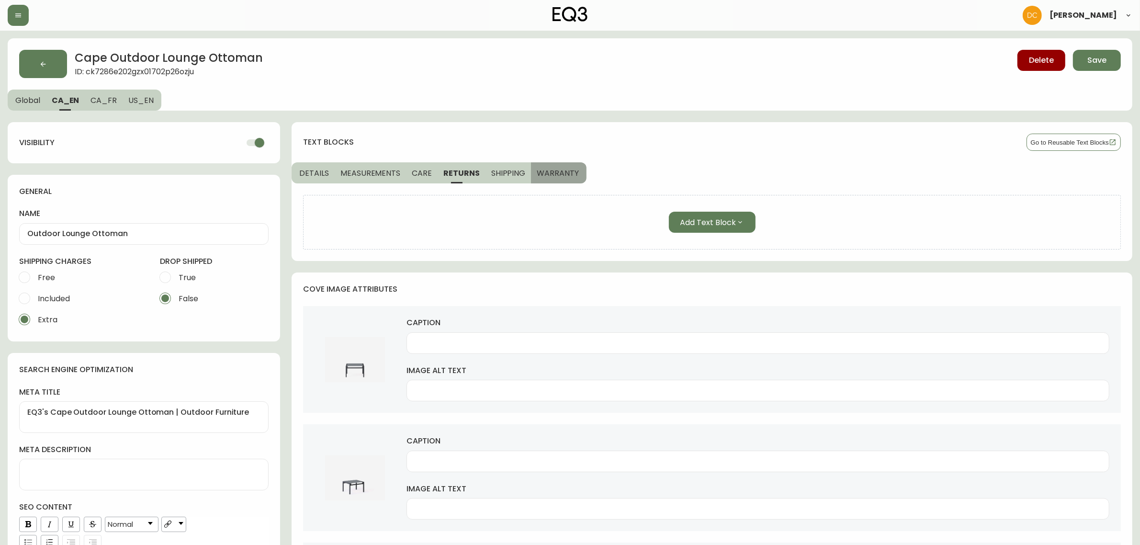
drag, startPoint x: 526, startPoint y: 175, endPoint x: 554, endPoint y: 173, distance: 28.3
click at [531, 175] on button "WARRANTY" at bounding box center [559, 172] width 56 height 21
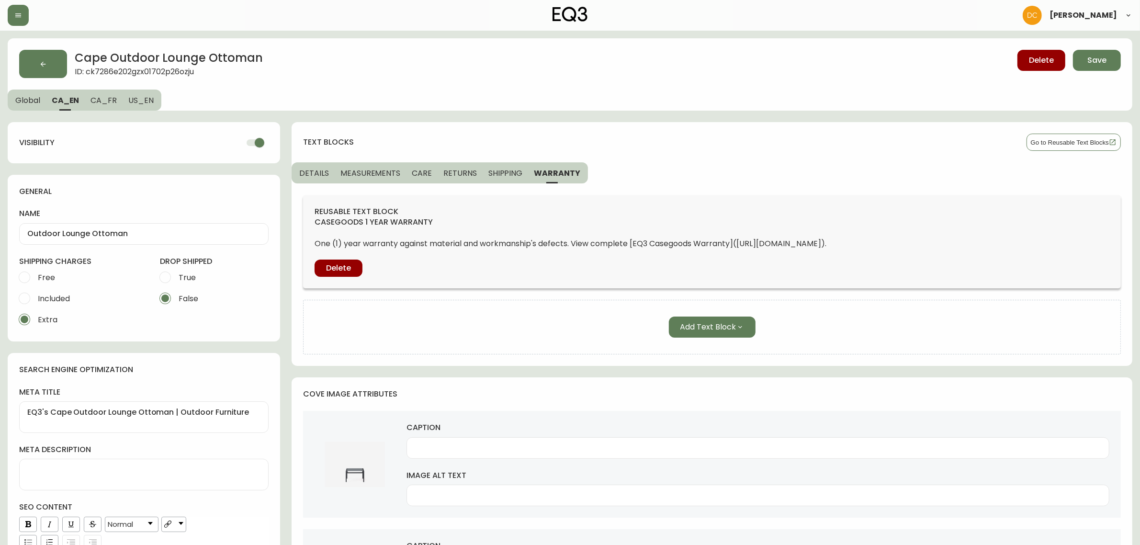
click at [560, 170] on span "WARRANTY" at bounding box center [557, 173] width 46 height 10
drag, startPoint x: 144, startPoint y: 98, endPoint x: 127, endPoint y: 99, distance: 16.8
click at [144, 97] on span "US_EN" at bounding box center [140, 100] width 25 height 10
checkbox input "false"
type textarea "Cape Outdoor Lounge Ottoman | EQ3 Patio Furniture"
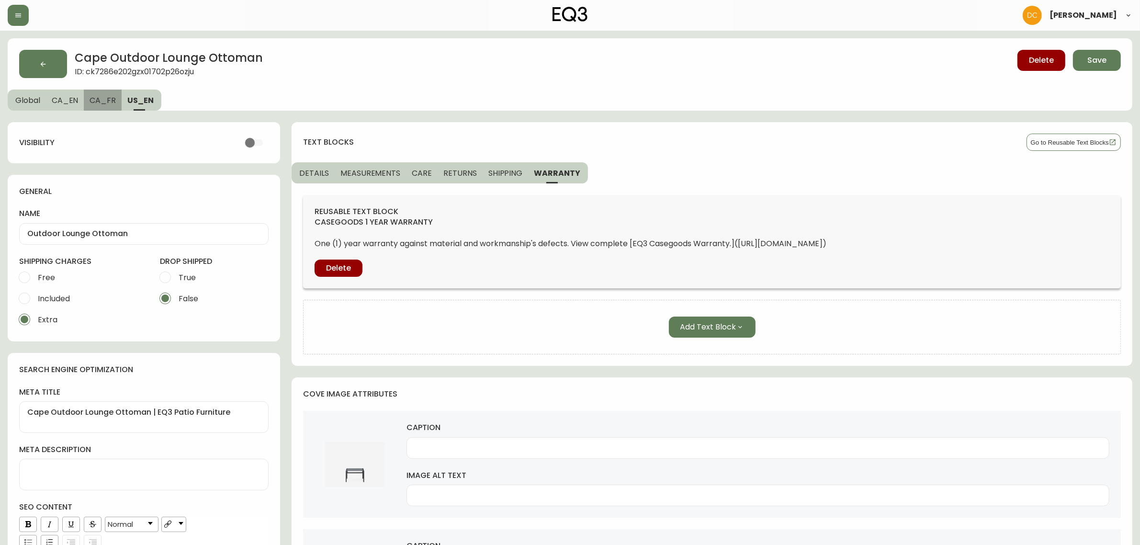
click at [111, 100] on span "CA_FR" at bounding box center [102, 100] width 26 height 10
checkbox input "true"
type input "Repose-pieds d'extérieur"
click at [62, 103] on span "CA_EN" at bounding box center [65, 100] width 27 height 10
type input "Outdoor Lounge Ottoman"
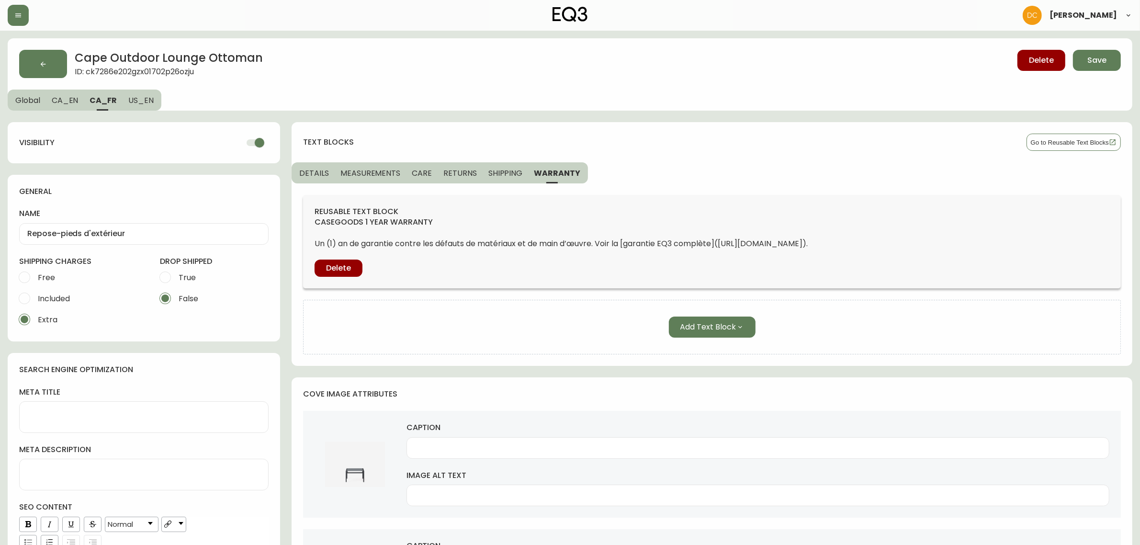
type textarea "EQ3's Cape Outdoor Lounge Ottoman | Outdoor Furniture"
click at [34, 101] on span "Global" at bounding box center [27, 100] width 25 height 10
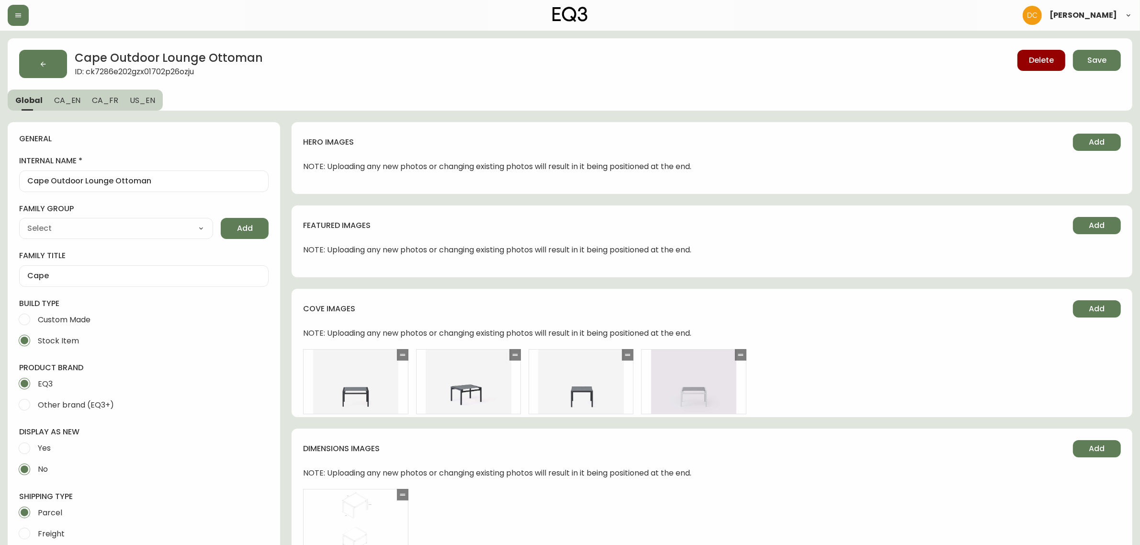
type input "EQ3"
type input "Furniture > Outdoor Furniture > Outdoor Ottomans"
type input "Casegoods_DEHP"
select select "cjyt4m5lw0000pt749bx6gh7n"
select select "cjy7e5fzk019901622tsbkzsb"
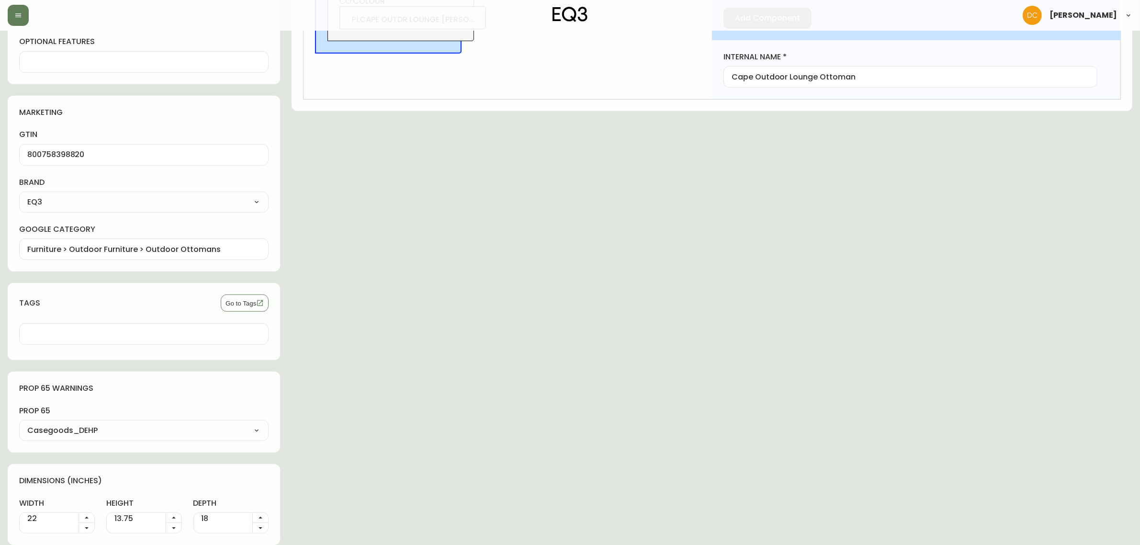
drag, startPoint x: 534, startPoint y: 128, endPoint x: 575, endPoint y: 332, distance: 208.0
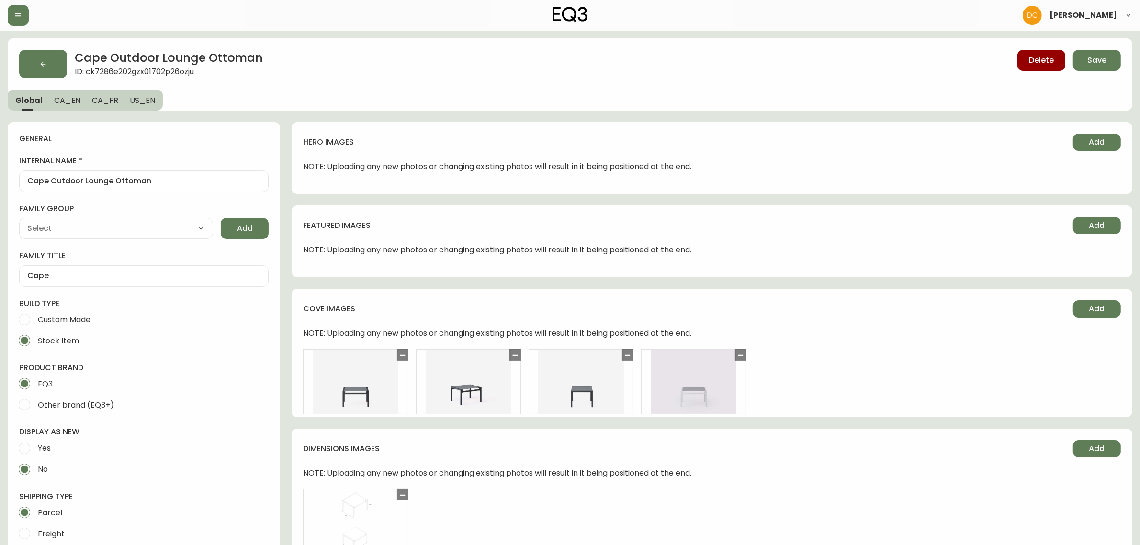
drag, startPoint x: 585, startPoint y: 413, endPoint x: 802, endPoint y: 184, distance: 315.2
click at [1087, 62] on span "Save" at bounding box center [1096, 60] width 19 height 11
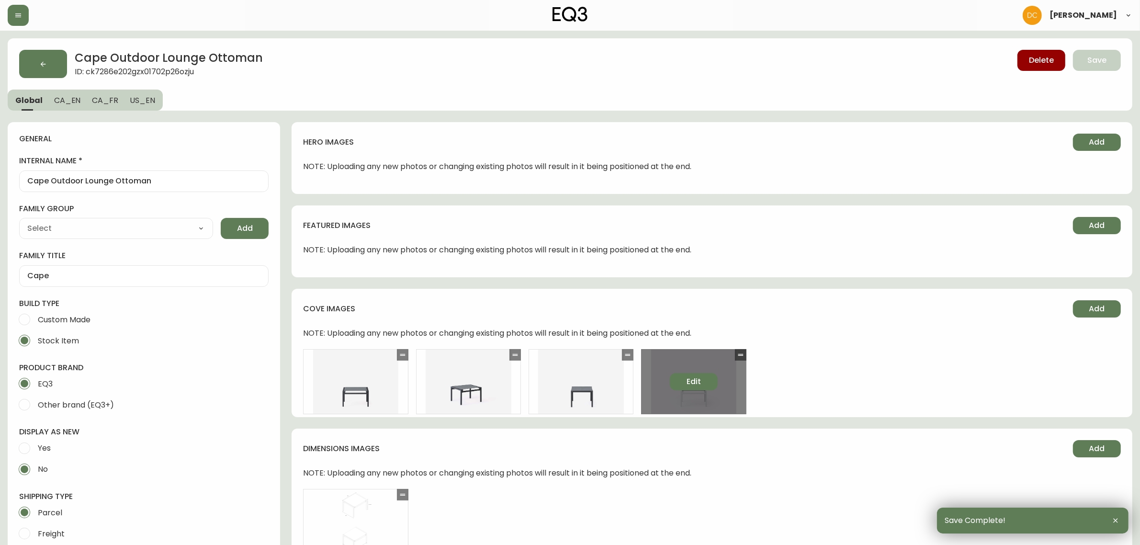
click at [711, 380] on button "Edit" at bounding box center [694, 381] width 48 height 17
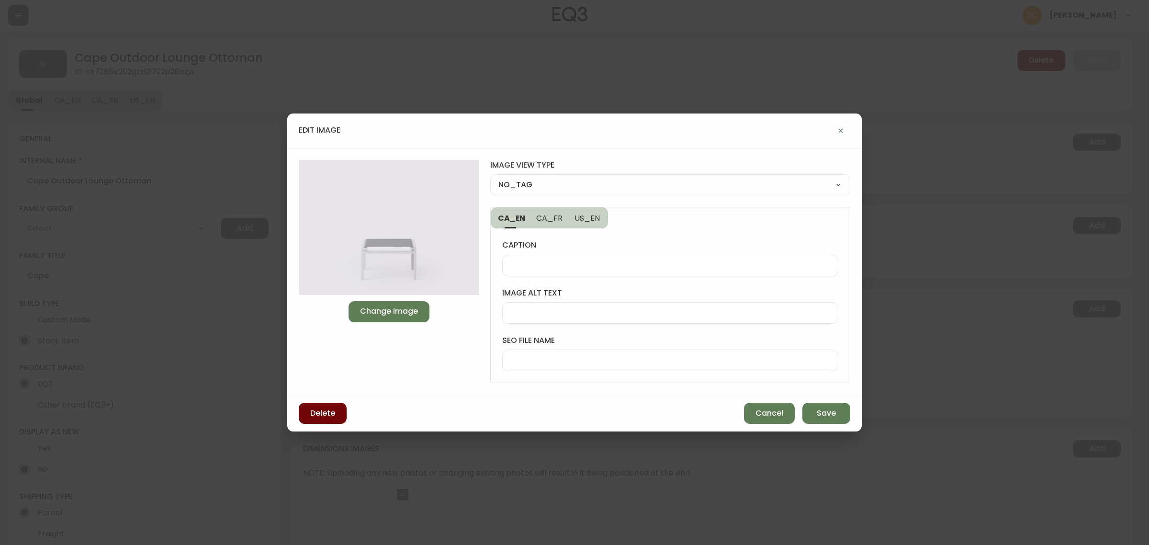
click at [331, 417] on span "Delete" at bounding box center [322, 413] width 25 height 11
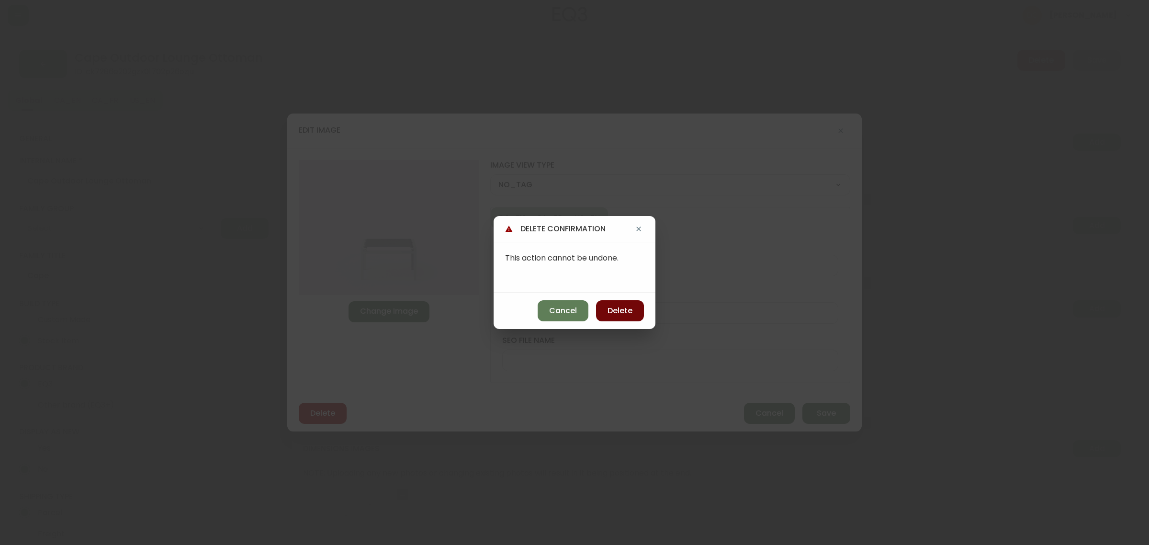
click at [638, 313] on button "Delete" at bounding box center [620, 310] width 48 height 21
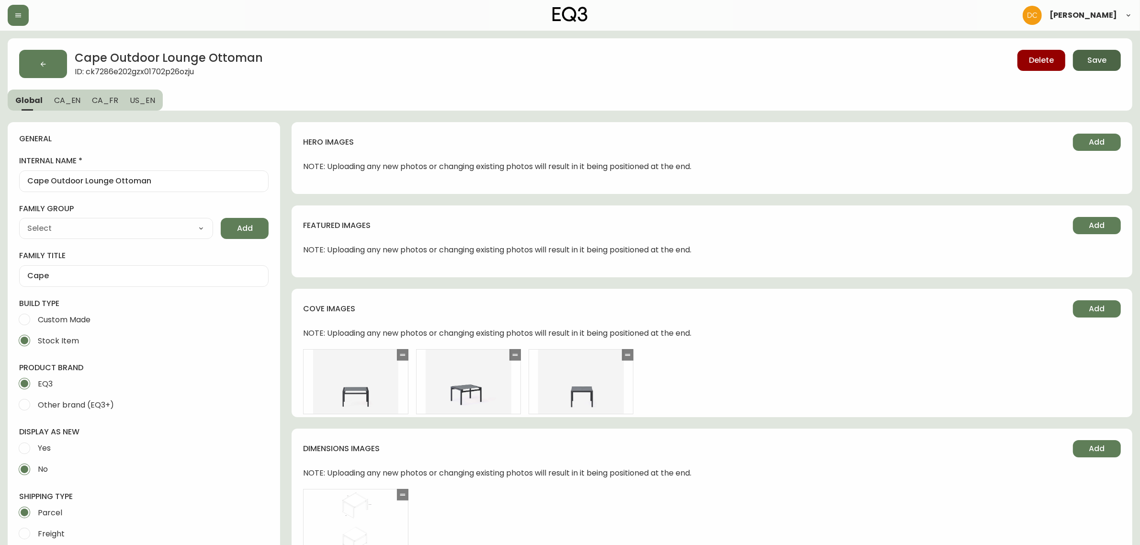
click at [1118, 63] on button "Save" at bounding box center [1097, 60] width 48 height 21
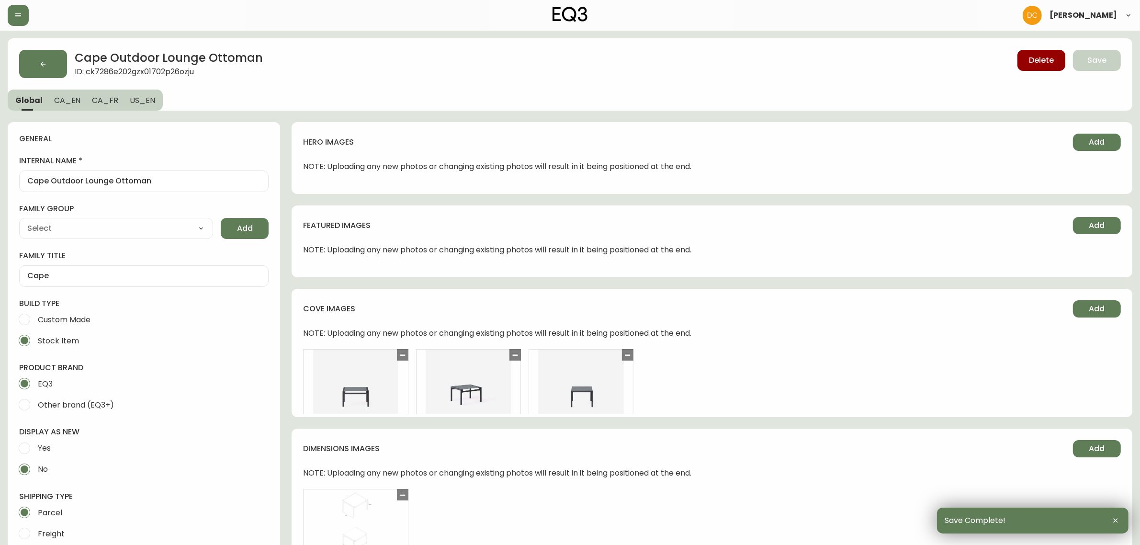
drag, startPoint x: 501, startPoint y: 402, endPoint x: 515, endPoint y: 188, distance: 214.9
